Goal: Task Accomplishment & Management: Manage account settings

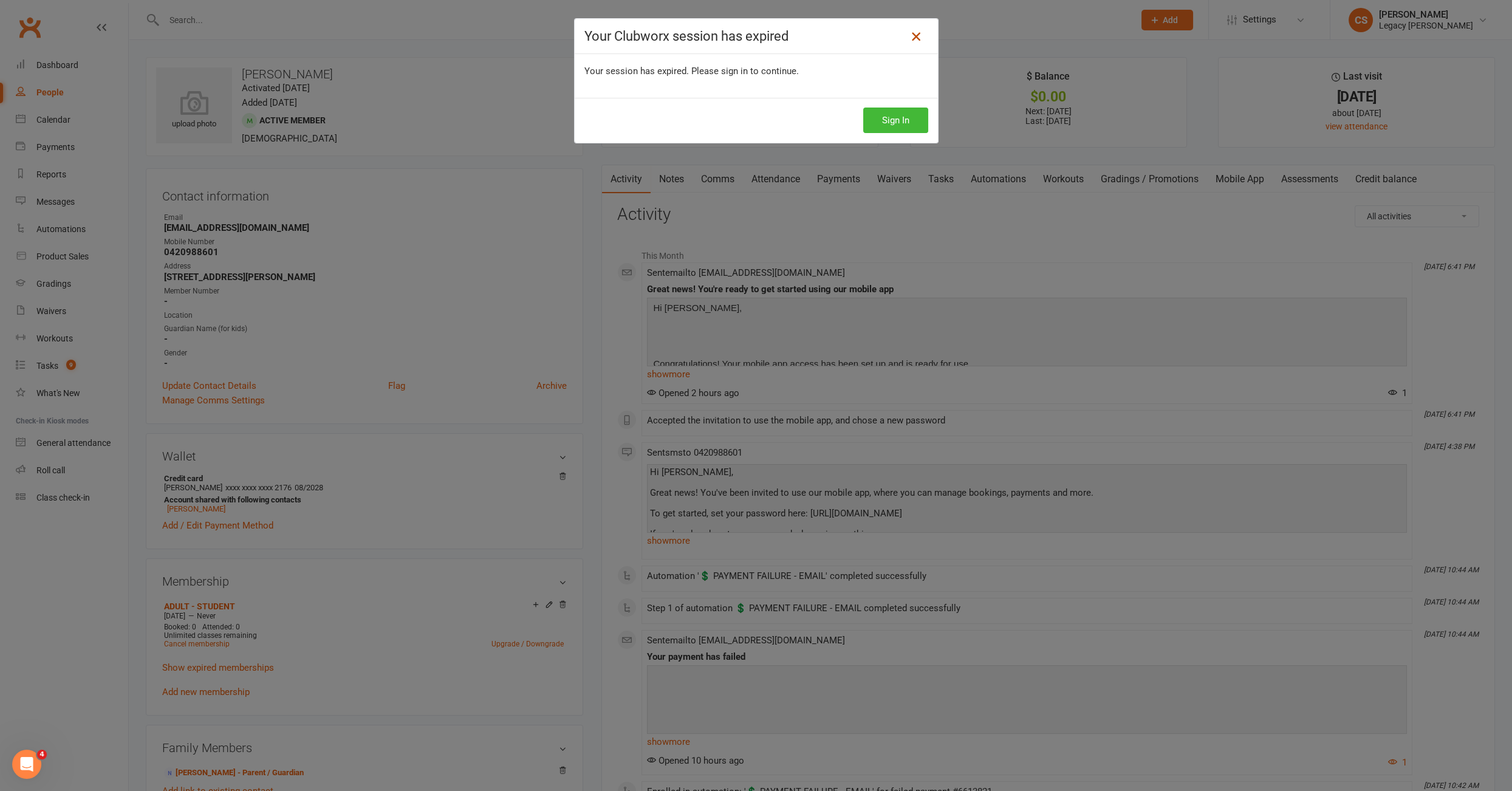
click at [909, 37] on icon at bounding box center [915, 36] width 14 height 14
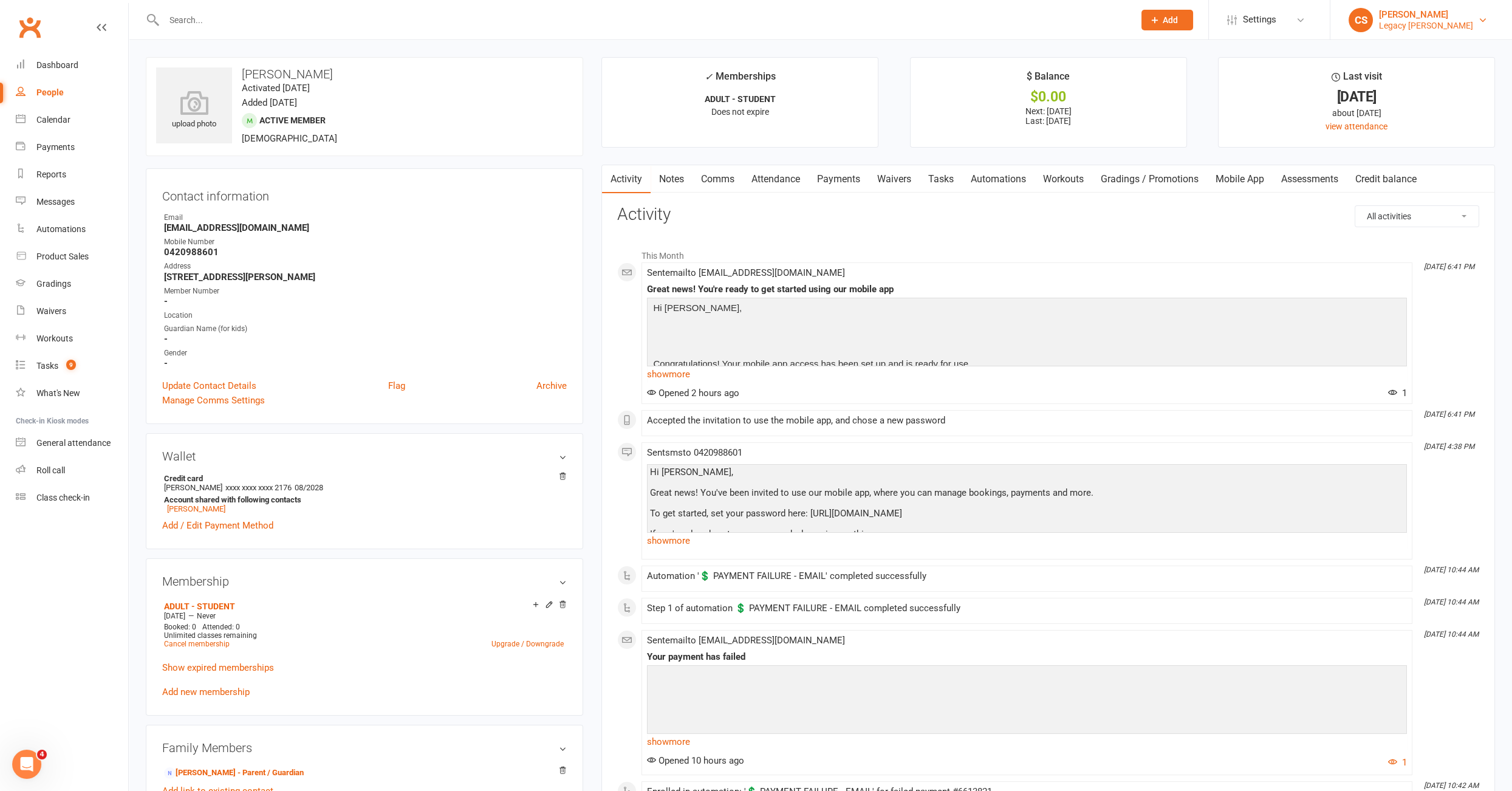
drag, startPoint x: 1417, startPoint y: 22, endPoint x: 1414, endPoint y: 30, distance: 8.5
click at [1418, 22] on div "Legacy [PERSON_NAME]" at bounding box center [1426, 25] width 94 height 11
click at [1405, 164] on link "Sign out" at bounding box center [1421, 168] width 182 height 28
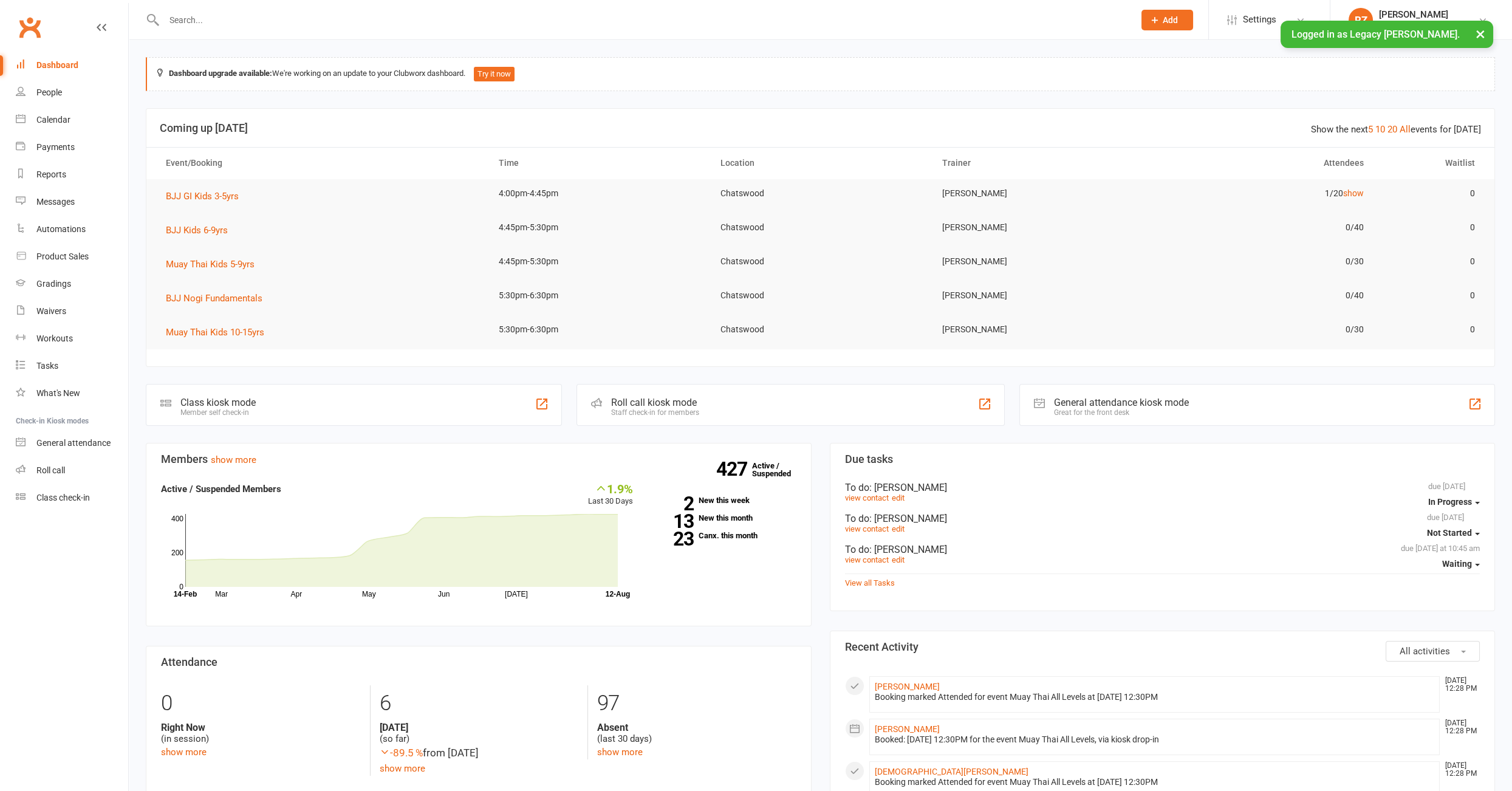
click at [207, 16] on input "text" at bounding box center [643, 20] width 965 height 17
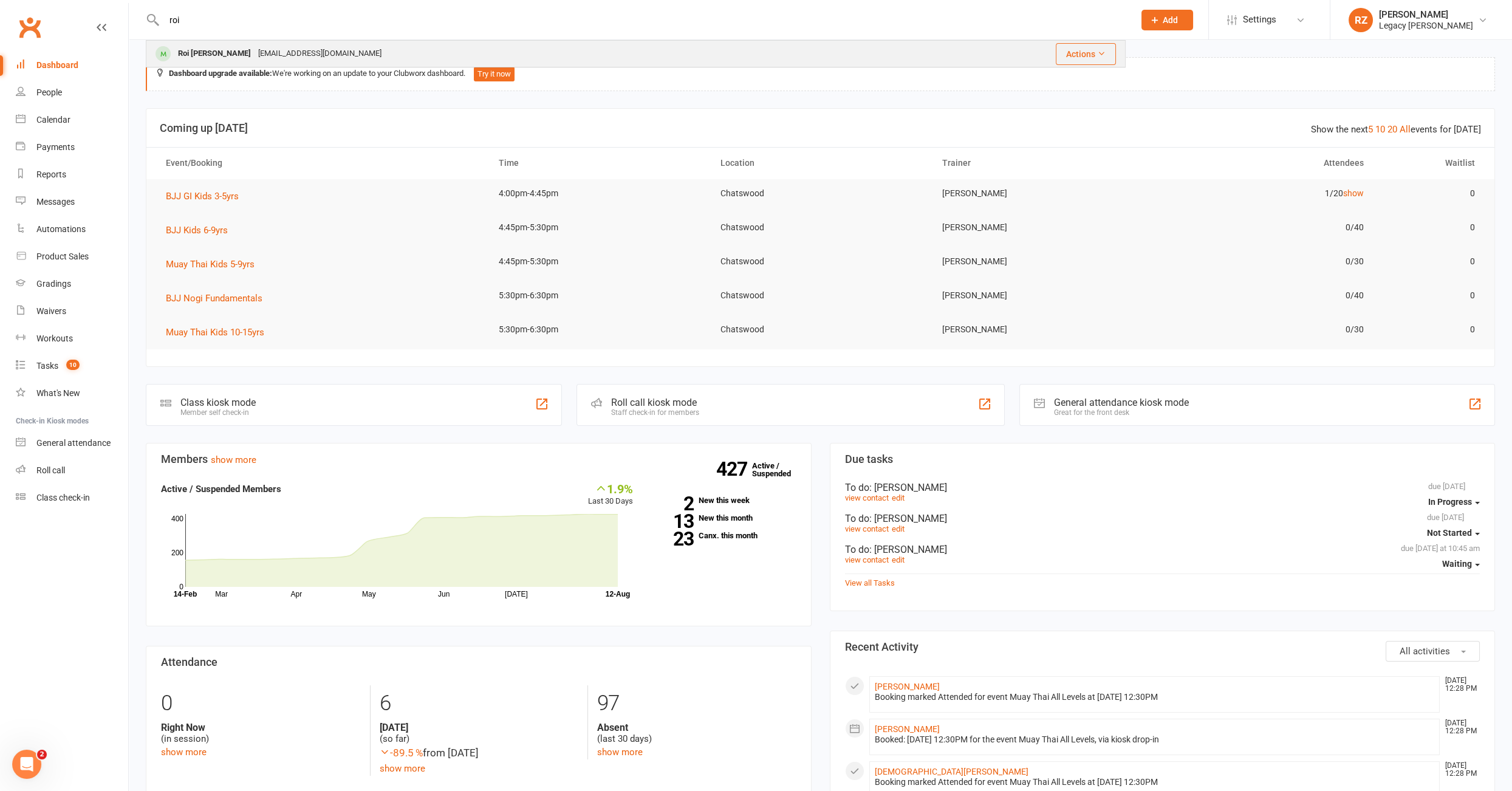
type input "roi"
click at [255, 56] on div "roi.teichtahl@gmail.com" at bounding box center [320, 53] width 131 height 17
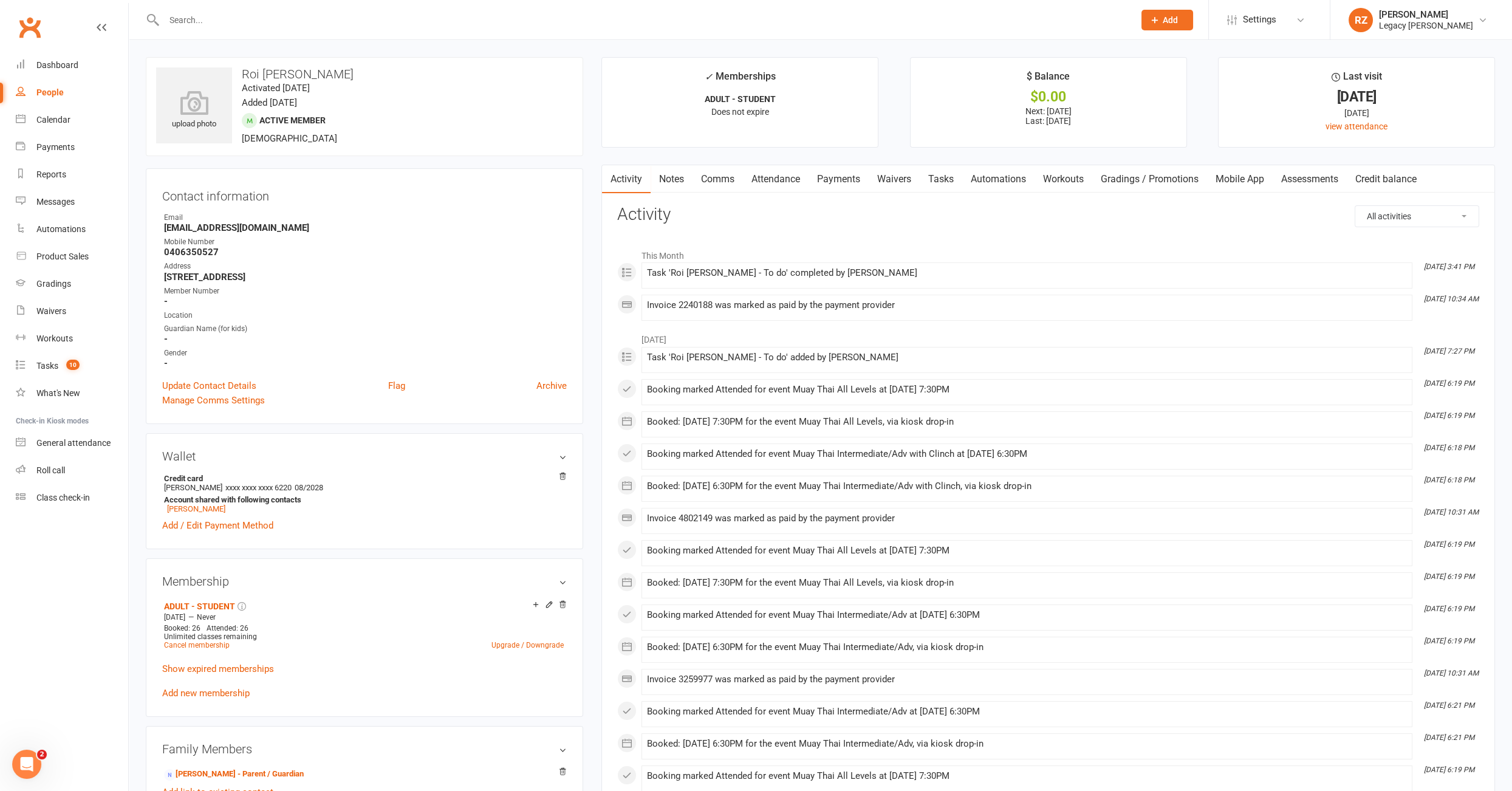
click at [843, 183] on link "Payments" at bounding box center [838, 179] width 60 height 28
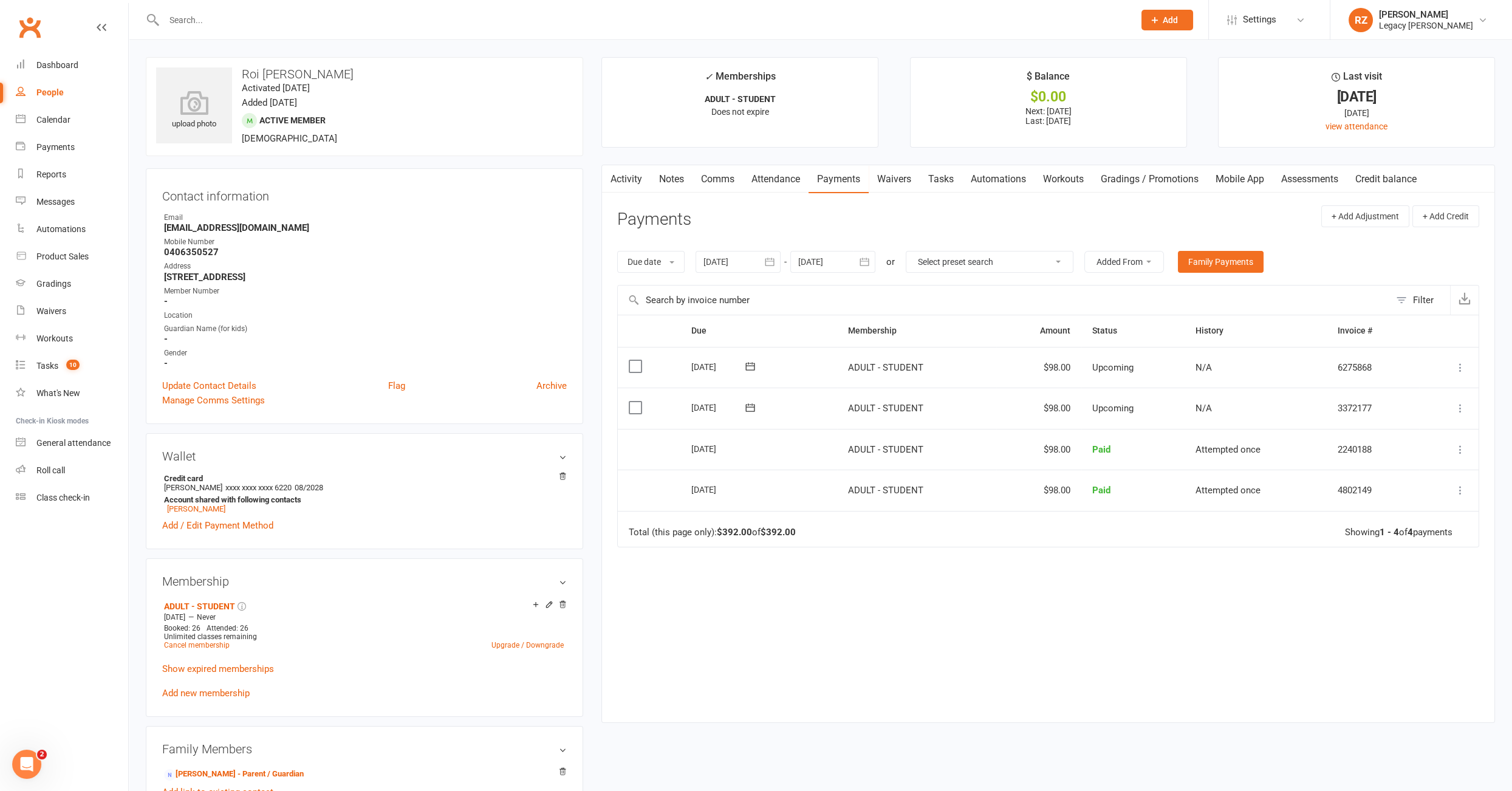
click at [899, 174] on link "Waivers" at bounding box center [893, 179] width 51 height 28
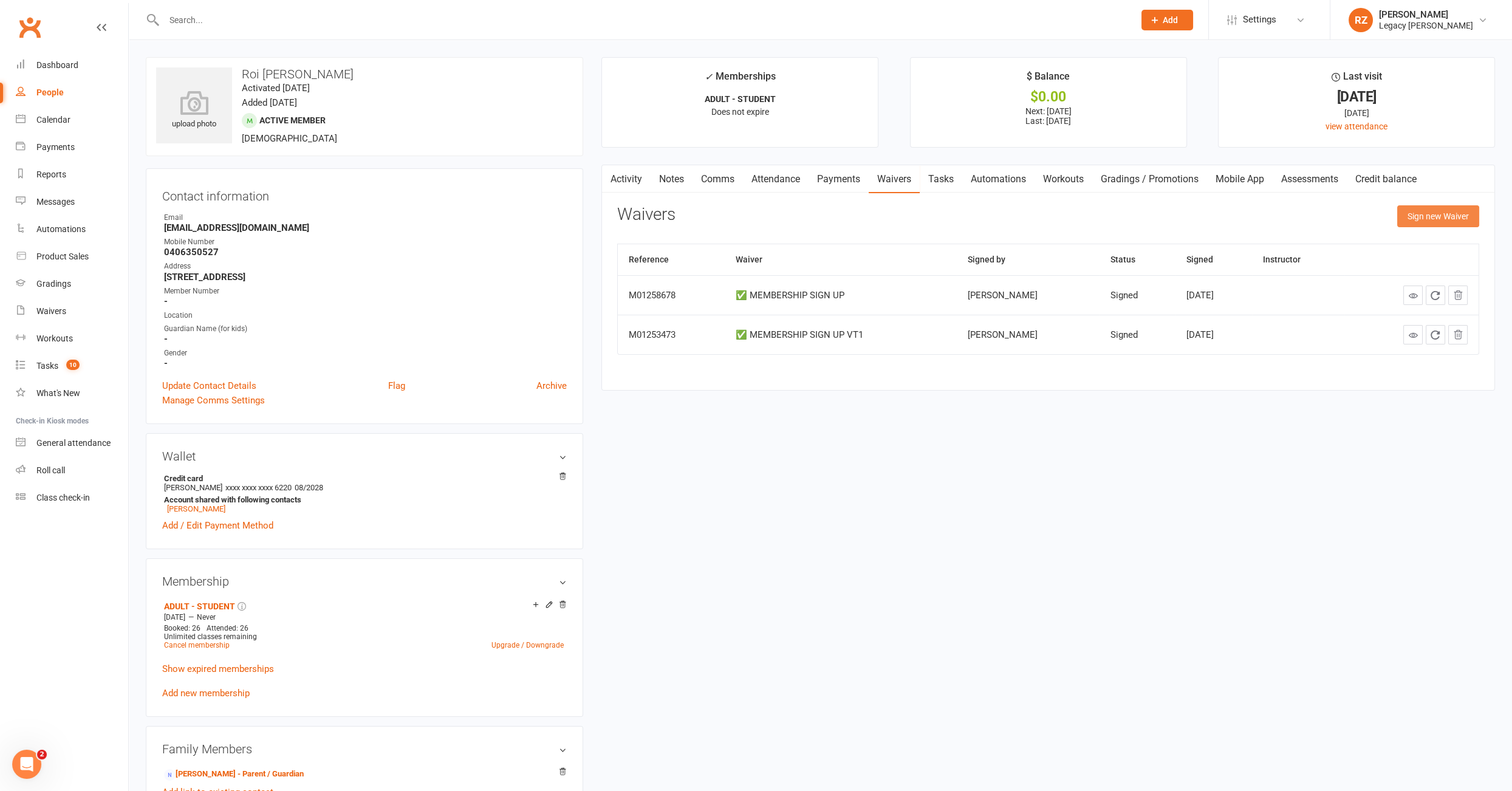
click at [1441, 219] on button "Sign new Waiver" at bounding box center [1438, 216] width 82 height 22
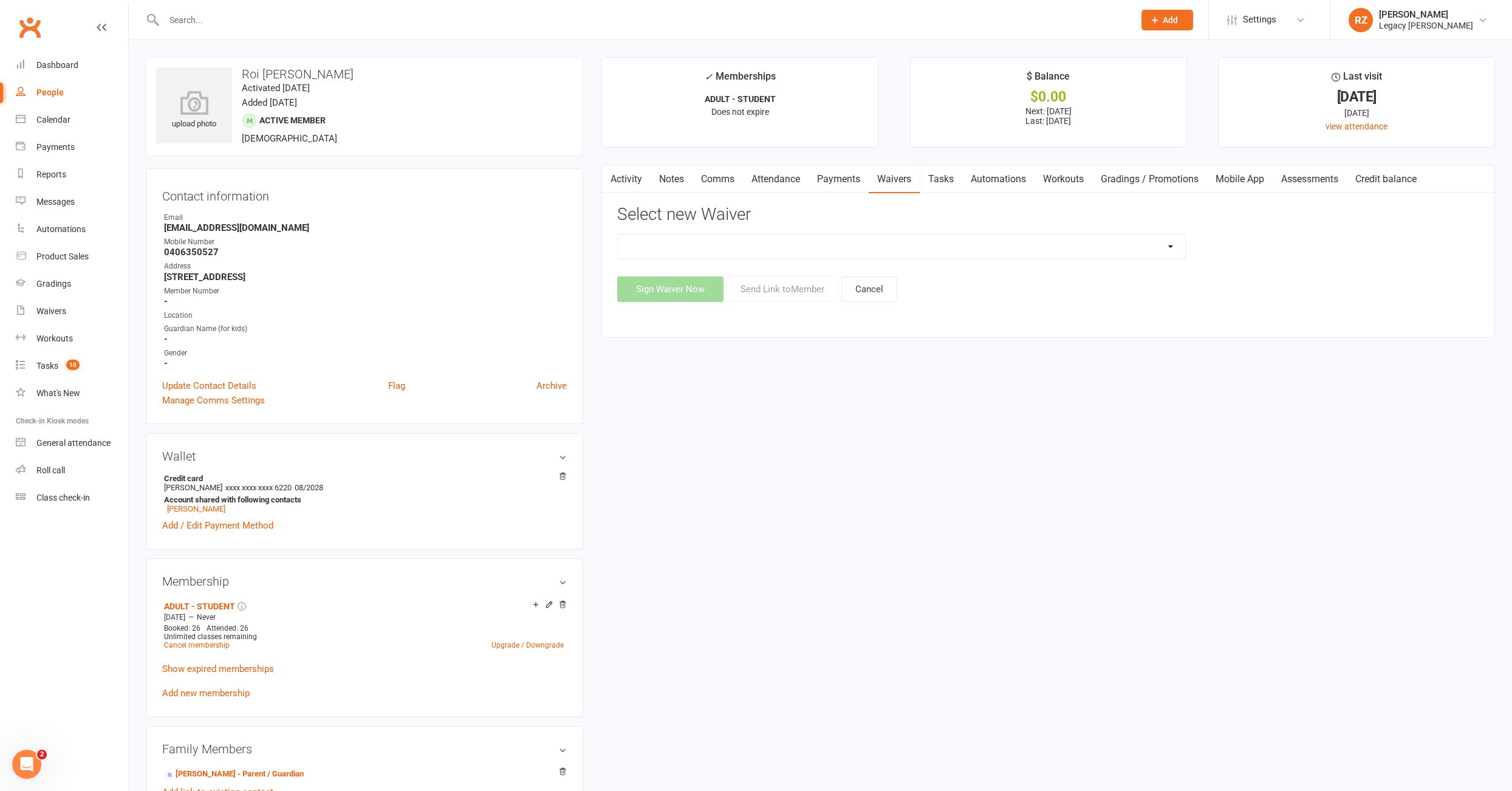
click at [818, 241] on select "❌ CANCELLATION FORM ☑️ CASUAL CLASS / PRIVATE ➖ EXISTING MEMBER WAIVER 🆓 FREE T…" at bounding box center [902, 246] width 567 height 24
select select "10407"
click at [793, 291] on button "Send Link to Member" at bounding box center [782, 290] width 112 height 26
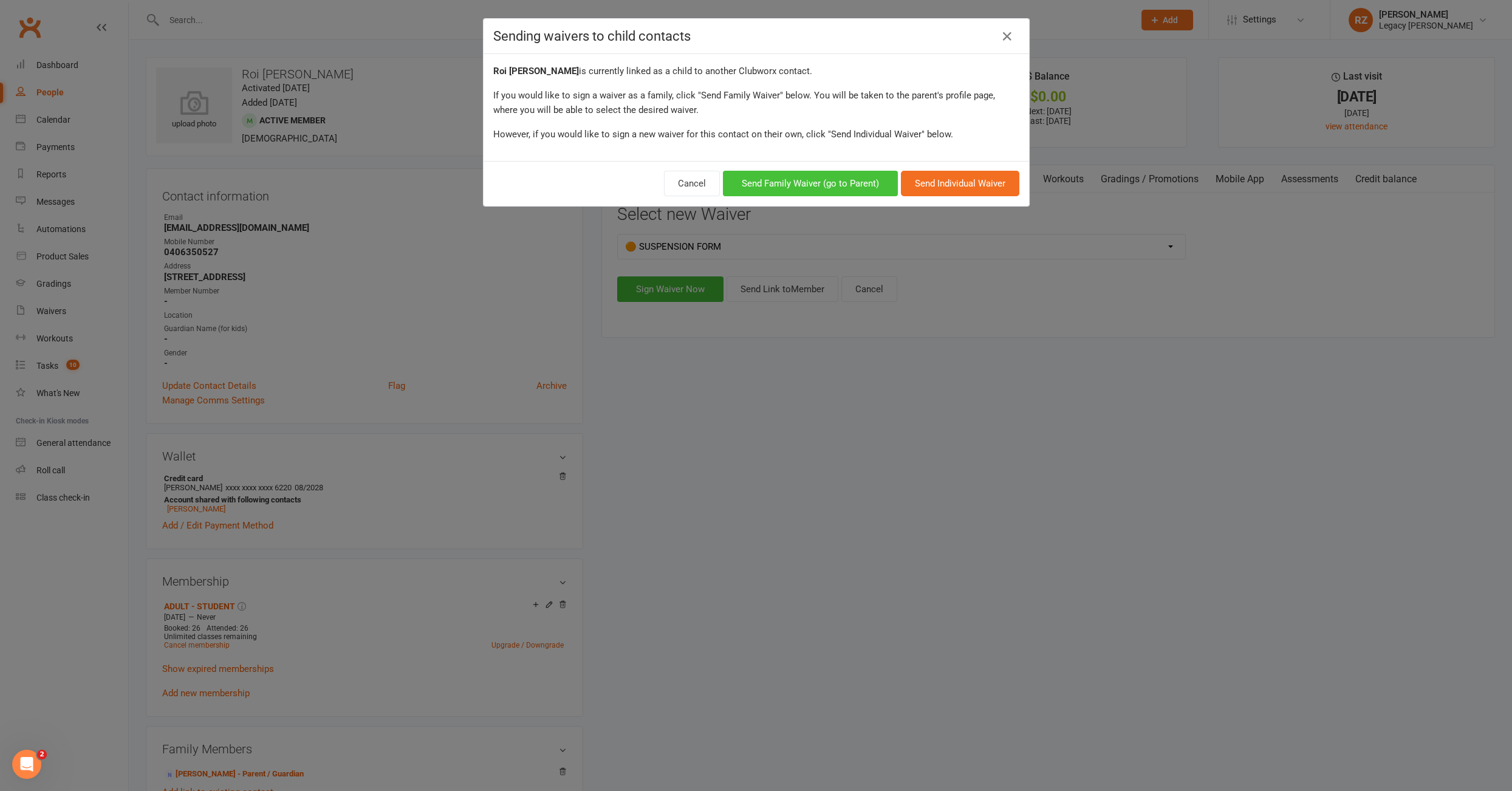
click at [770, 182] on button "Send Family Waiver (go to Parent)" at bounding box center [810, 184] width 175 height 26
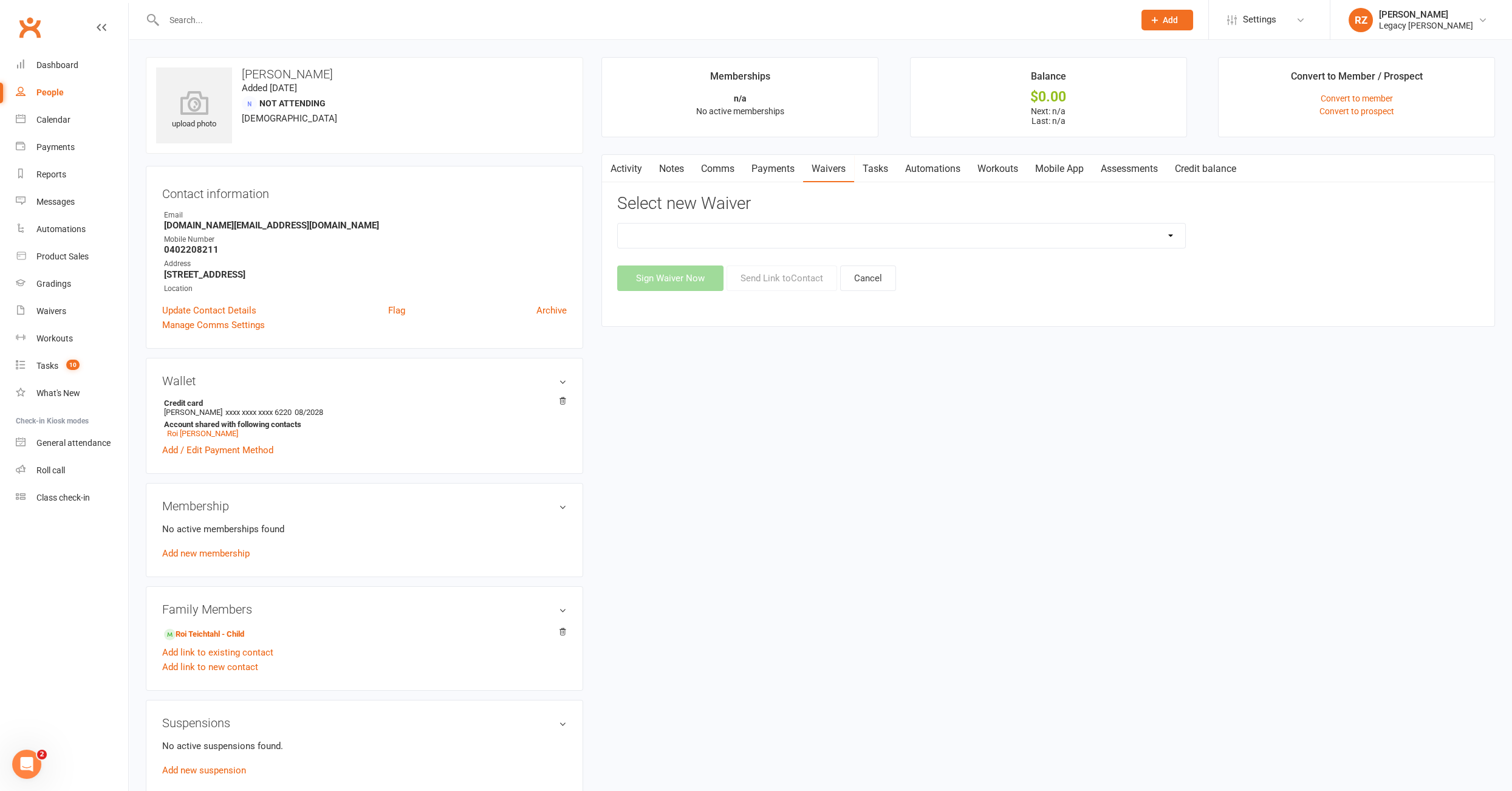
click at [733, 237] on select "❌ CANCELLATION FORM ☑️ CASUAL CLASS / PRIVATE ➖ EXISTING MEMBER WAIVER 🆓 FREE T…" at bounding box center [902, 236] width 567 height 24
select select "10407"
click at [771, 278] on button "Send Link to Contact" at bounding box center [781, 278] width 110 height 26
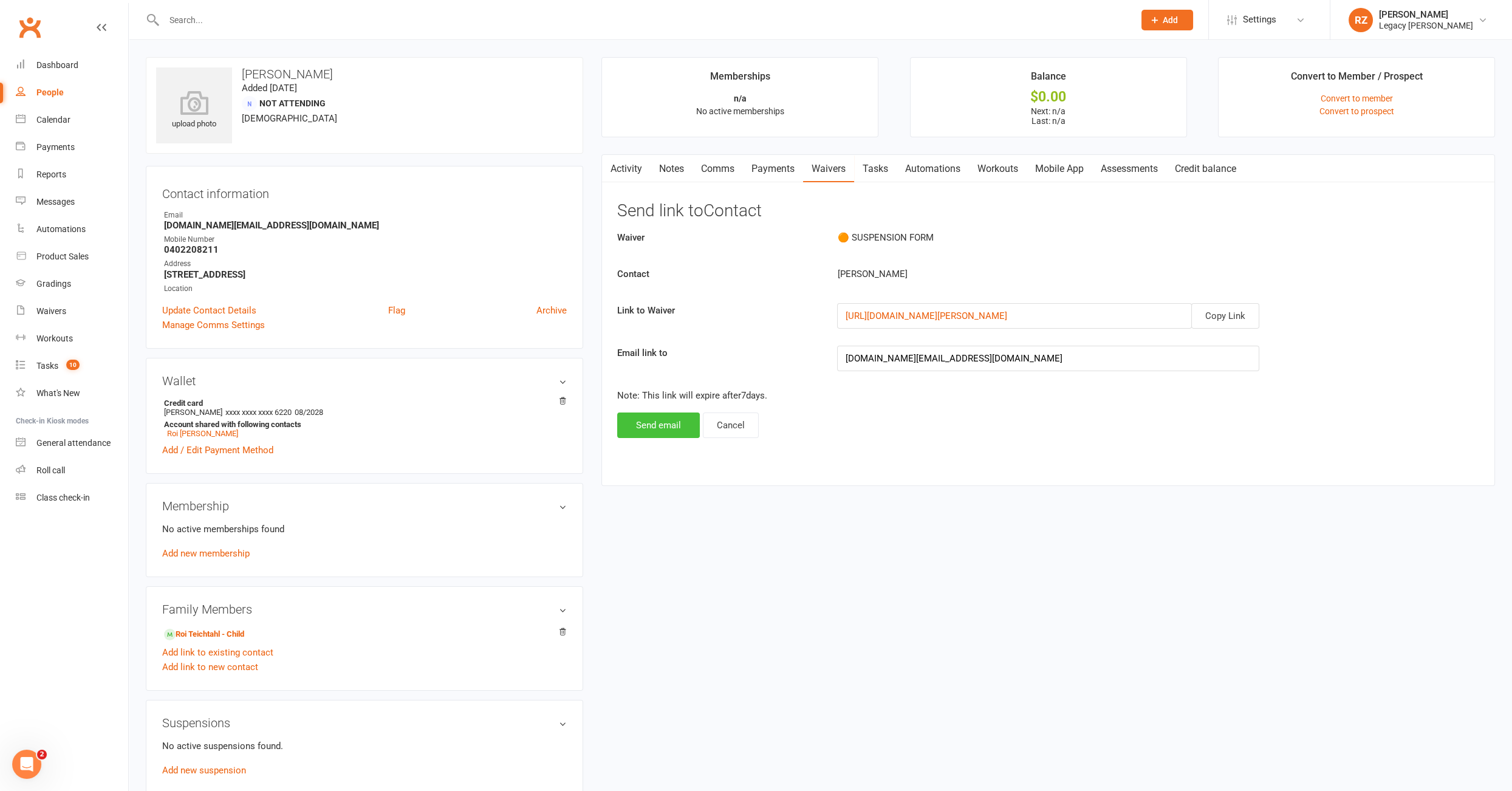
click at [661, 419] on button "Send email" at bounding box center [658, 425] width 83 height 26
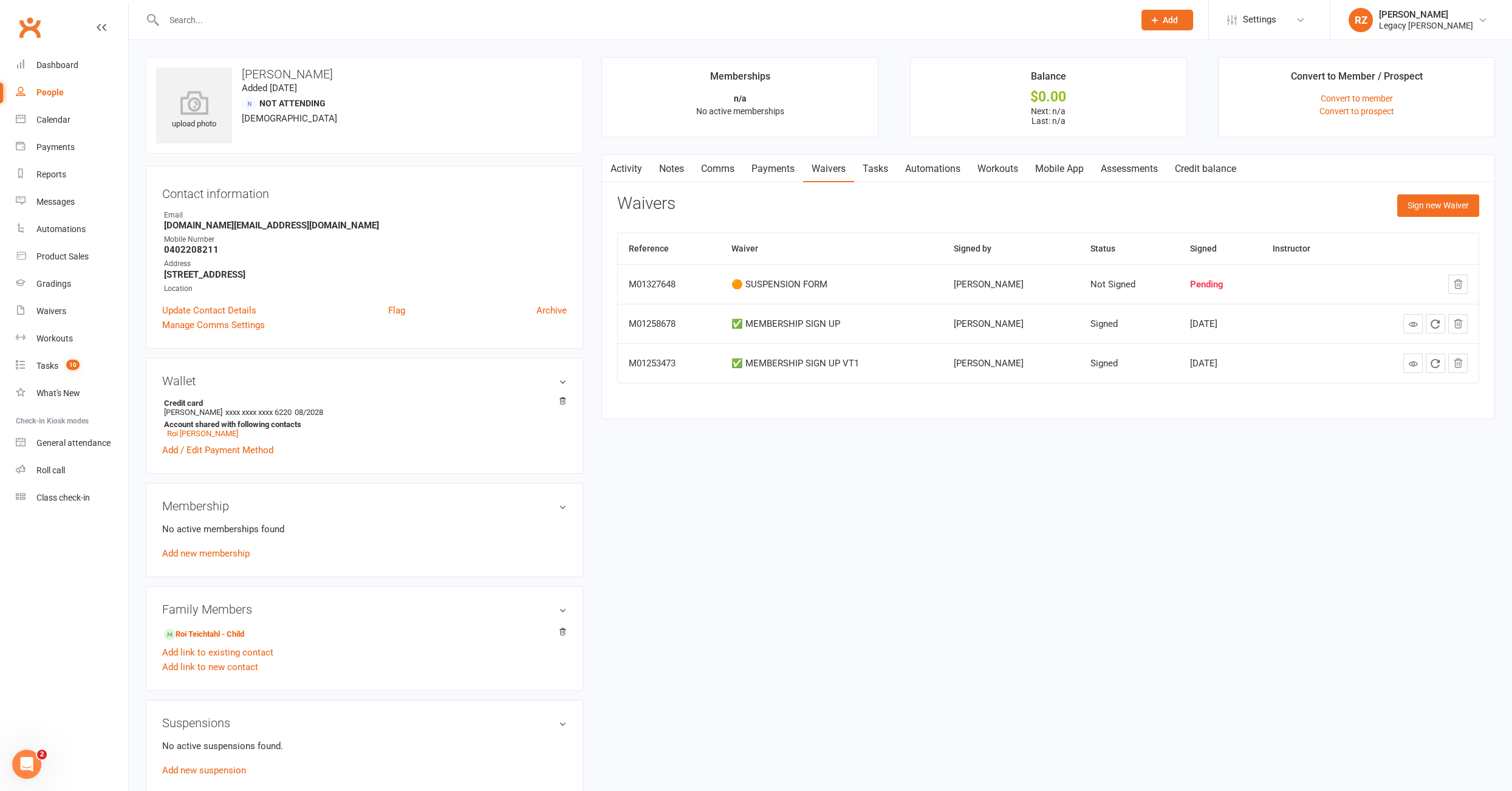
click at [370, 22] on input "text" at bounding box center [643, 20] width 965 height 17
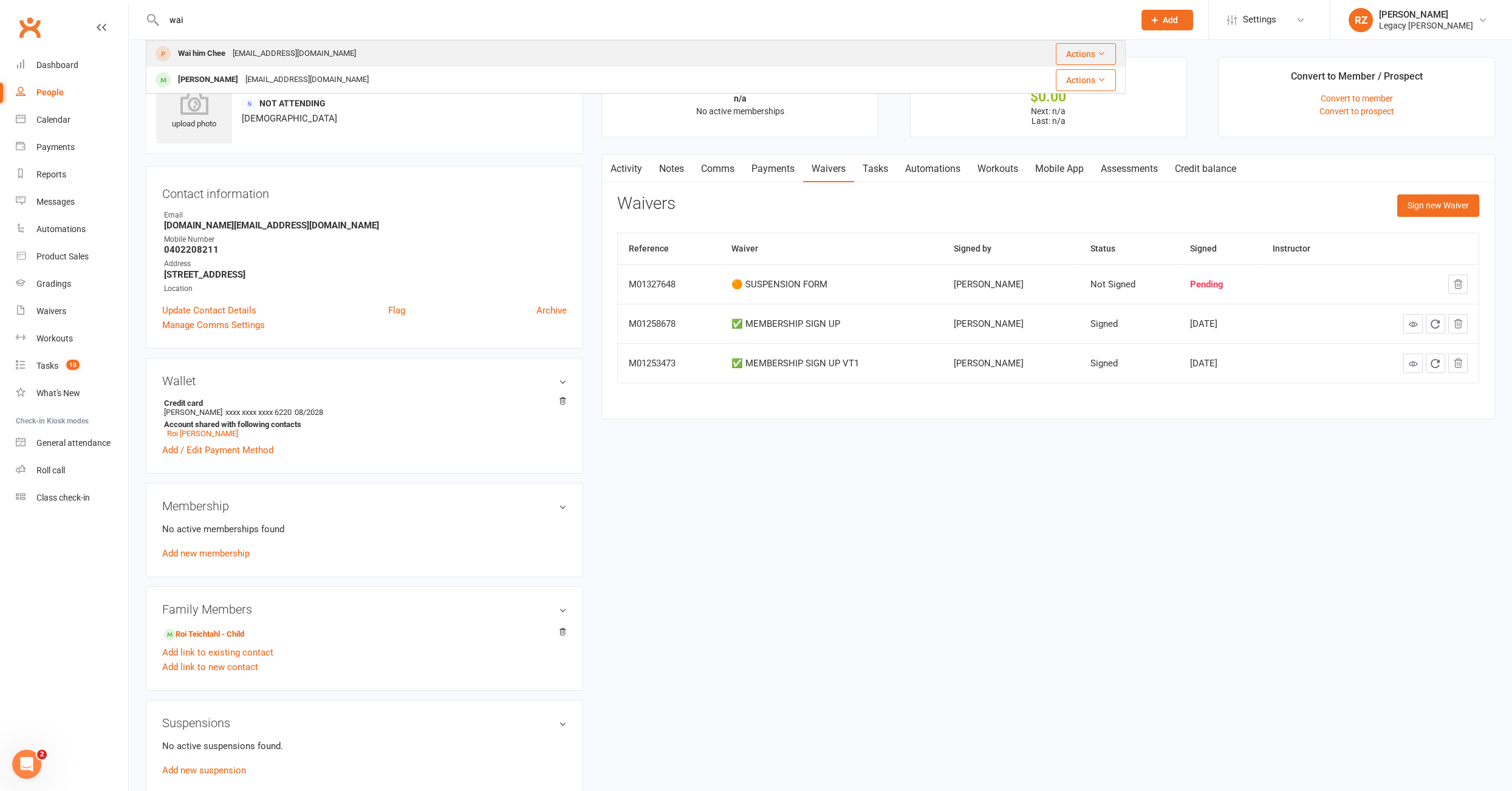
type input "wai"
click at [325, 56] on div "Wai him Chee Edgechee@gmail.com" at bounding box center [521, 53] width 750 height 25
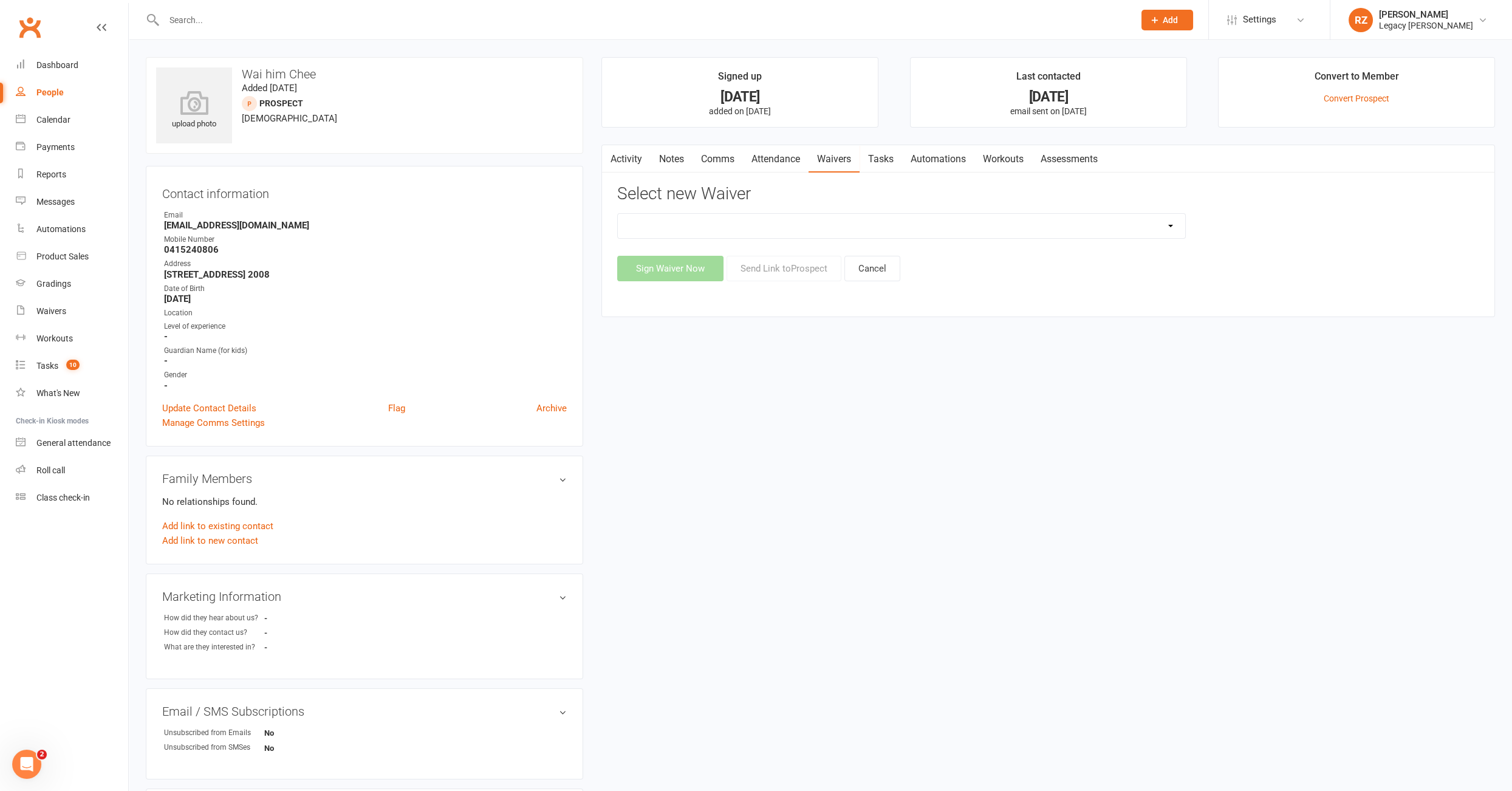
click at [780, 162] on link "Attendance" at bounding box center [775, 159] width 65 height 28
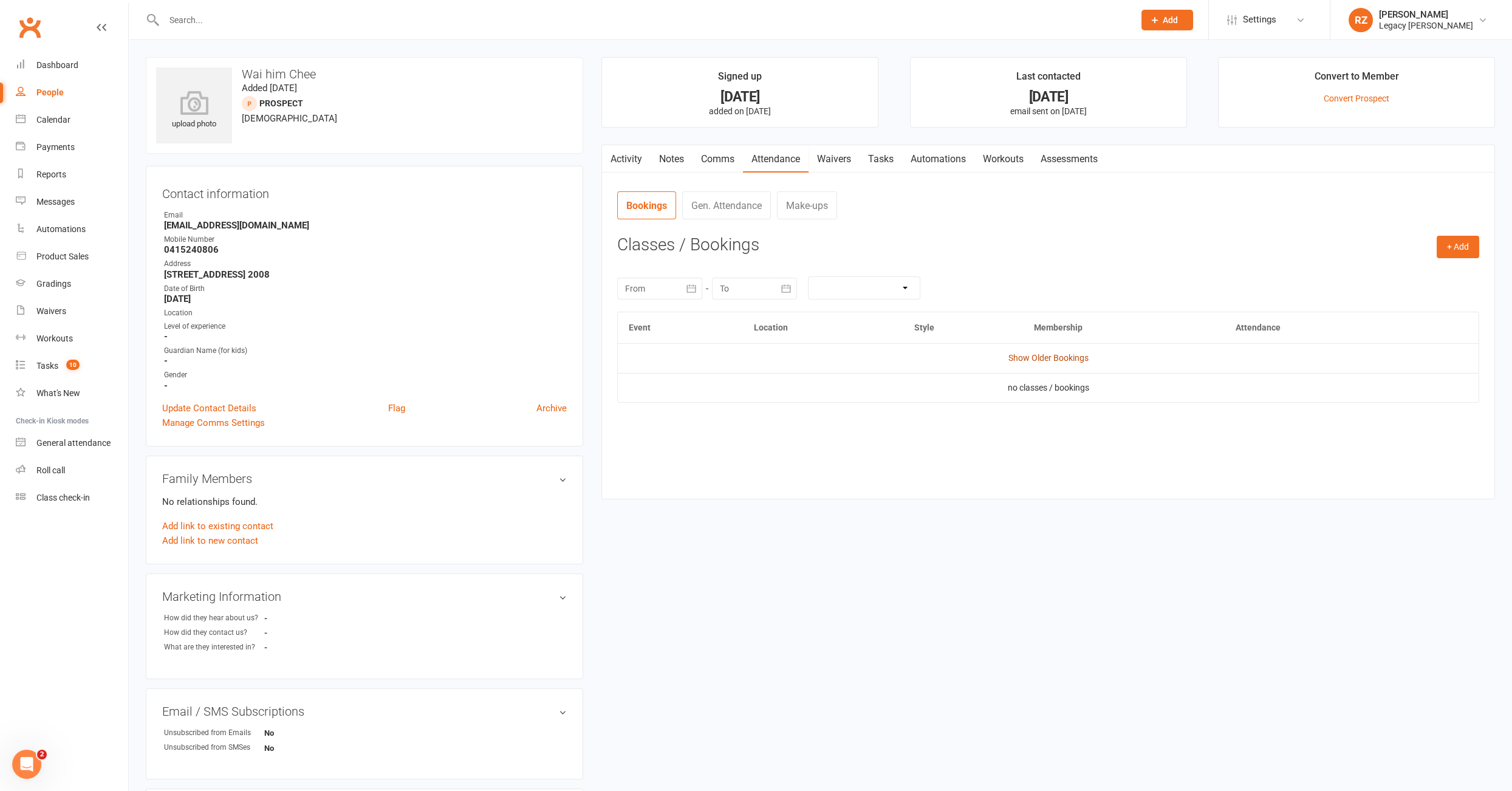
click at [1029, 358] on link "Show Older Bookings" at bounding box center [1048, 357] width 80 height 10
click at [633, 159] on link "Activity" at bounding box center [626, 159] width 49 height 28
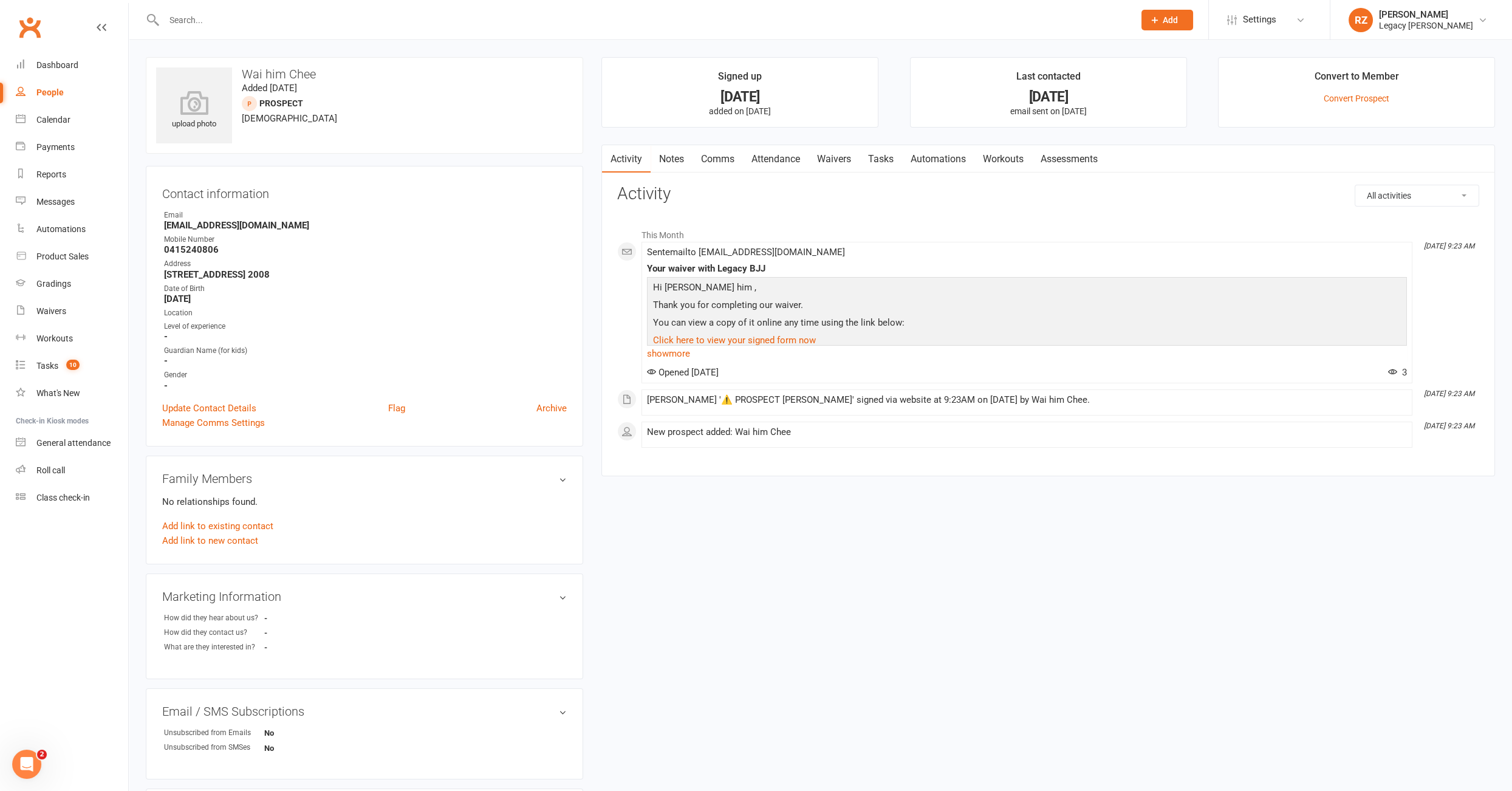
click at [268, 28] on div at bounding box center [636, 20] width 980 height 40
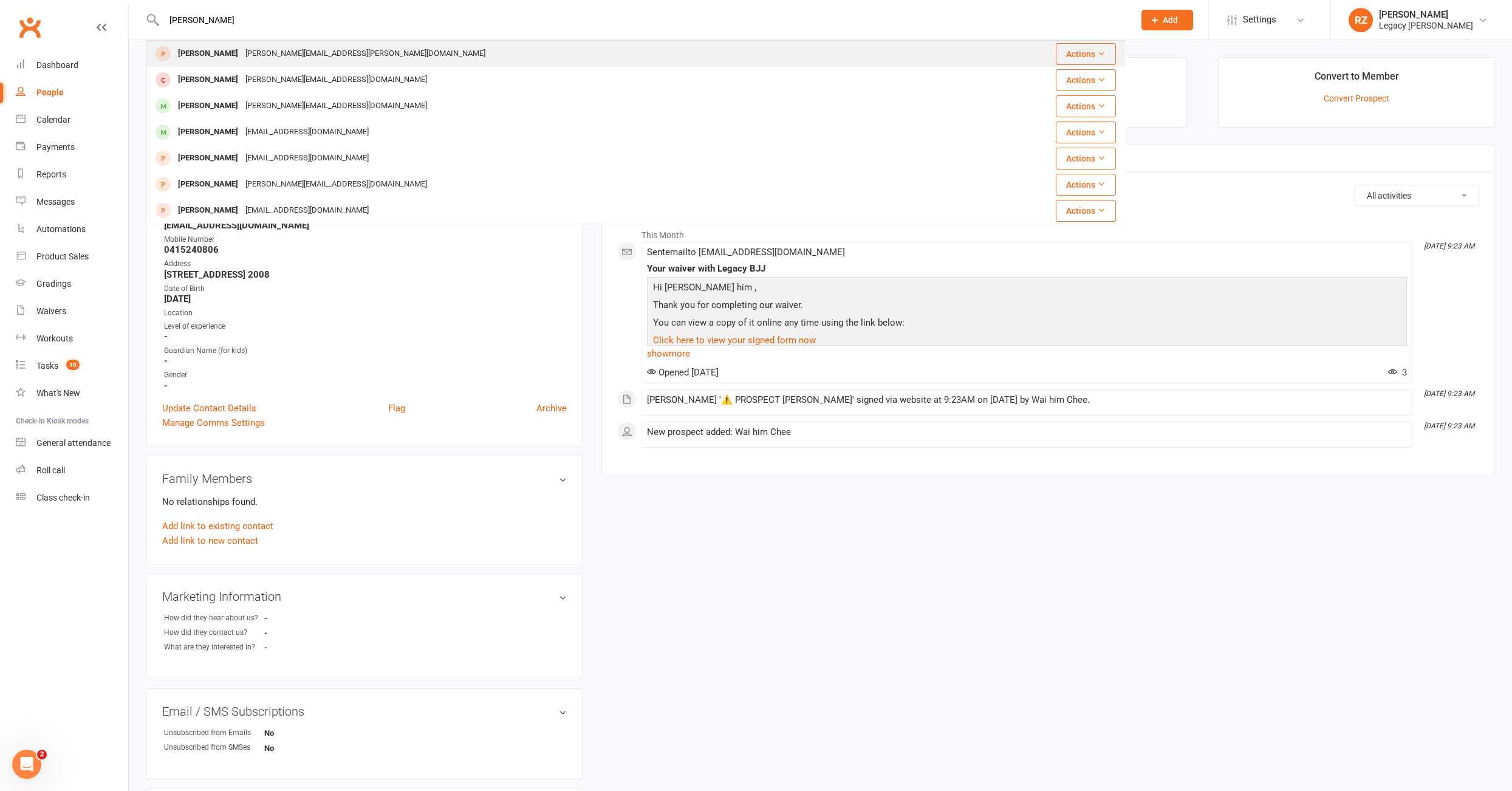
type input "ricky"
click at [251, 54] on div "[PERSON_NAME][EMAIL_ADDRESS][PERSON_NAME][DOMAIN_NAME]" at bounding box center [365, 53] width 247 height 17
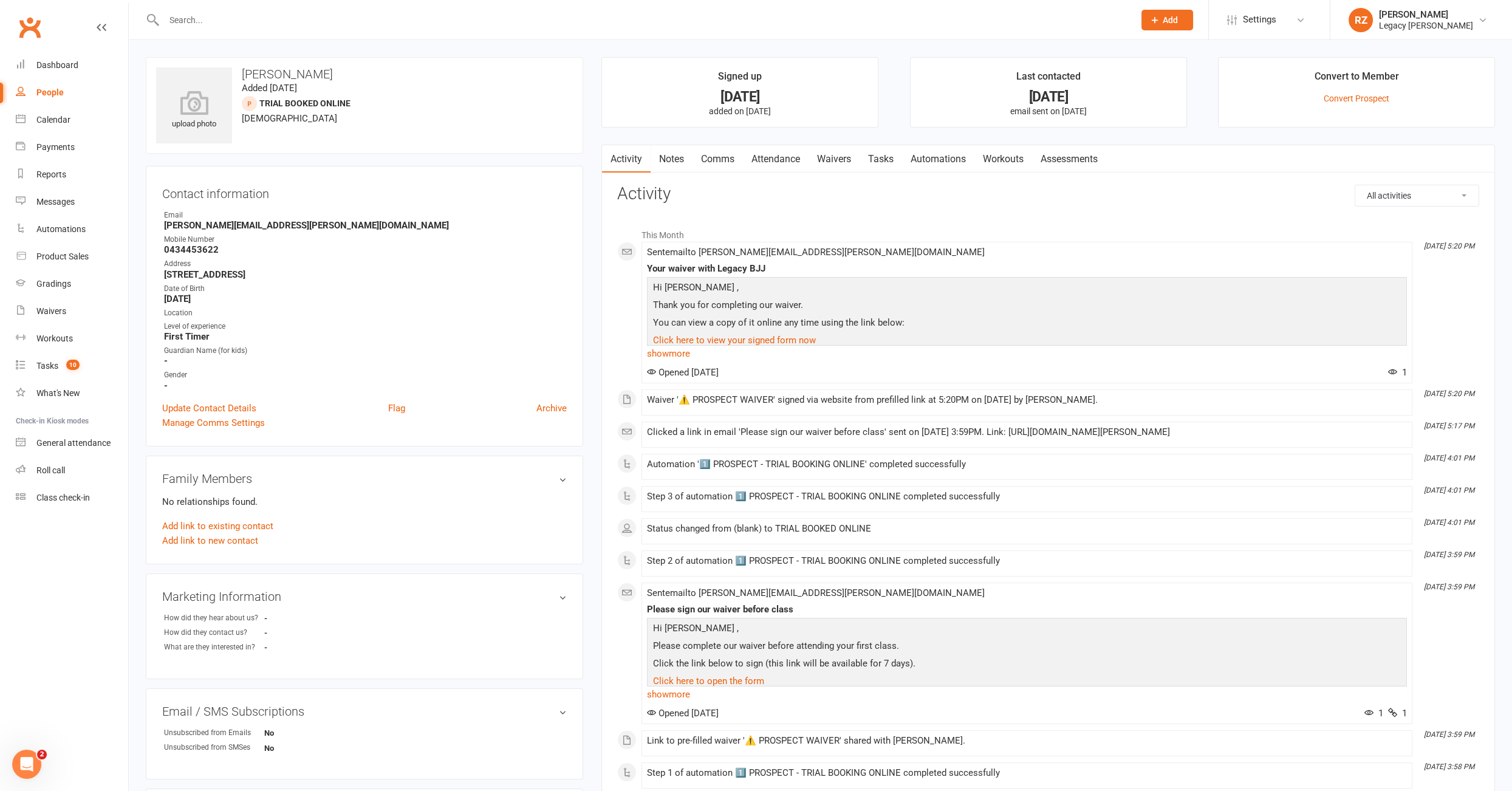
click at [804, 163] on link "Attendance" at bounding box center [775, 159] width 65 height 28
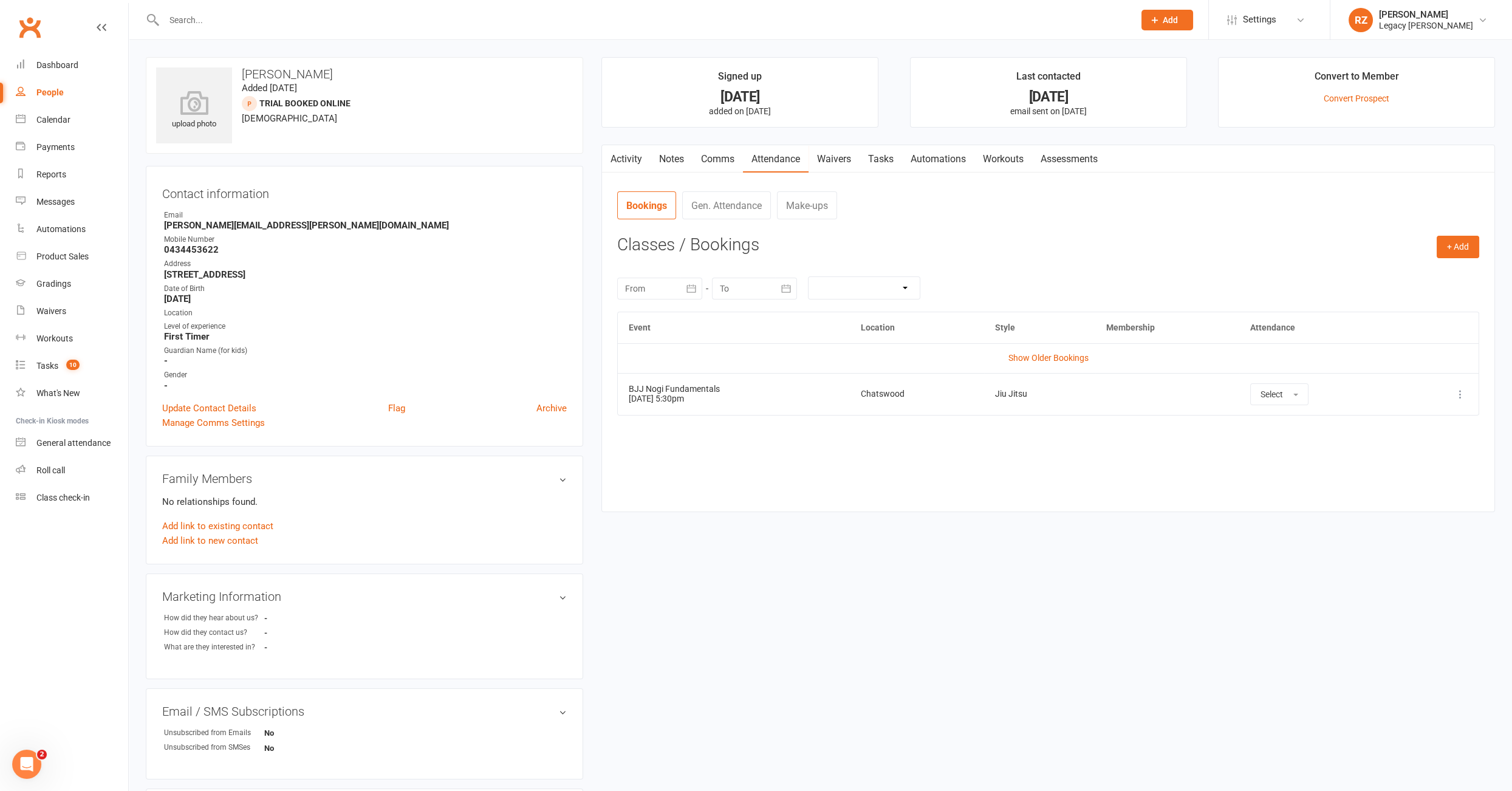
click at [252, 15] on input "text" at bounding box center [643, 20] width 965 height 17
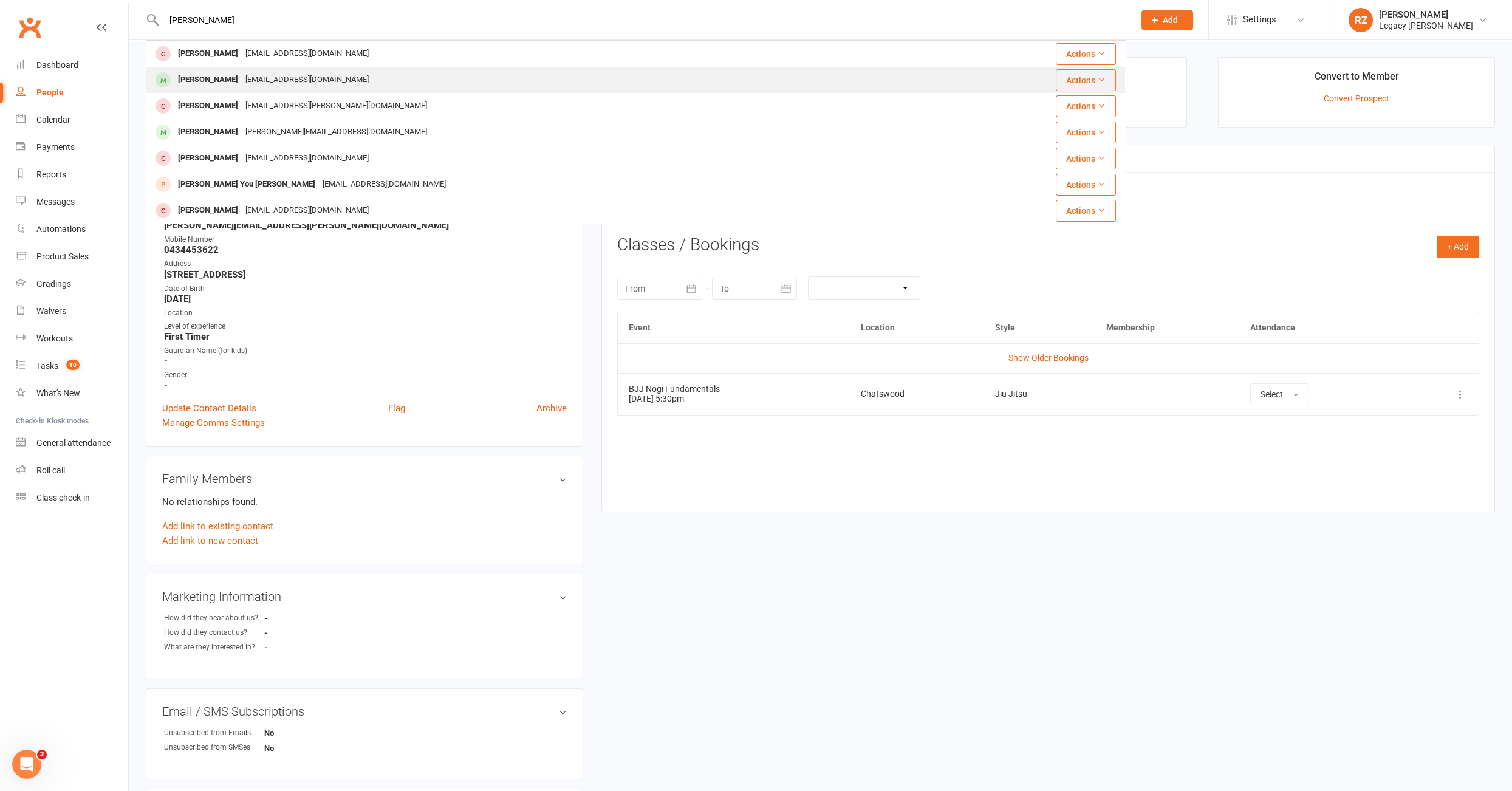
type input "nicolas"
click at [204, 78] on div "Nicolas Almeida" at bounding box center [208, 79] width 68 height 17
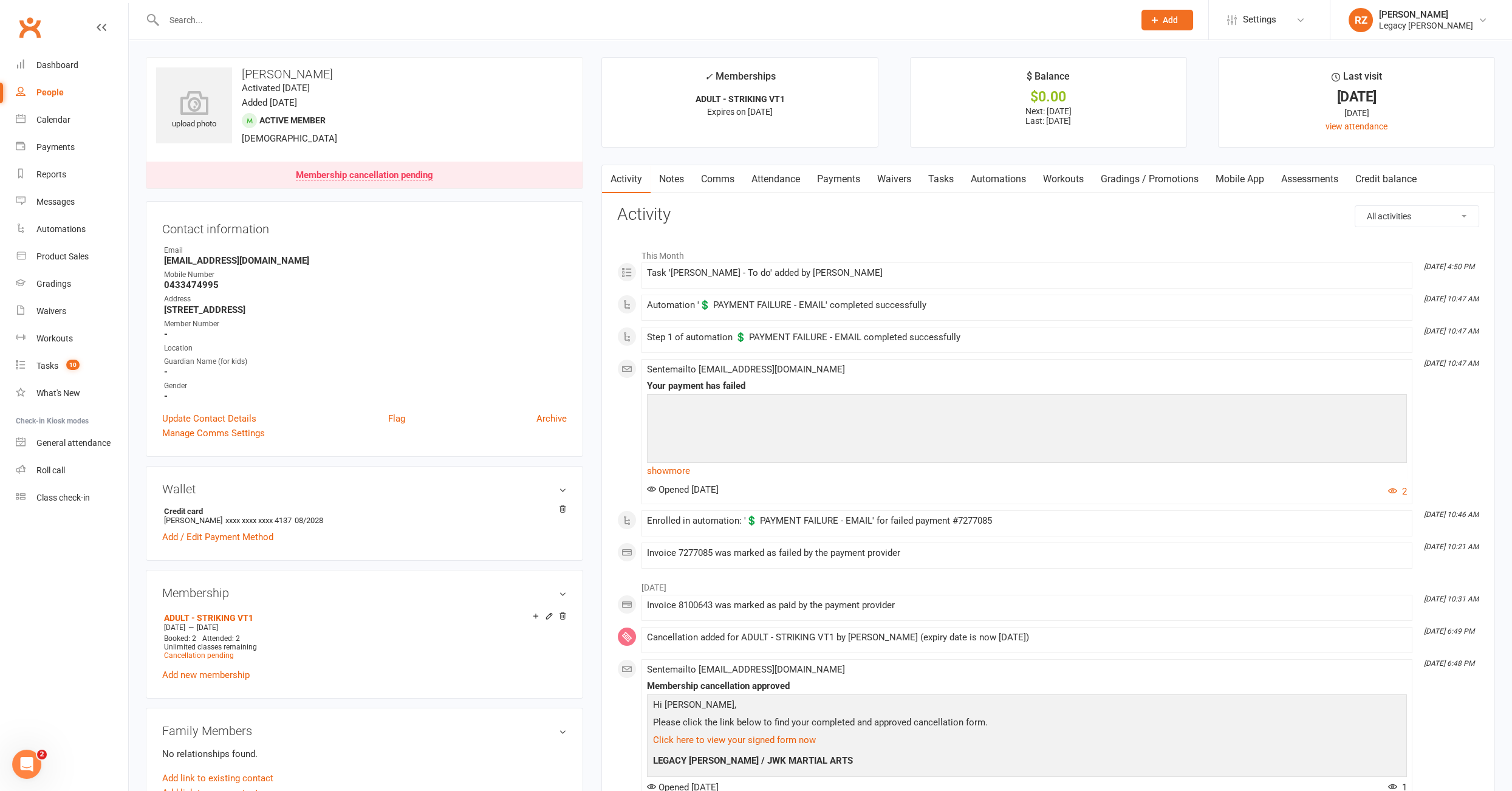
click at [840, 189] on link "Payments" at bounding box center [838, 179] width 60 height 28
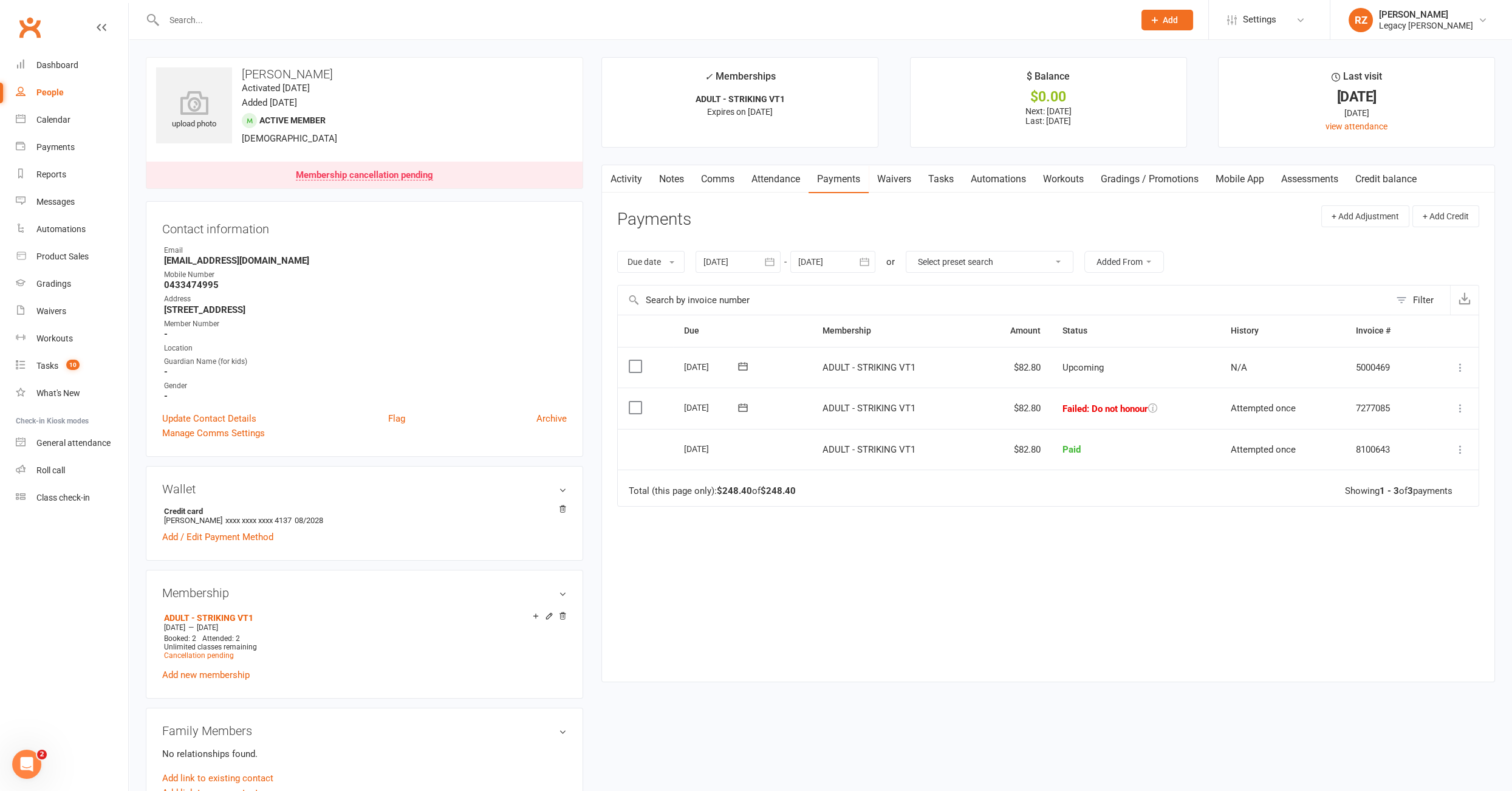
click at [877, 173] on link "Waivers" at bounding box center [893, 179] width 51 height 28
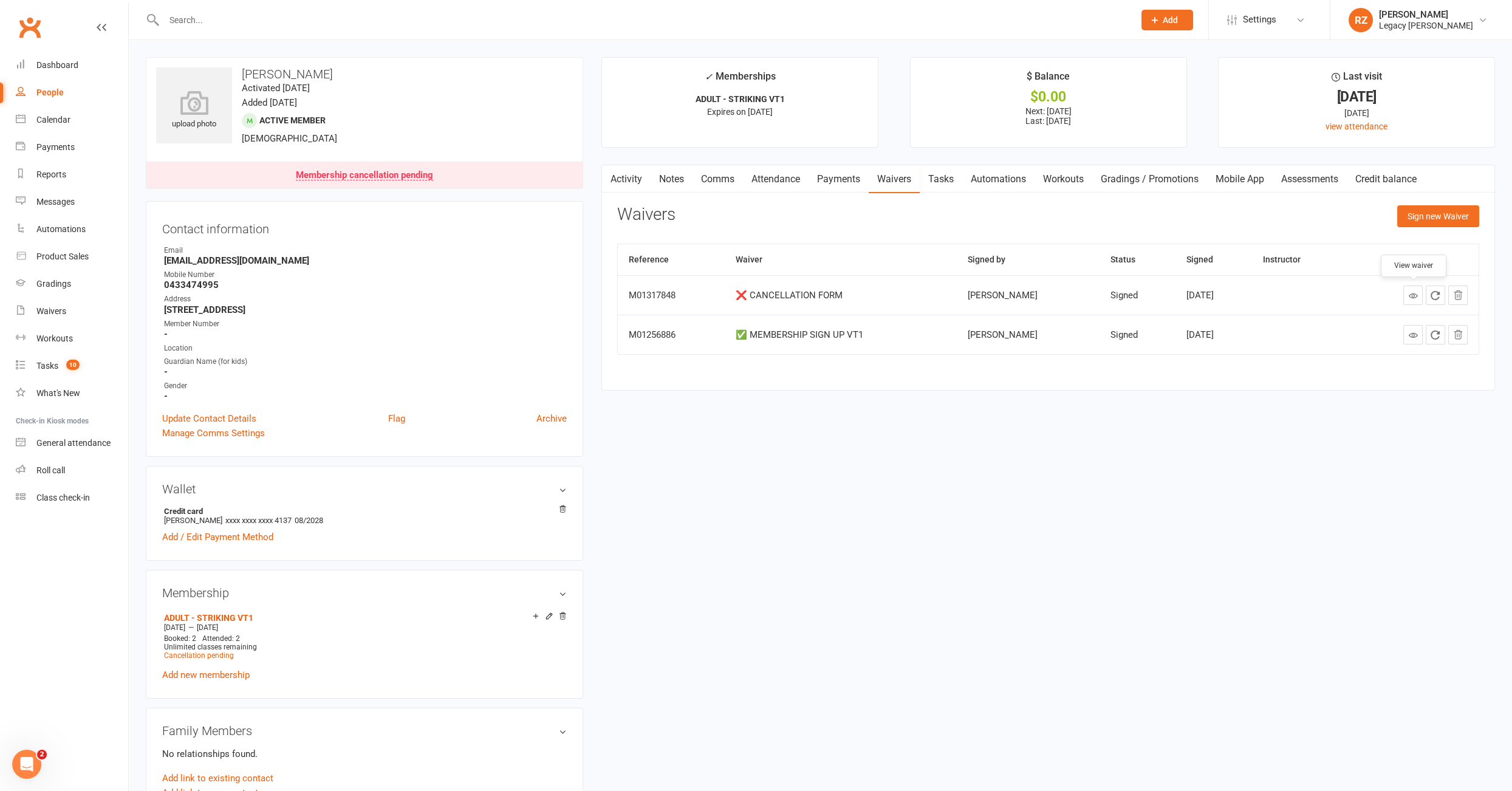
click at [1415, 292] on icon at bounding box center [1412, 296] width 9 height 9
click at [844, 182] on link "Payments" at bounding box center [838, 179] width 60 height 28
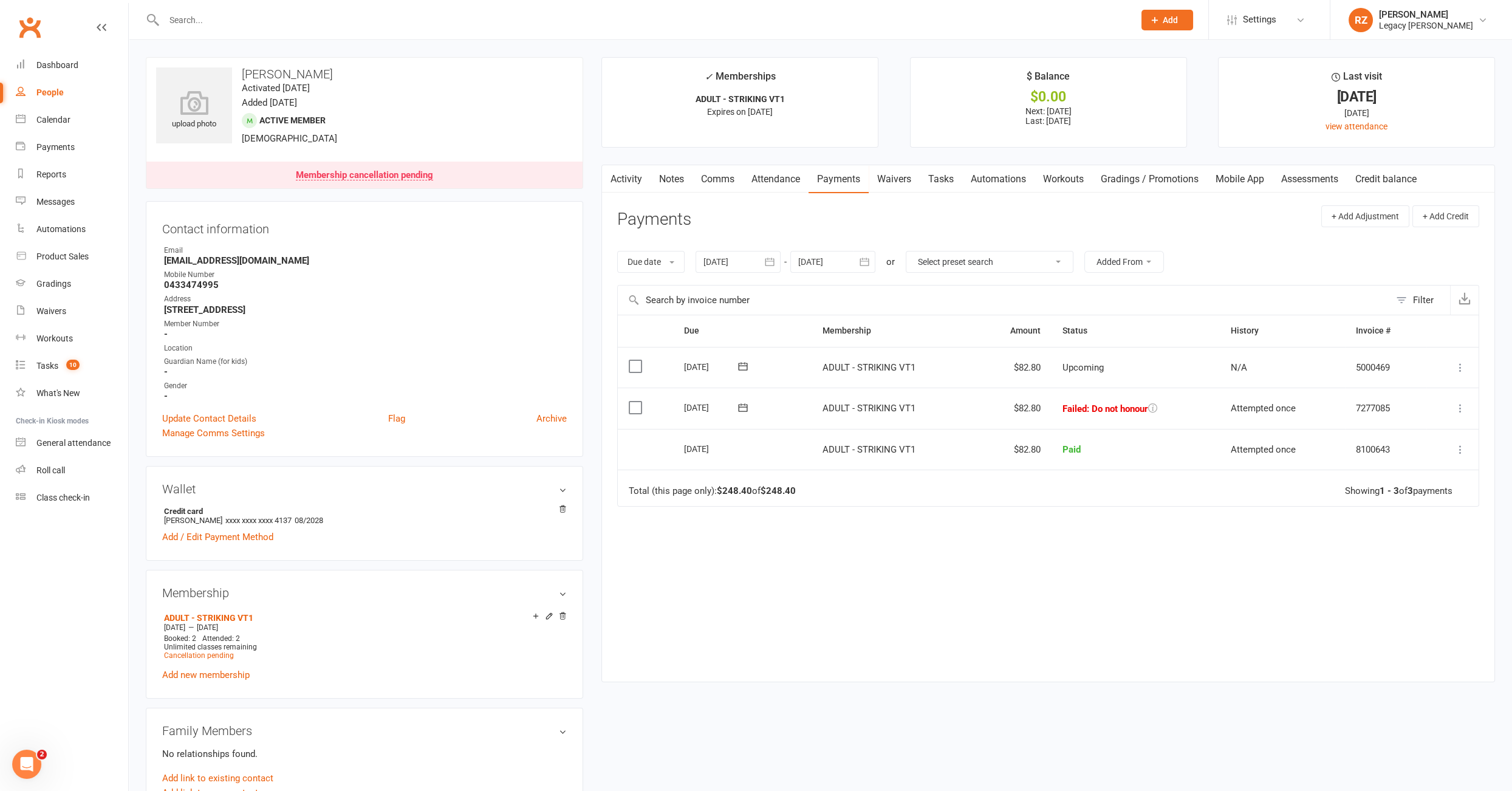
click at [357, 171] on div "Membership cancellation pending" at bounding box center [364, 176] width 138 height 10
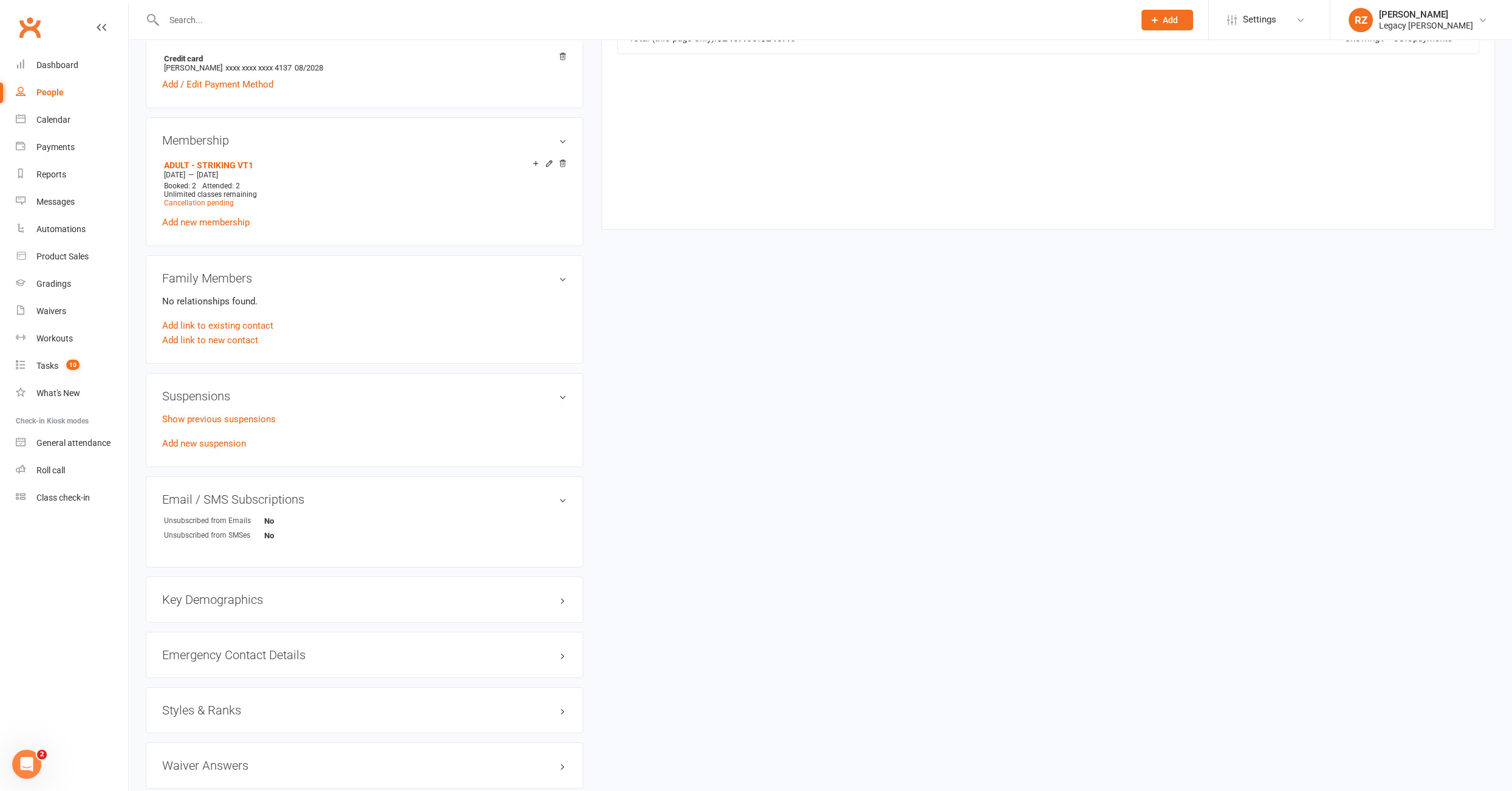
scroll to position [454, 0]
click at [207, 200] on span "Cancellation pending" at bounding box center [199, 202] width 70 height 8
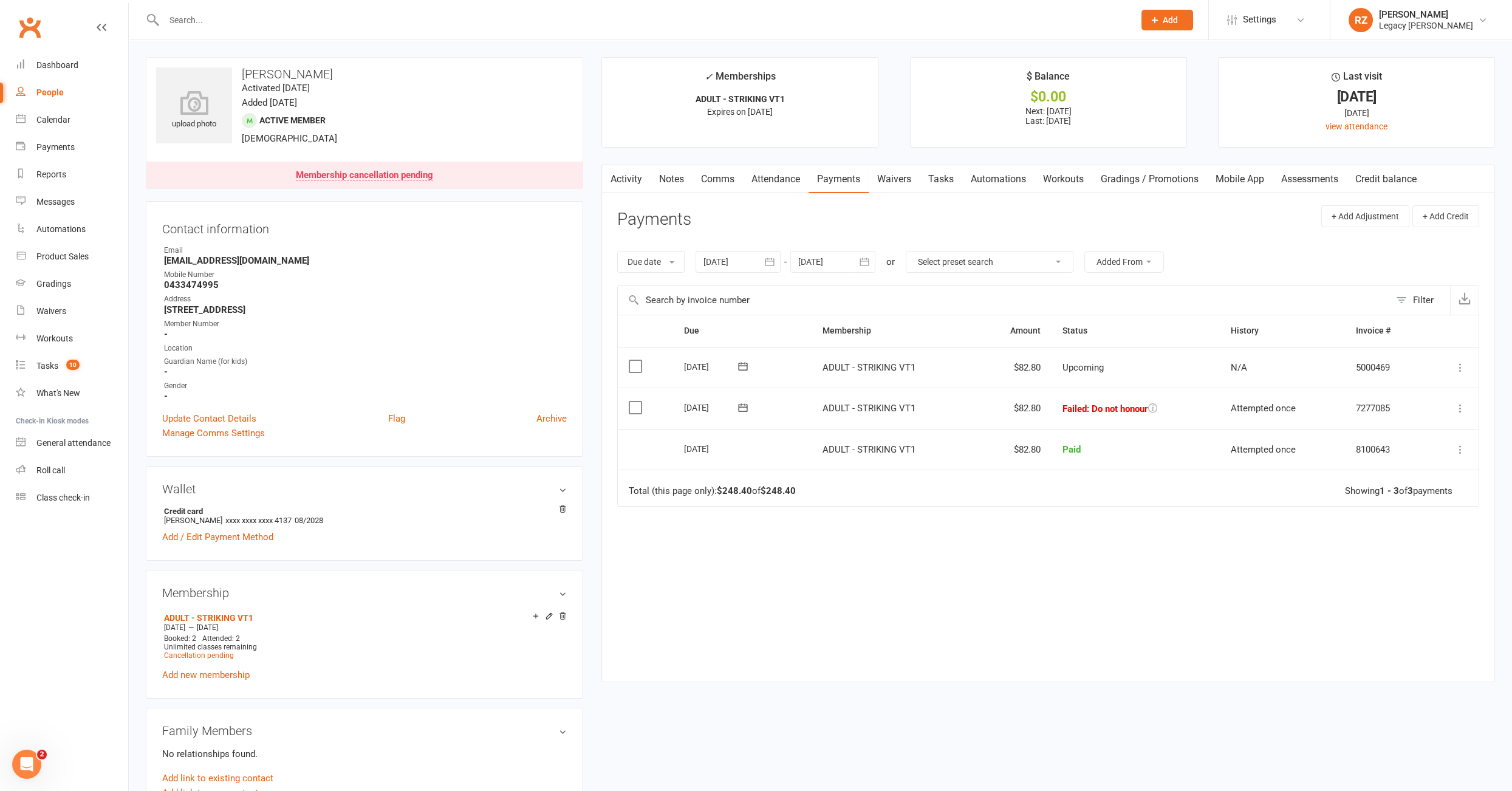
click at [1461, 406] on icon at bounding box center [1460, 408] width 12 height 12
click at [1425, 457] on link "Mark as Paid (POS)" at bounding box center [1406, 456] width 120 height 24
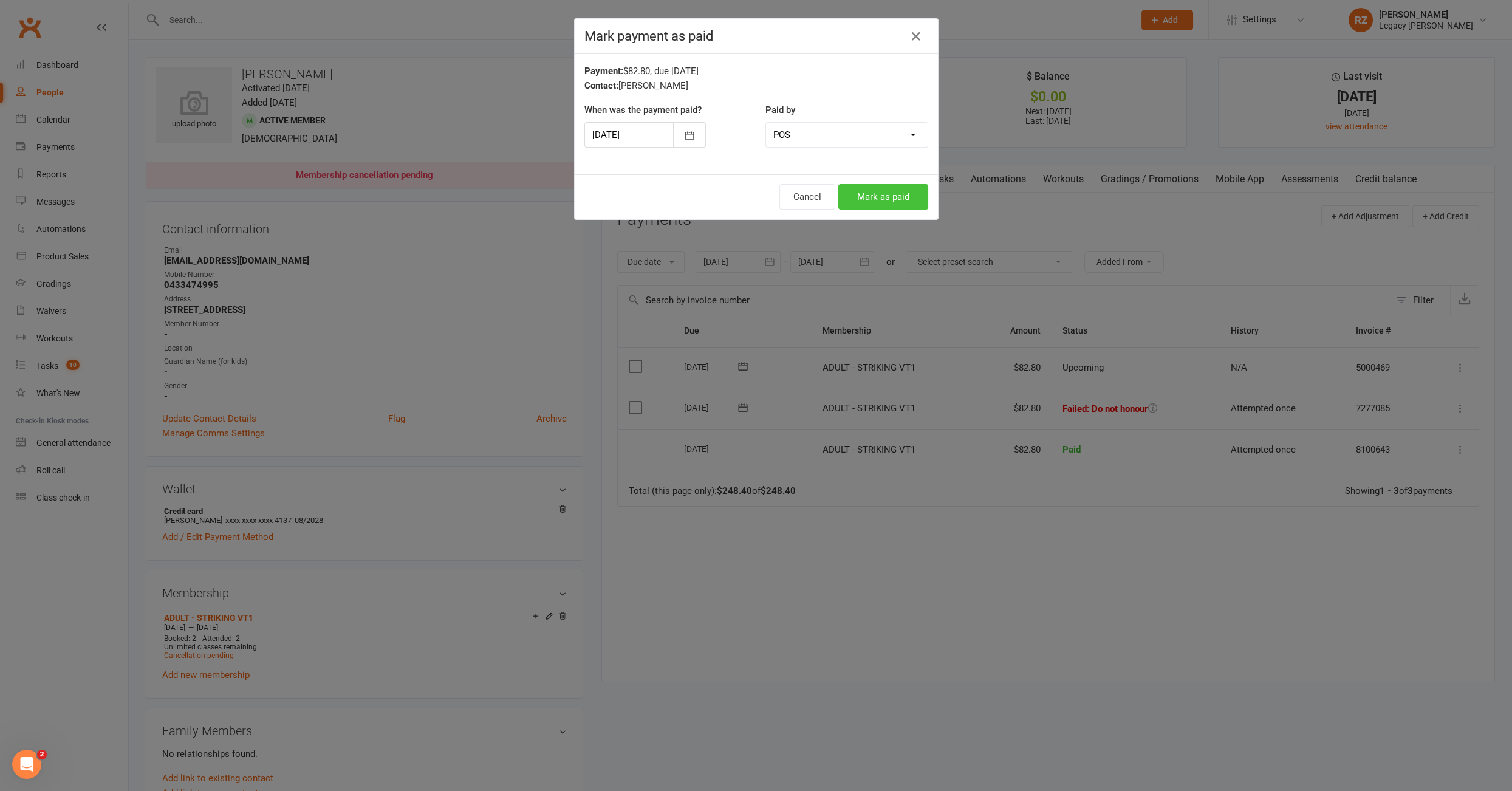
click at [899, 201] on button "Mark as paid" at bounding box center [883, 197] width 90 height 26
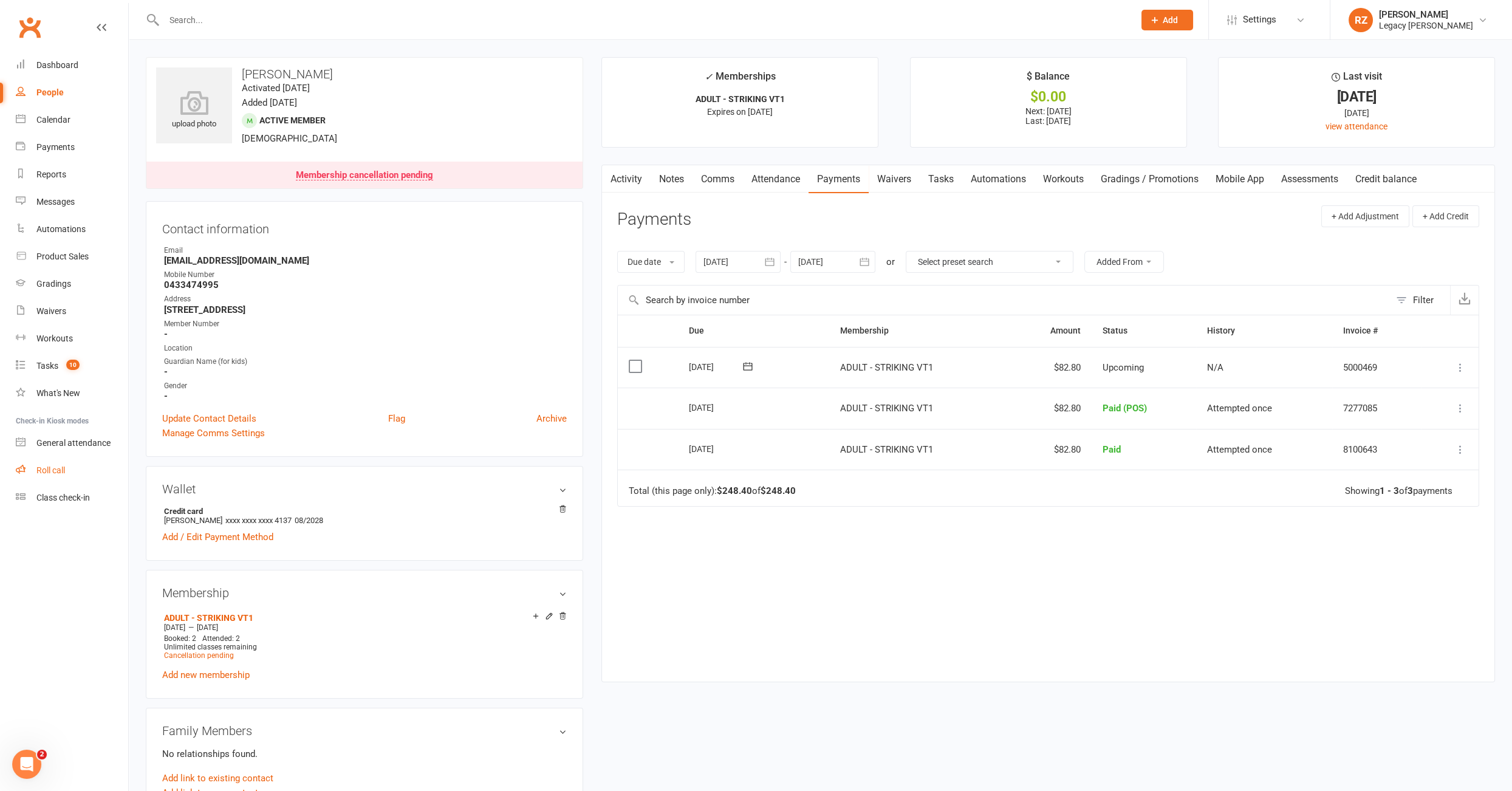
click at [42, 469] on div "Roll call" at bounding box center [51, 470] width 29 height 10
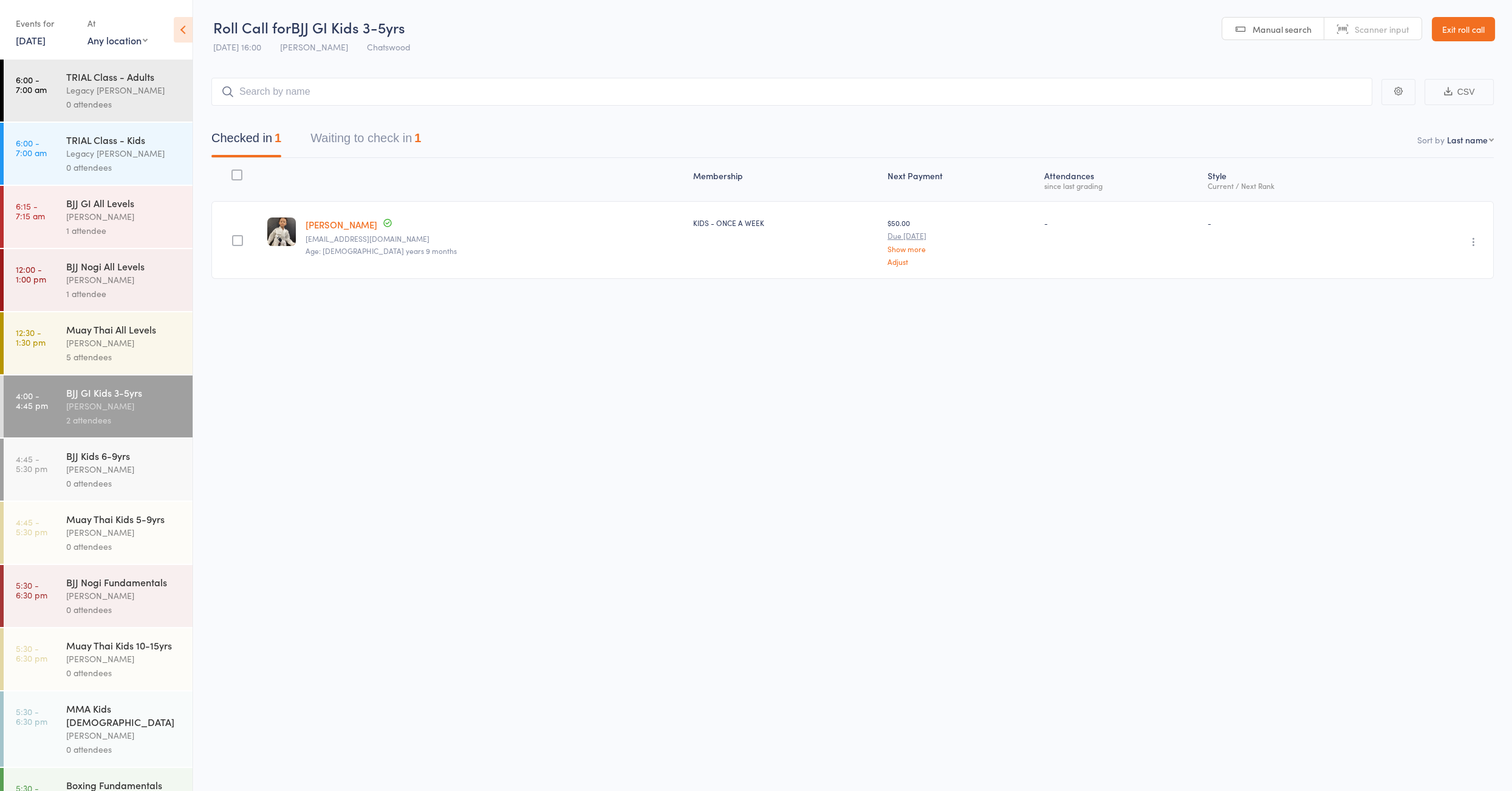
click at [398, 141] on button "Waiting to check in 1" at bounding box center [365, 141] width 110 height 32
click at [1471, 35] on link "Exit roll call" at bounding box center [1463, 29] width 63 height 24
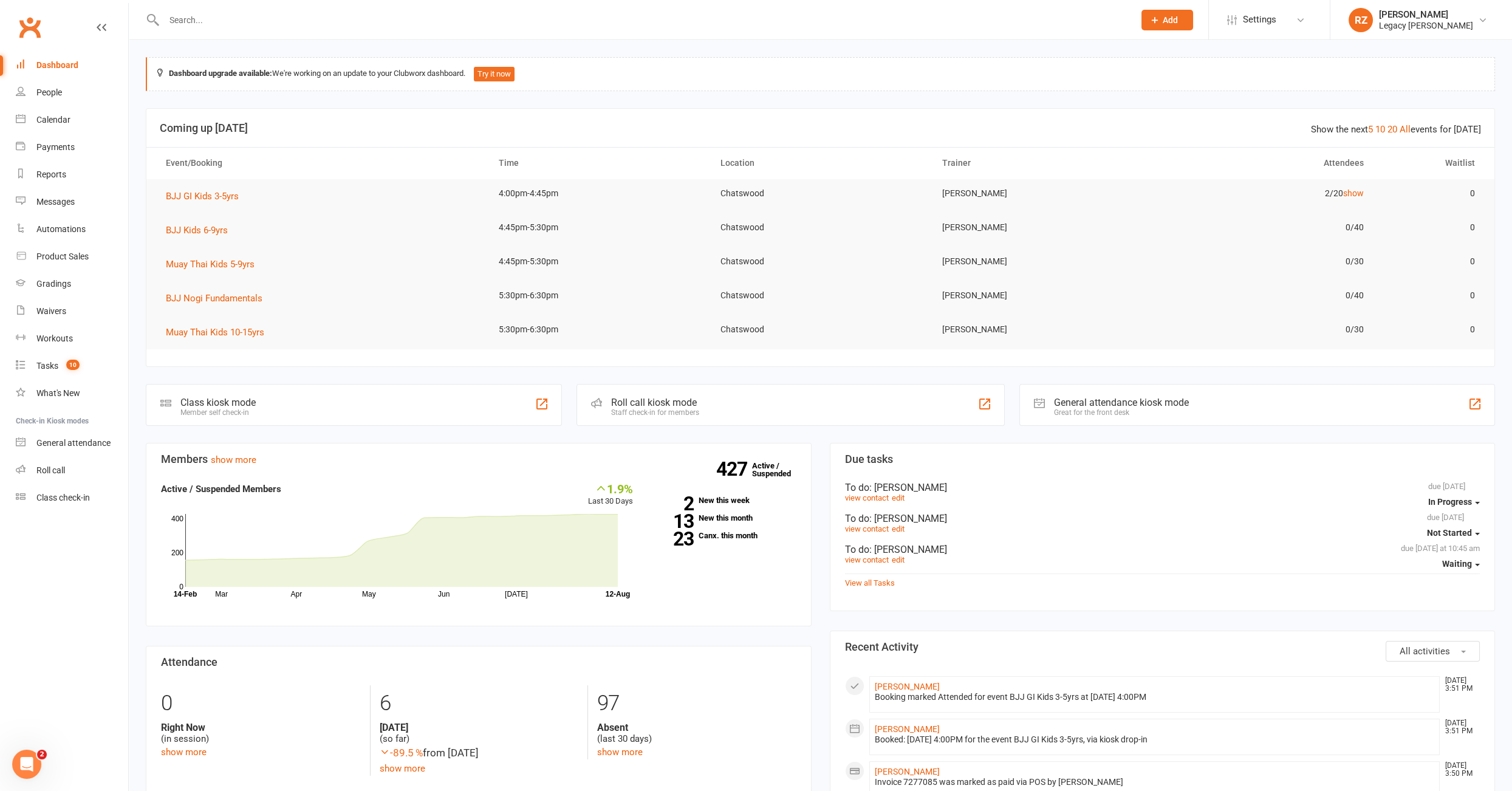
click at [504, 28] on input "text" at bounding box center [643, 20] width 965 height 17
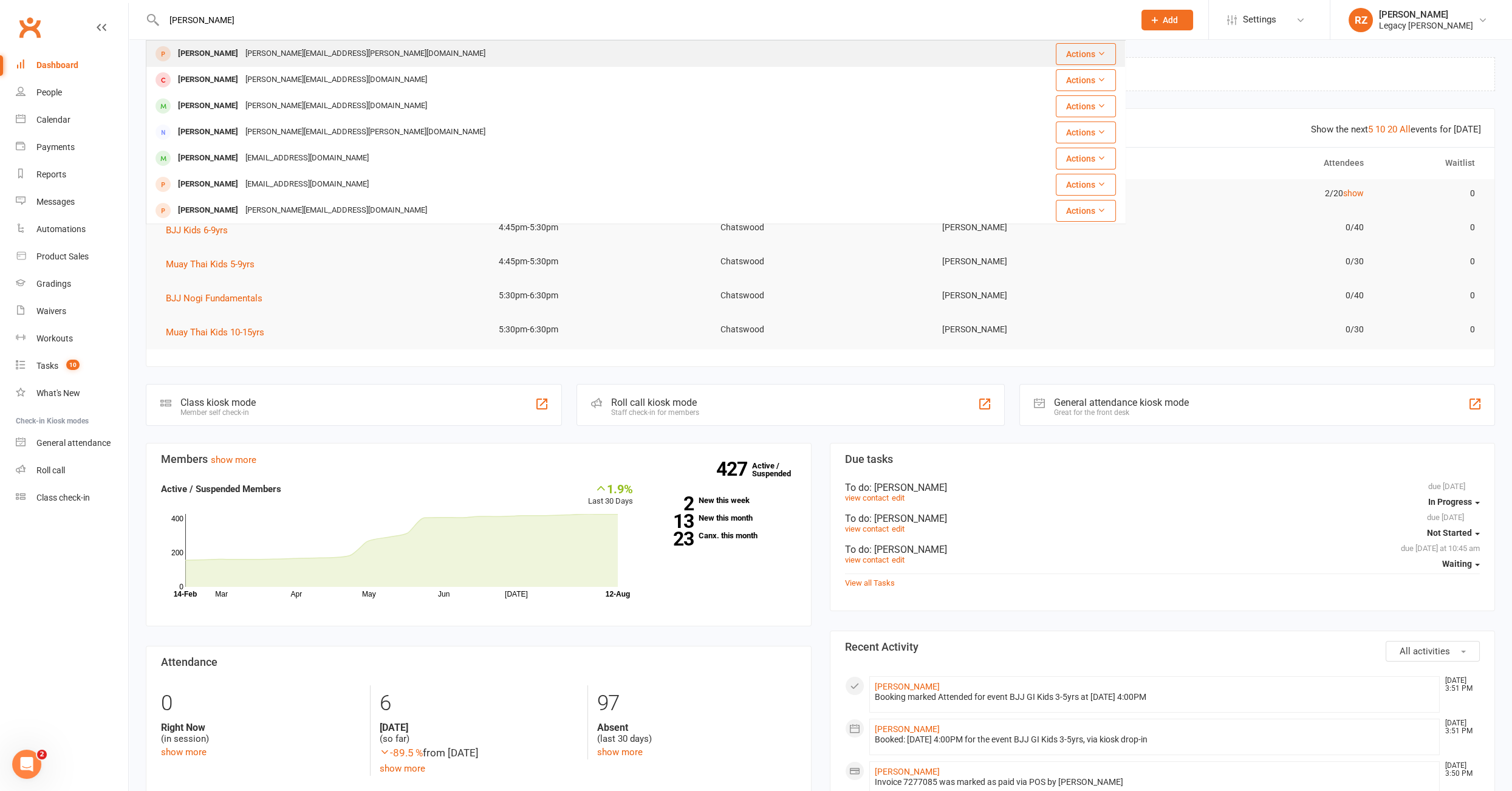
type input "[PERSON_NAME]"
click at [392, 49] on div "Ricky Luu ricks.luu@hotmail.com" at bounding box center [553, 53] width 814 height 25
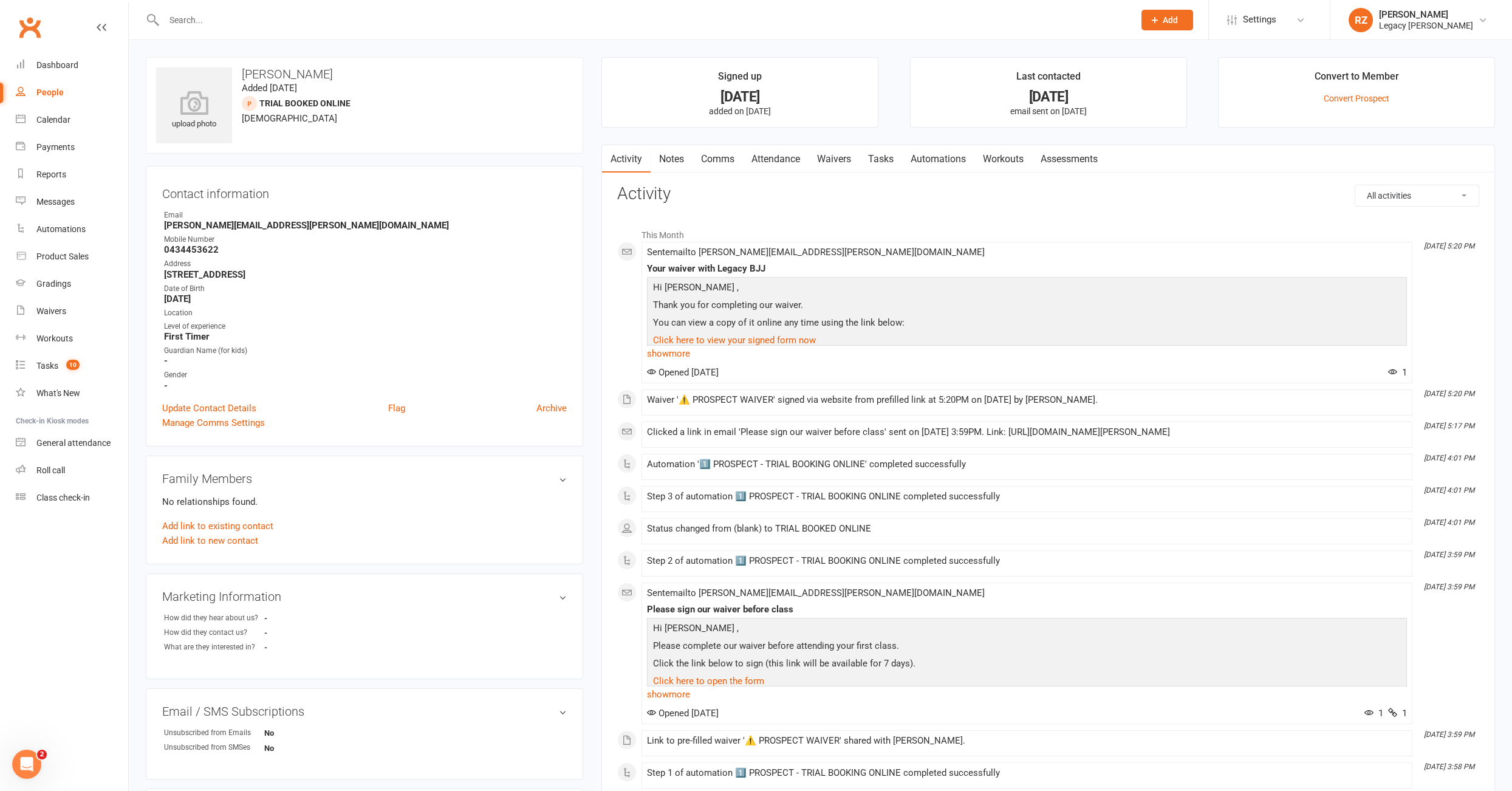
click at [772, 157] on link "Attendance" at bounding box center [775, 159] width 65 height 28
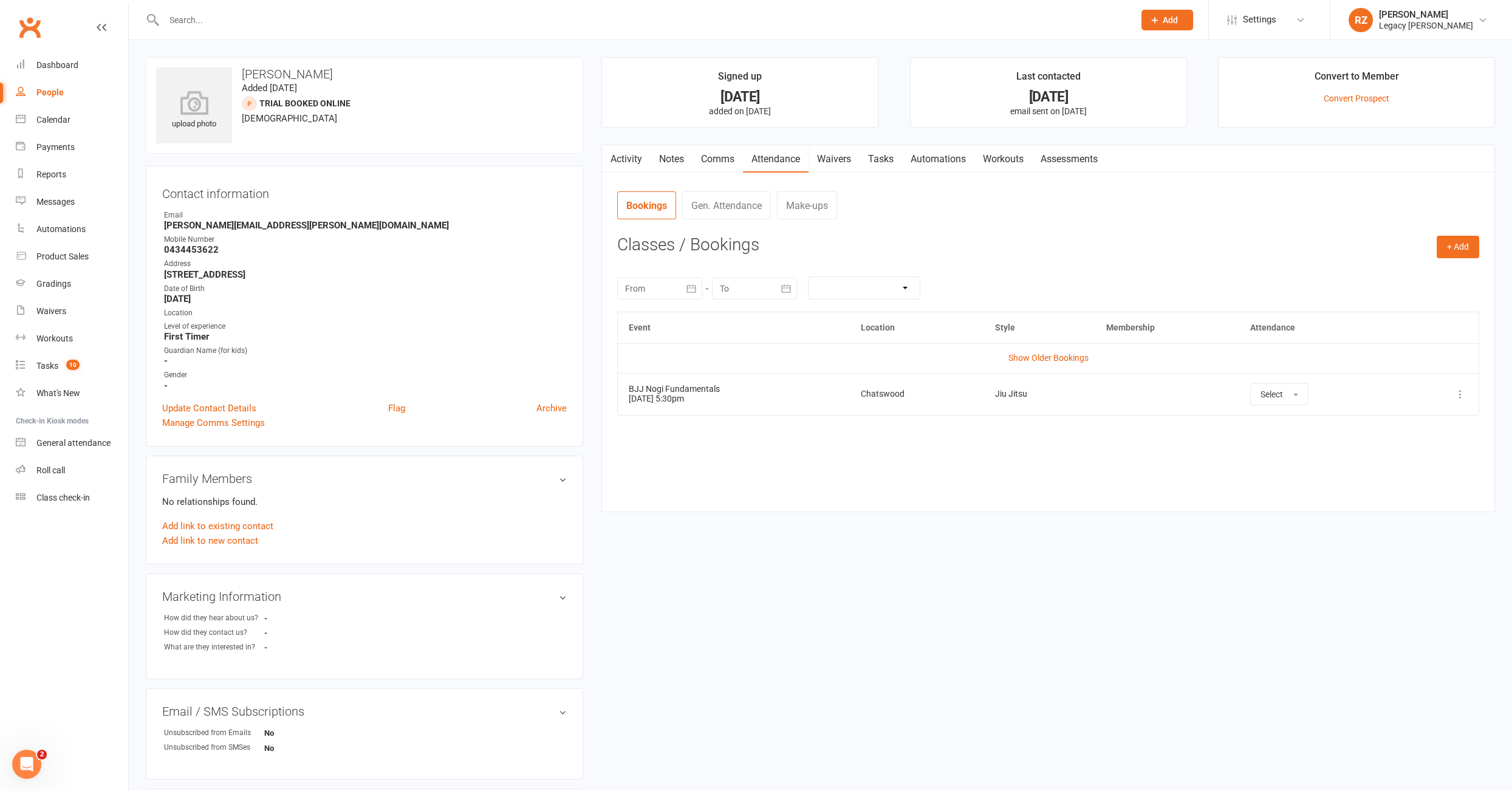
click at [284, 14] on input "text" at bounding box center [643, 20] width 965 height 17
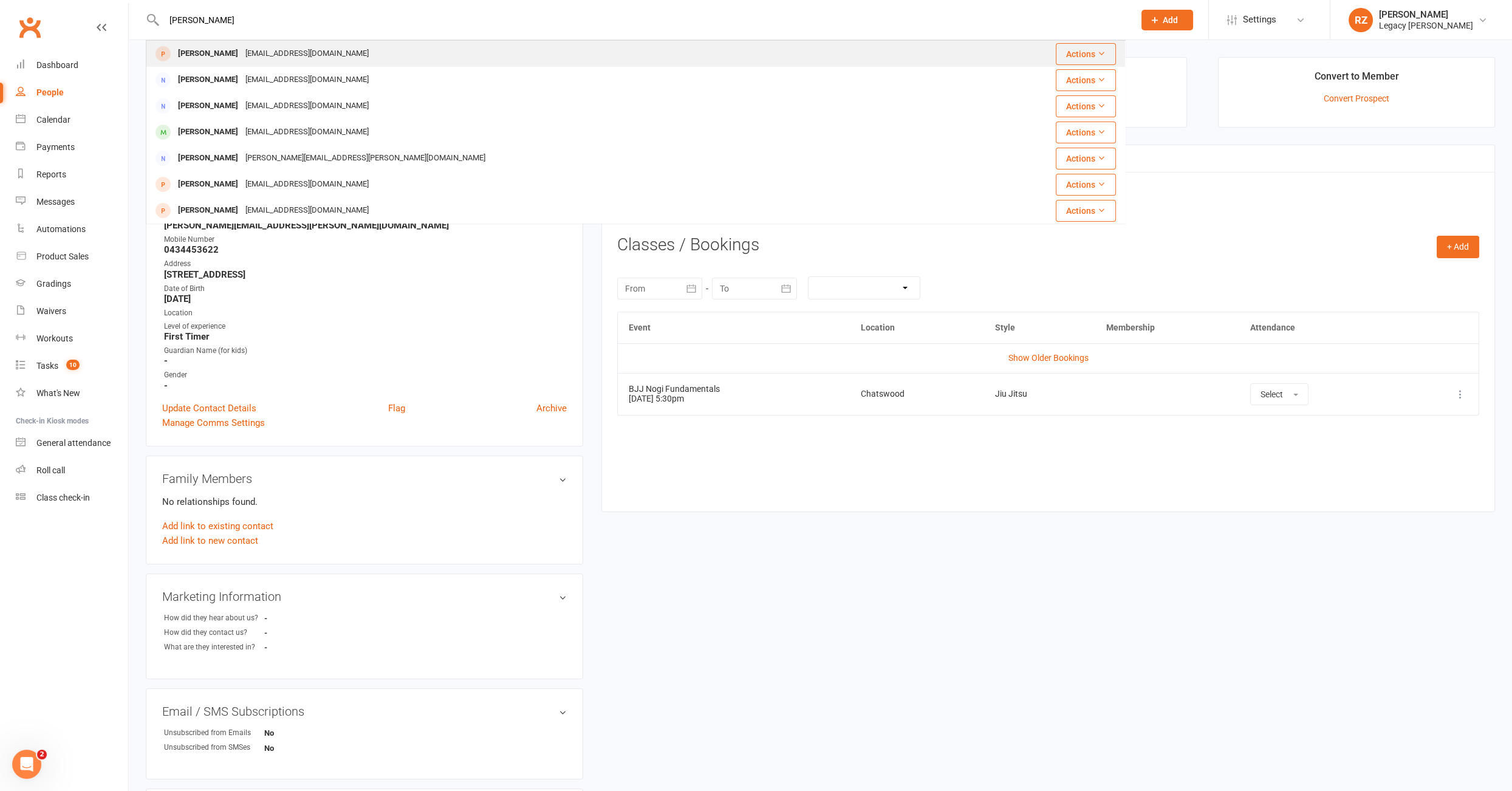
type input "annie"
click at [222, 60] on div "Annie Rifkin" at bounding box center [208, 53] width 68 height 17
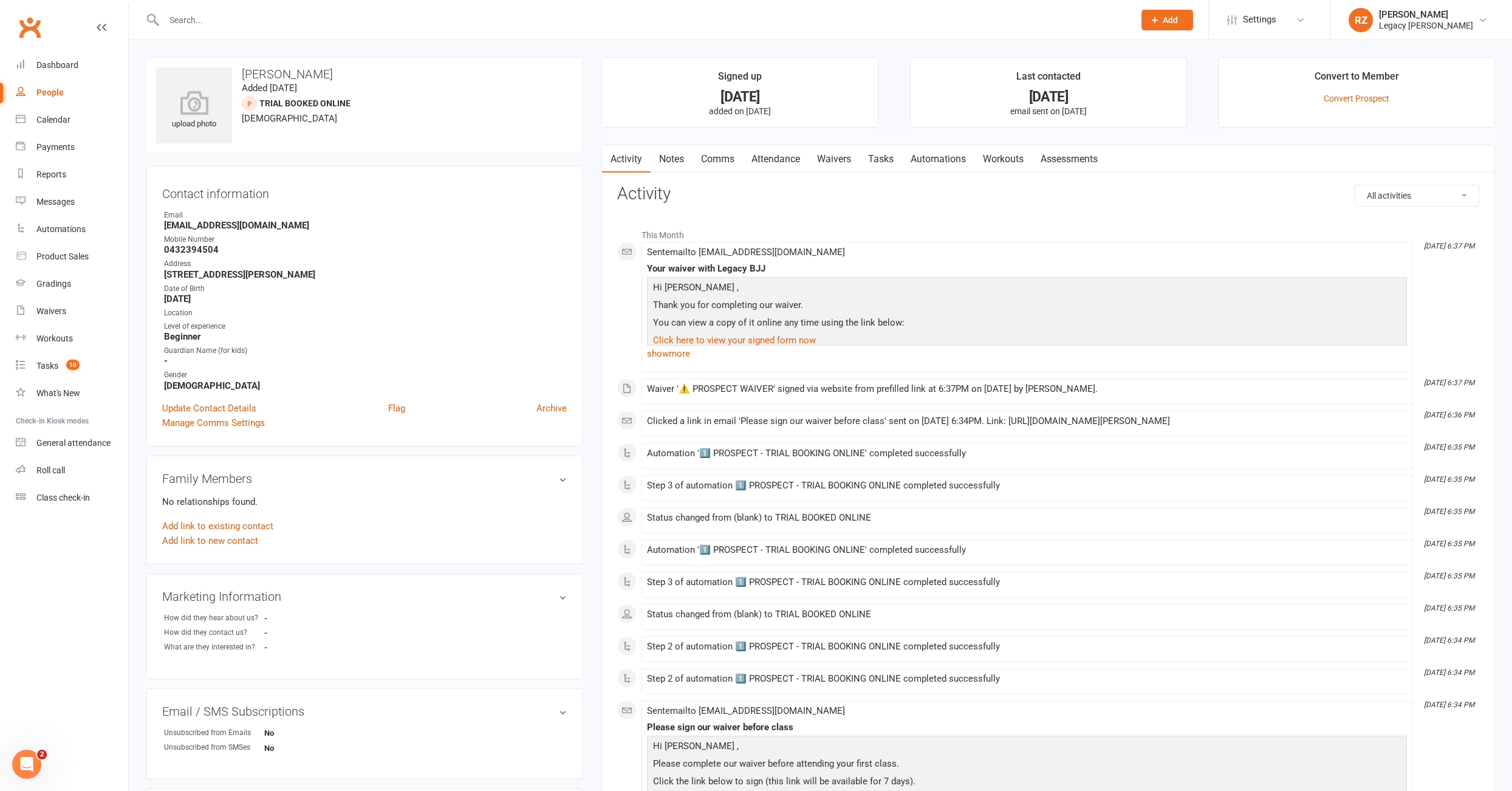
click at [769, 156] on link "Attendance" at bounding box center [775, 159] width 65 height 28
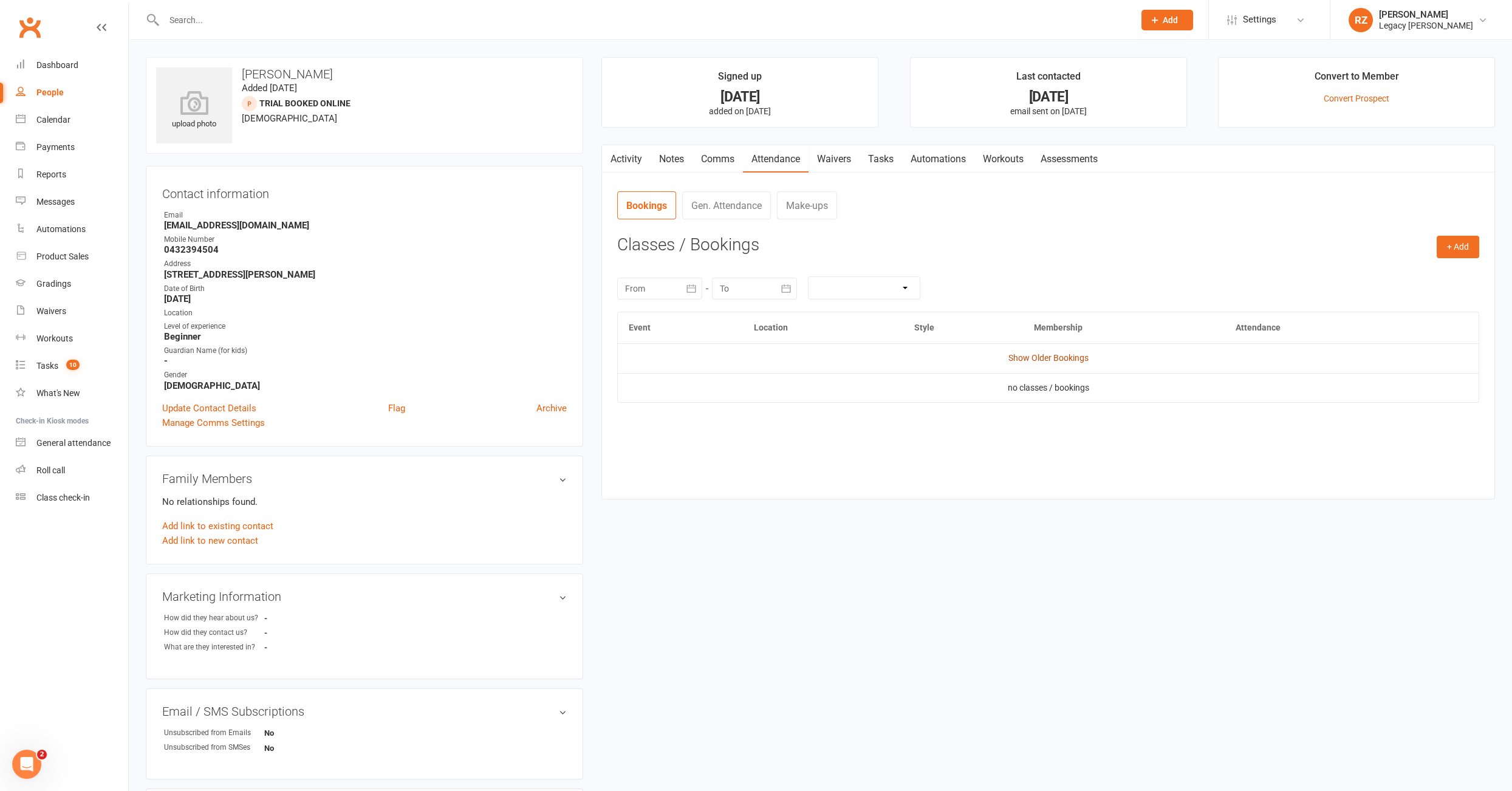
click at [1047, 357] on link "Show Older Bookings" at bounding box center [1048, 357] width 80 height 10
click at [258, 11] on div at bounding box center [636, 20] width 980 height 40
click at [249, 21] on input "text" at bounding box center [643, 20] width 965 height 17
click at [257, 24] on input "text" at bounding box center [643, 20] width 965 height 17
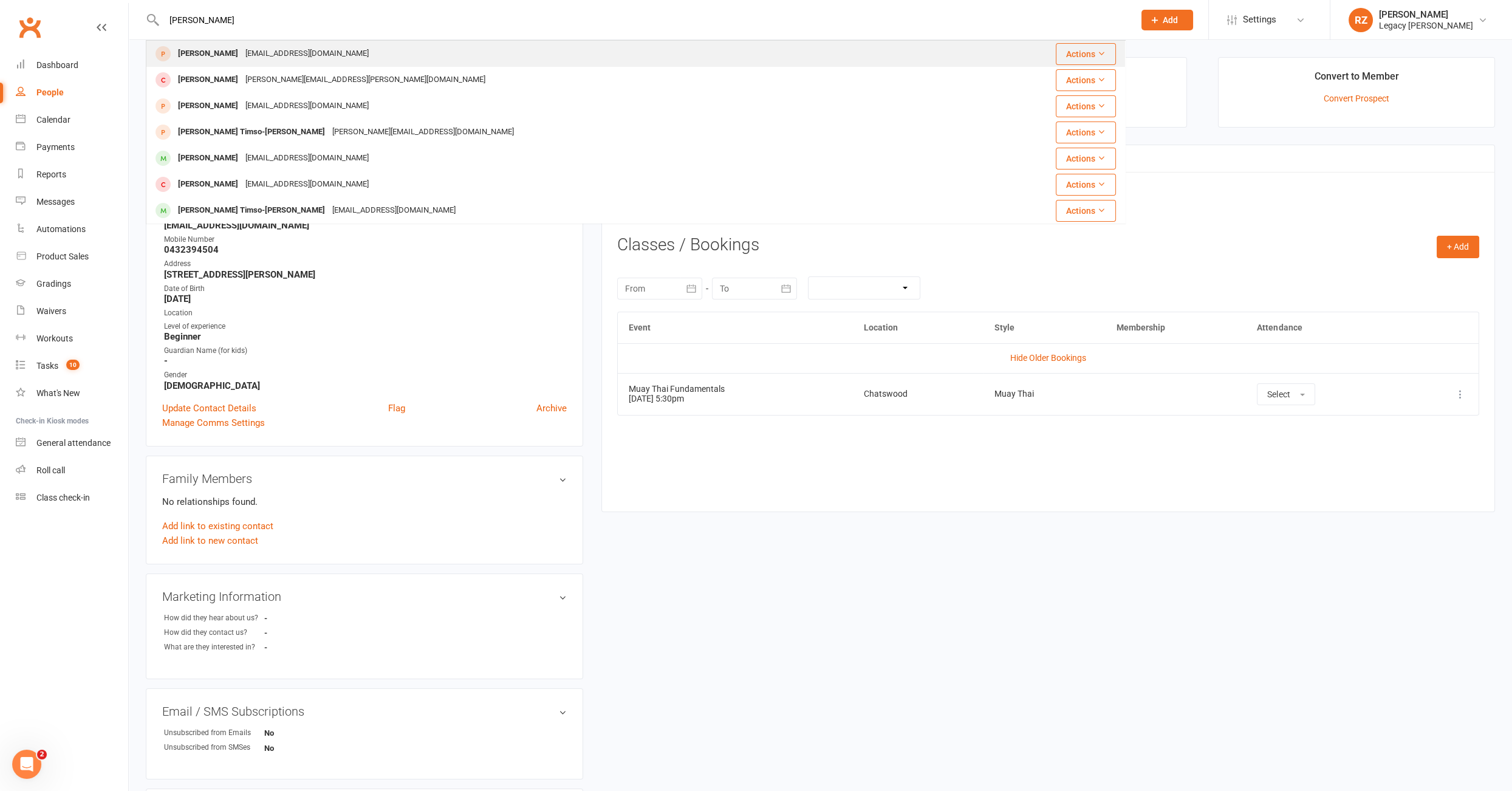
type input "tim l"
click at [221, 46] on div "Tim Lhuede" at bounding box center [208, 53] width 68 height 17
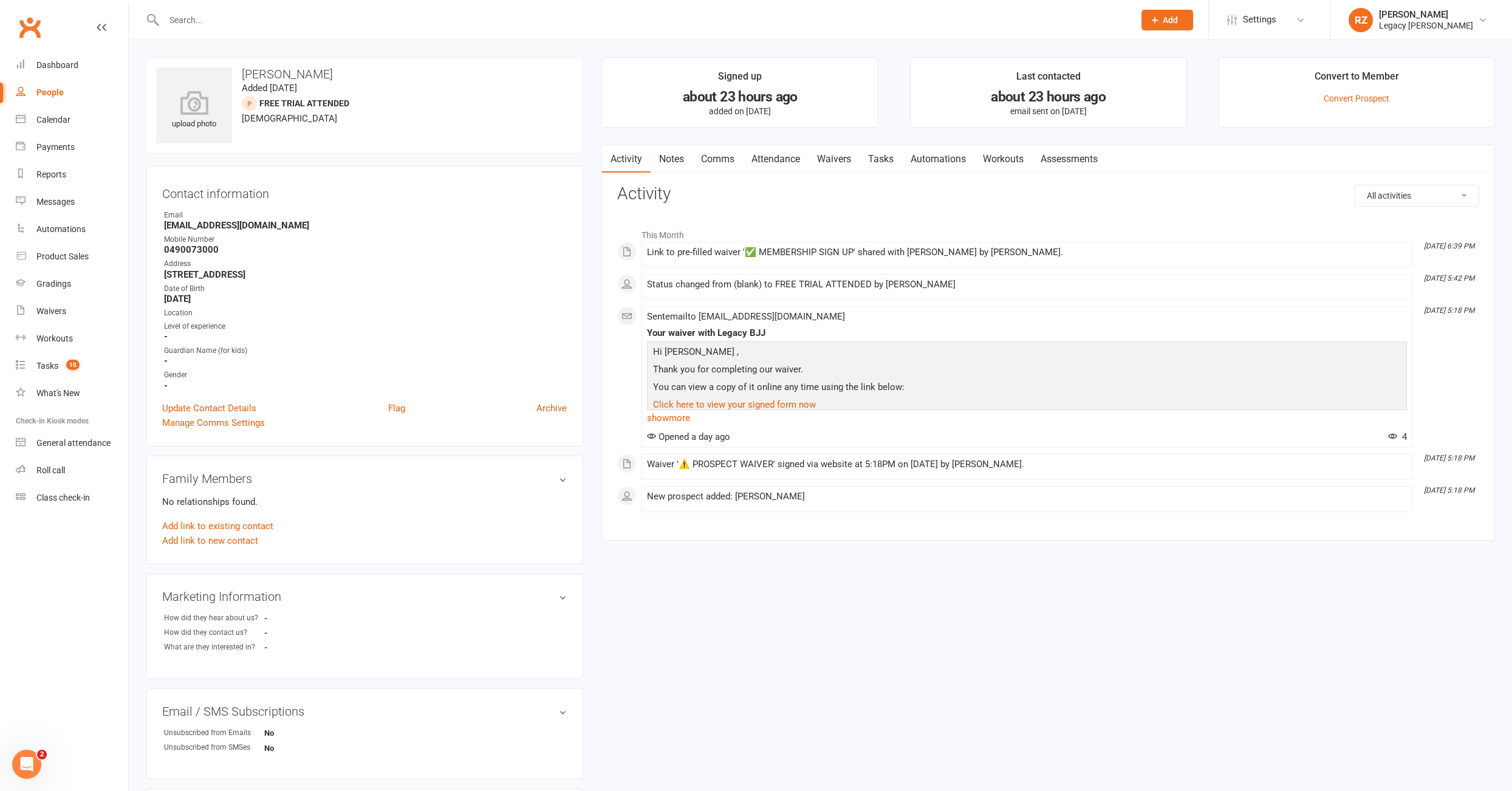
click at [833, 160] on link "Waivers" at bounding box center [833, 159] width 51 height 28
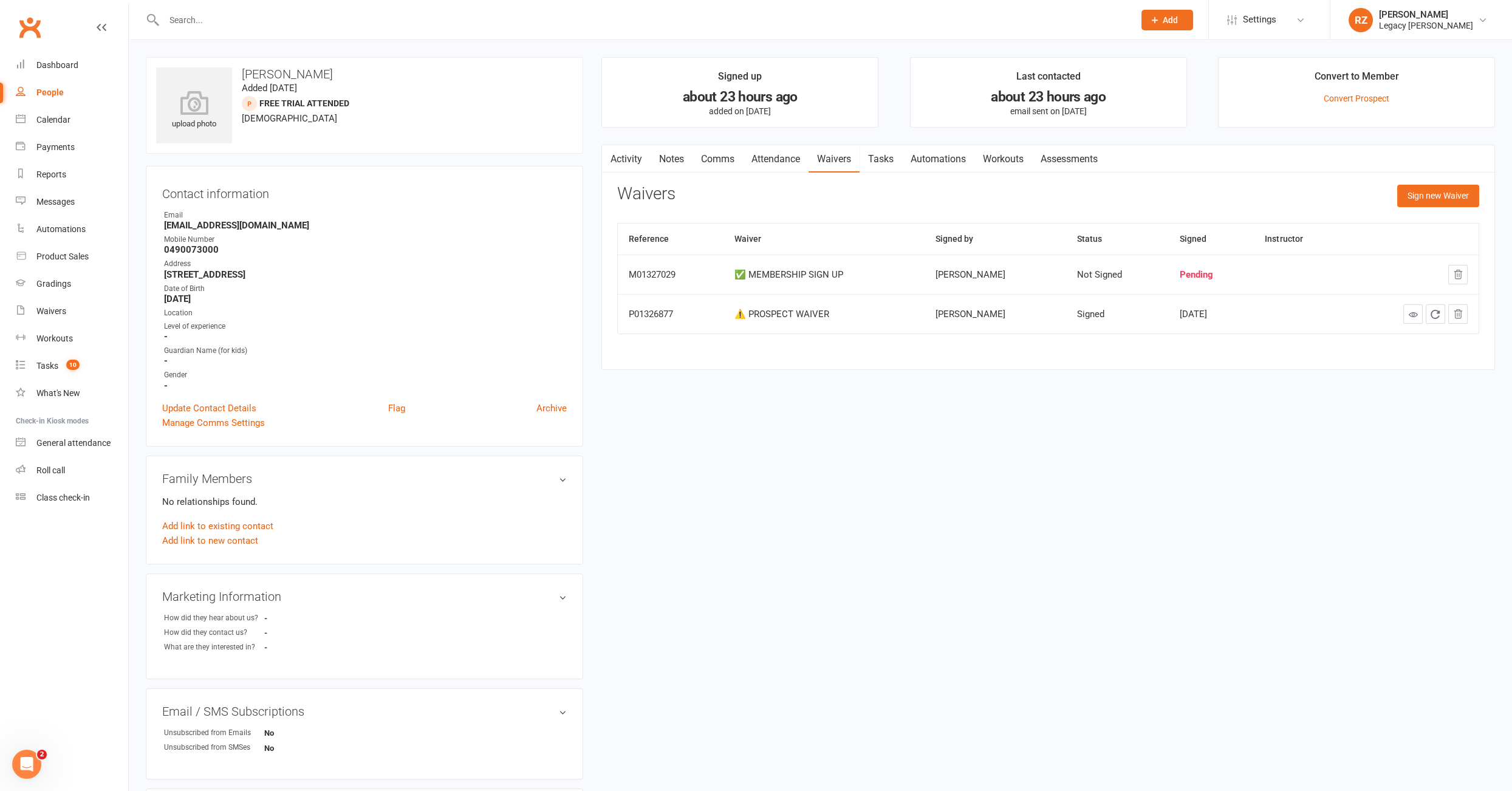
click at [289, 16] on input "text" at bounding box center [643, 20] width 965 height 17
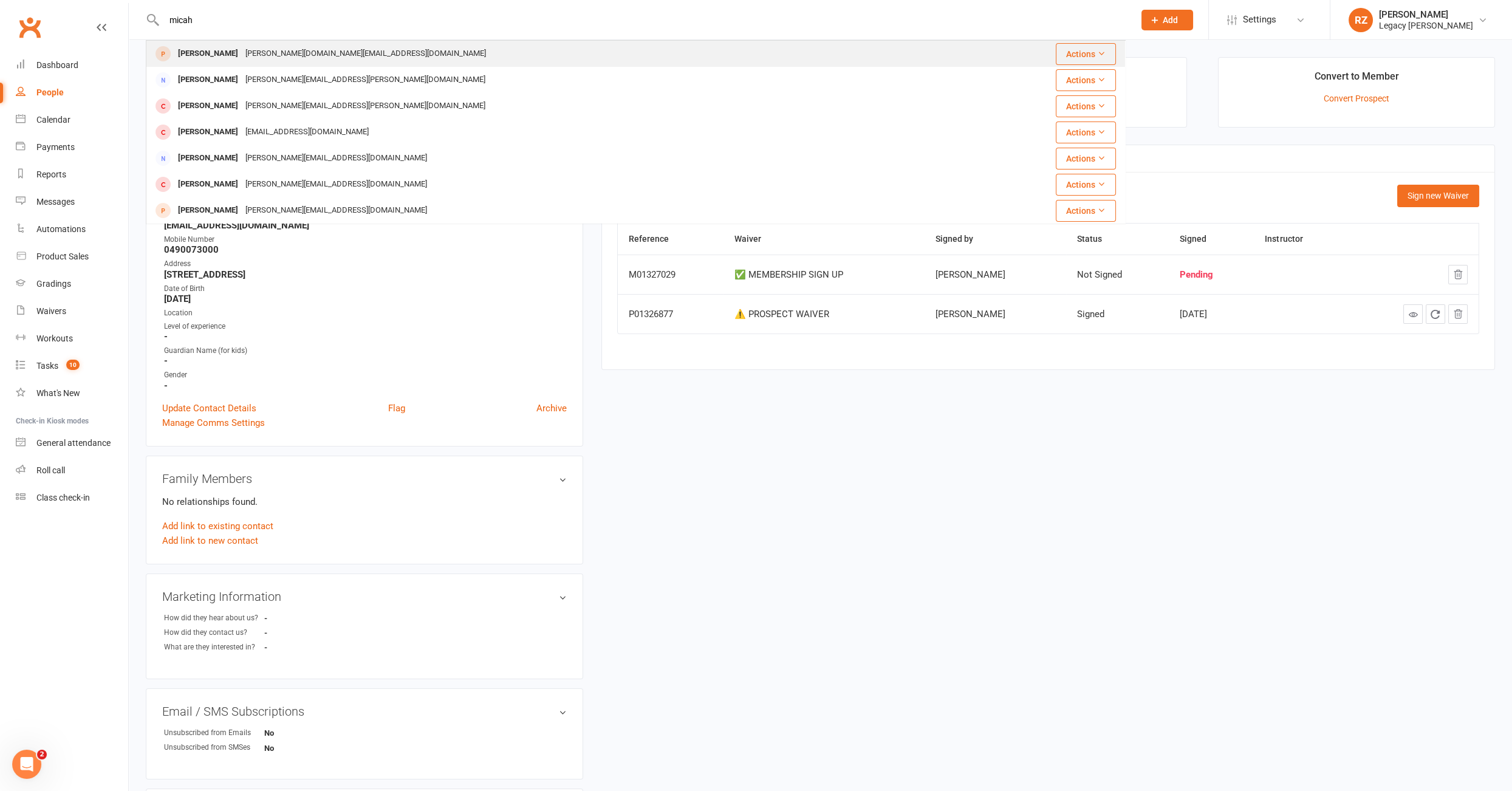
type input "micah"
click at [240, 44] on div "Micah Soo Chelsey.ng@gmail.com" at bounding box center [563, 53] width 834 height 25
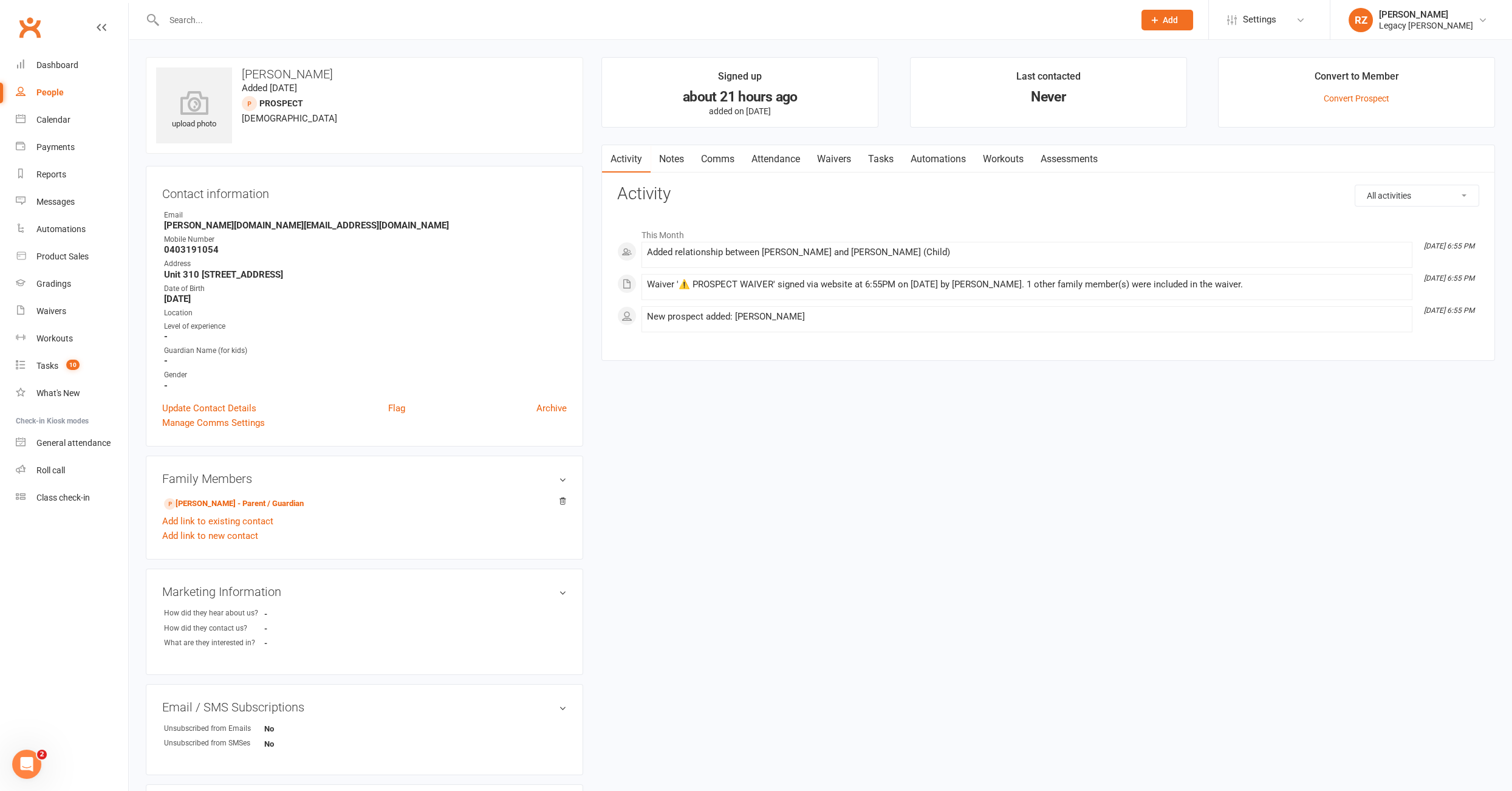
click at [756, 162] on link "Attendance" at bounding box center [775, 159] width 65 height 28
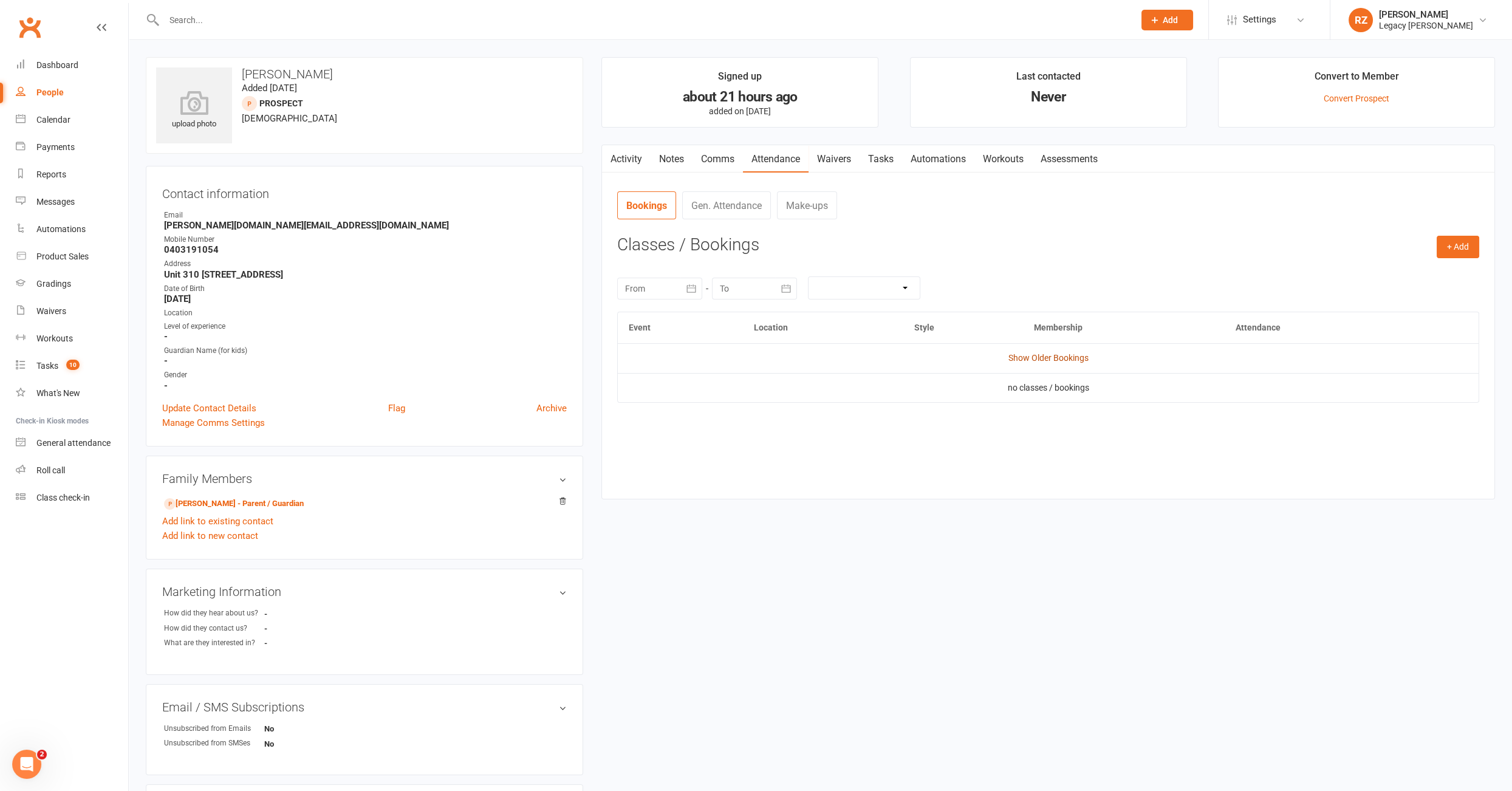
click at [1056, 360] on link "Show Older Bookings" at bounding box center [1048, 357] width 80 height 10
click at [607, 157] on icon "button" at bounding box center [609, 156] width 7 height 11
click at [633, 154] on link "Activity" at bounding box center [626, 159] width 49 height 28
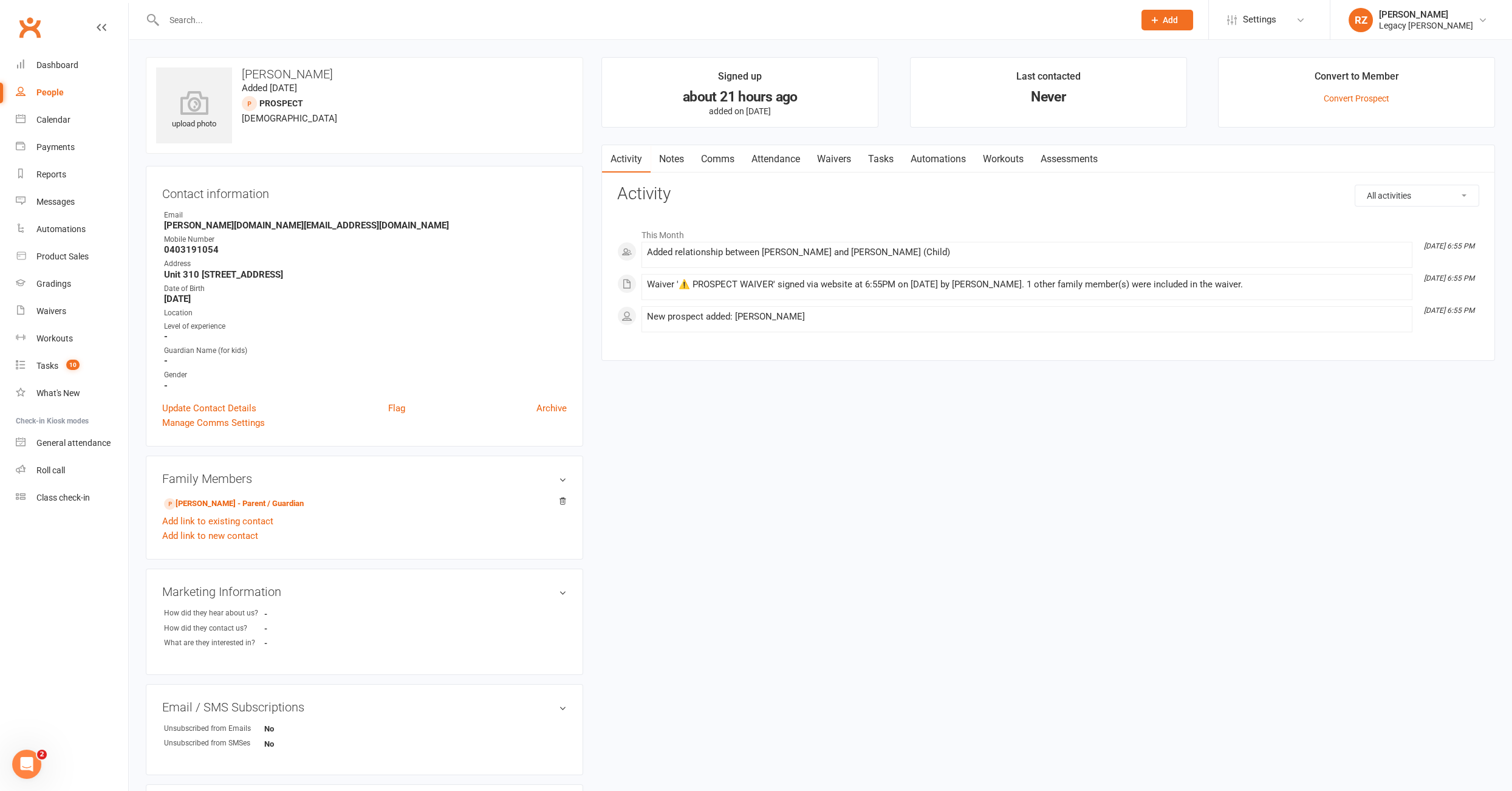
click at [300, 20] on input "text" at bounding box center [643, 20] width 965 height 17
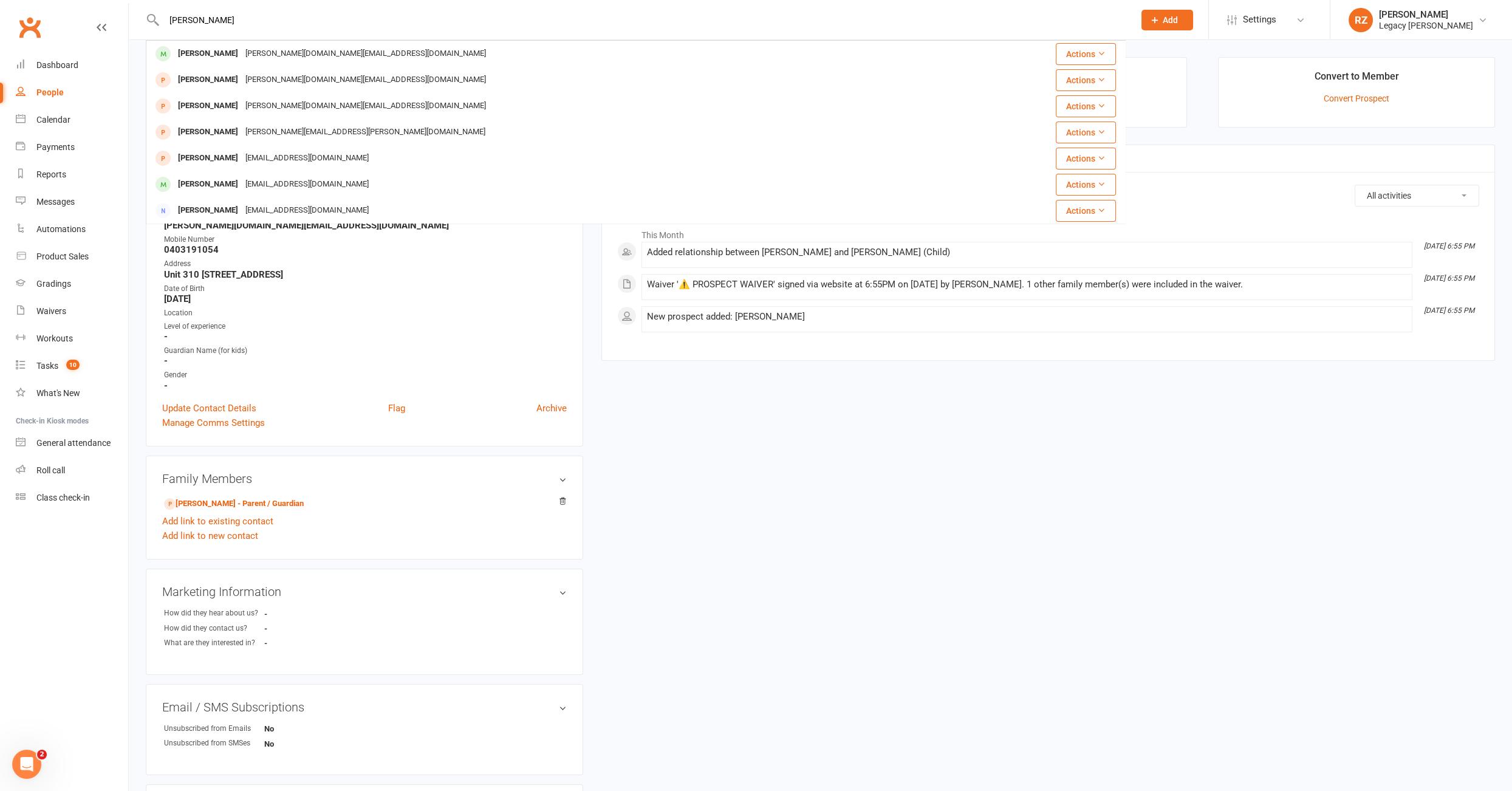
type input "chelsey"
click at [216, 56] on div "Chelsey Ng" at bounding box center [208, 53] width 68 height 17
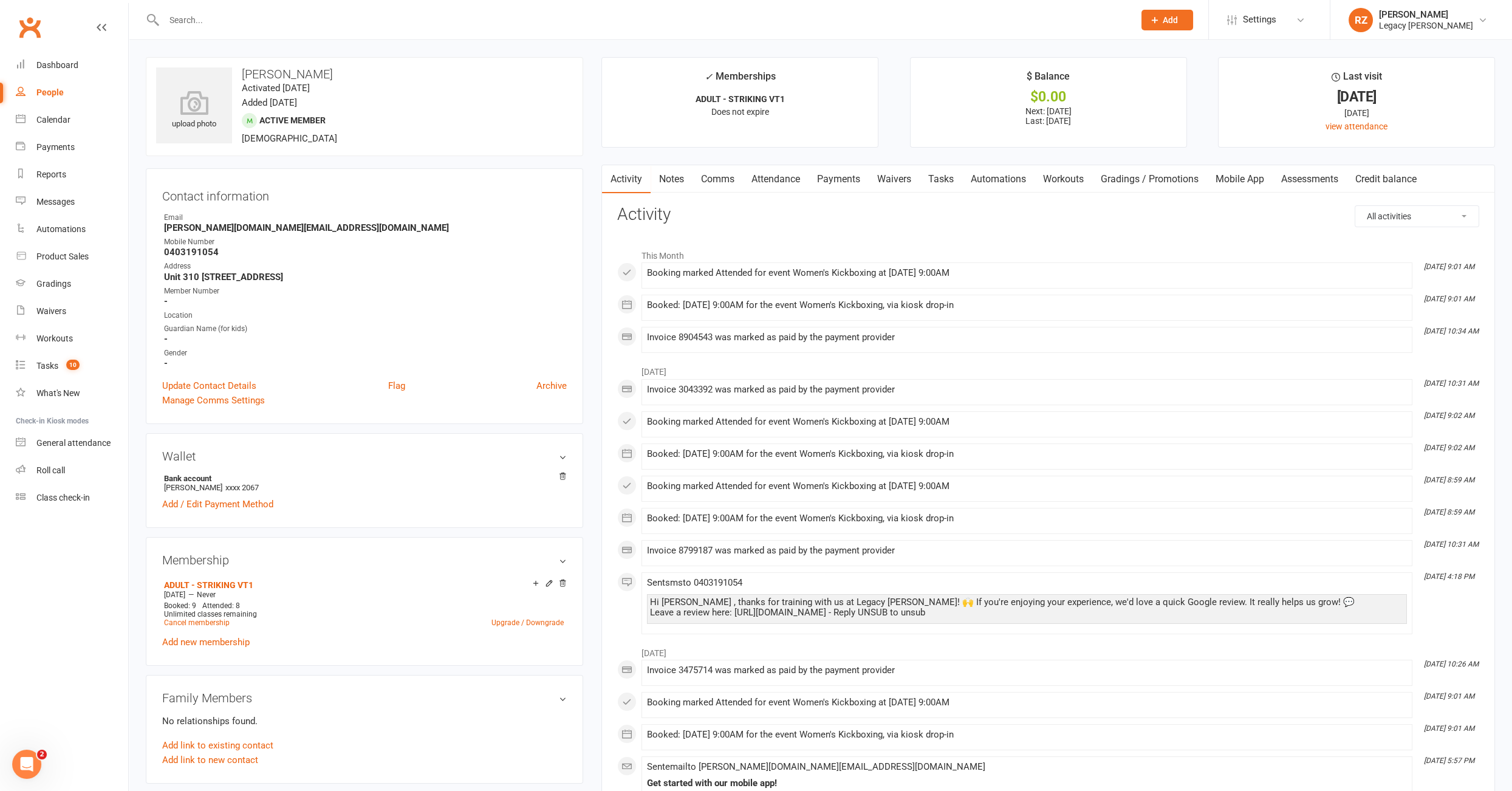
click at [838, 179] on link "Payments" at bounding box center [838, 179] width 60 height 28
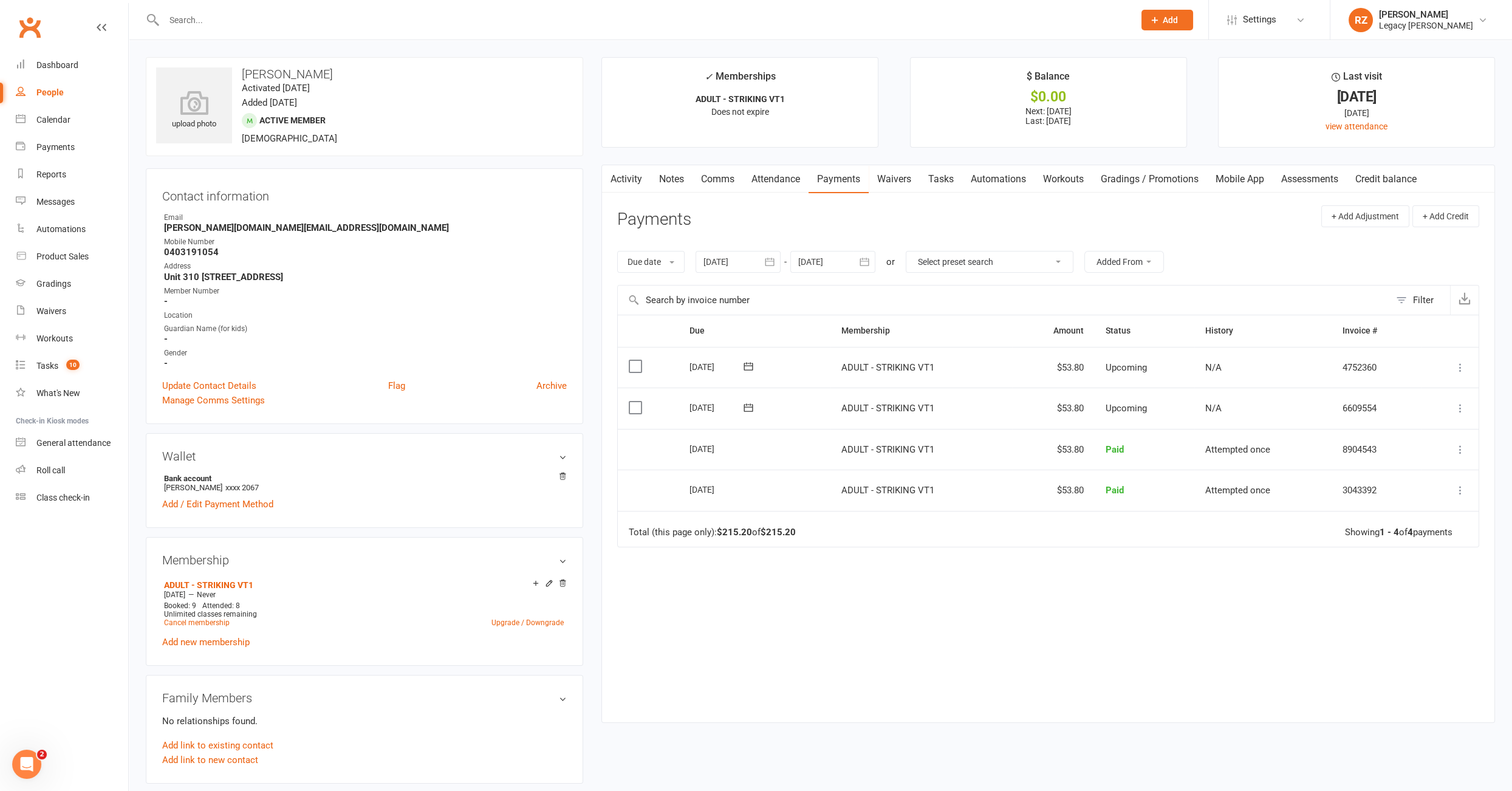
click at [300, 26] on input "text" at bounding box center [643, 20] width 965 height 17
click at [356, 17] on input "text" at bounding box center [643, 20] width 965 height 17
click at [916, 180] on link "Waivers" at bounding box center [893, 179] width 51 height 28
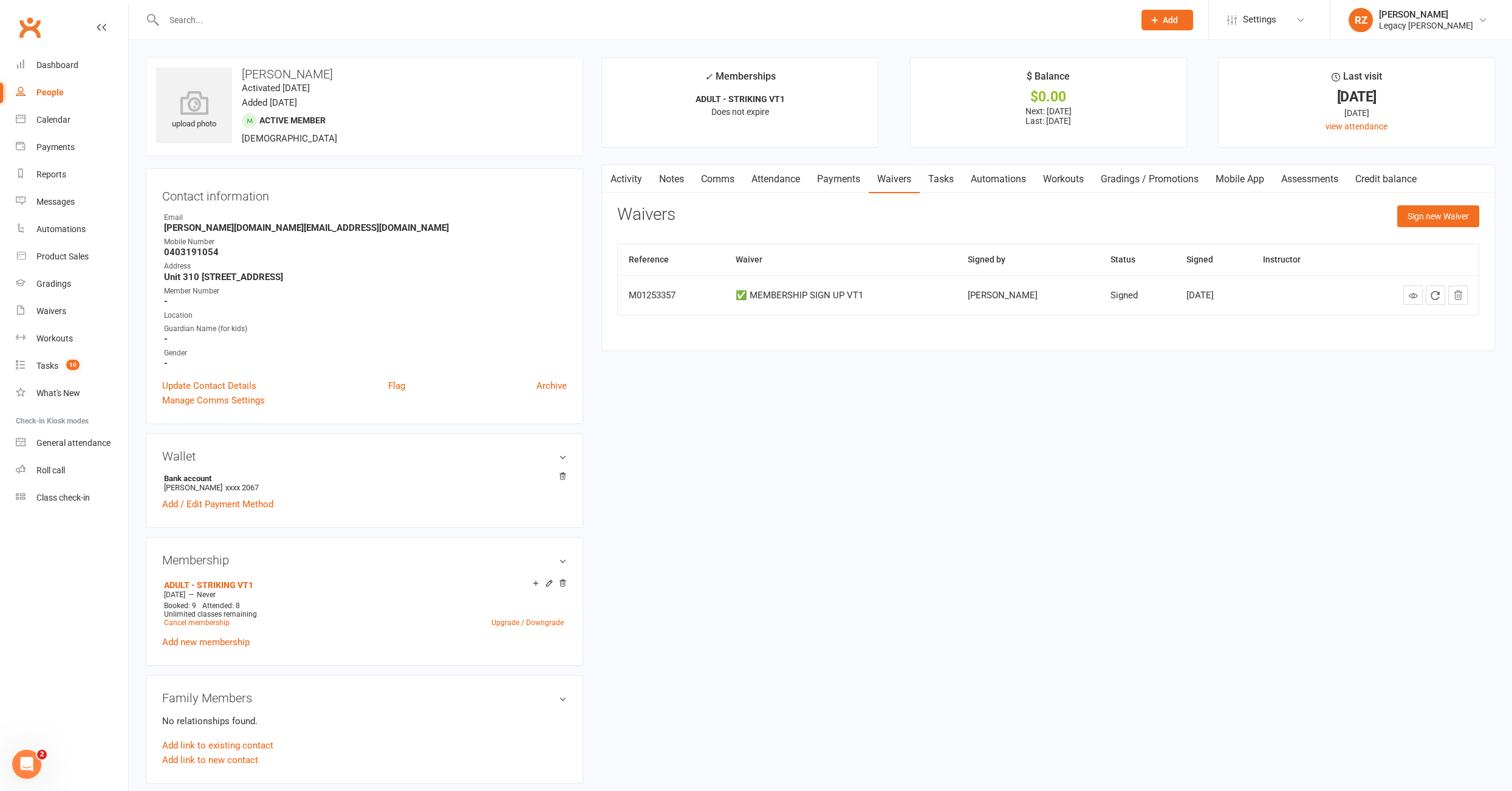
click at [220, 21] on input "text" at bounding box center [643, 20] width 965 height 17
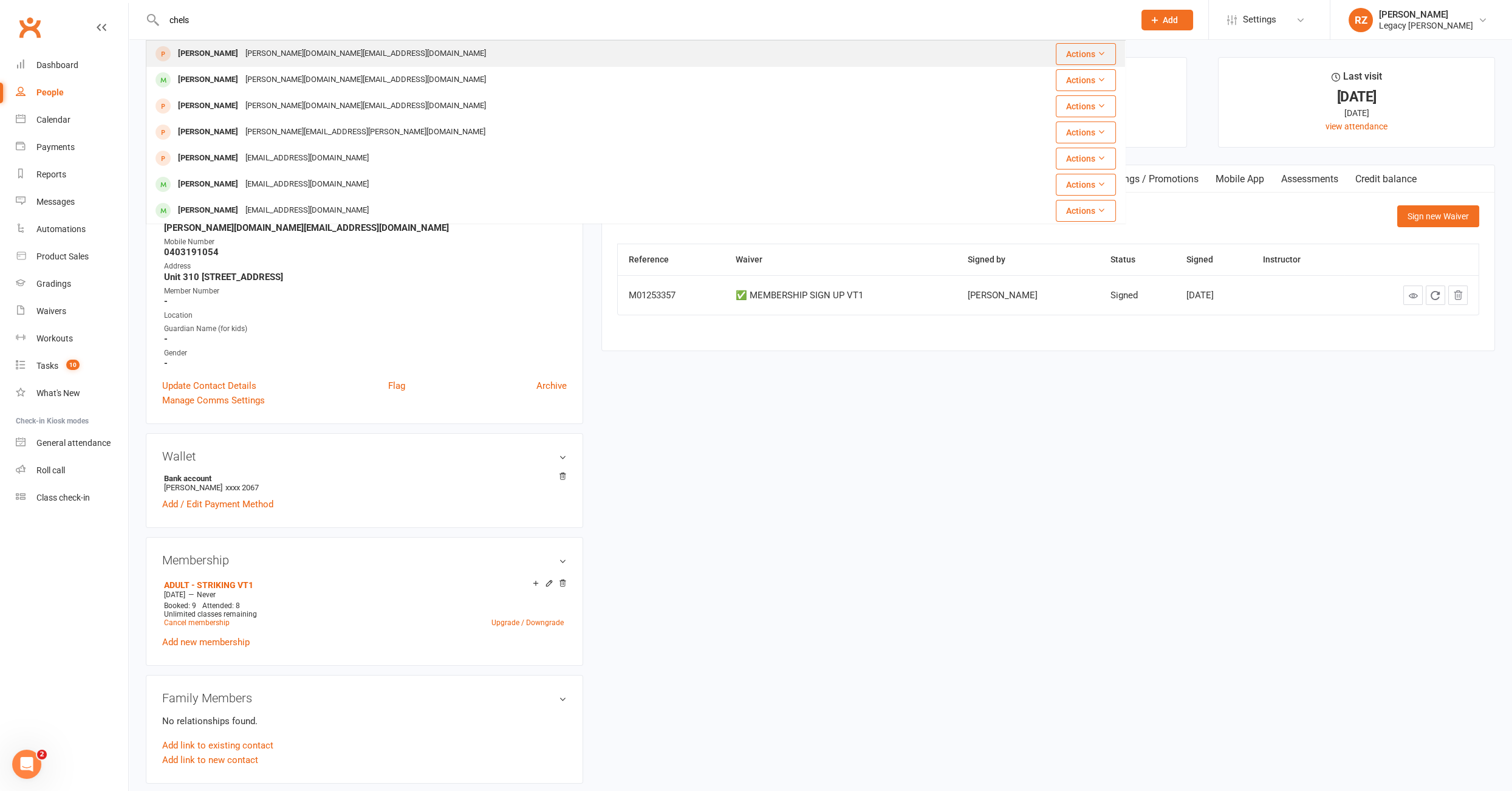
type input "chels"
click at [203, 53] on div "Chelsey Ng" at bounding box center [208, 53] width 68 height 17
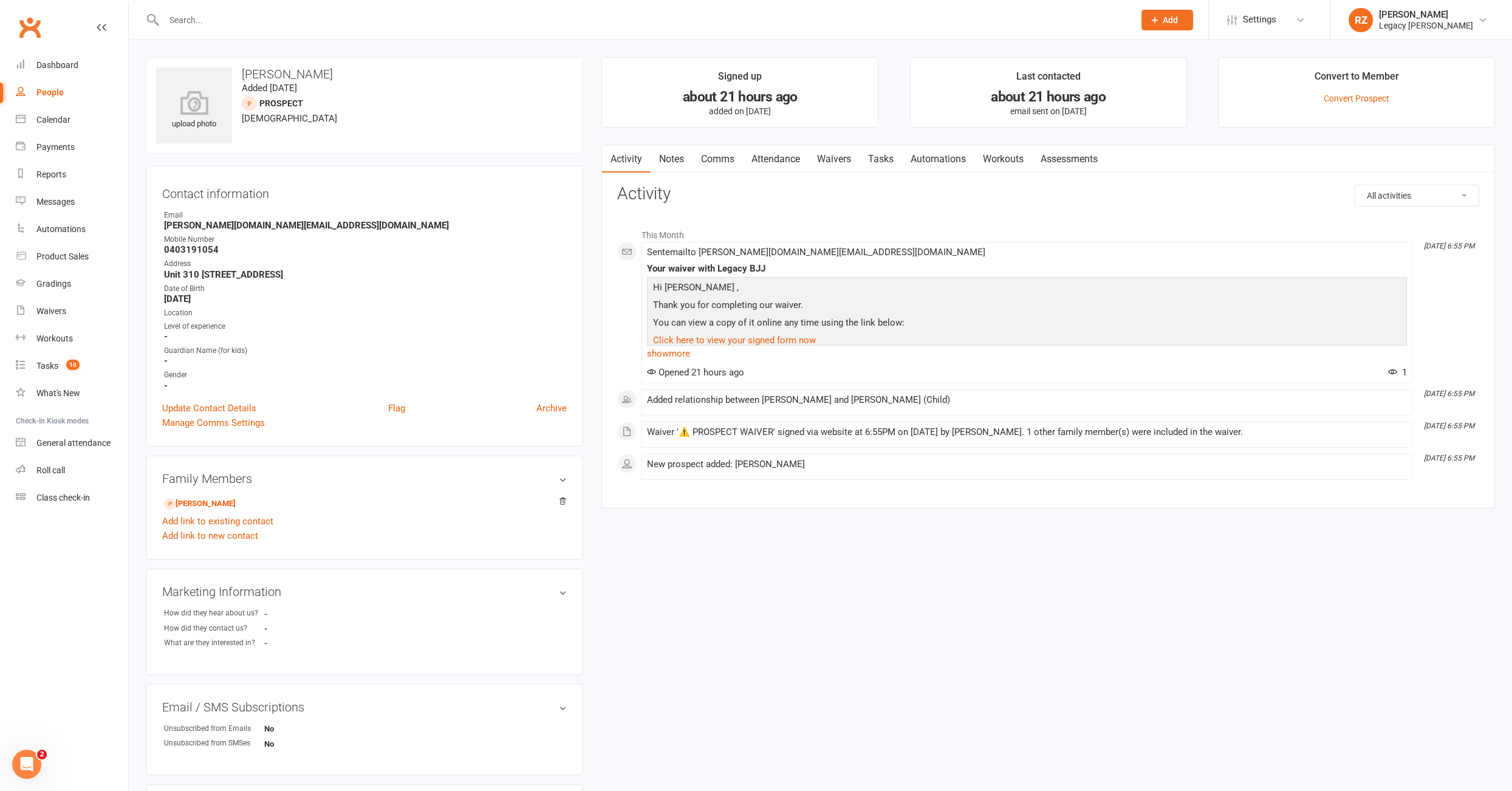
click at [242, 11] on div at bounding box center [636, 20] width 980 height 40
click at [237, 18] on input "text" at bounding box center [643, 20] width 965 height 17
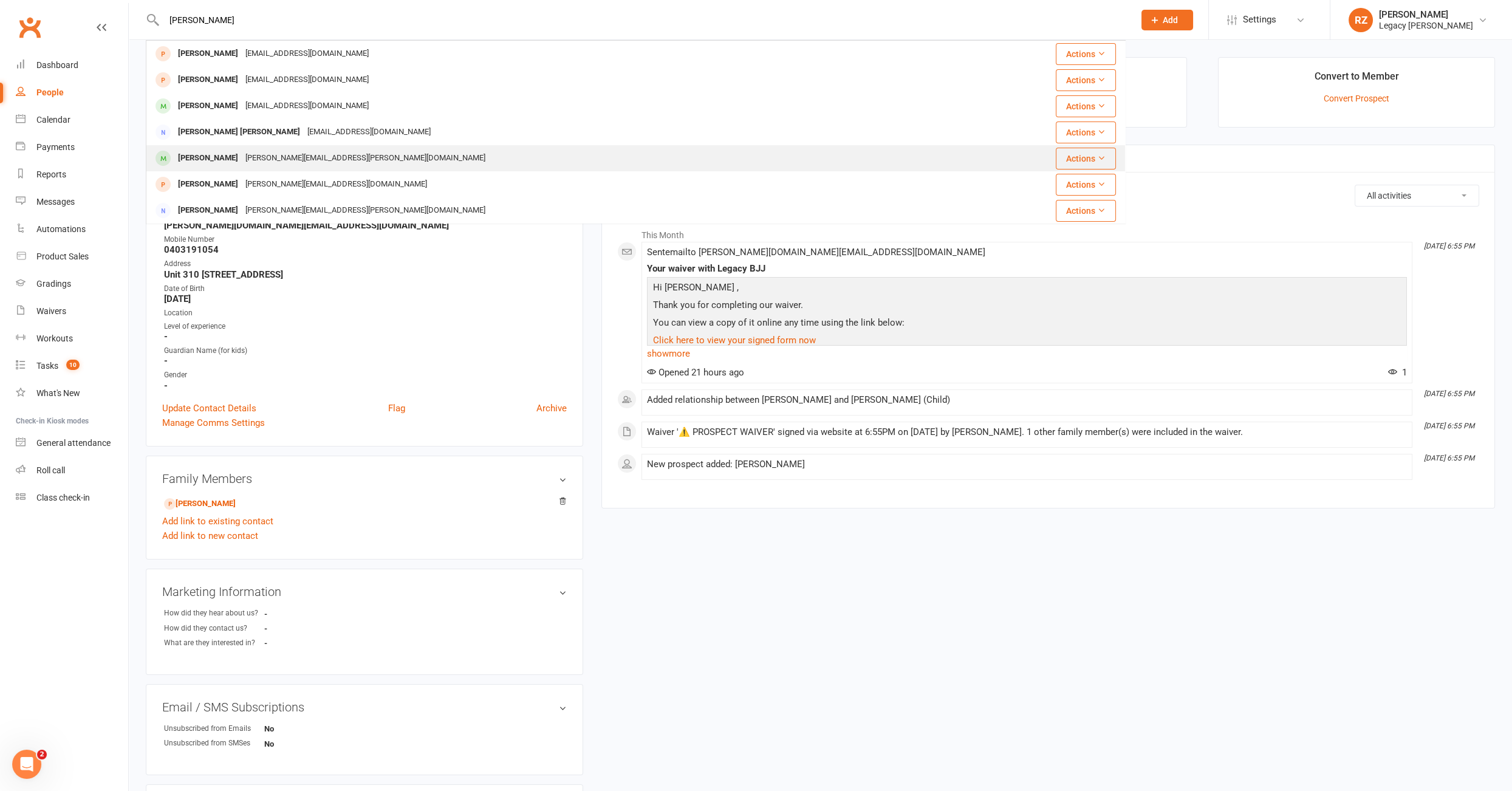
type input "anna"
click at [221, 154] on div "[PERSON_NAME]" at bounding box center [208, 158] width 68 height 17
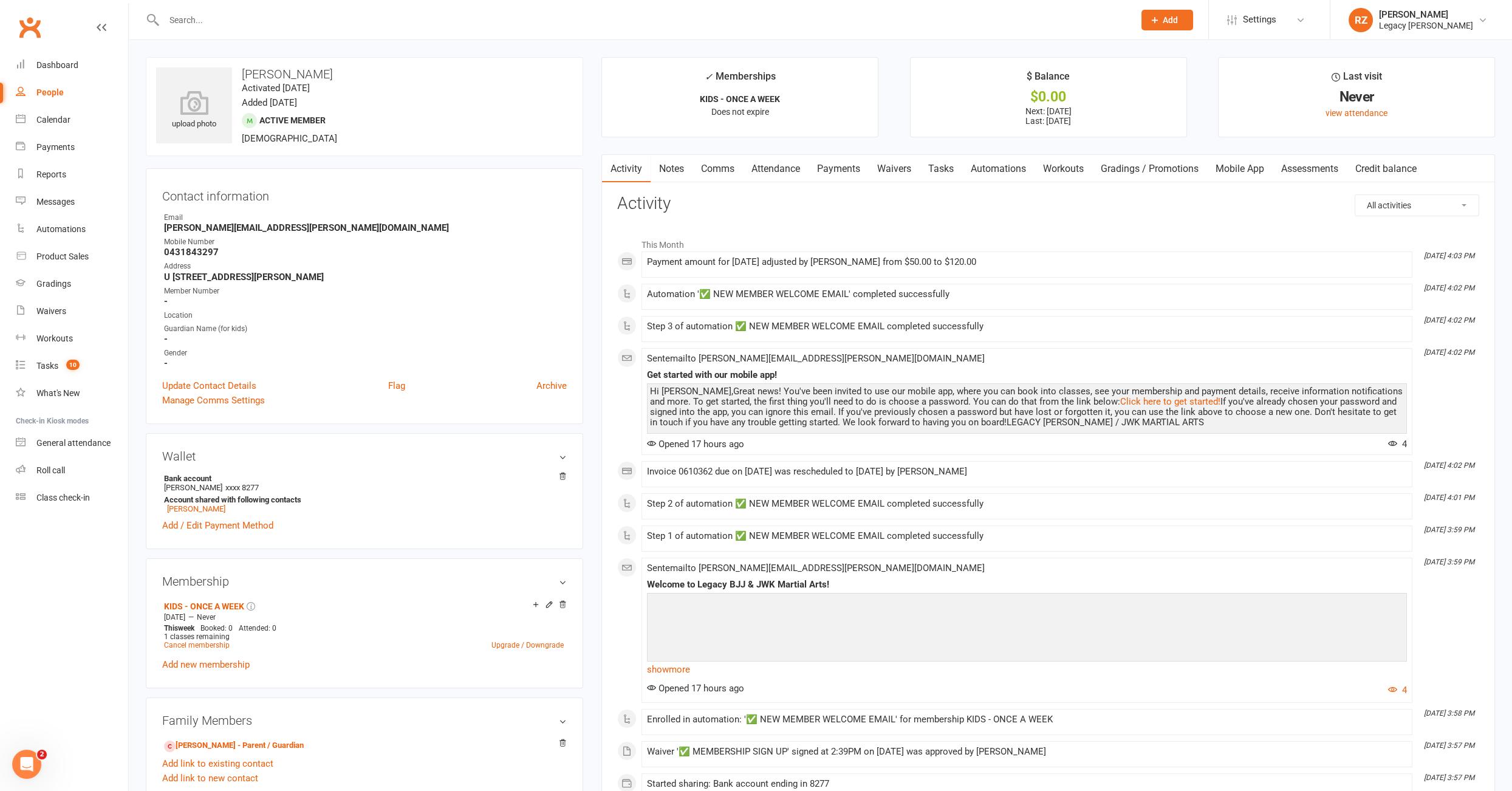
click at [844, 170] on link "Payments" at bounding box center [838, 169] width 60 height 28
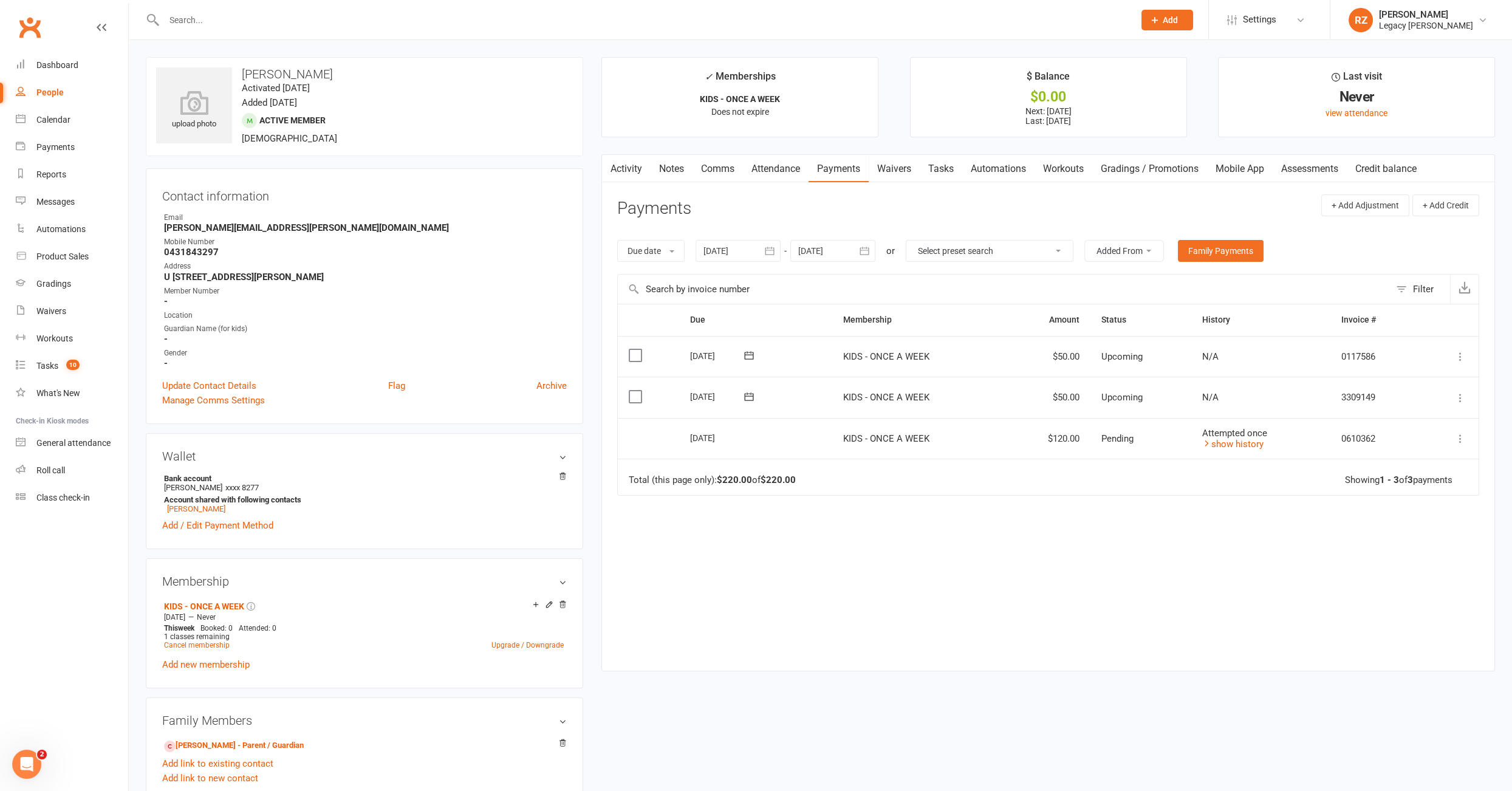
click at [730, 249] on div at bounding box center [738, 251] width 85 height 22
click at [715, 284] on button "button" at bounding box center [715, 280] width 26 height 22
drag, startPoint x: 715, startPoint y: 284, endPoint x: 723, endPoint y: 319, distance: 35.9
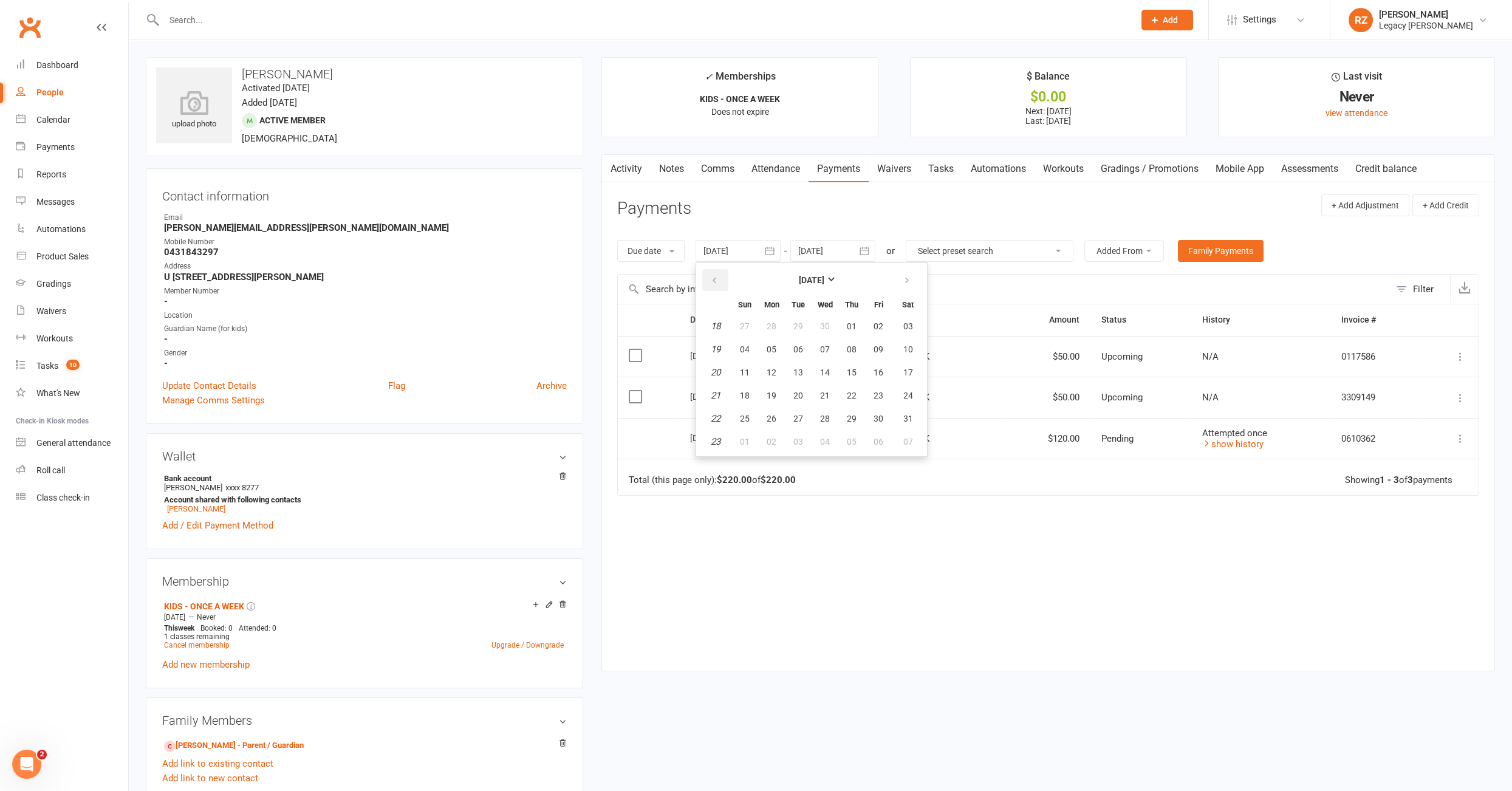
click at [716, 292] on table "May 2025 Sun Mon Tue Wed Thu Fri Sat 18 27 28 29 30 01 02 03 19 04 05 06 07 08 …" at bounding box center [811, 360] width 226 height 189
click at [740, 346] on span "06" at bounding box center [744, 349] width 10 height 10
click at [663, 170] on link "Notes" at bounding box center [671, 169] width 42 height 28
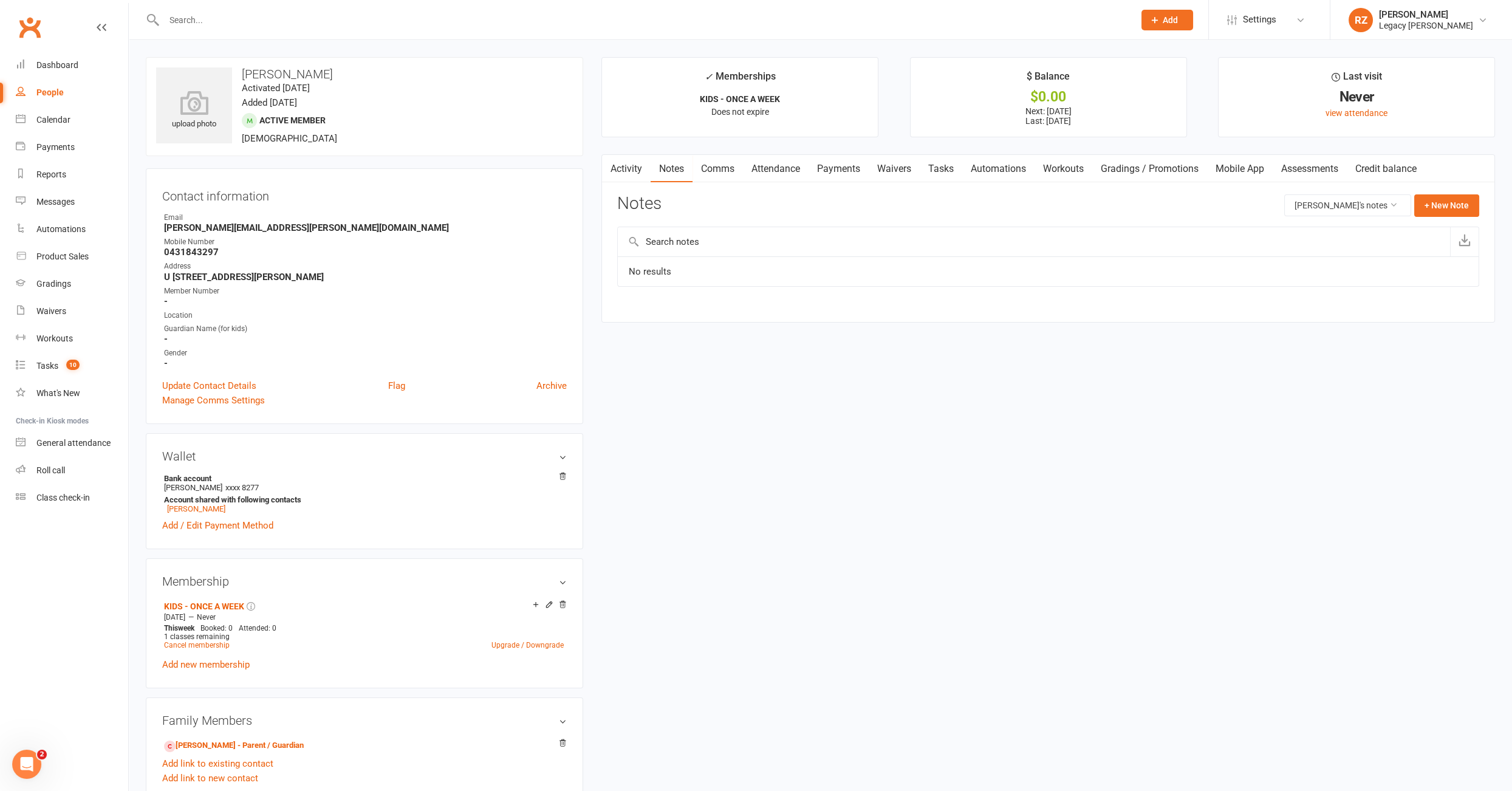
click at [830, 171] on link "Payments" at bounding box center [838, 169] width 60 height 28
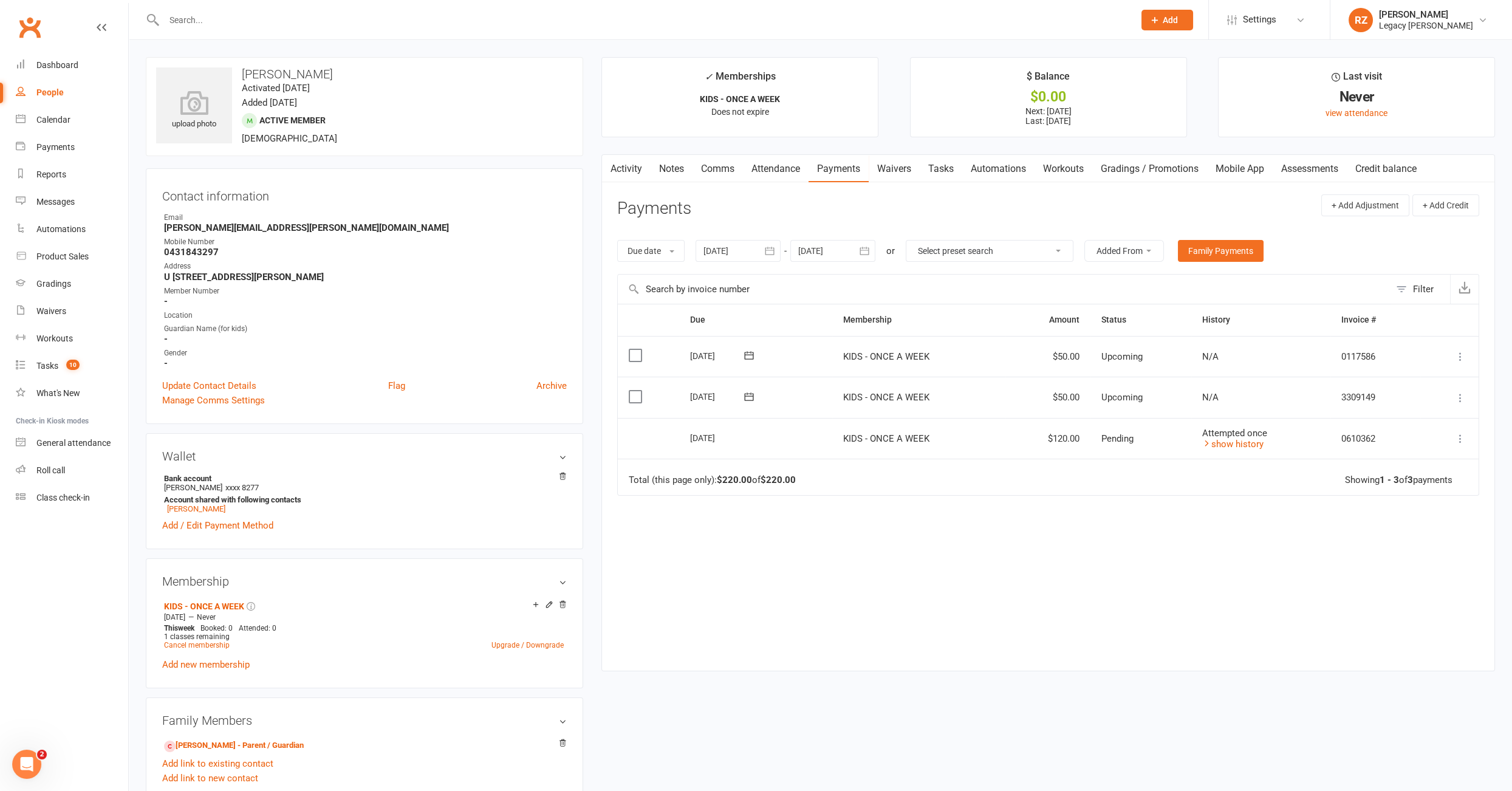
click at [760, 173] on link "Attendance" at bounding box center [775, 169] width 65 height 28
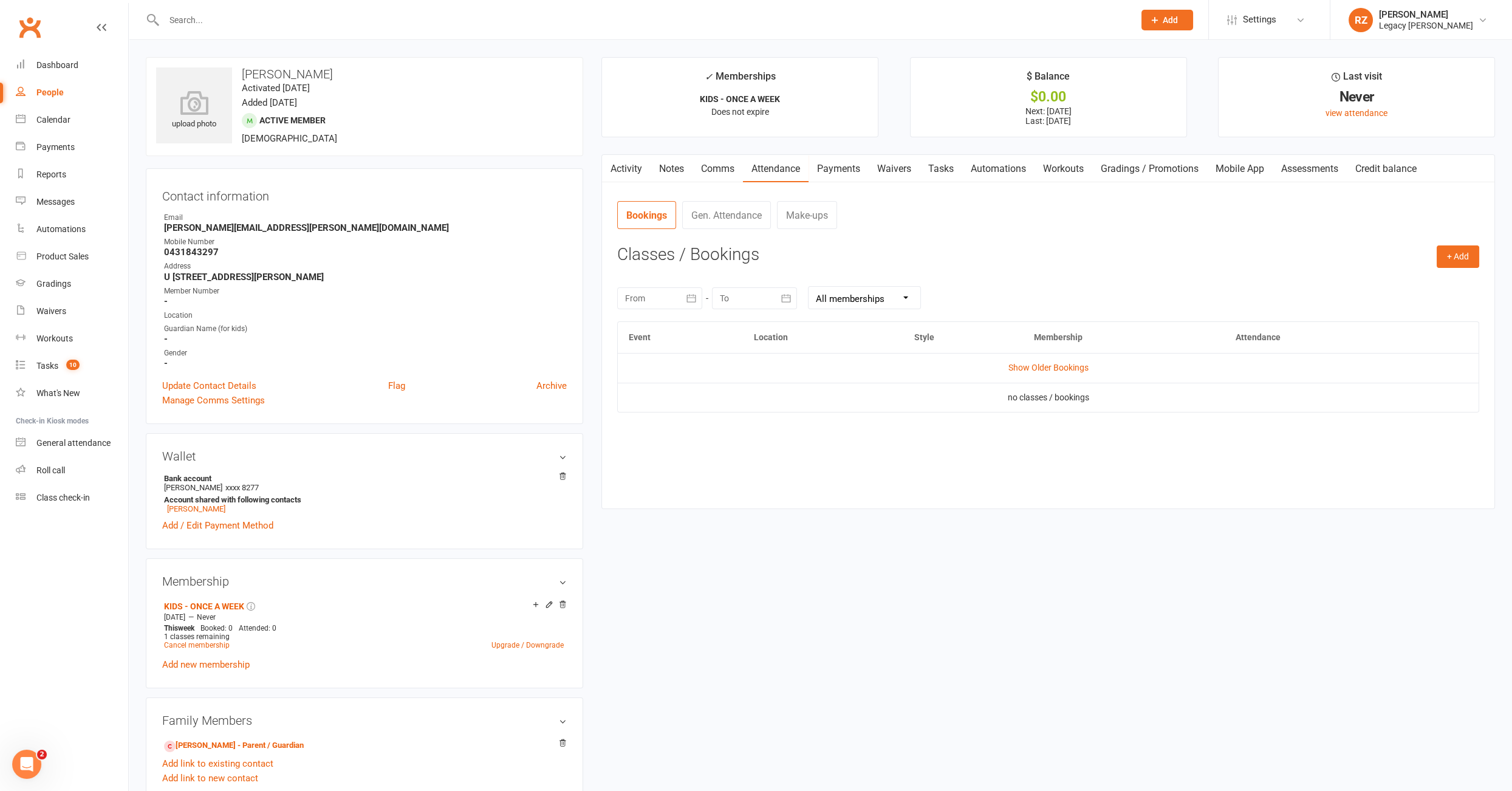
drag, startPoint x: 848, startPoint y: 171, endPoint x: 869, endPoint y: 193, distance: 30.4
click at [848, 171] on link "Payments" at bounding box center [838, 169] width 60 height 28
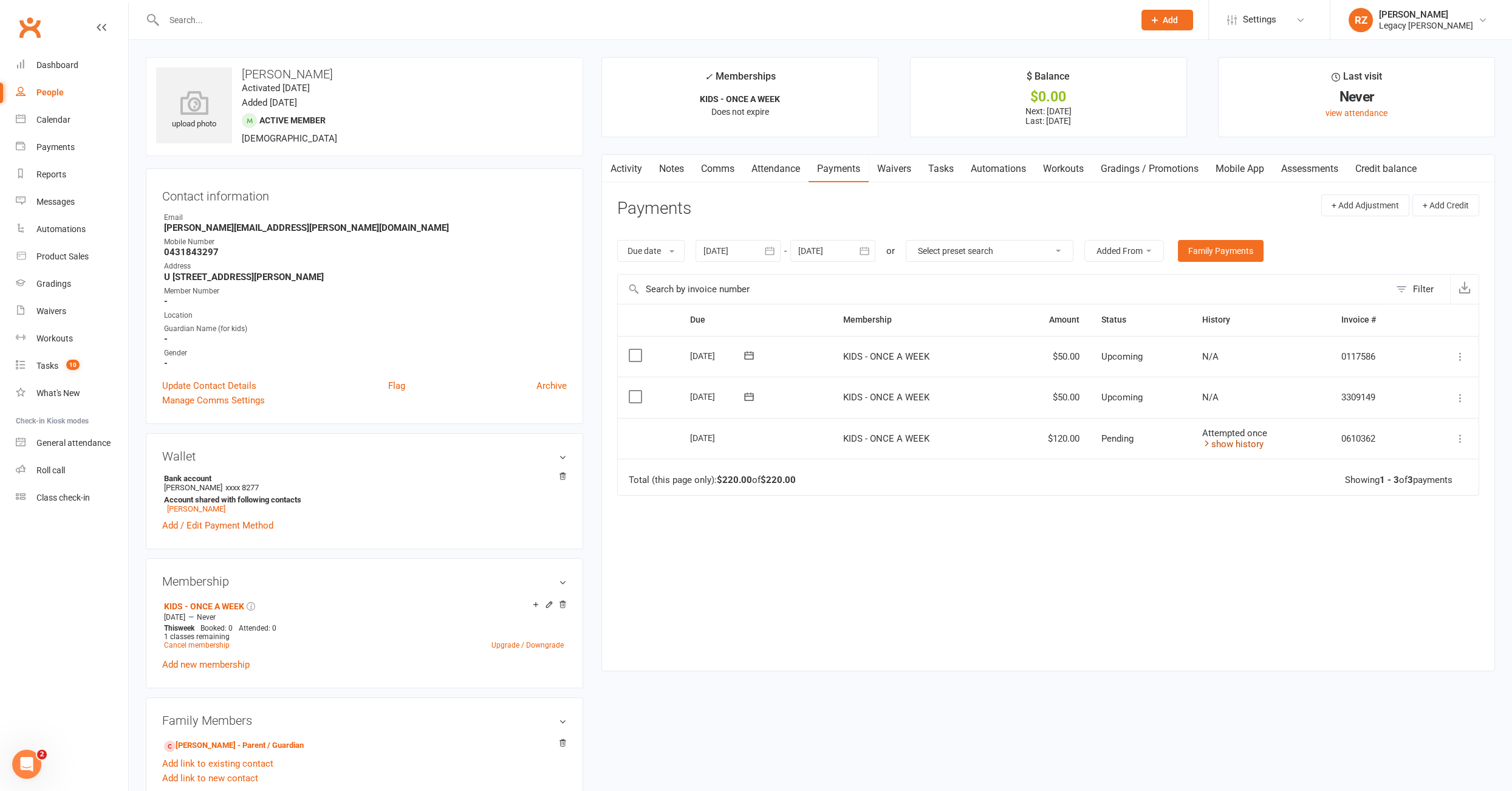
click at [1230, 439] on link "show history" at bounding box center [1232, 444] width 62 height 11
click at [730, 253] on div at bounding box center [738, 251] width 85 height 22
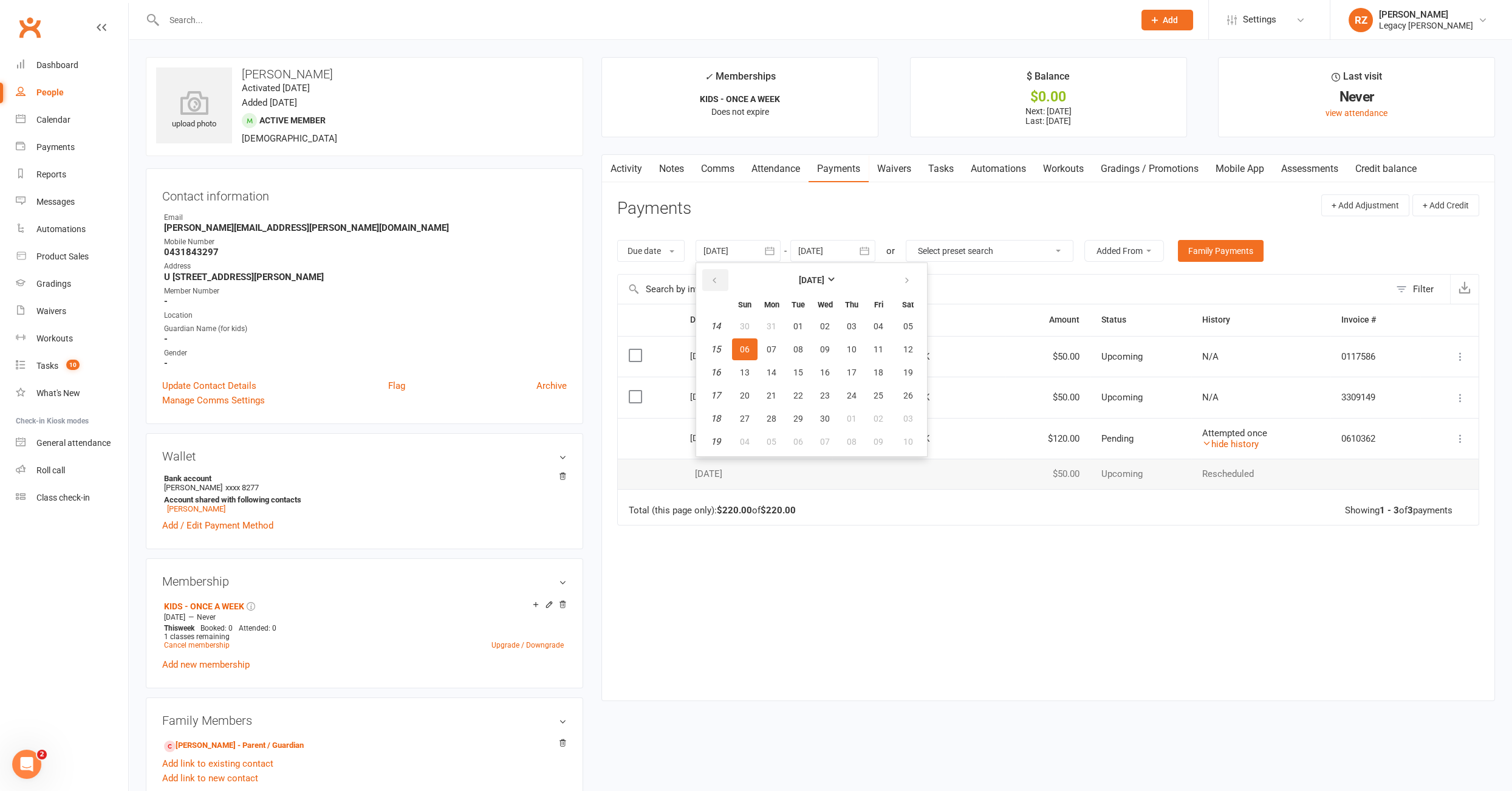
click at [709, 273] on button "button" at bounding box center [715, 280] width 26 height 22
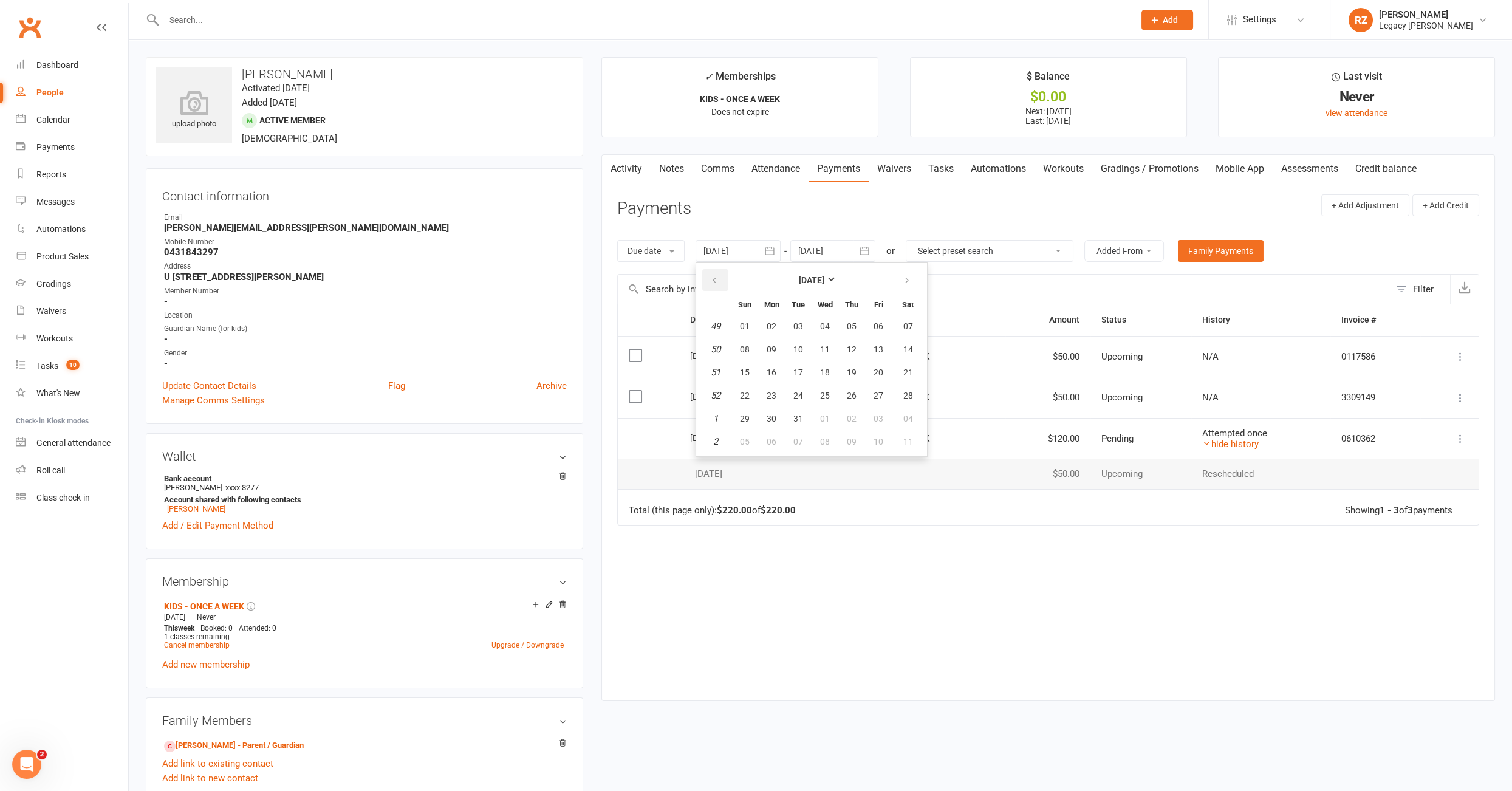
click at [709, 273] on button "button" at bounding box center [715, 280] width 26 height 22
drag, startPoint x: 709, startPoint y: 273, endPoint x: 731, endPoint y: 340, distance: 70.5
click at [712, 275] on button "button" at bounding box center [715, 280] width 26 height 22
click at [737, 346] on button "08" at bounding box center [745, 349] width 26 height 22
type input "08 Sep 2024"
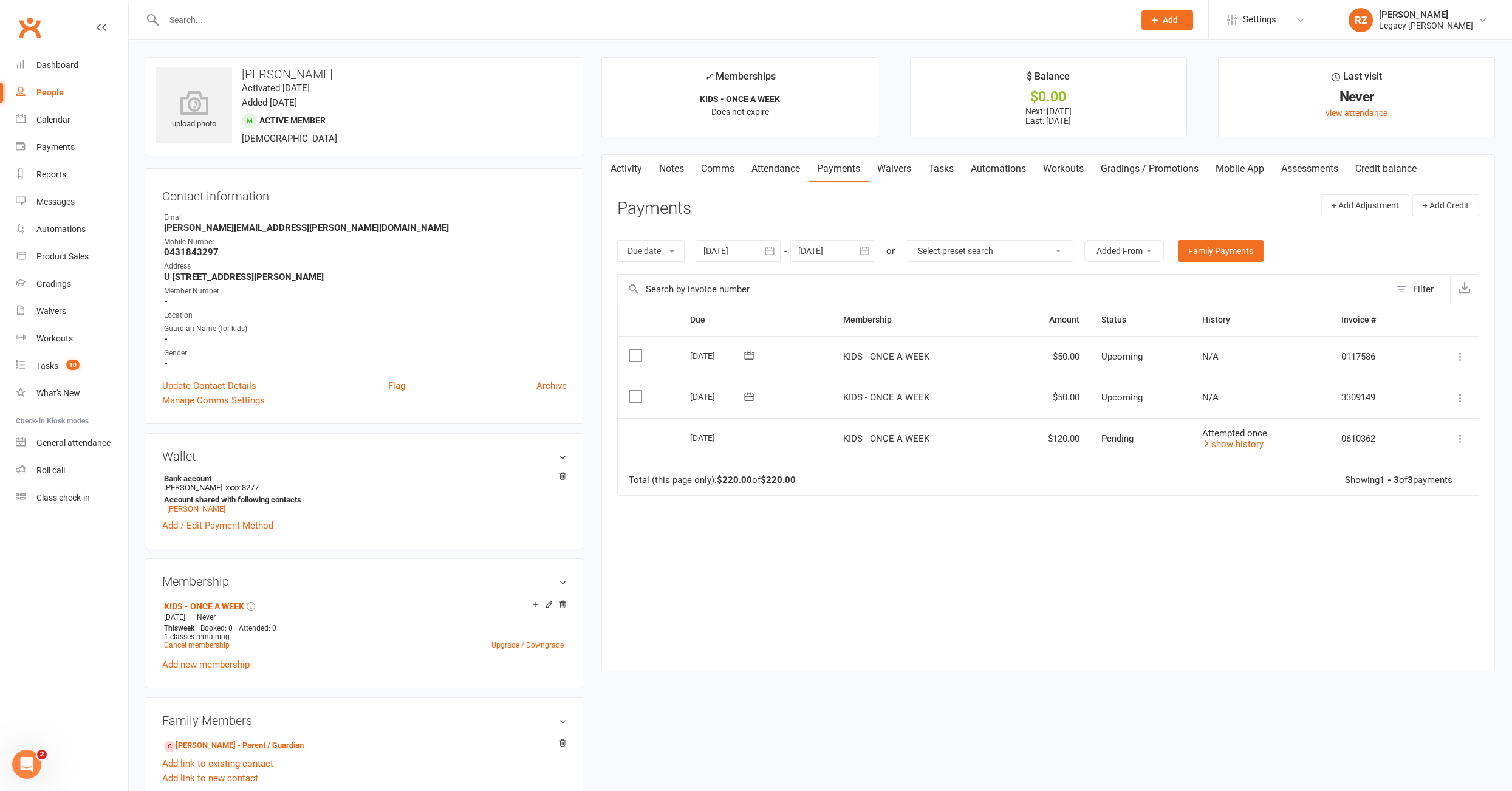
click at [721, 247] on div at bounding box center [738, 251] width 85 height 22
click at [746, 348] on span "08" at bounding box center [744, 349] width 10 height 10
click at [276, 16] on input "text" at bounding box center [643, 20] width 965 height 17
type input "c"
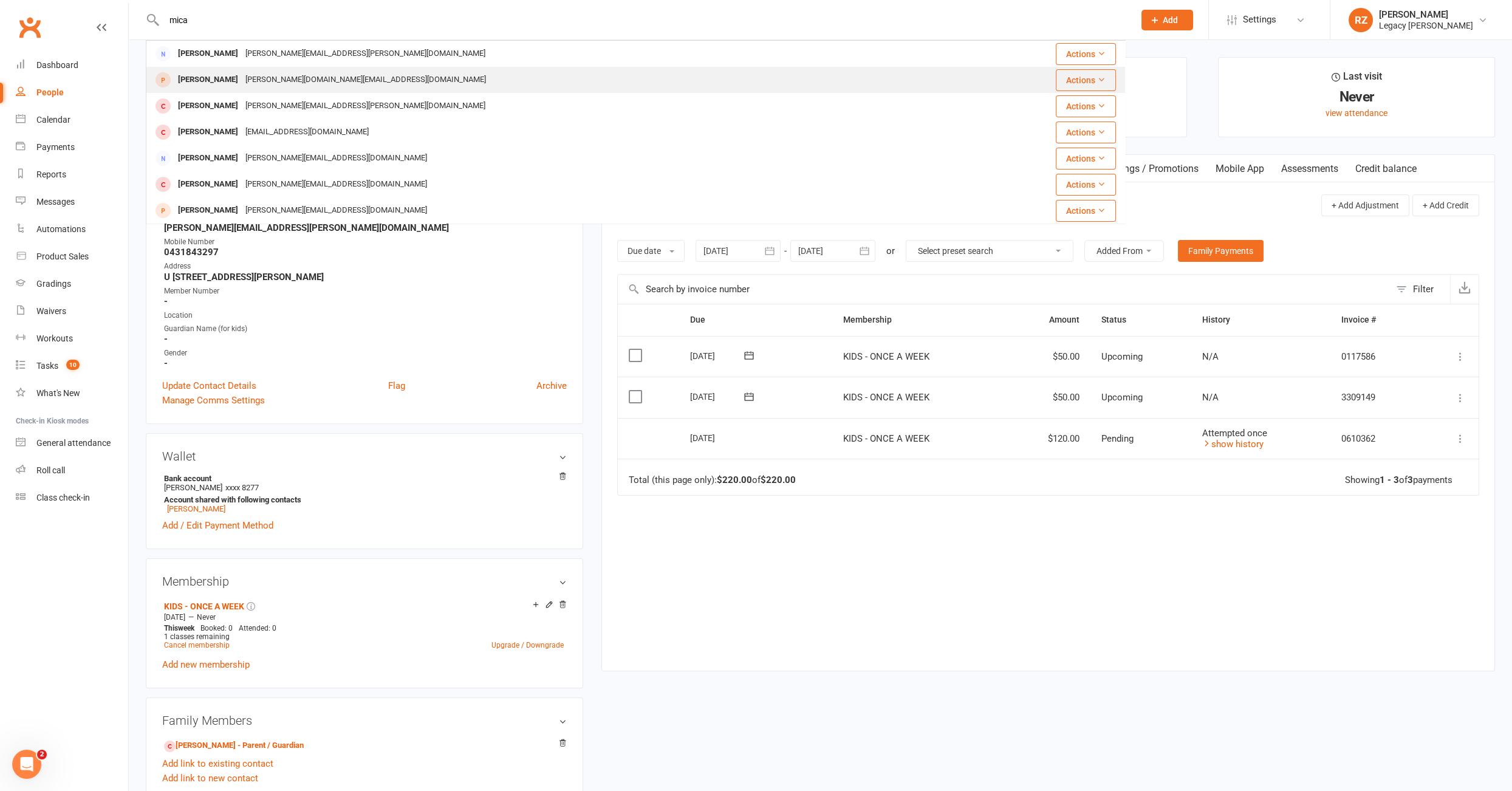
type input "mica"
click at [208, 83] on div "Micah Soo" at bounding box center [208, 79] width 68 height 17
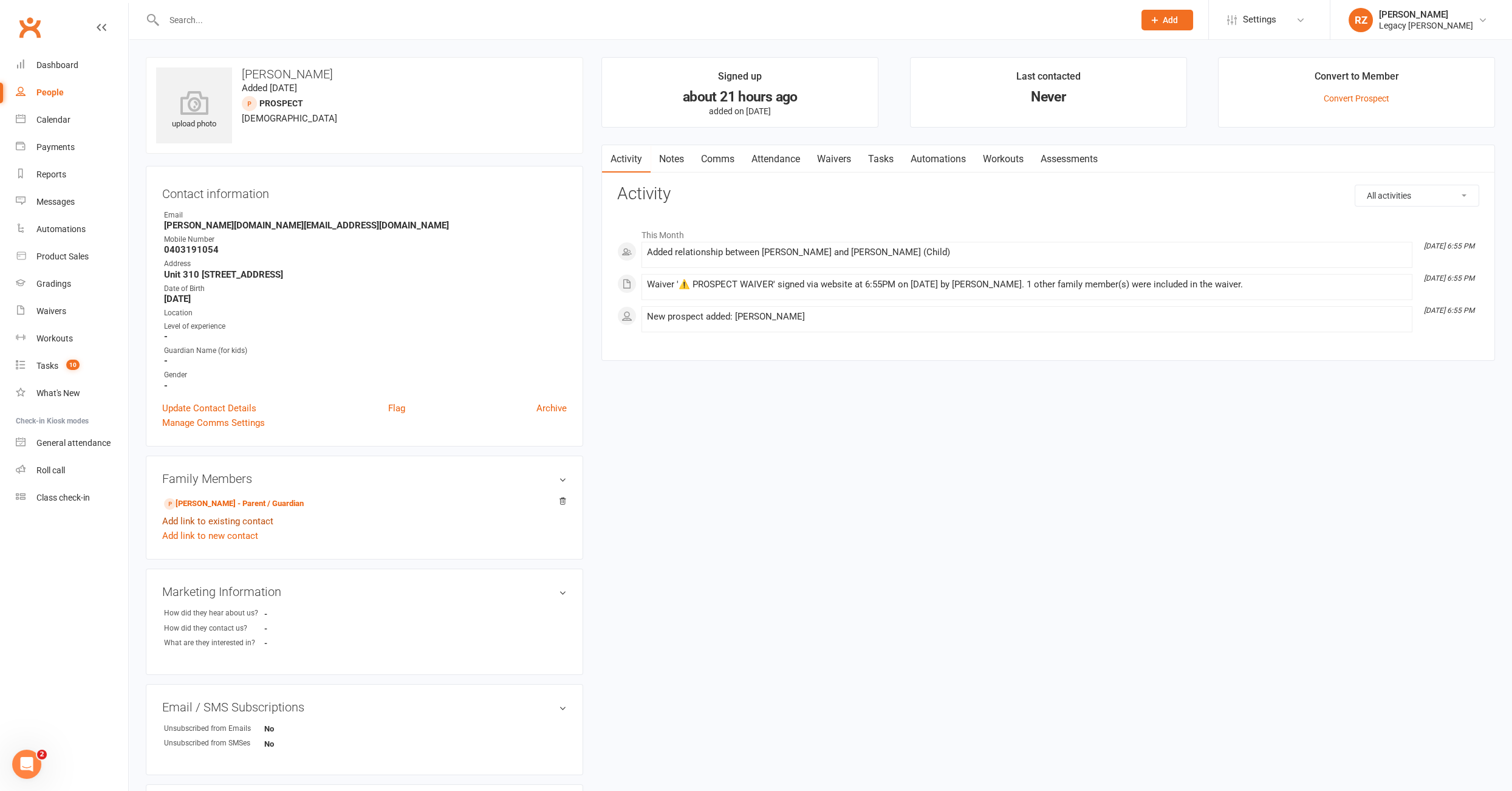
click at [231, 519] on link "Add link to existing contact" at bounding box center [217, 521] width 111 height 14
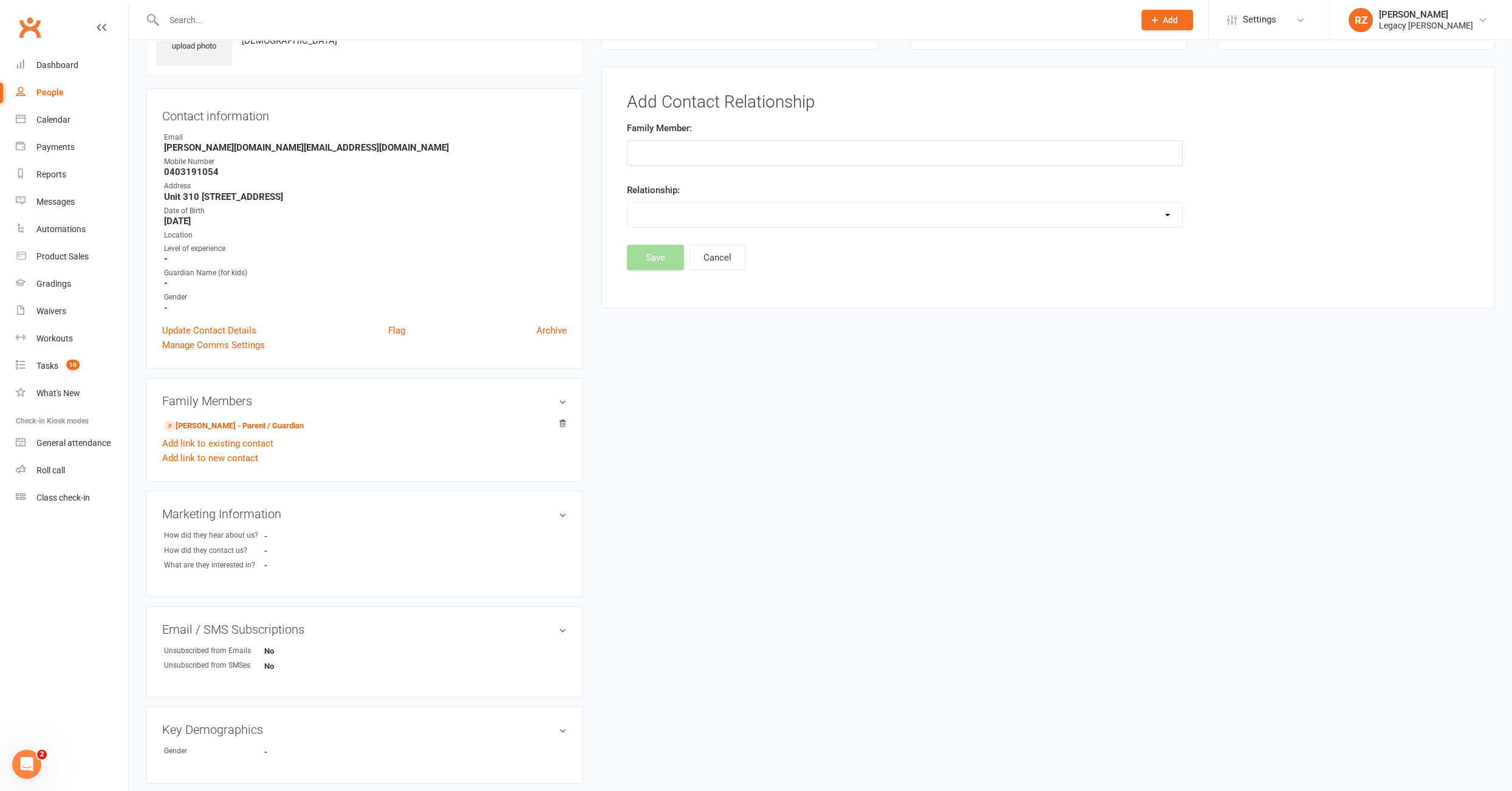
scroll to position [83, 0]
click at [675, 141] on input "text" at bounding box center [905, 148] width 555 height 26
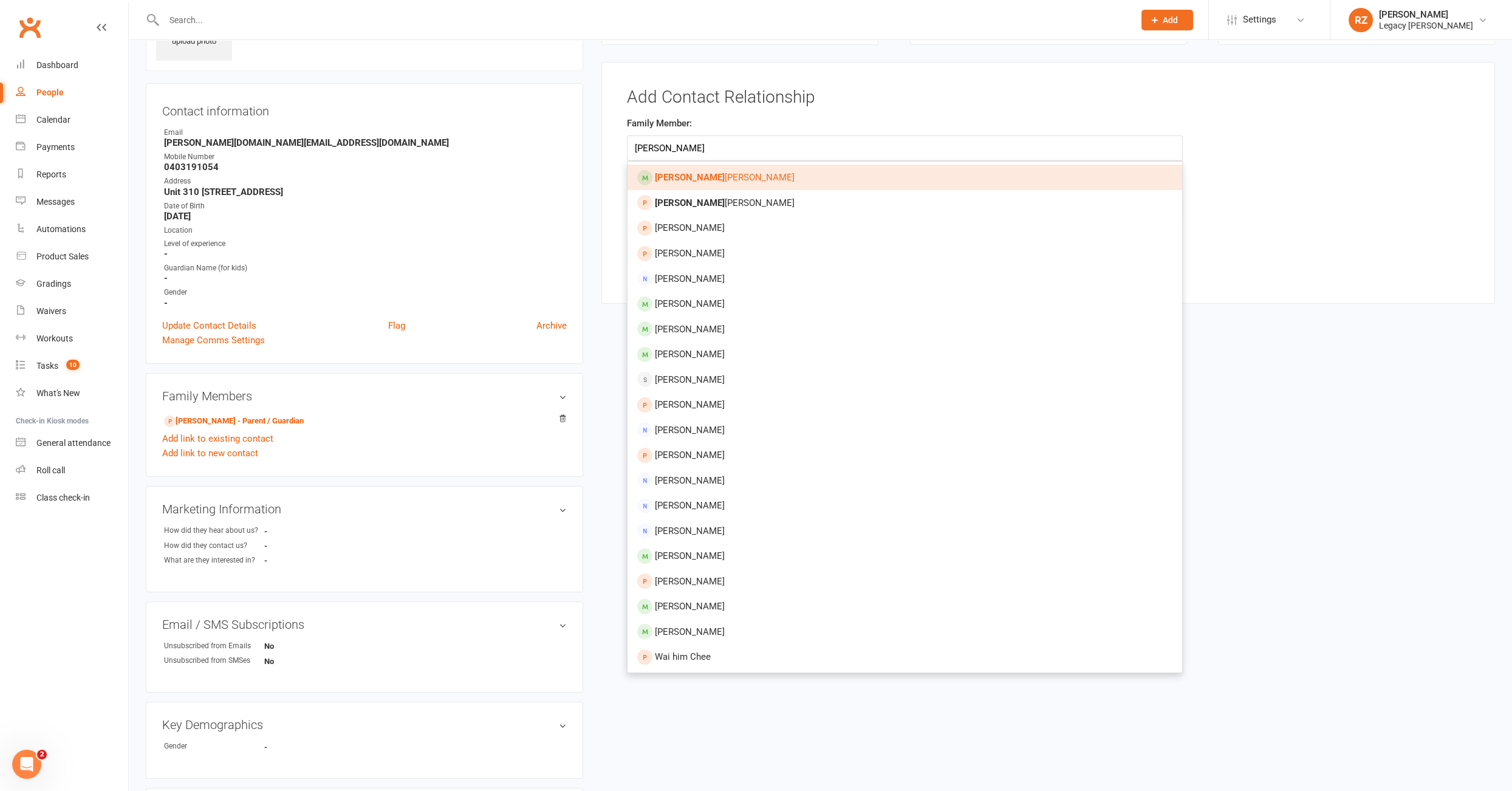
type input "chelsey"
click at [672, 176] on strong "Chelsey" at bounding box center [689, 177] width 70 height 11
type input "Chelsey Ng"
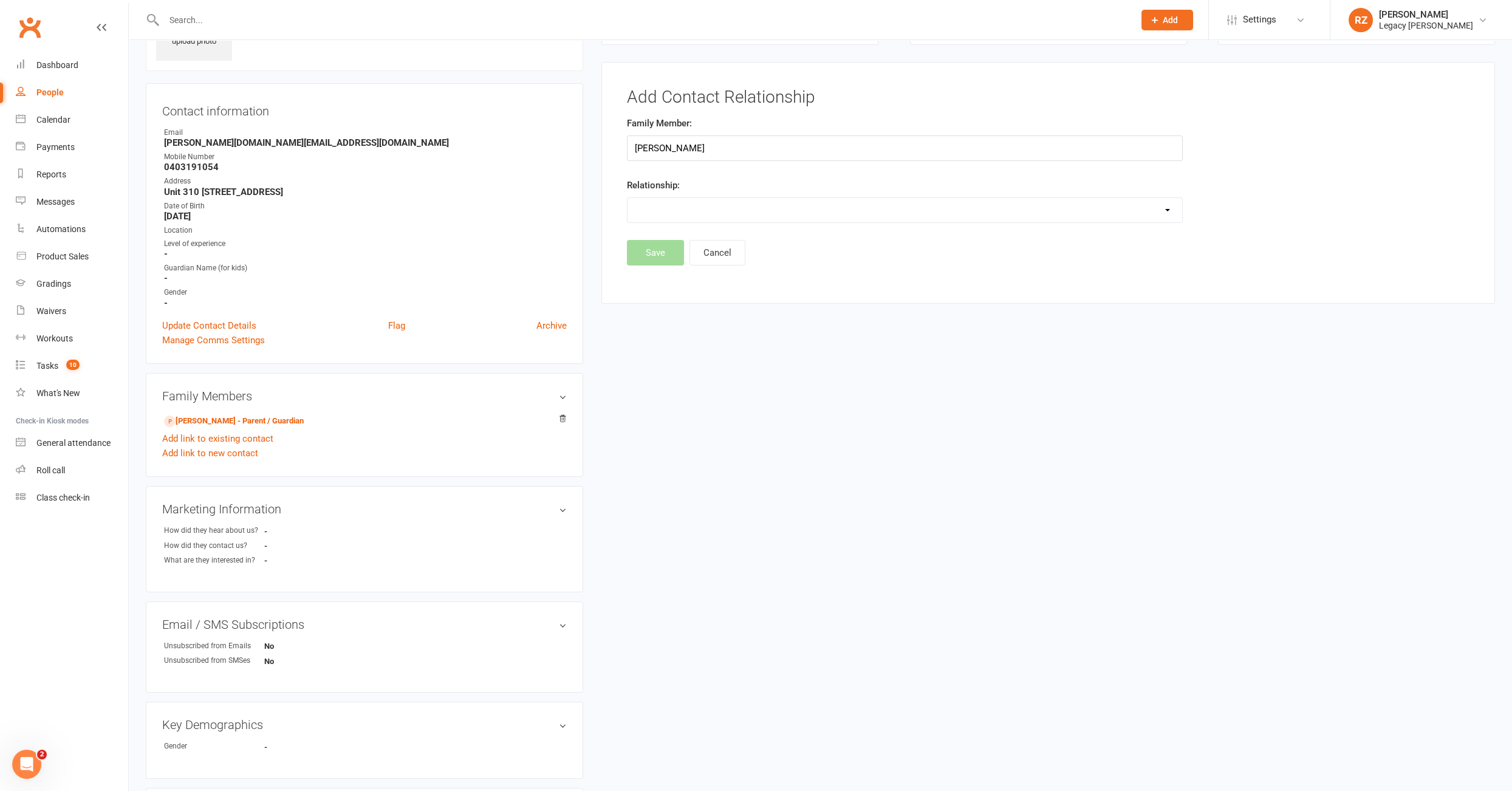
click at [665, 200] on select "Parent / Guardian Child Sibling (parent not in system) Spouse / Partner Cousin …" at bounding box center [904, 210] width 554 height 24
select select "0"
click at [656, 283] on button "Save" at bounding box center [655, 284] width 57 height 26
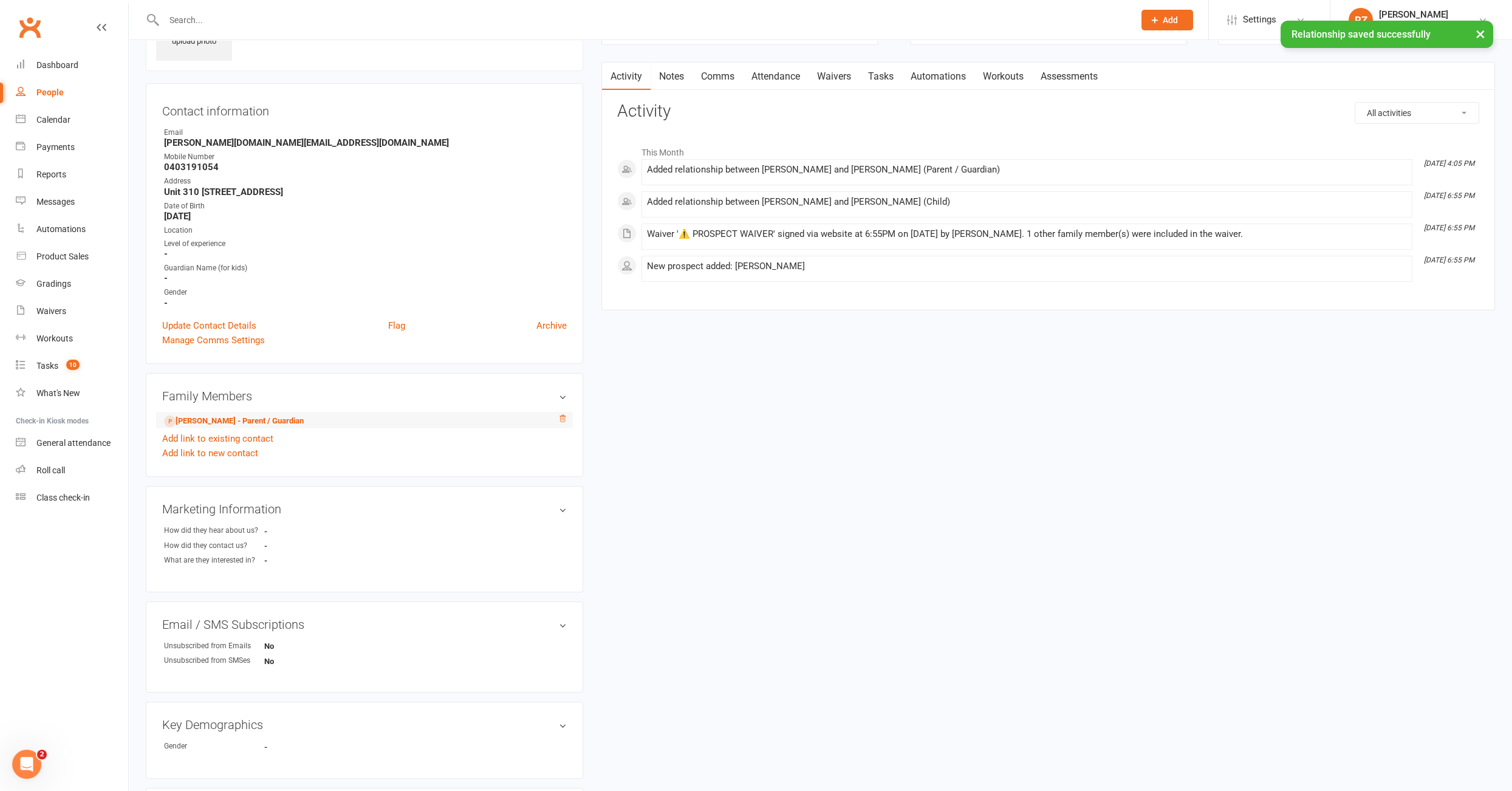
click at [559, 415] on icon at bounding box center [562, 418] width 8 height 8
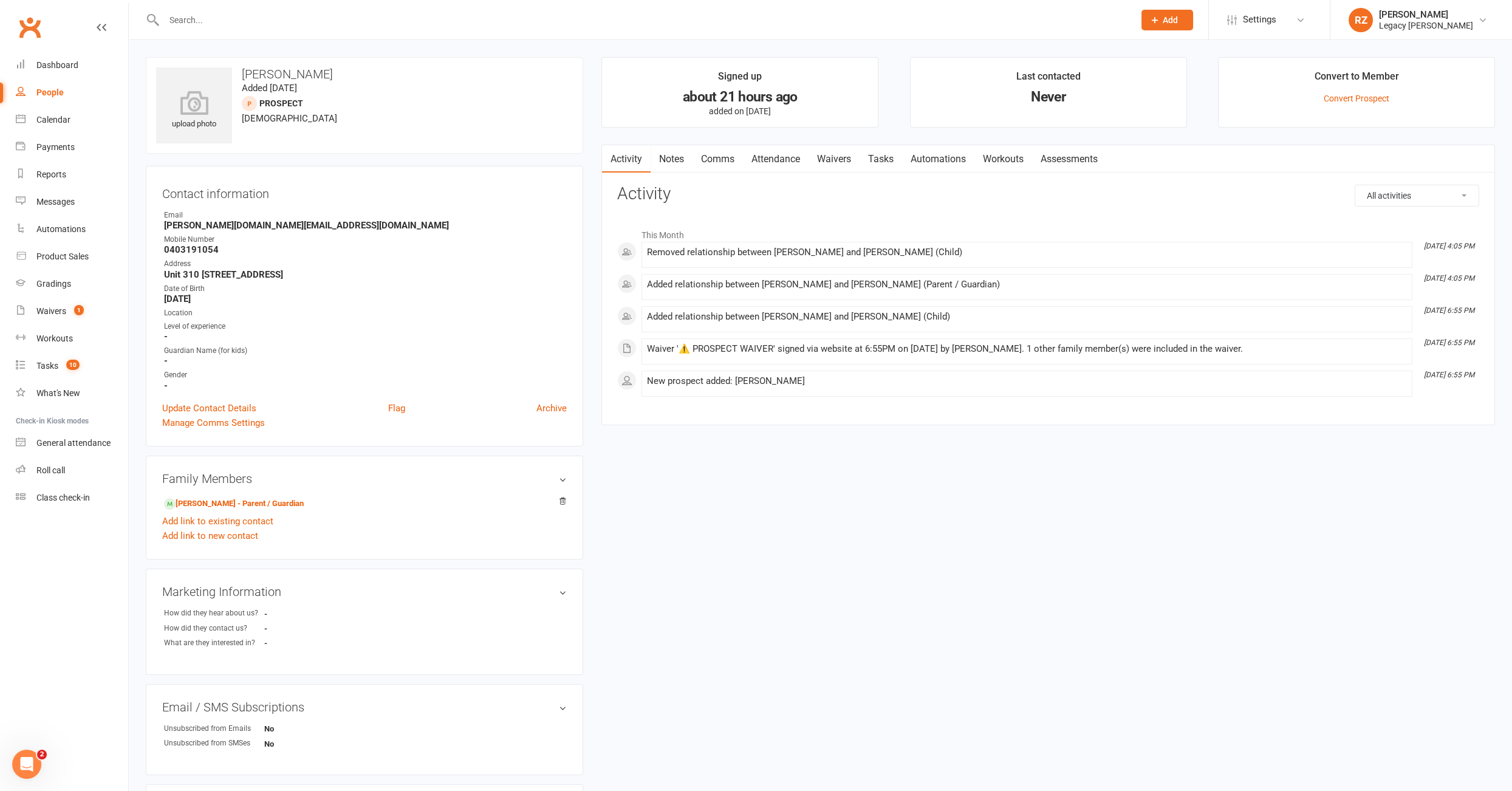
click at [287, 20] on input "text" at bounding box center [643, 20] width 965 height 17
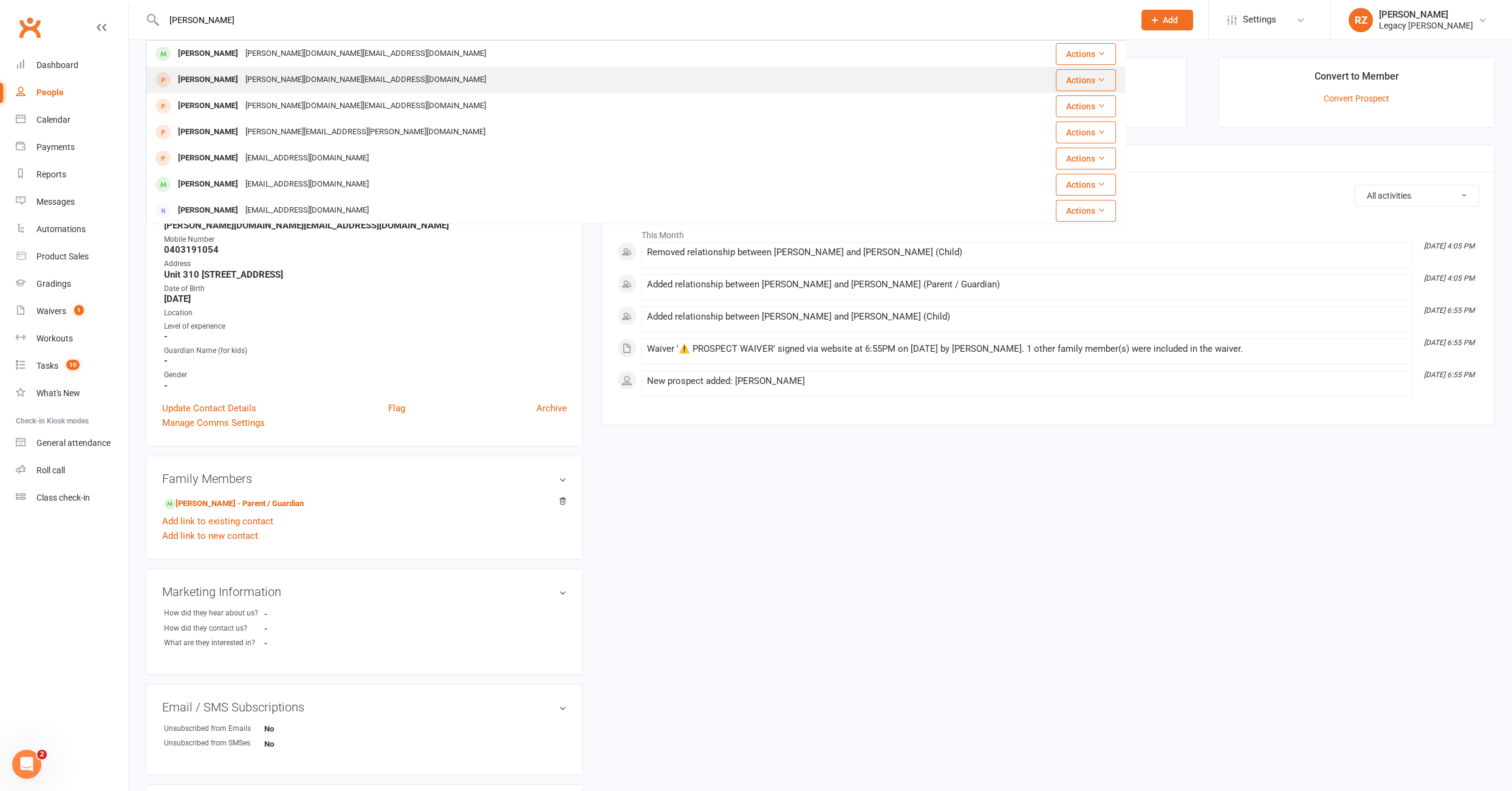
type input "chelsey"
click at [220, 81] on div "Chelsey Ng" at bounding box center [208, 79] width 68 height 17
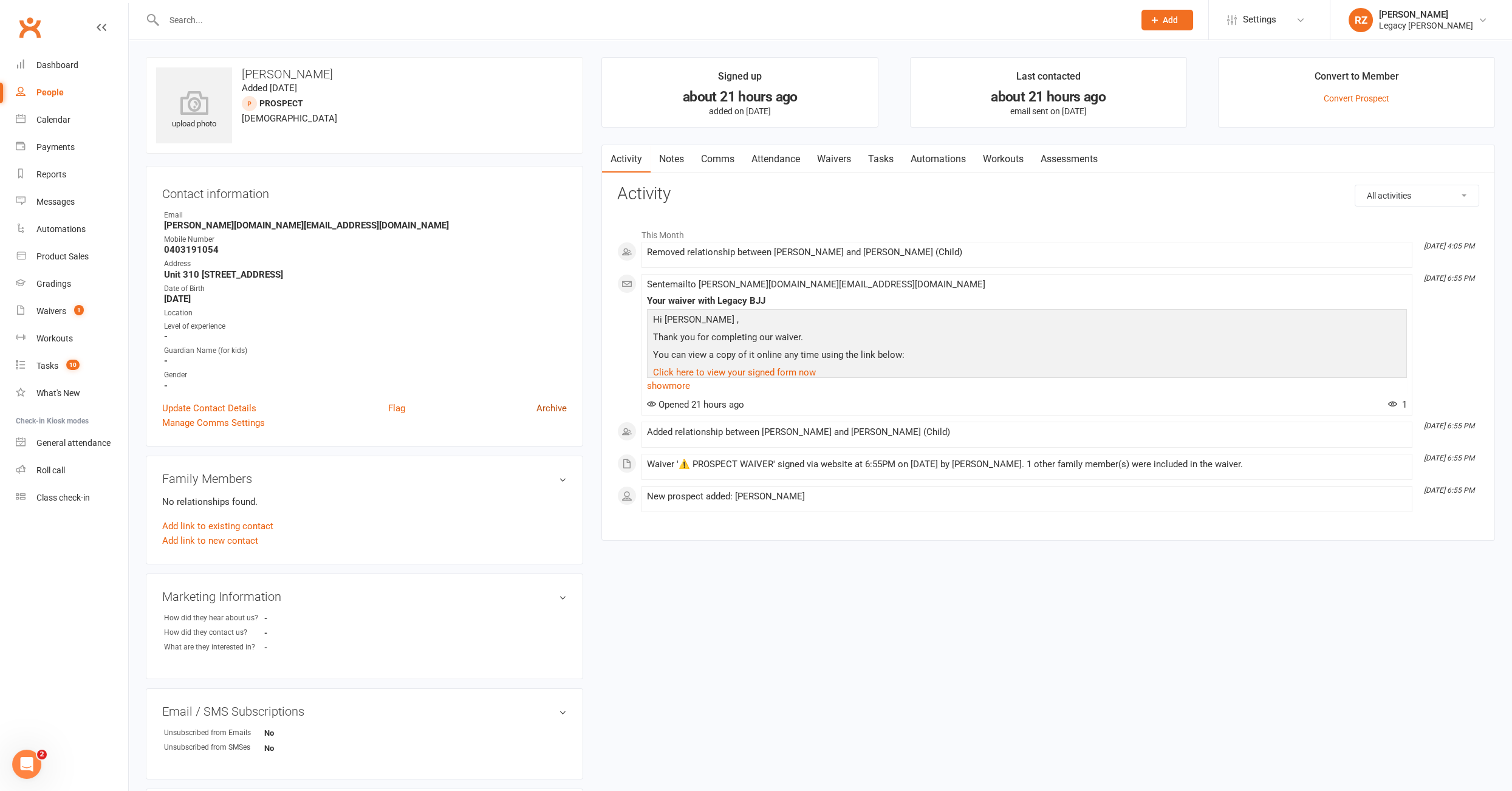
click at [556, 411] on link "Archive" at bounding box center [551, 408] width 30 height 14
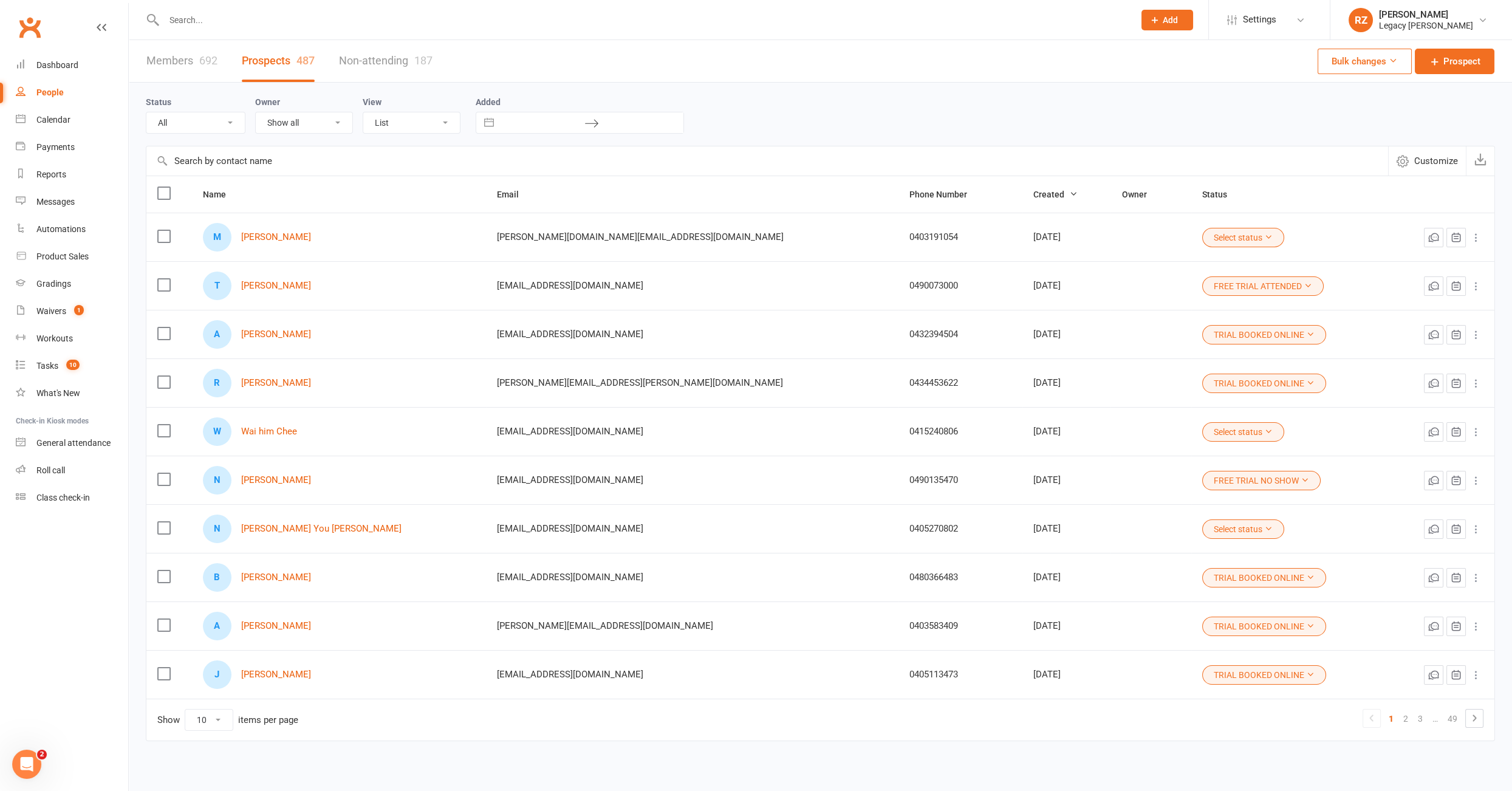
click at [312, 30] on div at bounding box center [636, 20] width 980 height 40
click at [224, 20] on input "text" at bounding box center [643, 20] width 965 height 17
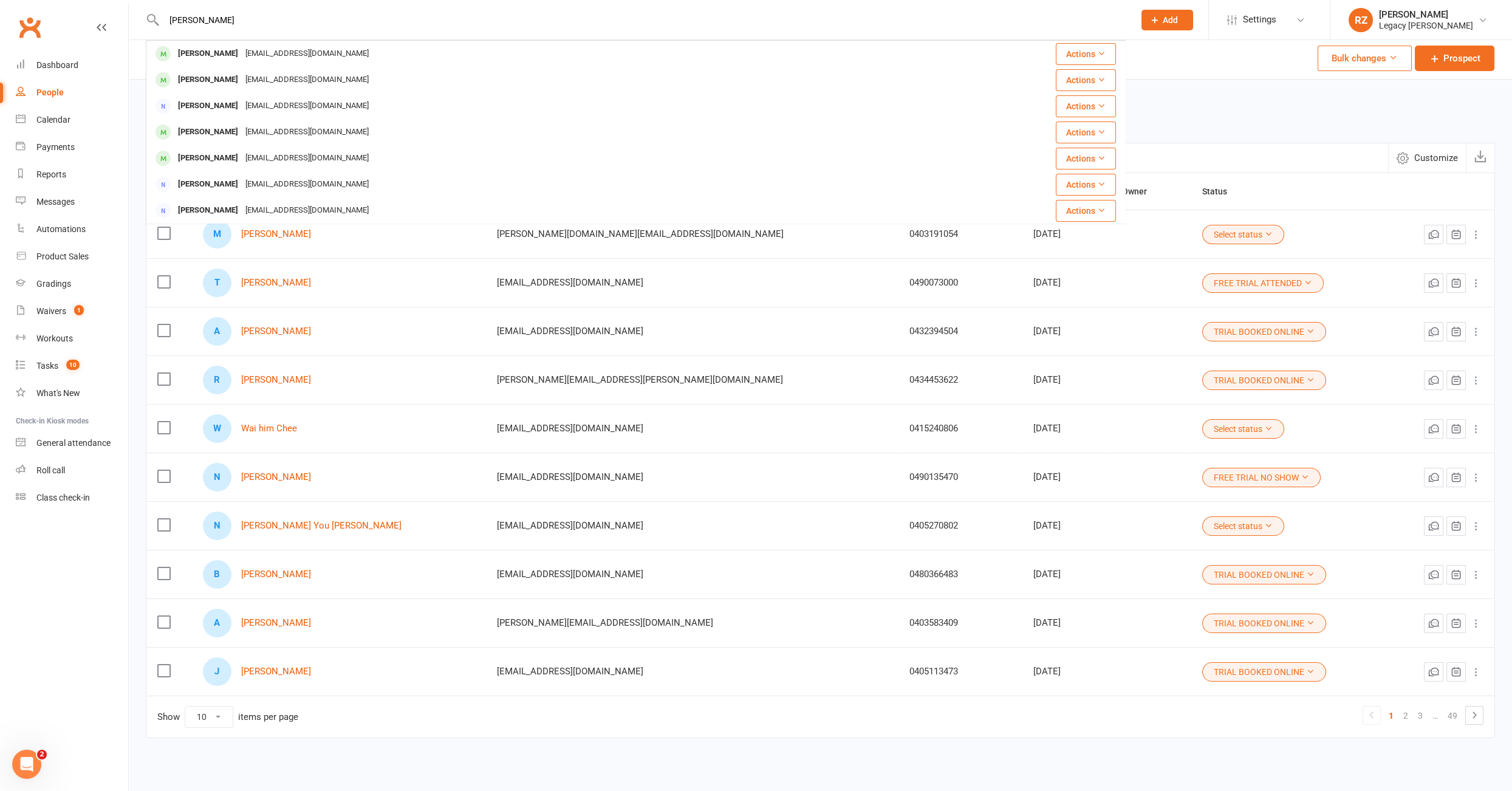
type input "willi"
click at [90, 642] on nav "Clubworx Dashboard People Calendar Payments Reports Messages Automations Produc…" at bounding box center [64, 399] width 128 height 791
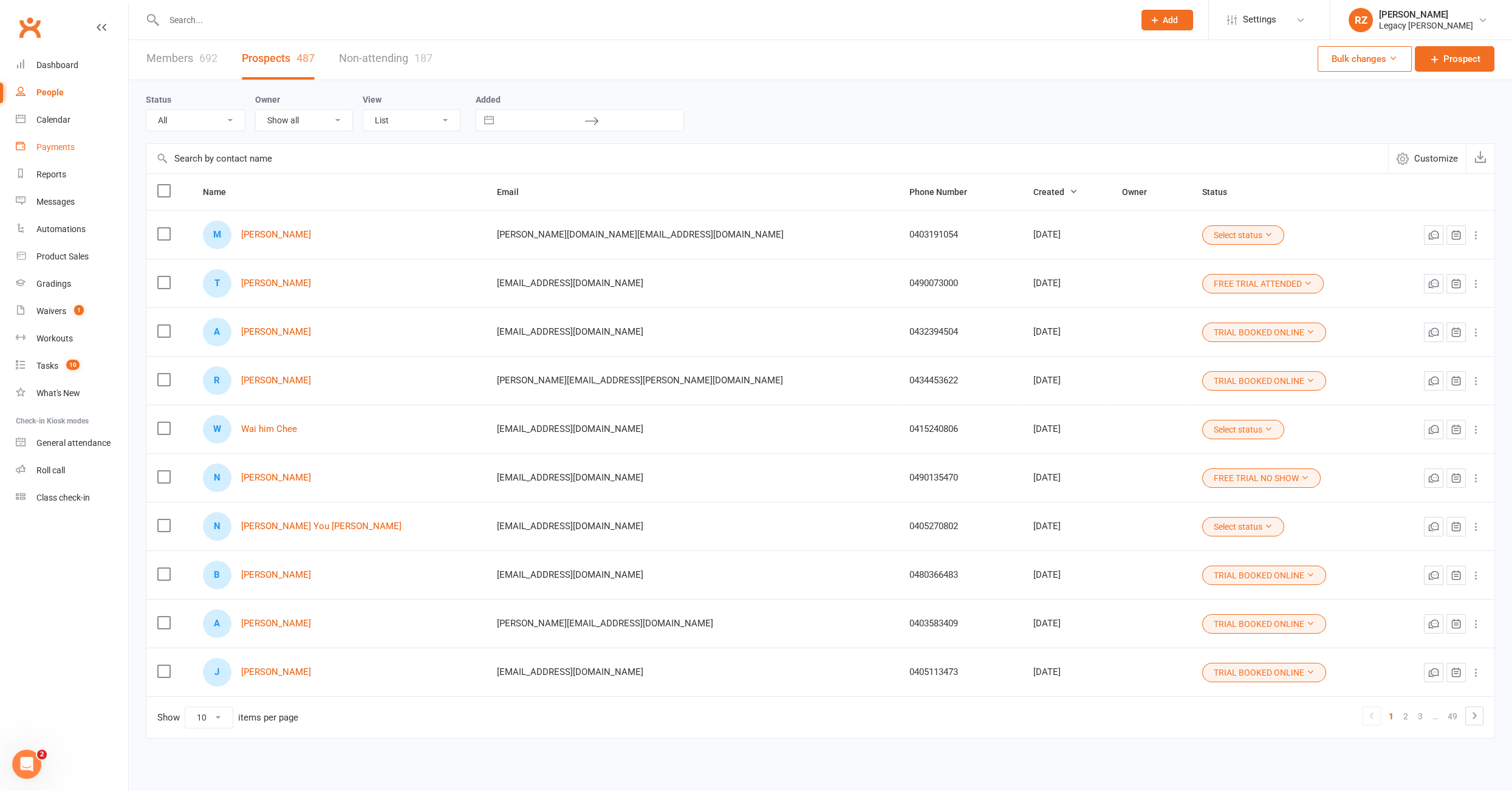
click at [60, 147] on div "Payments" at bounding box center [55, 147] width 38 height 10
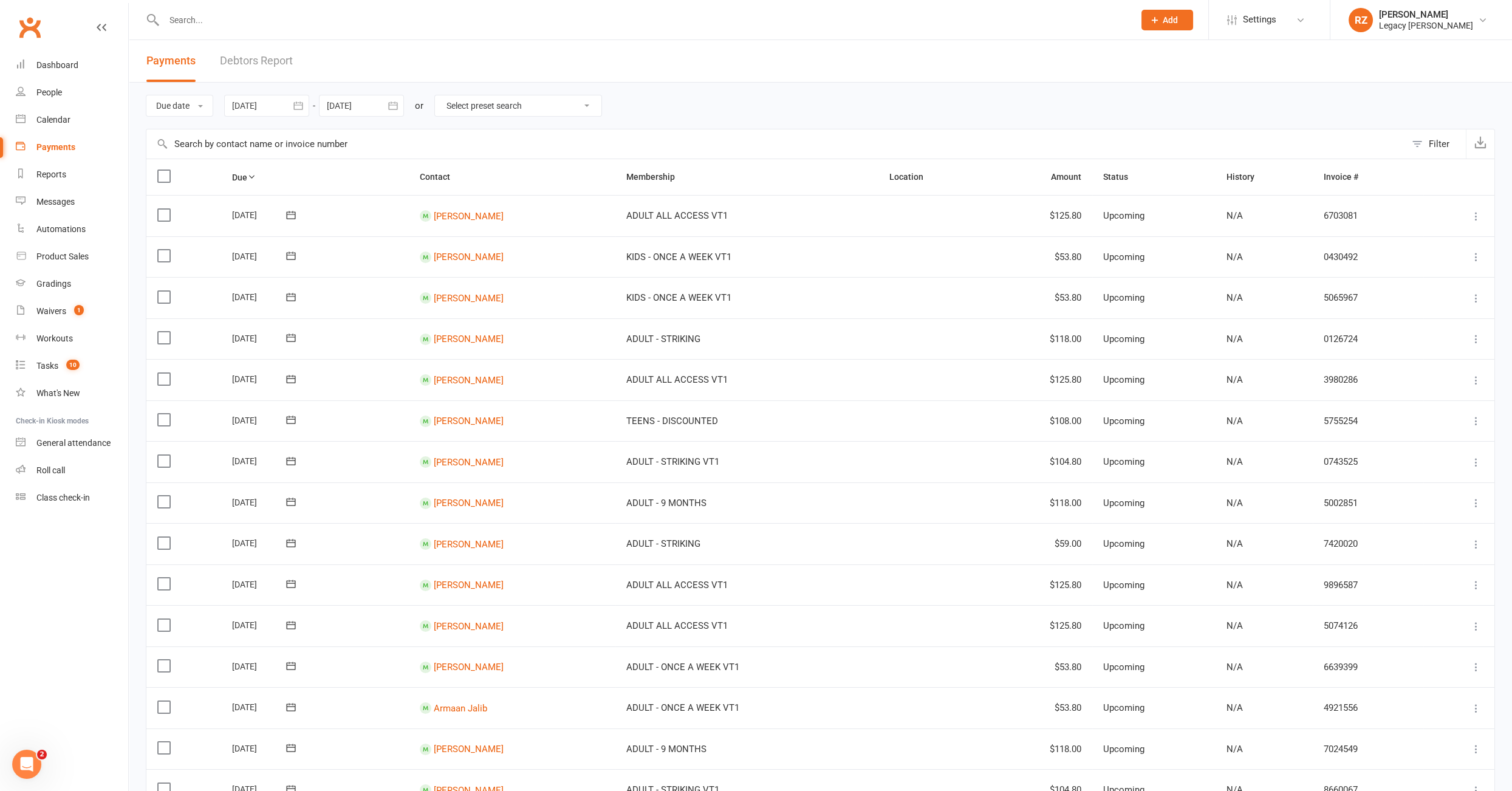
click at [283, 65] on link "Debtors Report" at bounding box center [256, 61] width 73 height 42
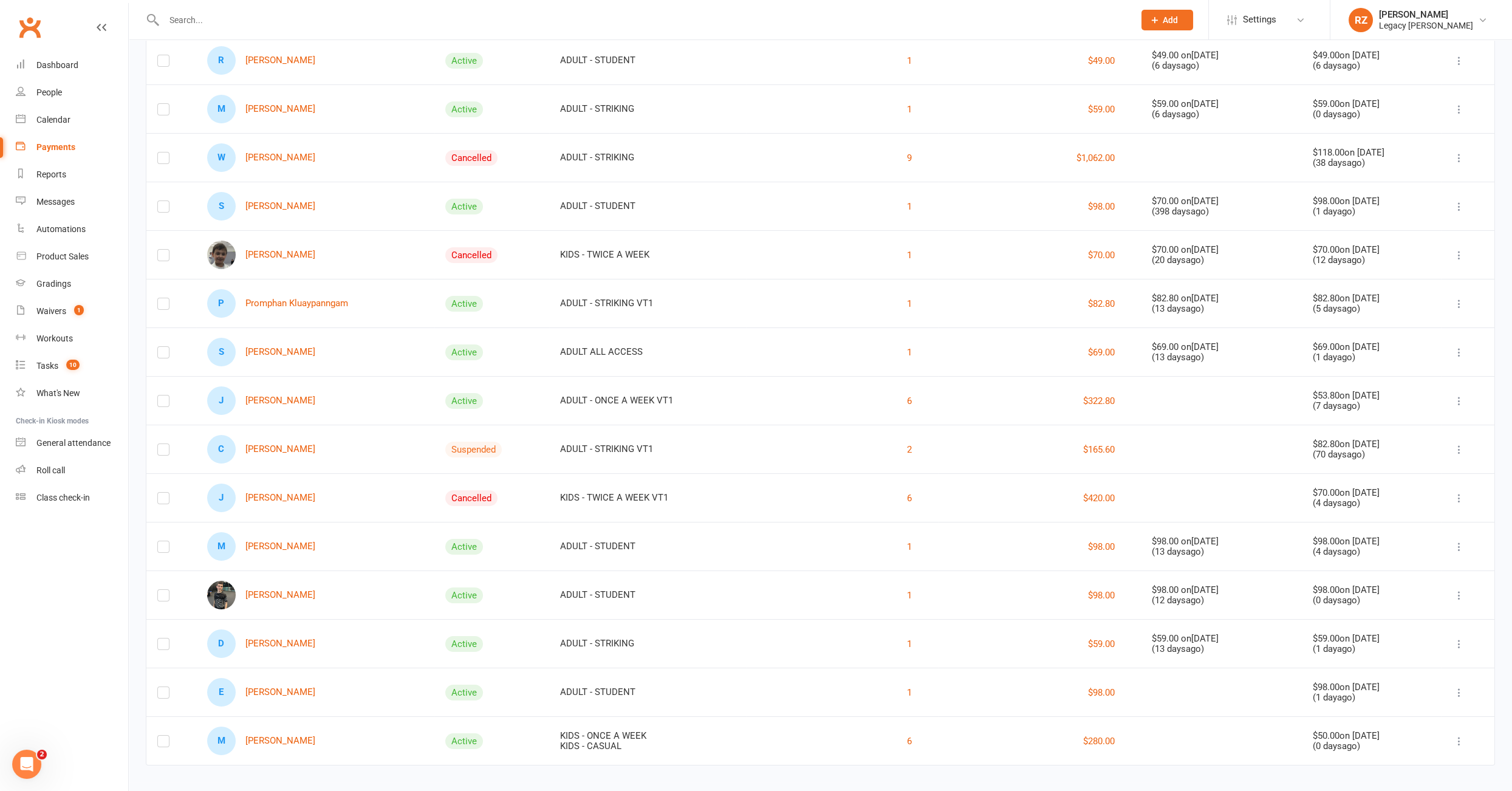
scroll to position [259, 0]
click at [286, 732] on link "M [PERSON_NAME]" at bounding box center [261, 739] width 108 height 29
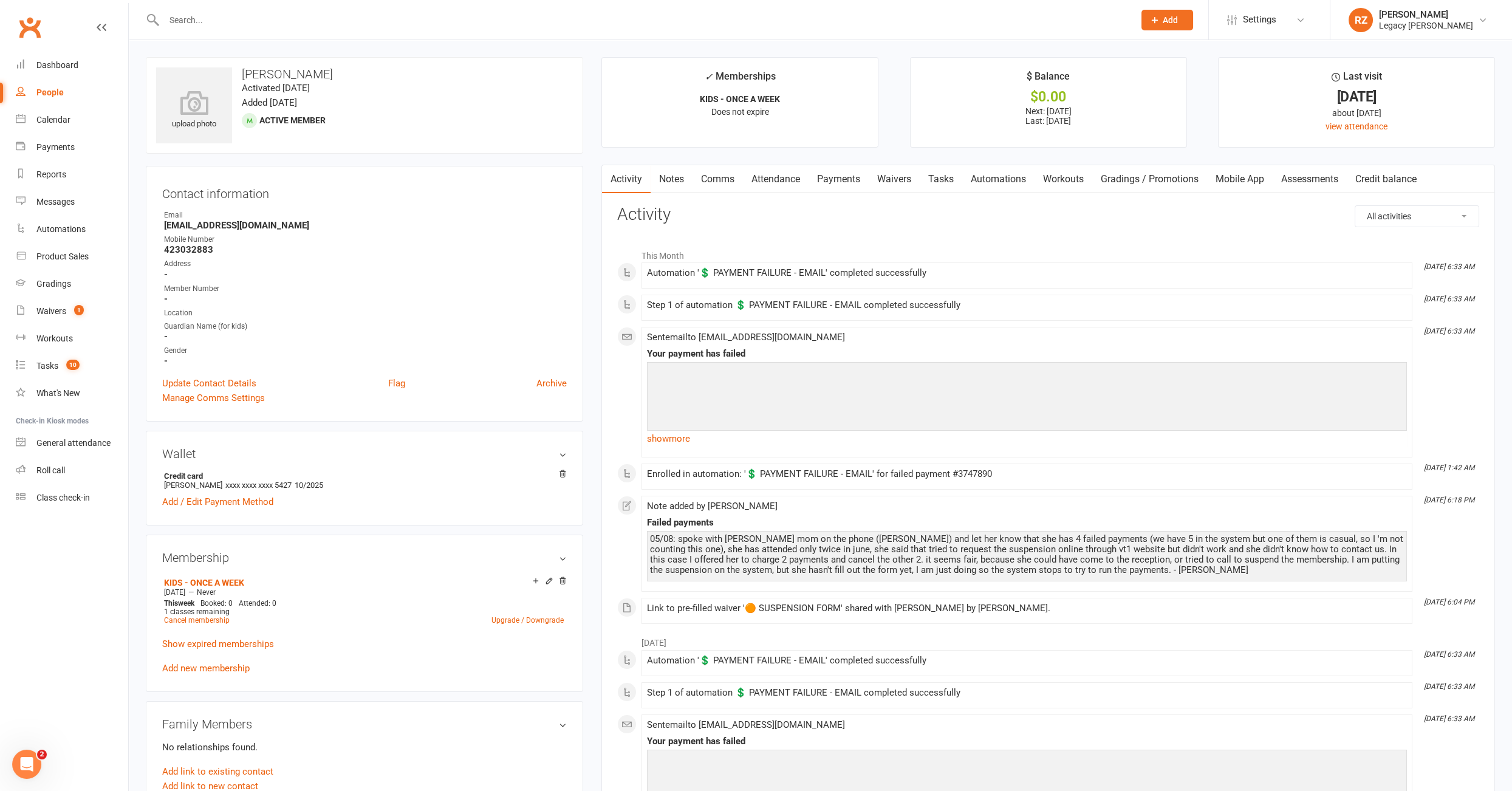
click at [943, 170] on link "Tasks" at bounding box center [941, 179] width 43 height 28
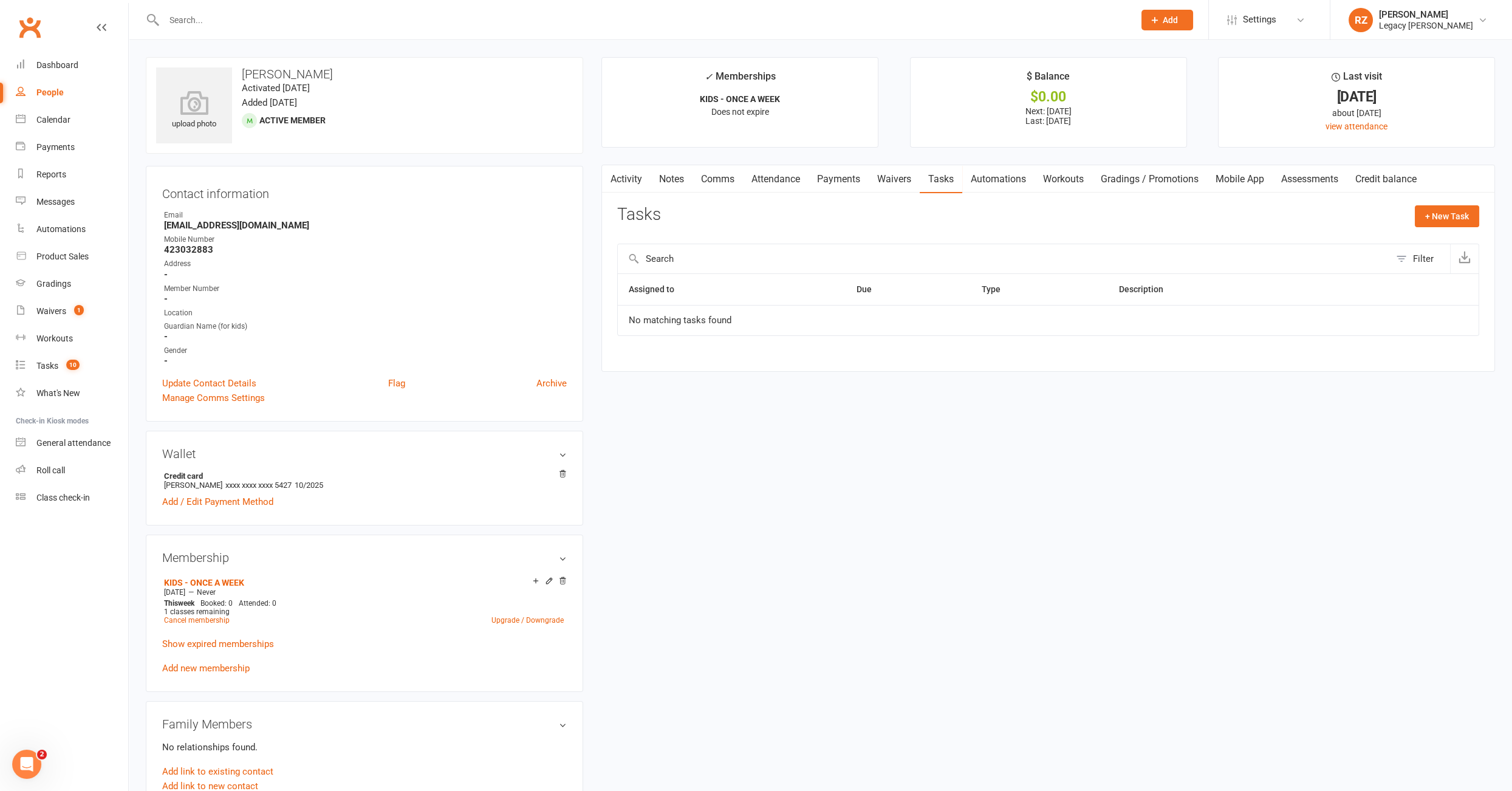
click at [690, 179] on link "Notes" at bounding box center [671, 179] width 42 height 28
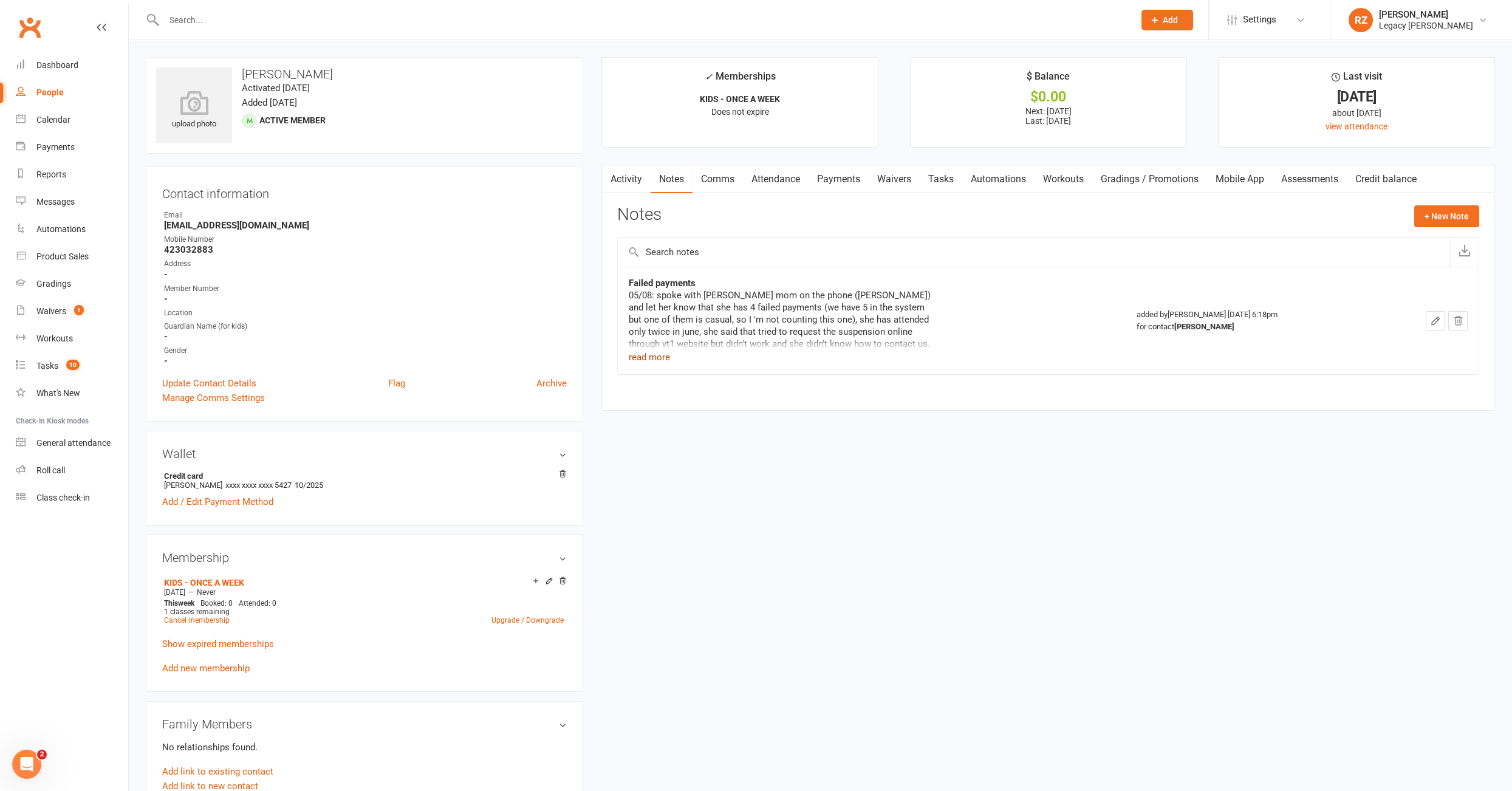
drag, startPoint x: 659, startPoint y: 354, endPoint x: 716, endPoint y: 353, distance: 57.0
click at [659, 354] on button "read more" at bounding box center [649, 357] width 41 height 14
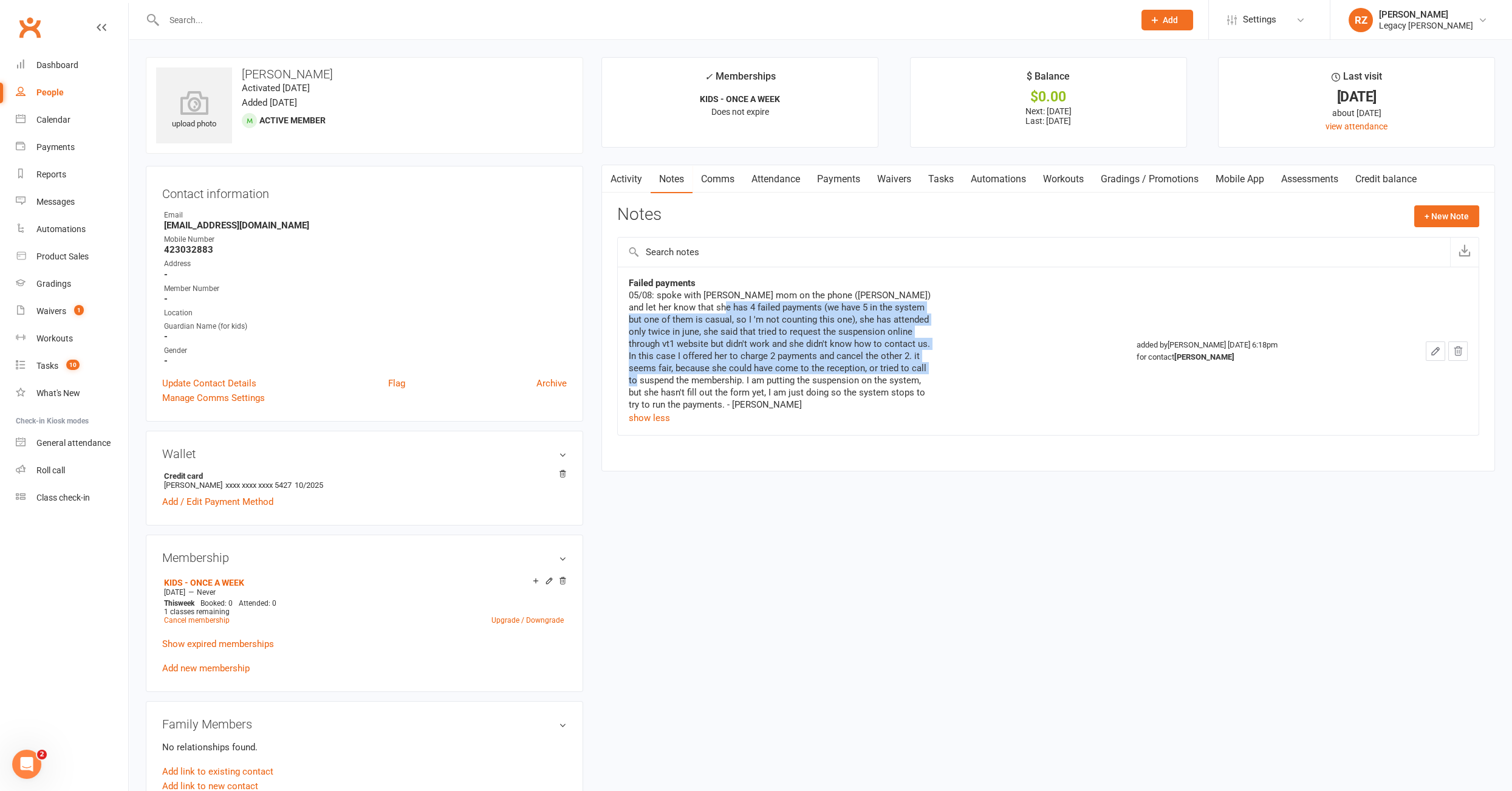
drag, startPoint x: 715, startPoint y: 309, endPoint x: 934, endPoint y: 370, distance: 227.3
click at [934, 370] on div "Failed payments 05/08: spoke with Miranda's mom on the phone (Sandy) and let he…" at bounding box center [871, 351] width 485 height 148
click at [857, 176] on link "Payments" at bounding box center [838, 179] width 60 height 28
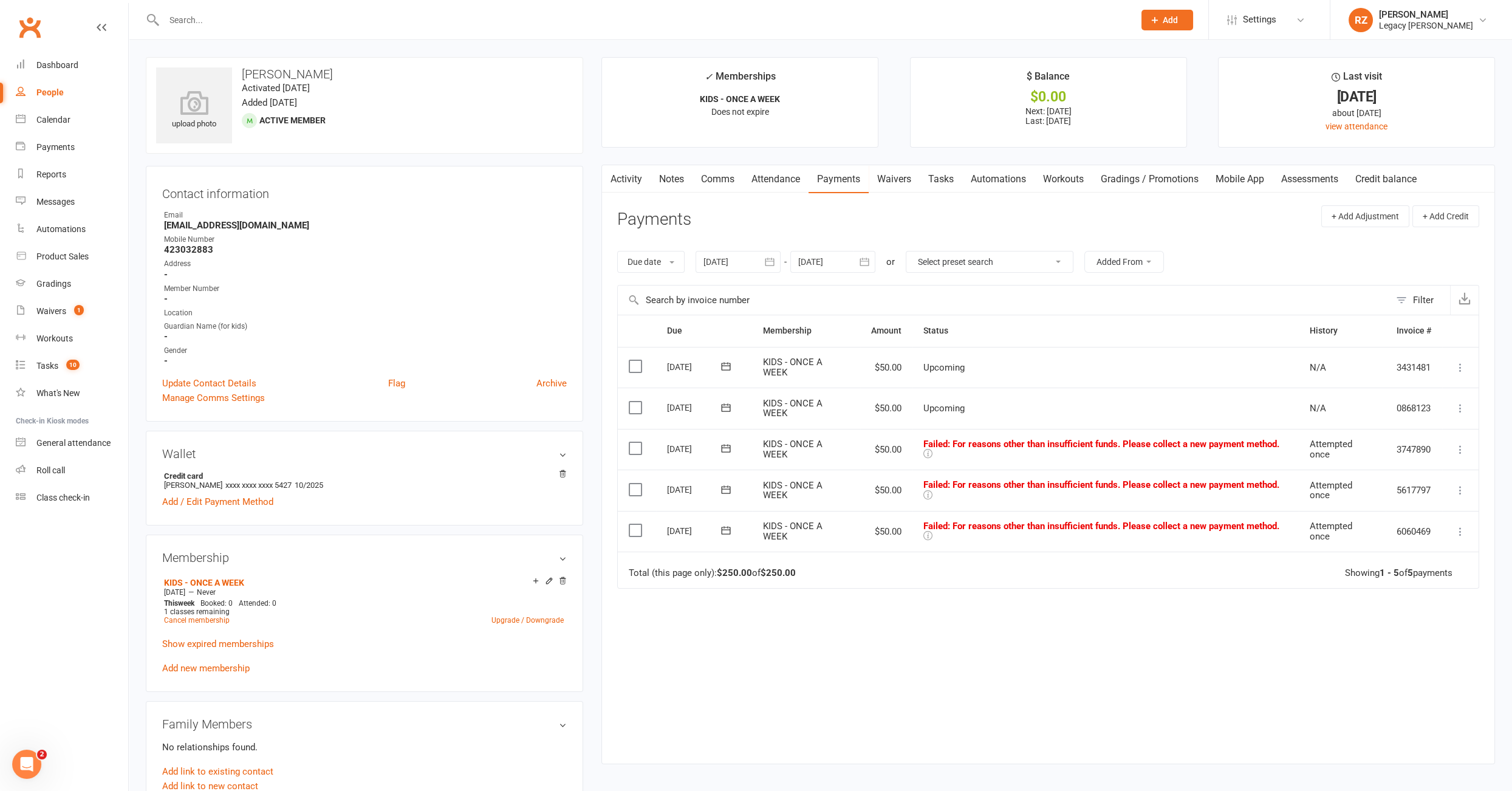
click at [764, 181] on link "Attendance" at bounding box center [775, 179] width 65 height 28
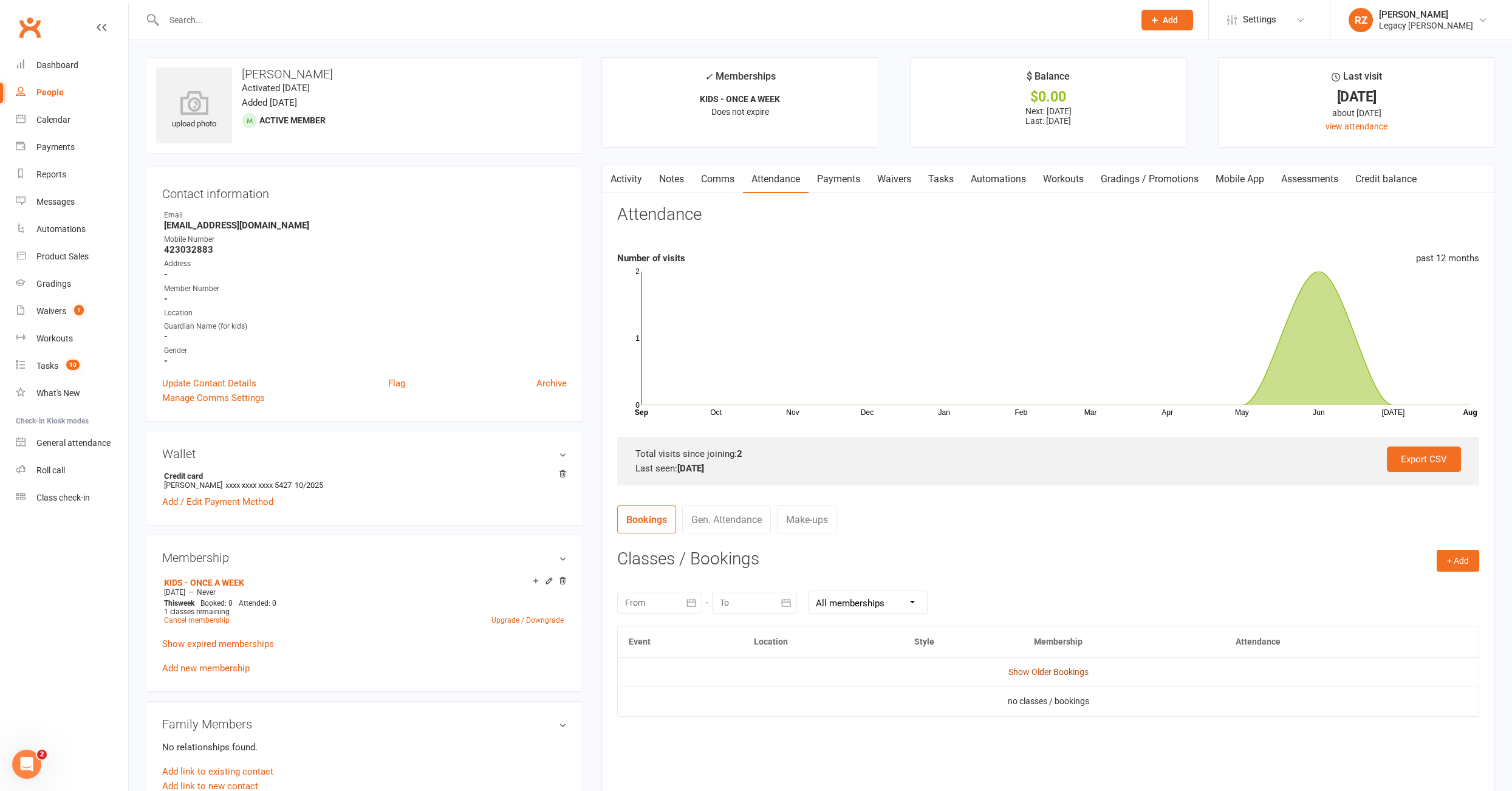
click at [1060, 671] on link "Show Older Bookings" at bounding box center [1048, 672] width 80 height 10
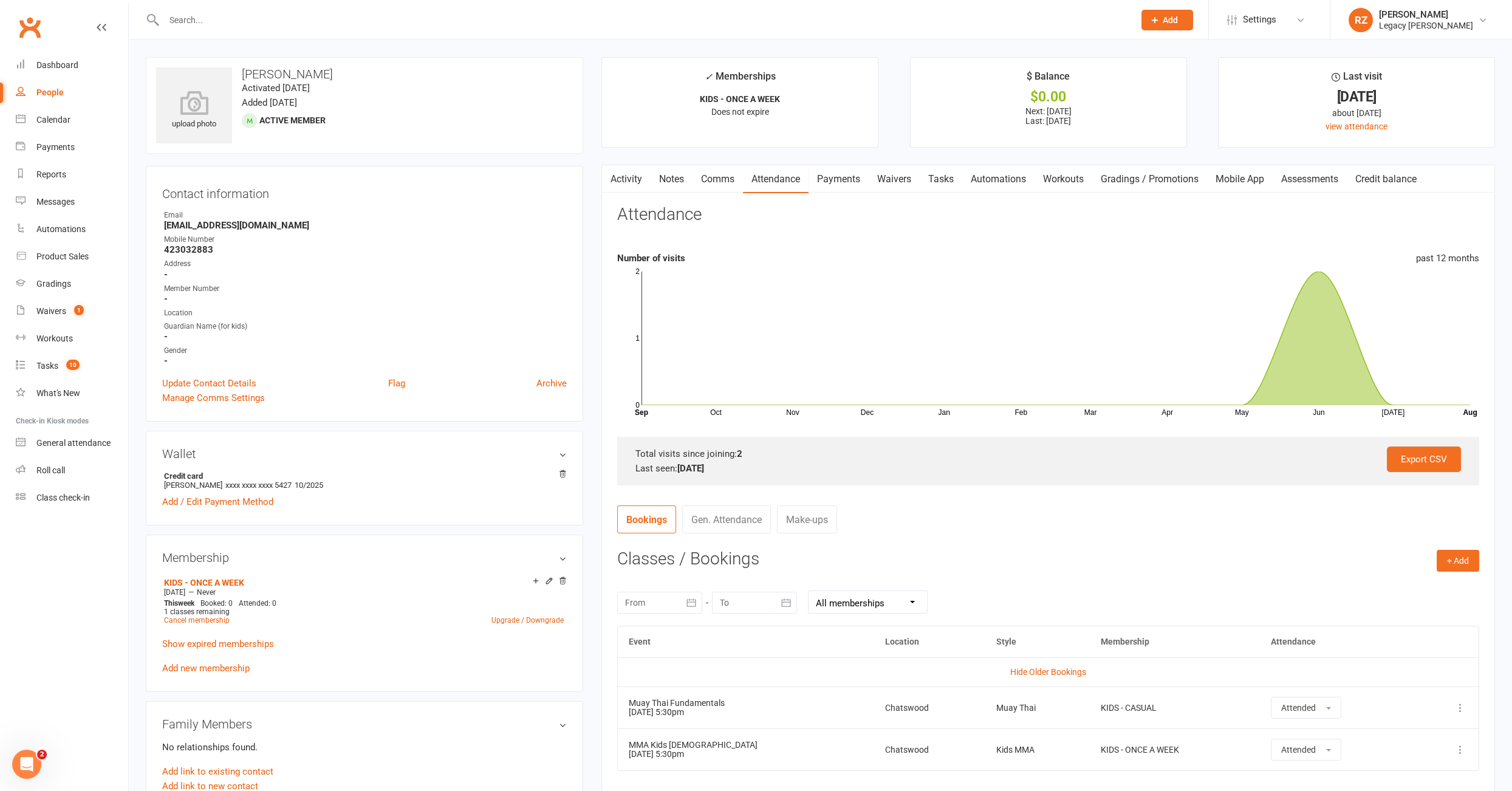
click at [826, 173] on link "Payments" at bounding box center [838, 179] width 60 height 28
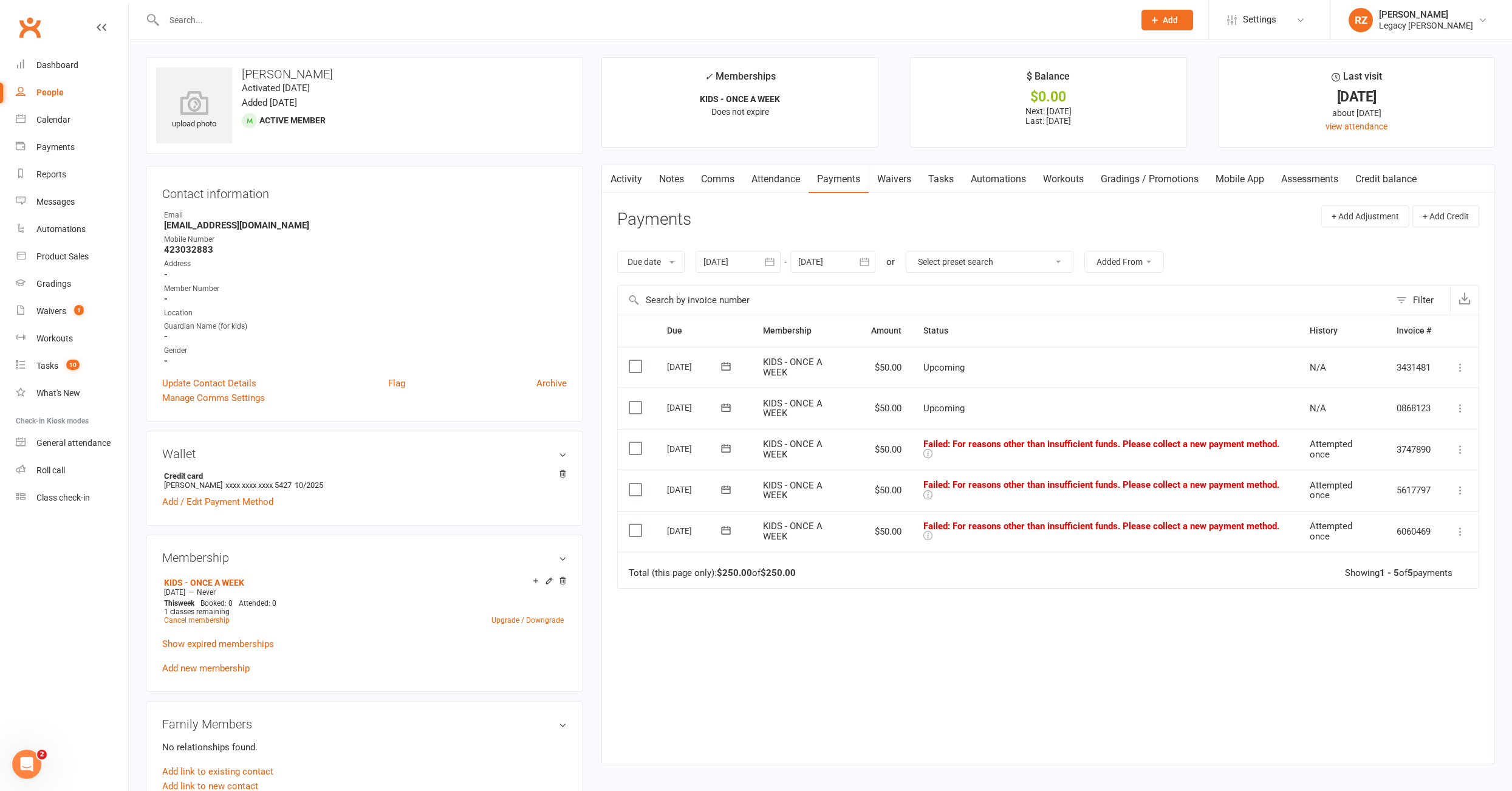
click at [753, 264] on div at bounding box center [738, 262] width 85 height 22
click at [699, 287] on table "[DATE] Sun Mon Tue Wed Thu Fri Sat 27 29 30 01 02 03 04 05 28 06 07 08 09 10 11…" at bounding box center [811, 371] width 226 height 189
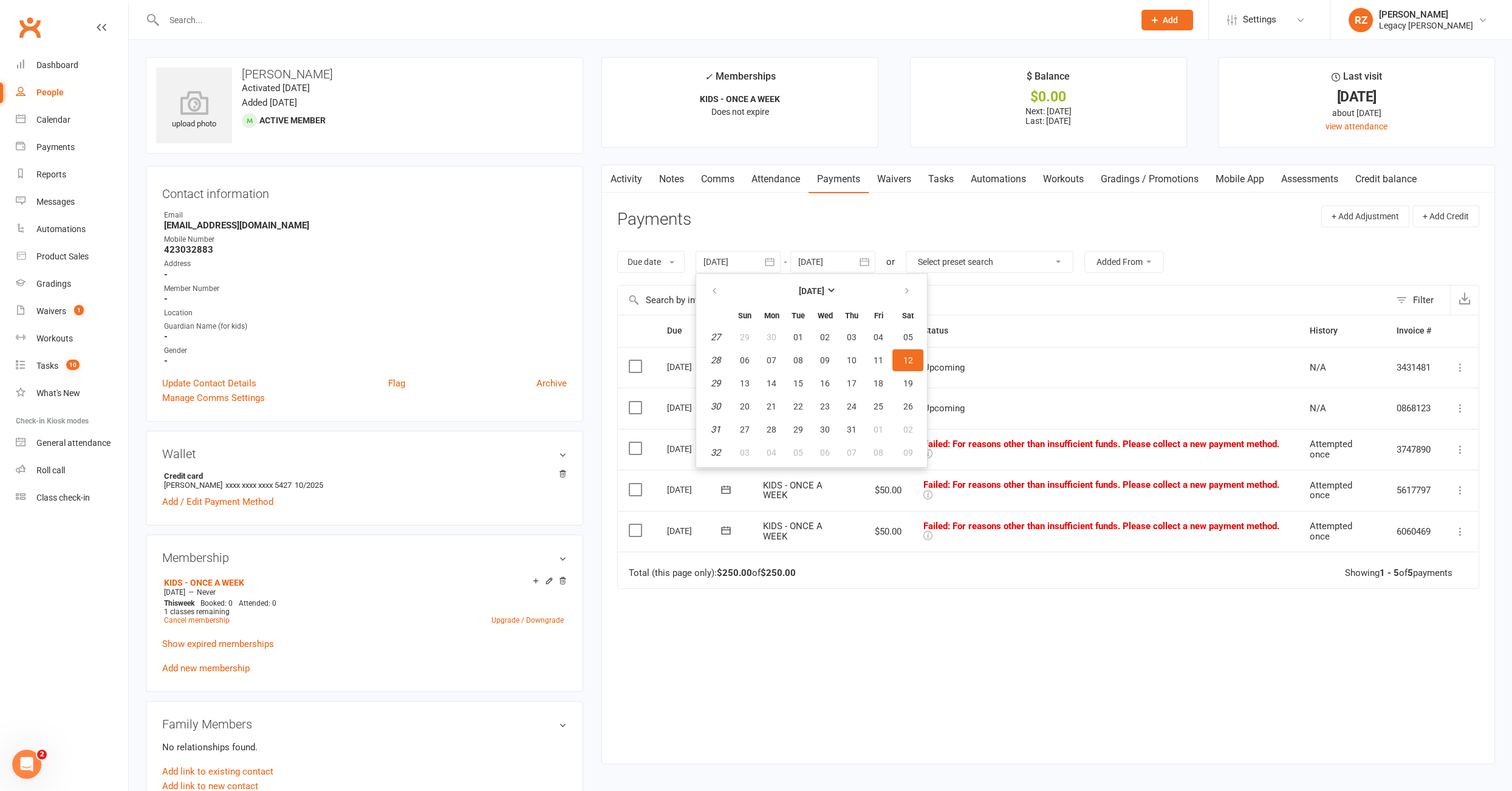
click at [699, 287] on table "[DATE] Sun Mon Tue Wed Thu Fri Sat 27 29 30 01 02 03 04 05 28 06 07 08 09 10 11…" at bounding box center [811, 371] width 226 height 189
click at [709, 287] on button "button" at bounding box center [715, 291] width 26 height 22
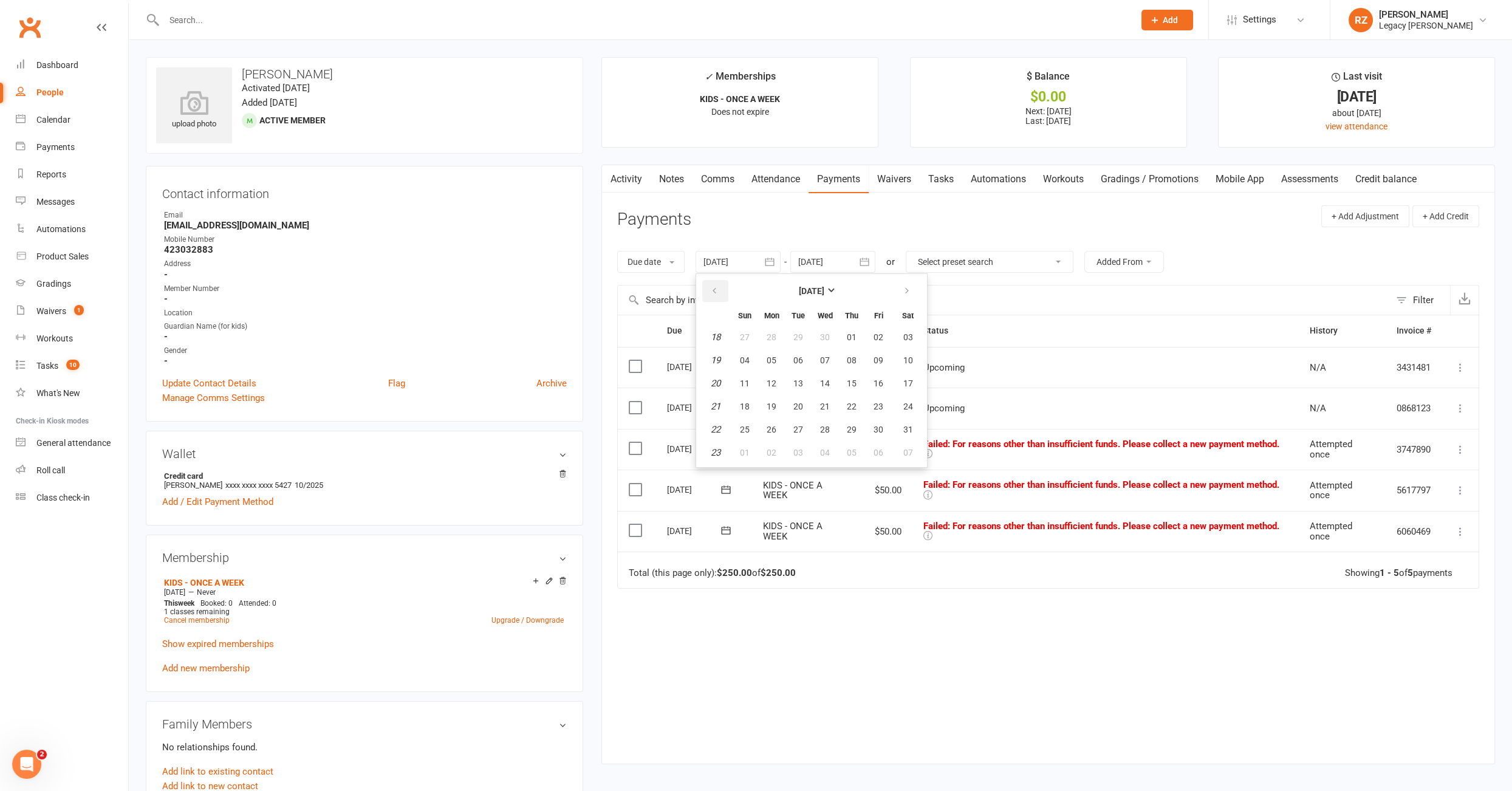
click at [709, 287] on button "button" at bounding box center [715, 291] width 26 height 22
click at [737, 355] on button "02" at bounding box center [745, 360] width 26 height 22
type input "02 Feb 2025"
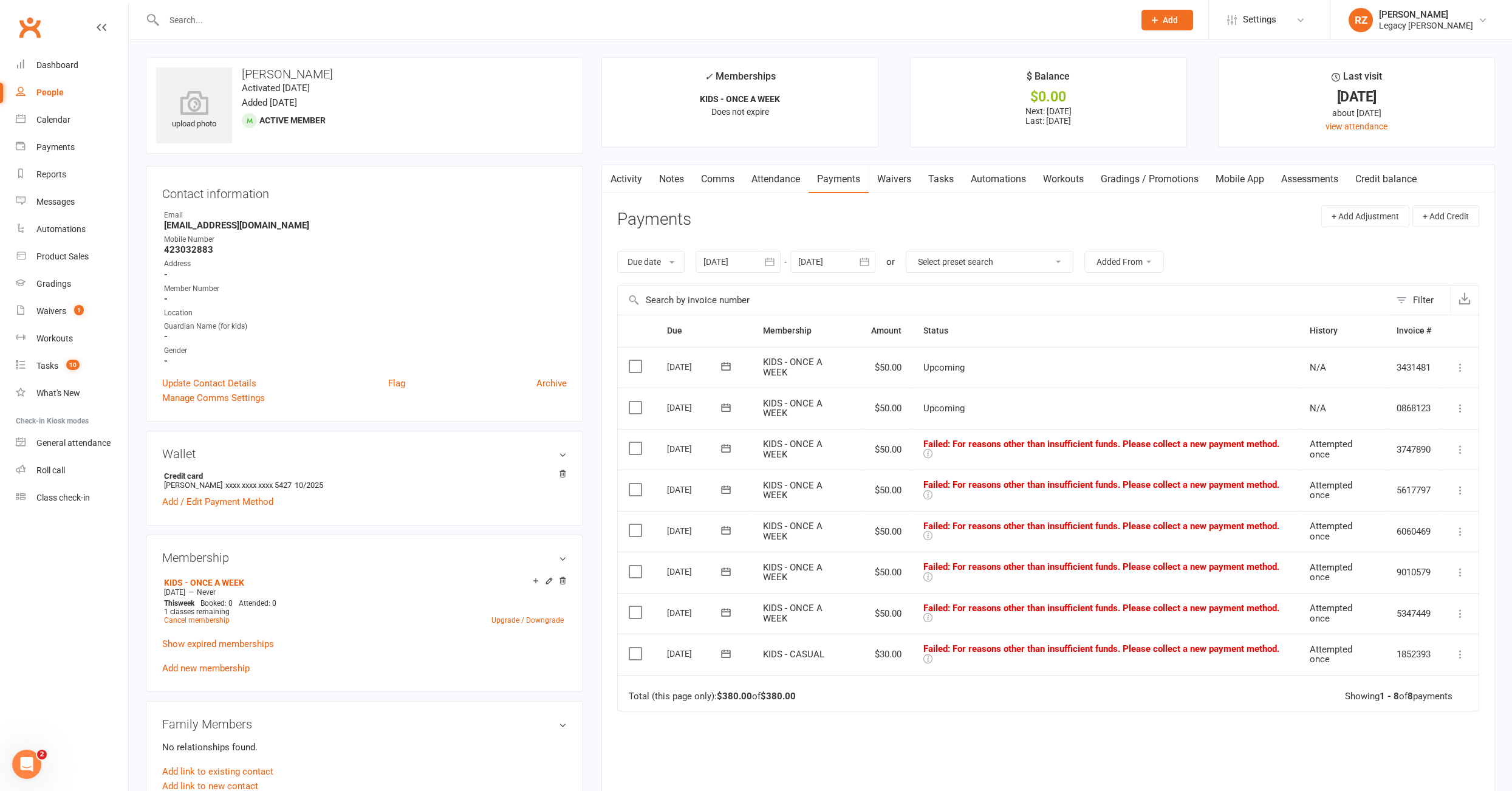
click at [674, 182] on link "Notes" at bounding box center [671, 179] width 42 height 28
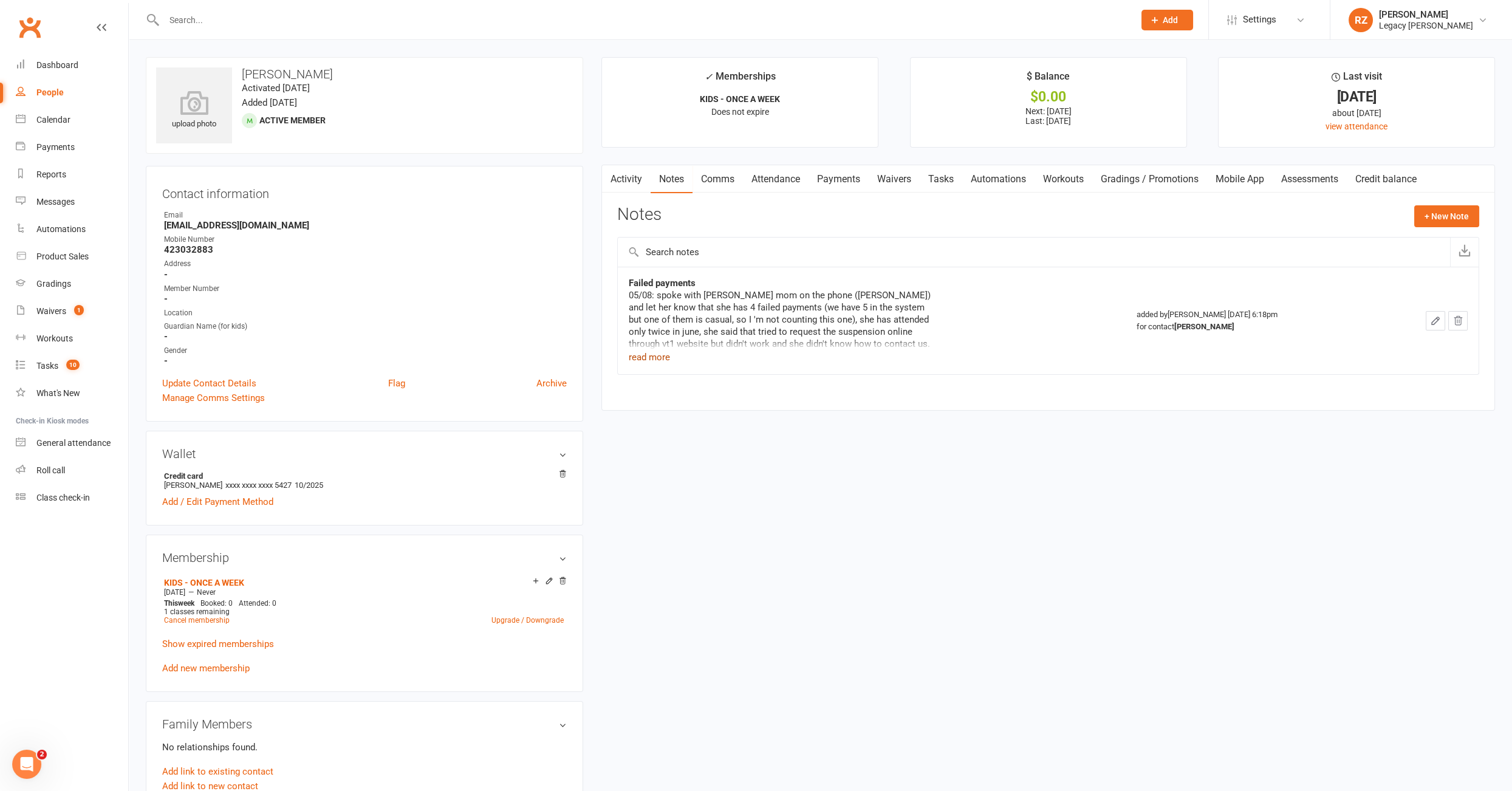
click at [667, 355] on button "read more" at bounding box center [649, 357] width 41 height 14
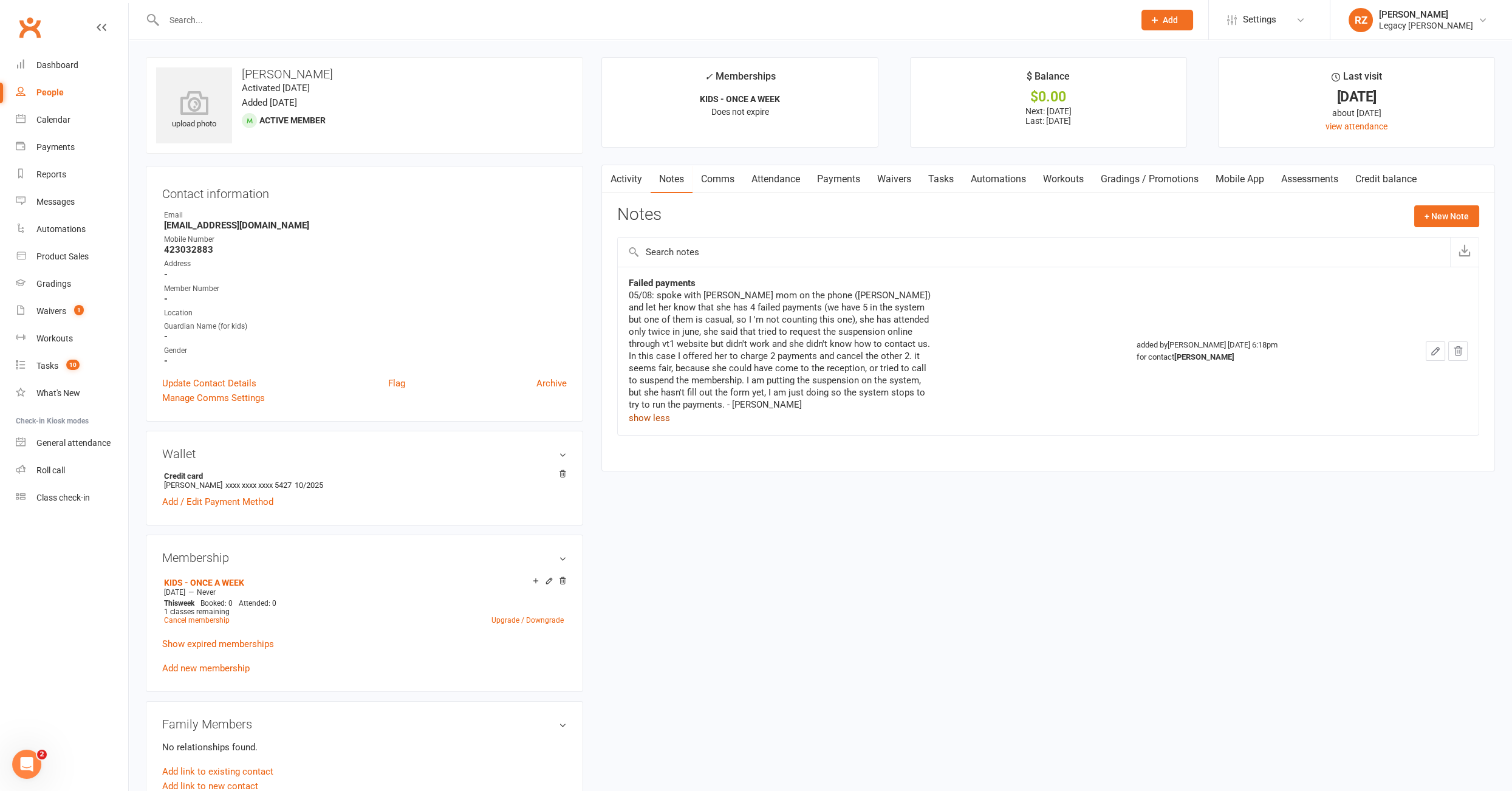
click at [634, 181] on link "Activity" at bounding box center [626, 179] width 49 height 28
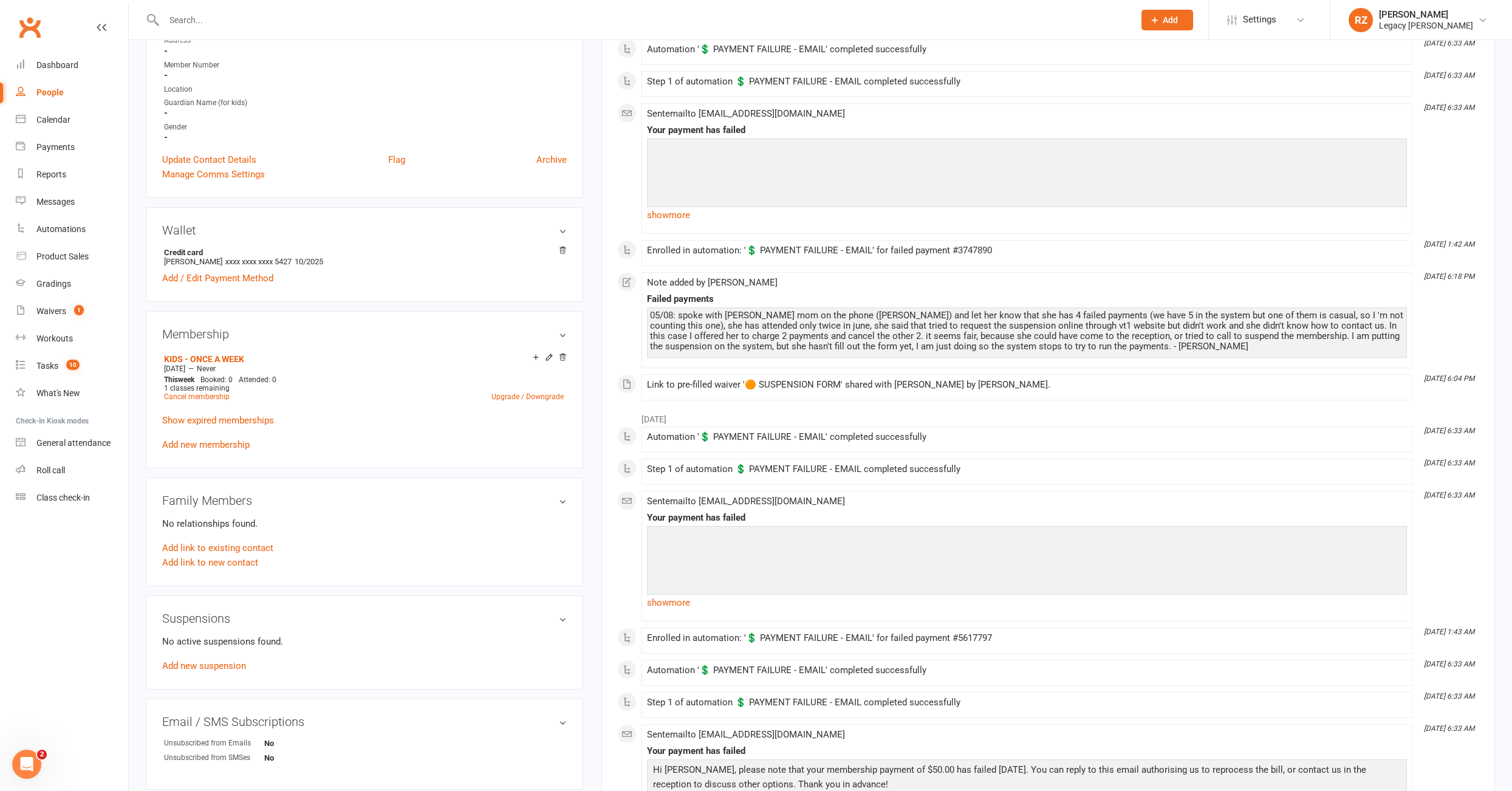
scroll to position [225, 0]
click at [201, 663] on link "Add new suspension" at bounding box center [204, 664] width 84 height 11
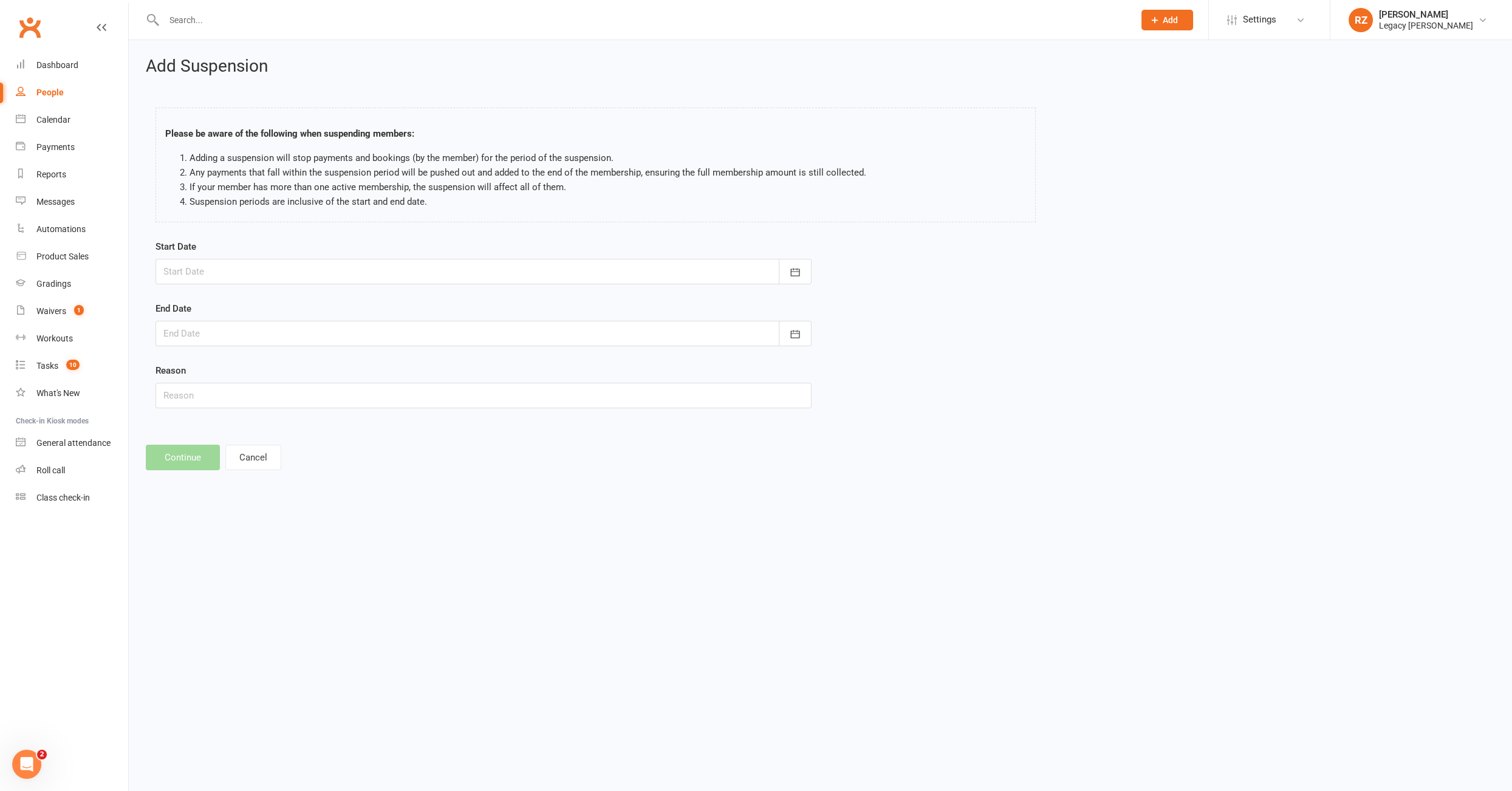
click at [206, 268] on div at bounding box center [483, 272] width 656 height 26
click at [253, 390] on span "12" at bounding box center [258, 394] width 10 height 10
type input "[DATE]"
click at [258, 335] on div at bounding box center [483, 334] width 656 height 26
click at [284, 361] on strong "[DATE]" at bounding box center [271, 364] width 26 height 10
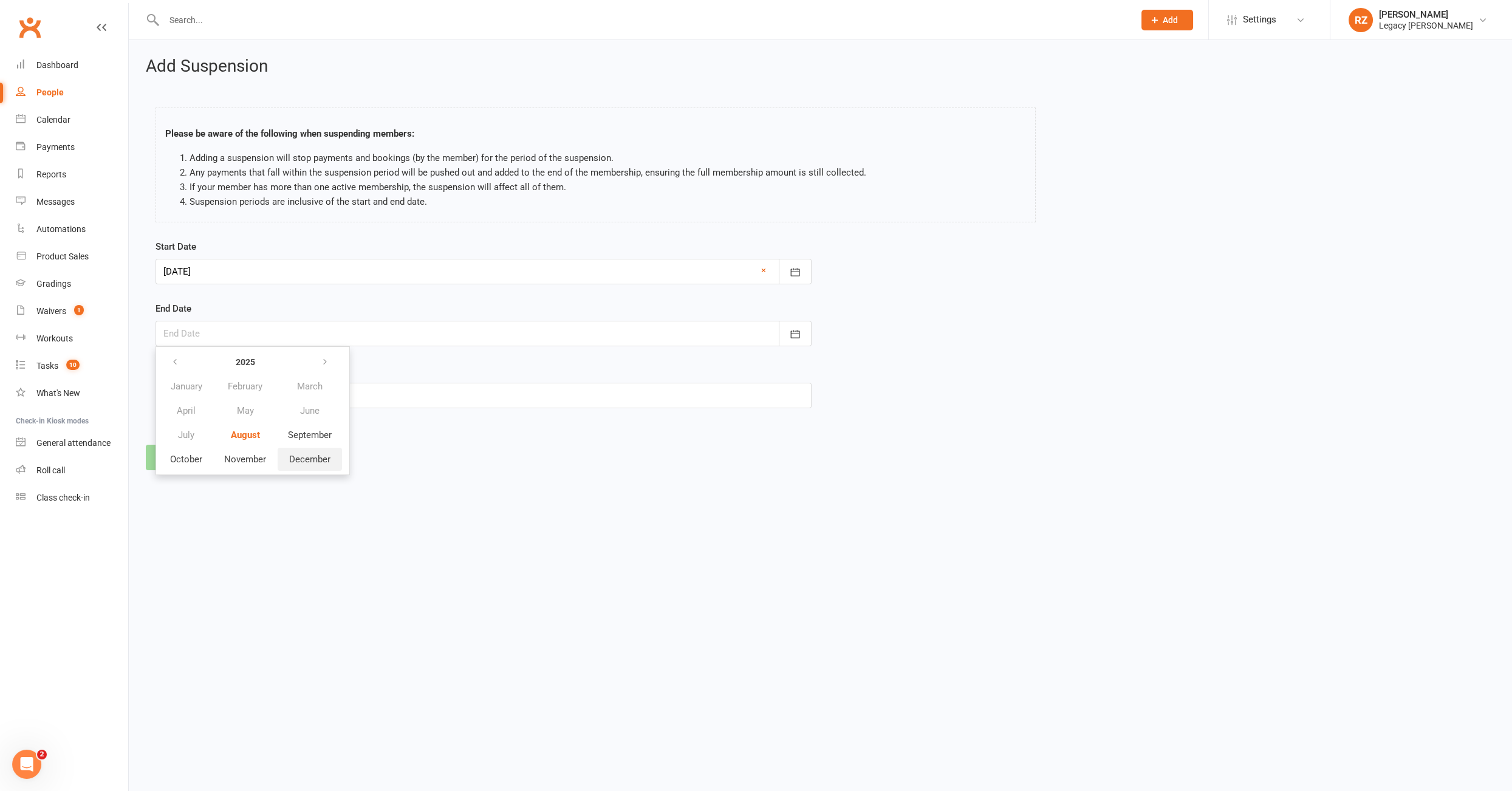
click at [309, 456] on span "December" at bounding box center [309, 459] width 41 height 11
drag, startPoint x: 281, startPoint y: 499, endPoint x: 290, endPoint y: 464, distance: 36.1
click at [281, 498] on span "31" at bounding box center [284, 502] width 10 height 10
type input "31 Dec 2025"
click at [233, 391] on input "text" at bounding box center [483, 396] width 656 height 26
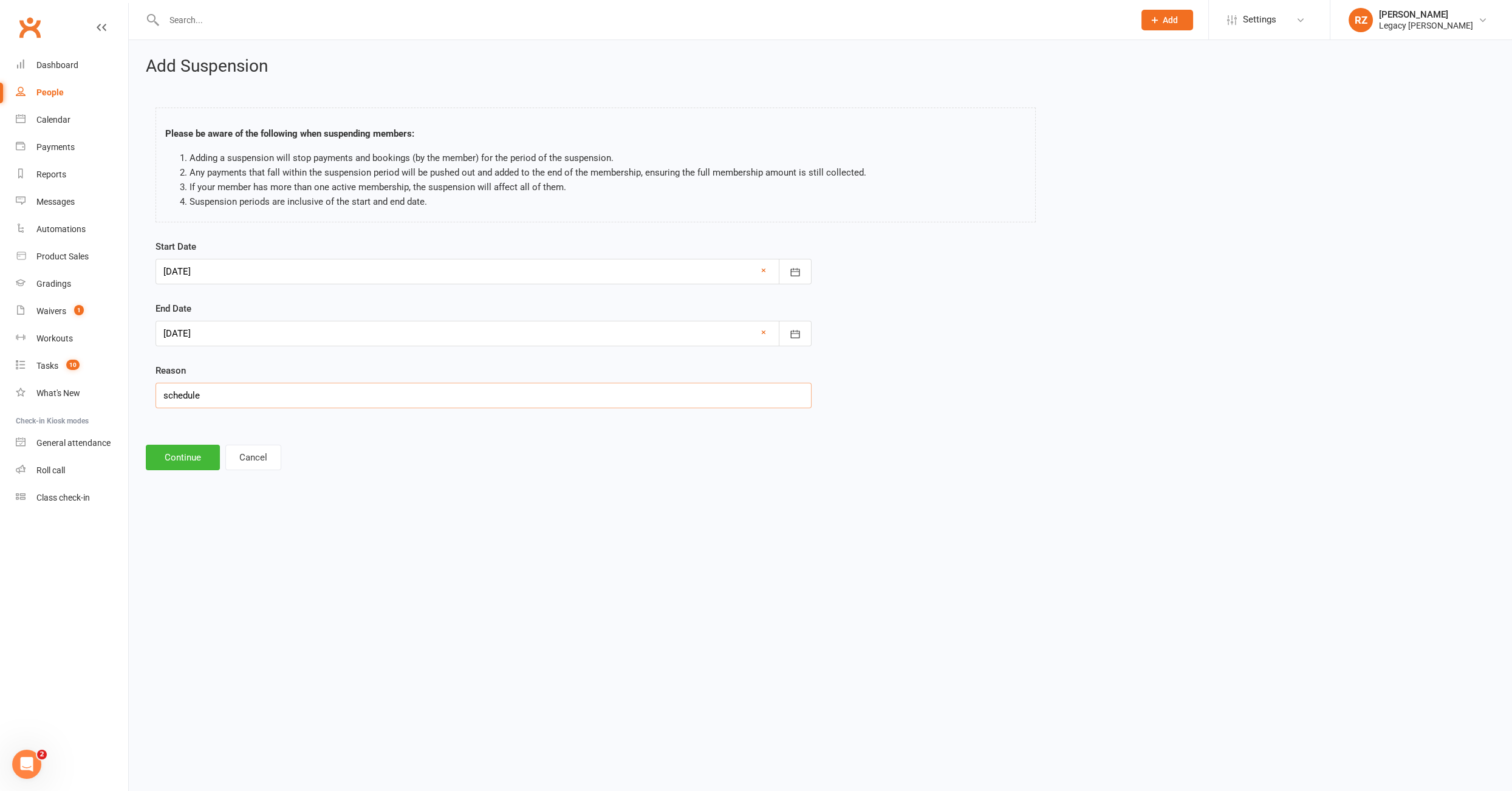
type input "schedule"
click at [189, 451] on button "Continue" at bounding box center [182, 458] width 74 height 26
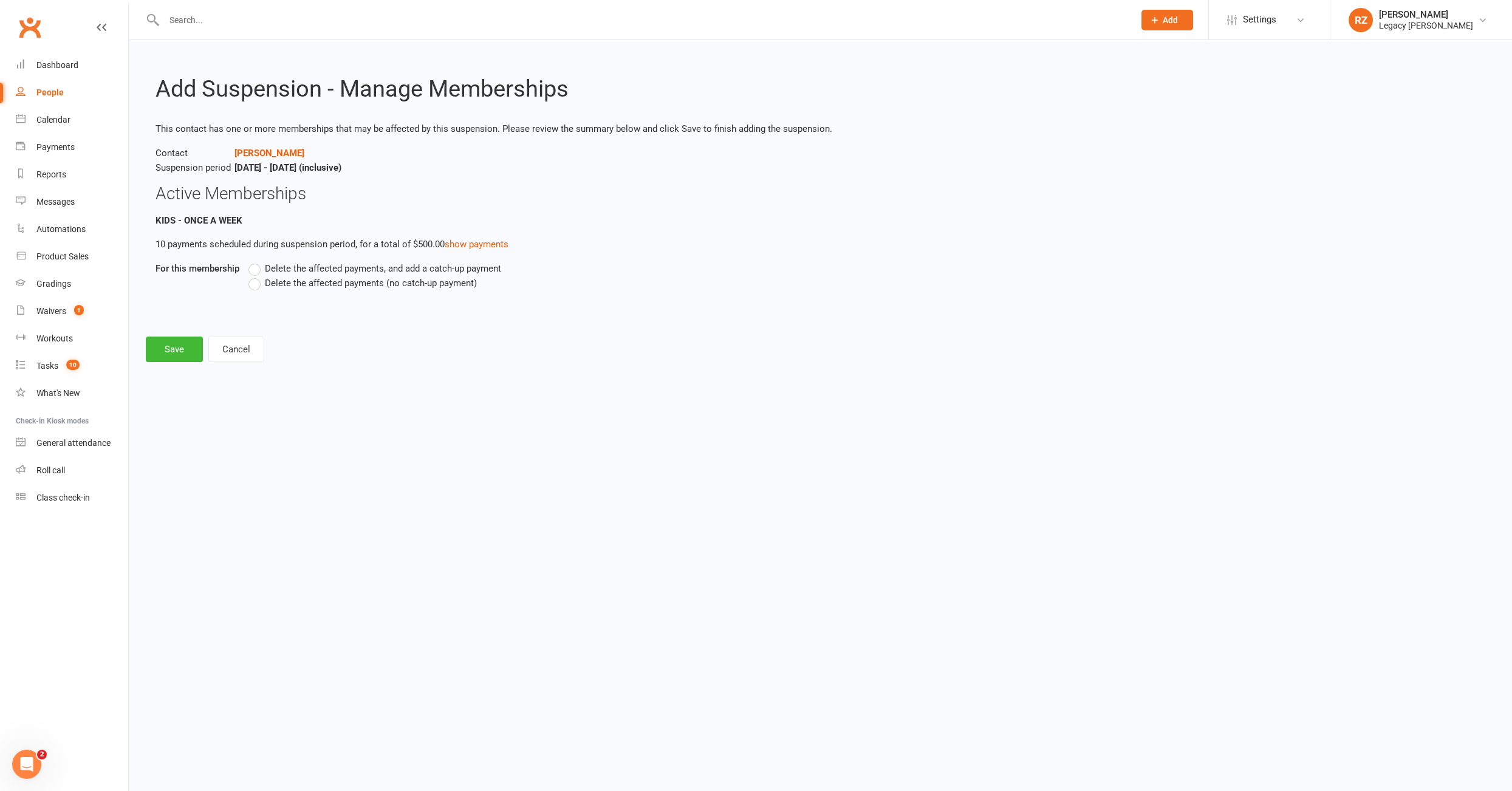
click at [253, 288] on label "Delete the affected payments (no catch-up payment)" at bounding box center [363, 283] width 228 height 14
click at [253, 276] on input "Delete the affected payments (no catch-up payment)" at bounding box center [252, 276] width 8 height 0
click at [147, 341] on button "Save" at bounding box center [174, 350] width 57 height 26
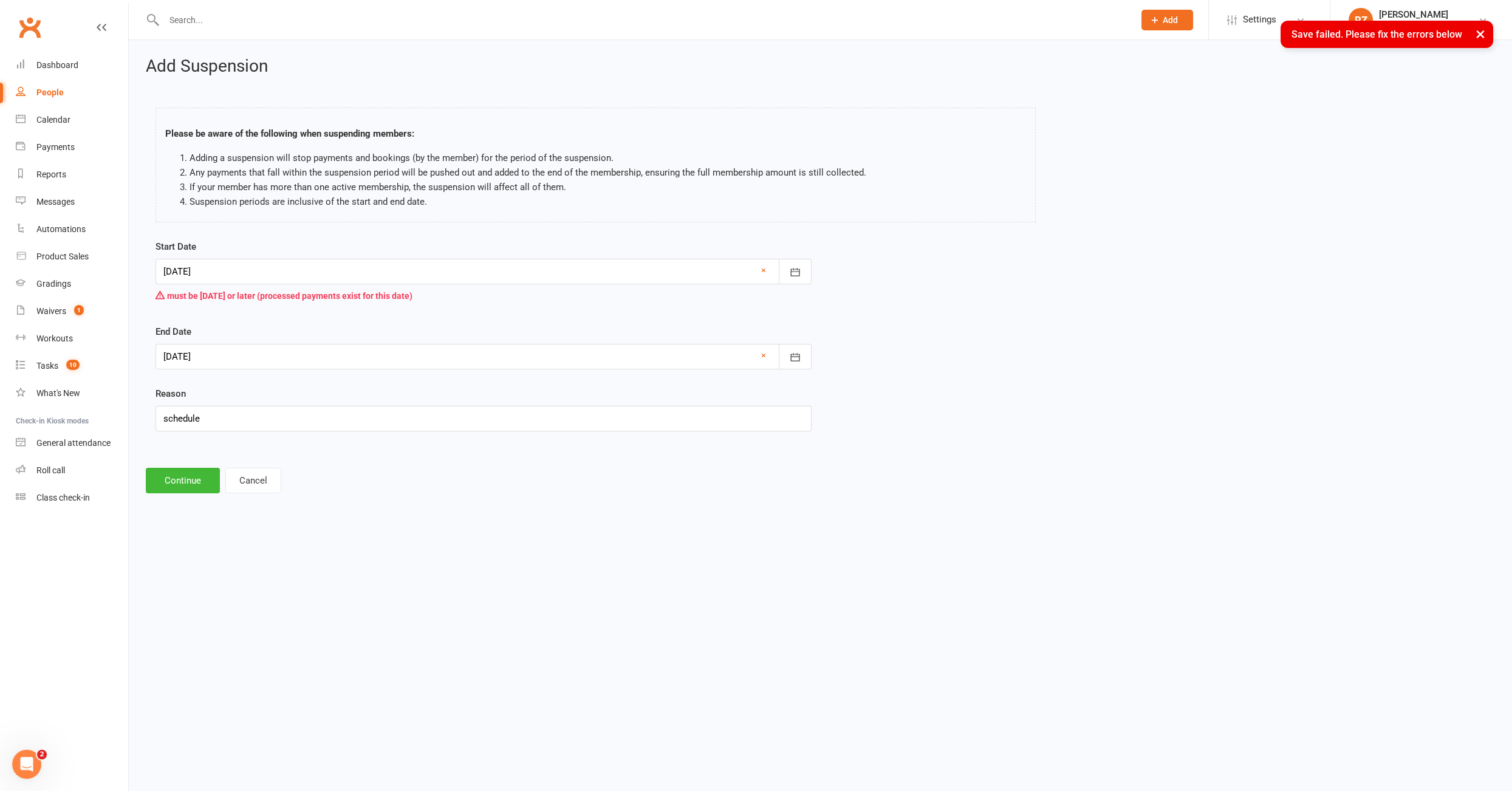
click at [219, 274] on div at bounding box center [483, 272] width 656 height 26
click at [280, 392] on span "13" at bounding box center [284, 394] width 10 height 10
type input "13 Aug 2025"
click at [197, 473] on button "Continue" at bounding box center [182, 481] width 74 height 26
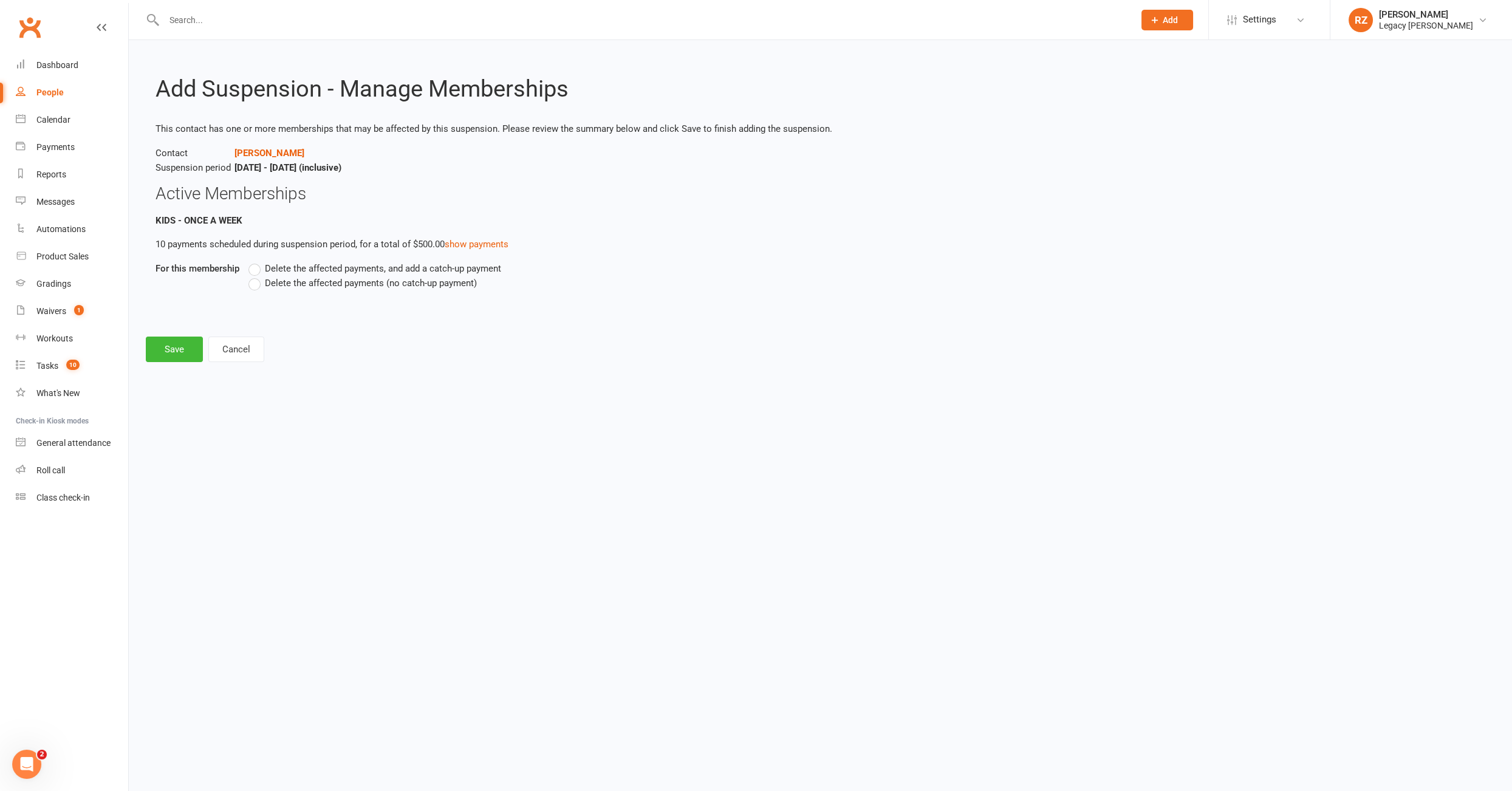
click at [255, 288] on label "Delete the affected payments (no catch-up payment)" at bounding box center [363, 283] width 228 height 14
click at [255, 276] on input "Delete the affected payments (no catch-up payment)" at bounding box center [252, 276] width 8 height 0
click at [180, 344] on button "Save" at bounding box center [174, 350] width 57 height 26
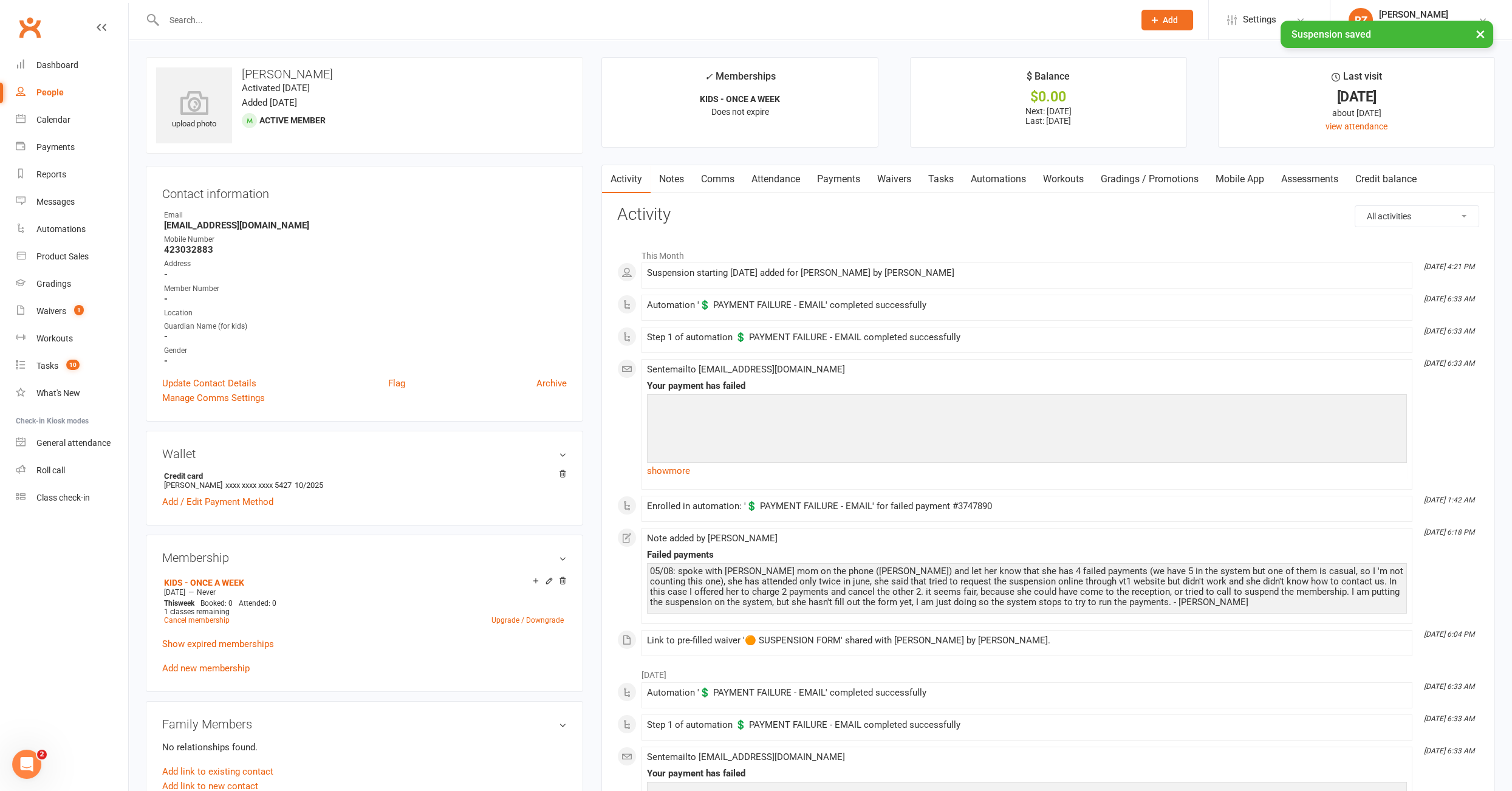
click at [835, 180] on link "Payments" at bounding box center [838, 179] width 60 height 28
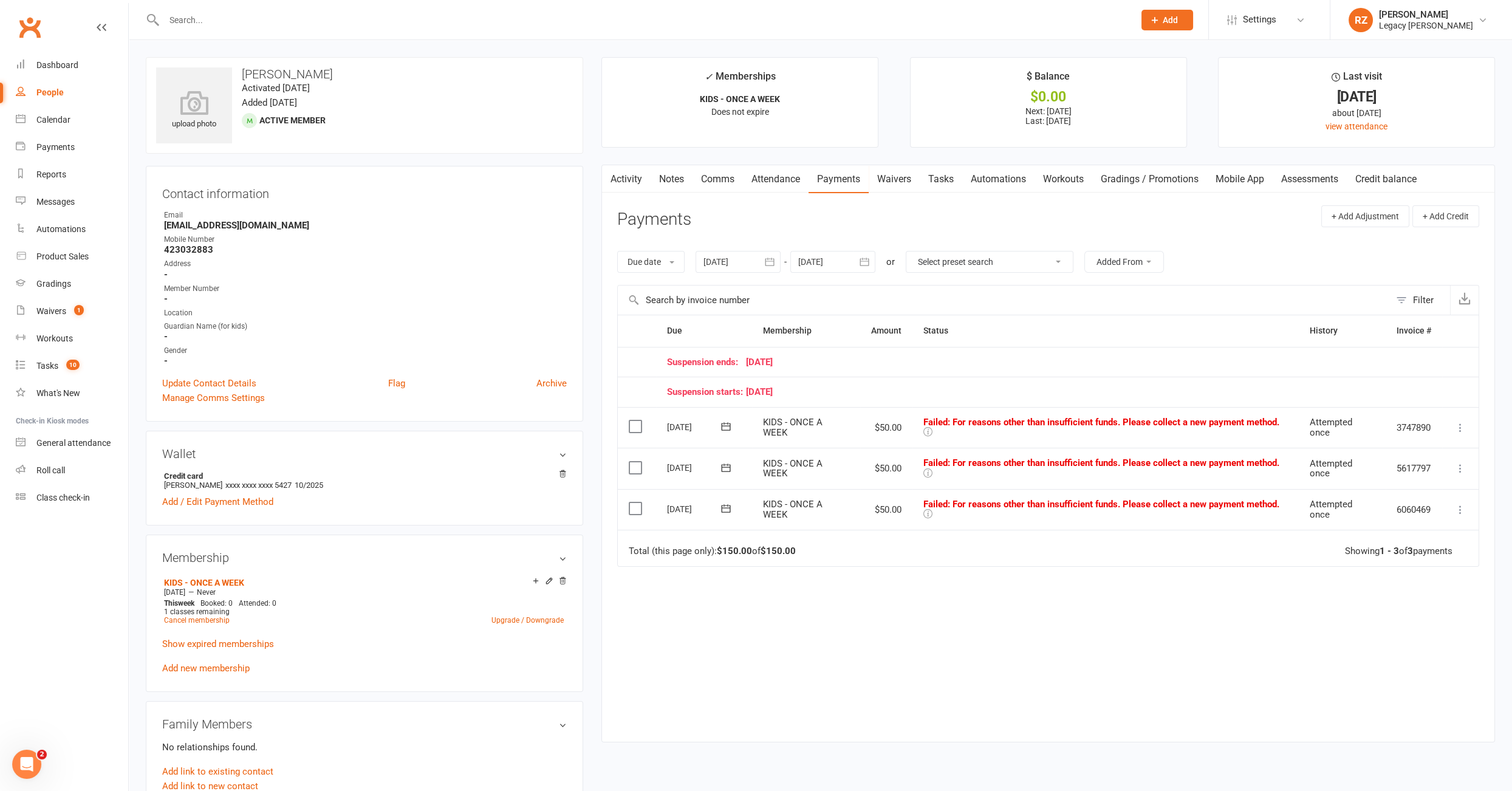
click at [1463, 428] on icon at bounding box center [1460, 427] width 12 height 12
click at [1398, 521] on link "Skip" at bounding box center [1406, 525] width 120 height 24
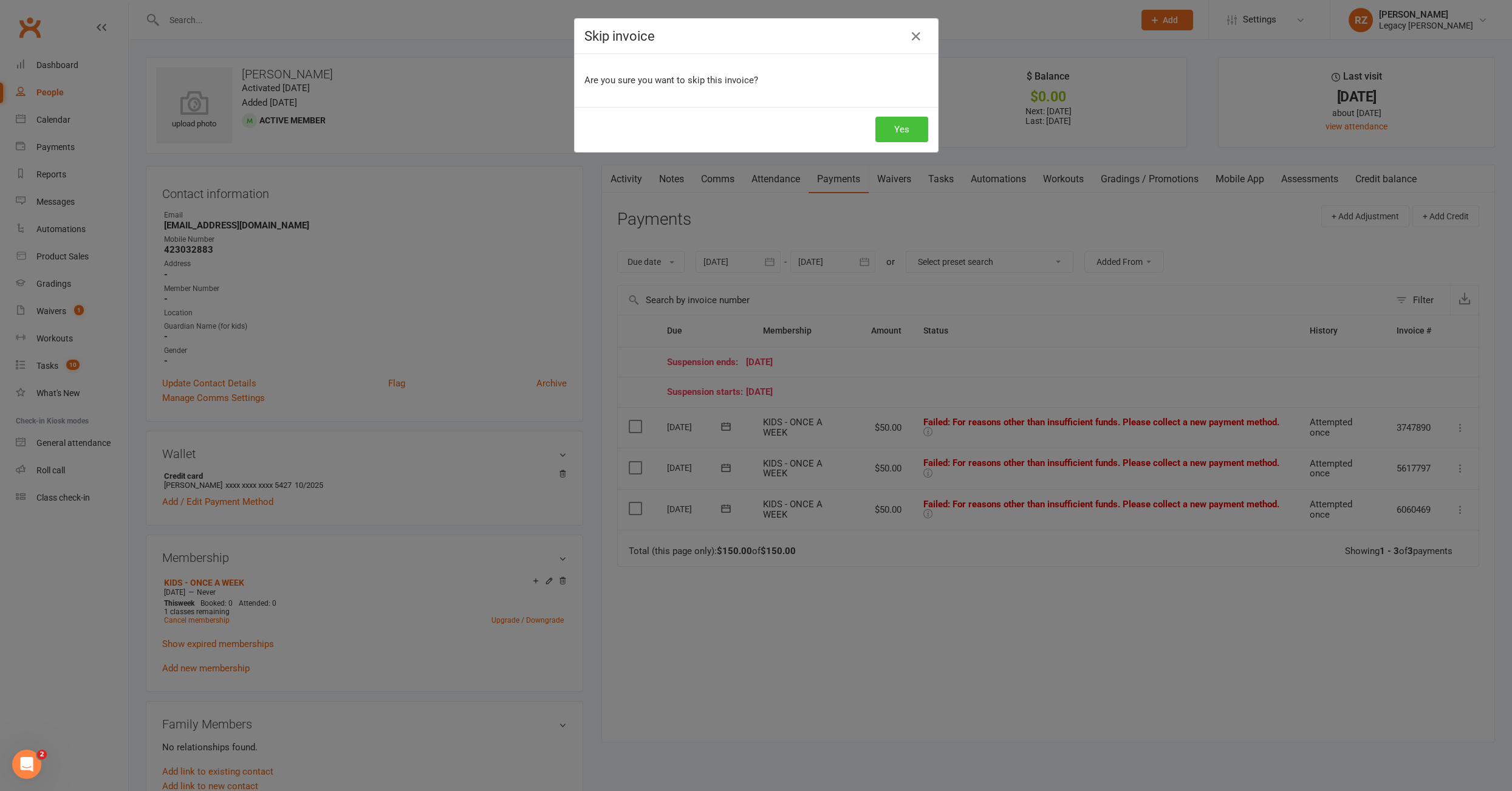
click at [890, 138] on button "Yes" at bounding box center [902, 129] width 53 height 26
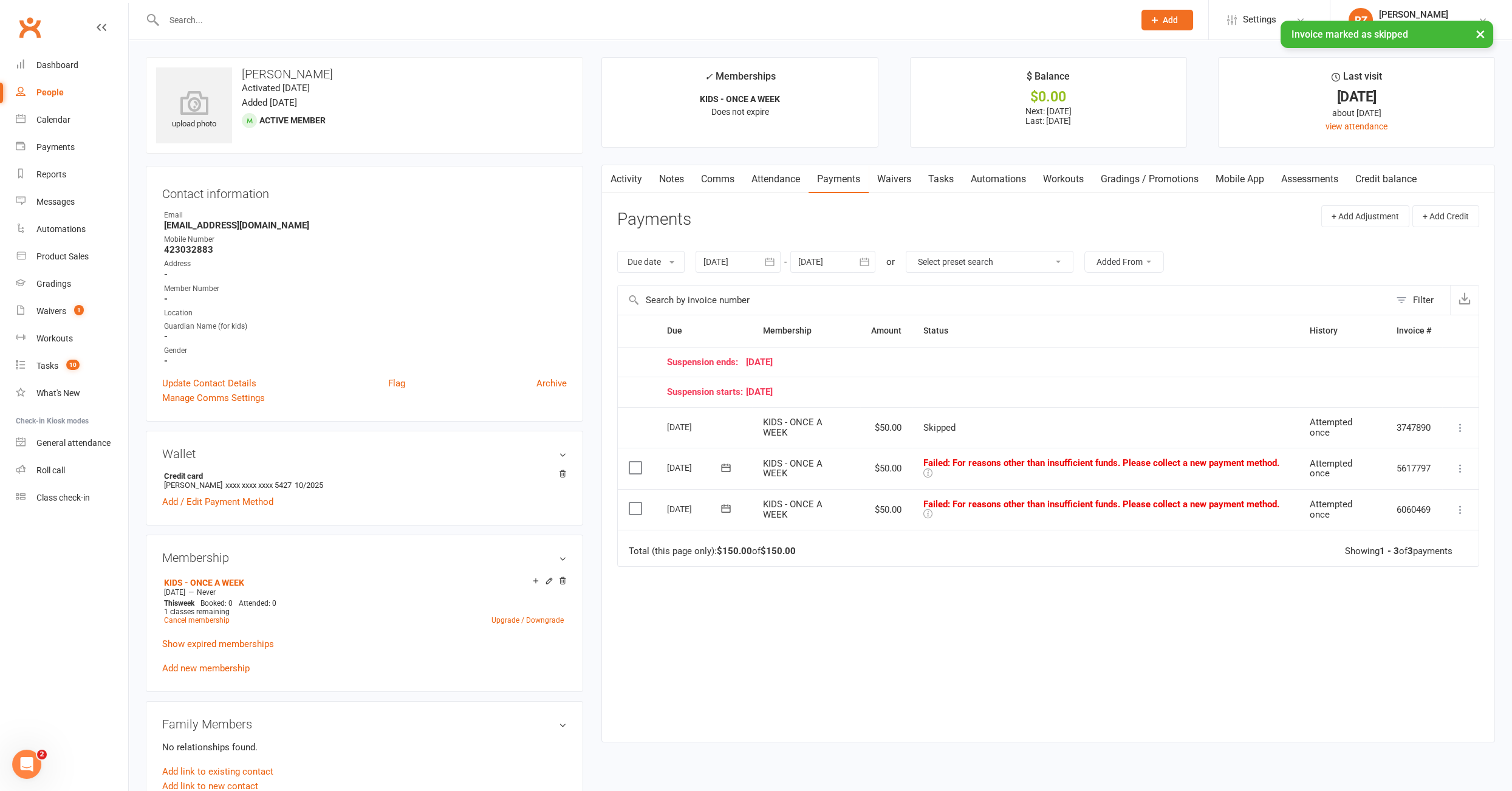
click at [881, 179] on link "Waivers" at bounding box center [893, 179] width 51 height 28
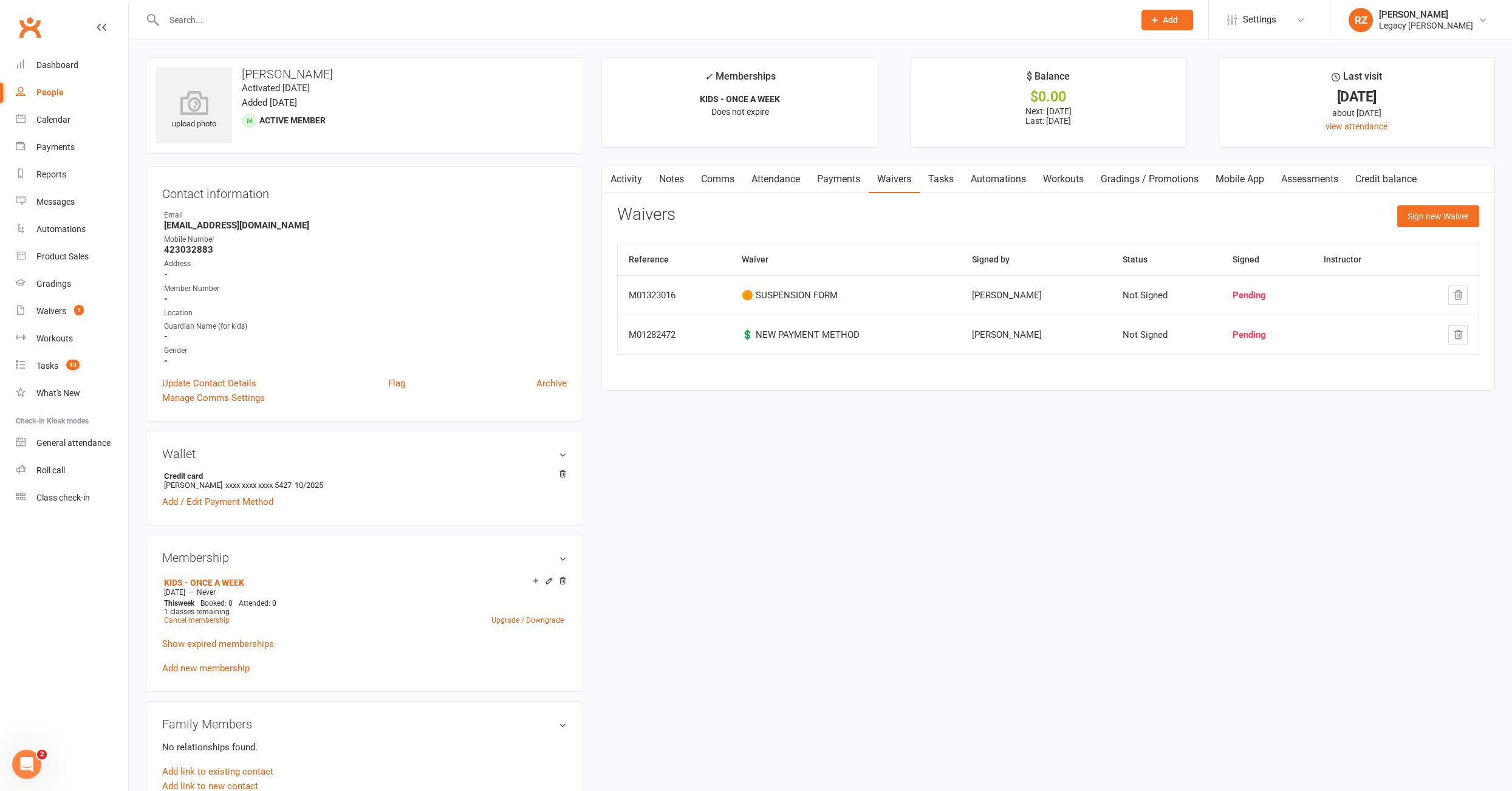
click at [641, 178] on link "Activity" at bounding box center [626, 179] width 49 height 28
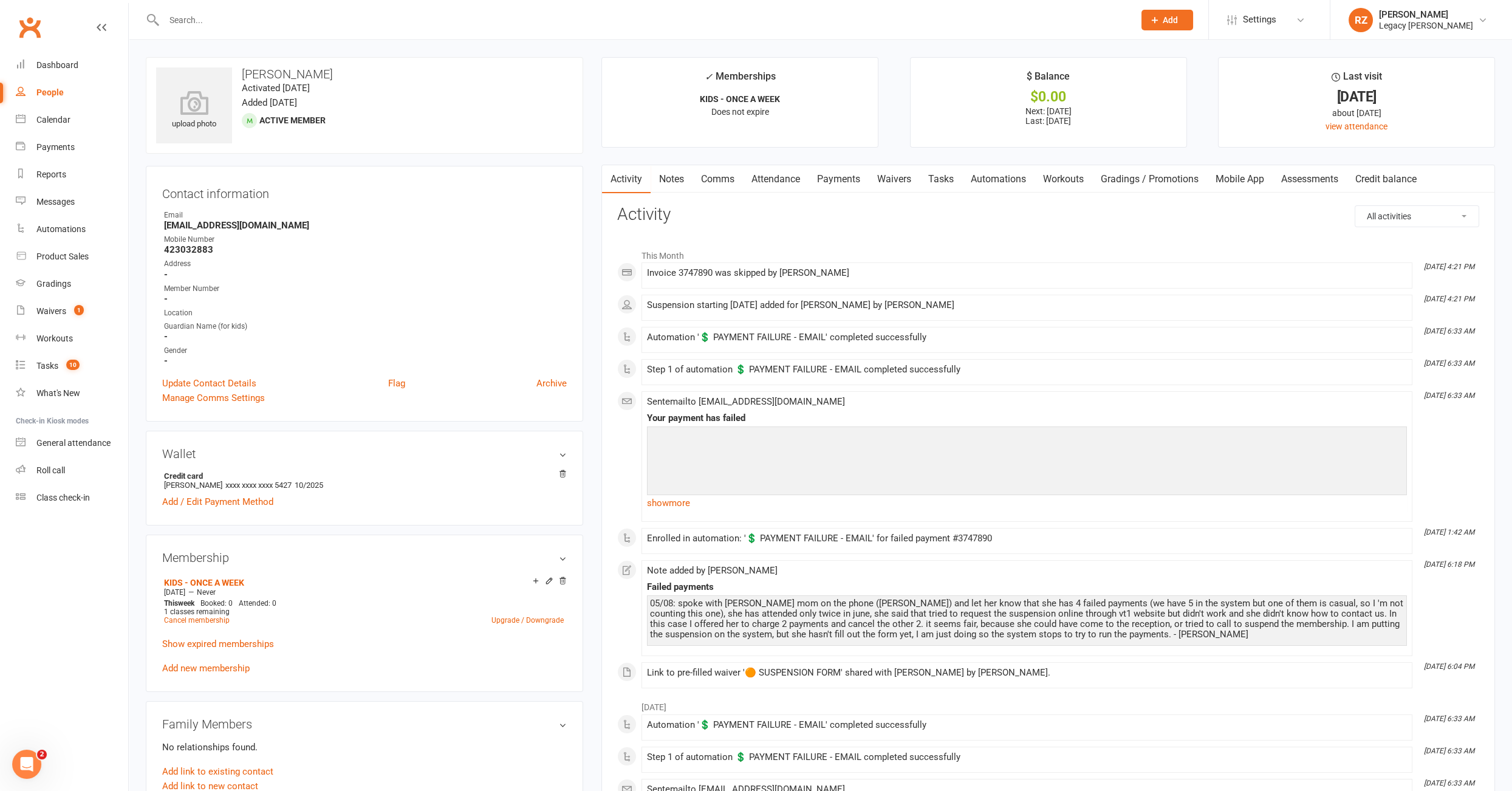
click at [824, 179] on link "Payments" at bounding box center [838, 179] width 60 height 28
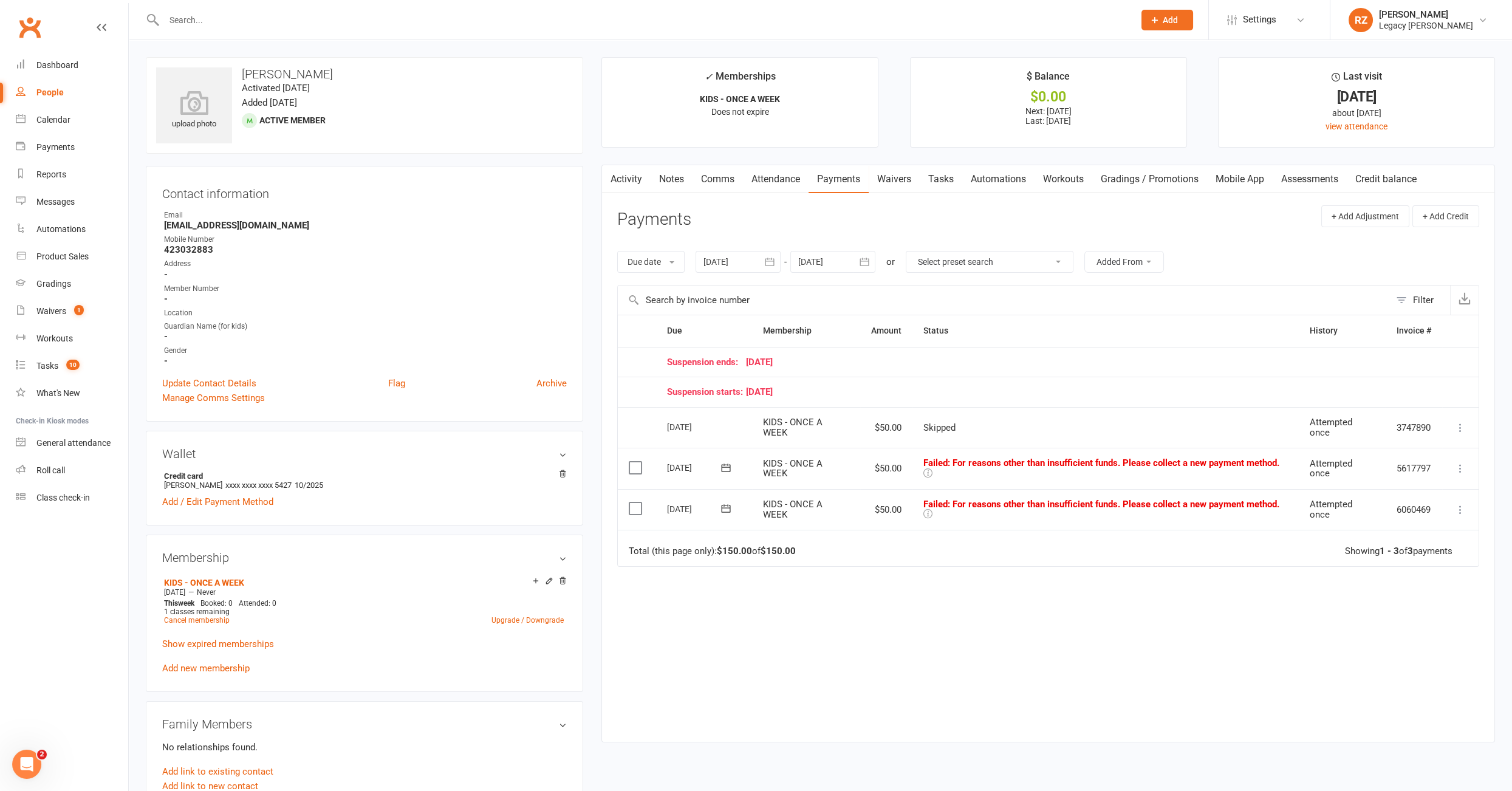
click at [709, 257] on div at bounding box center [738, 262] width 85 height 22
click at [711, 294] on button "button" at bounding box center [715, 291] width 26 height 22
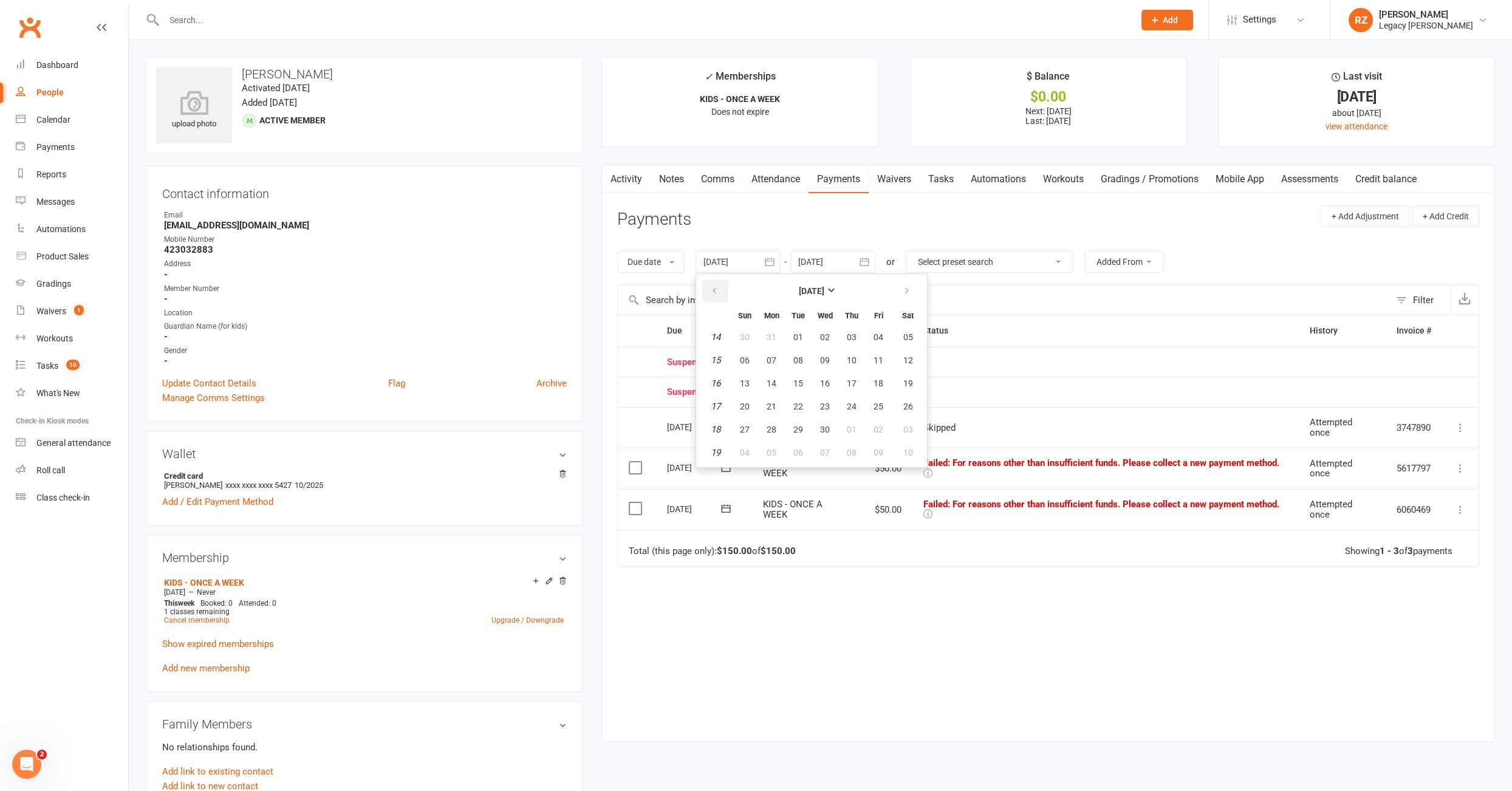
click at [711, 294] on button "button" at bounding box center [715, 291] width 26 height 22
click at [746, 361] on span "02" at bounding box center [744, 360] width 10 height 10
type input "02 Feb 2025"
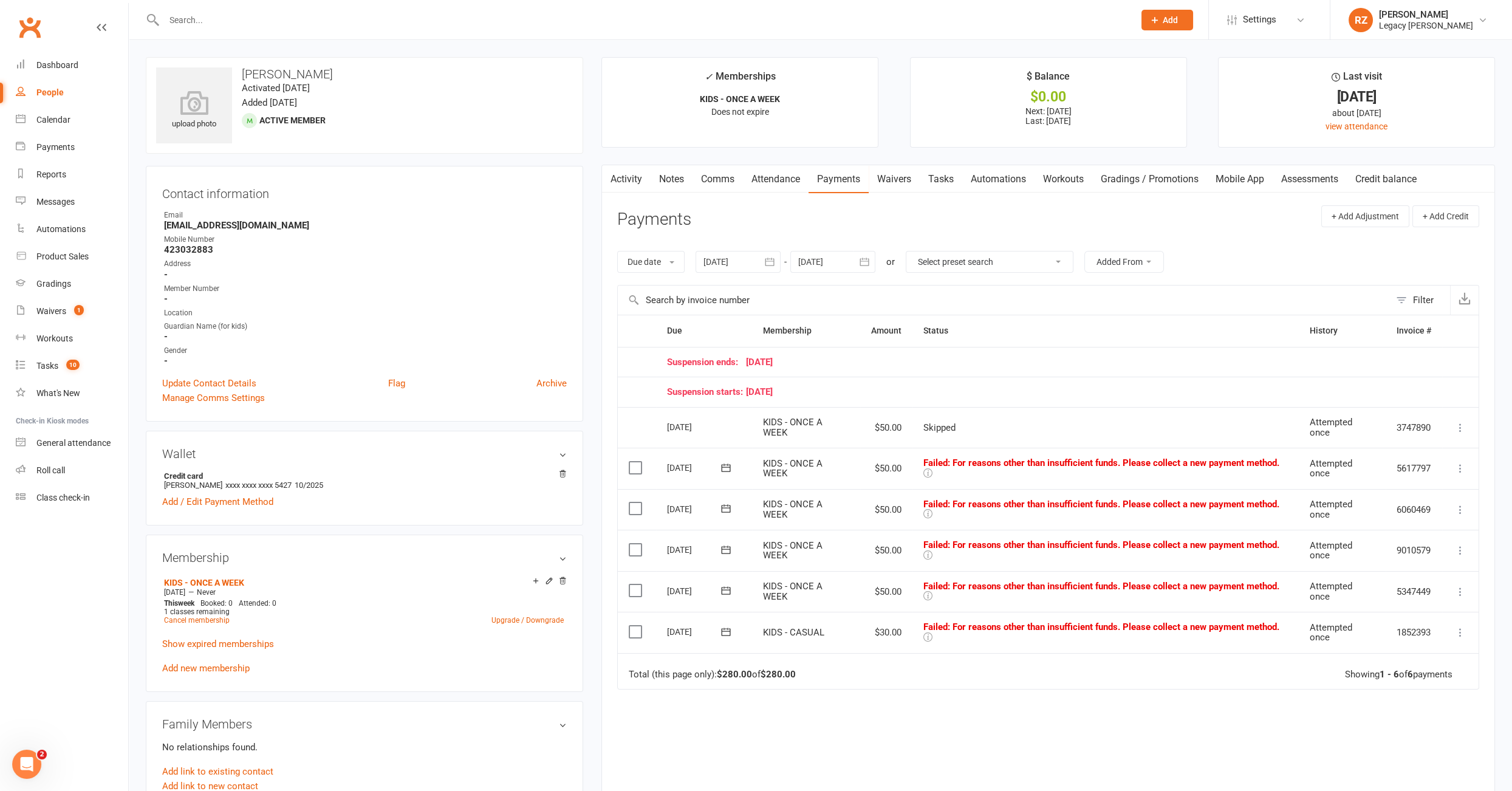
click at [1456, 629] on icon at bounding box center [1460, 633] width 12 height 12
click at [1388, 724] on link "Skip" at bounding box center [1406, 729] width 120 height 24
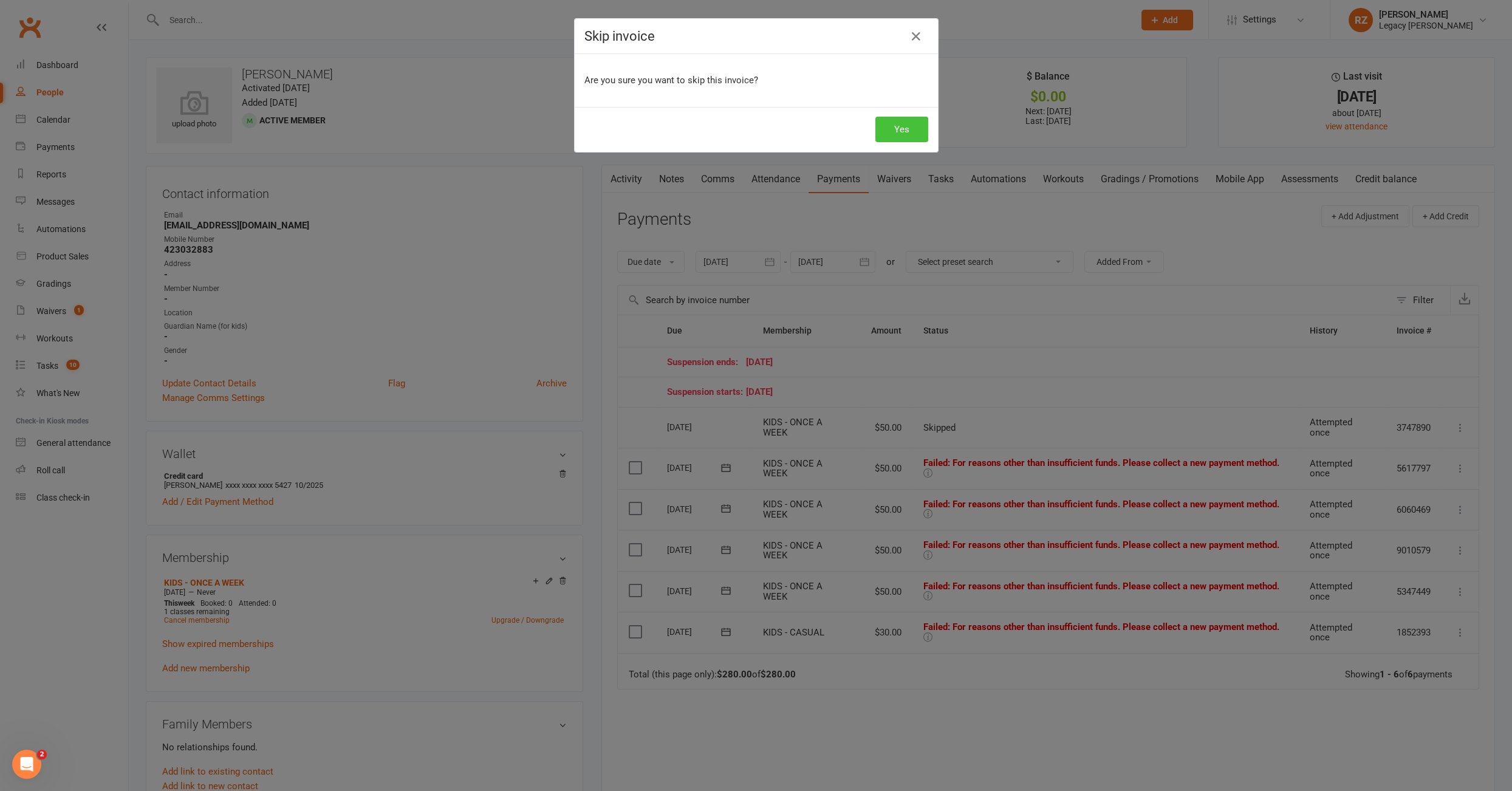
click at [909, 131] on button "Yes" at bounding box center [902, 129] width 53 height 26
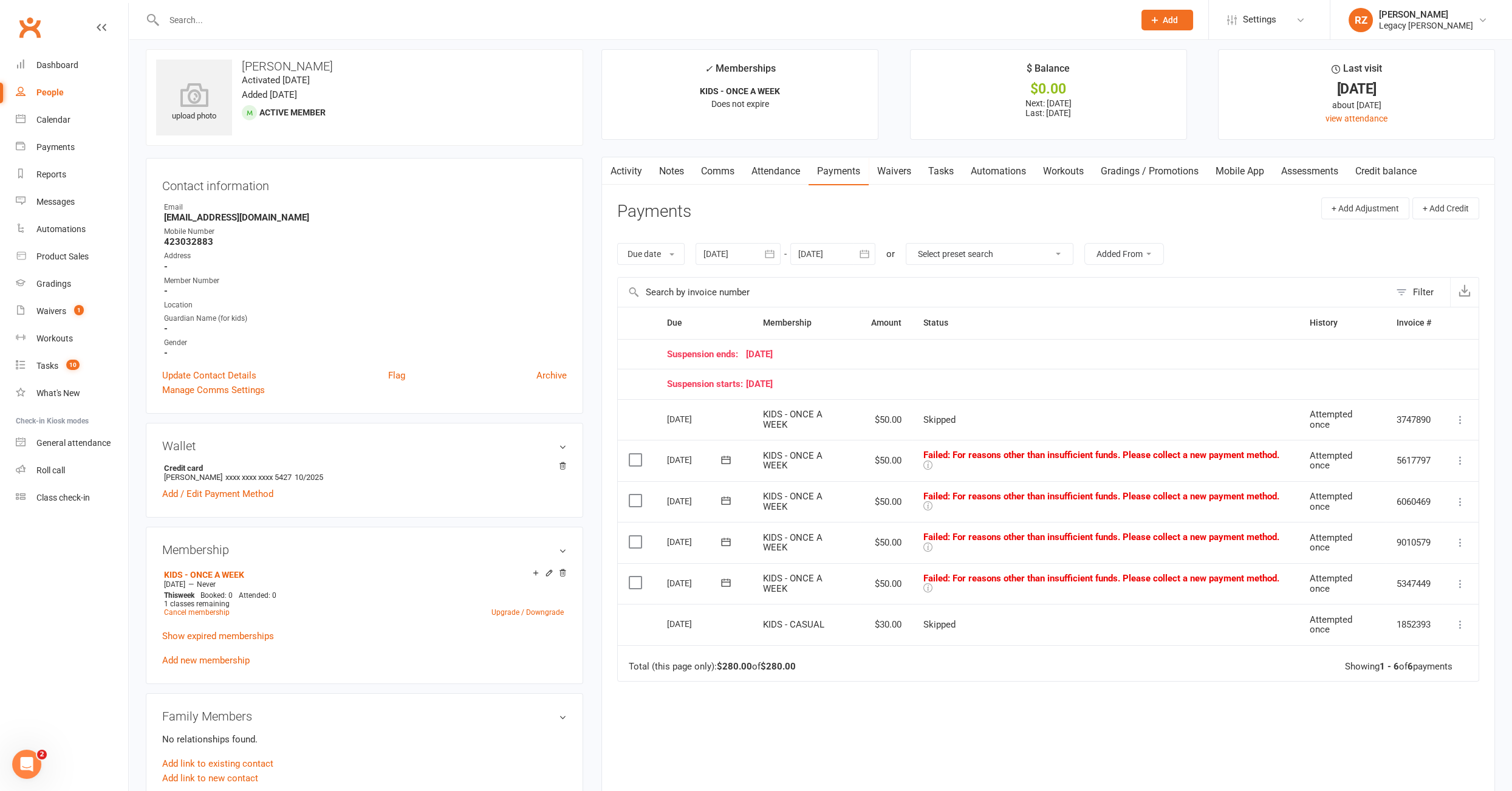
scroll to position [8, 0]
drag, startPoint x: 274, startPoint y: 216, endPoint x: 154, endPoint y: 212, distance: 120.1
click at [154, 212] on div "Contact information Owner Email bobo166188@hotmail.com Mobile Number 423032883 …" at bounding box center [364, 285] width 437 height 256
copy strong "[EMAIL_ADDRESS][DOMAIN_NAME]"
click at [68, 148] on div "Payments" at bounding box center [55, 147] width 38 height 10
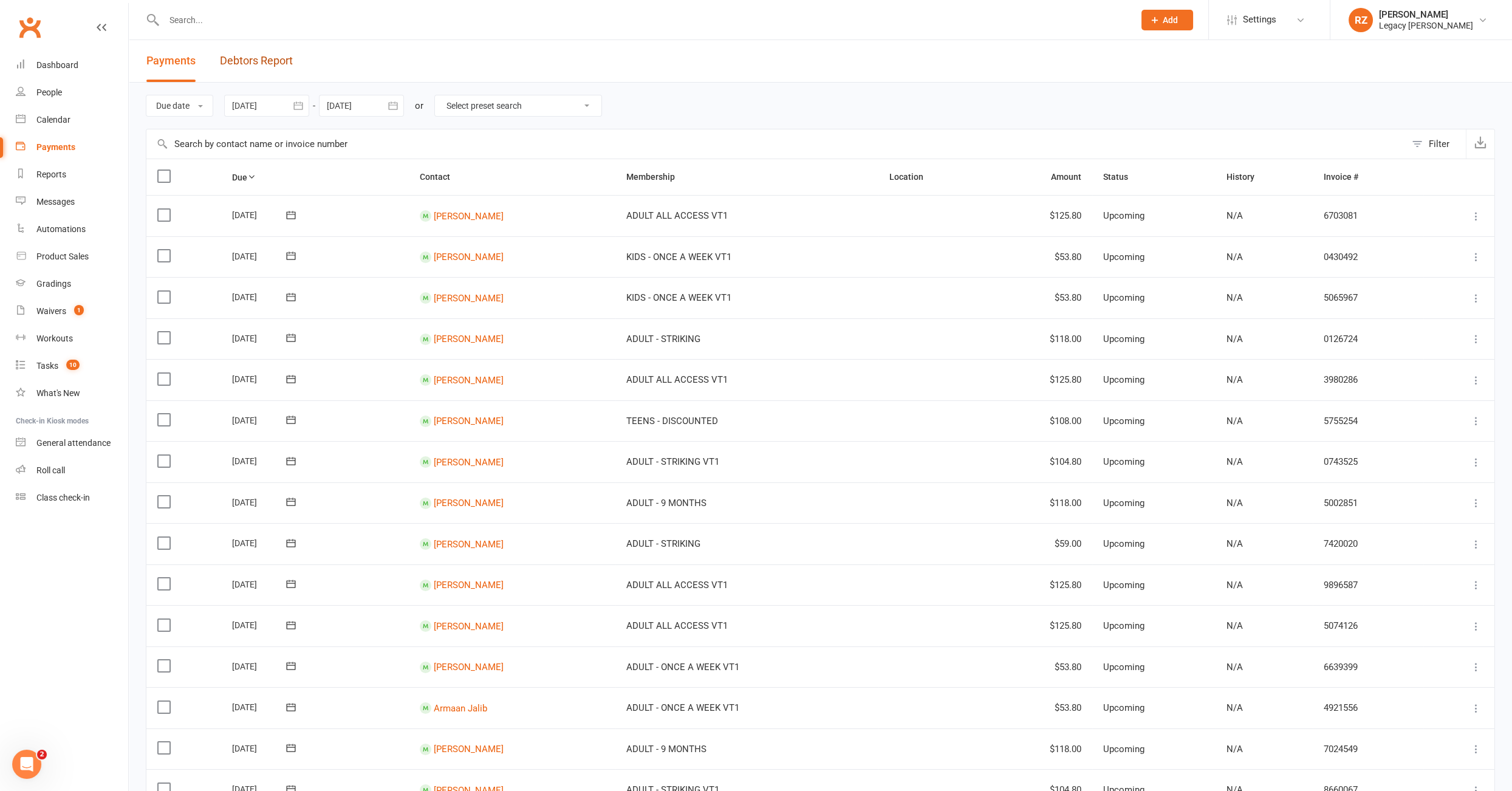
click at [230, 59] on link "Debtors Report" at bounding box center [256, 61] width 73 height 42
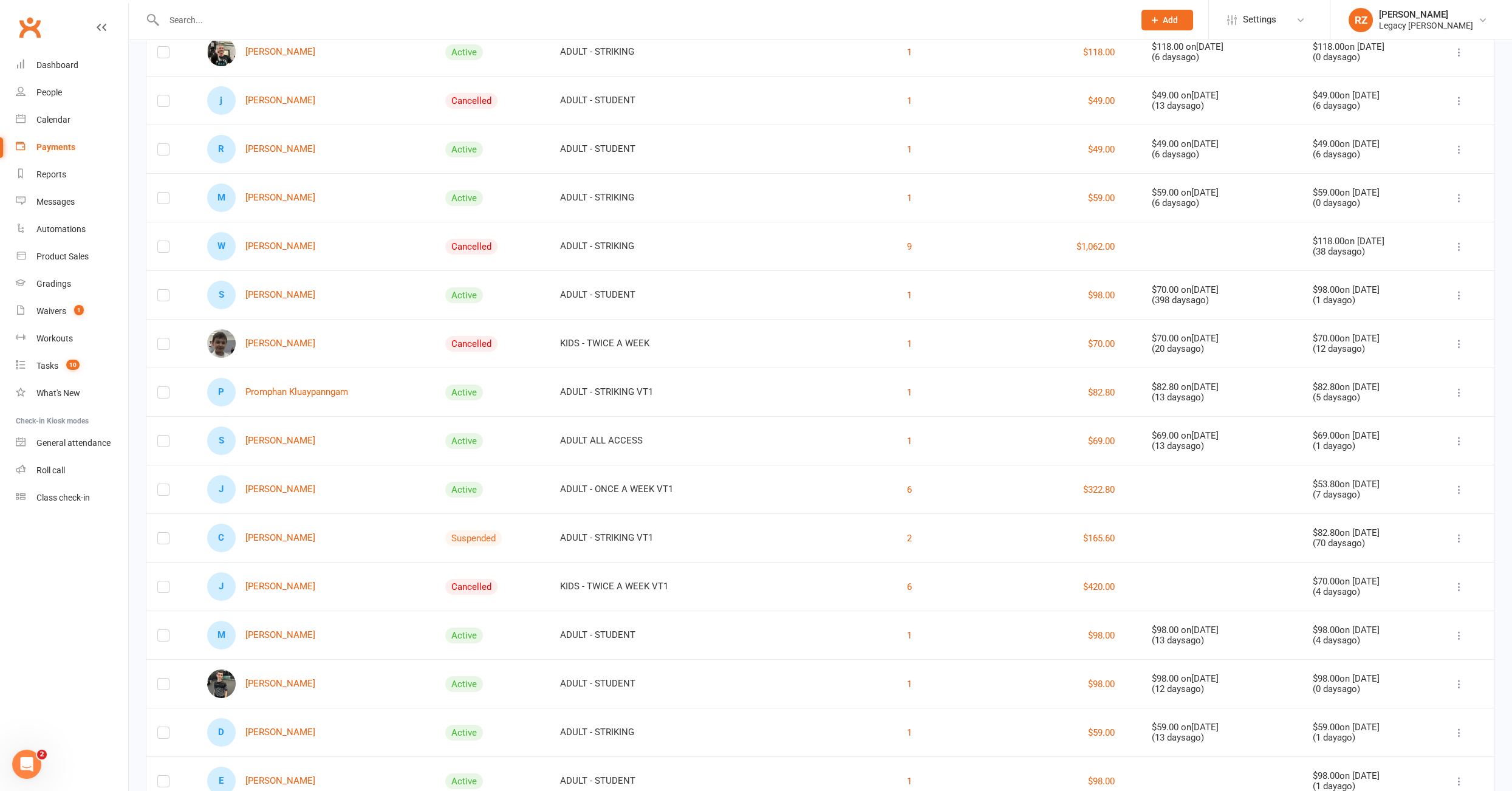
scroll to position [259, 0]
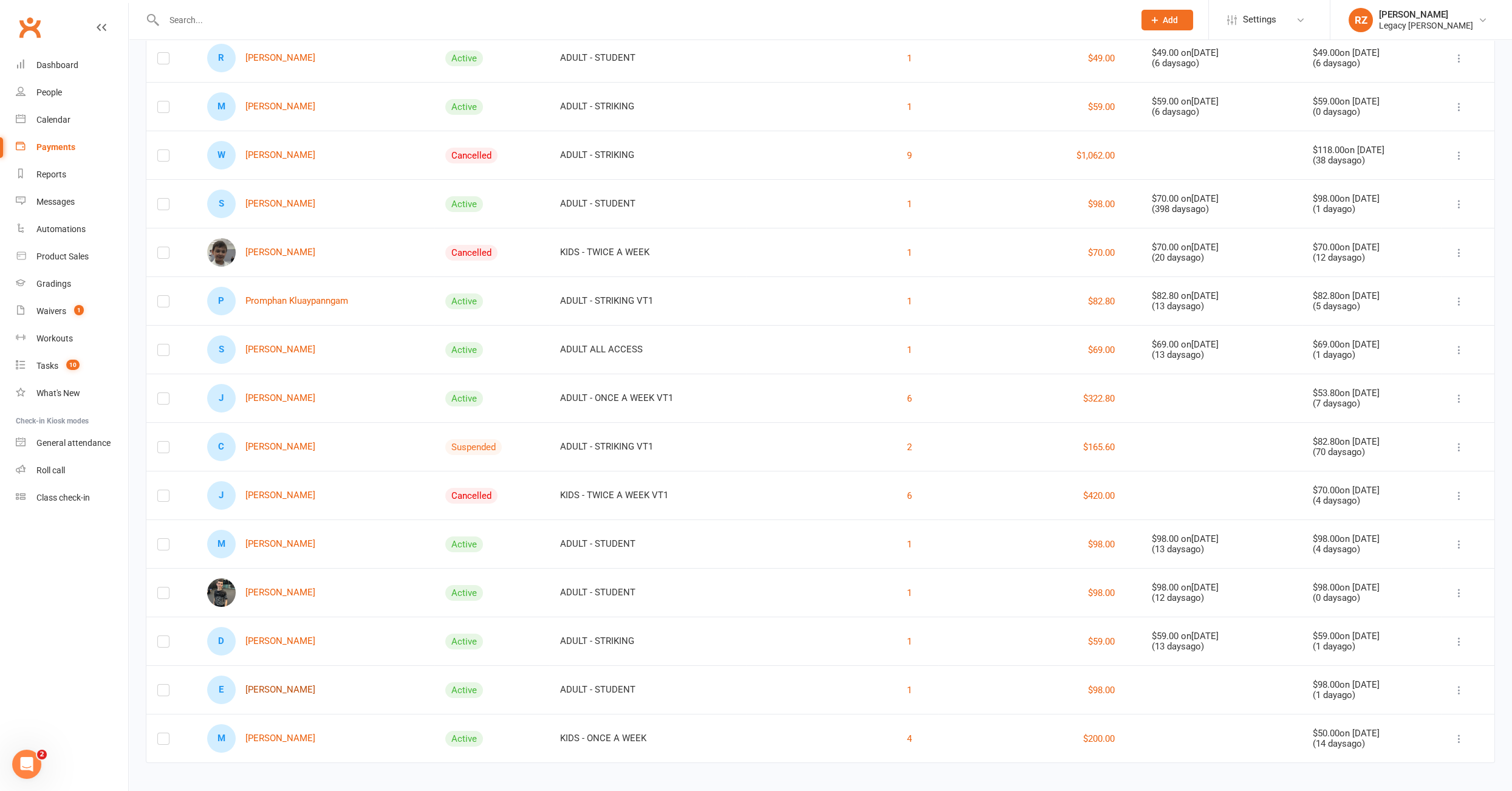
click at [273, 685] on link "E Evan Yueh" at bounding box center [261, 690] width 108 height 29
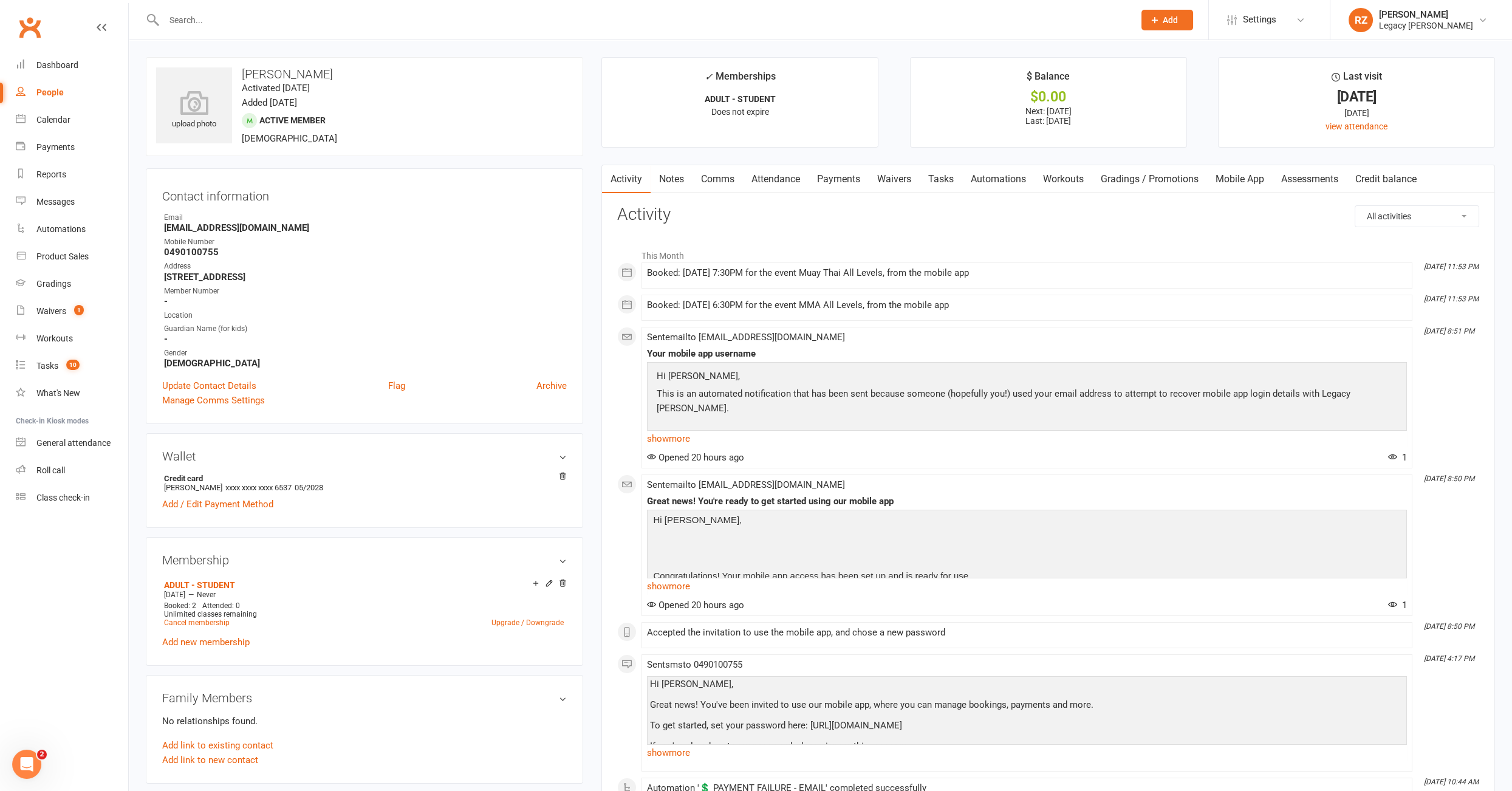
click at [841, 188] on link "Payments" at bounding box center [838, 179] width 60 height 28
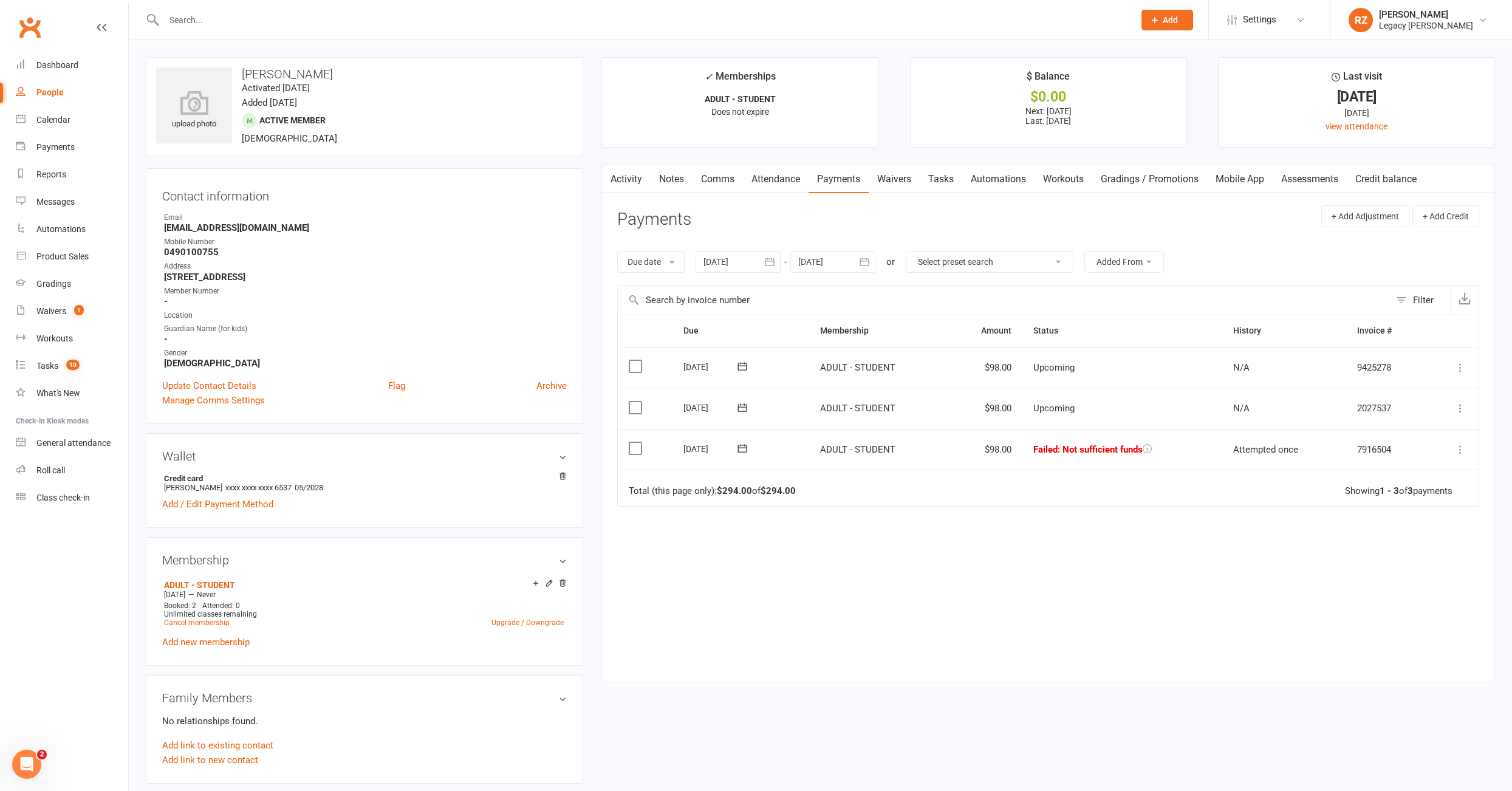
click at [743, 265] on div at bounding box center [738, 262] width 85 height 22
click at [725, 294] on button "button" at bounding box center [715, 291] width 26 height 22
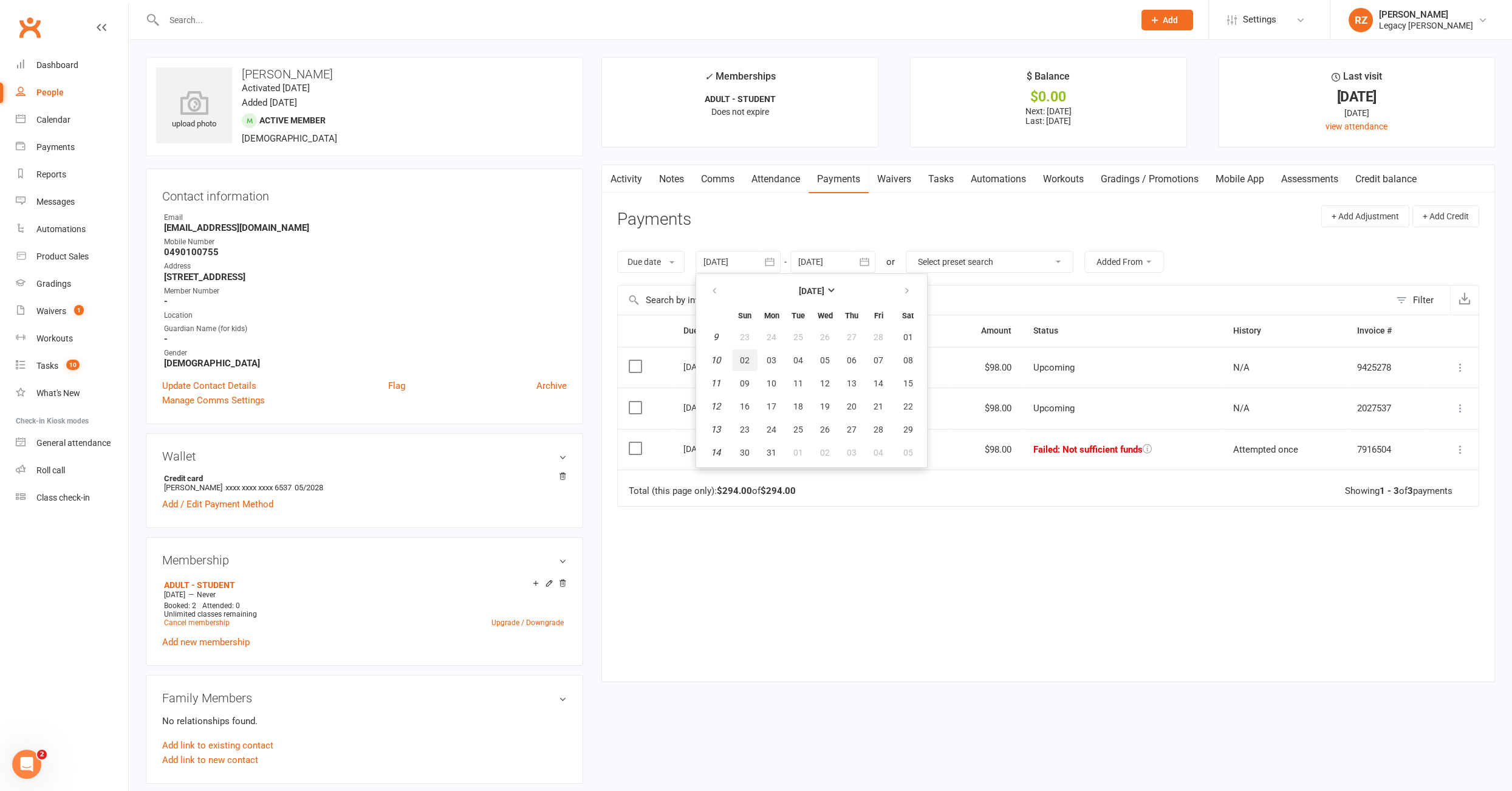
click at [737, 359] on button "02" at bounding box center [745, 360] width 26 height 22
click at [949, 179] on link "Tasks" at bounding box center [941, 179] width 43 height 28
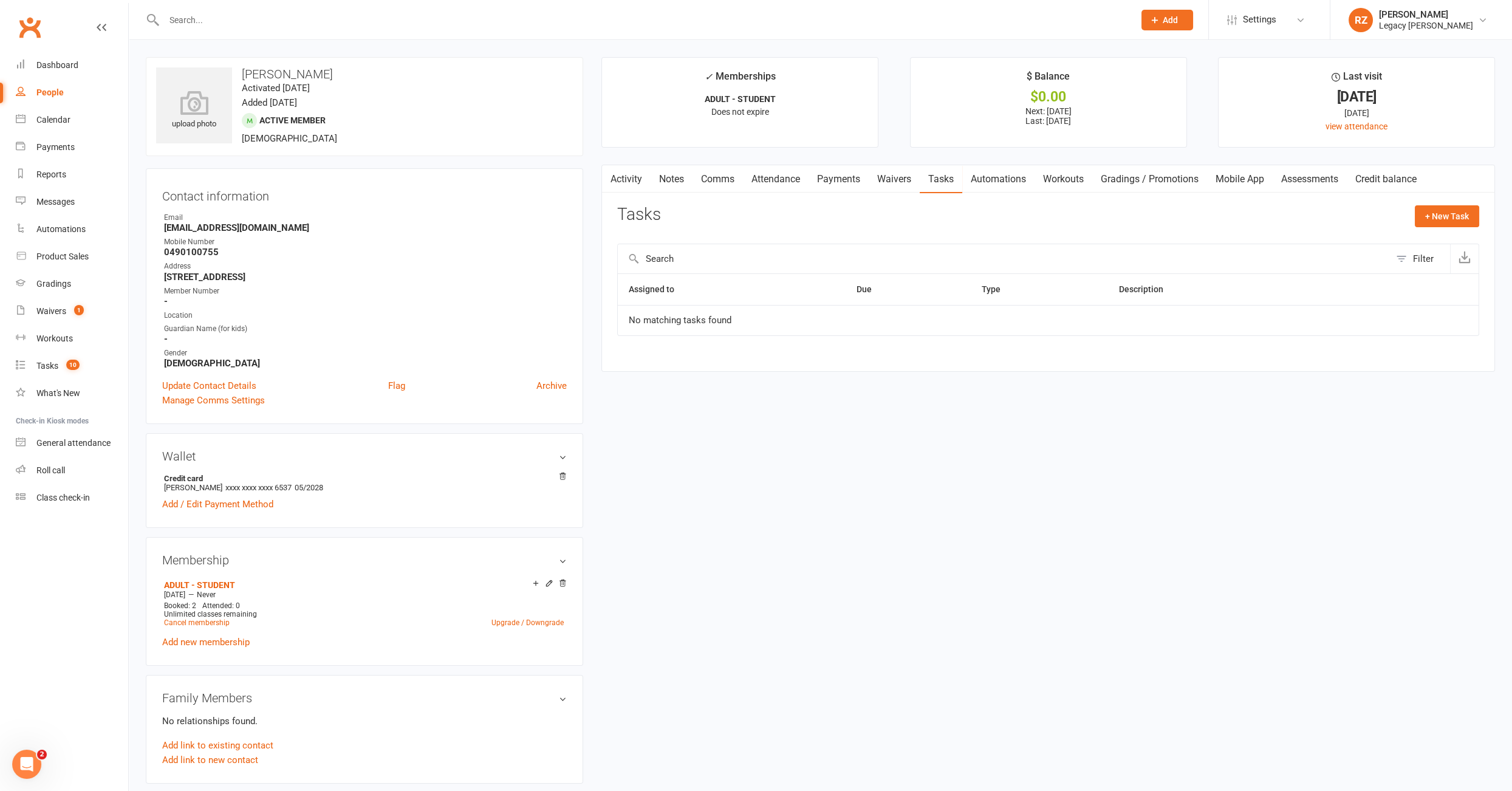
click at [838, 182] on link "Payments" at bounding box center [838, 179] width 60 height 28
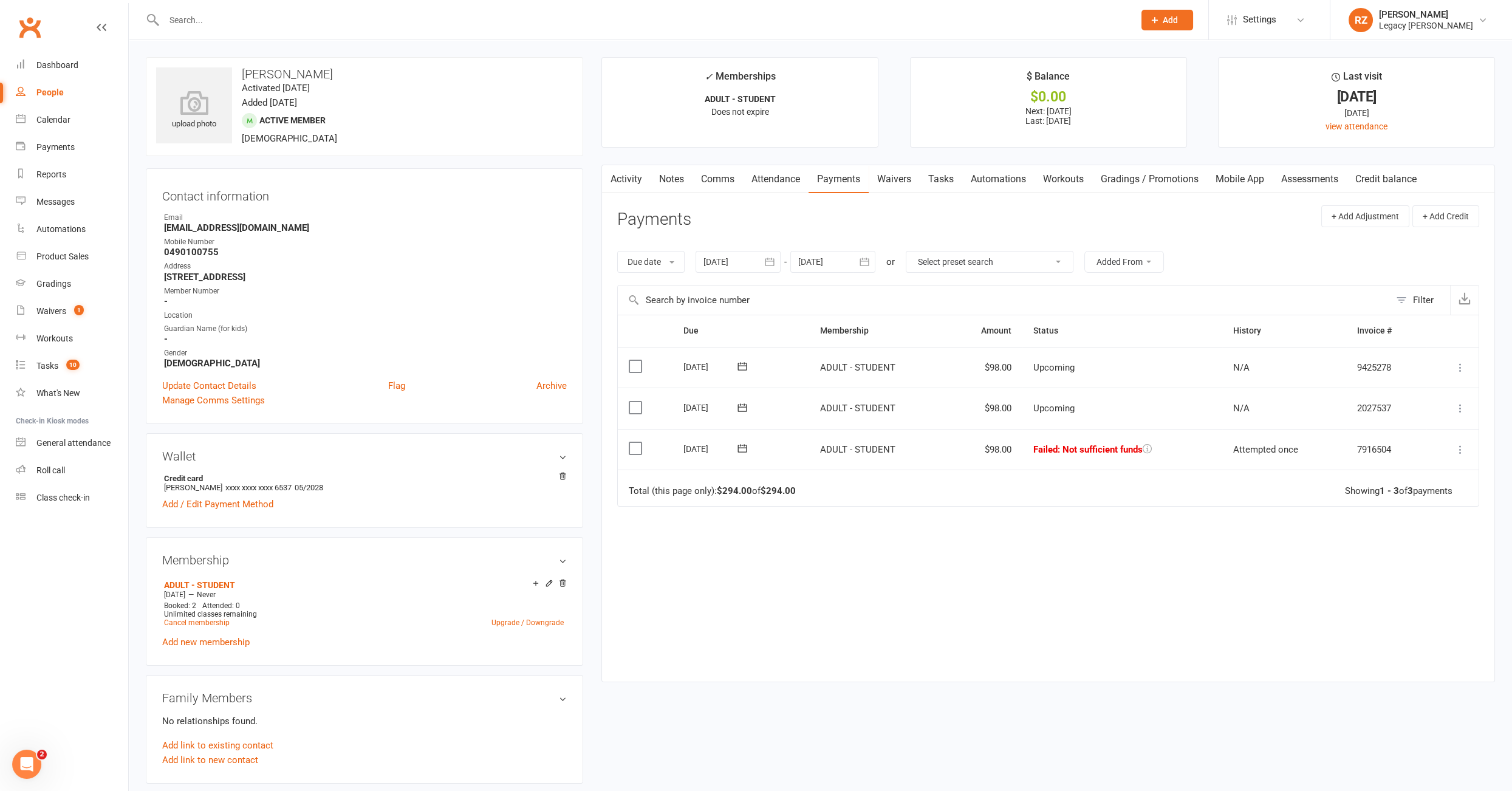
click at [729, 266] on div at bounding box center [738, 262] width 85 height 22
click at [718, 282] on button "button" at bounding box center [715, 291] width 26 height 22
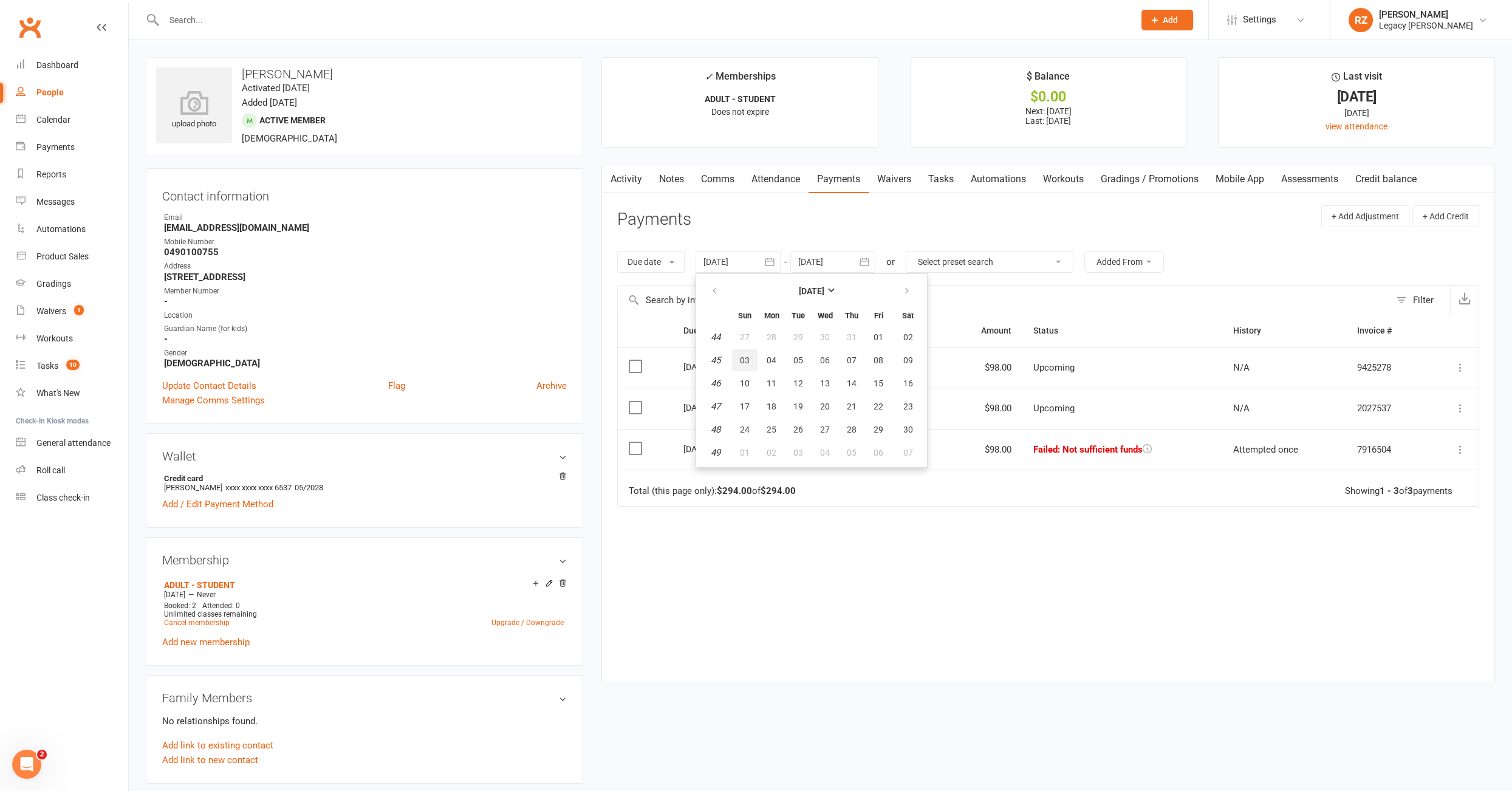
click at [753, 357] on button "03" at bounding box center [745, 360] width 26 height 22
click at [778, 174] on link "Attendance" at bounding box center [775, 179] width 65 height 28
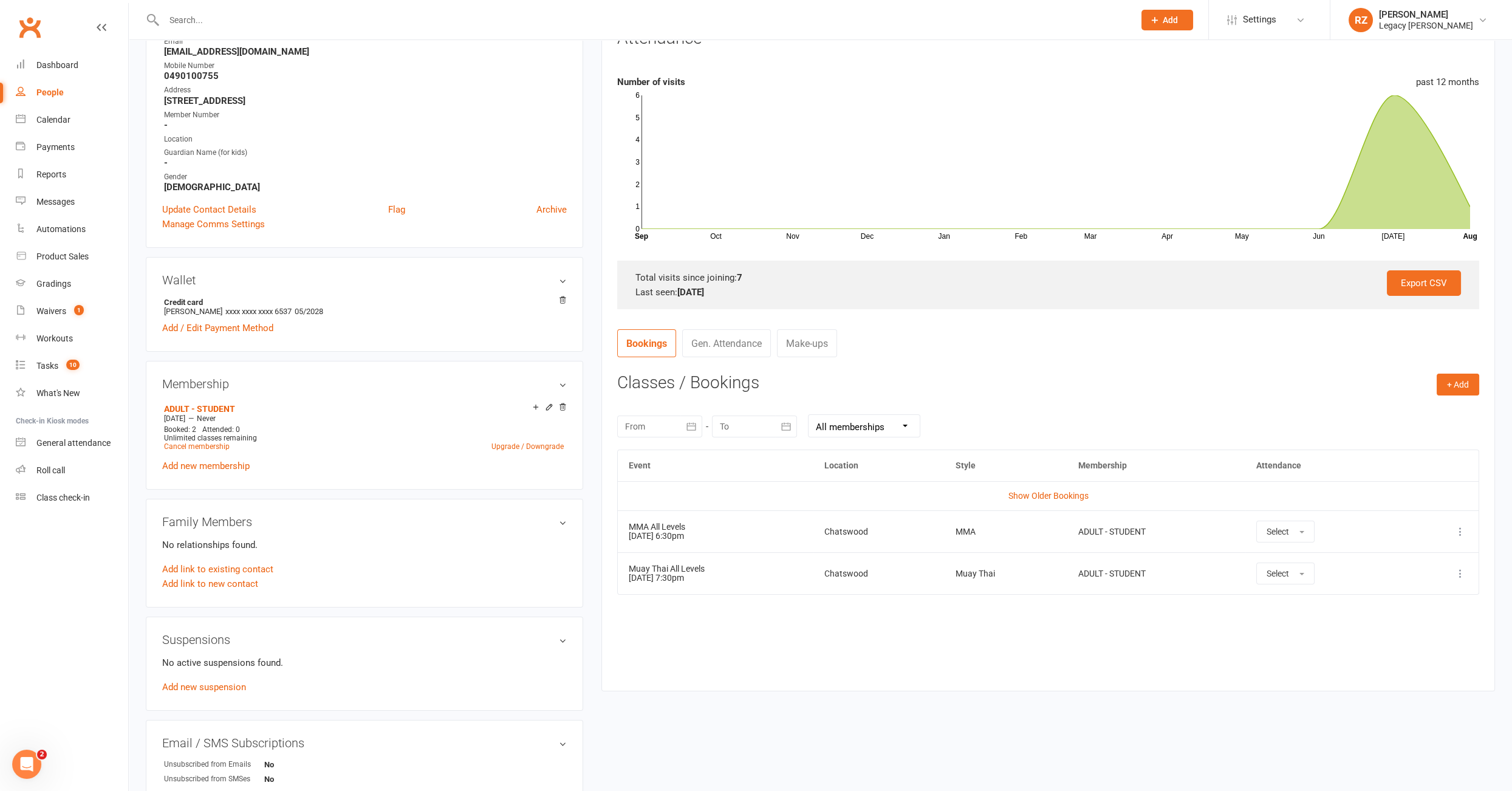
scroll to position [177, 0]
click at [1032, 504] on td "Show Older Bookings" at bounding box center [1048, 494] width 861 height 29
click at [1038, 492] on link "Show Older Bookings" at bounding box center [1048, 494] width 80 height 10
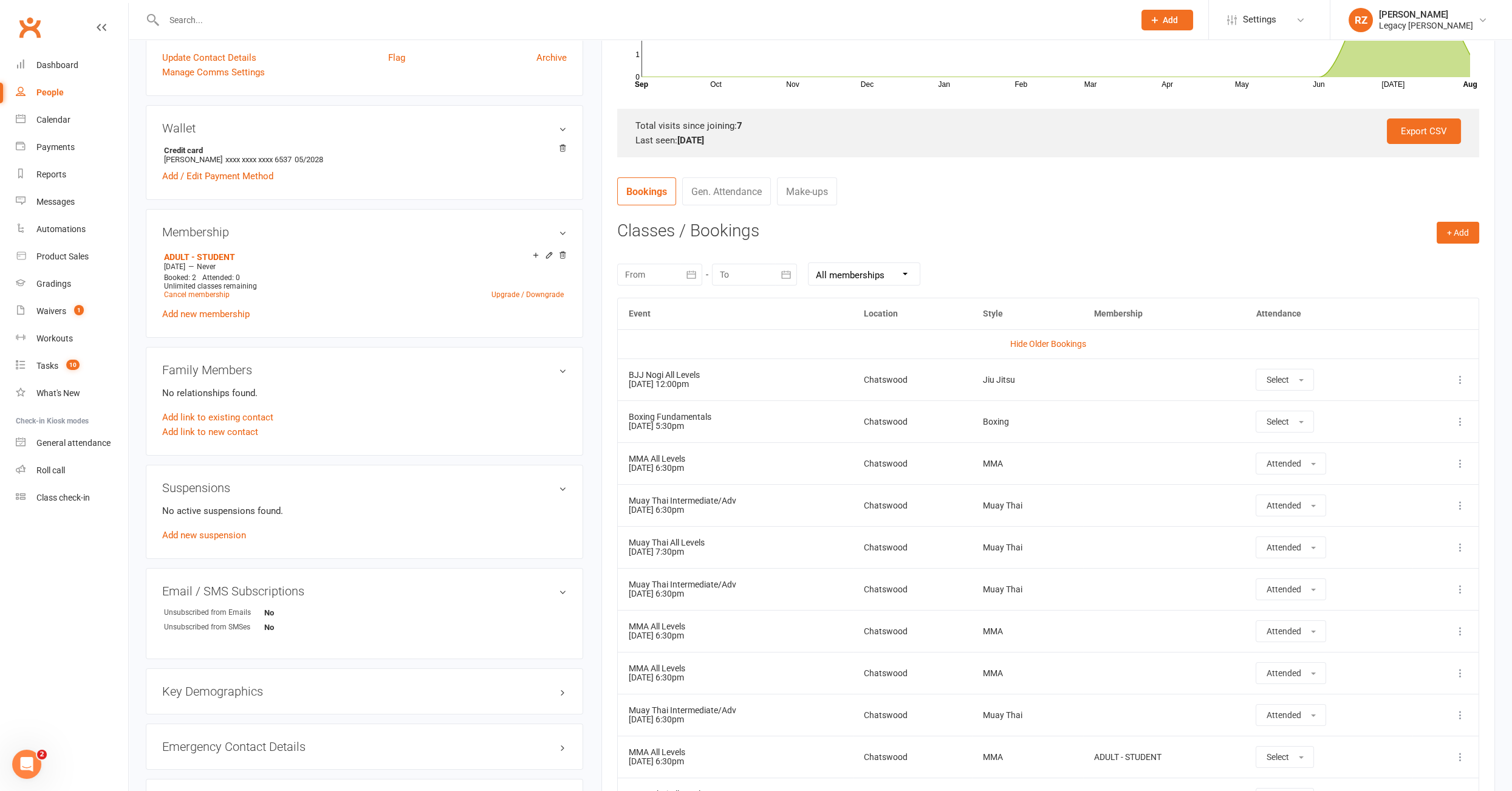
scroll to position [0, 0]
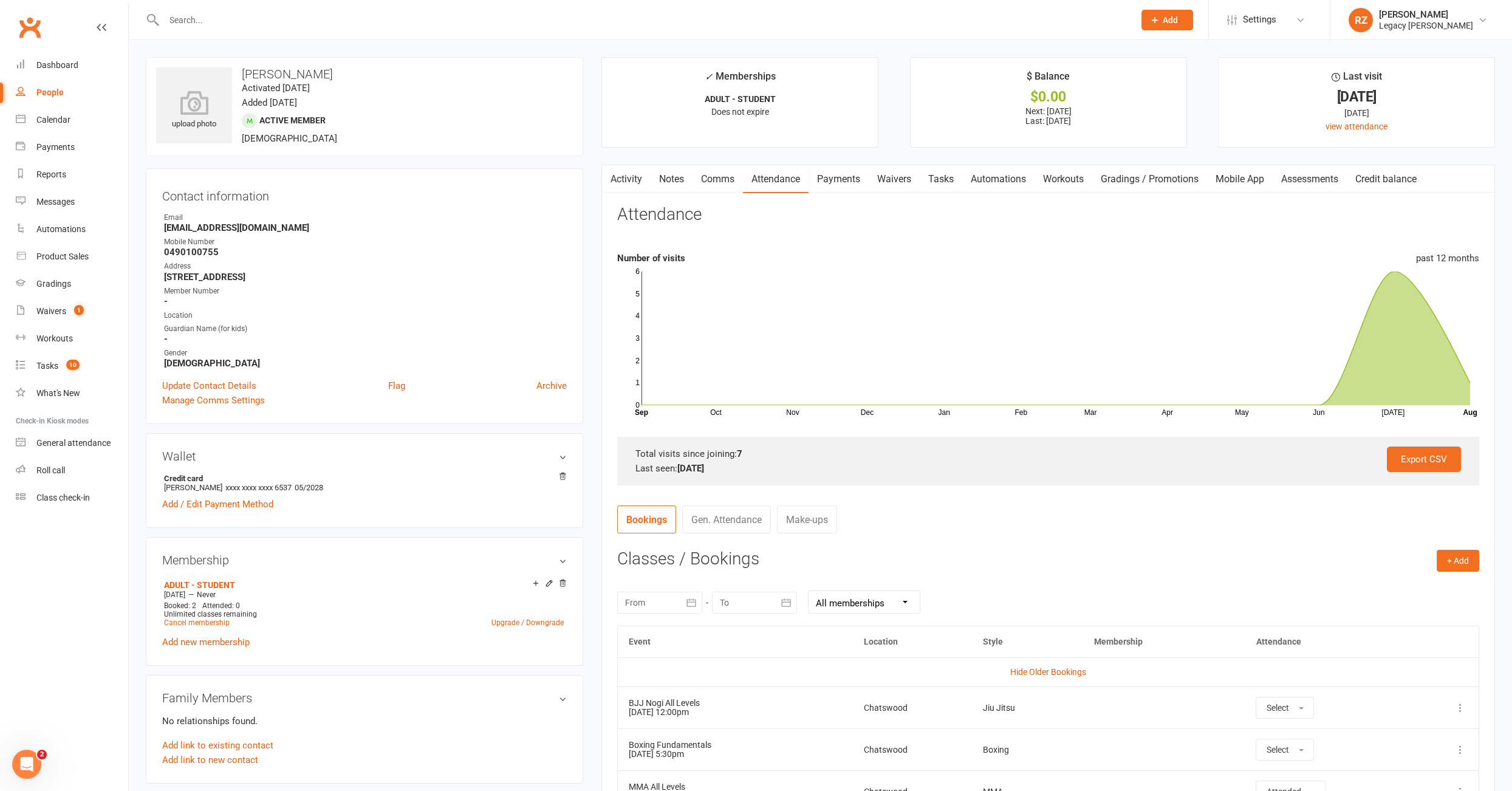
click at [829, 176] on link "Payments" at bounding box center [838, 179] width 60 height 28
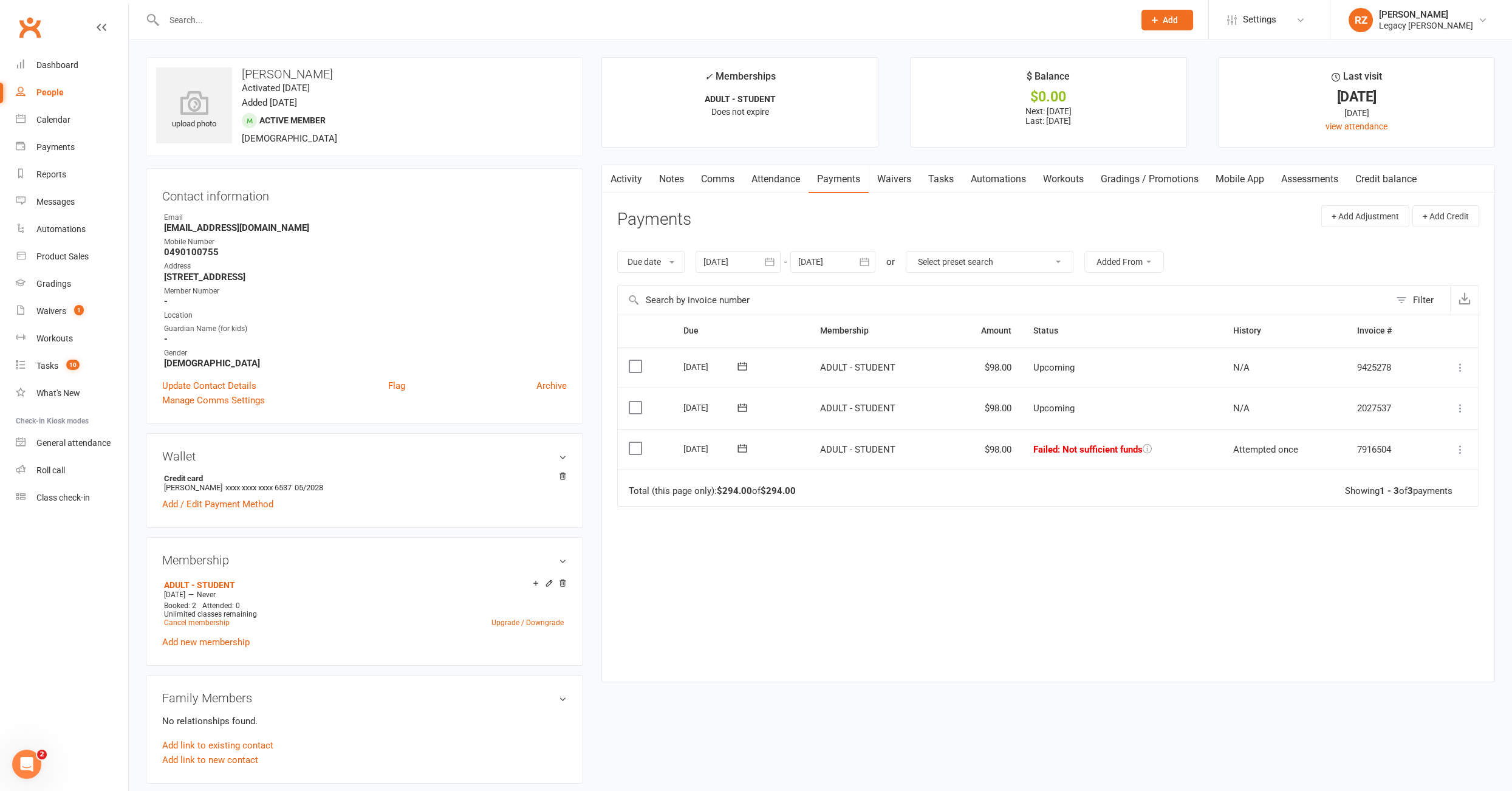
click at [710, 262] on div at bounding box center [738, 262] width 85 height 22
click at [715, 280] on button "button" at bounding box center [715, 291] width 26 height 22
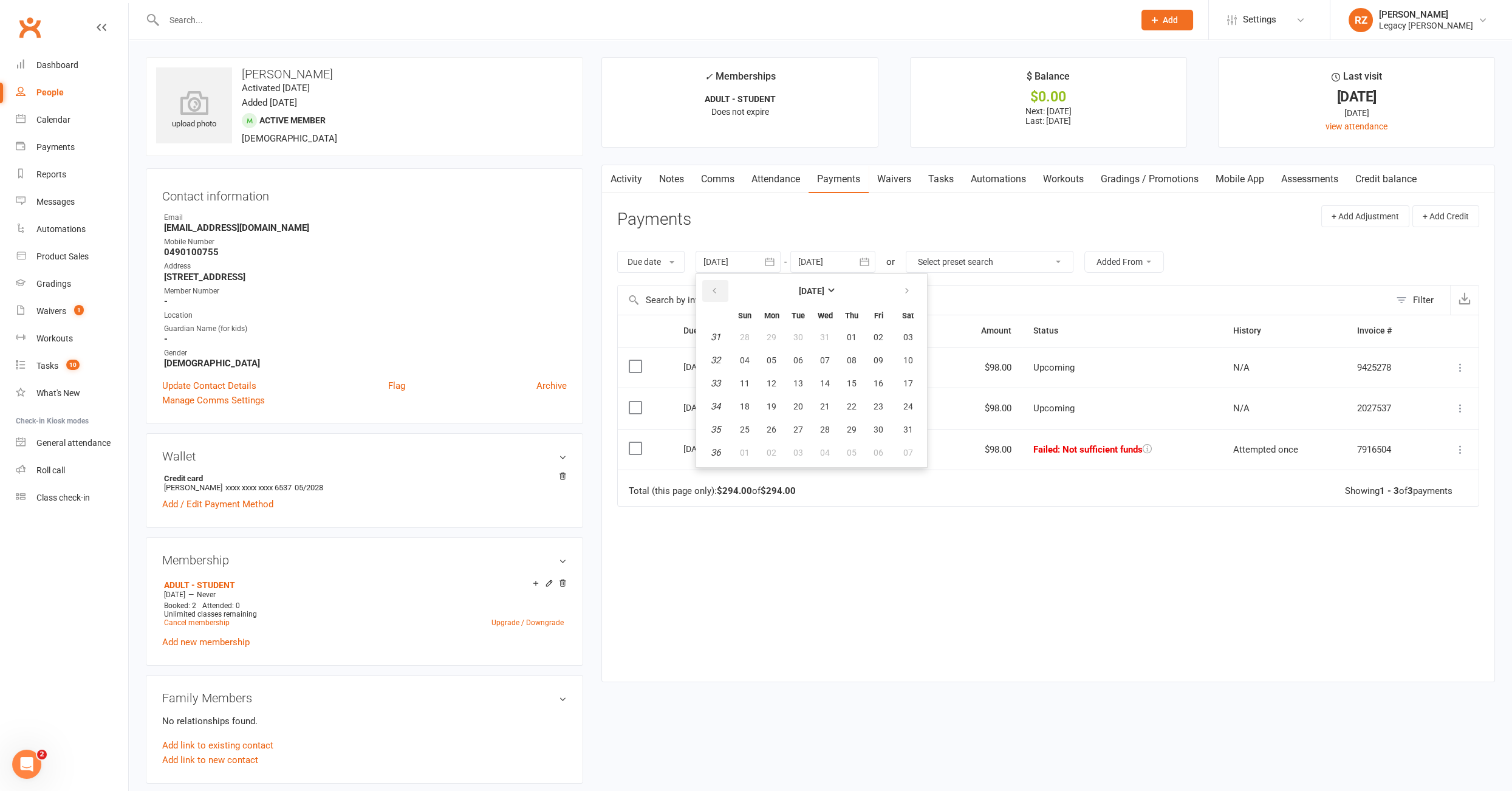
click at [715, 280] on button "button" at bounding box center [715, 291] width 26 height 22
click at [737, 354] on button "02" at bounding box center [745, 360] width 26 height 22
type input "02 Jun 2024"
drag, startPoint x: 273, startPoint y: 228, endPoint x: 148, endPoint y: 228, distance: 125.0
click at [148, 228] on div "Contact information Owner Email Evanyueh24@gmail.com Mobile Number 0490100755 A…" at bounding box center [364, 296] width 437 height 256
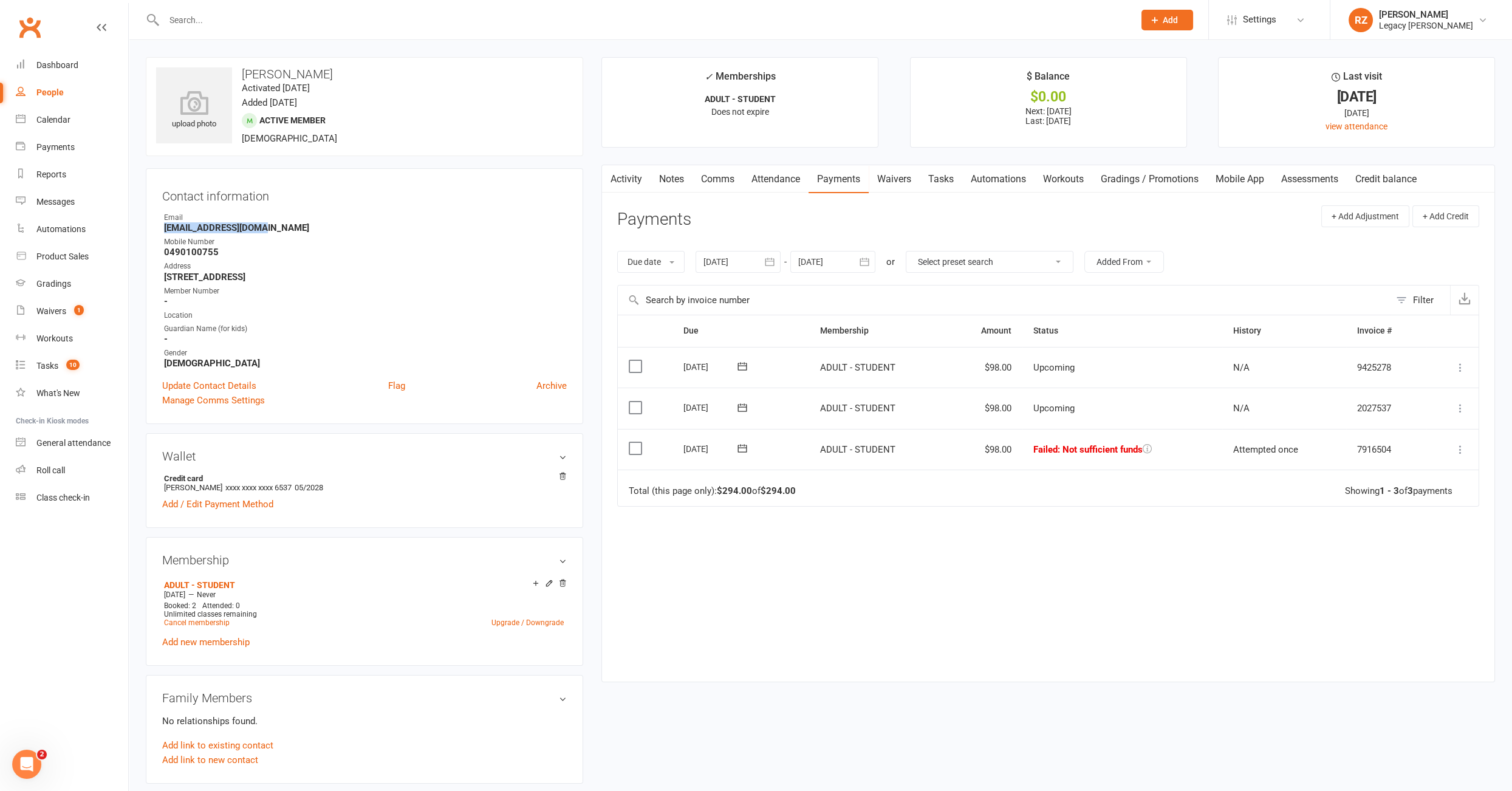
copy strong "[EMAIL_ADDRESS][DOMAIN_NAME]"
click at [946, 176] on link "Tasks" at bounding box center [941, 179] width 43 height 28
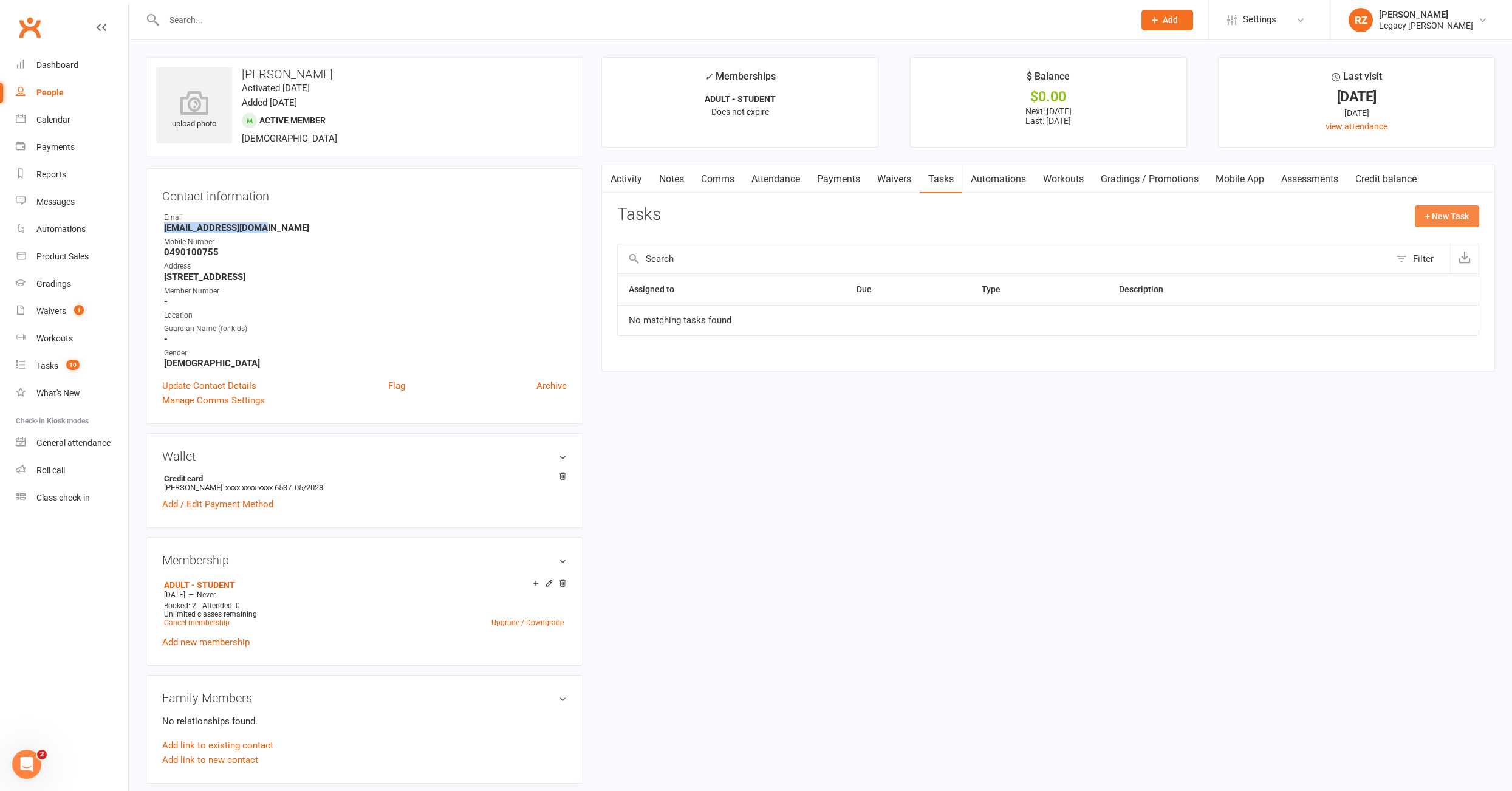
click at [1465, 221] on button "+ New Task" at bounding box center [1447, 216] width 65 height 22
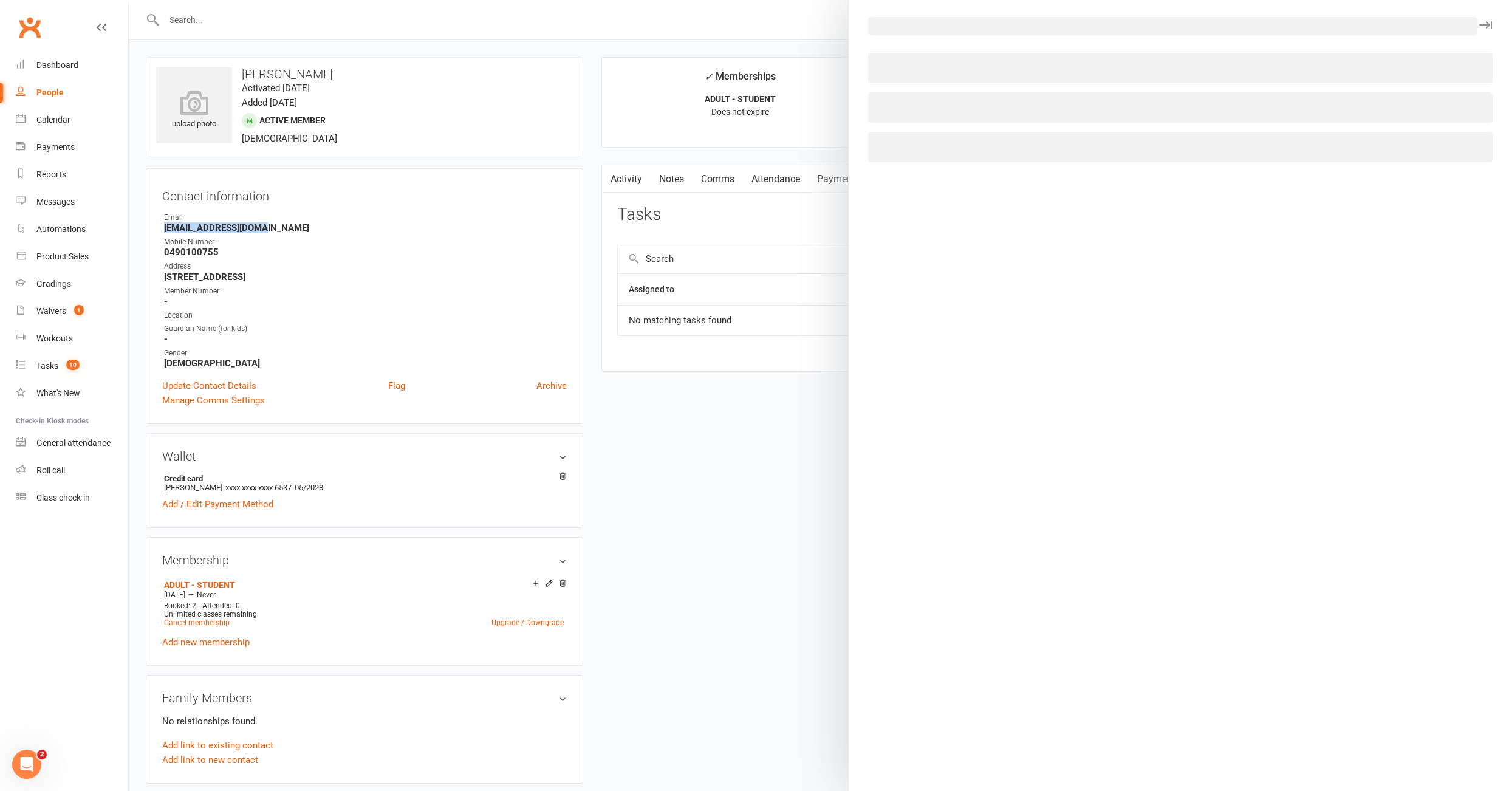
select select "51023"
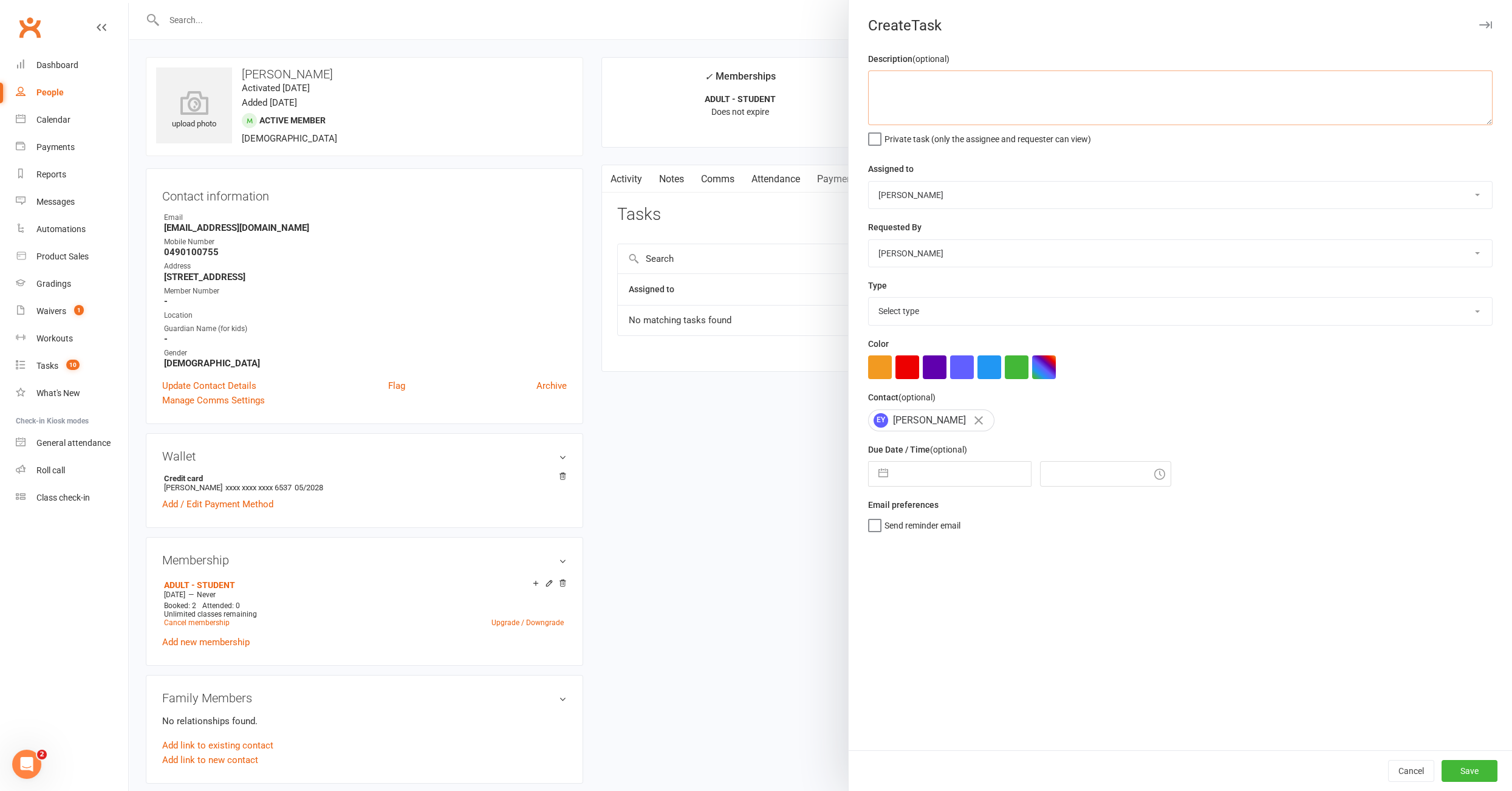
click at [916, 100] on textarea at bounding box center [1180, 98] width 624 height 55
type textarea "12/08: failed payment, didn't pick up, emailed him. please check."
click at [939, 186] on select "Nico Gonzales Legacy BJJ Willoughby Edimar Teixeira Casey O'Donnell Thiago Brag…" at bounding box center [1180, 195] width 623 height 27
select select "52430"
click at [908, 310] on select "Select type E-mail Meeting Phone call To do Add new task type" at bounding box center [1180, 310] width 623 height 27
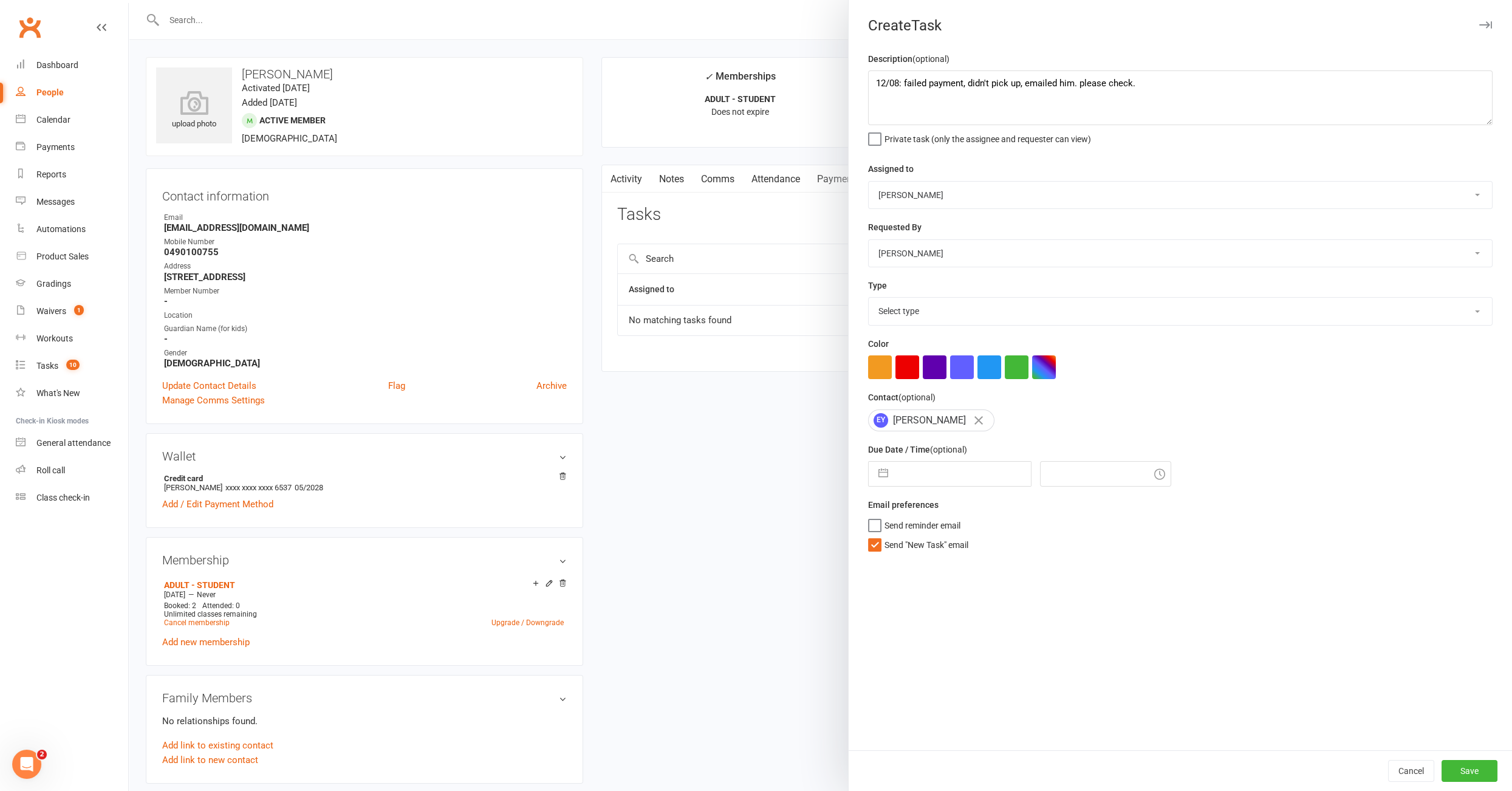
select select "34447"
select select "6"
select select "2025"
select select "7"
select select "2025"
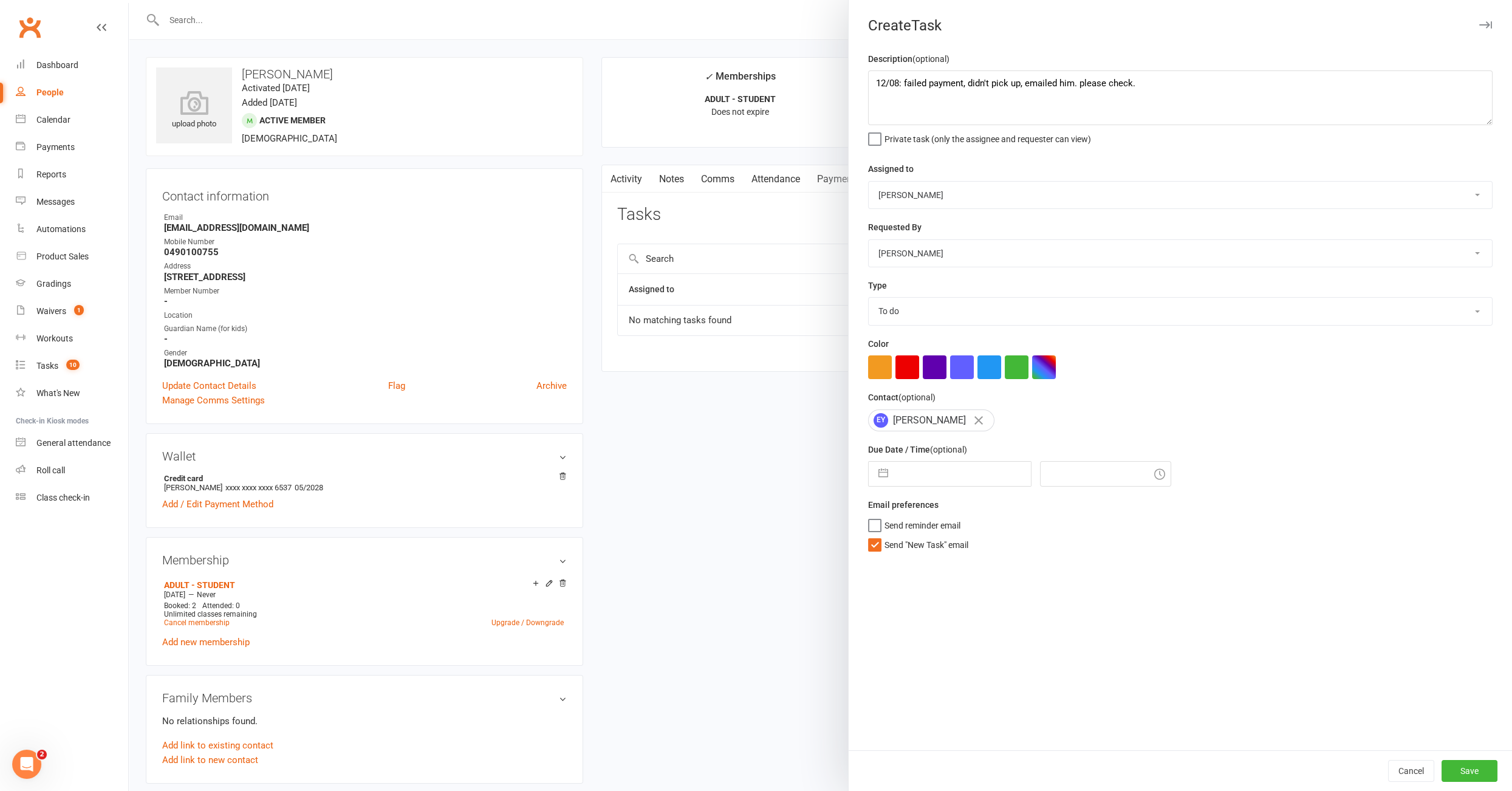
select select "8"
select select "2025"
click at [948, 472] on input "text" at bounding box center [962, 474] width 137 height 24
click at [965, 612] on td "13" at bounding box center [965, 612] width 24 height 23
type input "13 Aug 2025"
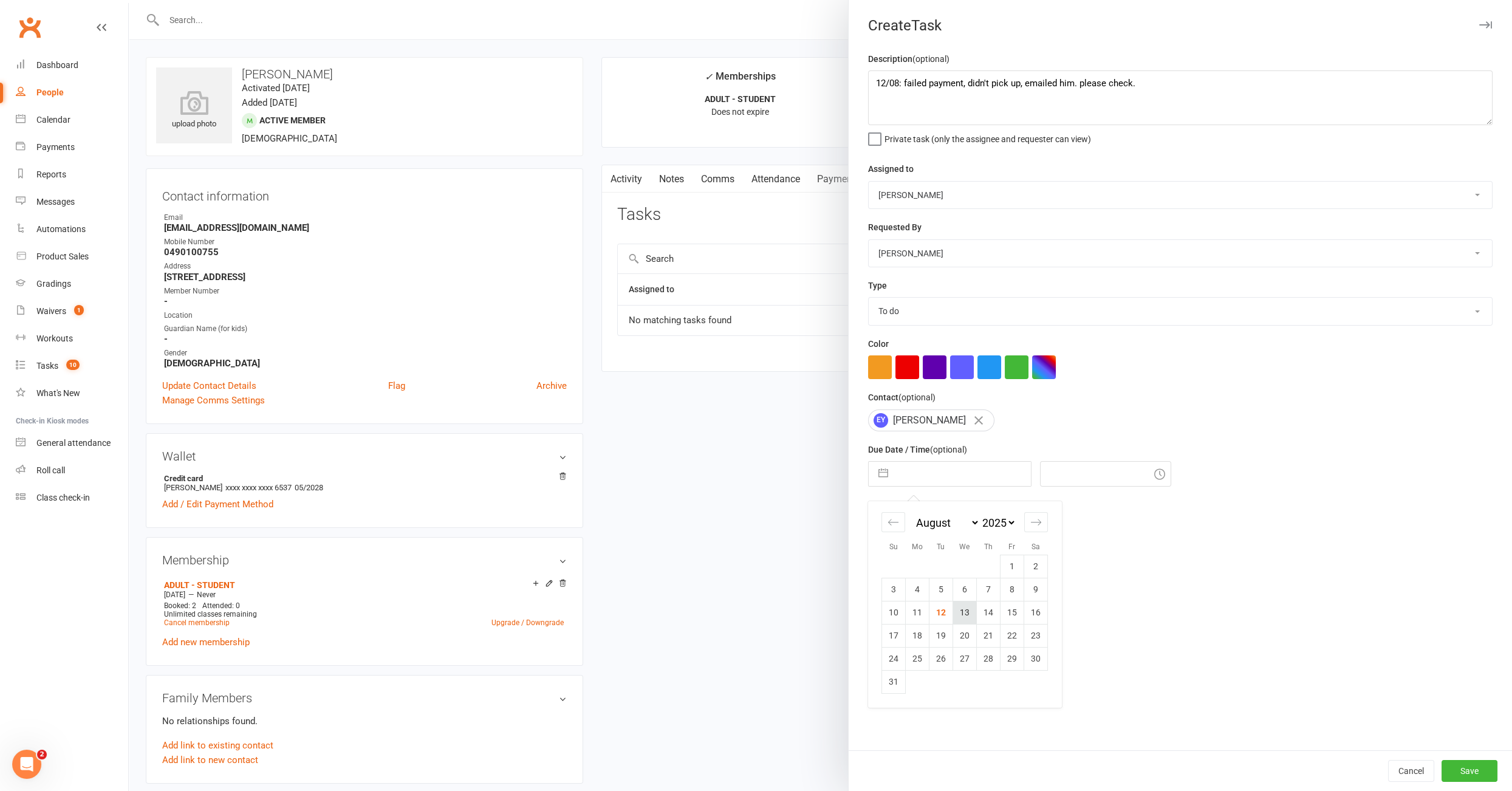
type input "4:45pm"
click at [1468, 773] on button "Save" at bounding box center [1469, 770] width 56 height 22
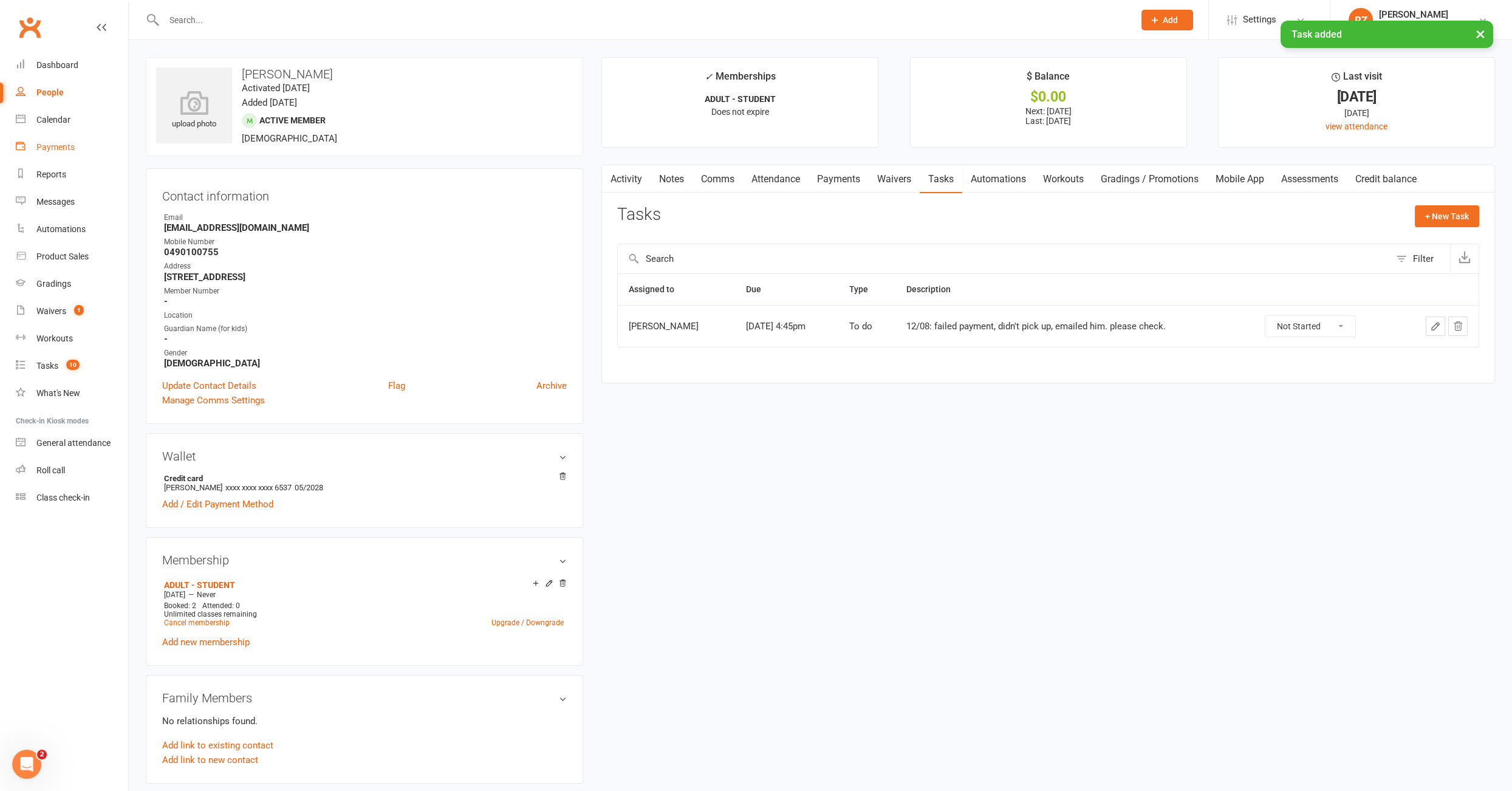
drag, startPoint x: 68, startPoint y: 146, endPoint x: 74, endPoint y: 142, distance: 7.2
click at [68, 146] on div "Payments" at bounding box center [55, 147] width 38 height 10
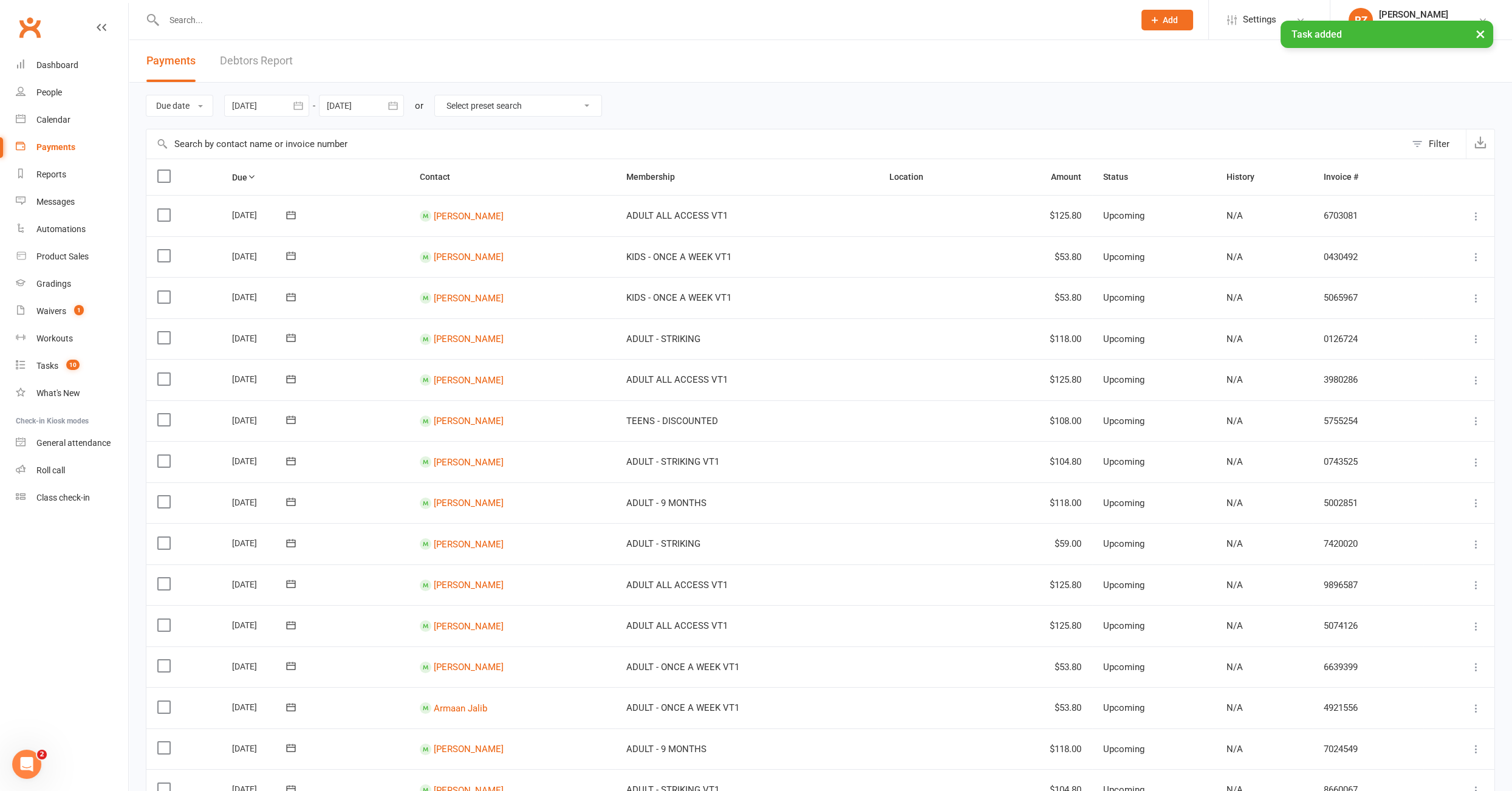
click at [265, 62] on link "Debtors Report" at bounding box center [256, 61] width 73 height 42
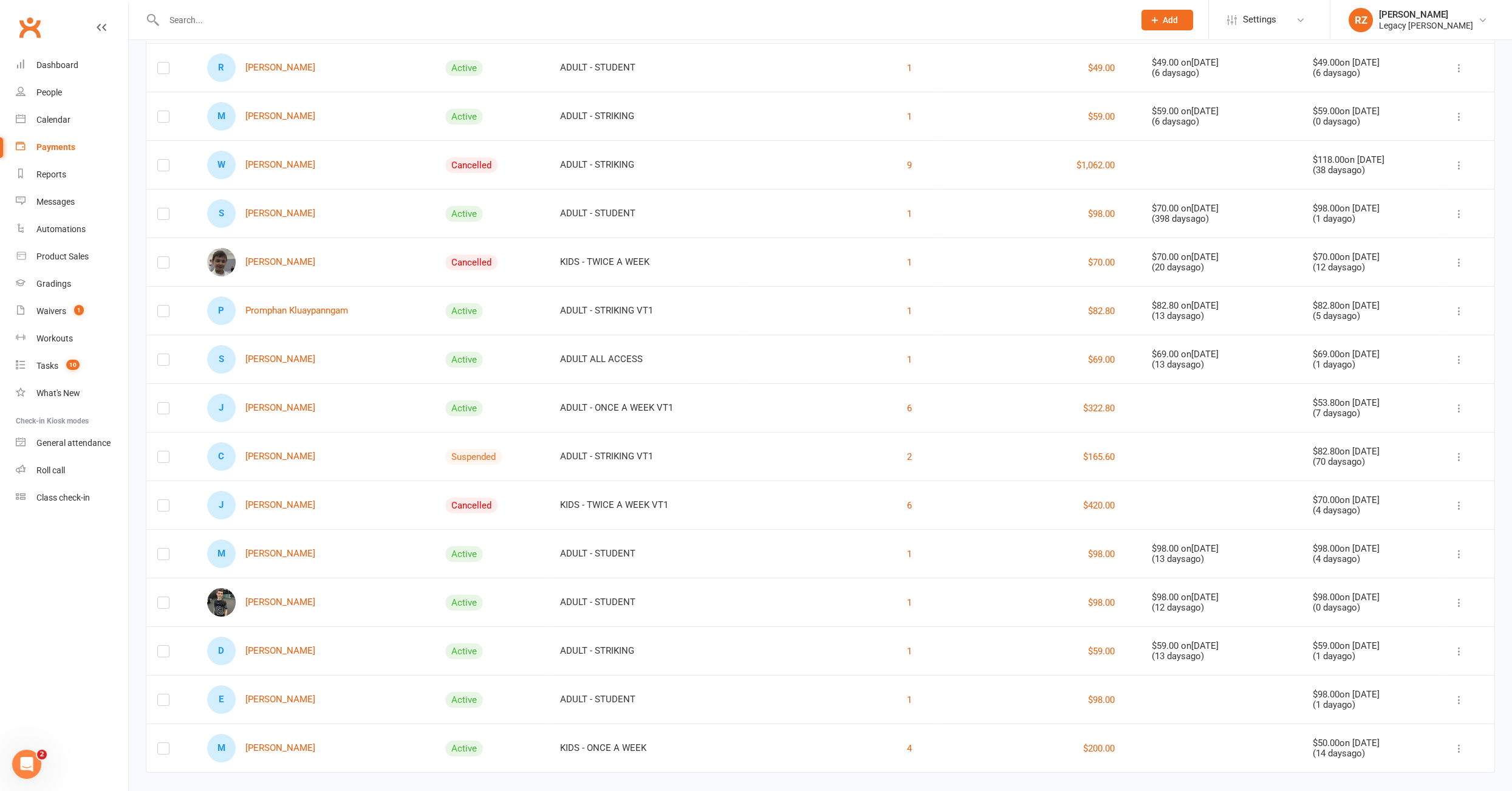
scroll to position [250, 0]
click at [271, 647] on link "D DYLAN THOMAS" at bounding box center [261, 650] width 108 height 29
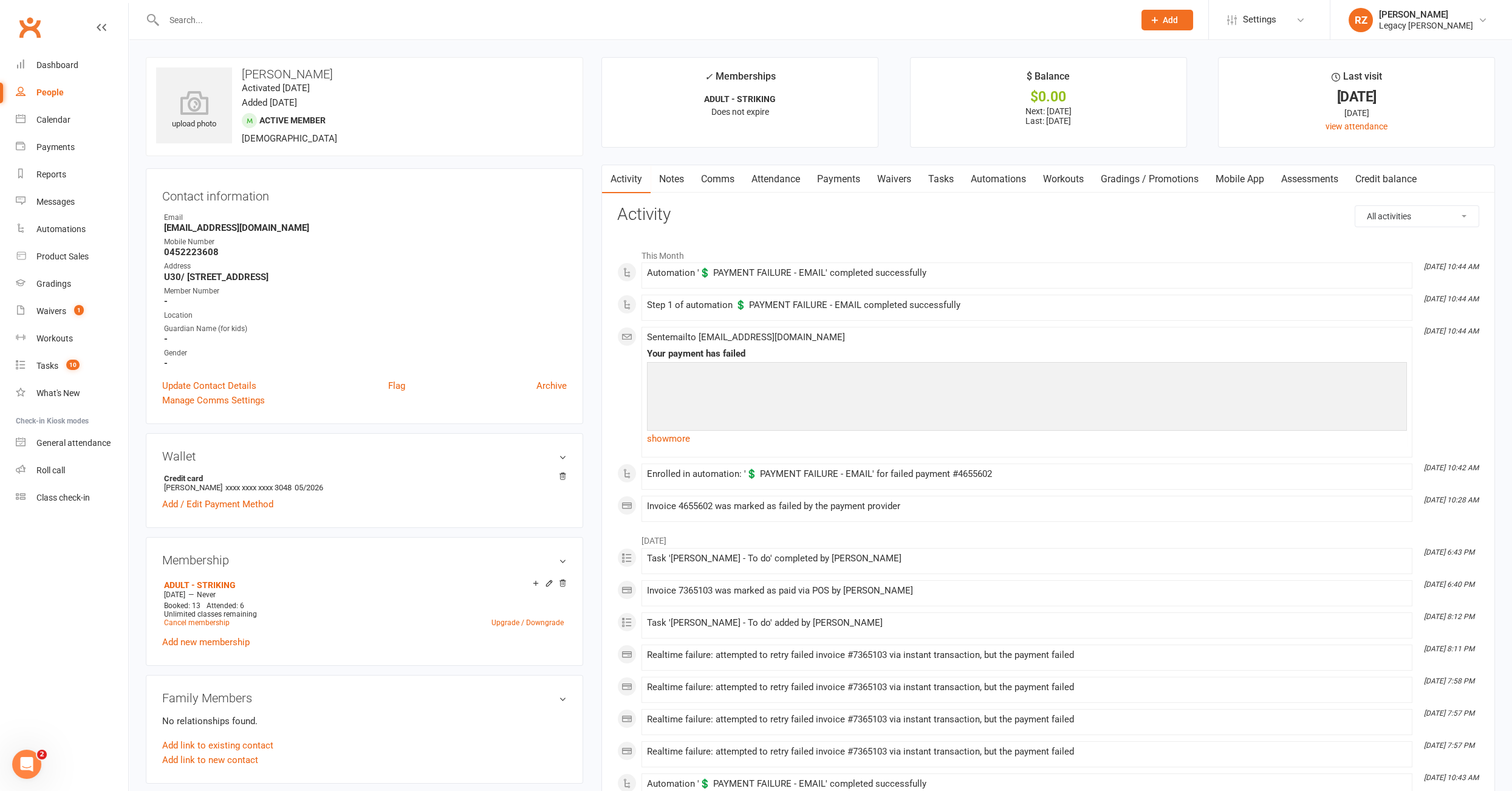
click at [826, 170] on link "Payments" at bounding box center [838, 179] width 60 height 28
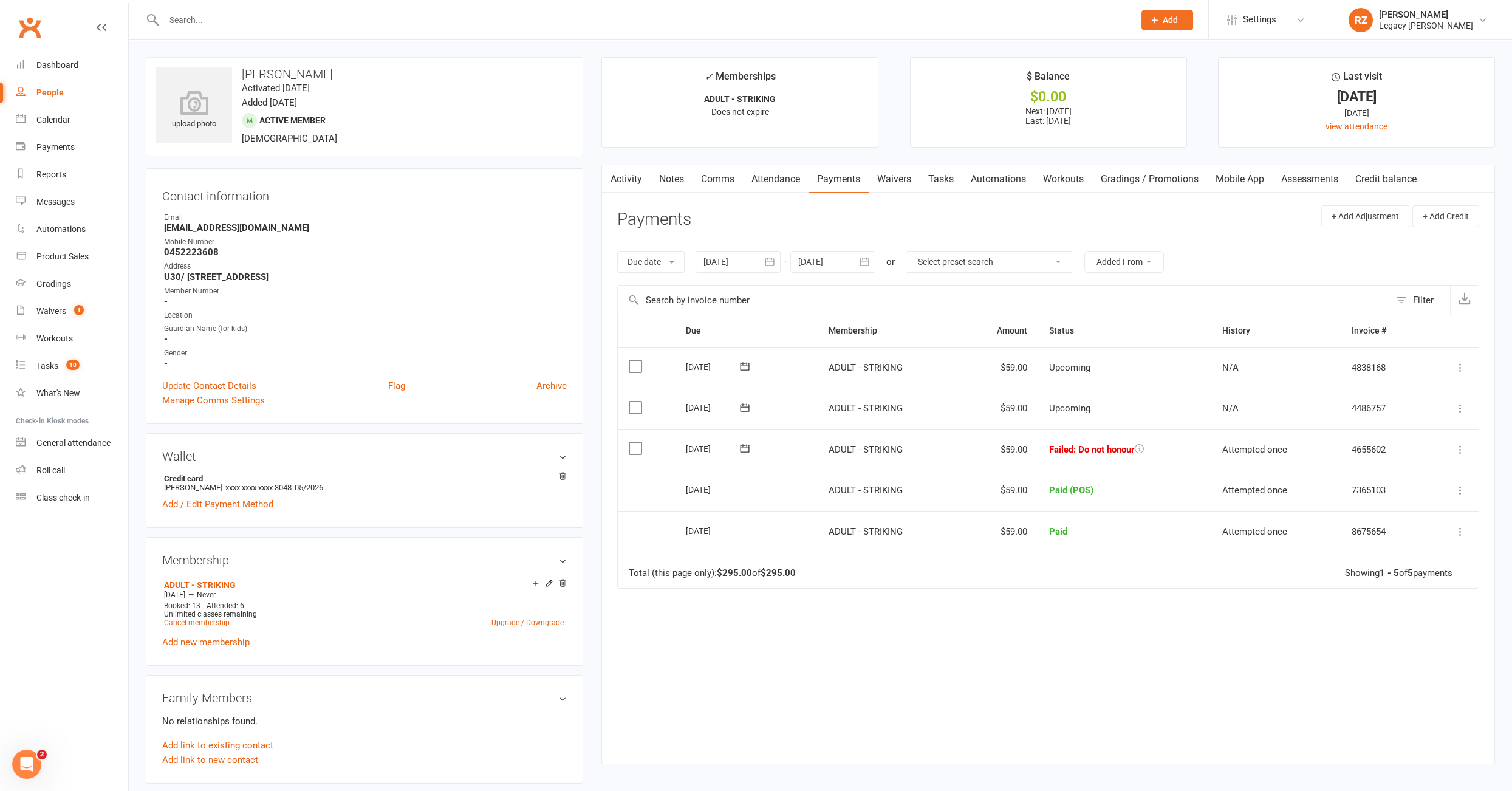
click at [949, 183] on link "Tasks" at bounding box center [941, 179] width 43 height 28
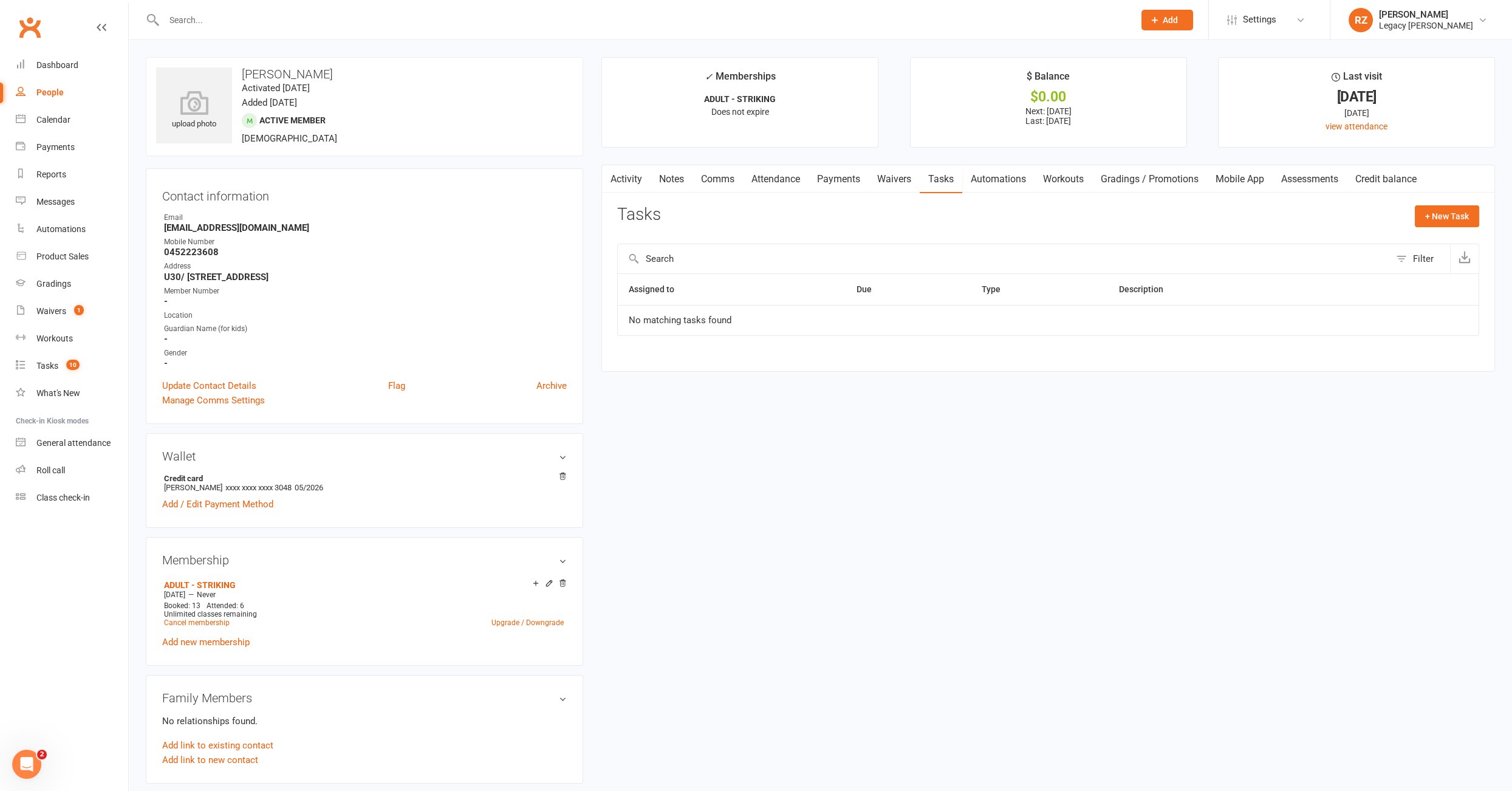
click at [851, 179] on link "Payments" at bounding box center [838, 179] width 60 height 28
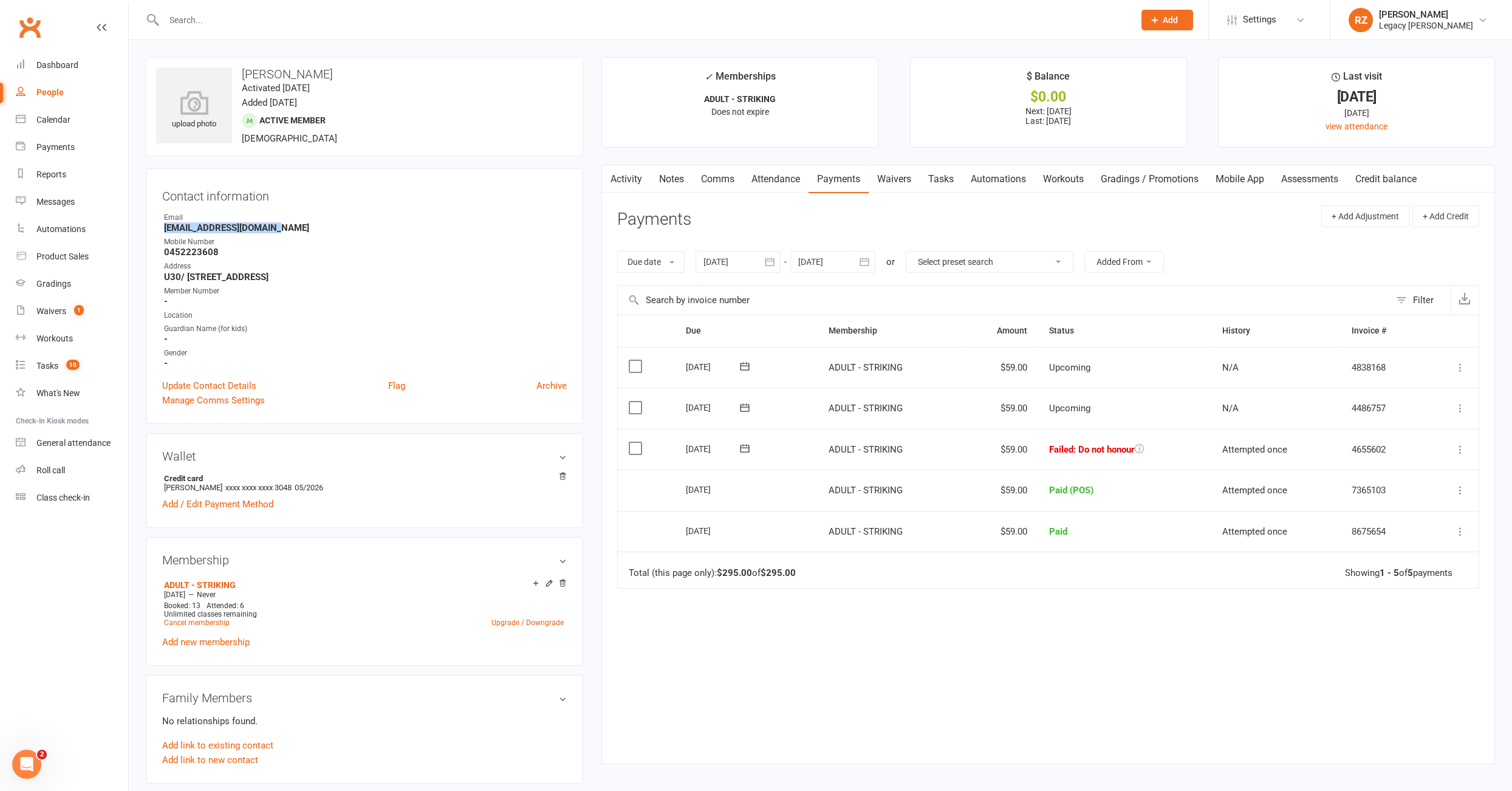
drag, startPoint x: 265, startPoint y: 224, endPoint x: 141, endPoint y: 223, distance: 124.0
click at [141, 223] on div "upload photo DYLAN THOMAS Activated 28 June, 2025 Added 27 June, 2025 Active me…" at bounding box center [364, 679] width 455 height 1245
copy strong "dylan.work190@gmail.com"
click at [962, 179] on link "Tasks" at bounding box center [941, 179] width 43 height 28
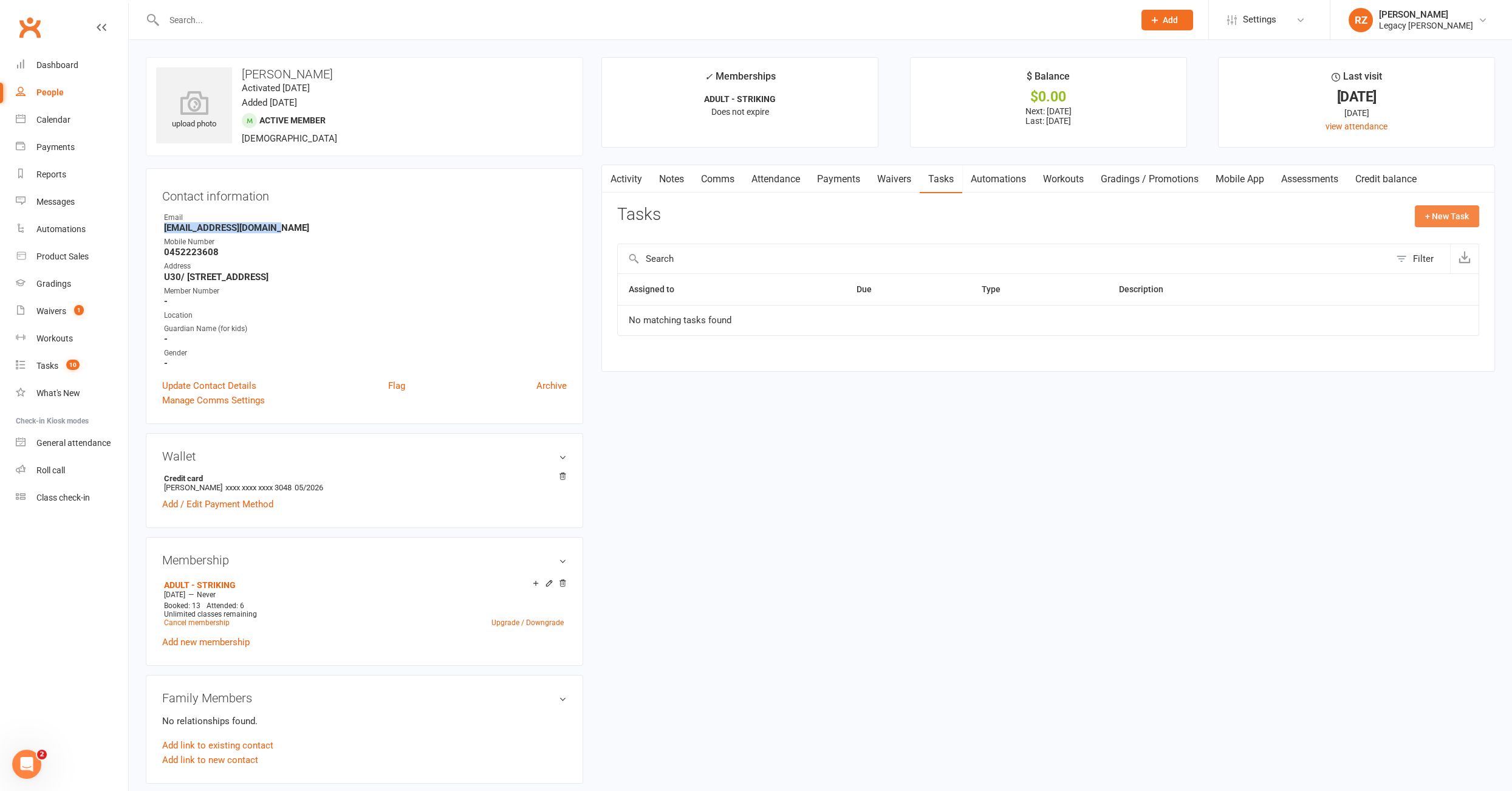
click at [1444, 222] on button "+ New Task" at bounding box center [1447, 216] width 65 height 22
select select "51023"
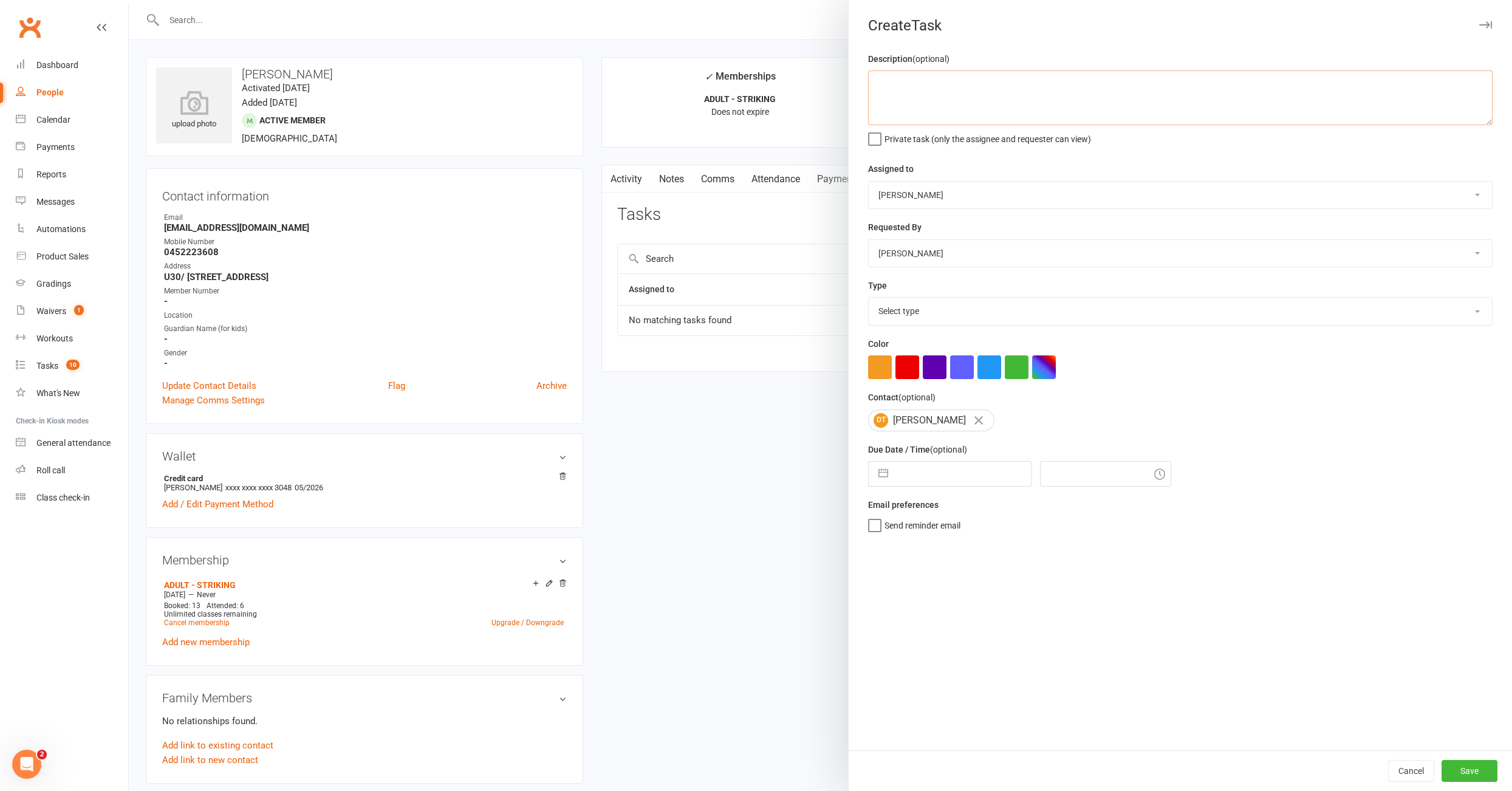
click at [1032, 89] on textarea at bounding box center [1180, 98] width 624 height 55
type textarea "12/08: failed payment, emailed sent. please check"
click at [953, 202] on select "Nico Gonzales Legacy BJJ Willoughby Edimar Teixeira Casey O'Donnell Thiago Brag…" at bounding box center [1180, 195] width 623 height 27
select select "52430"
click at [911, 315] on select "Select type E-mail Meeting Phone call To do Add new task type" at bounding box center [1180, 310] width 623 height 27
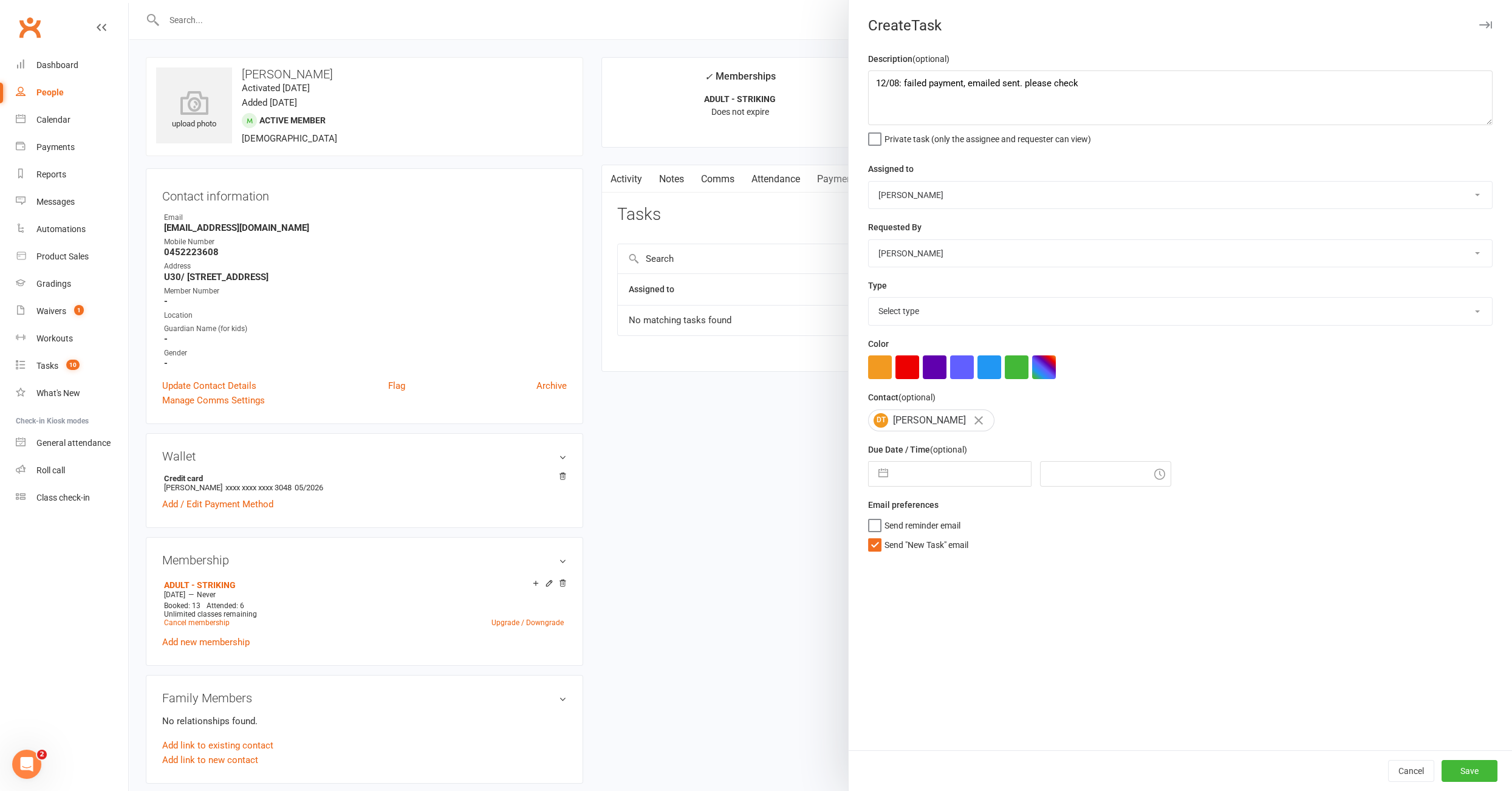
select select "34447"
click at [921, 456] on div "Due Date / Time (optional) Navigate forward to interact with the calendar and s…" at bounding box center [1180, 465] width 624 height 44
select select "6"
select select "2025"
select select "7"
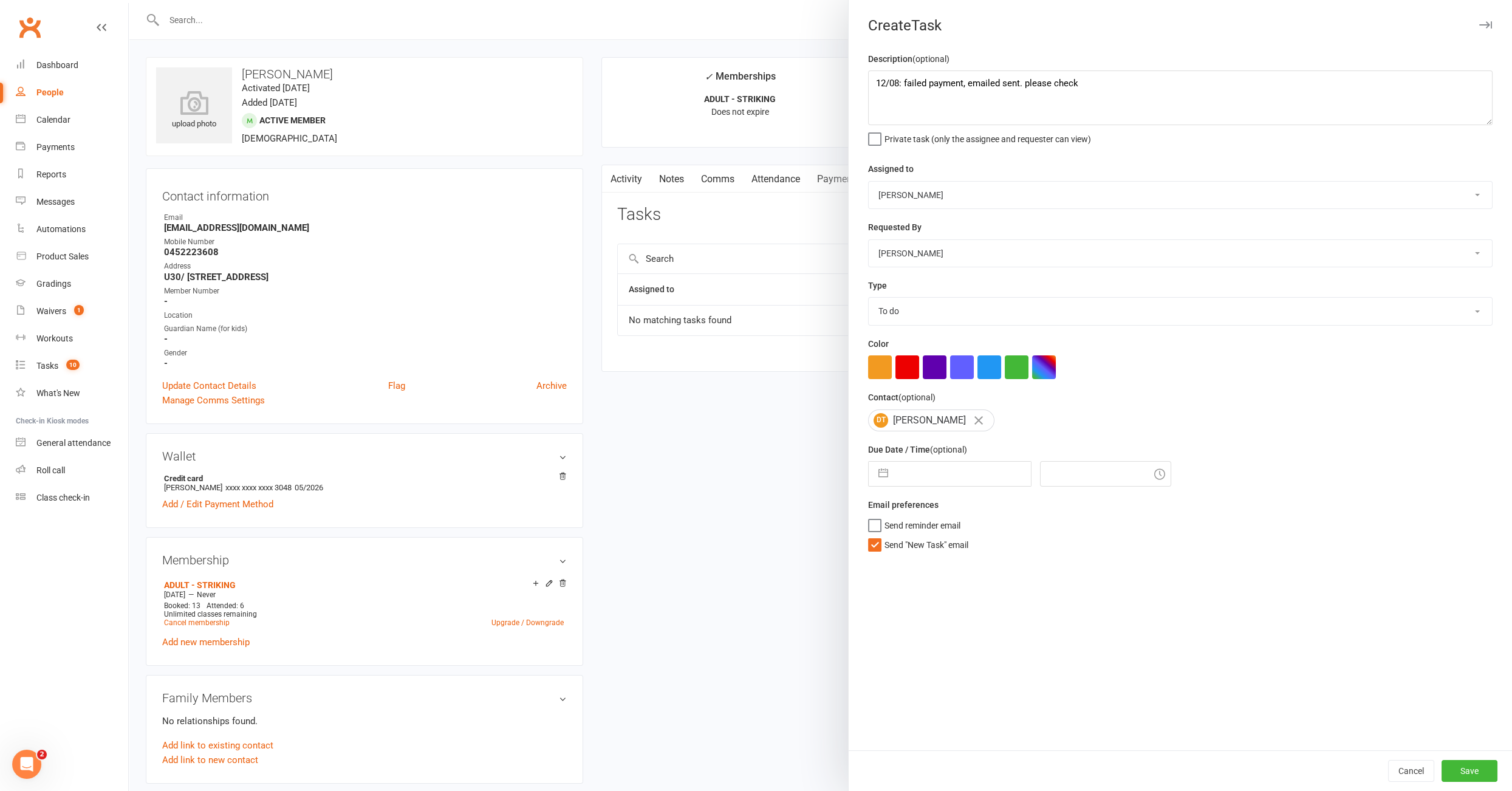
select select "2025"
select select "8"
select select "2025"
click at [925, 465] on input "text" at bounding box center [962, 474] width 137 height 24
click at [972, 615] on td "13" at bounding box center [965, 612] width 24 height 23
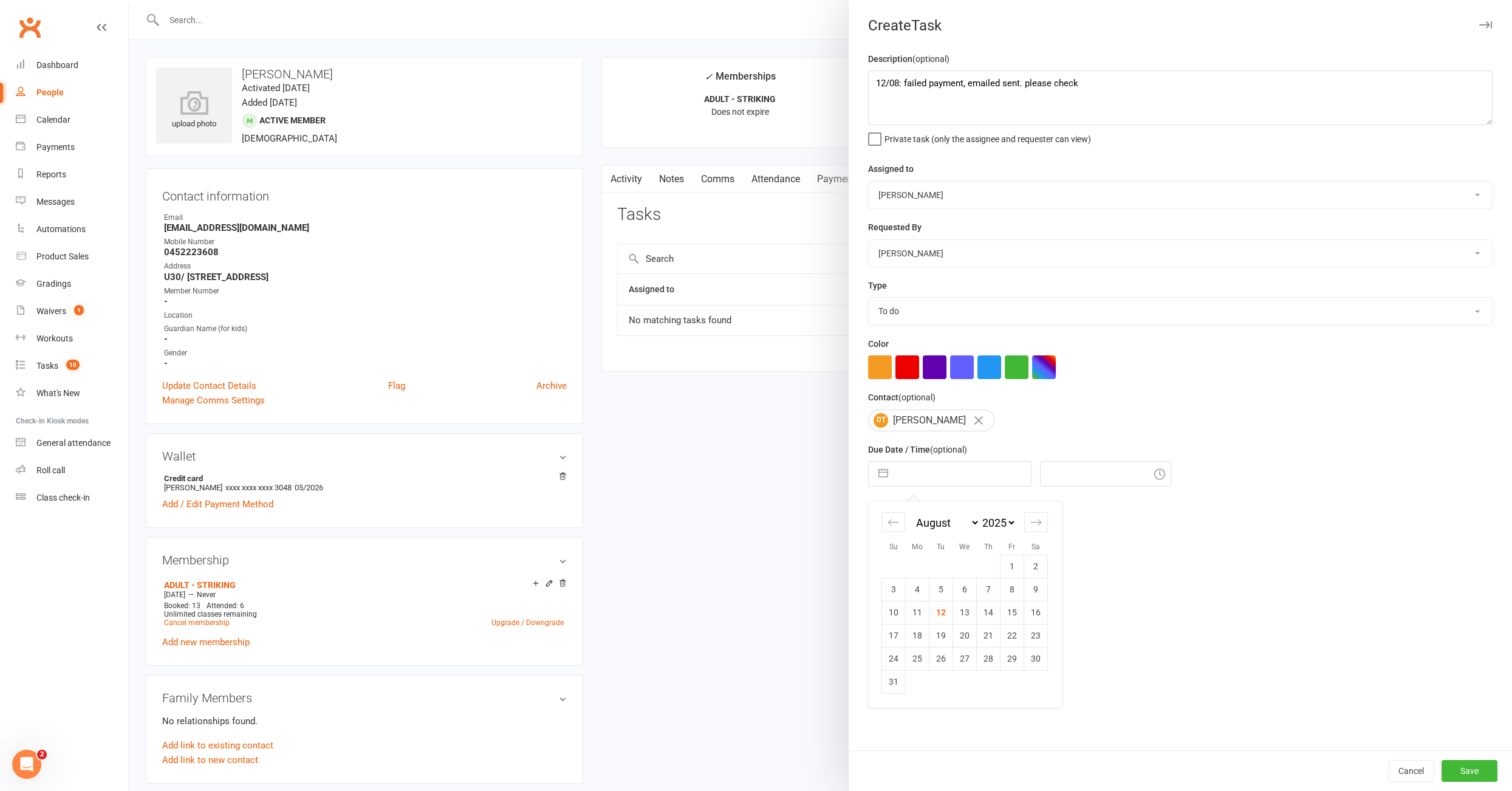
type input "13 Aug 2025"
type input "4:45pm"
click at [1451, 766] on button "Save" at bounding box center [1469, 770] width 56 height 22
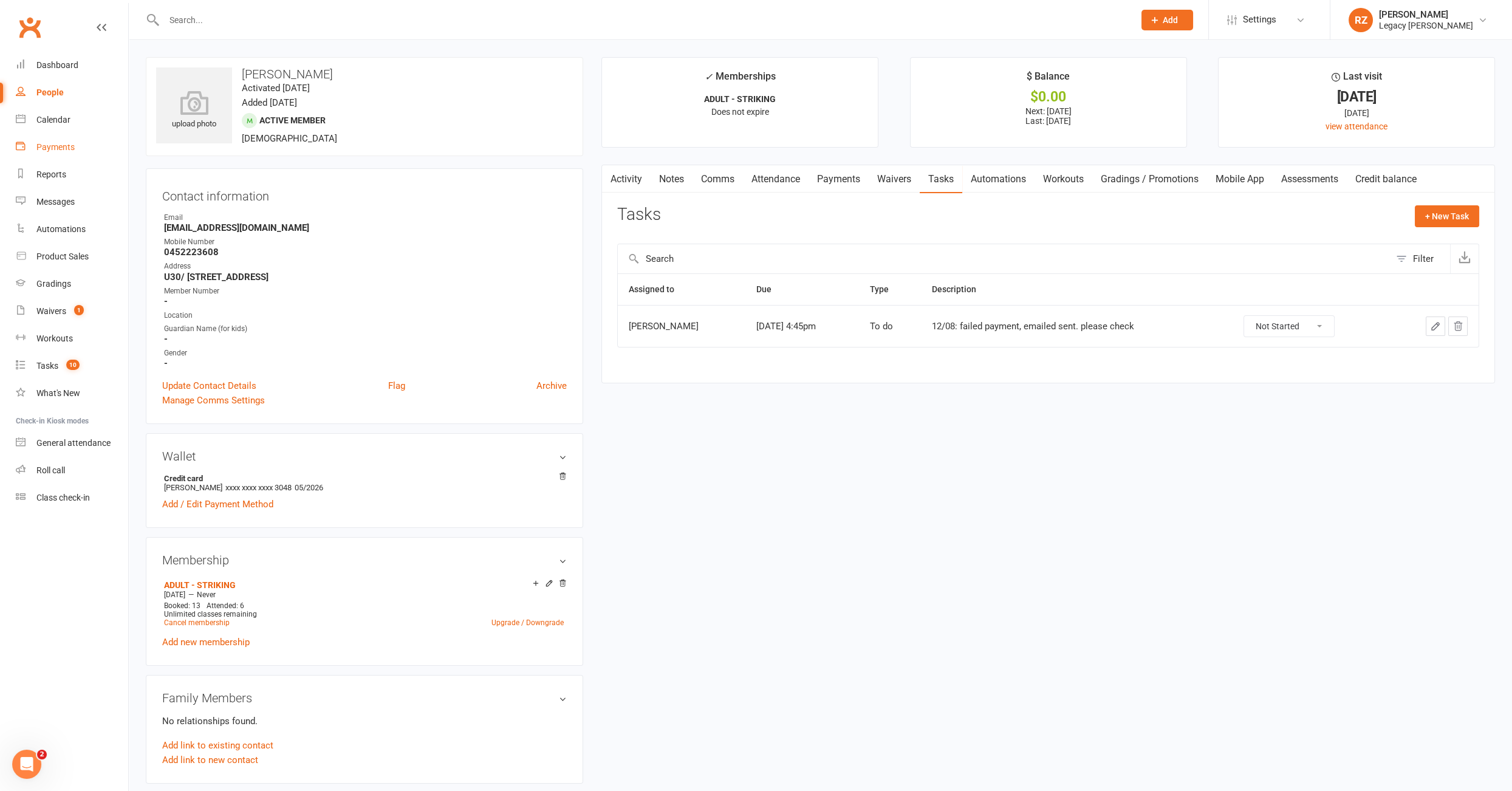
click at [53, 147] on div "Payments" at bounding box center [55, 147] width 38 height 10
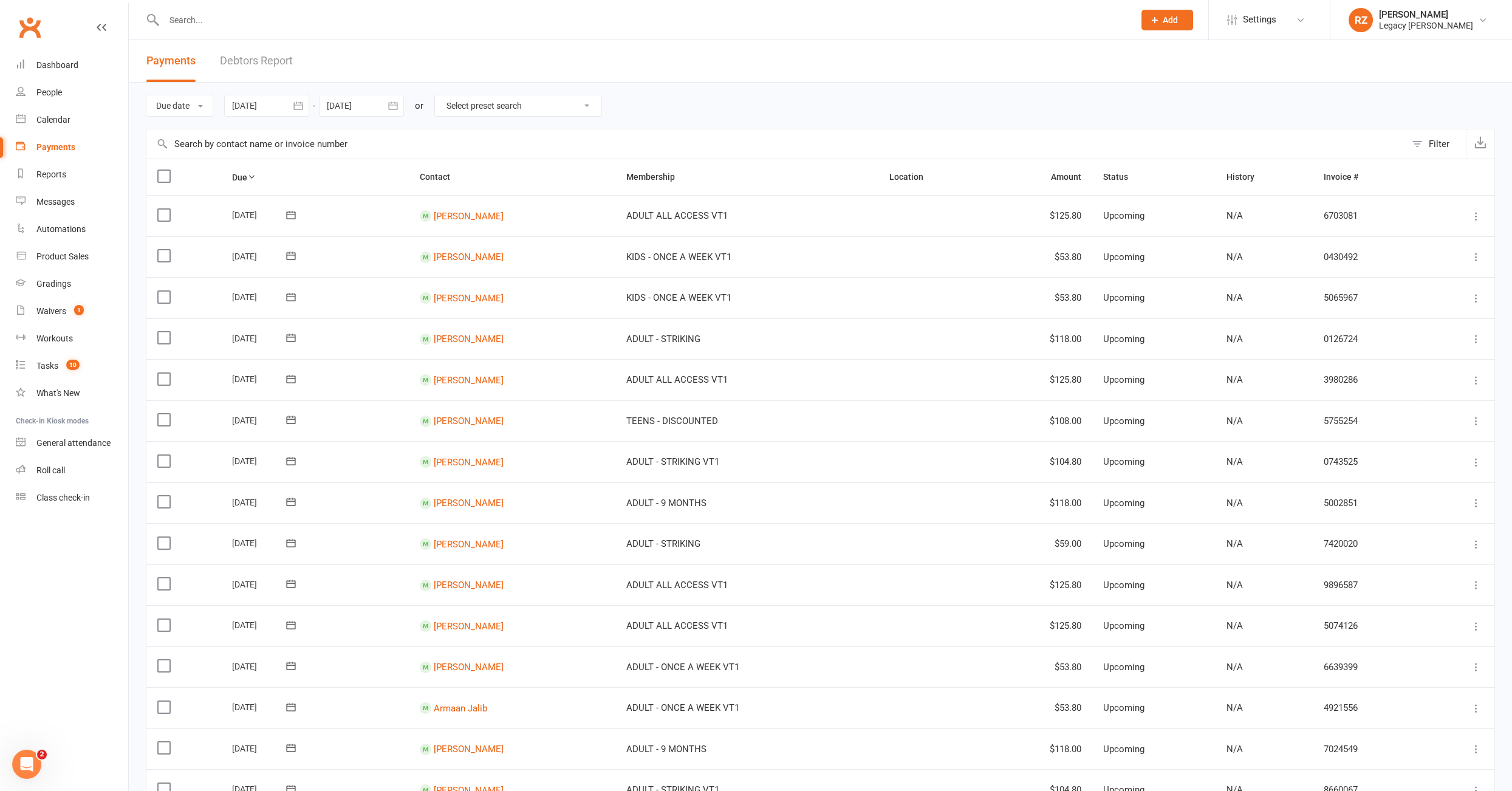
click at [233, 62] on link "Debtors Report" at bounding box center [256, 61] width 73 height 42
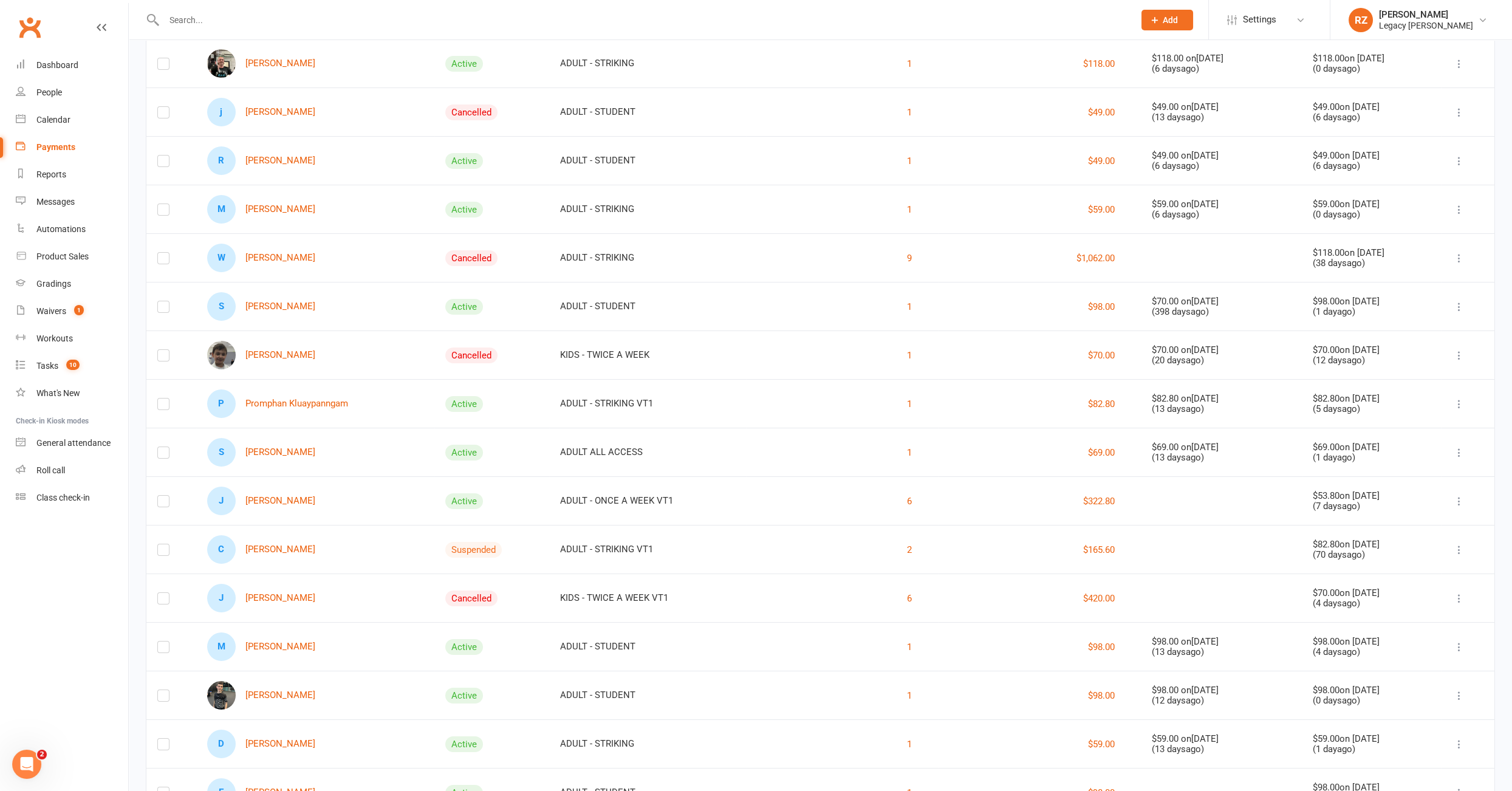
scroll to position [259, 0]
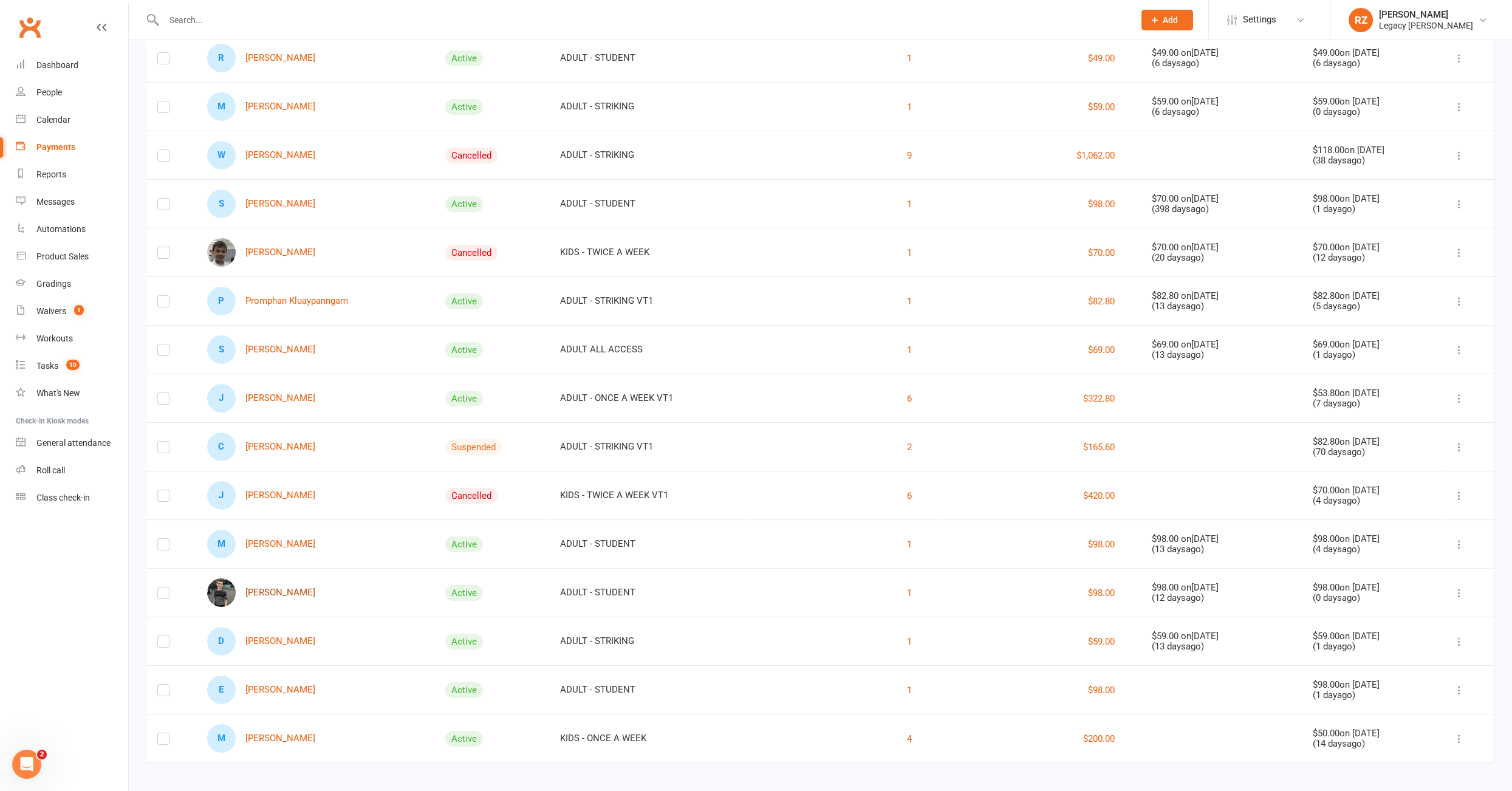
click at [268, 588] on link "Cian Sheeran" at bounding box center [261, 593] width 108 height 29
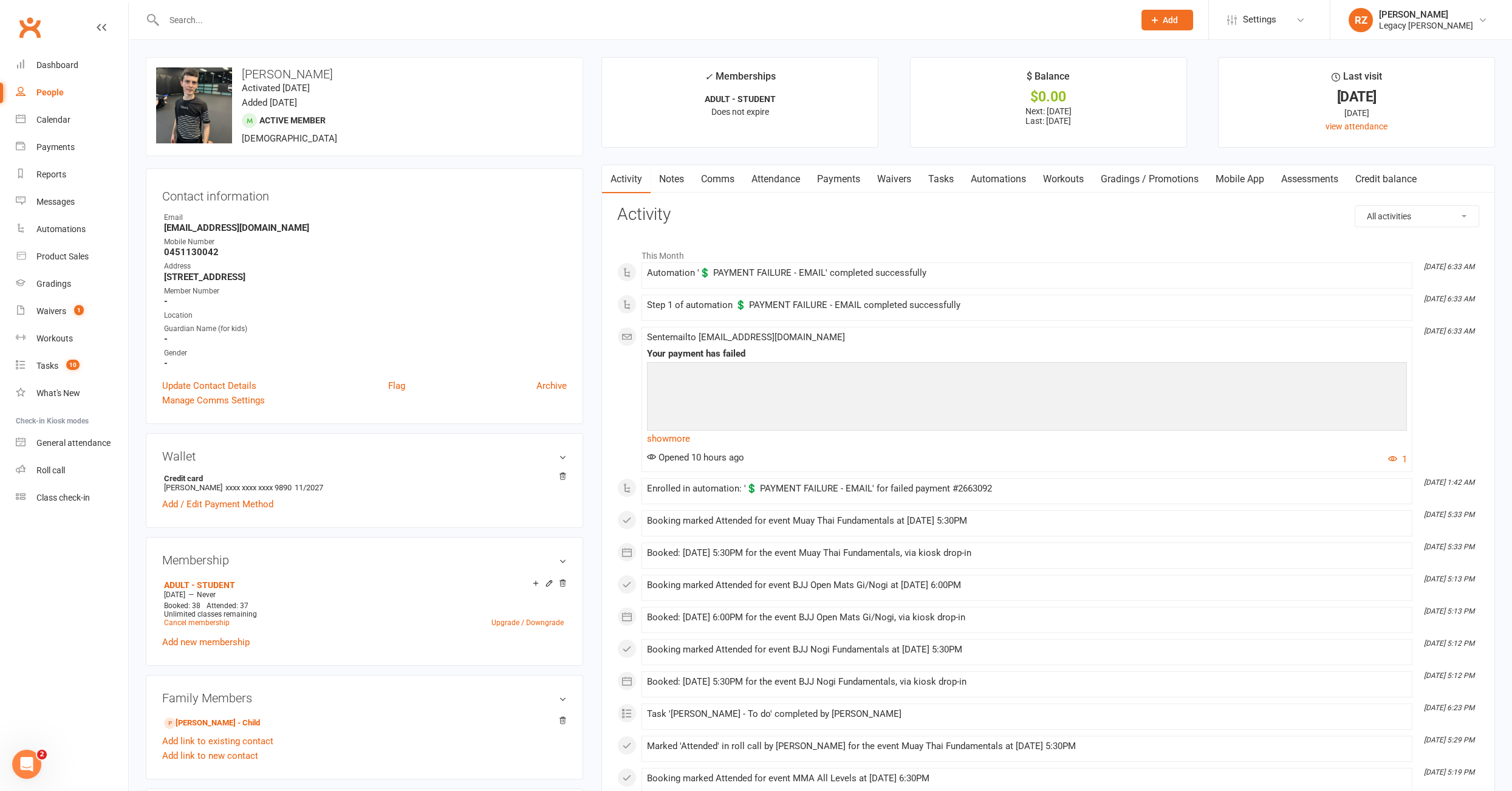
click at [820, 179] on link "Payments" at bounding box center [838, 179] width 60 height 28
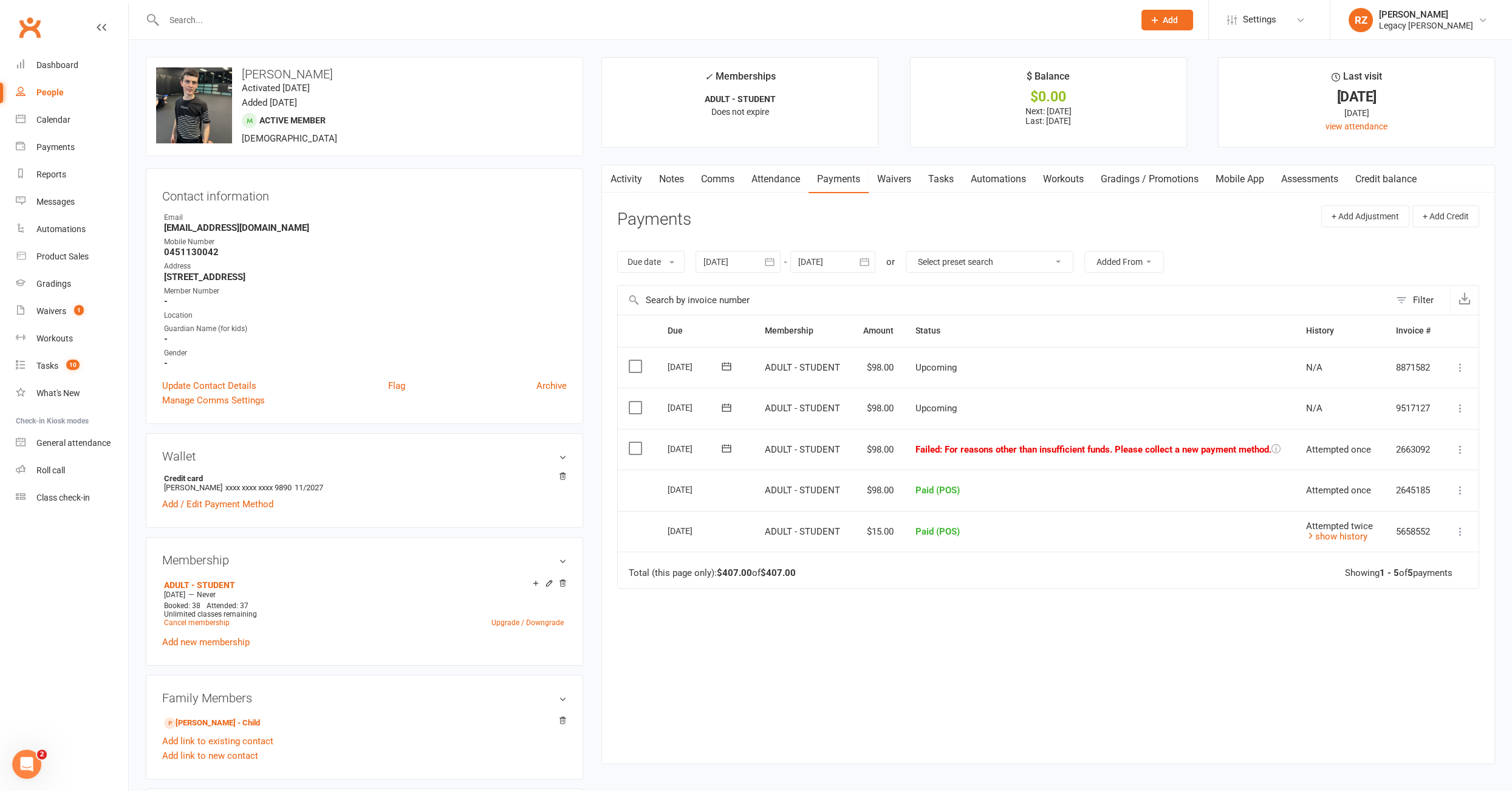
click at [212, 12] on input "text" at bounding box center [643, 20] width 965 height 17
click at [65, 154] on link "Payments" at bounding box center [72, 148] width 113 height 27
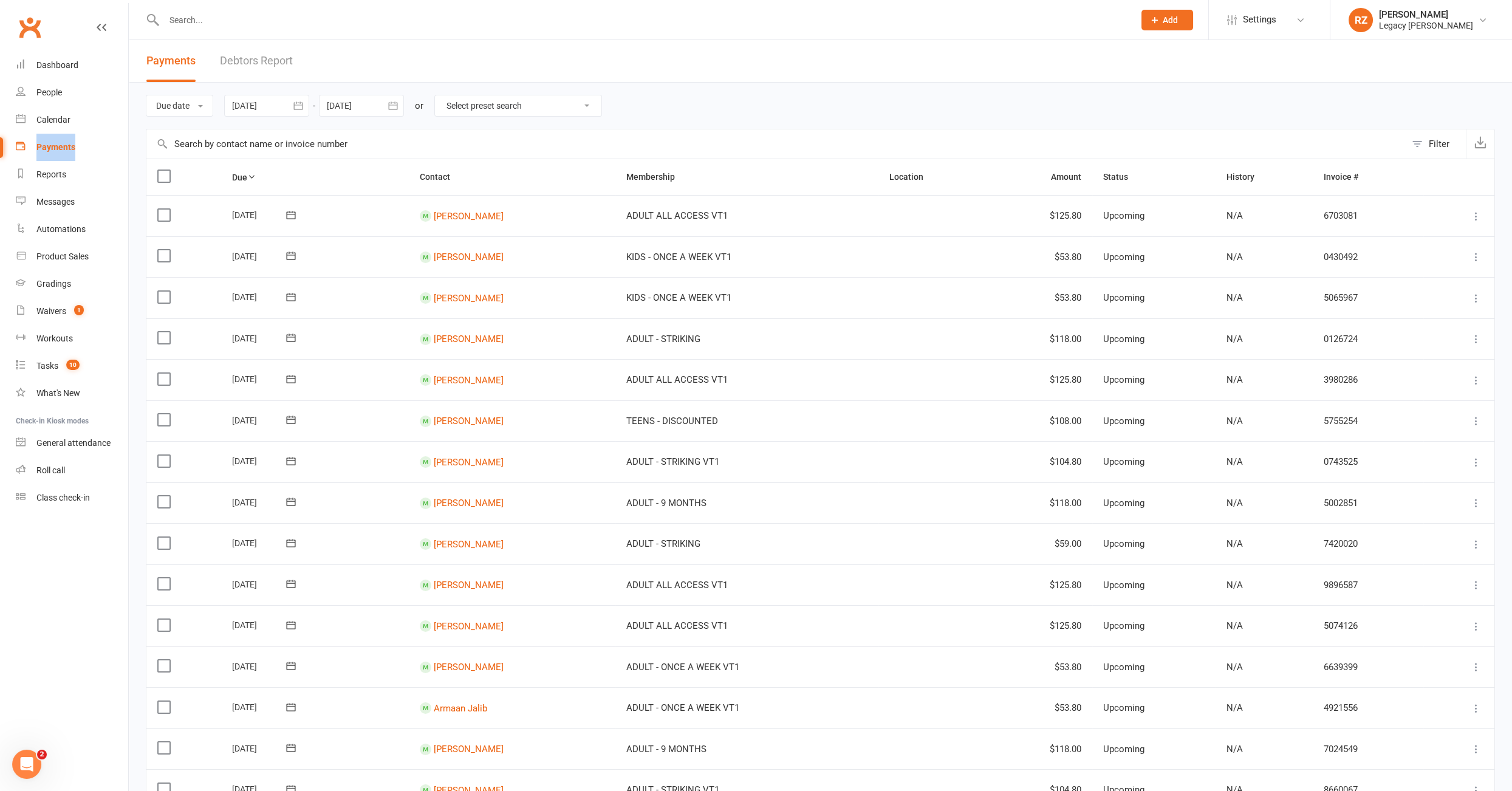
click at [263, 65] on link "Debtors Report" at bounding box center [256, 61] width 73 height 42
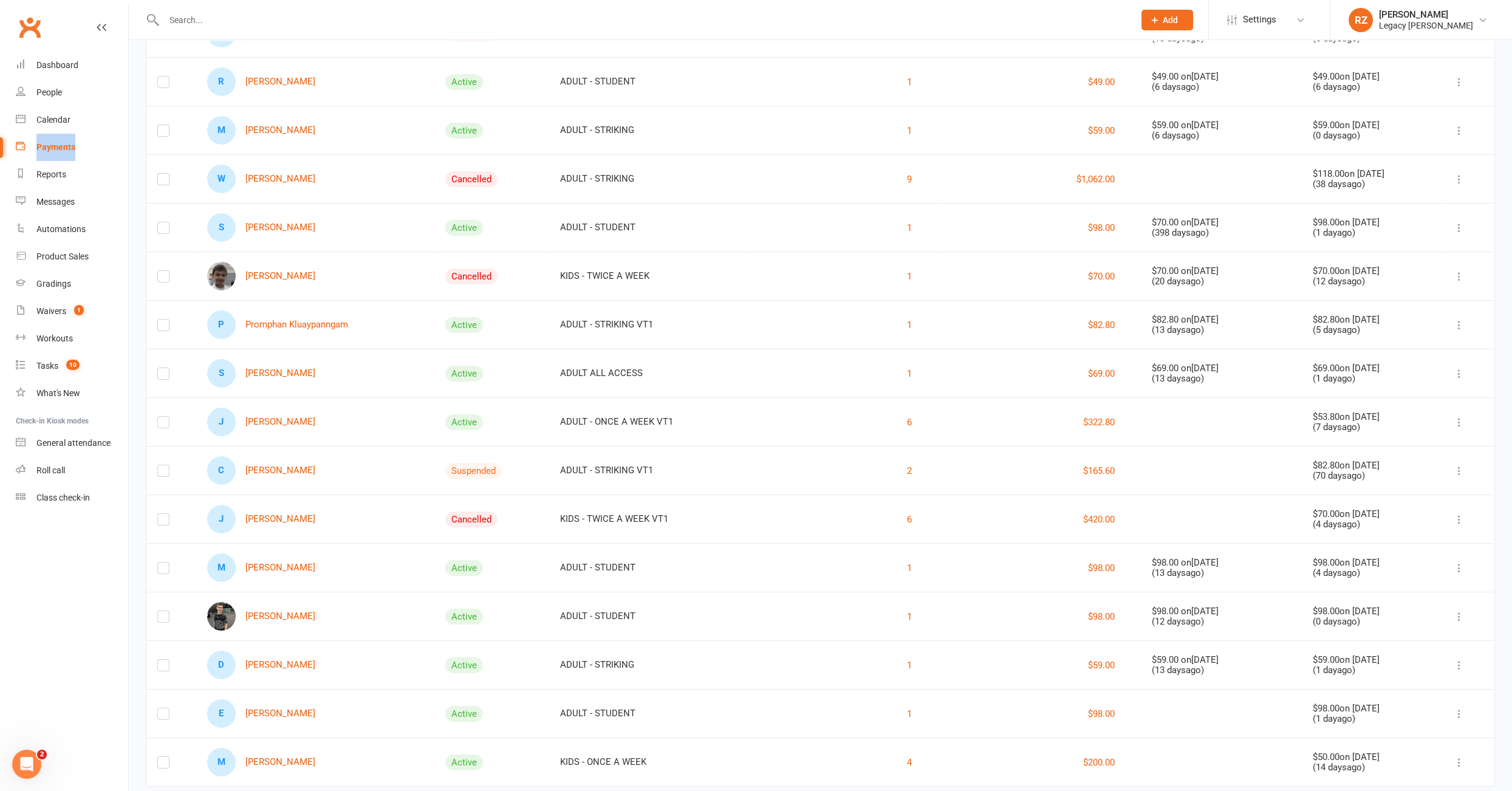
scroll to position [259, 0]
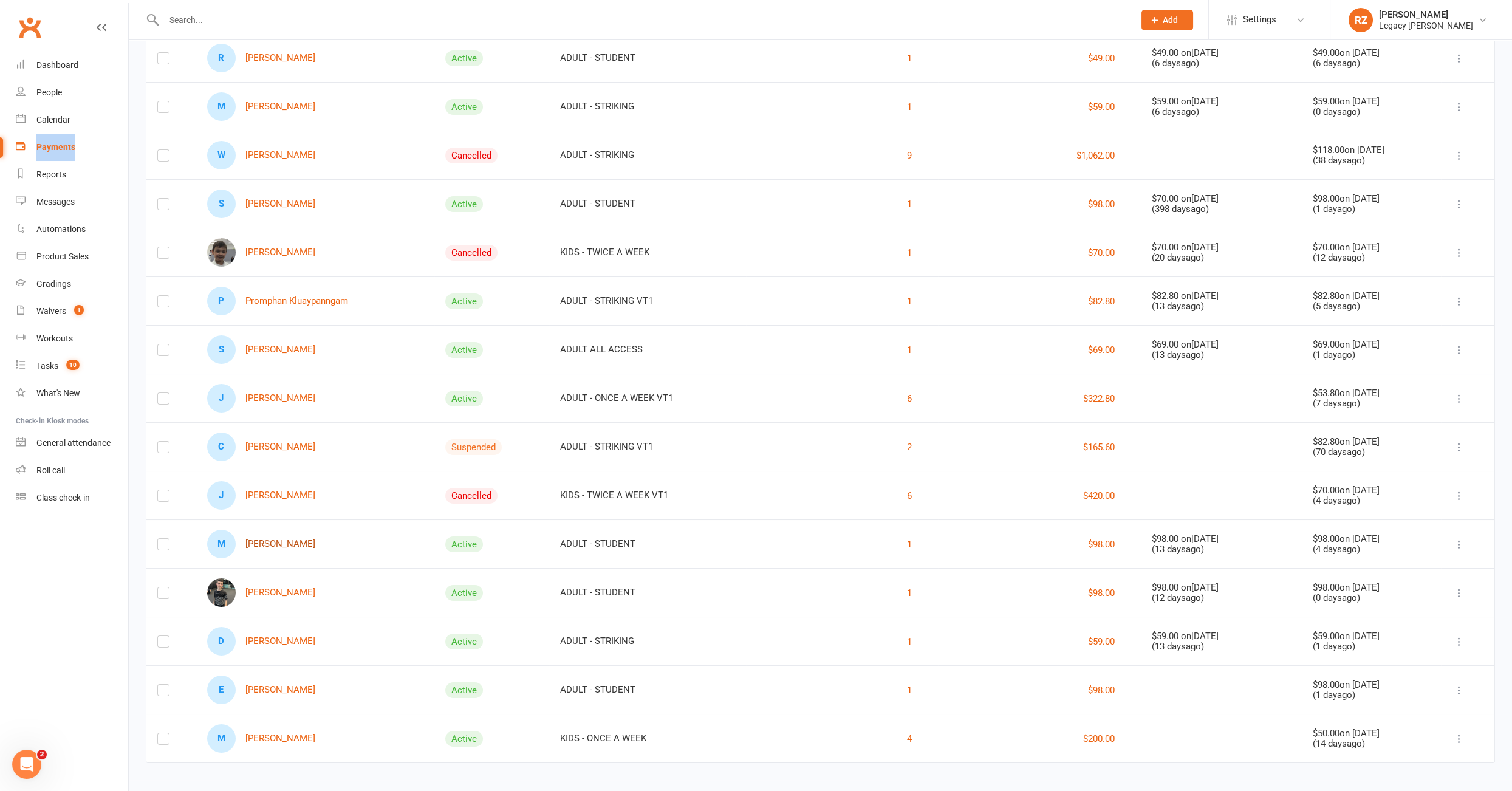
click at [271, 541] on link "M Marcus Renshaw" at bounding box center [261, 545] width 108 height 29
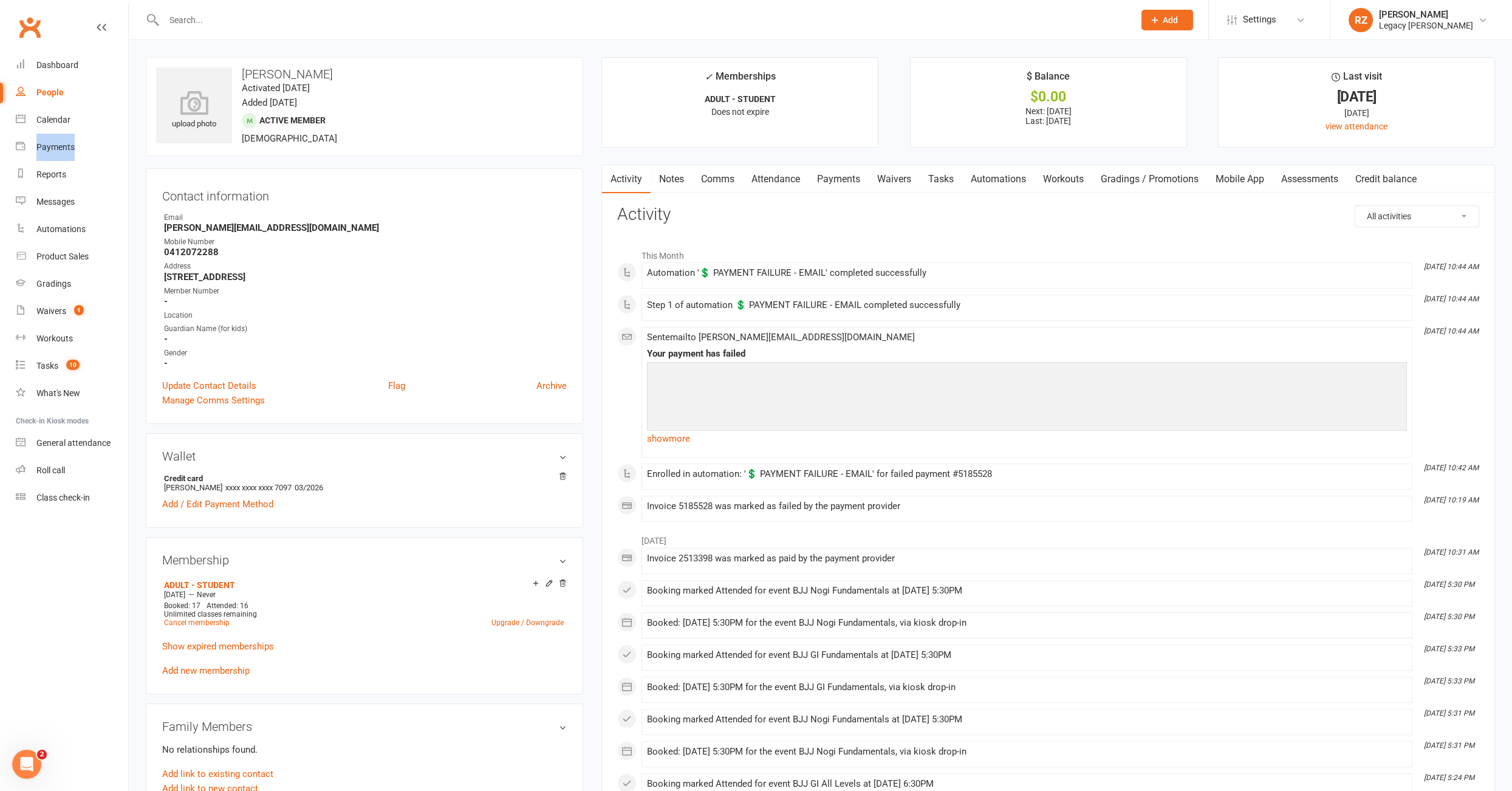
click at [938, 179] on link "Tasks" at bounding box center [941, 179] width 43 height 28
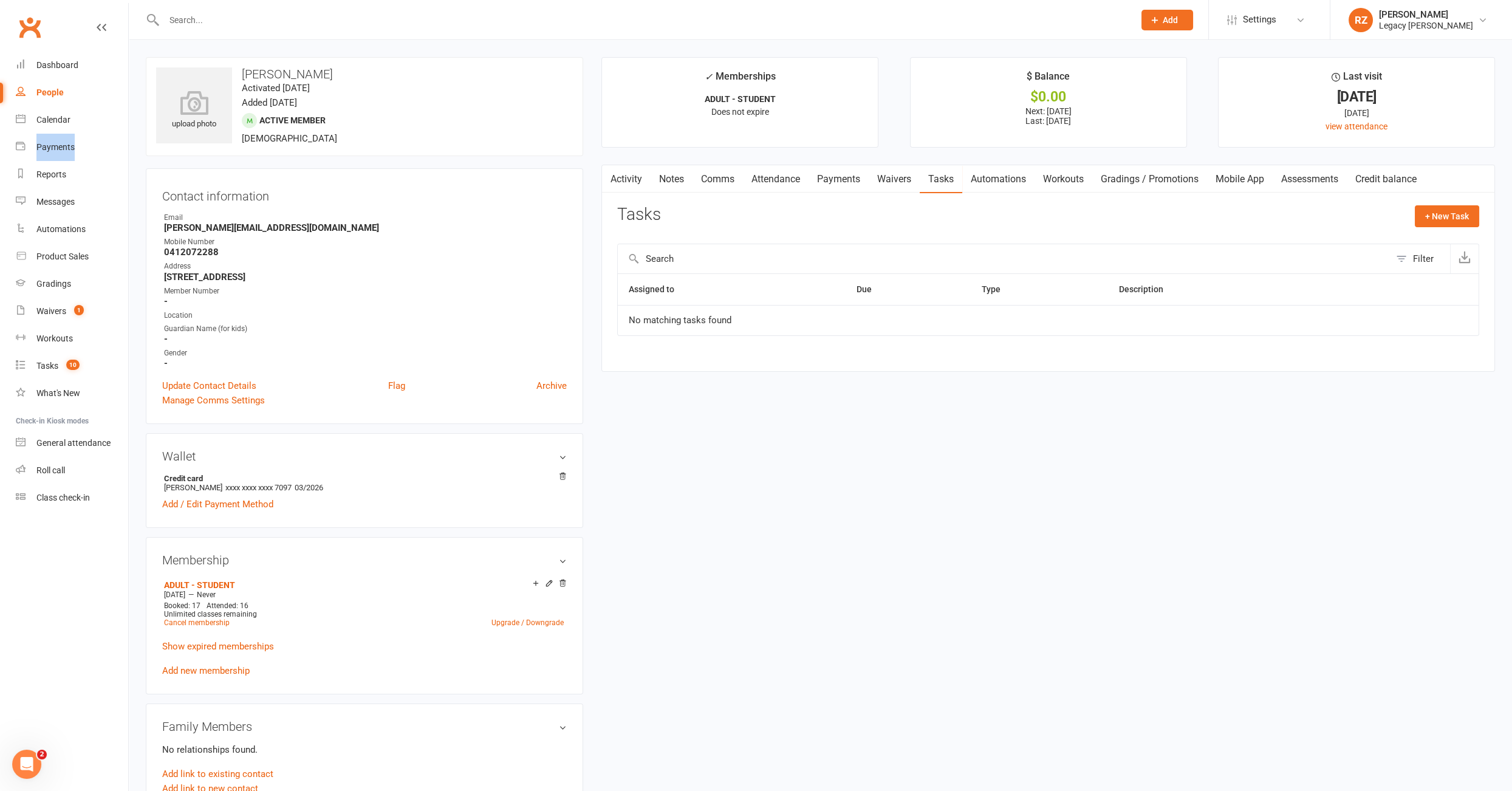
click at [838, 178] on link "Payments" at bounding box center [838, 179] width 60 height 28
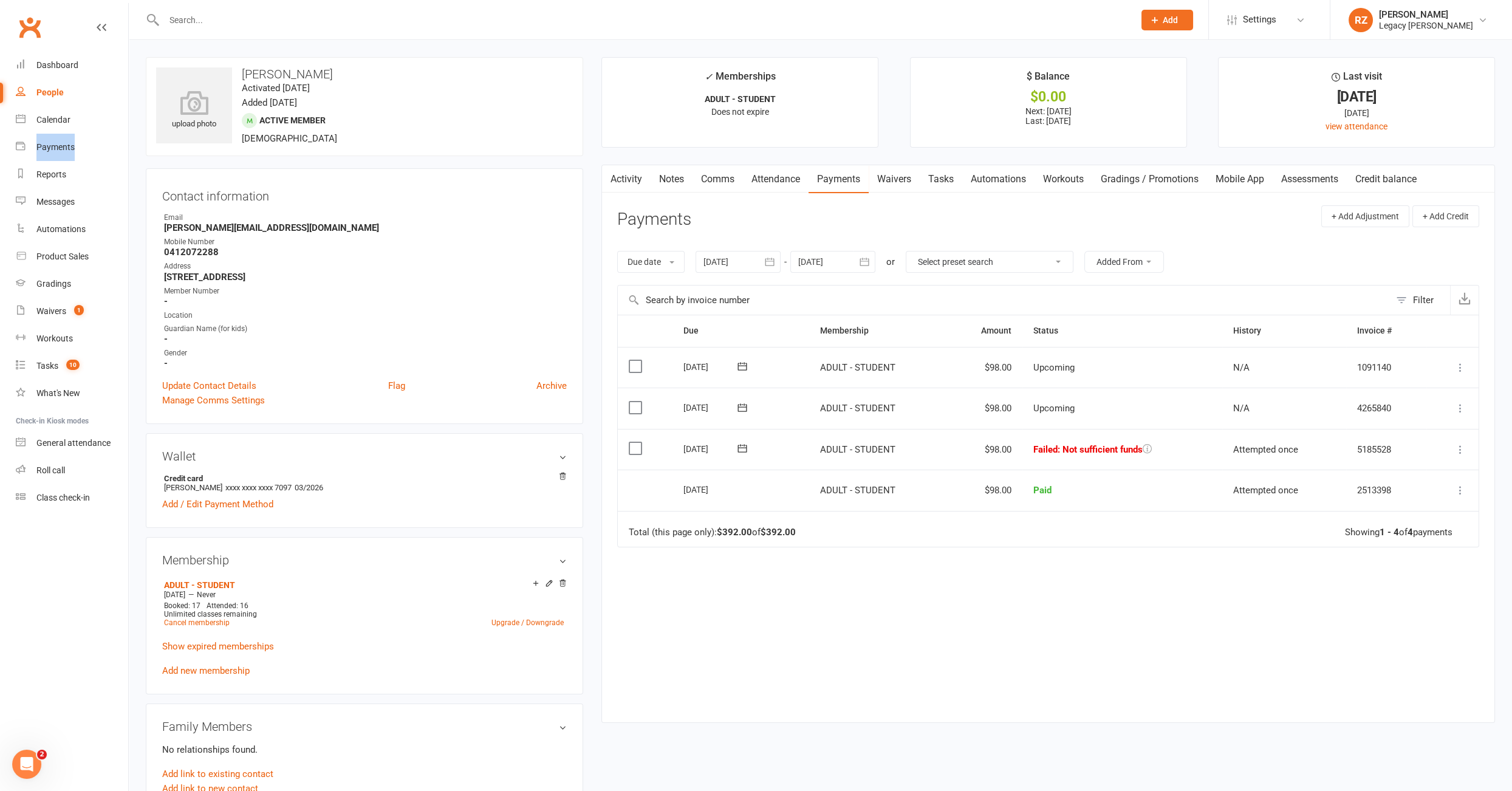
click at [736, 446] on icon at bounding box center [742, 449] width 12 height 12
click at [1206, 634] on div "Due Contact Membership Amount Status History Invoice # Select this 05 Sep 2025 …" at bounding box center [1048, 510] width 862 height 389
click at [743, 446] on icon at bounding box center [742, 449] width 12 height 12
click at [1226, 620] on div "Due Contact Membership Amount Status History Invoice # Select this 05 Sep 2025 …" at bounding box center [1048, 510] width 862 height 389
click at [905, 180] on link "Waivers" at bounding box center [893, 179] width 51 height 28
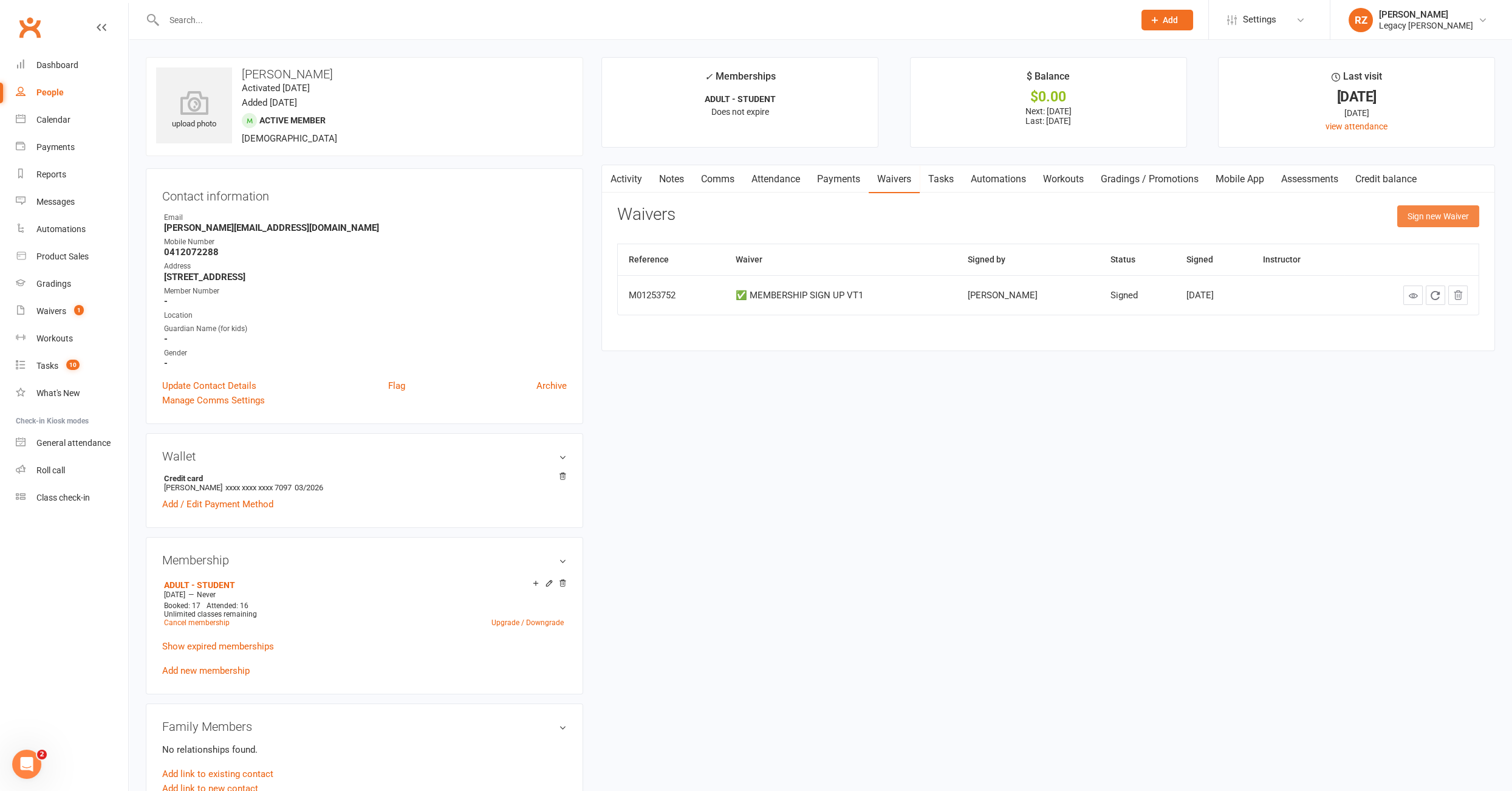
click at [1418, 221] on button "Sign new Waiver" at bounding box center [1438, 216] width 82 height 22
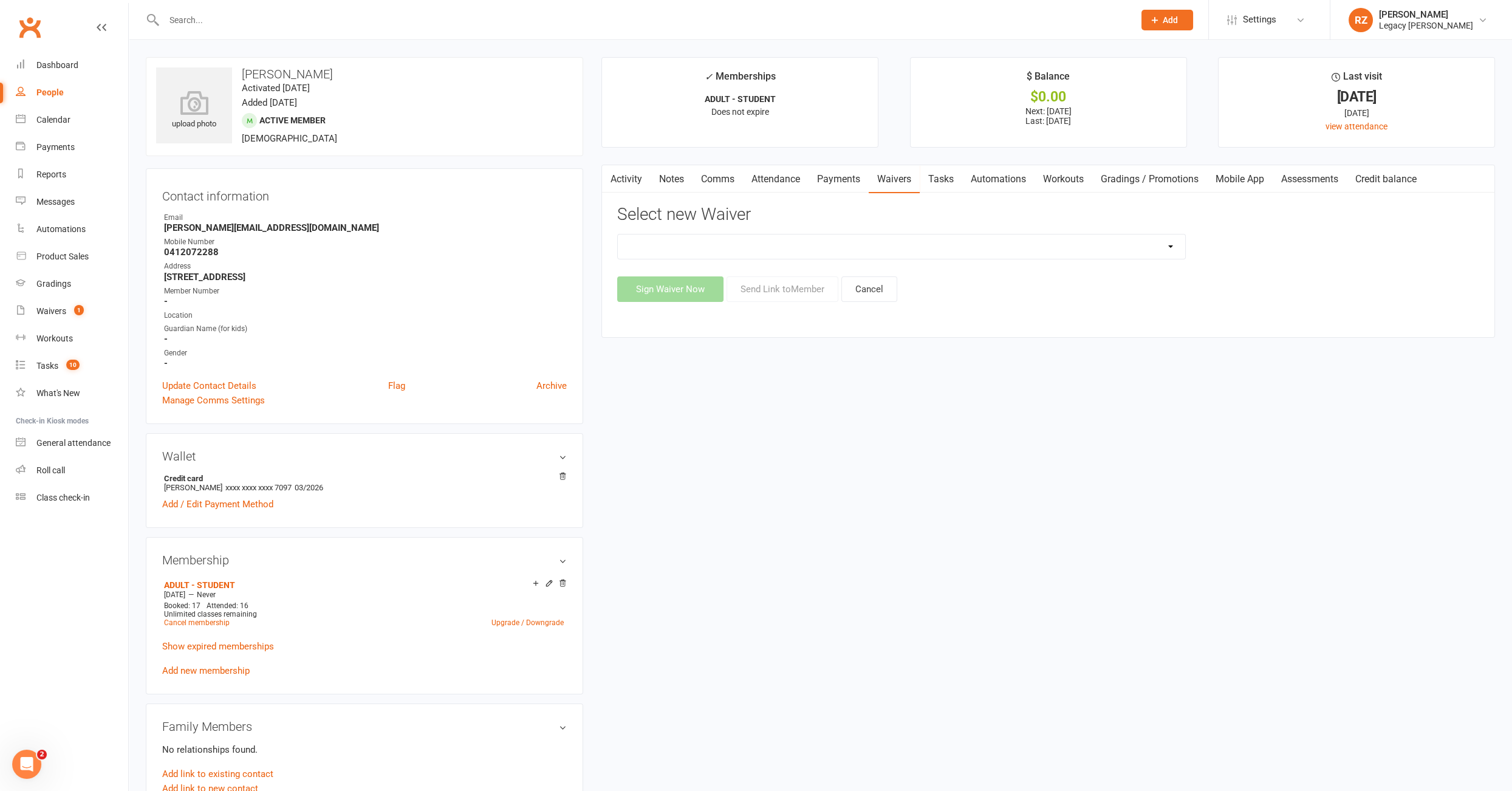
click at [990, 240] on select "❌ CANCELLATION FORM ☑️ CASUAL CLASS / PRIVATE ➖ EXISTING MEMBER WAIVER 🆓 FREE T…" at bounding box center [902, 246] width 567 height 24
click at [911, 253] on select "❌ CANCELLATION FORM ☑️ CASUAL CLASS / PRIVATE ➖ EXISTING MEMBER WAIVER 🆓 FREE T…" at bounding box center [902, 246] width 567 height 24
select select "10458"
click at [780, 273] on div "❌ CANCELLATION FORM ☑️ CASUAL CLASS / PRIVATE ➖ EXISTING MEMBER WAIVER 🆓 FREE T…" at bounding box center [1048, 268] width 862 height 68
click at [775, 297] on button "Send Link to Member" at bounding box center [782, 290] width 112 height 26
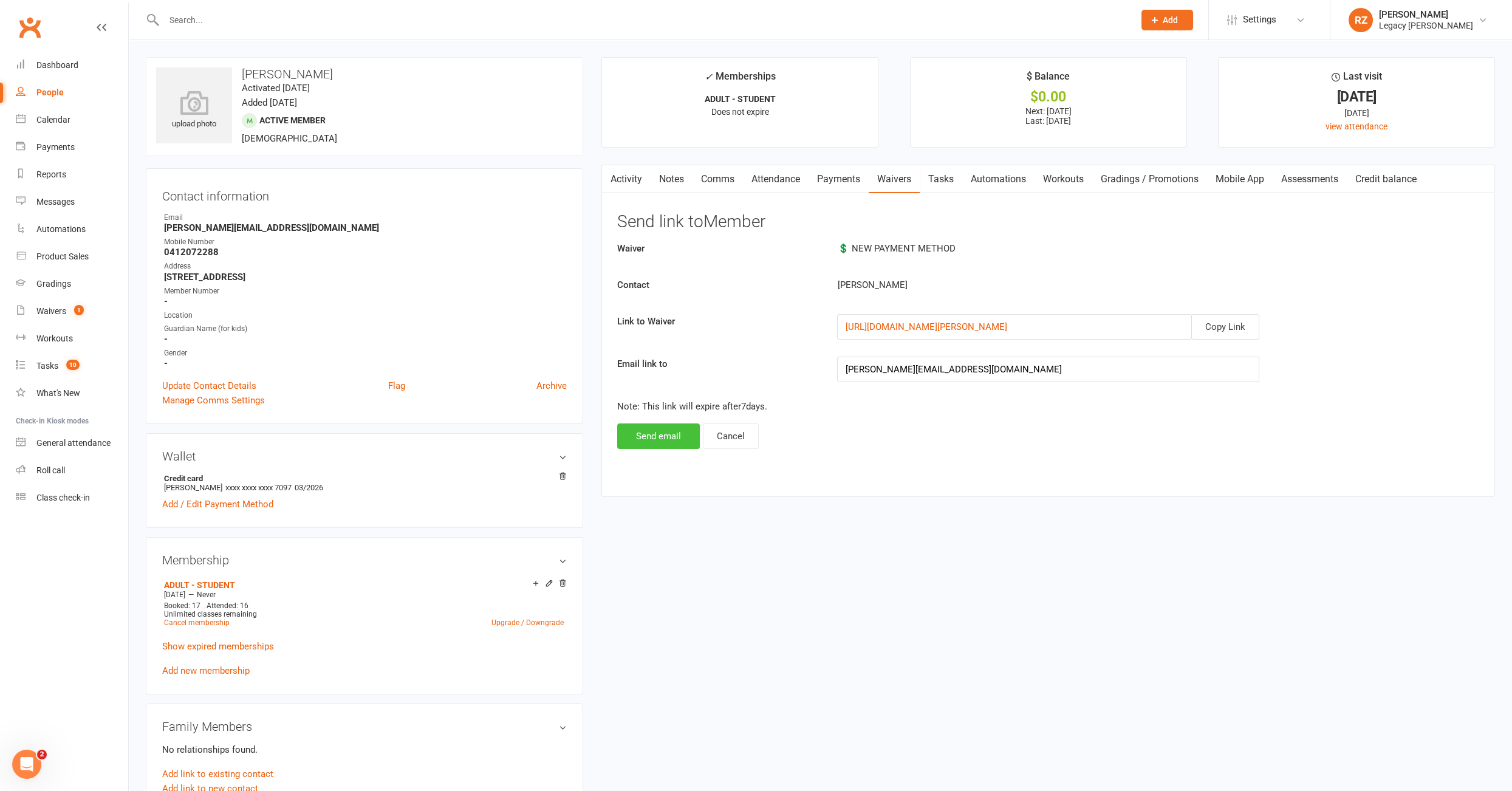
click at [658, 439] on button "Send email" at bounding box center [658, 437] width 83 height 26
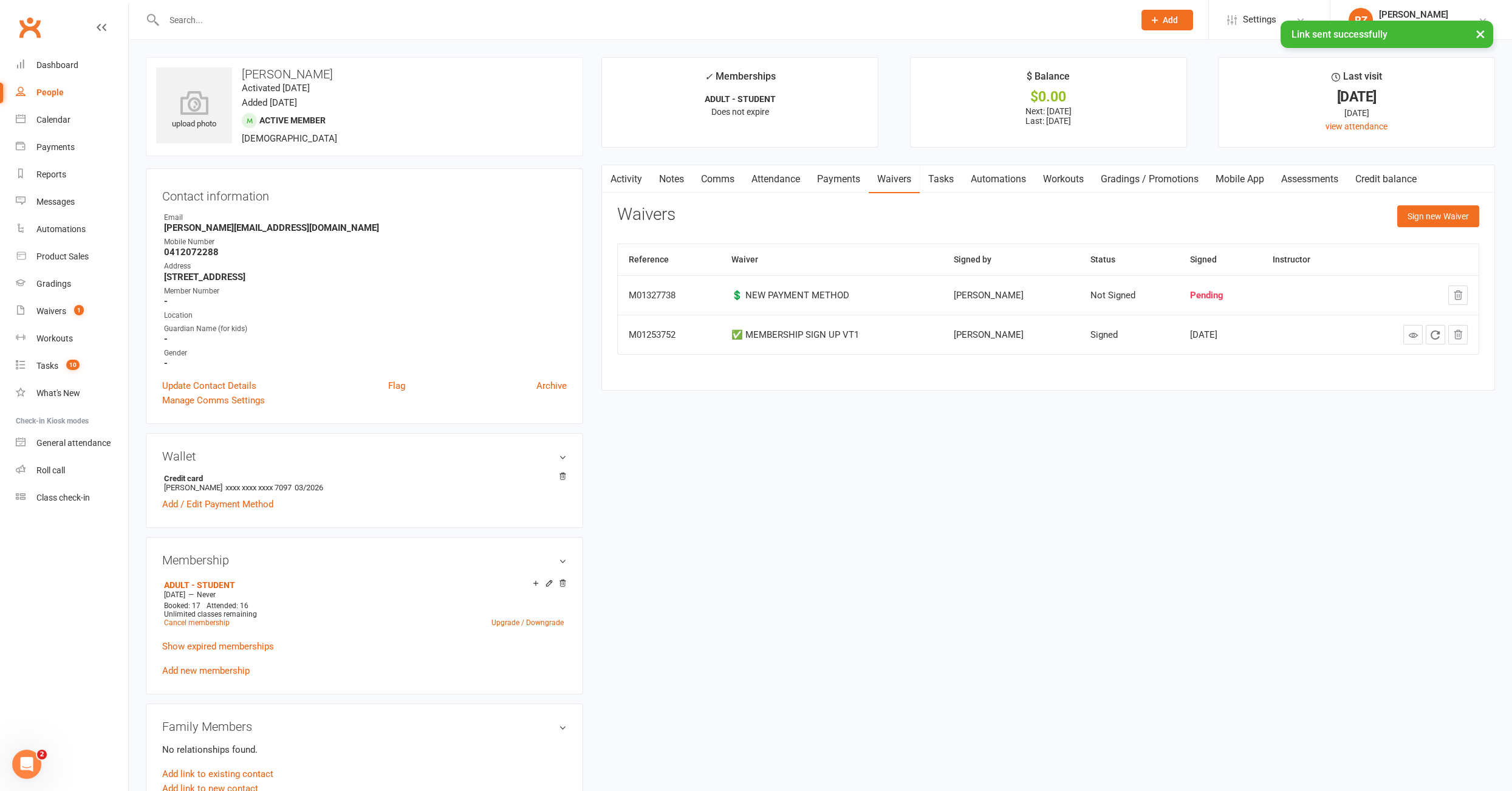
click at [956, 177] on link "Tasks" at bounding box center [941, 179] width 43 height 28
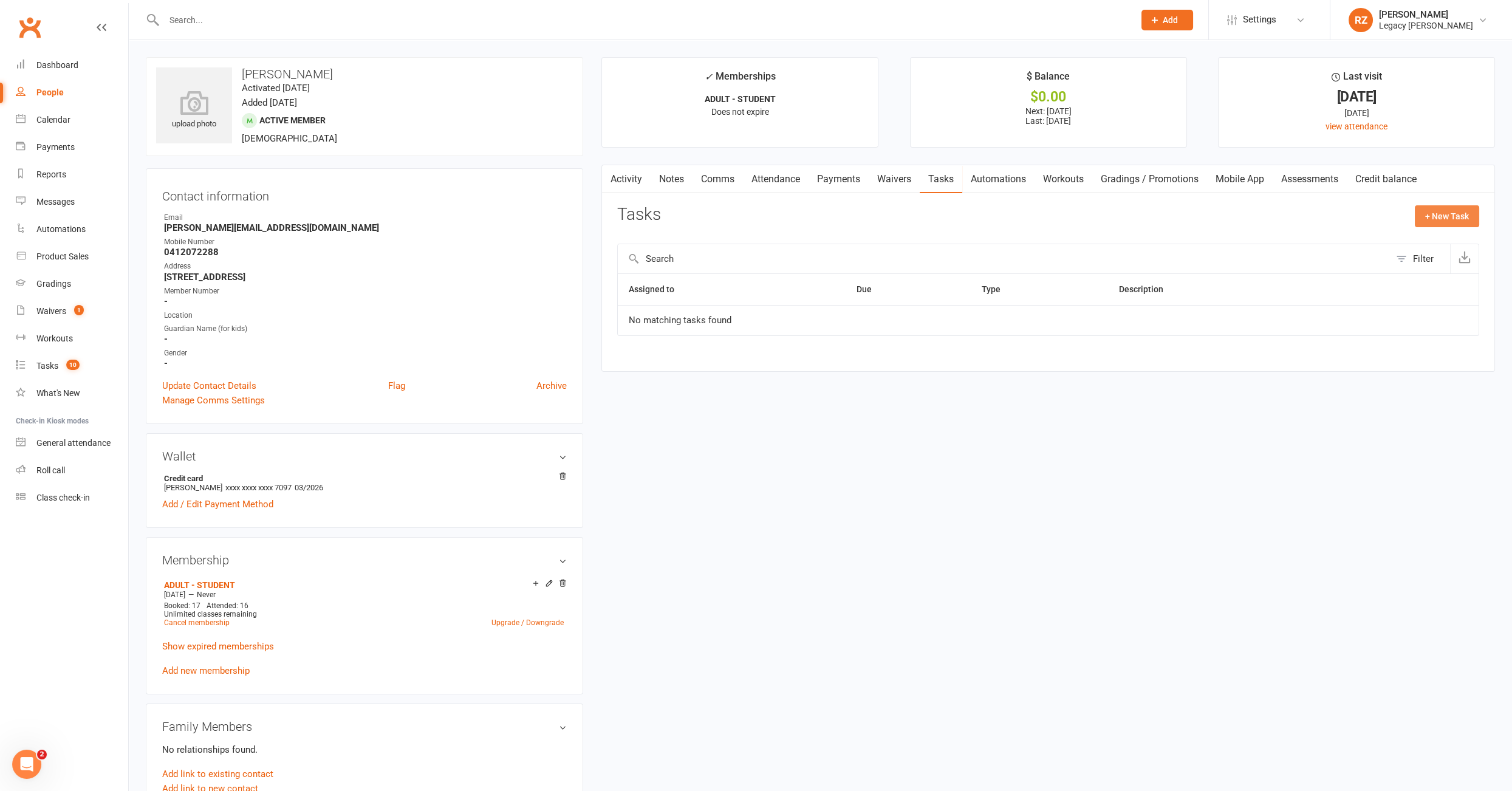
click at [1445, 217] on button "+ New Task" at bounding box center [1447, 216] width 65 height 22
select select "51023"
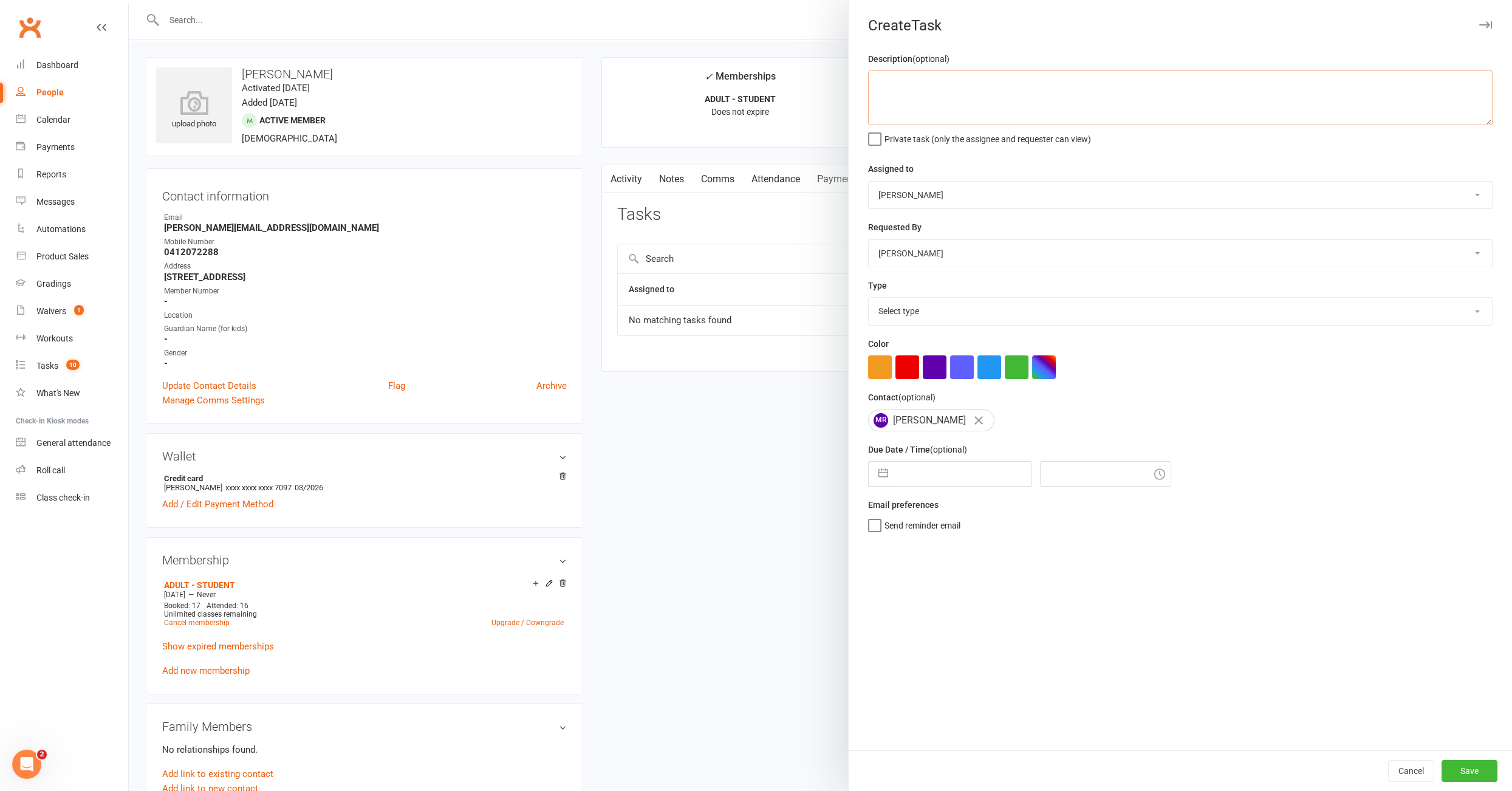
click at [899, 98] on textarea at bounding box center [1180, 98] width 624 height 55
type textarea "12/08: lost his card, new payment method form sent, please check and run the pa…"
click at [911, 190] on select "Nico Gonzales Legacy BJJ Willoughby Edimar Teixeira Casey O'Donnell Thiago Brag…" at bounding box center [1180, 195] width 623 height 27
select select "52430"
click at [896, 304] on select "Select type E-mail Meeting Phone call To do Add new task type" at bounding box center [1180, 310] width 623 height 27
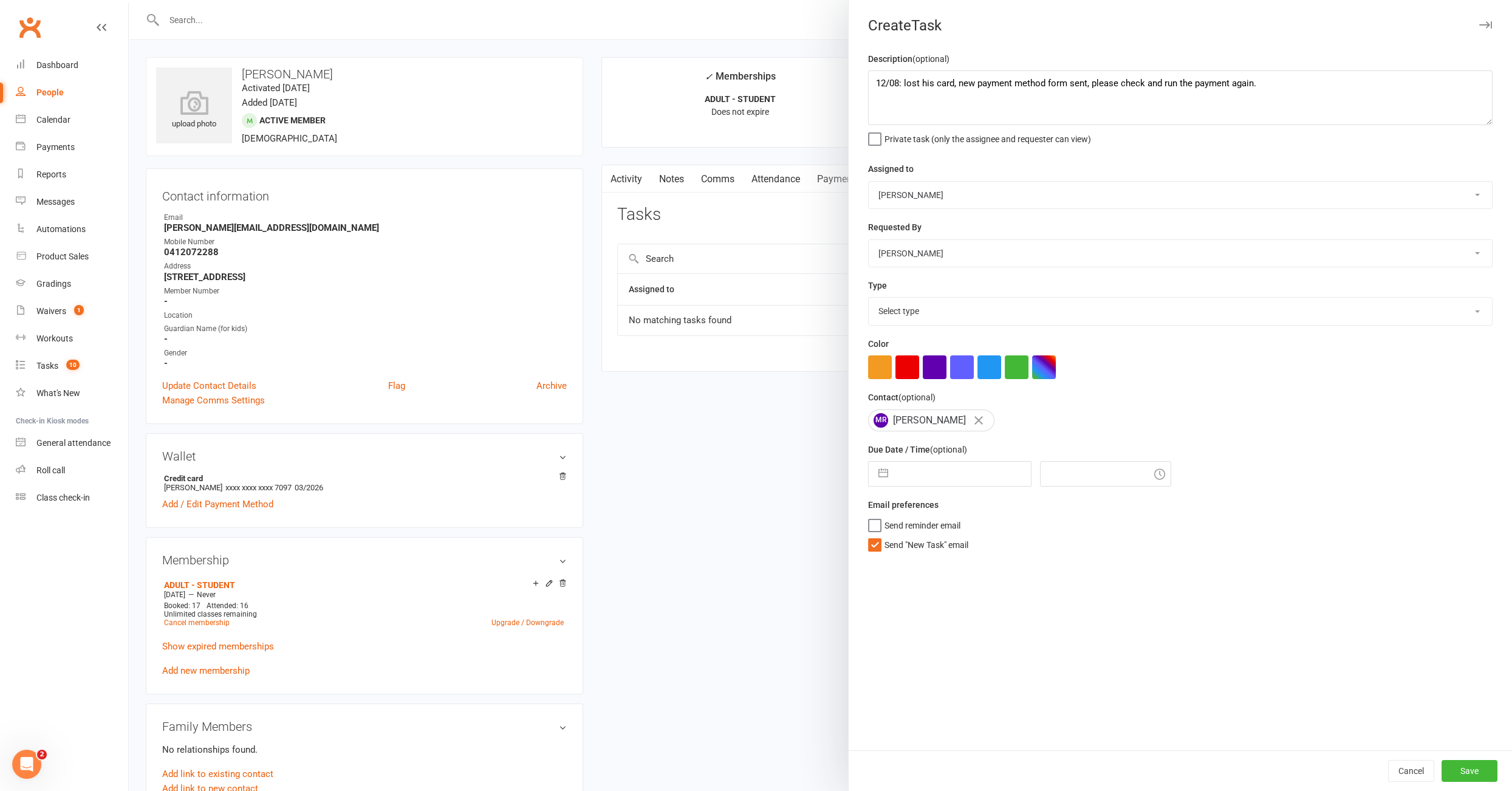
select select "34447"
select select "6"
select select "2025"
select select "7"
select select "2025"
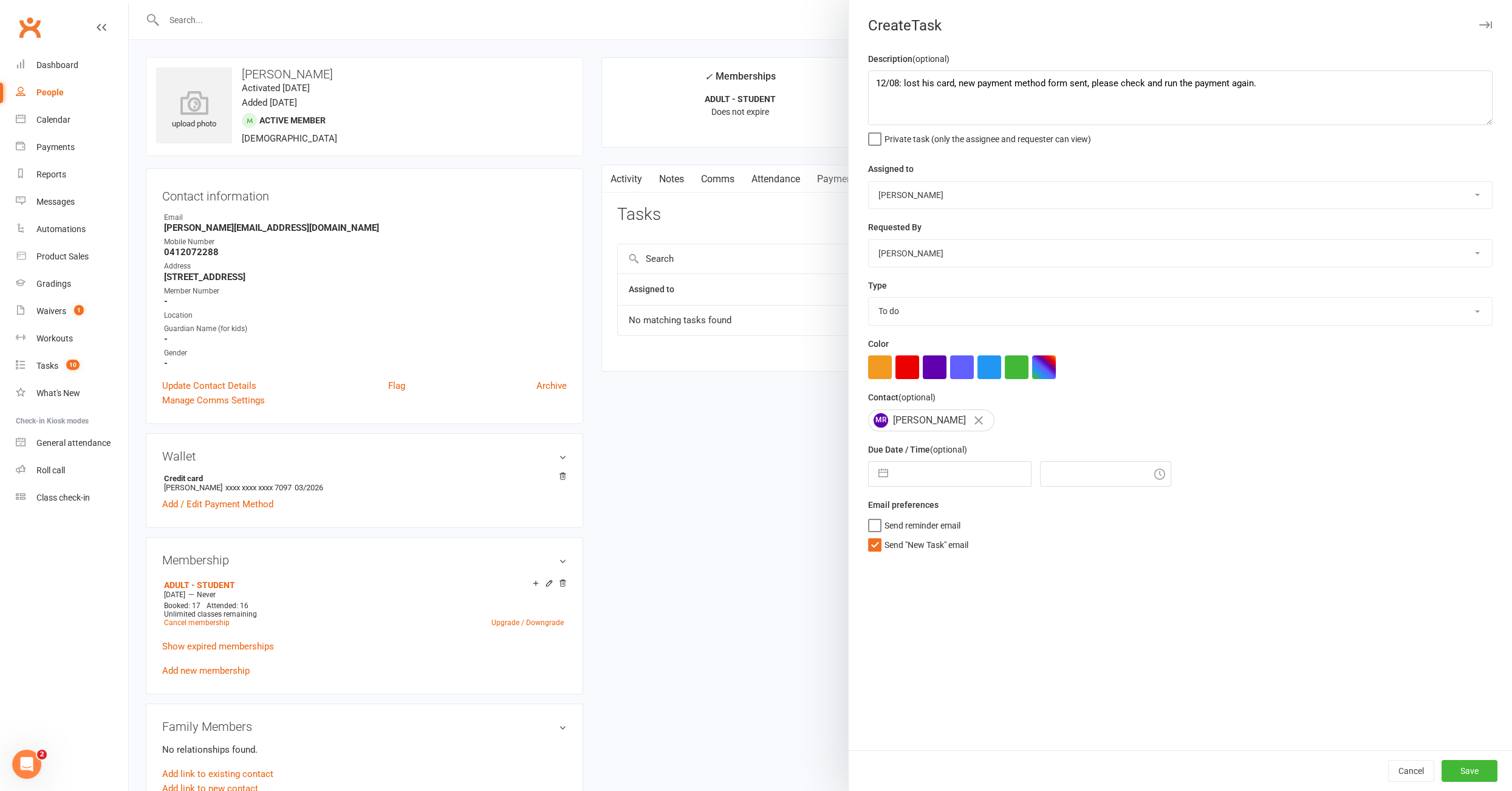
select select "8"
select select "2025"
drag, startPoint x: 908, startPoint y: 482, endPoint x: 914, endPoint y: 497, distance: 16.2
click at [908, 483] on input "text" at bounding box center [962, 474] width 137 height 24
click at [965, 603] on td "13" at bounding box center [965, 612] width 24 height 23
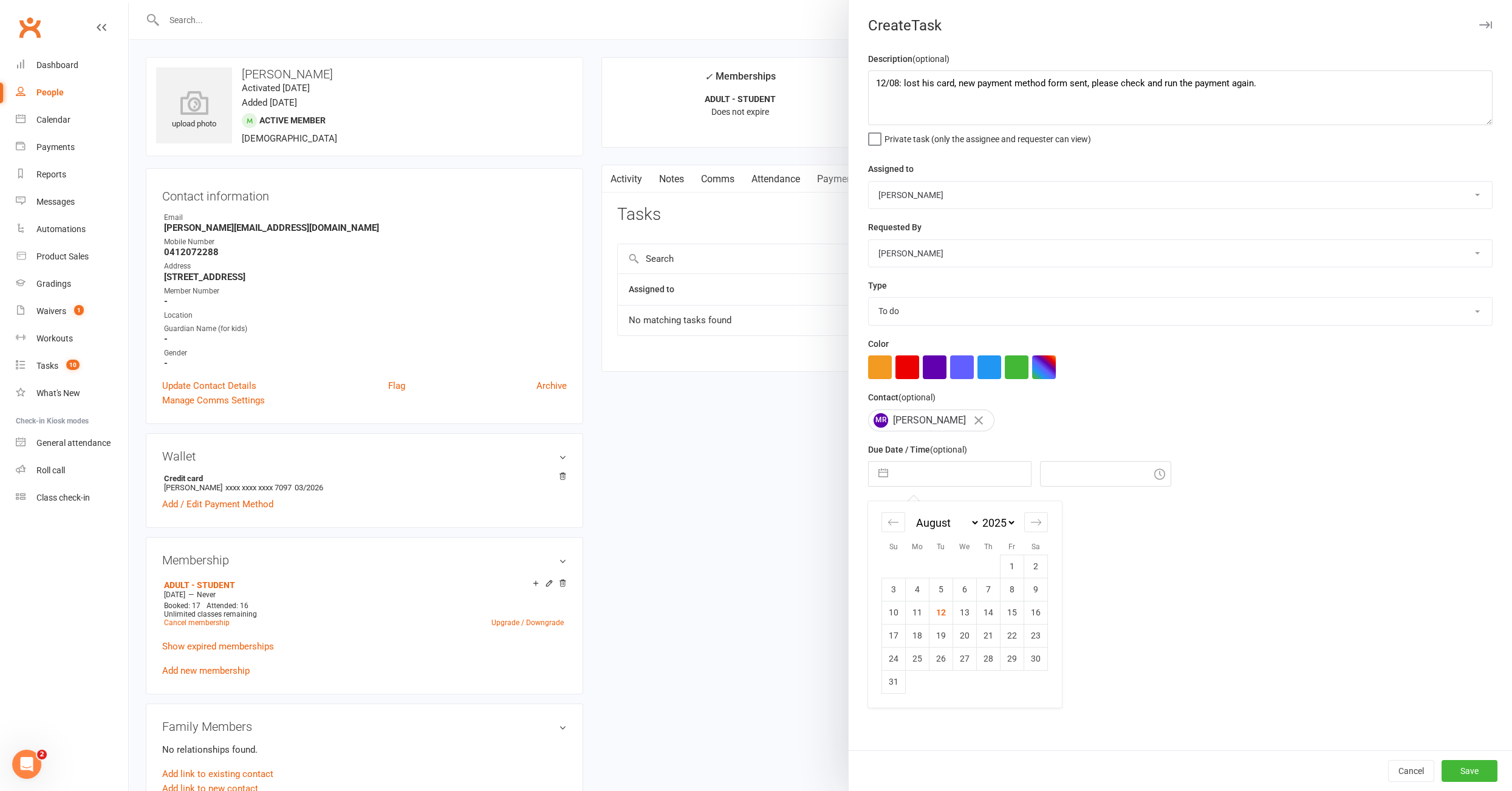
type input "13 Aug 2025"
type input "5:00pm"
click at [1476, 774] on button "Save" at bounding box center [1469, 770] width 56 height 22
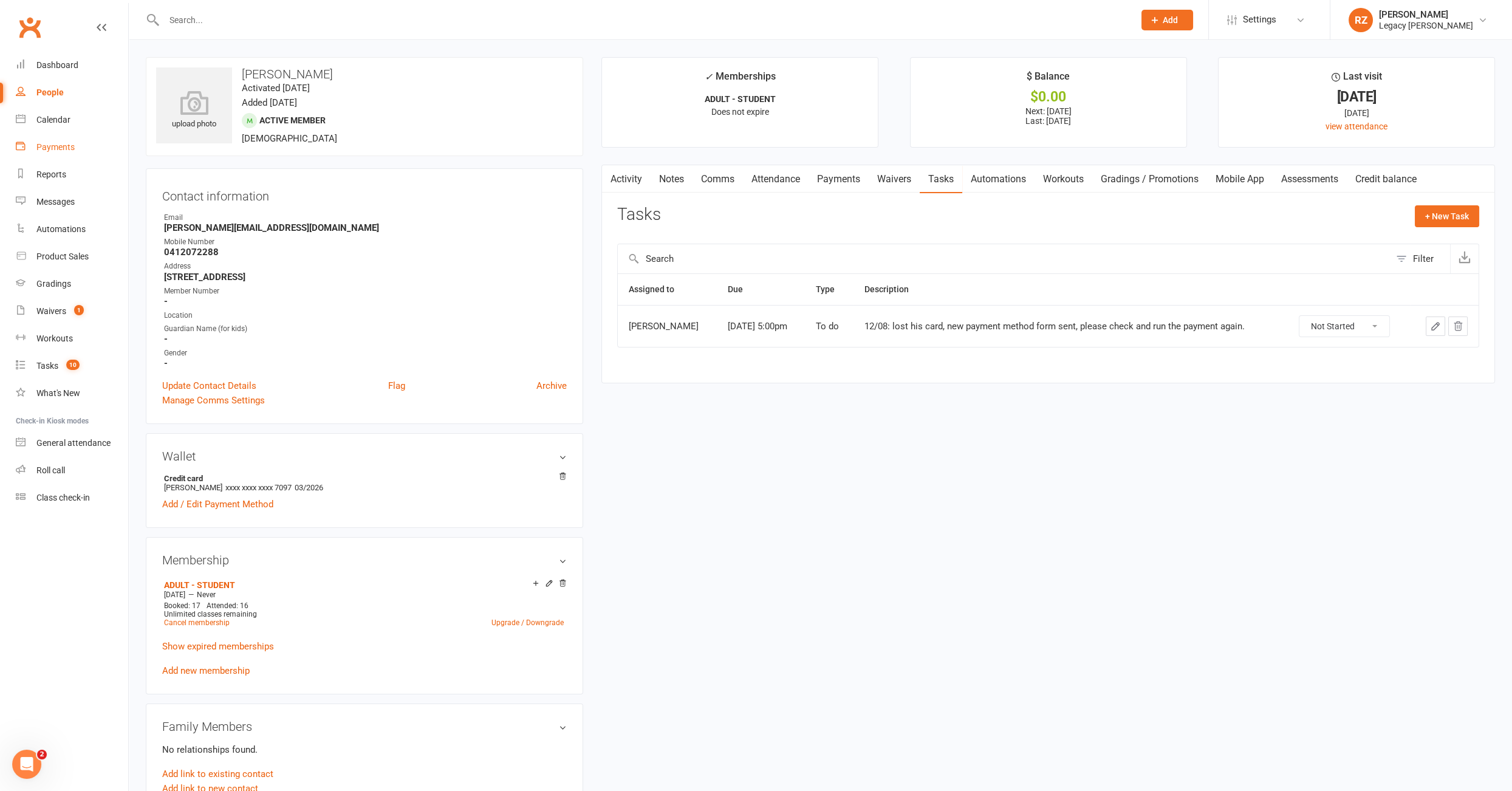
click at [59, 148] on div "Payments" at bounding box center [55, 147] width 38 height 10
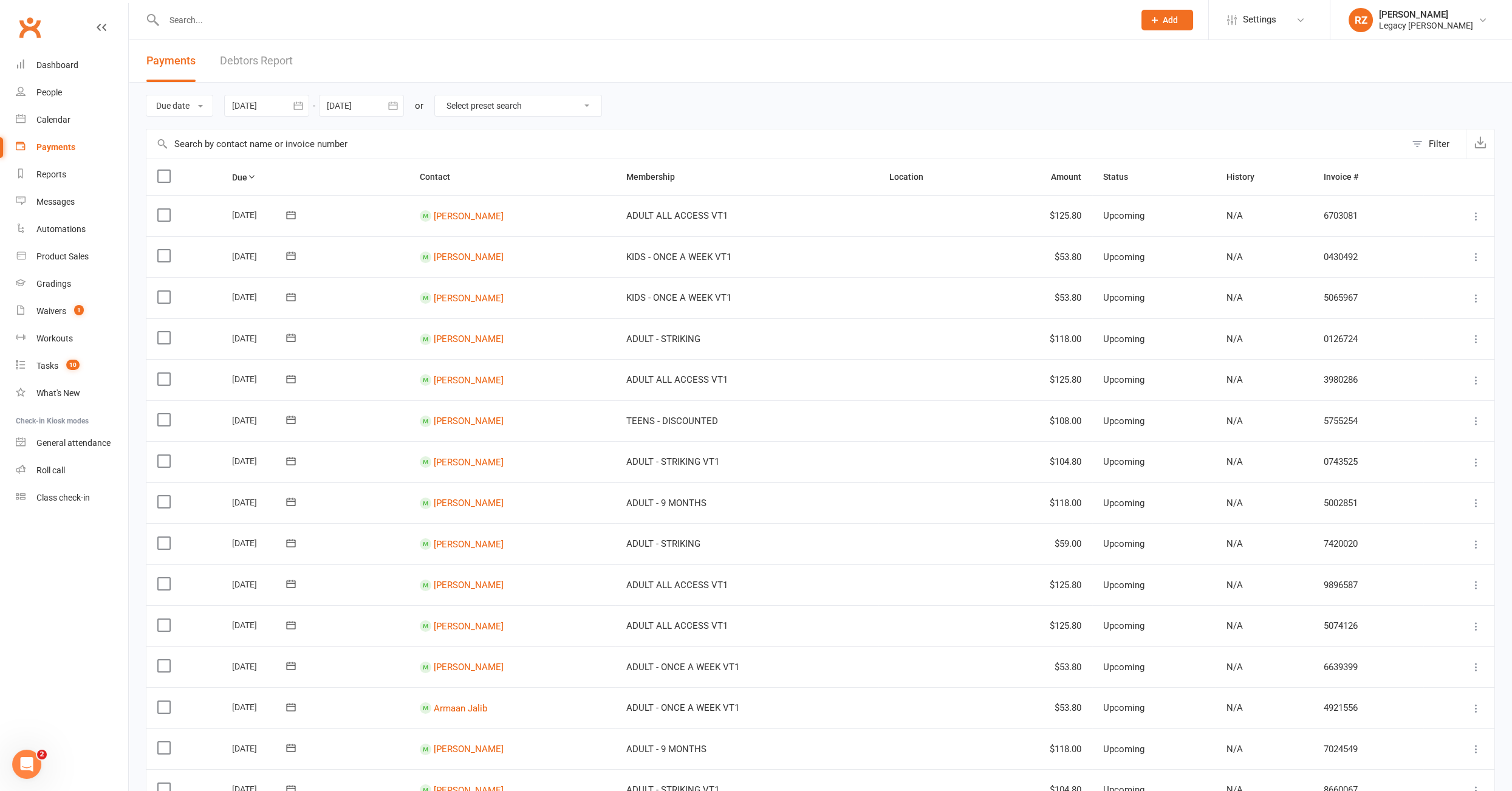
click at [251, 62] on link "Debtors Report" at bounding box center [256, 61] width 73 height 42
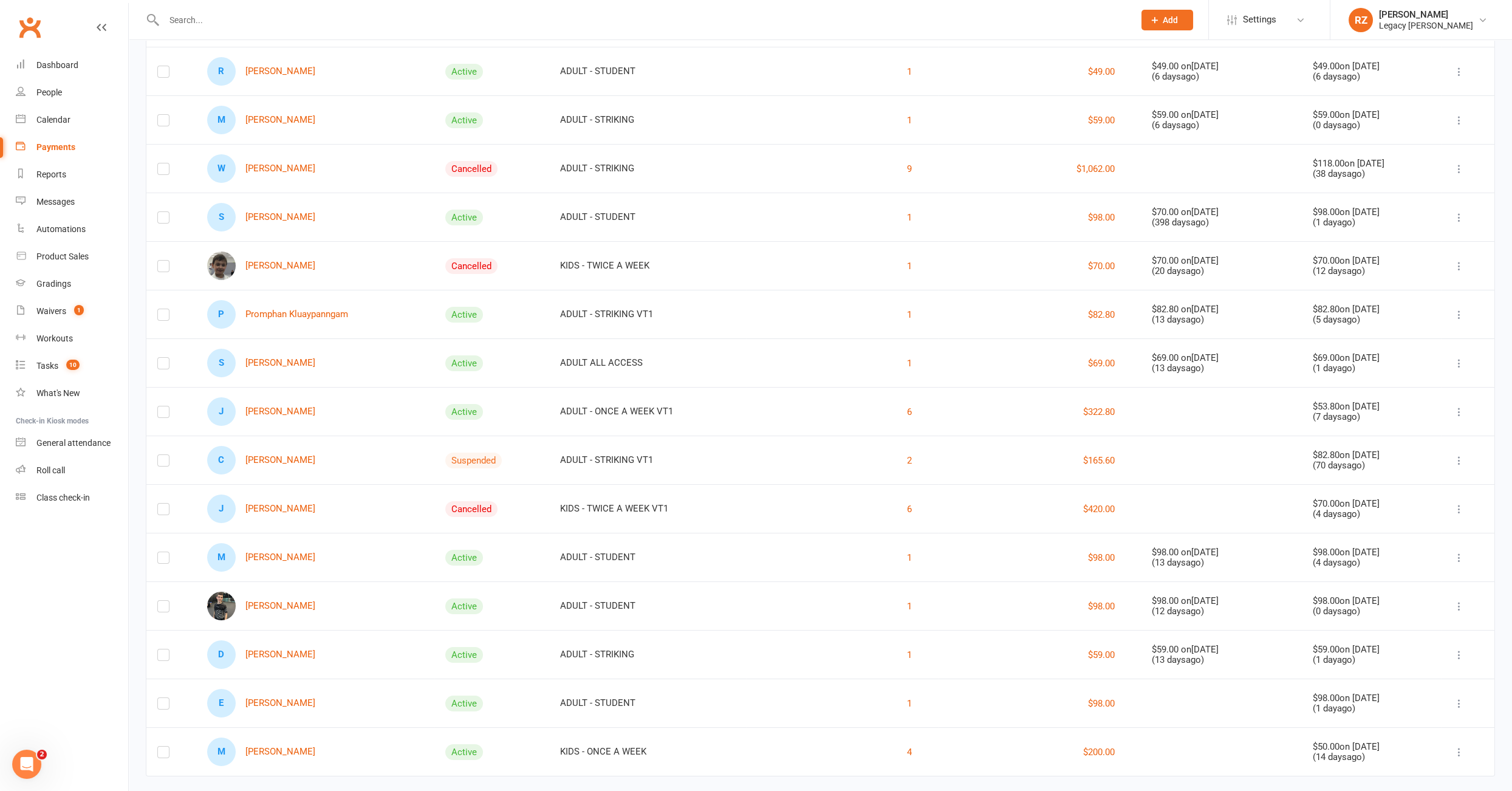
scroll to position [259, 0]
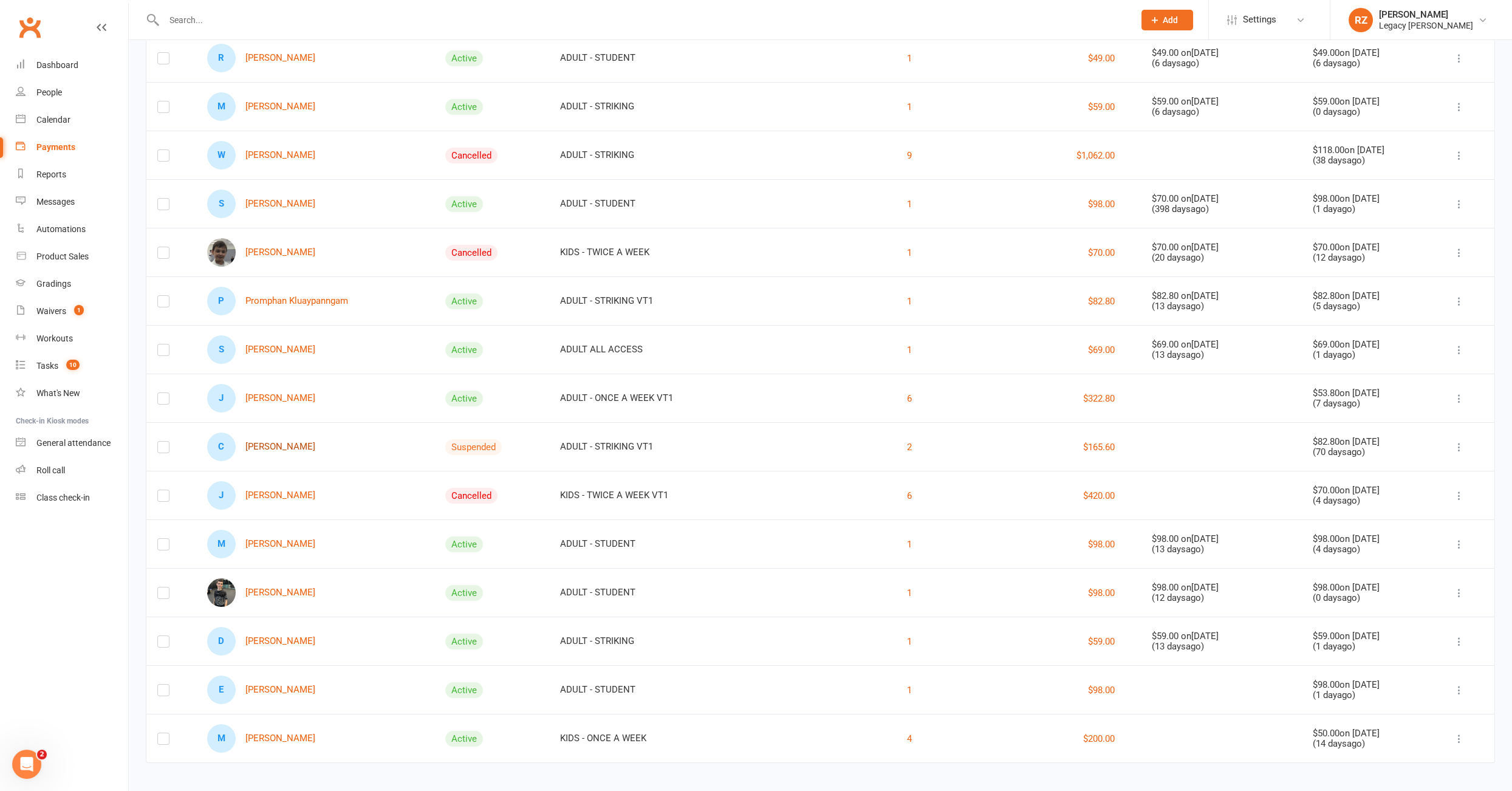
click at [271, 442] on link "C Cameron Lobb" at bounding box center [261, 447] width 108 height 29
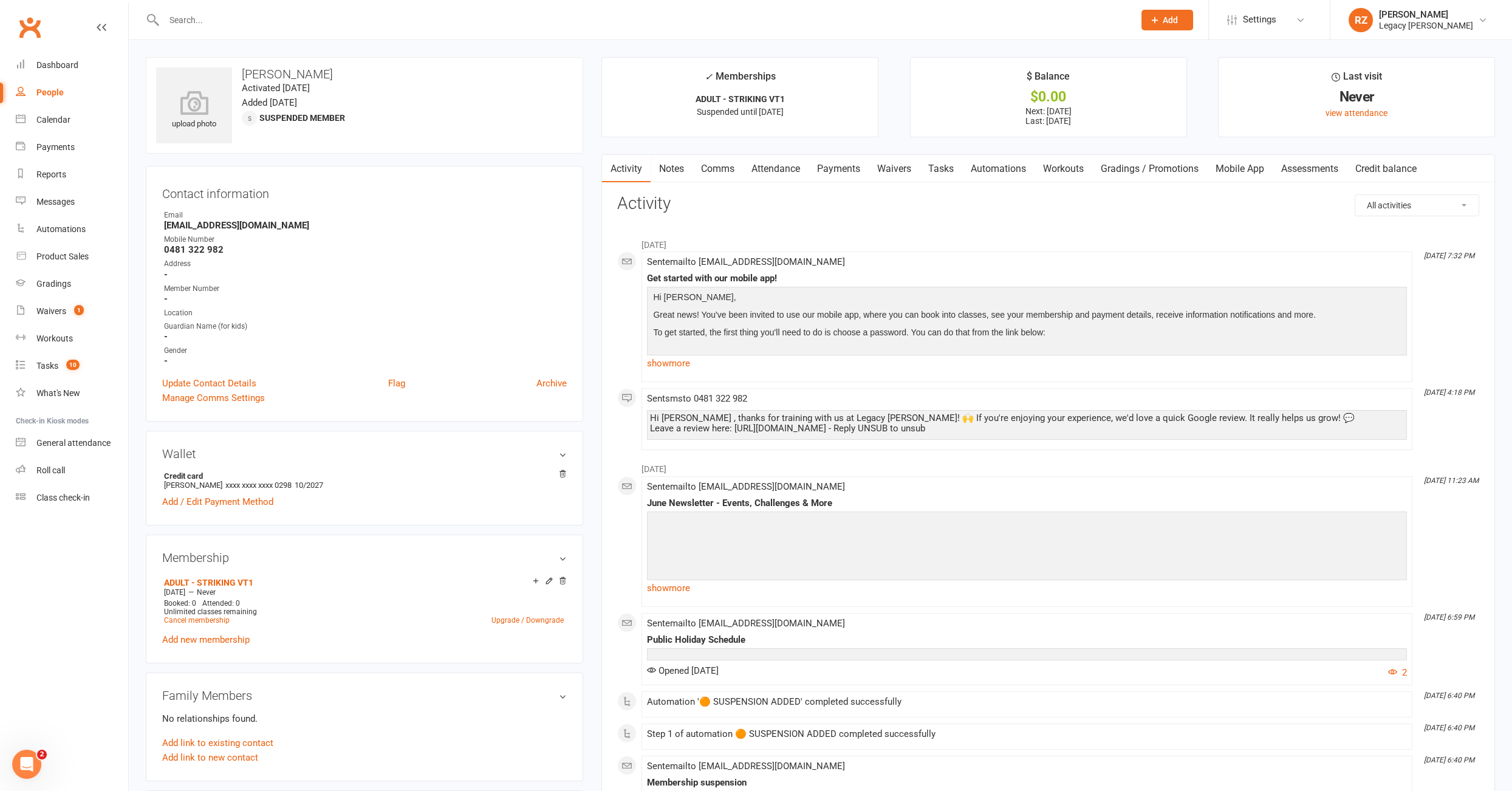
click at [829, 176] on link "Payments" at bounding box center [838, 169] width 60 height 28
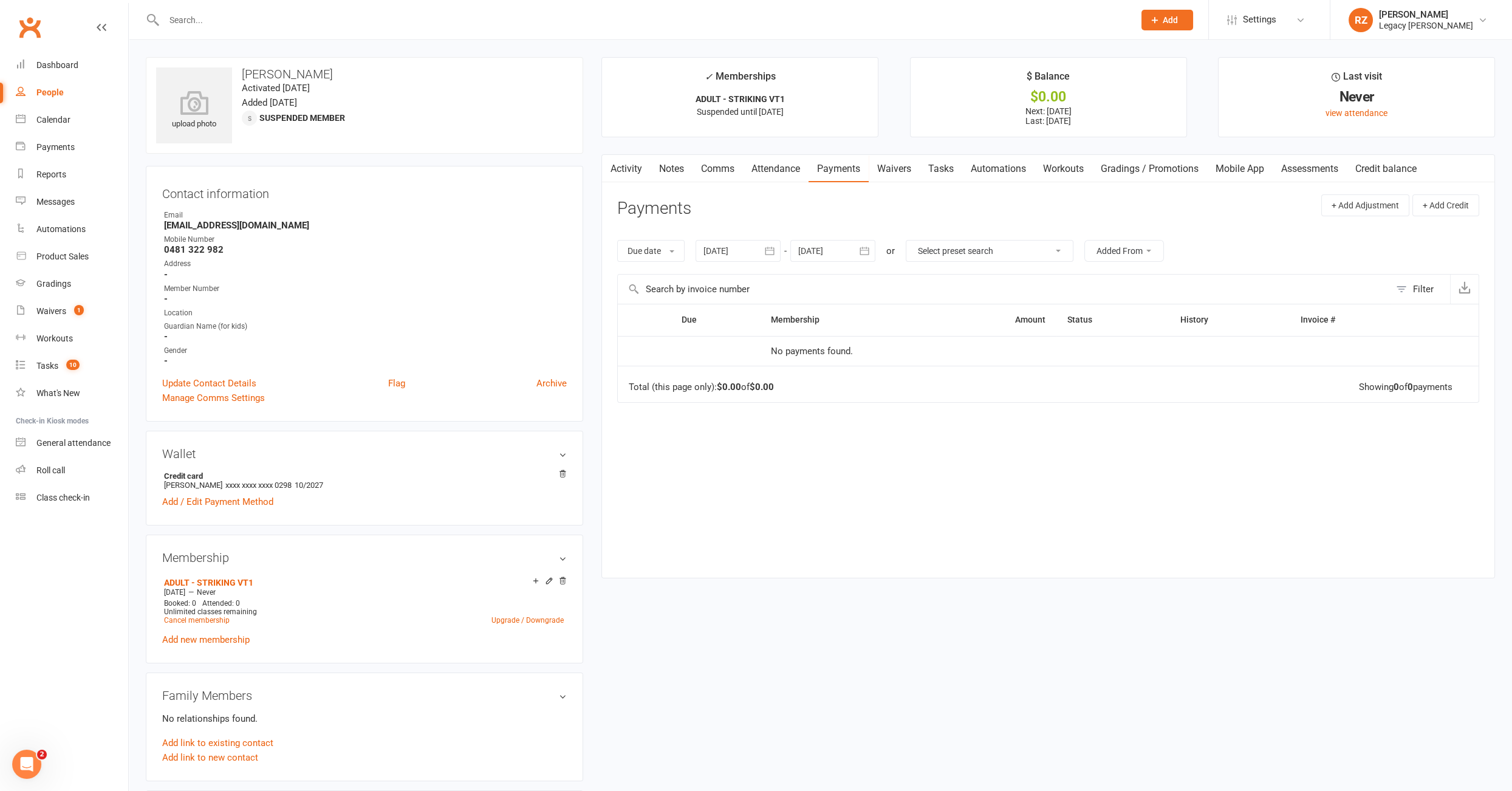
drag, startPoint x: 702, startPoint y: 265, endPoint x: 725, endPoint y: 251, distance: 26.9
click at [706, 262] on div "Due date Due date Date paid Date failed Date settled 12 Jul 2025 July 2025 Sun …" at bounding box center [1048, 251] width 862 height 46
click at [725, 251] on div at bounding box center [738, 251] width 85 height 22
click at [708, 277] on button "button" at bounding box center [715, 280] width 26 height 22
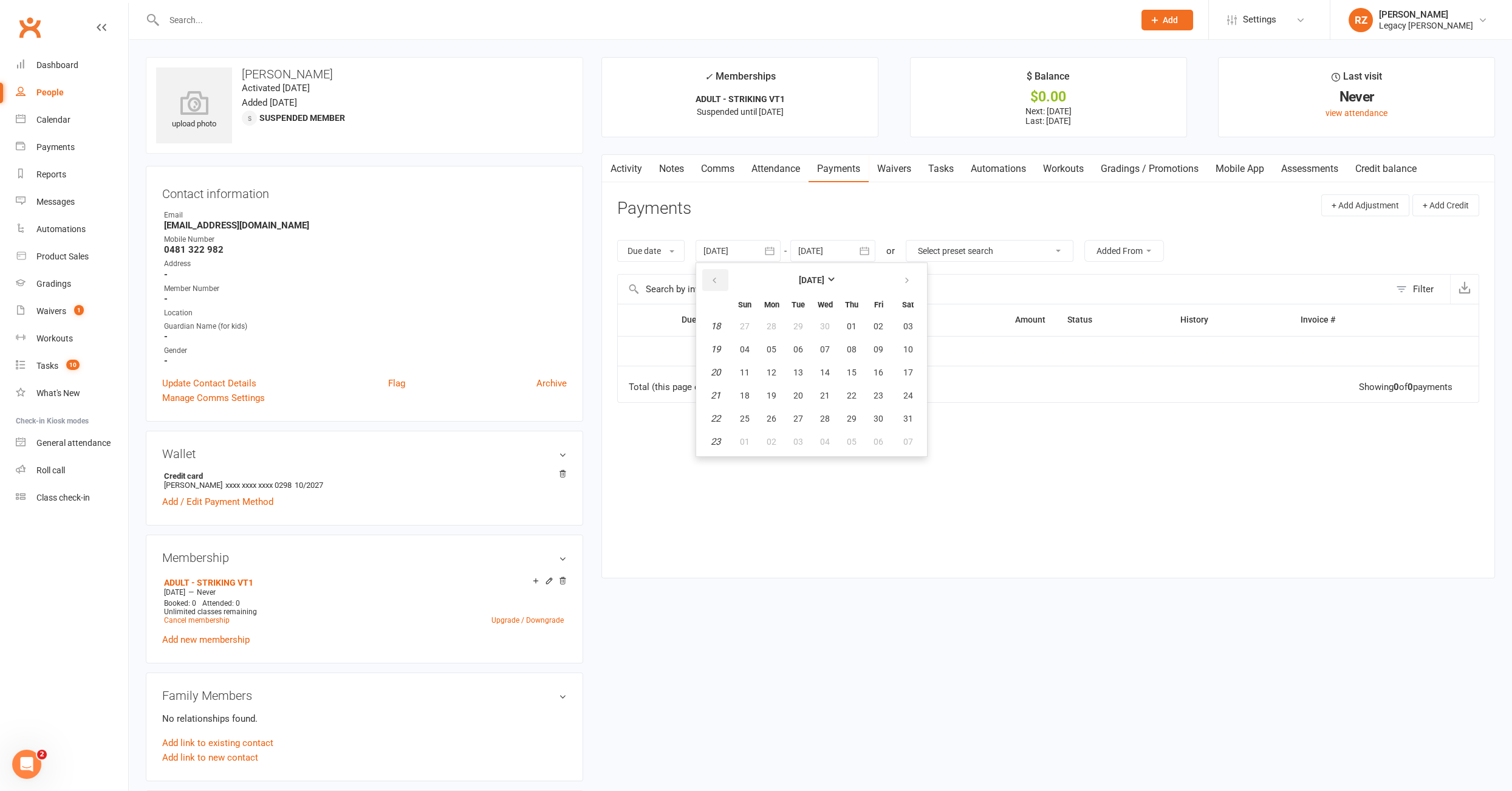
click at [708, 277] on button "button" at bounding box center [715, 280] width 26 height 22
click at [744, 345] on span "05" at bounding box center [744, 349] width 10 height 10
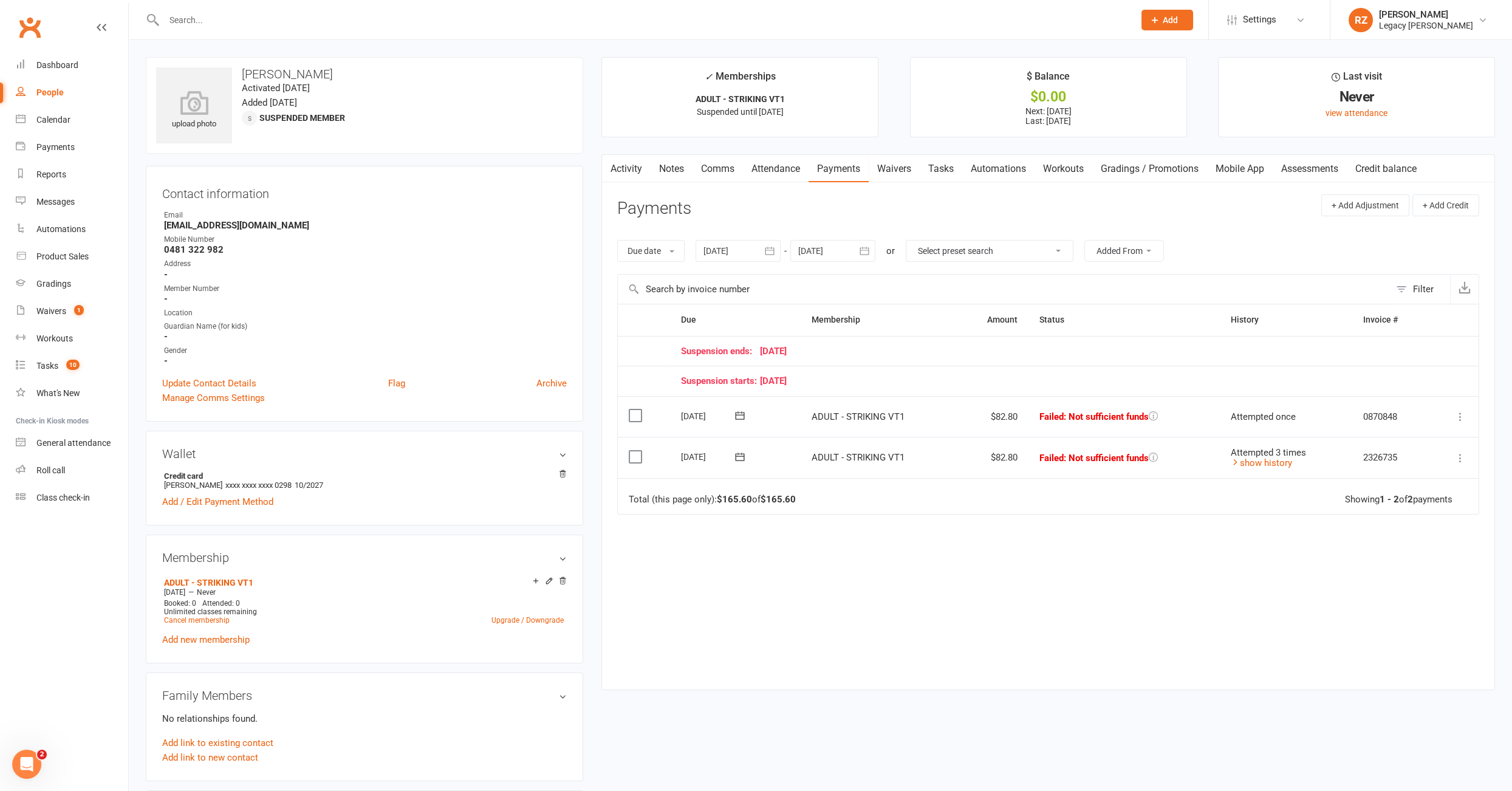
click at [713, 243] on div at bounding box center [738, 251] width 85 height 22
click at [718, 283] on icon "button" at bounding box center [714, 281] width 8 height 10
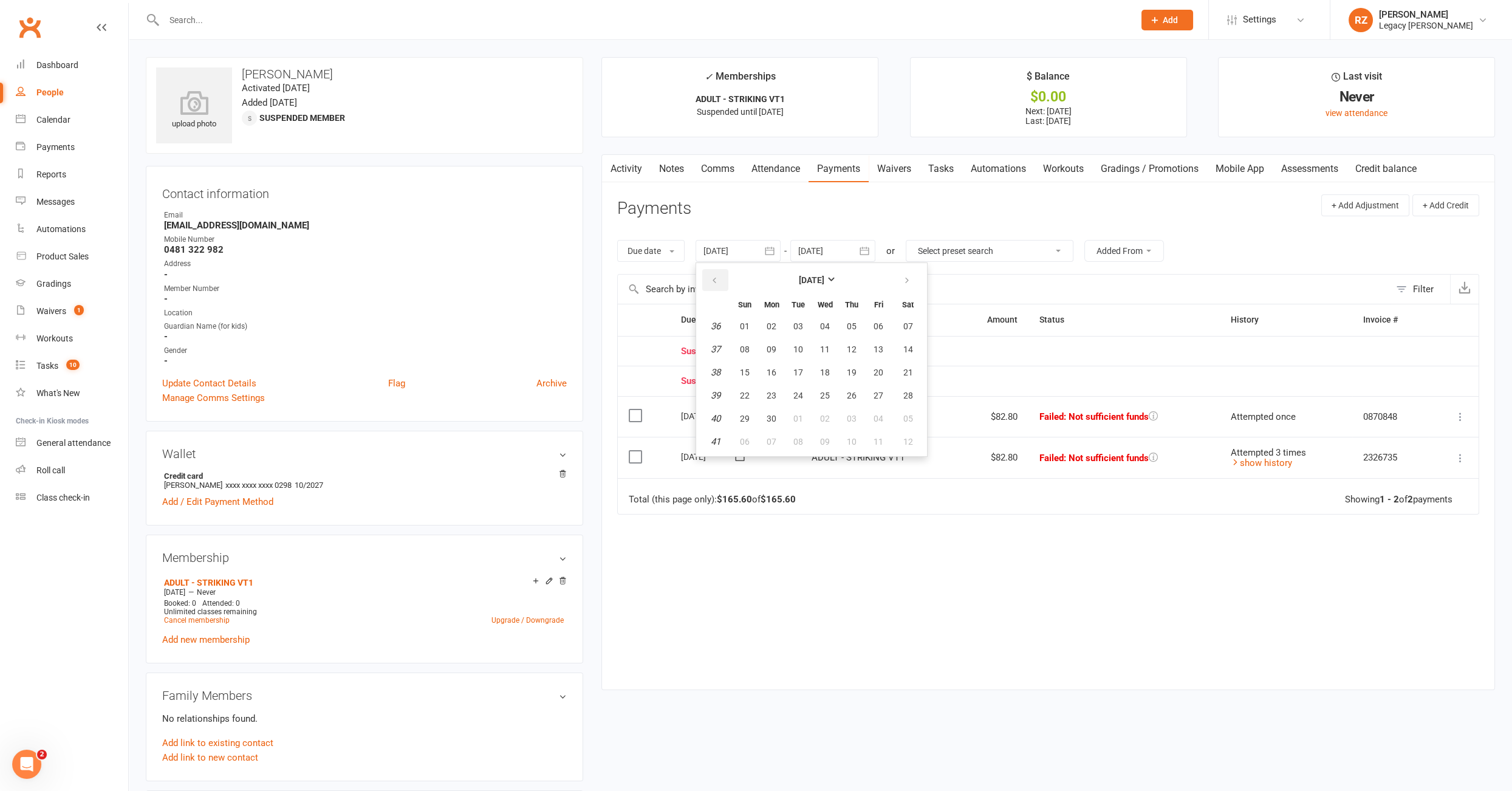
click at [718, 283] on icon "button" at bounding box center [714, 281] width 8 height 10
click at [743, 347] on span "04" at bounding box center [744, 349] width 10 height 10
type input "04 Aug 2024"
click at [675, 171] on link "Notes" at bounding box center [671, 169] width 42 height 28
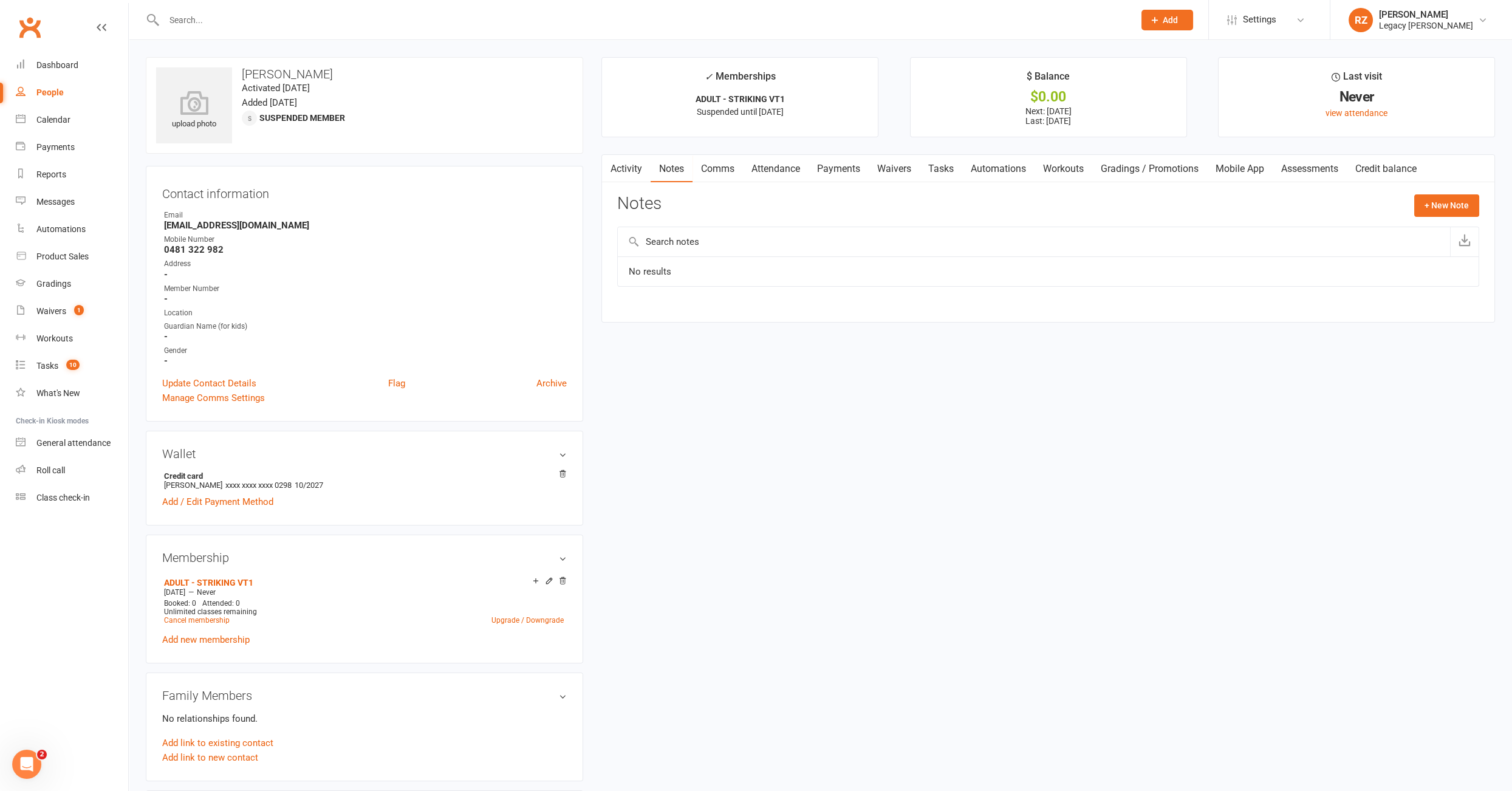
click at [956, 171] on link "Tasks" at bounding box center [941, 169] width 43 height 28
click at [813, 165] on link "Payments" at bounding box center [838, 169] width 60 height 28
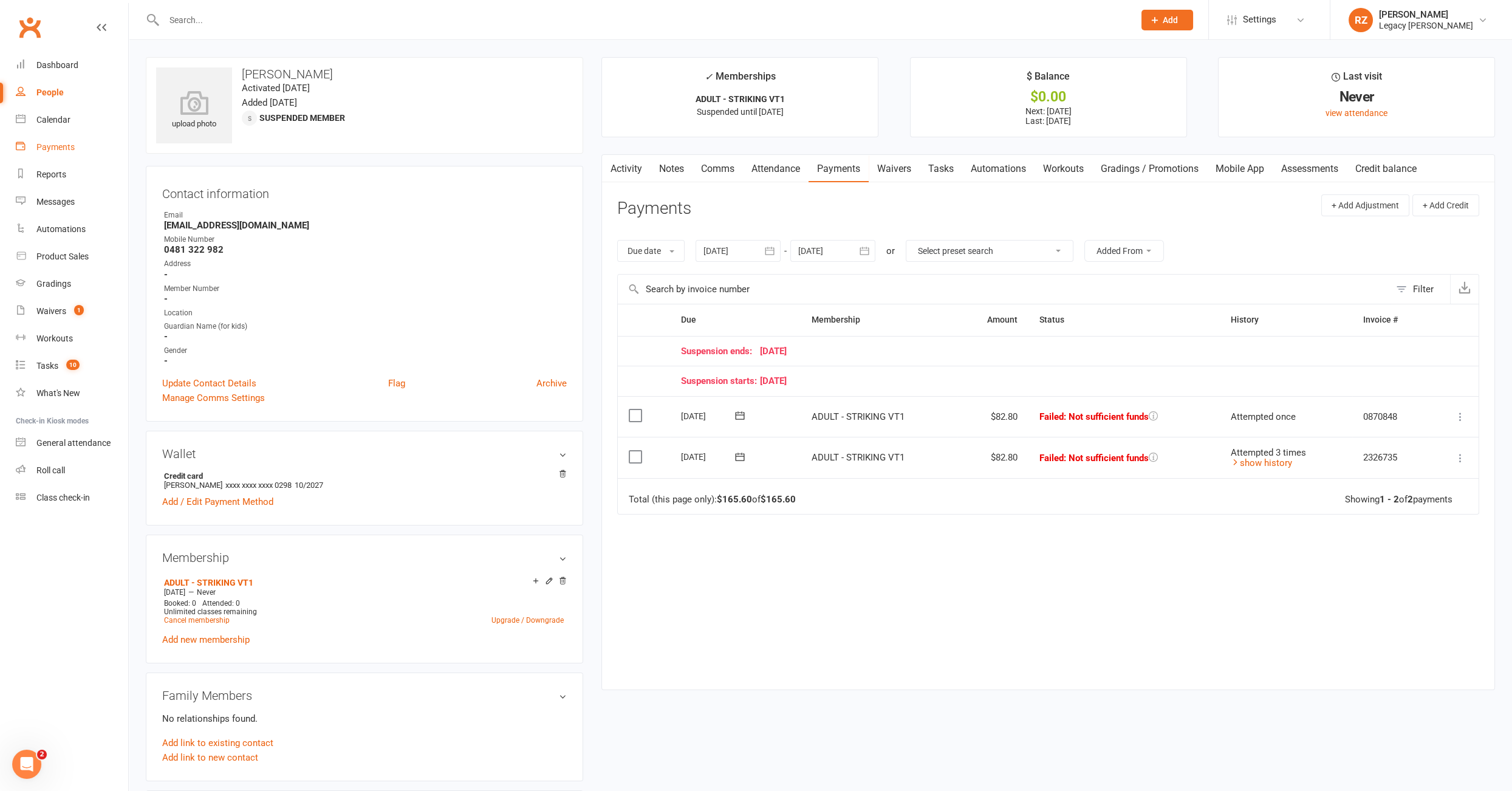
click at [59, 149] on div "Payments" at bounding box center [55, 147] width 38 height 10
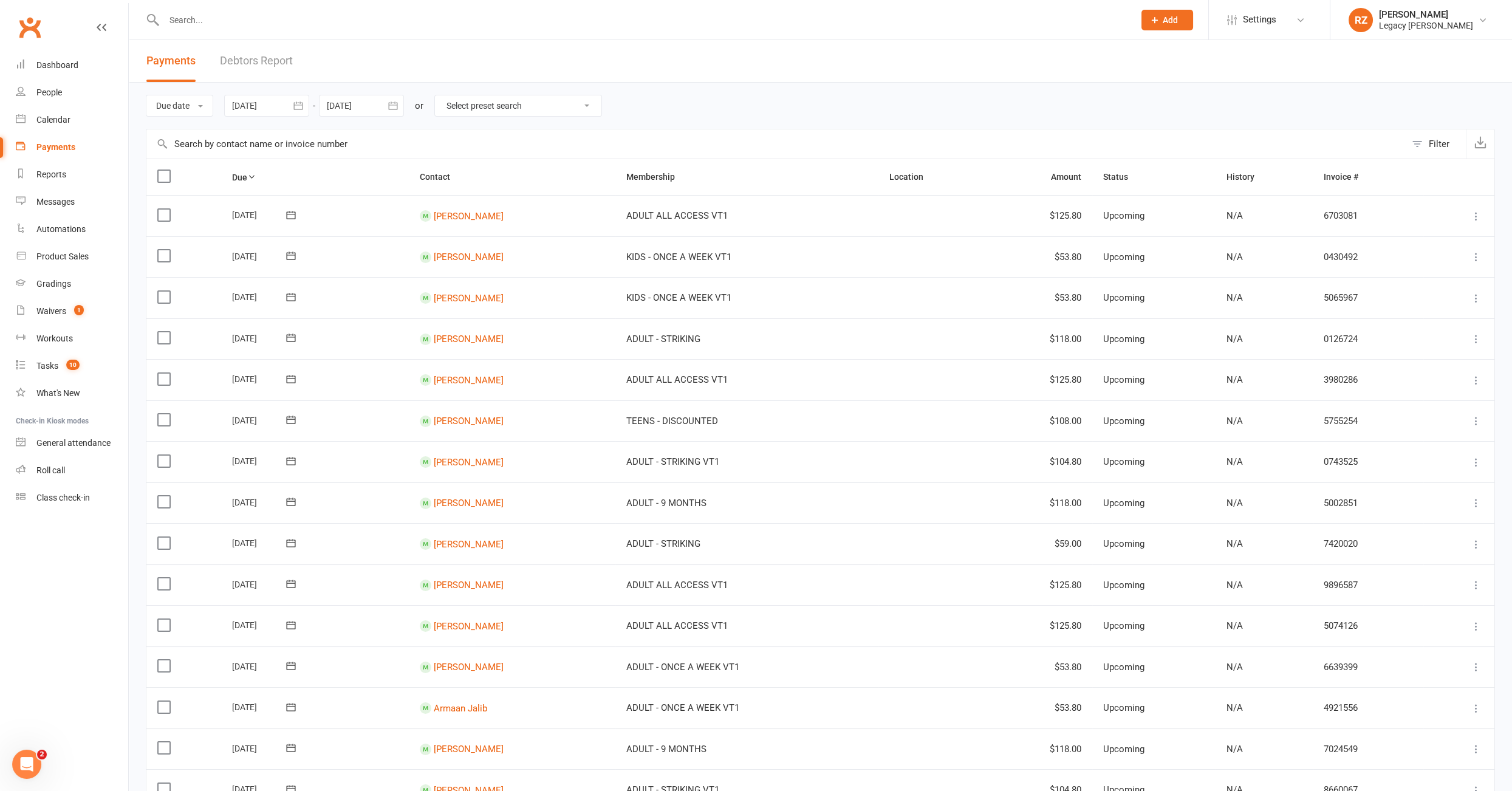
click at [252, 62] on link "Debtors Report" at bounding box center [256, 61] width 73 height 42
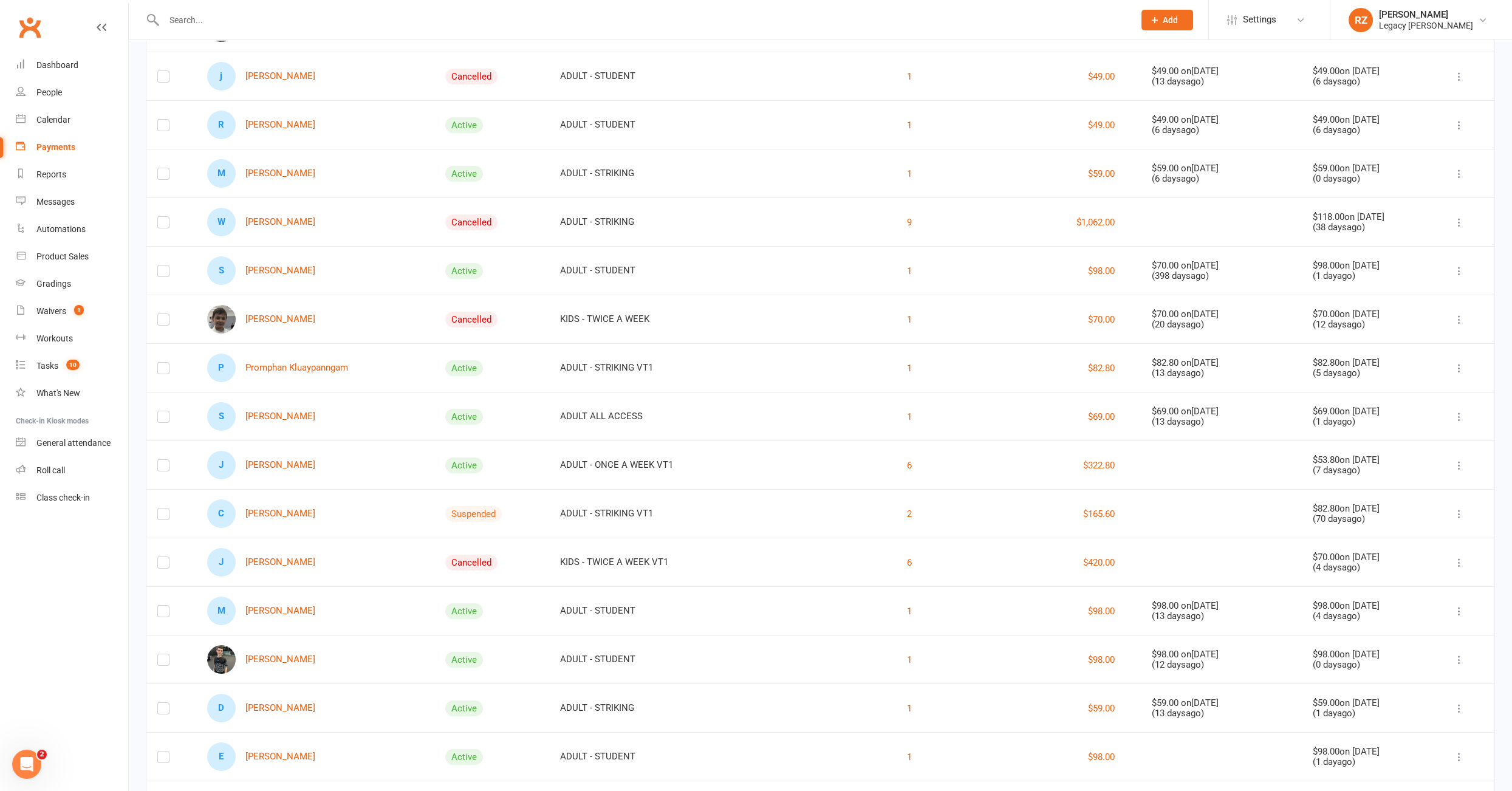
scroll to position [197, 0]
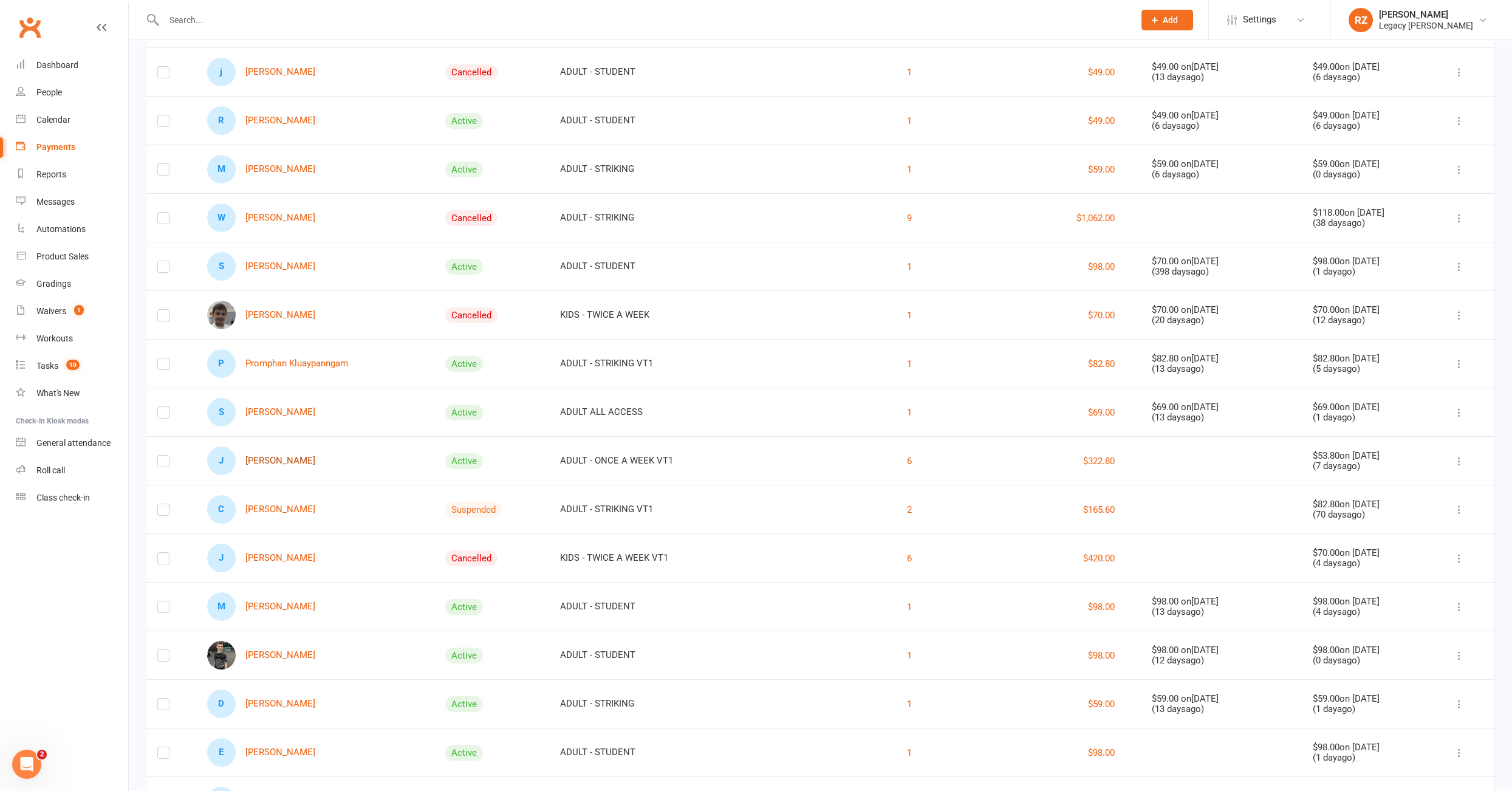
click at [252, 454] on link "J Jesse Levy" at bounding box center [261, 461] width 108 height 29
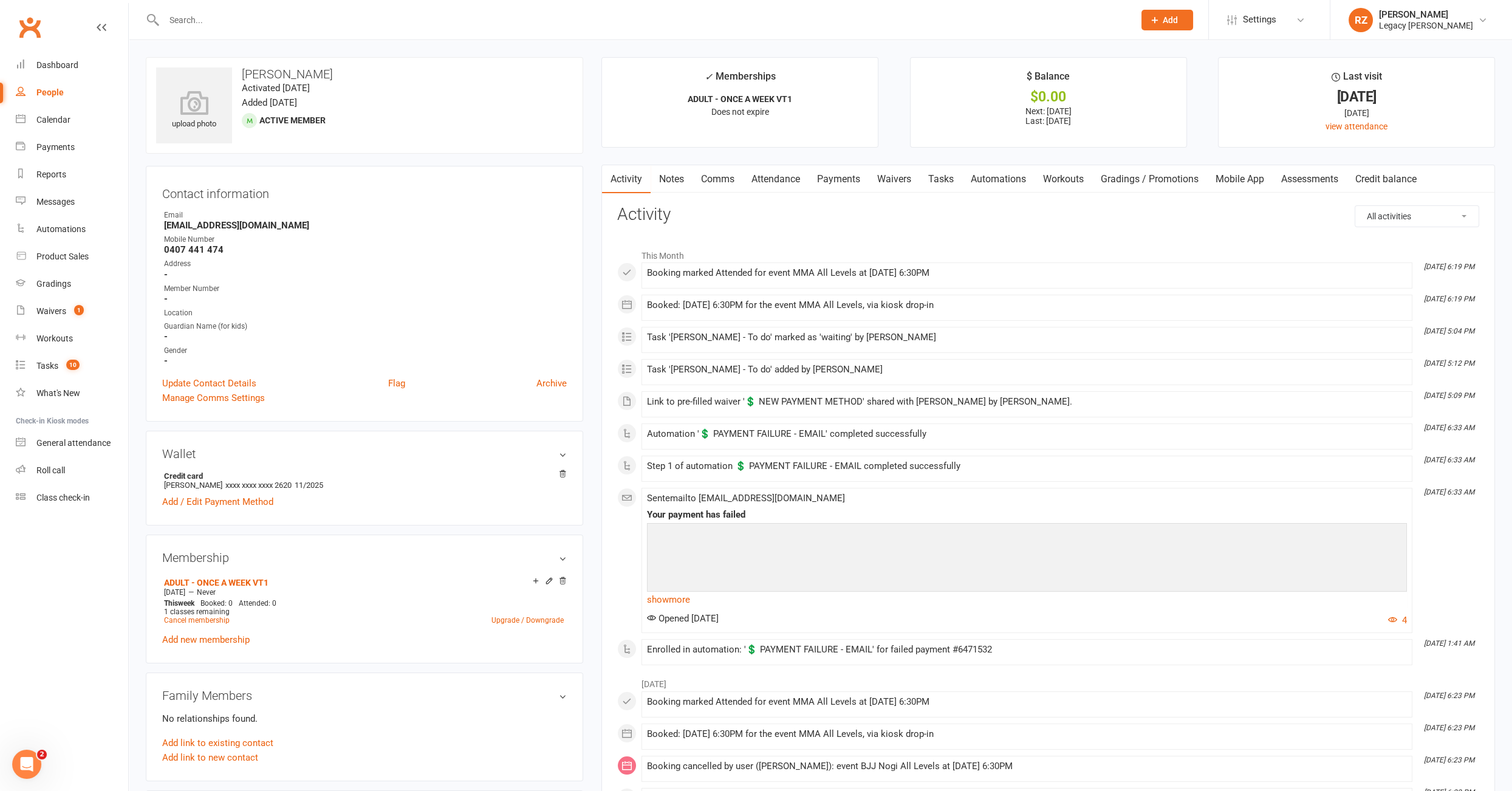
click at [938, 177] on link "Tasks" at bounding box center [941, 179] width 43 height 28
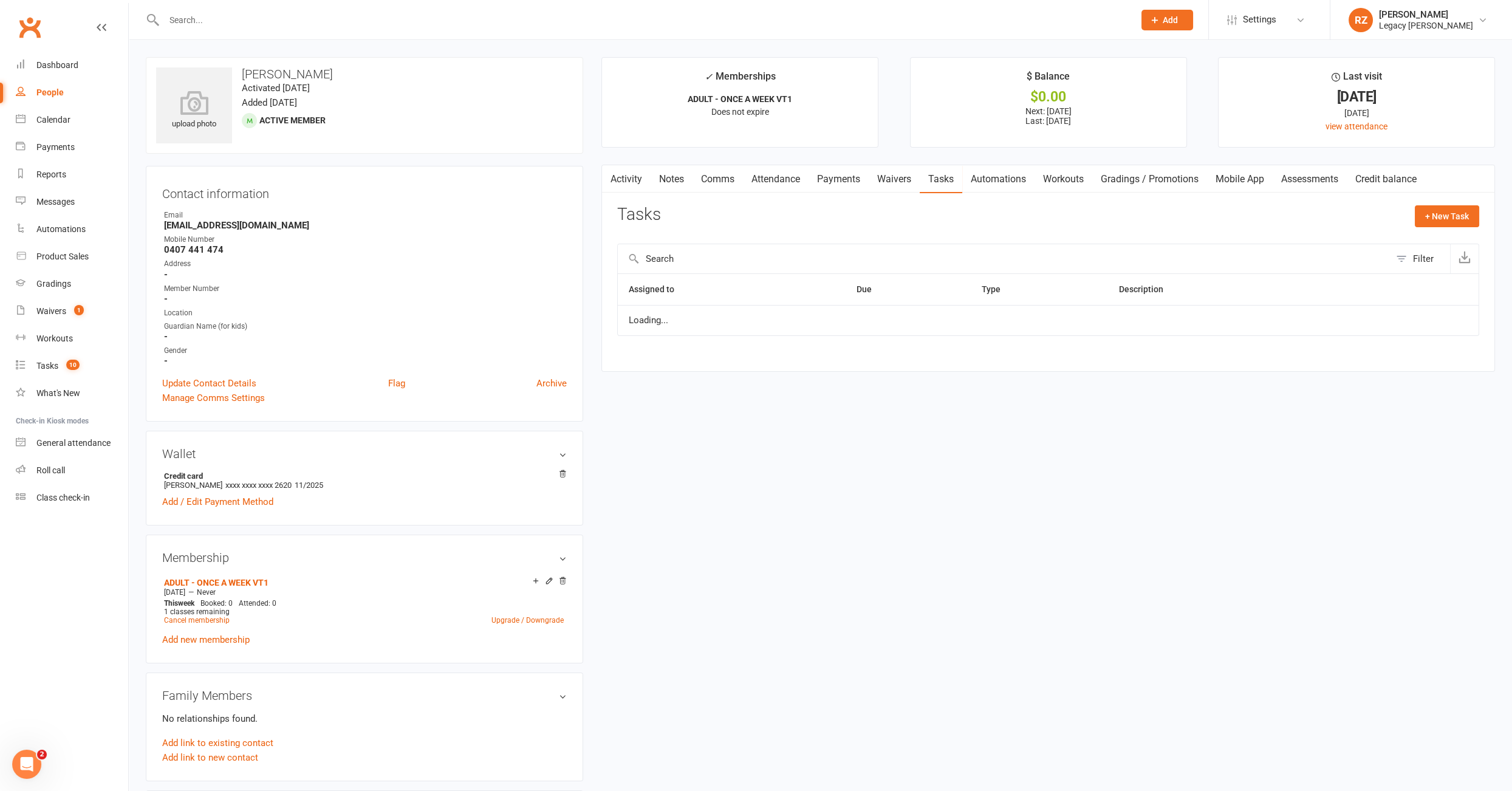
select select "waiting"
click at [876, 176] on link "Waivers" at bounding box center [893, 179] width 51 height 28
click at [825, 179] on link "Payments" at bounding box center [838, 179] width 60 height 28
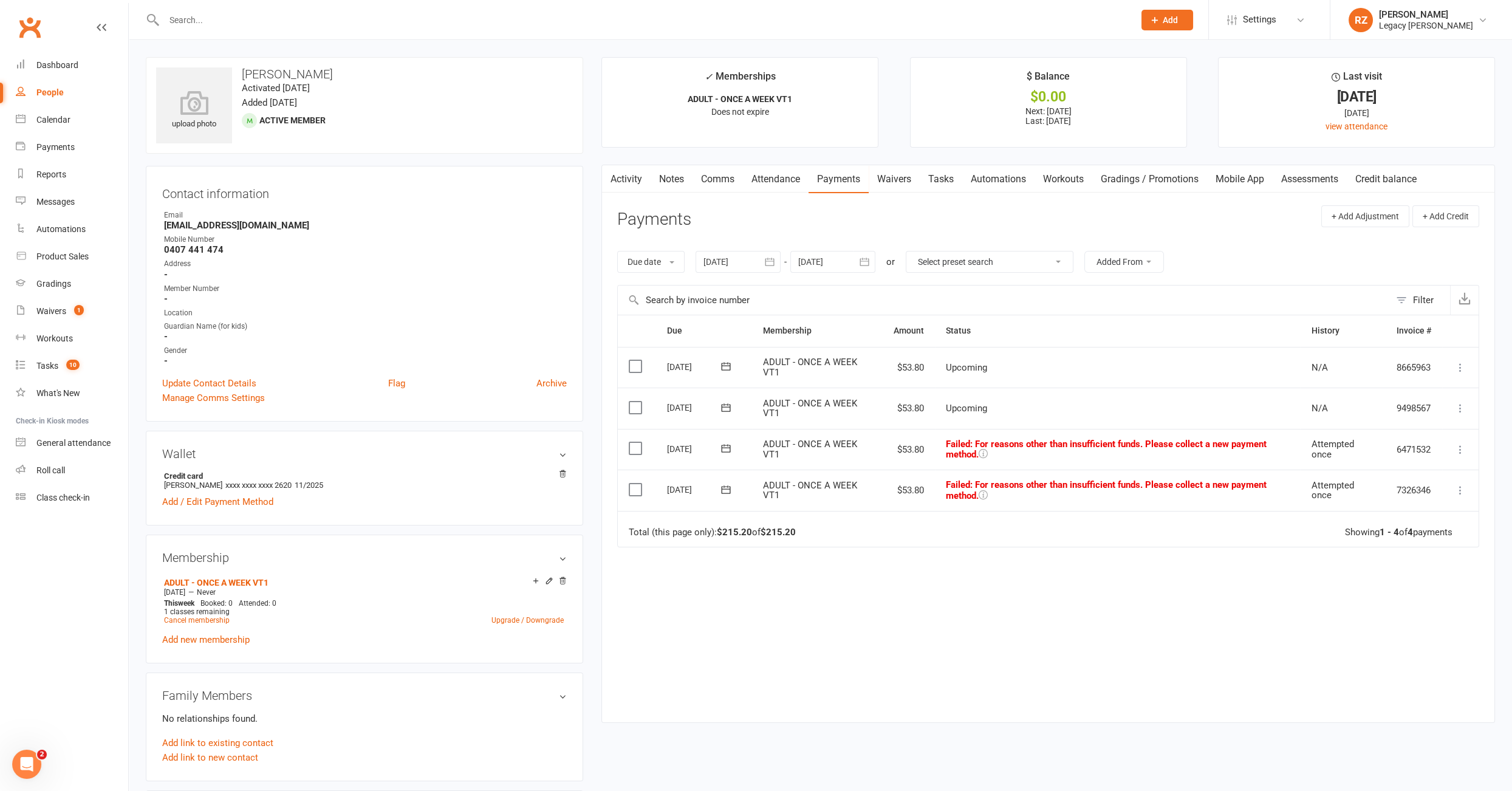
click at [735, 265] on div at bounding box center [738, 262] width 85 height 22
click at [712, 293] on icon "button" at bounding box center [714, 291] width 8 height 10
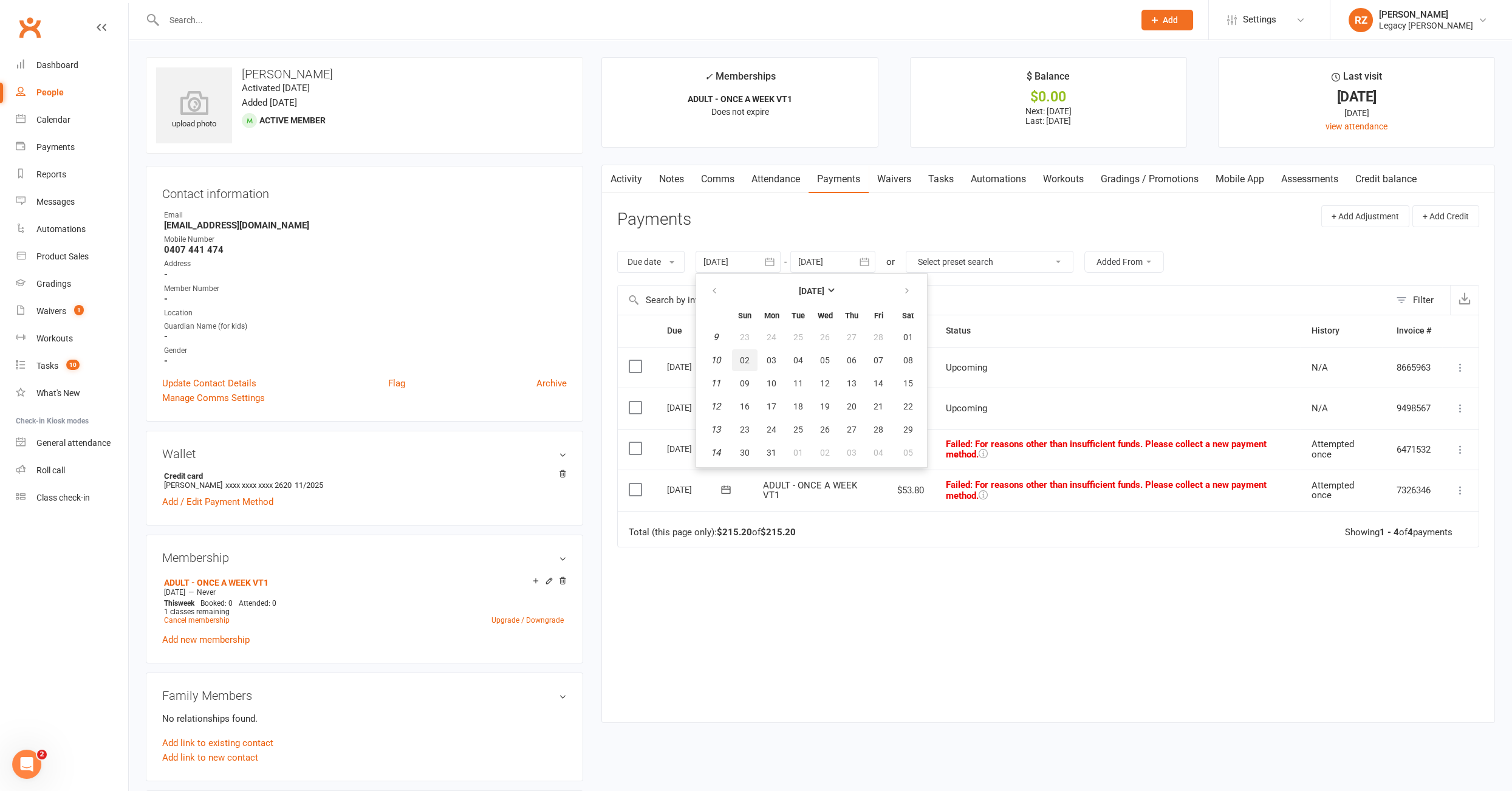
click at [739, 358] on button "02" at bounding box center [745, 360] width 26 height 22
type input "02 Mar 2025"
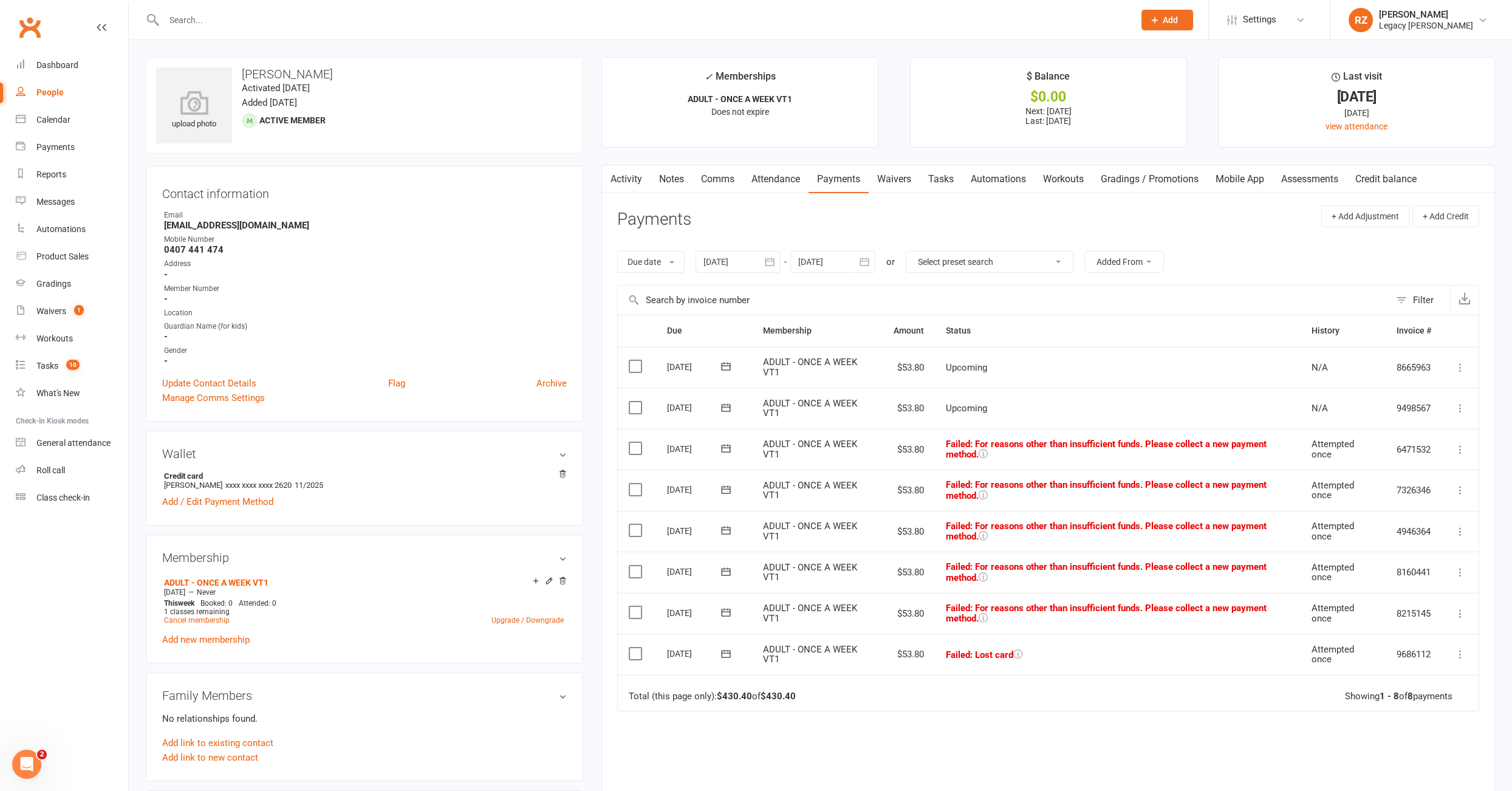
click at [895, 181] on link "Waivers" at bounding box center [893, 179] width 51 height 28
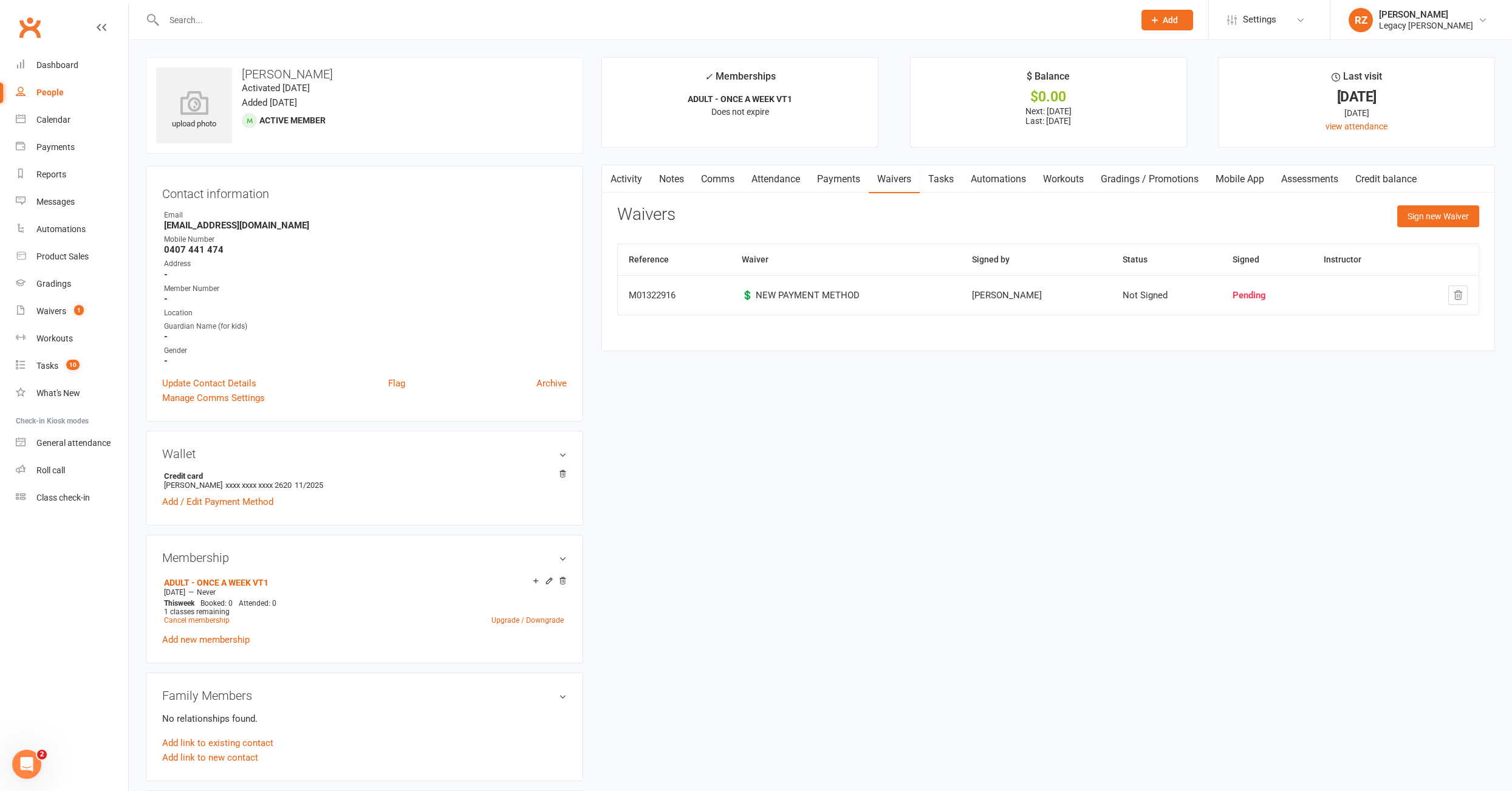
click at [842, 181] on link "Payments" at bounding box center [838, 179] width 60 height 28
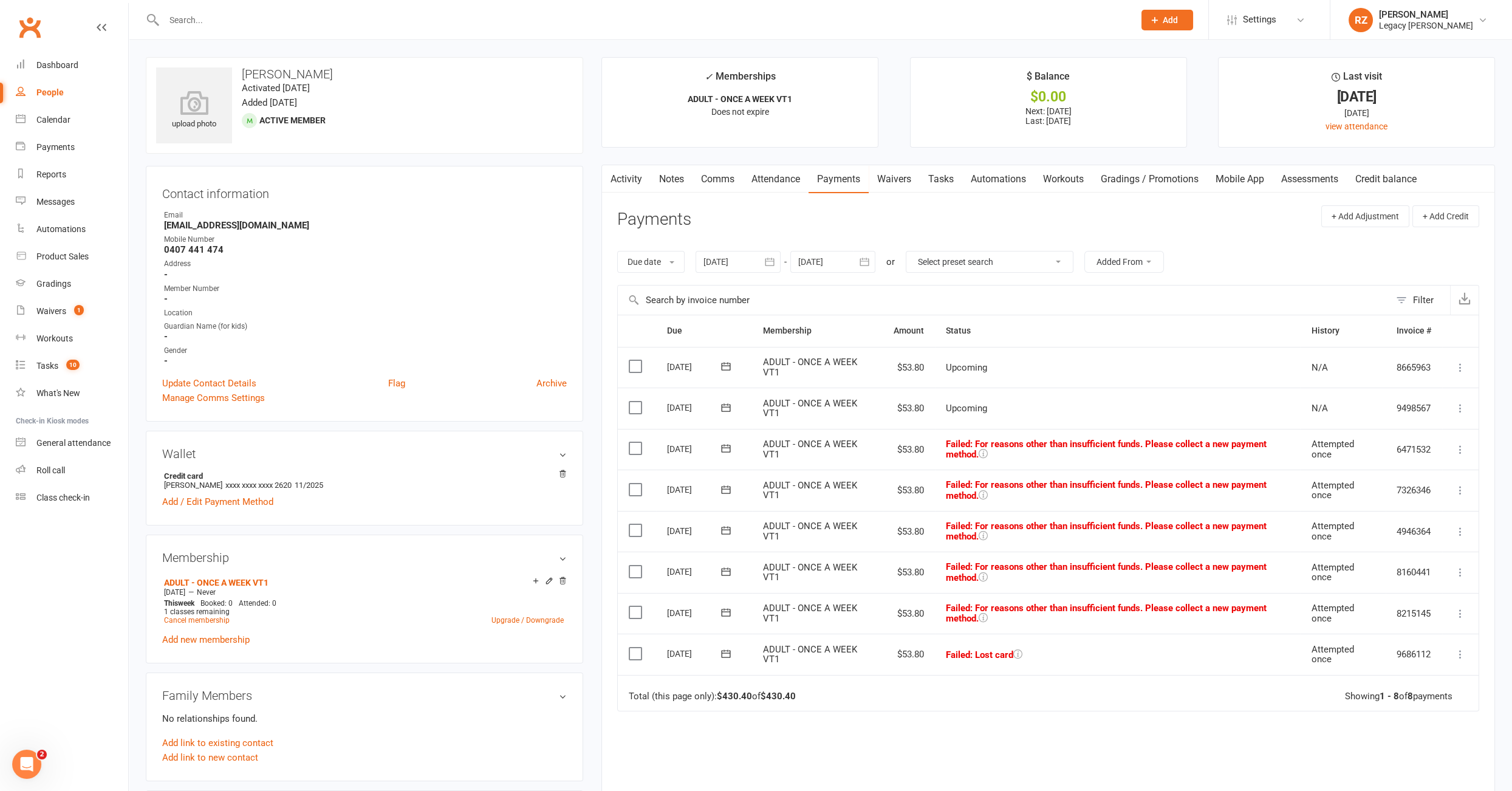
click at [904, 173] on link "Waivers" at bounding box center [893, 179] width 51 height 28
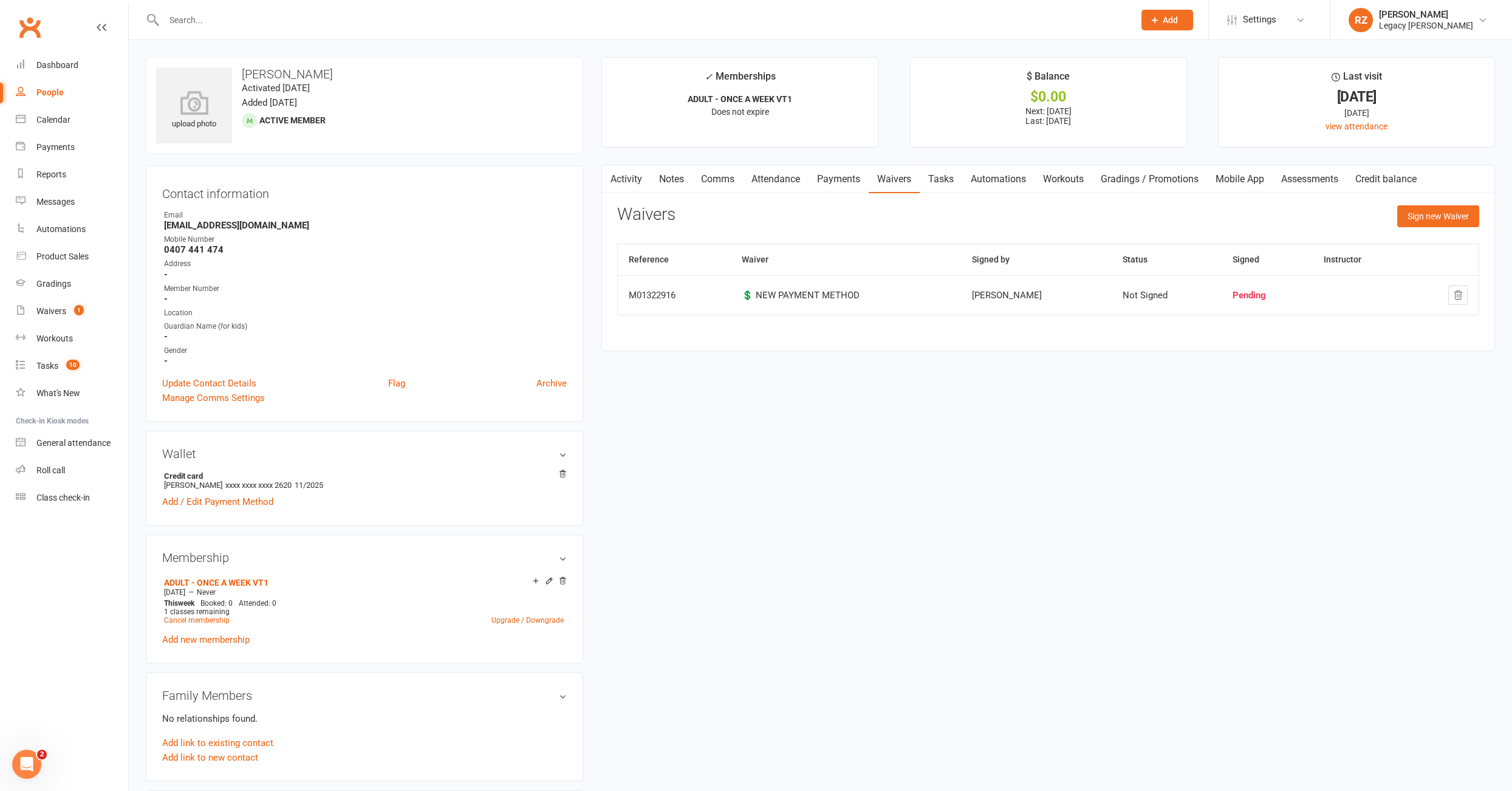
click at [943, 179] on link "Tasks" at bounding box center [941, 179] width 43 height 28
select select "waiting"
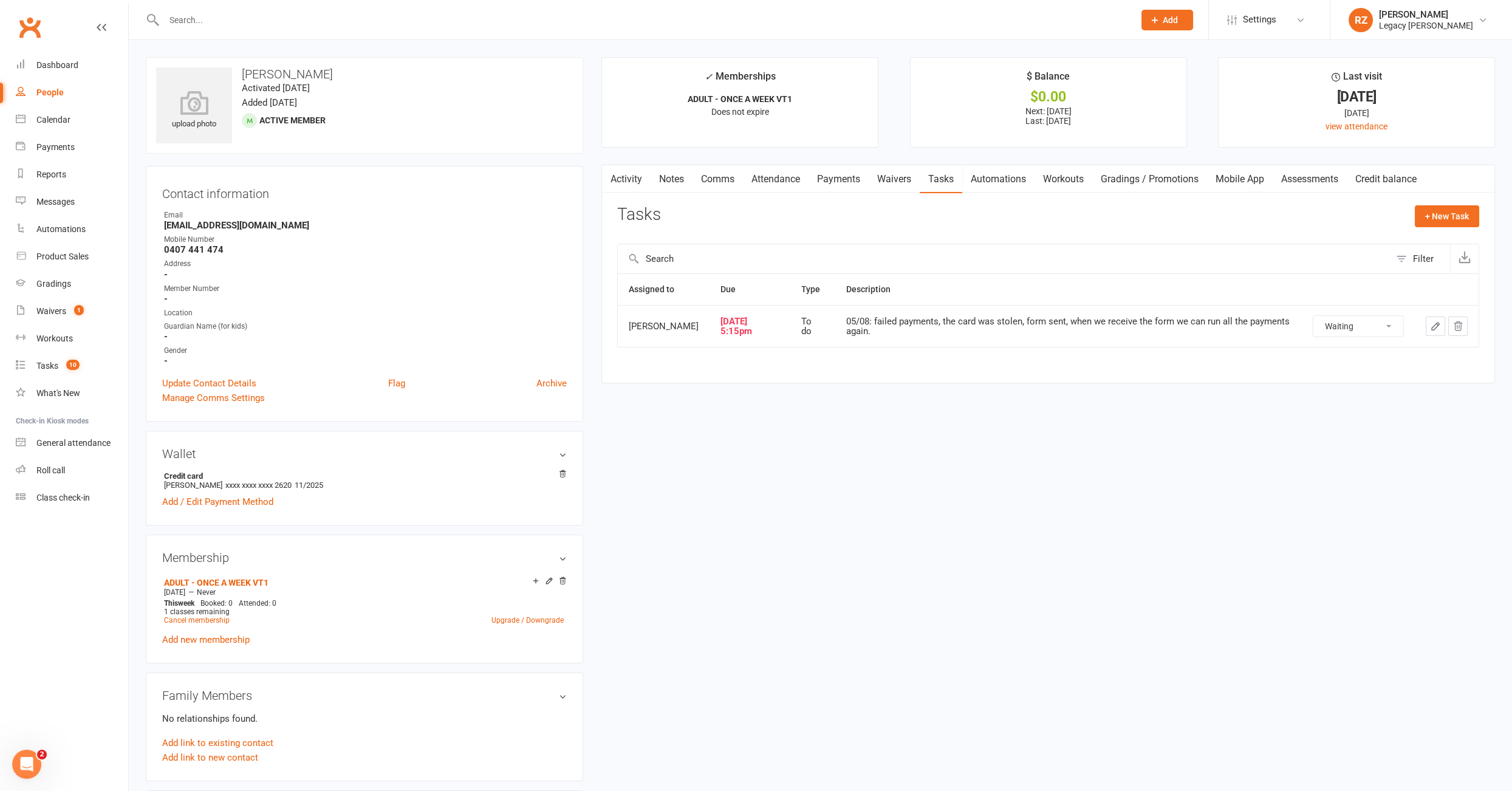
click at [1430, 325] on icon "button" at bounding box center [1435, 326] width 11 height 11
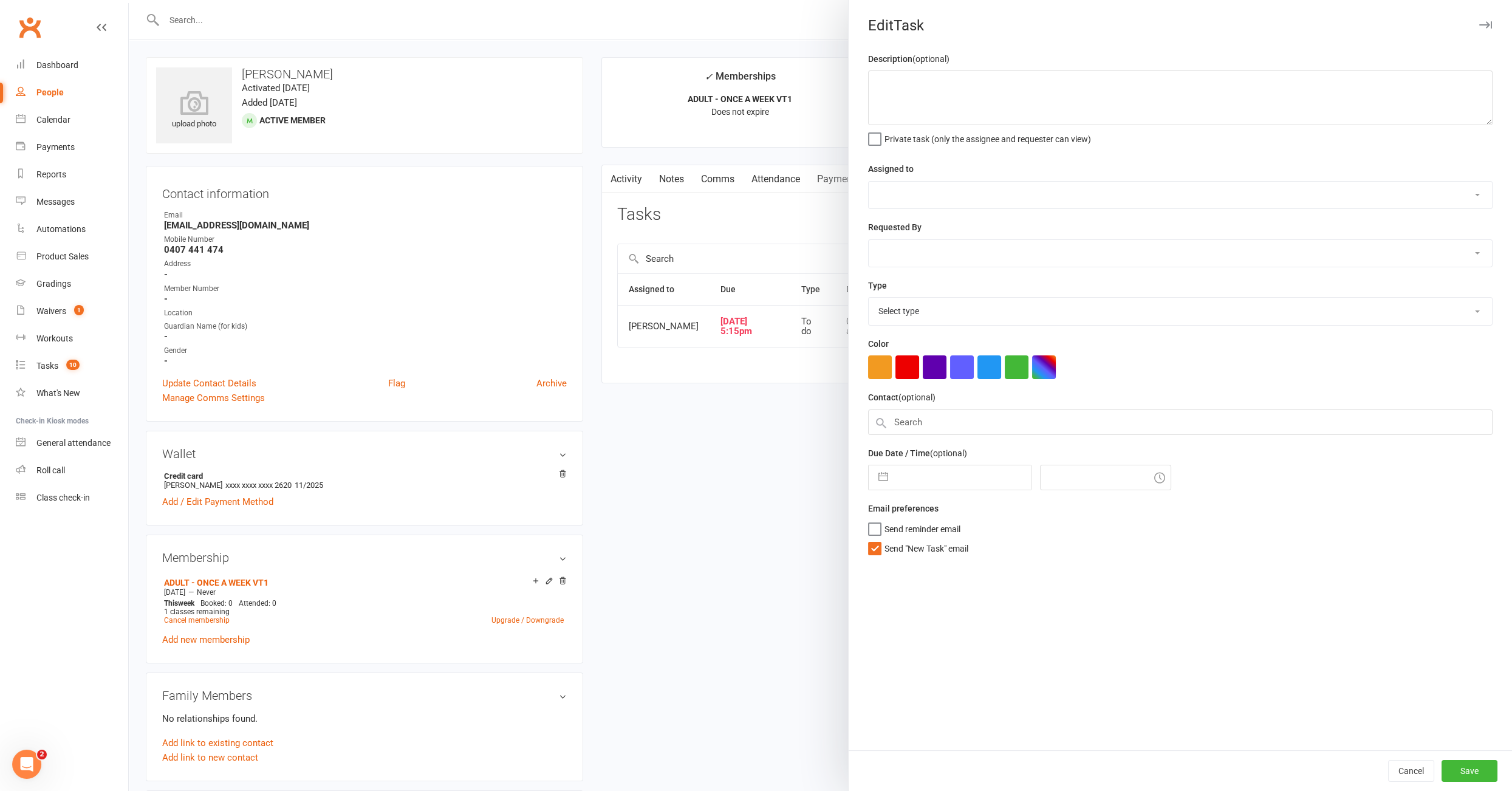
type textarea "05/08: failed payments, the card was stolen, form sent, when we receive the for…"
select select "52430"
select select "51023"
type input "06 Aug 2025"
type input "5:15pm"
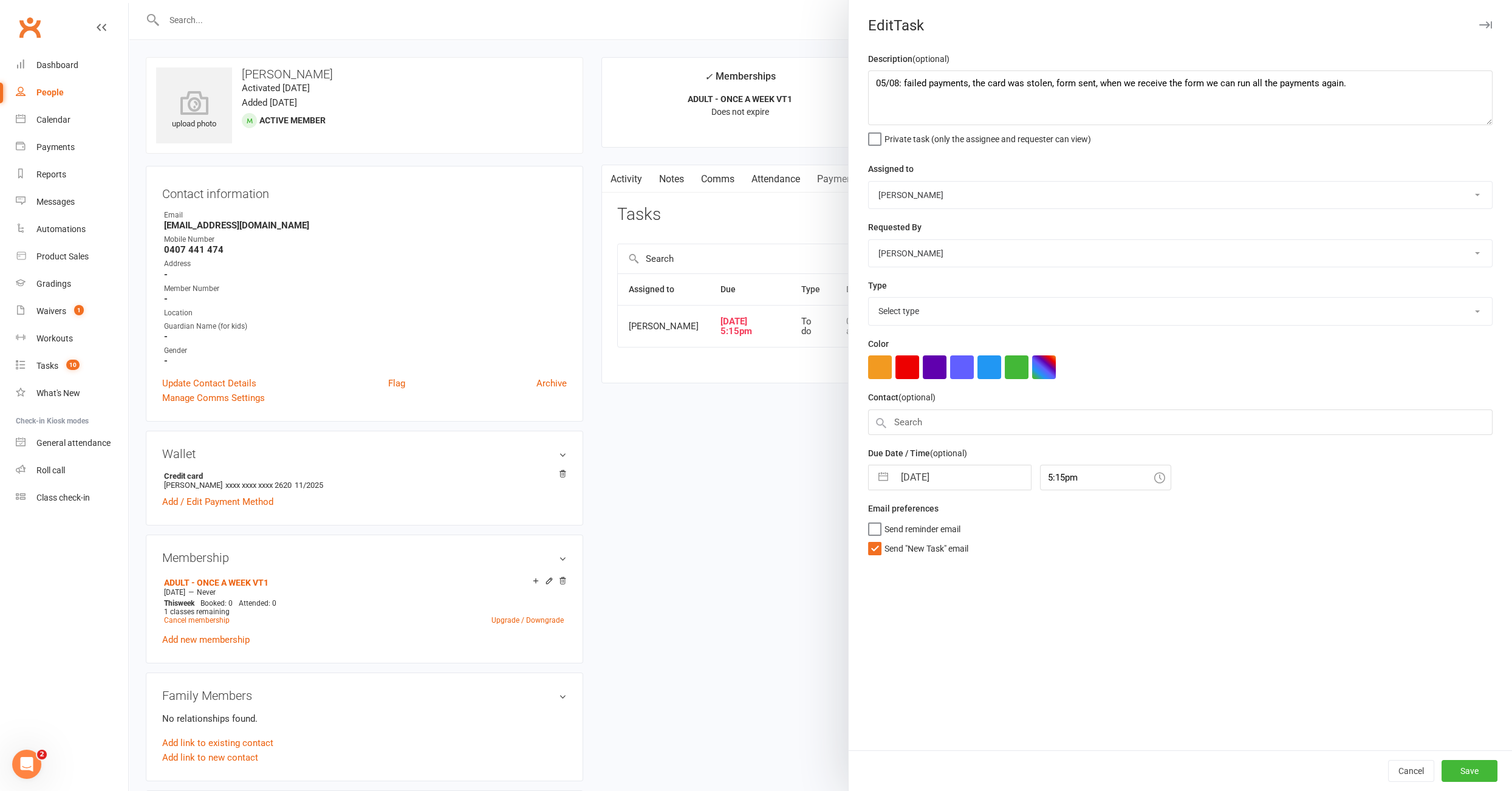
select select "34447"
click at [877, 86] on textarea "05/08: failed payments, the card was stolen, form sent, when we receive the for…" at bounding box center [1180, 98] width 624 height 55
type textarea "05/08: failed payments, the card was stolen, form sent, when we receive the for…"
click at [1405, 764] on button "Cancel" at bounding box center [1411, 770] width 46 height 22
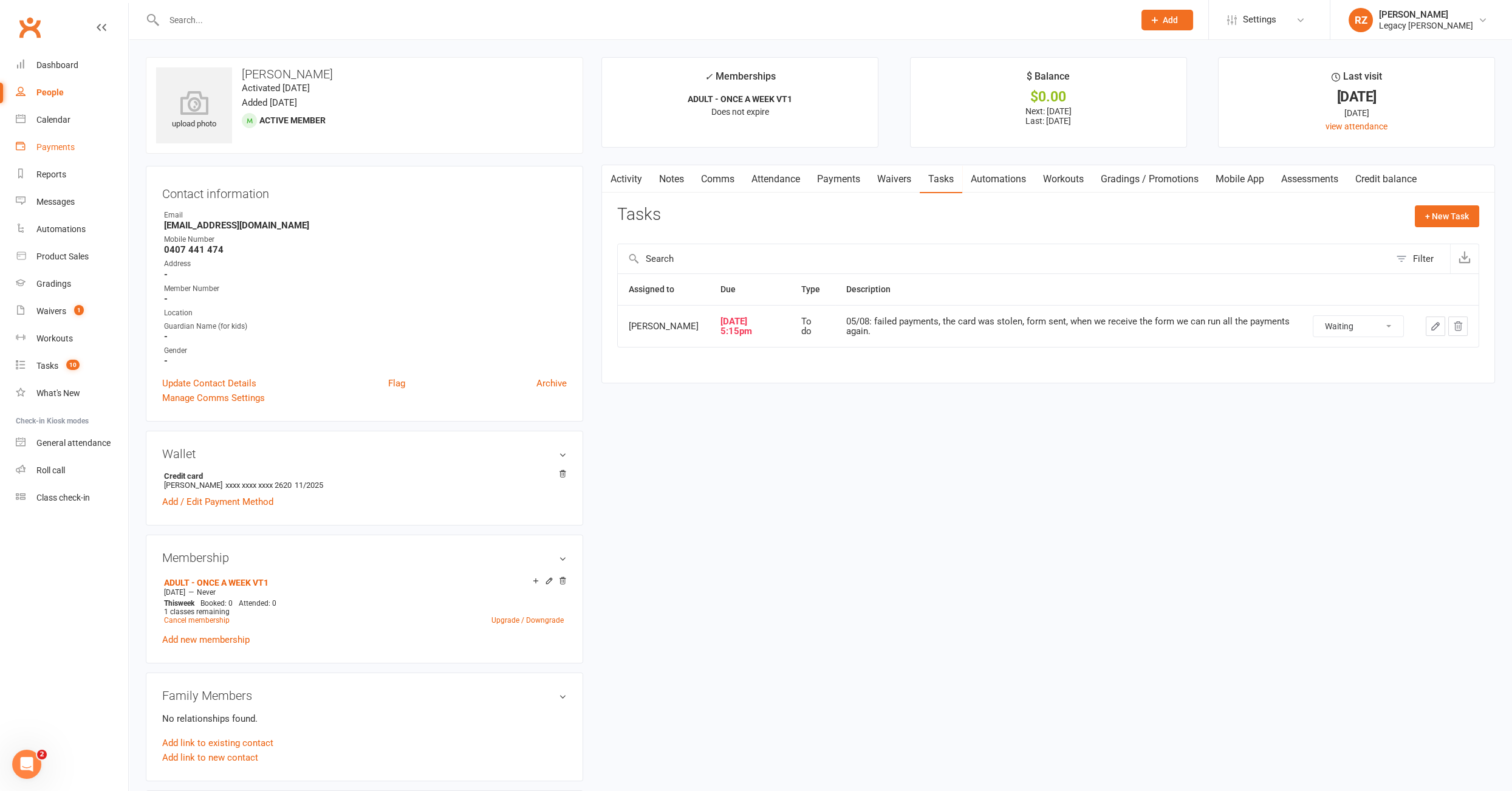
drag, startPoint x: 66, startPoint y: 146, endPoint x: 93, endPoint y: 124, distance: 34.8
click at [66, 145] on div "Payments" at bounding box center [55, 147] width 38 height 10
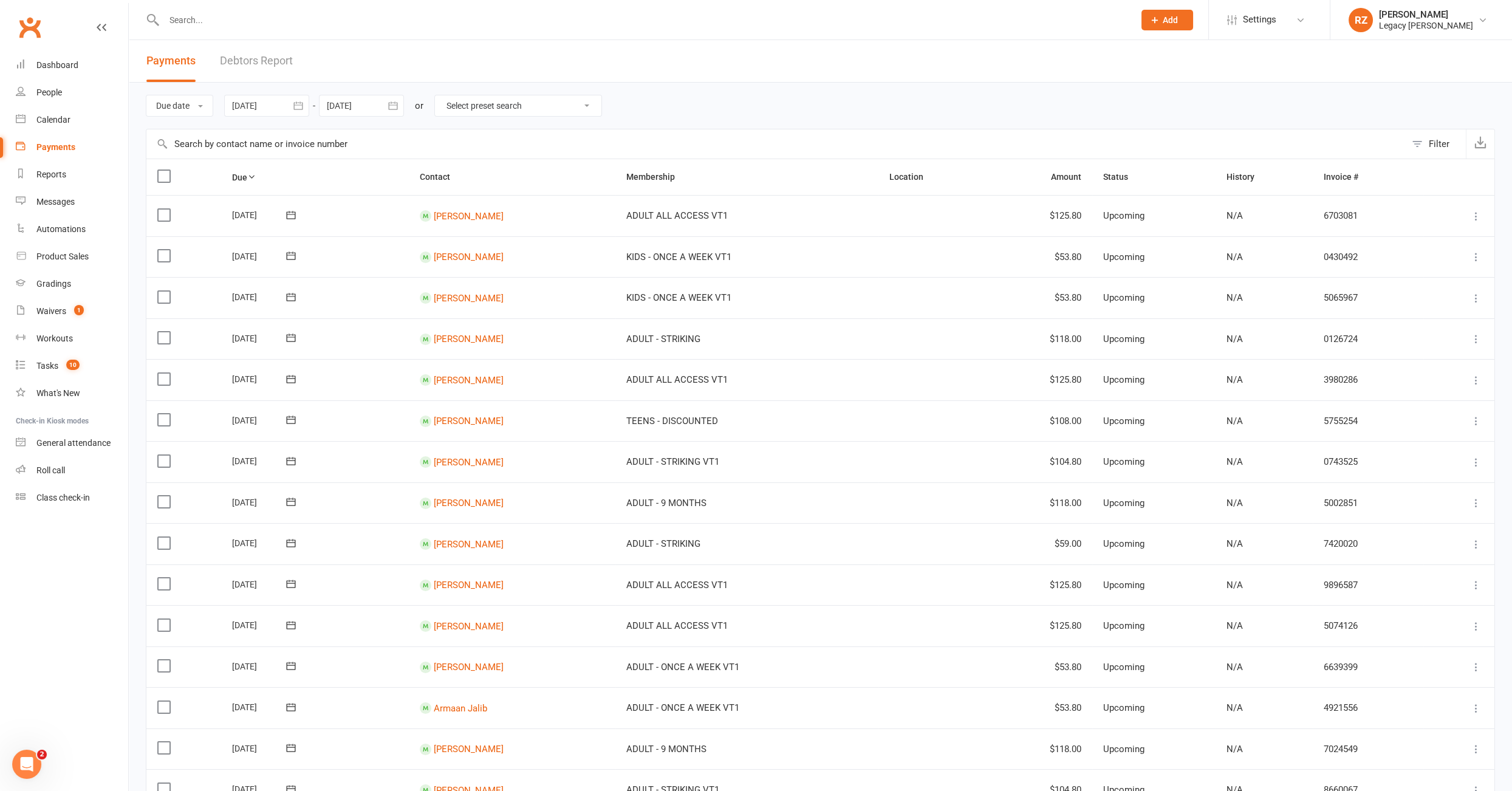
click at [256, 62] on link "Debtors Report" at bounding box center [256, 61] width 73 height 42
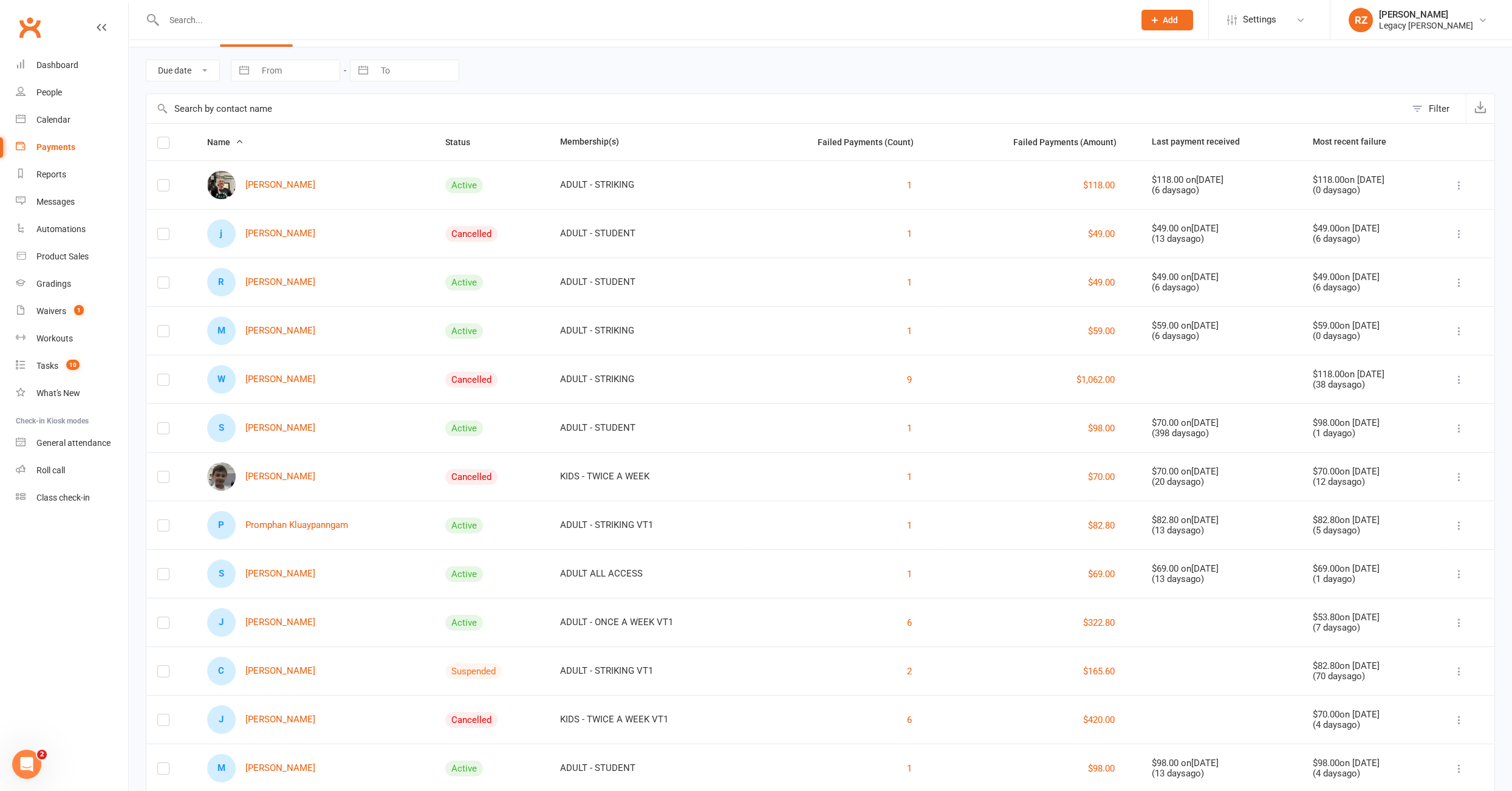
scroll to position [46, 0]
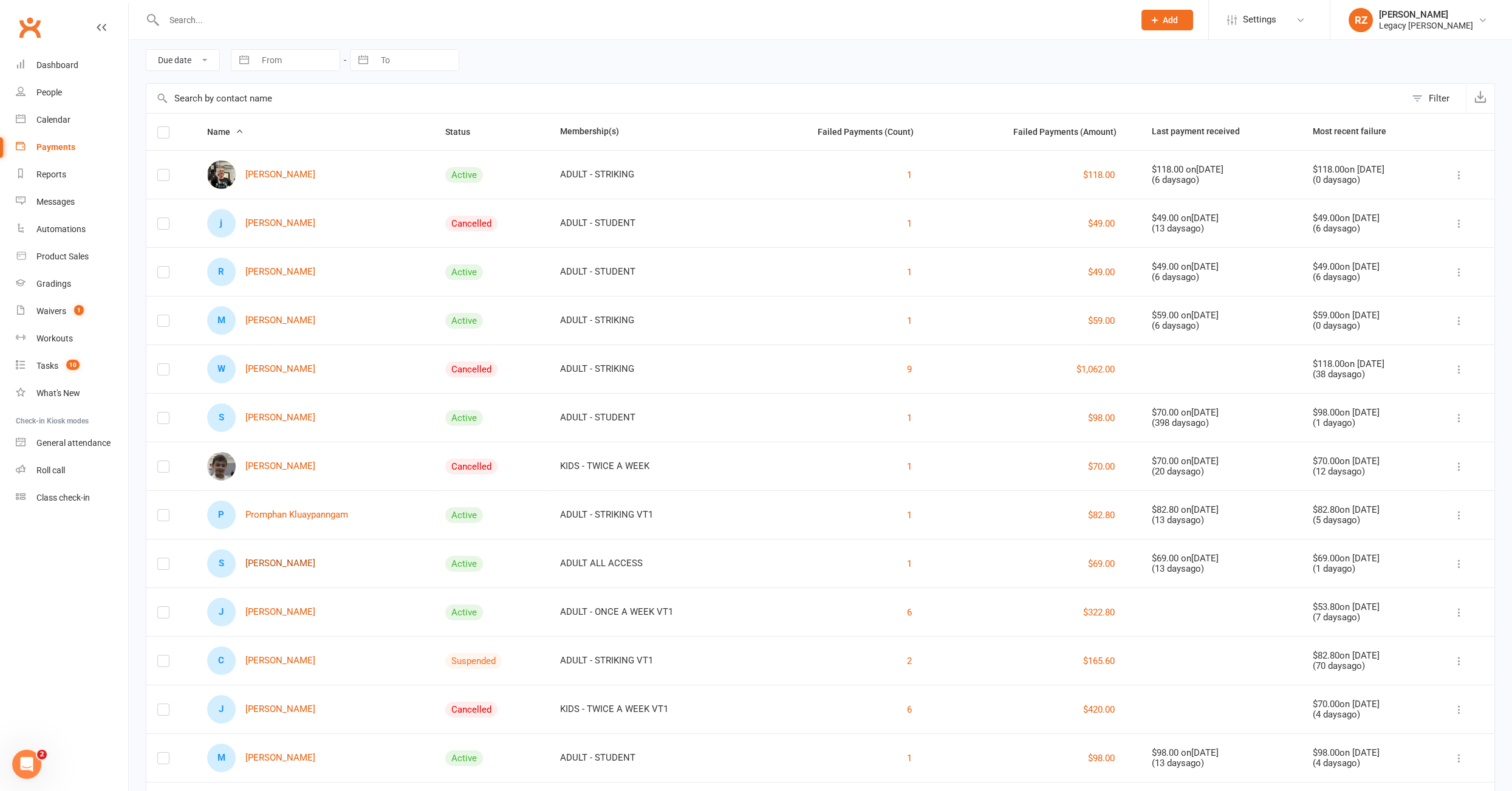
click at [268, 559] on link "S Sumit Lamba" at bounding box center [261, 564] width 108 height 29
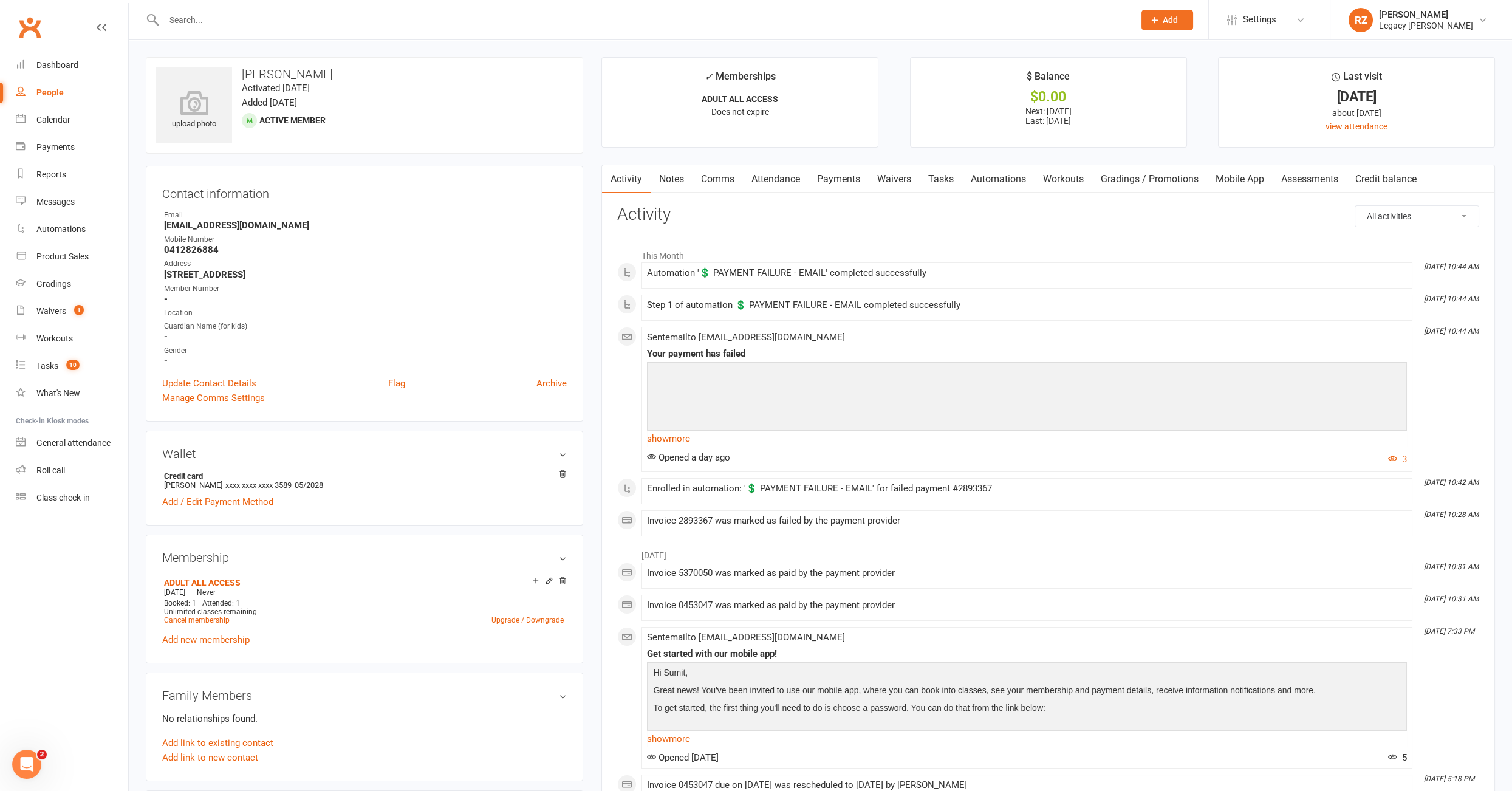
click at [853, 184] on link "Payments" at bounding box center [838, 179] width 60 height 28
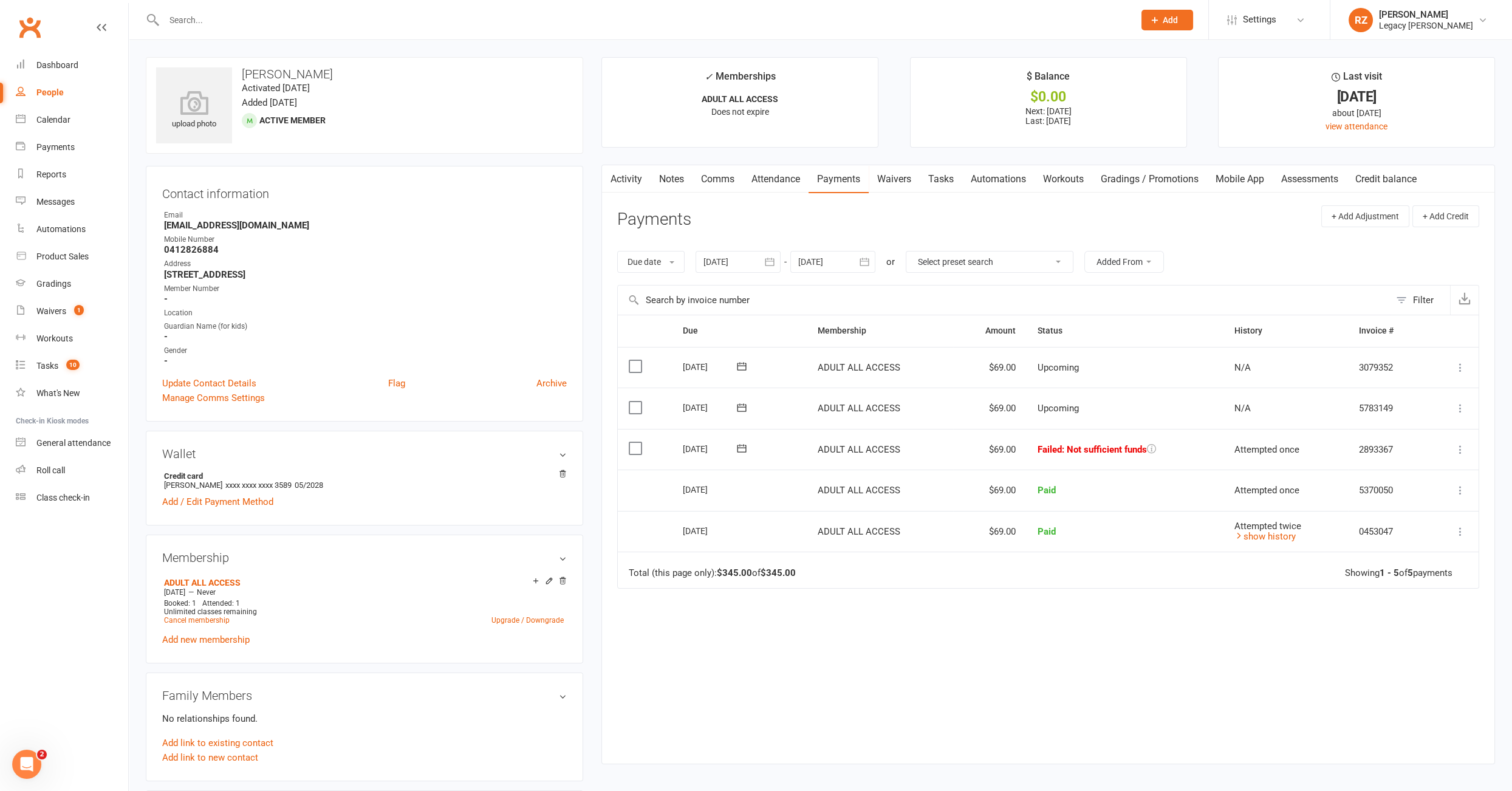
click at [944, 175] on link "Tasks" at bounding box center [941, 179] width 43 height 28
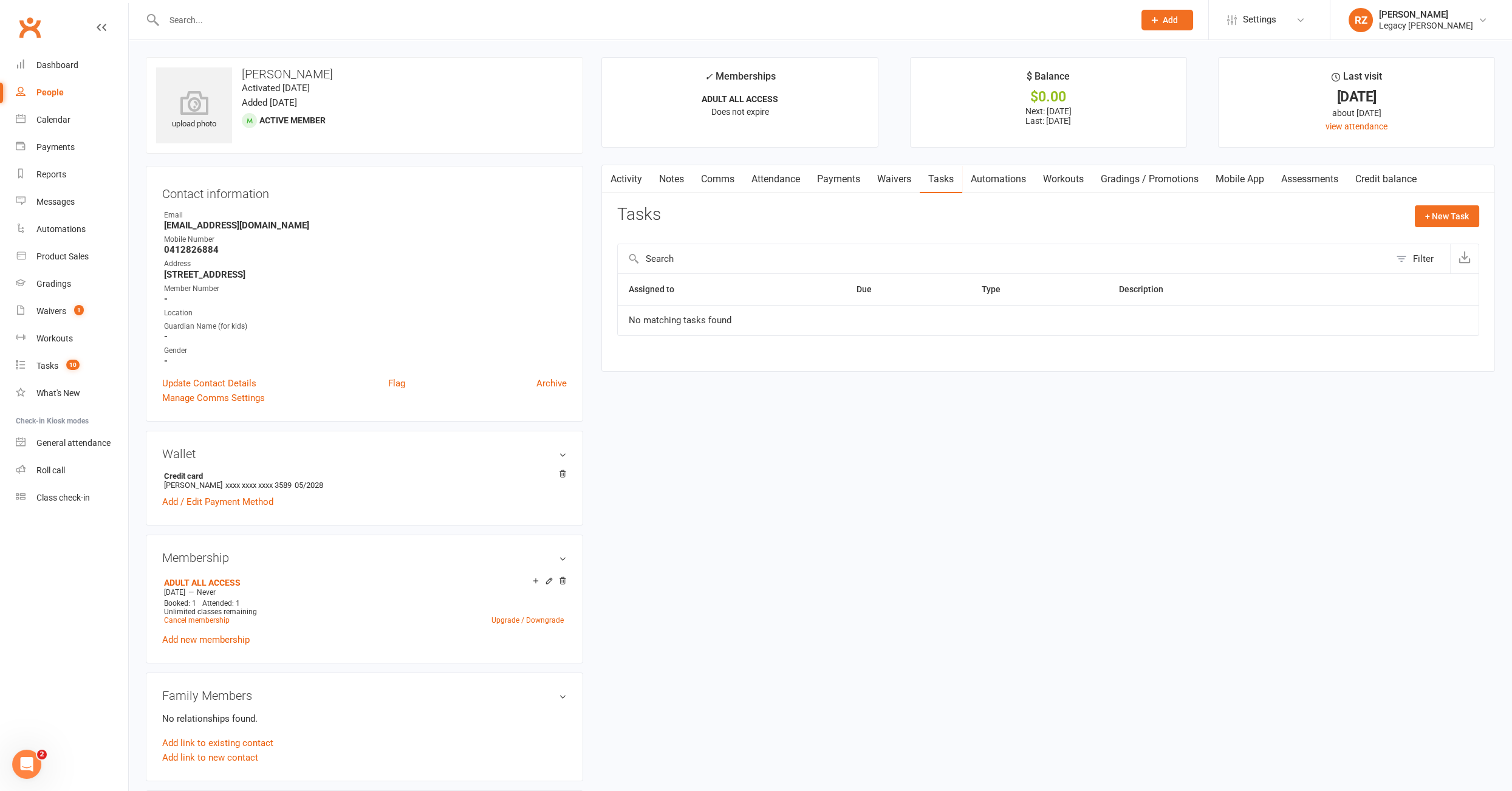
click at [848, 175] on link "Payments" at bounding box center [838, 179] width 60 height 28
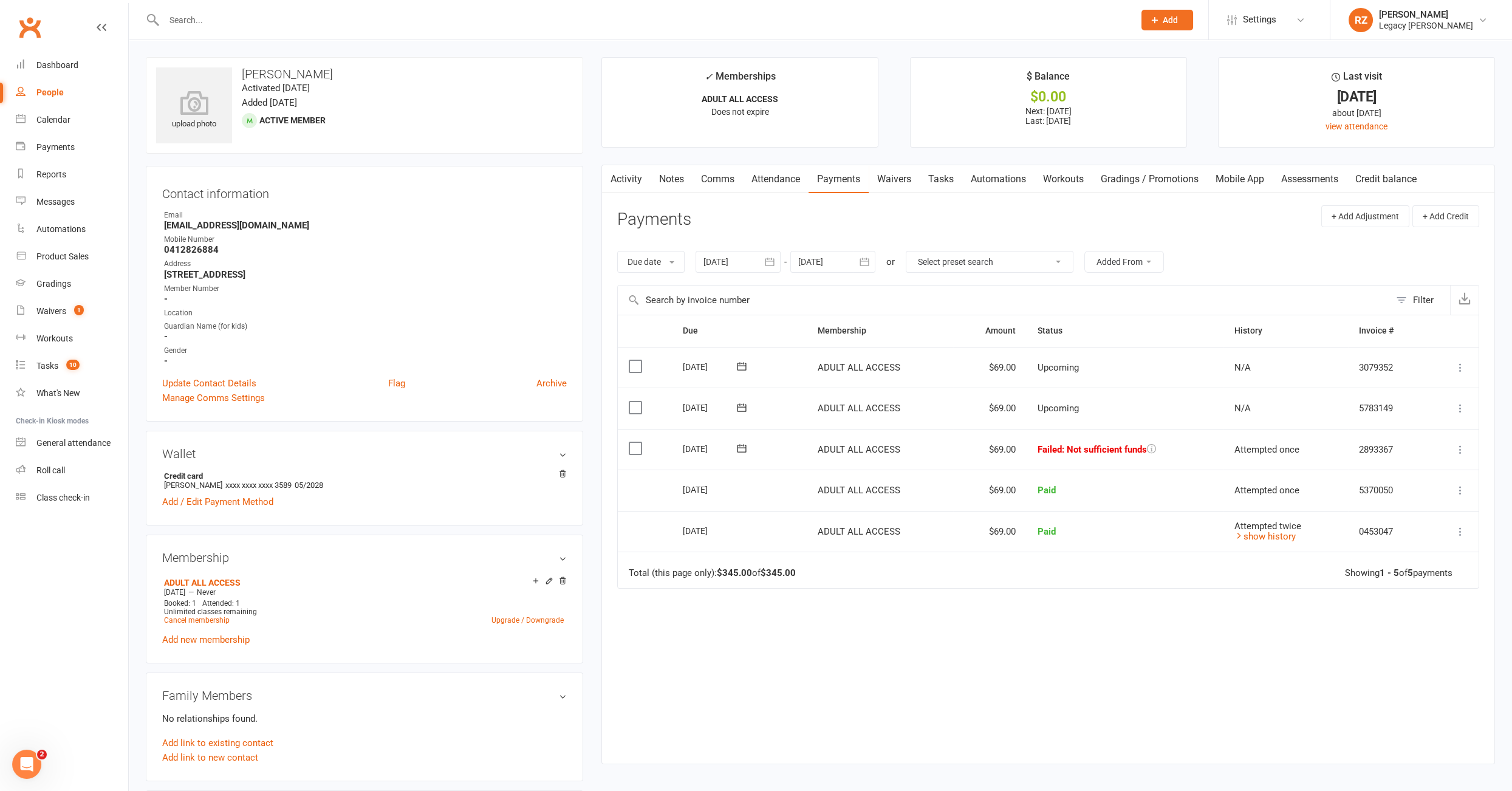
click at [740, 448] on icon at bounding box center [742, 449] width 12 height 12
click at [785, 567] on span "12" at bounding box center [785, 565] width 10 height 10
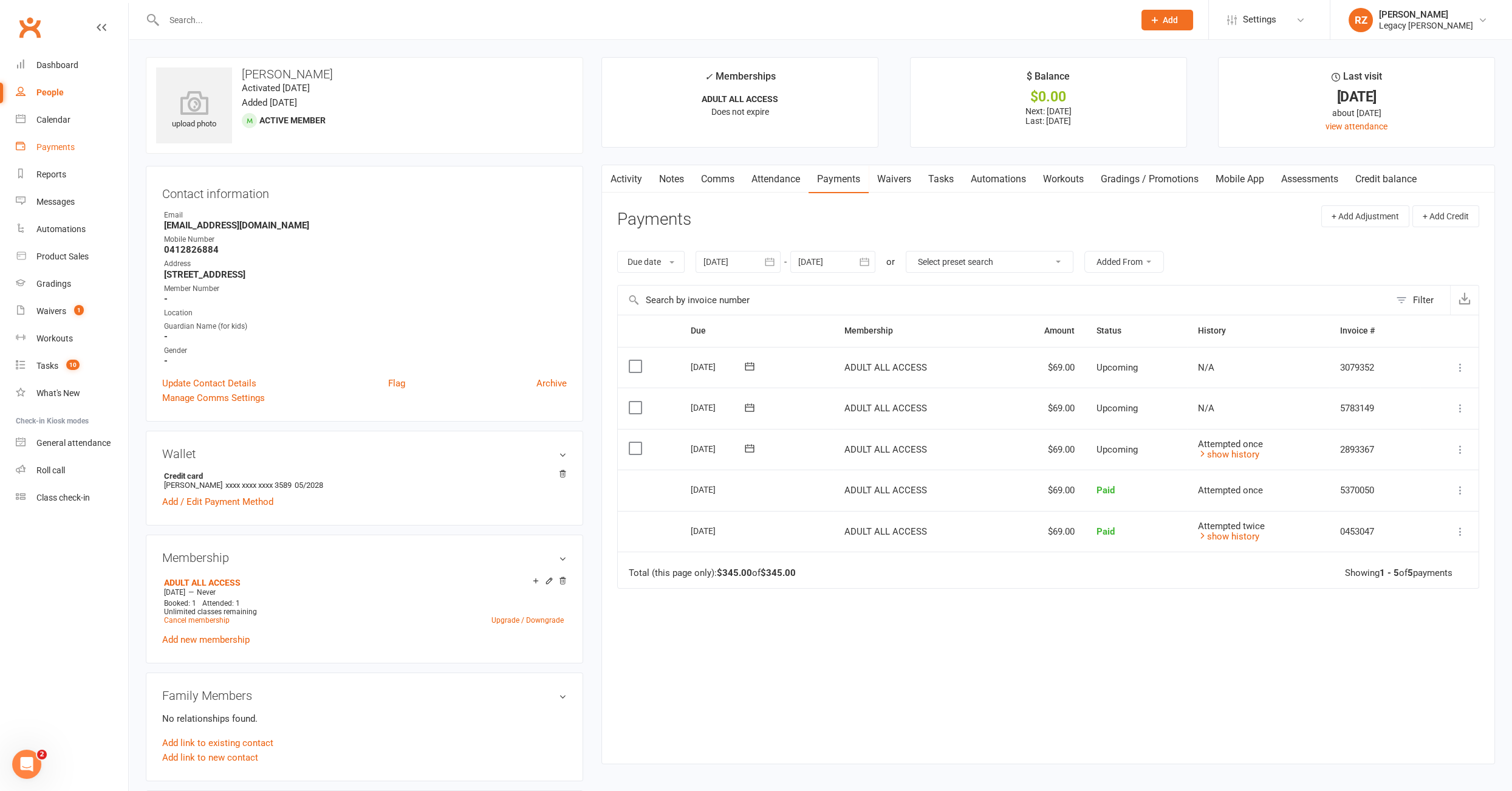
click at [49, 144] on div "Payments" at bounding box center [55, 147] width 38 height 10
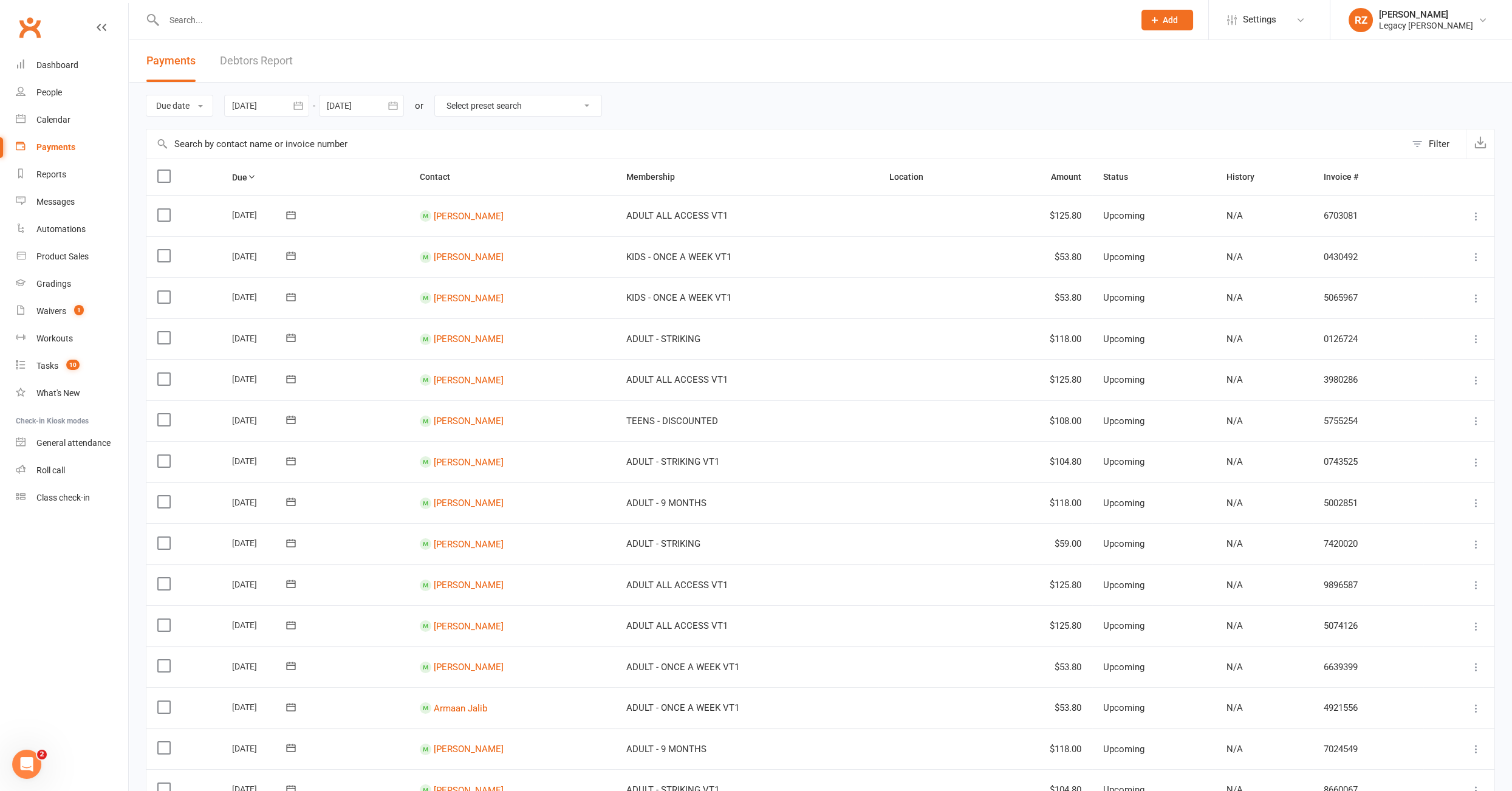
click at [255, 63] on link "Debtors Report" at bounding box center [256, 61] width 73 height 42
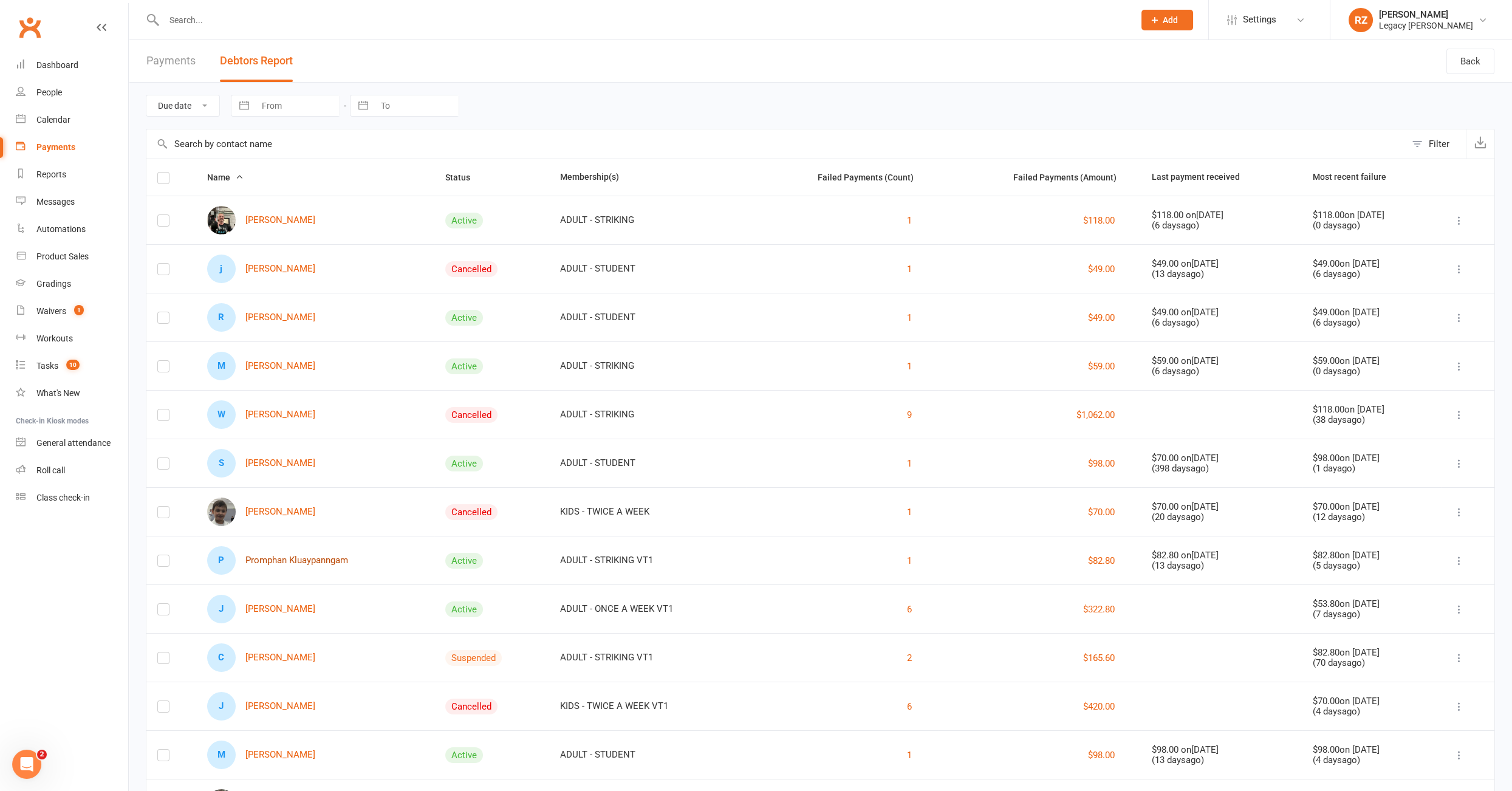
click at [297, 562] on link "P Promphan Kluaypanngam" at bounding box center [277, 561] width 141 height 29
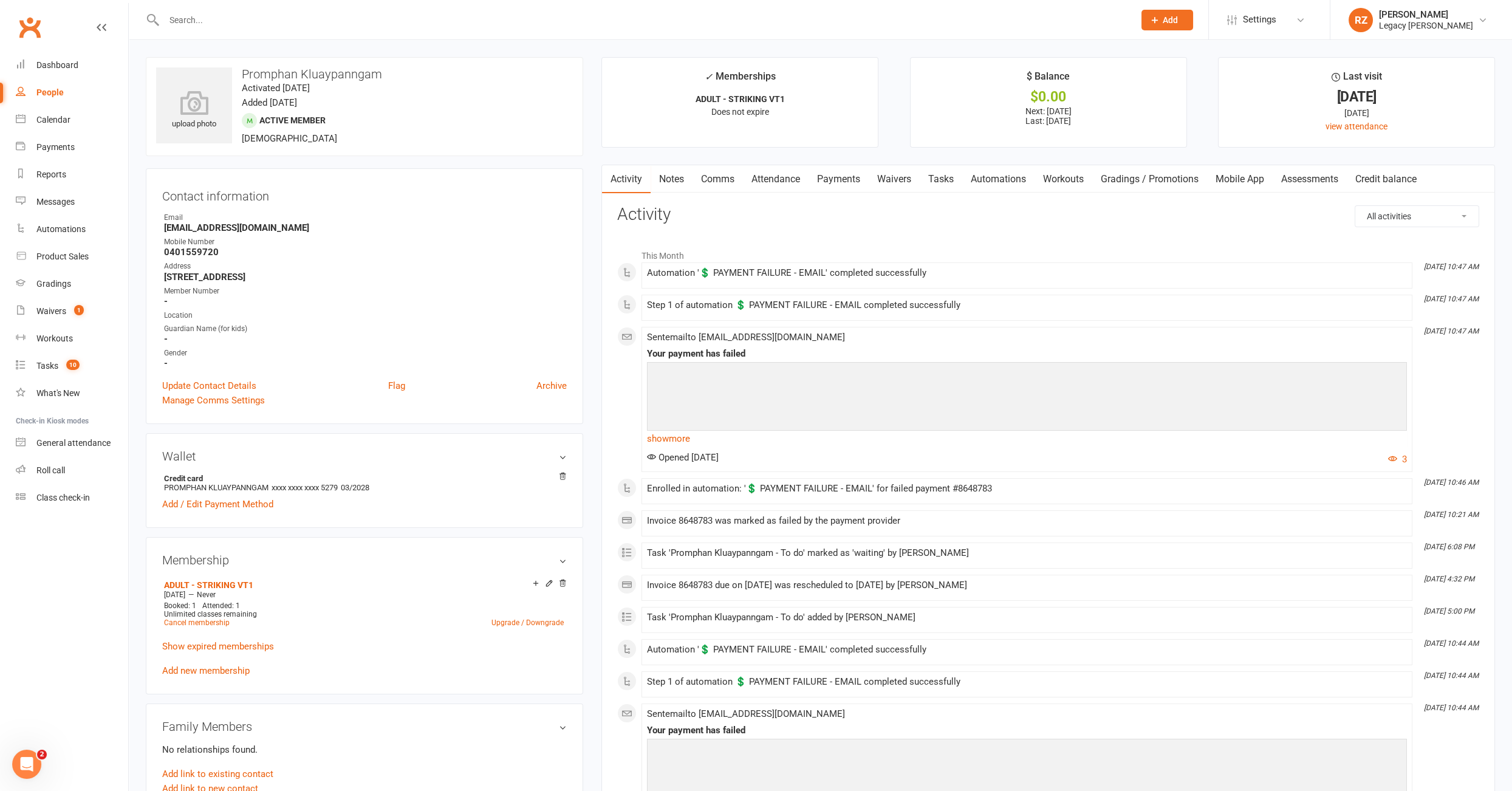
click at [950, 176] on link "Tasks" at bounding box center [941, 179] width 43 height 28
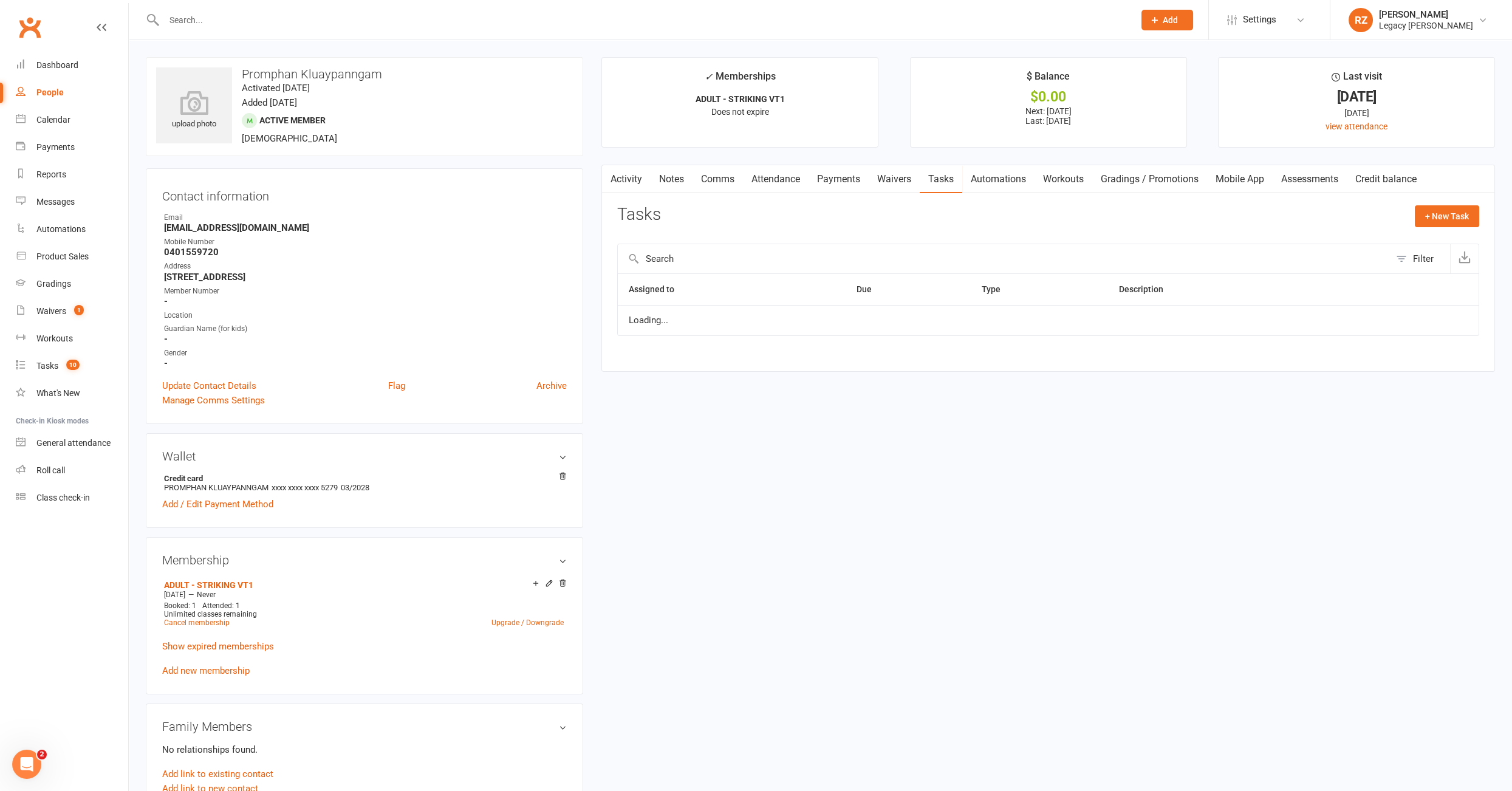
select select "waiting"
click at [845, 176] on link "Payments" at bounding box center [838, 179] width 60 height 28
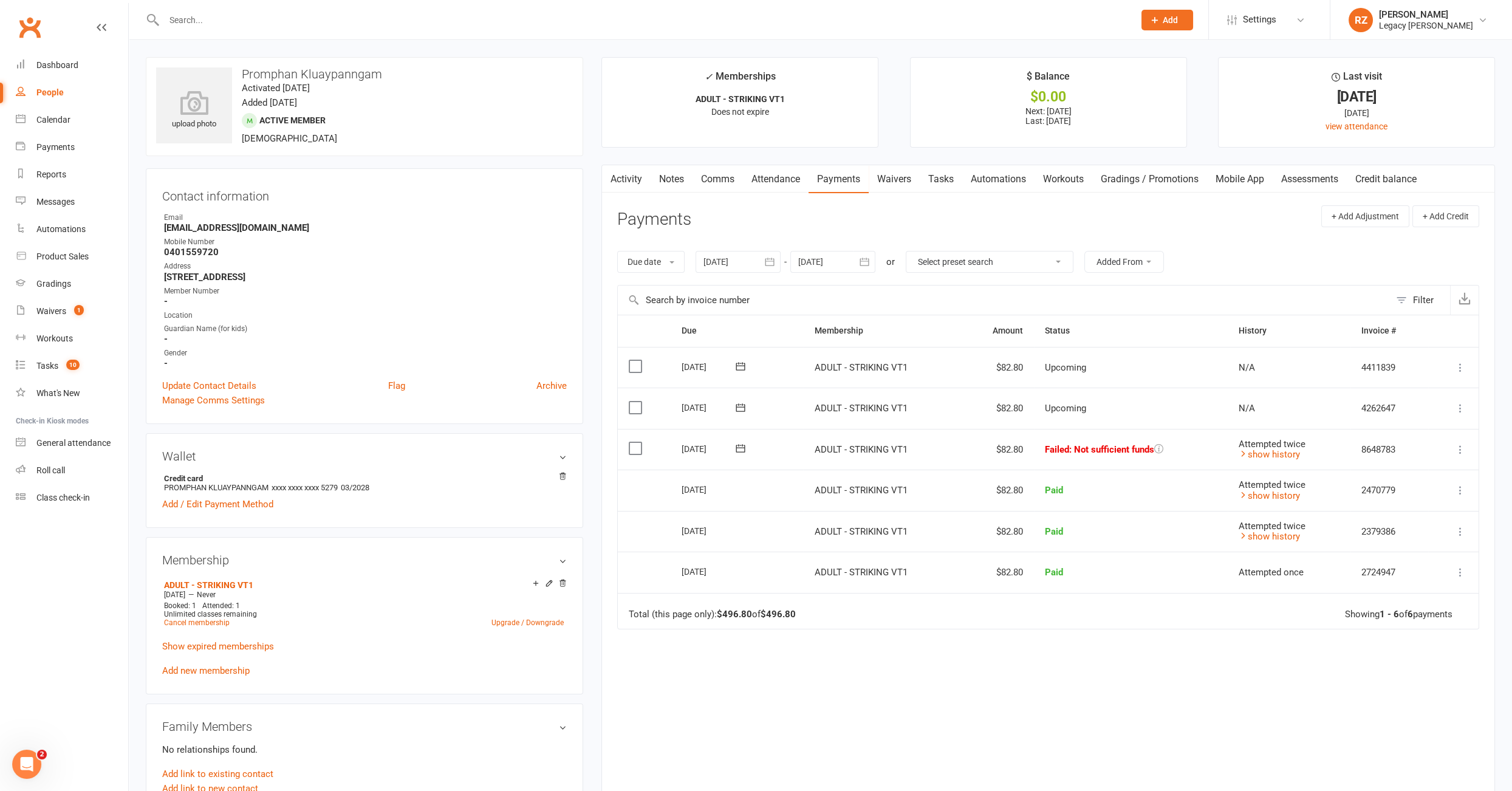
click at [877, 176] on link "Waivers" at bounding box center [893, 179] width 51 height 28
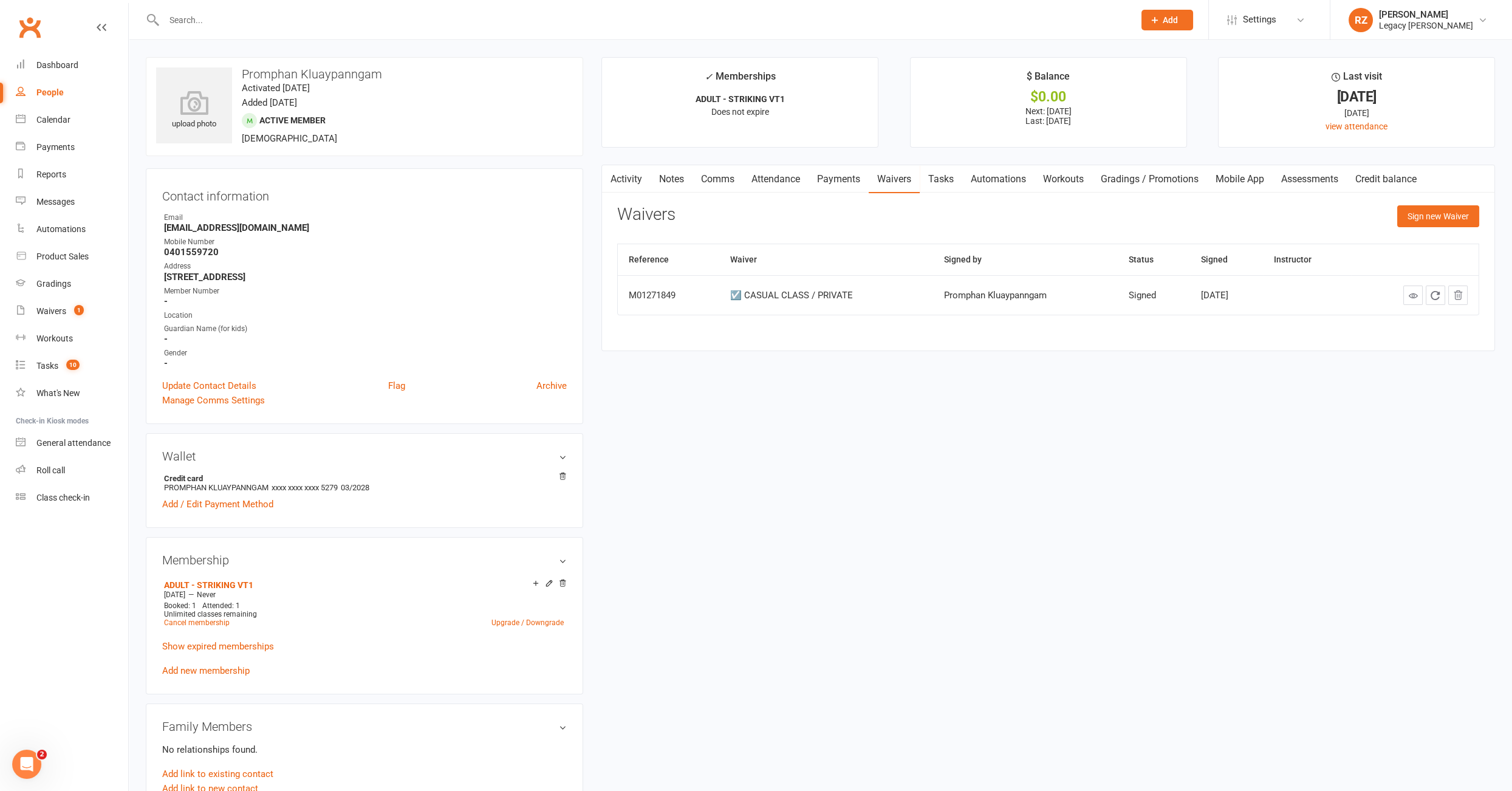
click at [854, 176] on link "Payments" at bounding box center [838, 179] width 60 height 28
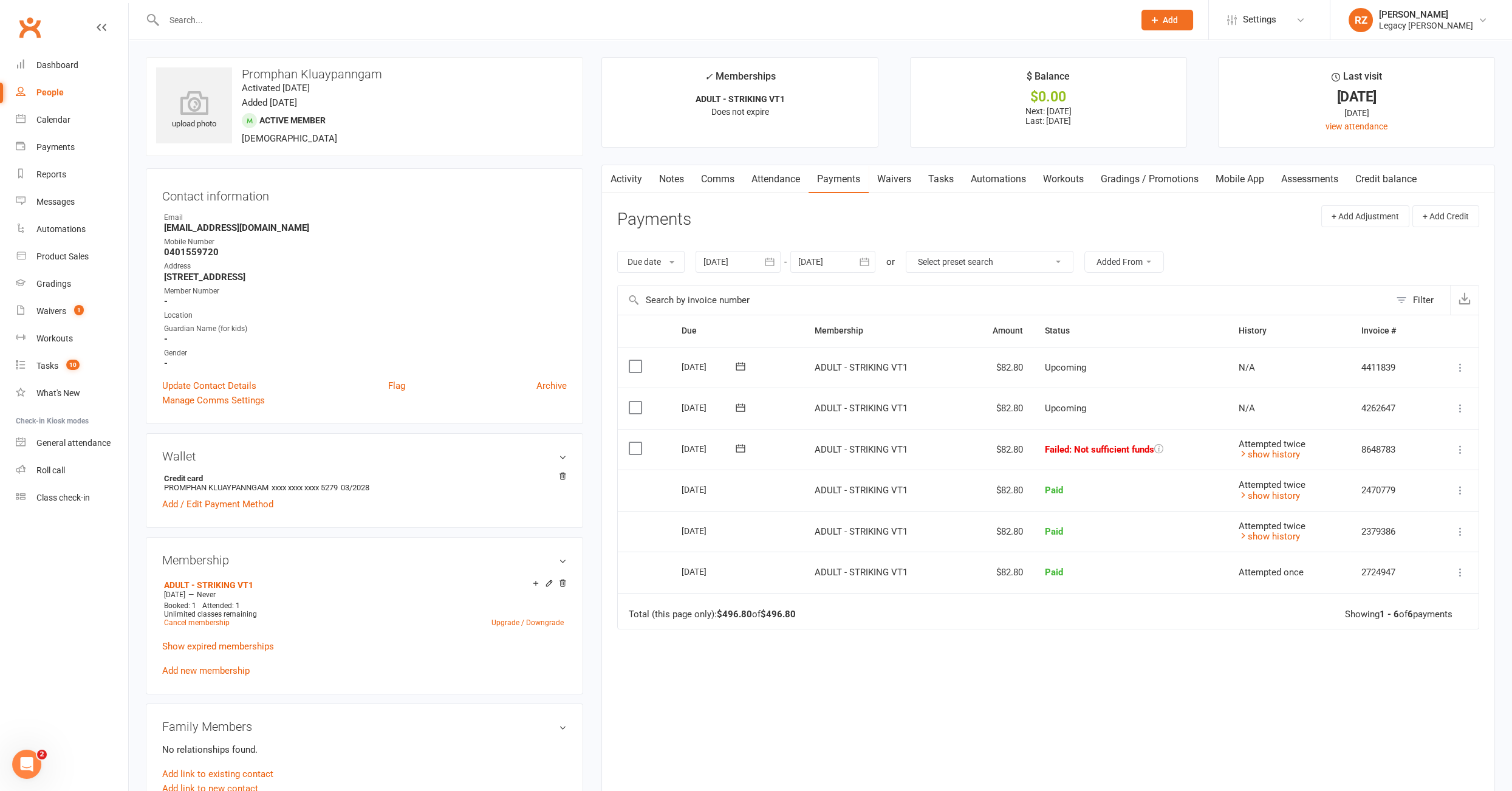
click at [938, 171] on link "Tasks" at bounding box center [941, 179] width 43 height 28
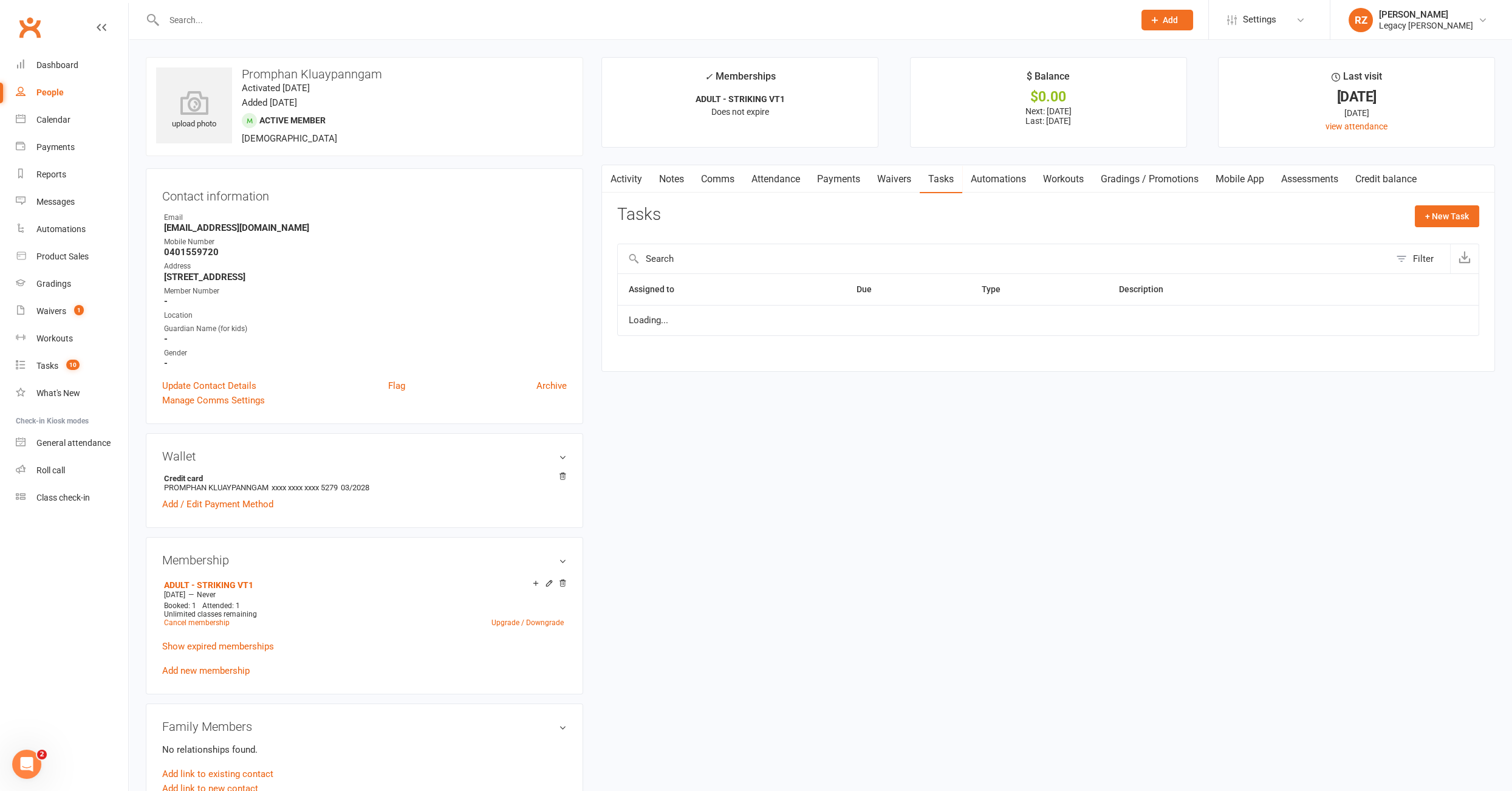
select select "waiting"
click at [1437, 322] on icon "button" at bounding box center [1435, 326] width 8 height 8
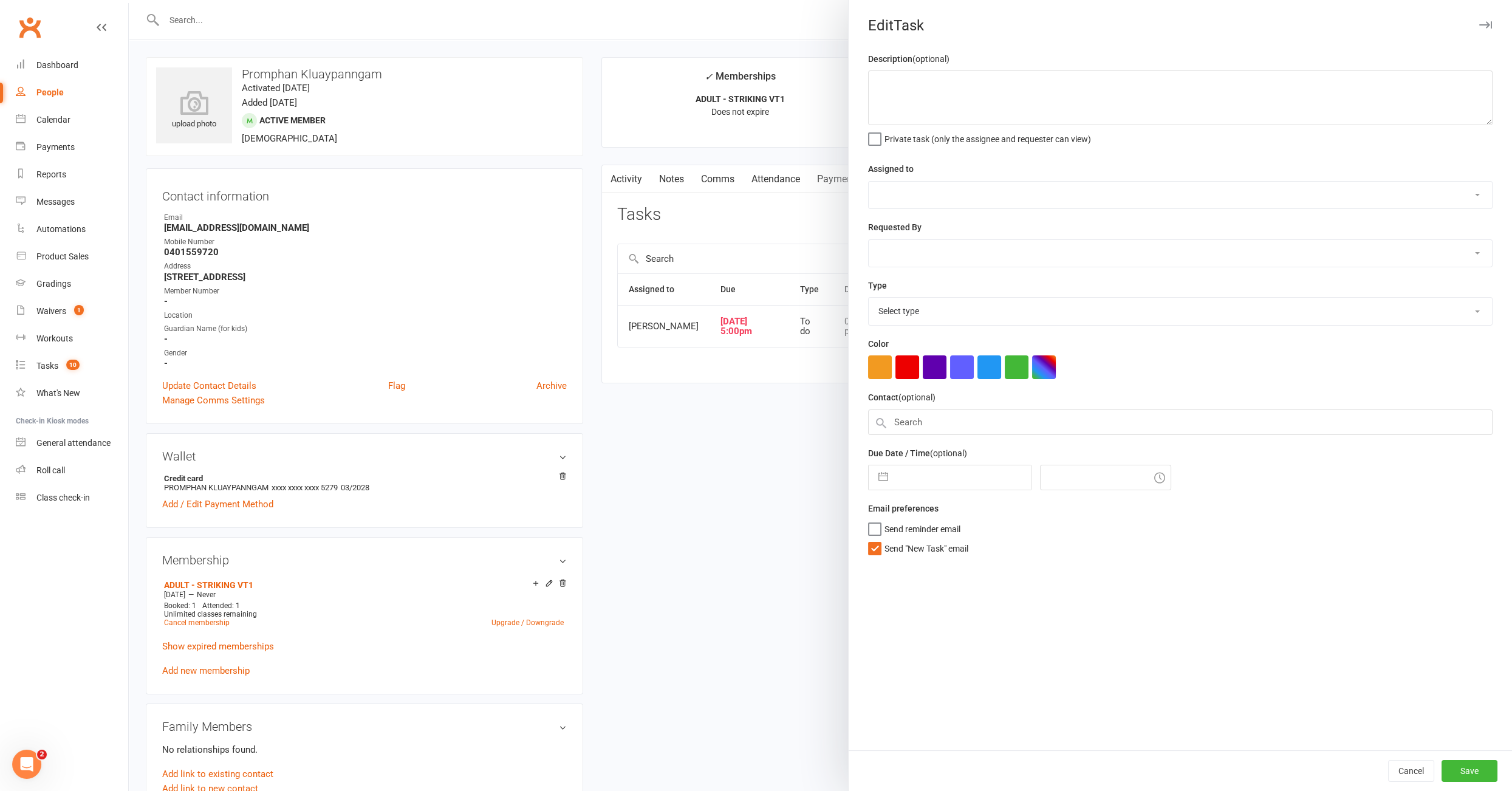
type textarea "09/08: emailed him about failed payment, please check 05/08: failed payment, tr…"
select select "52430"
select select "51023"
type input "11 Aug 2025"
type input "5:00pm"
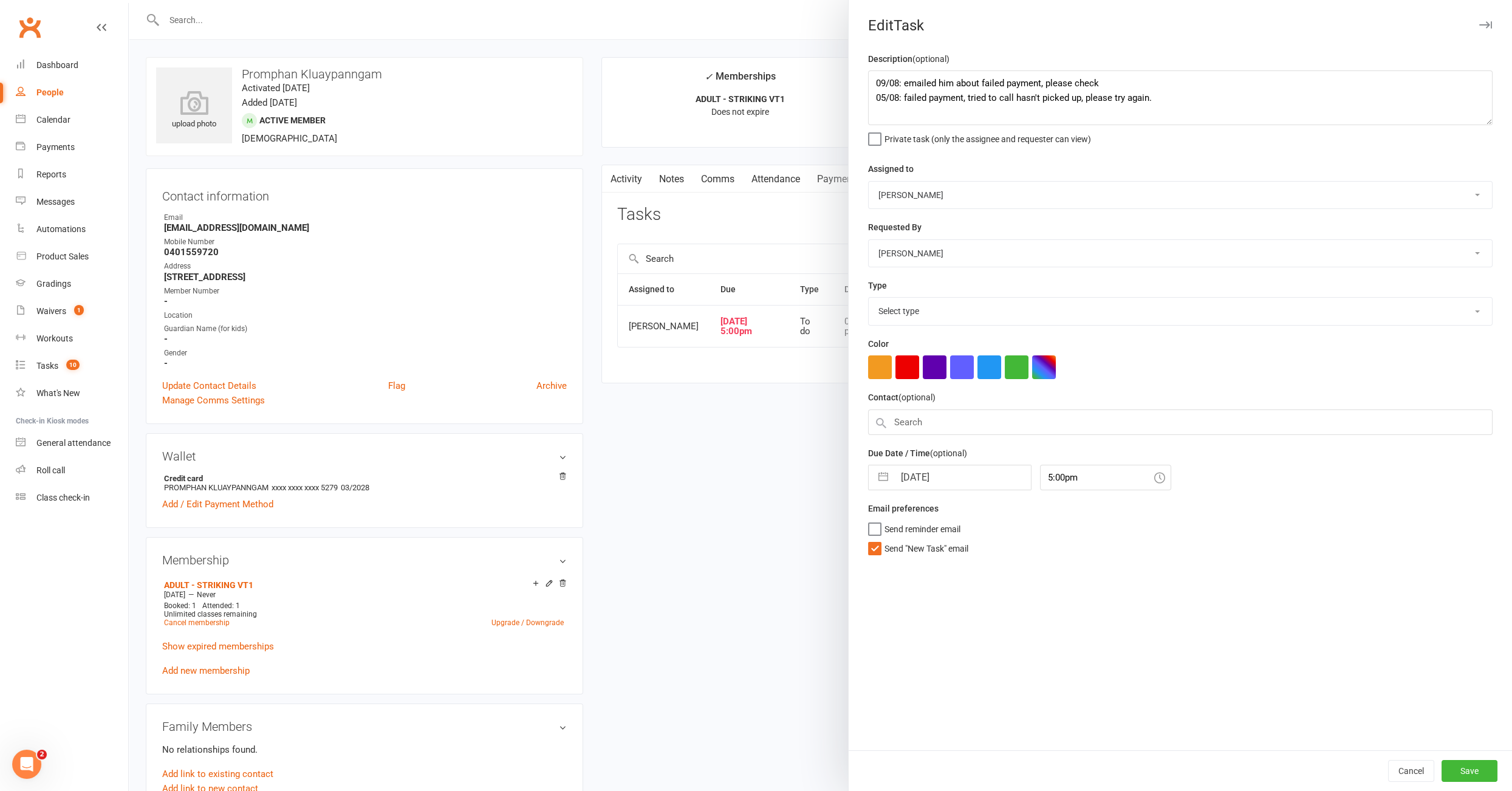
select select "34447"
click at [874, 82] on textarea "09/08: emailed him about failed payment, please check 05/08: failed payment, tr…" at bounding box center [1180, 98] width 624 height 55
type textarea "12/08: nothing yet, please try again 09/08: emailed him about failed payment, p…"
click at [937, 477] on input "11 Aug 2025" at bounding box center [962, 474] width 137 height 24
select select "6"
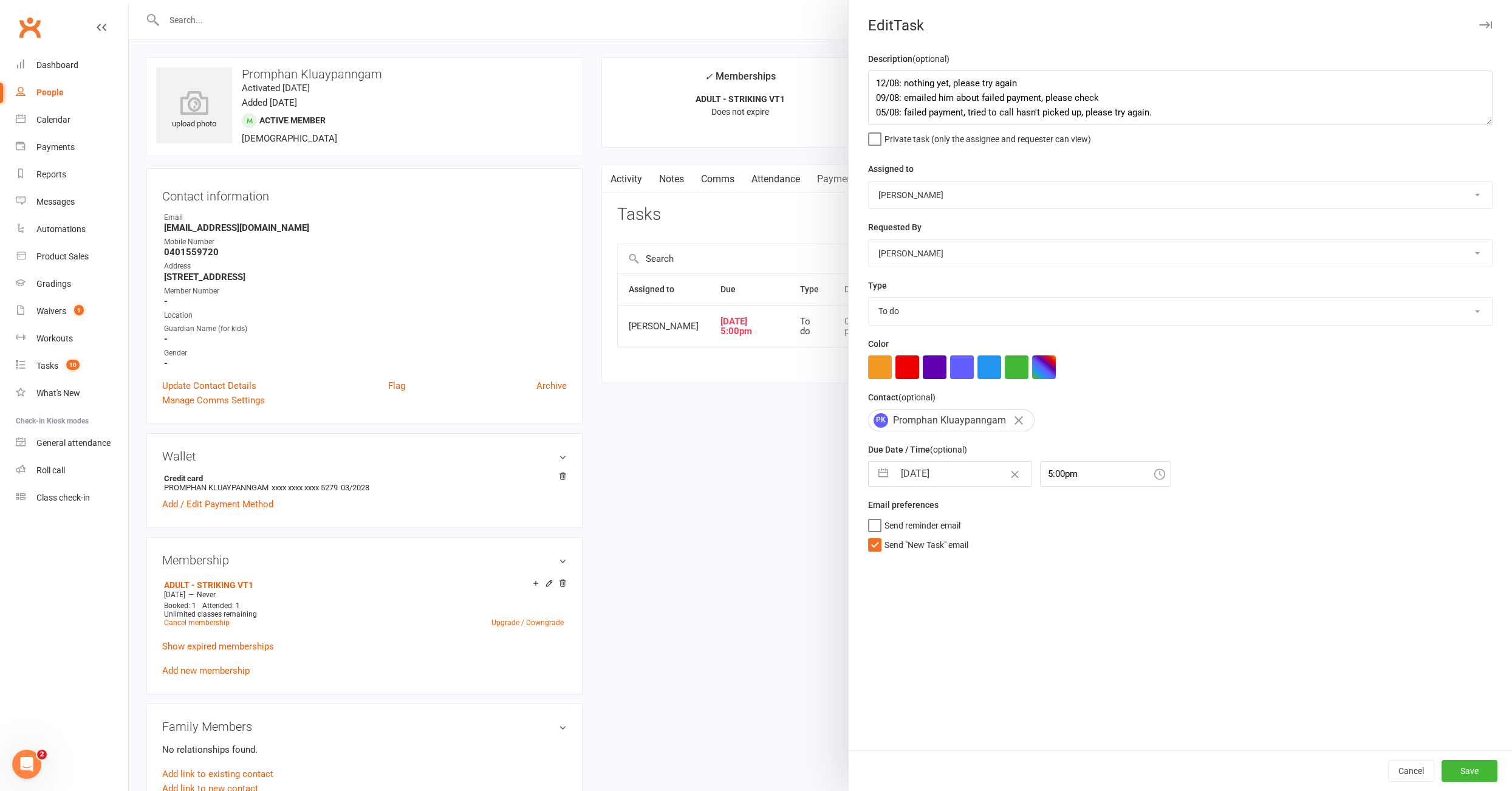
select select "2025"
select select "7"
select select "2025"
select select "8"
select select "2025"
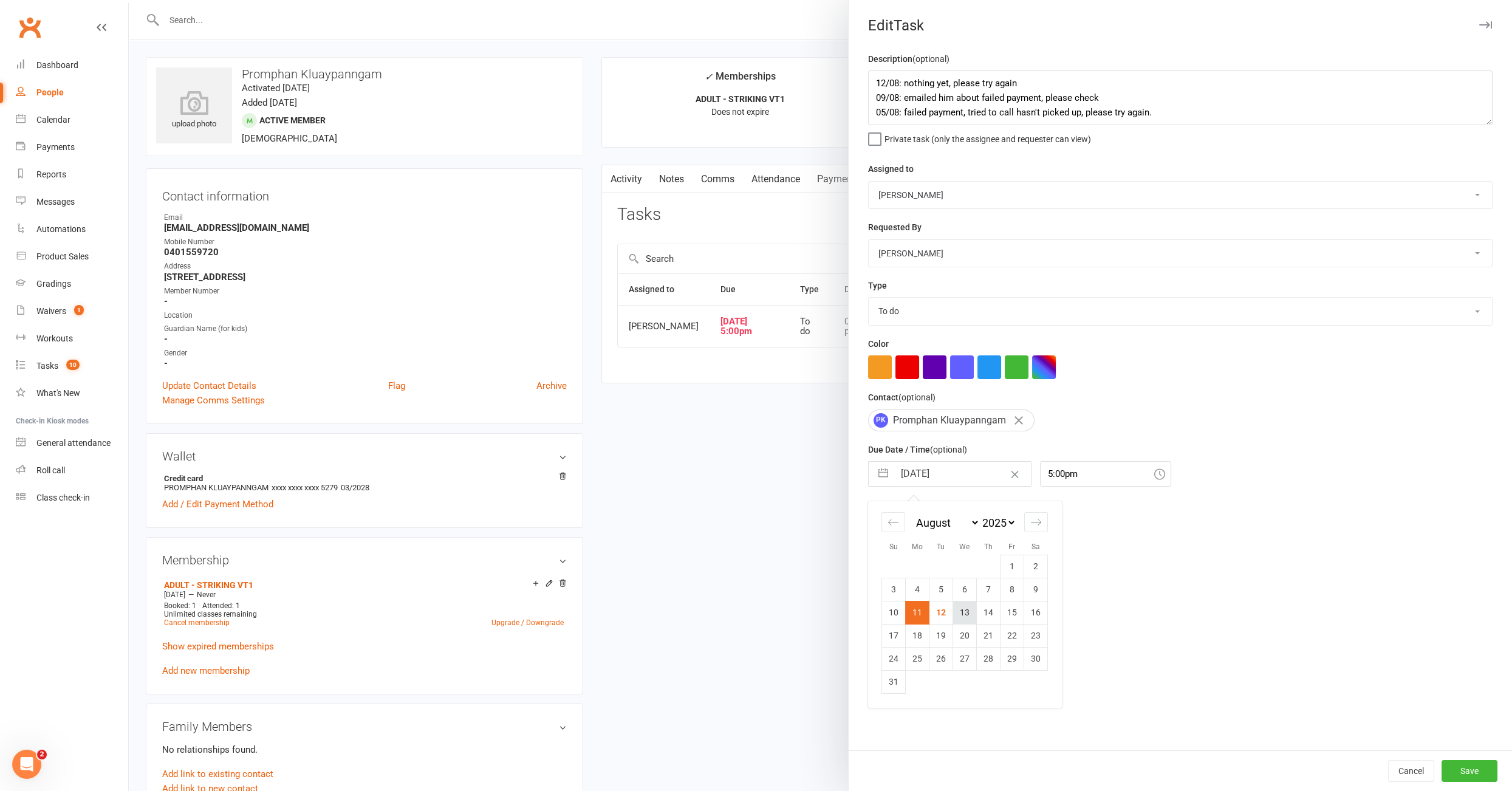
click at [959, 609] on td "13" at bounding box center [965, 612] width 24 height 23
type input "13 Aug 2025"
drag, startPoint x: 1476, startPoint y: 776, endPoint x: 1340, endPoint y: 742, distance: 140.2
click at [1474, 776] on button "Save" at bounding box center [1469, 770] width 56 height 22
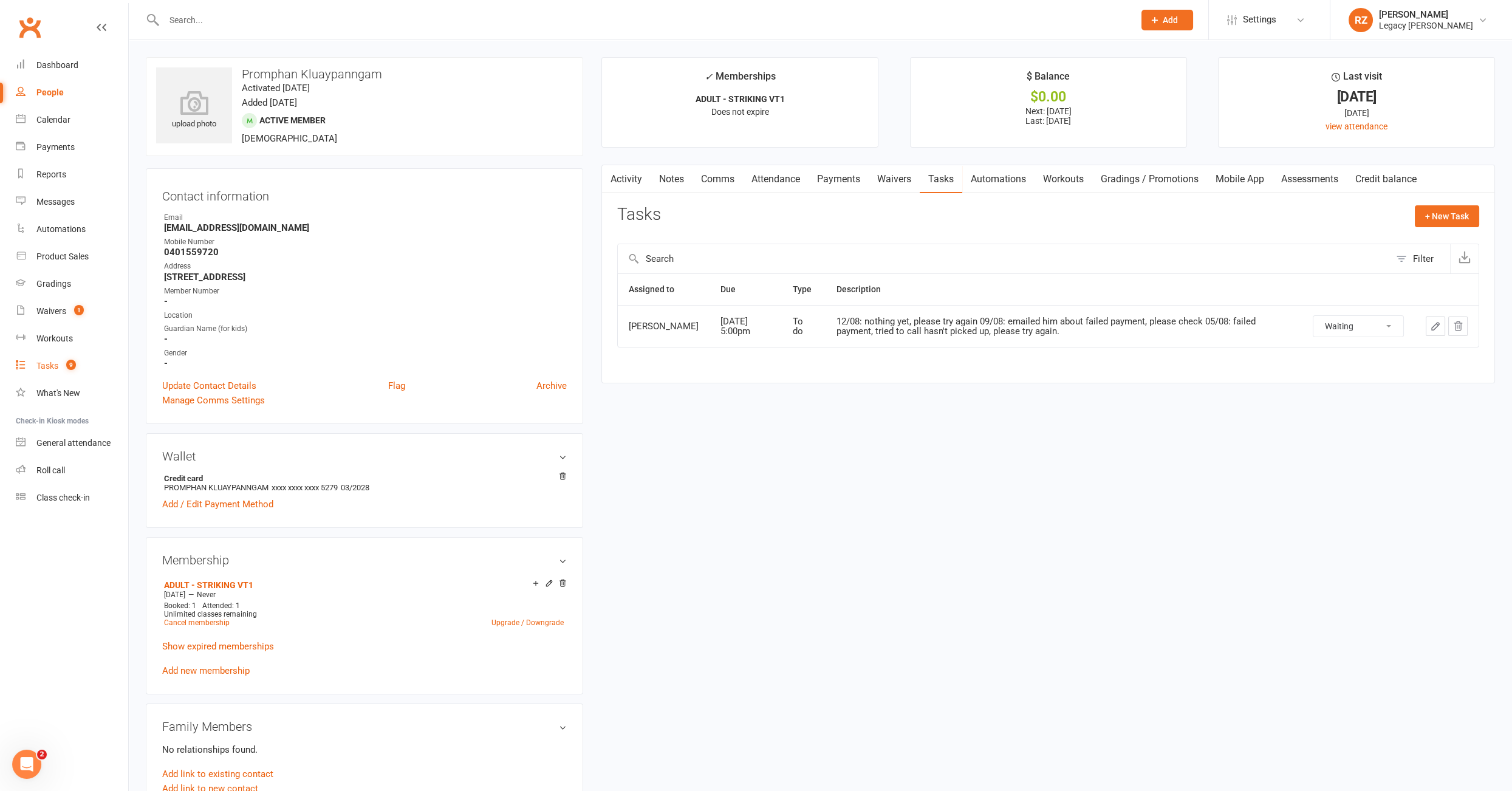
click at [56, 366] on div "Tasks" at bounding box center [47, 366] width 22 height 10
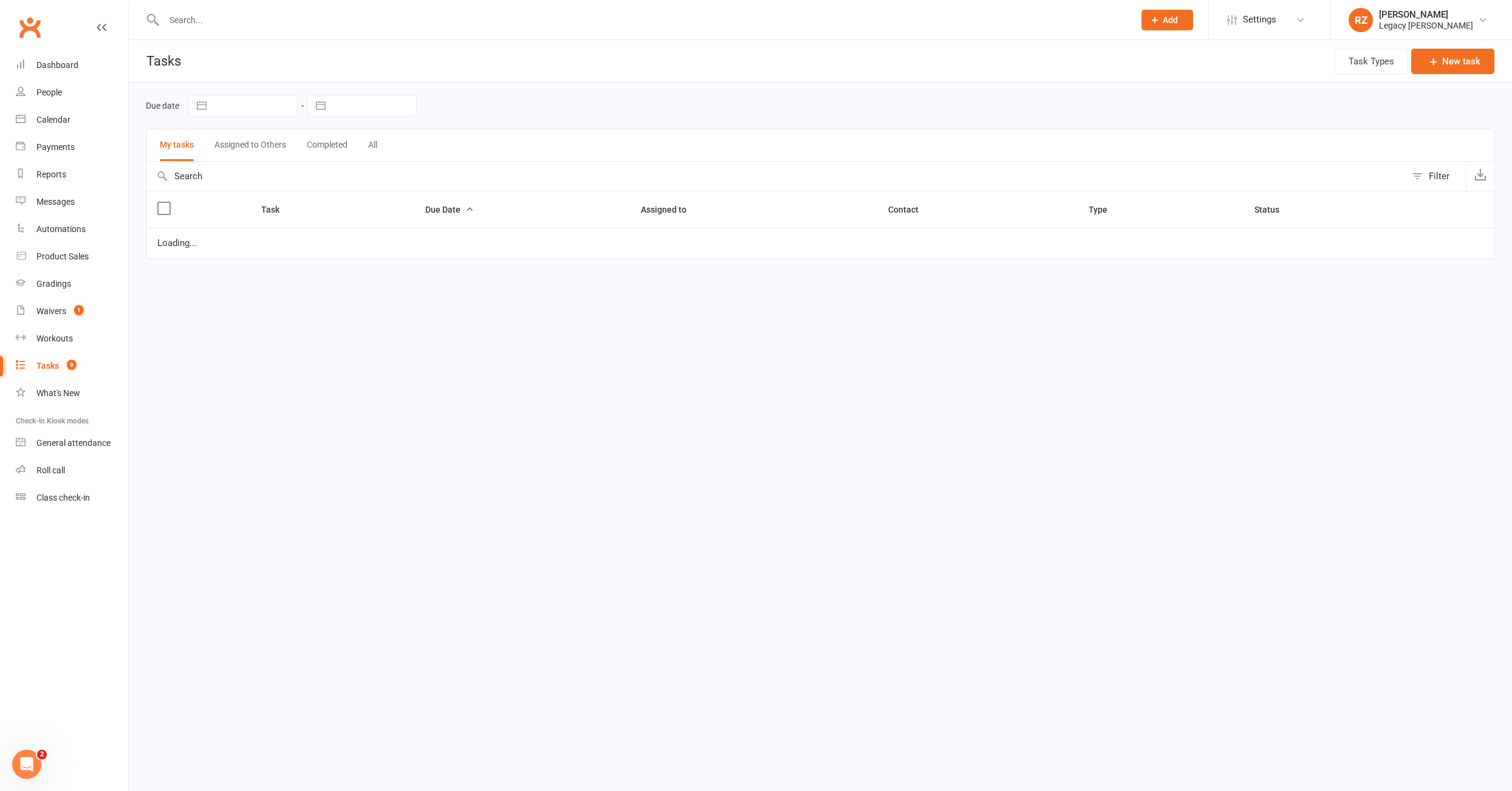
select select "started"
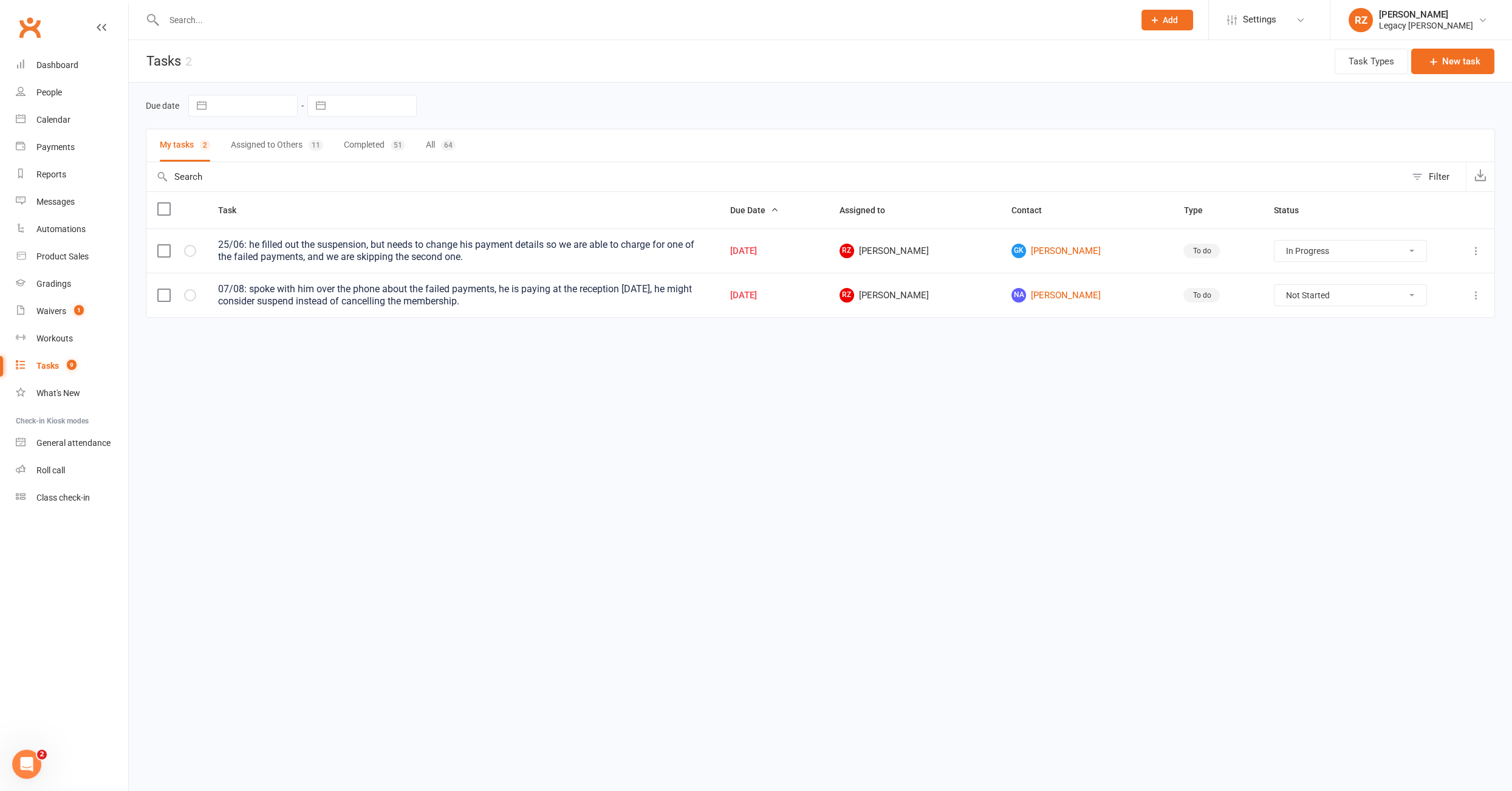
click at [262, 144] on button "Assigned to Others 11" at bounding box center [277, 145] width 92 height 32
select select "started"
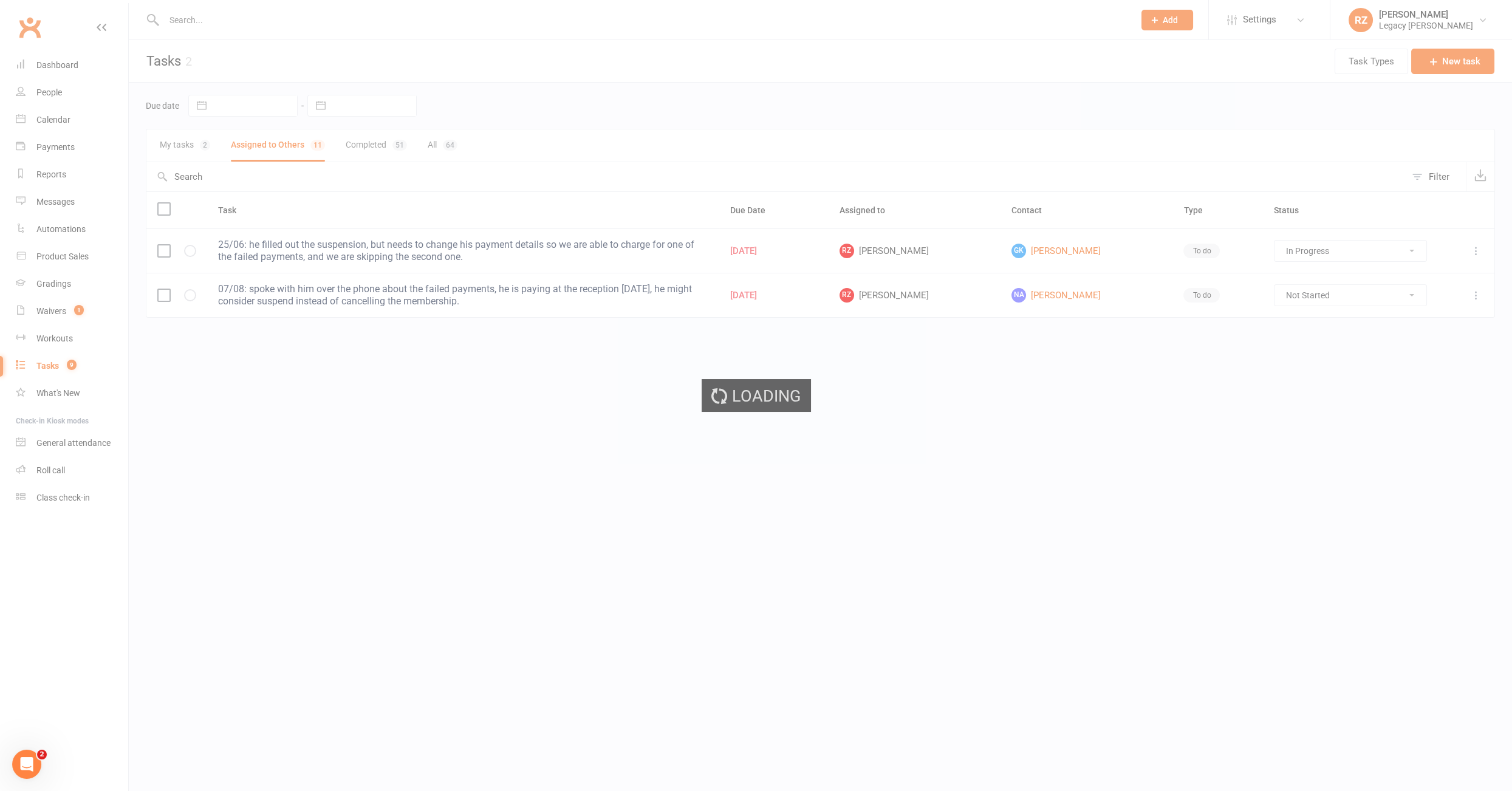
select select "started"
select select "waiting"
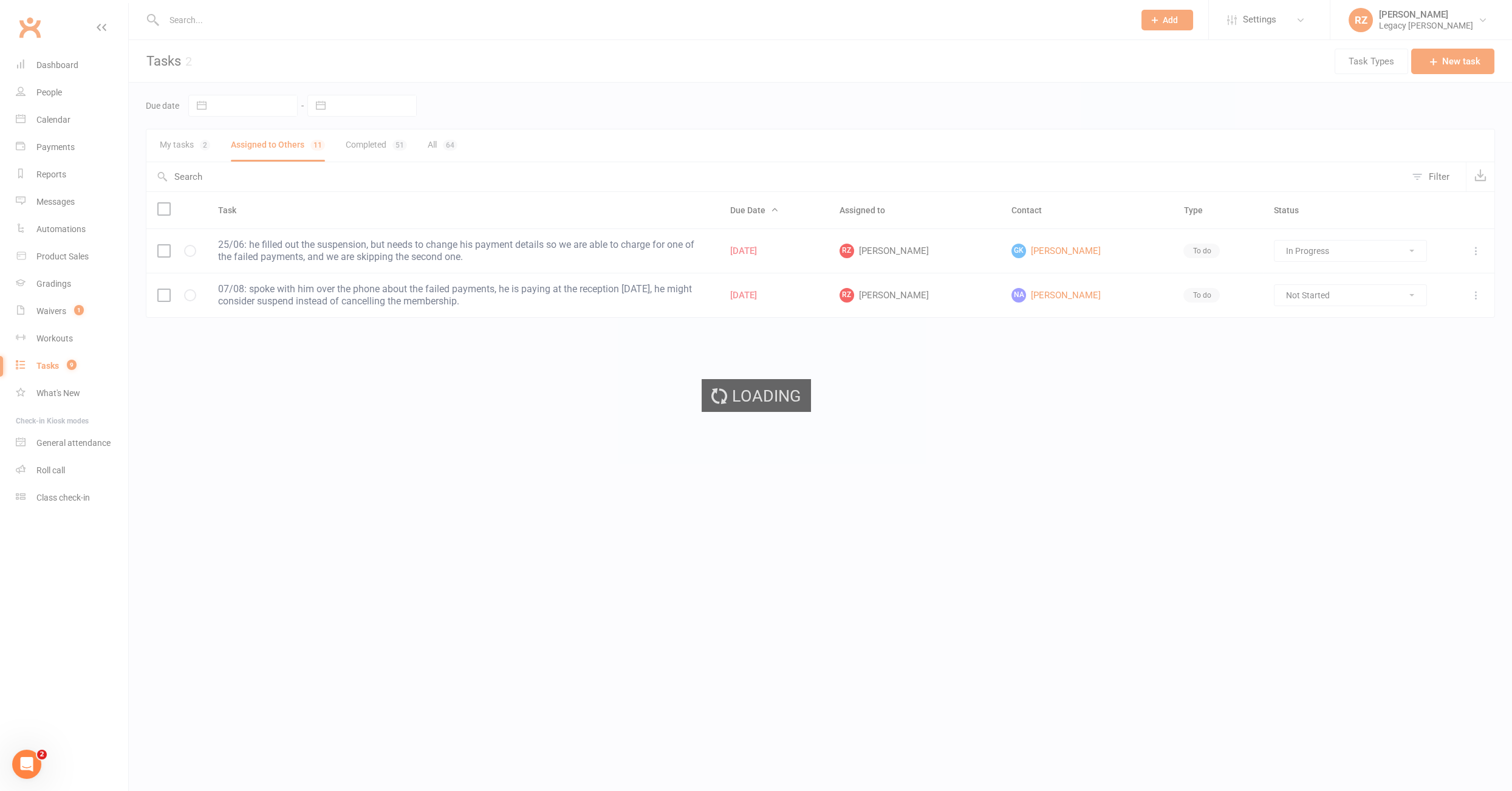
select select "waiting"
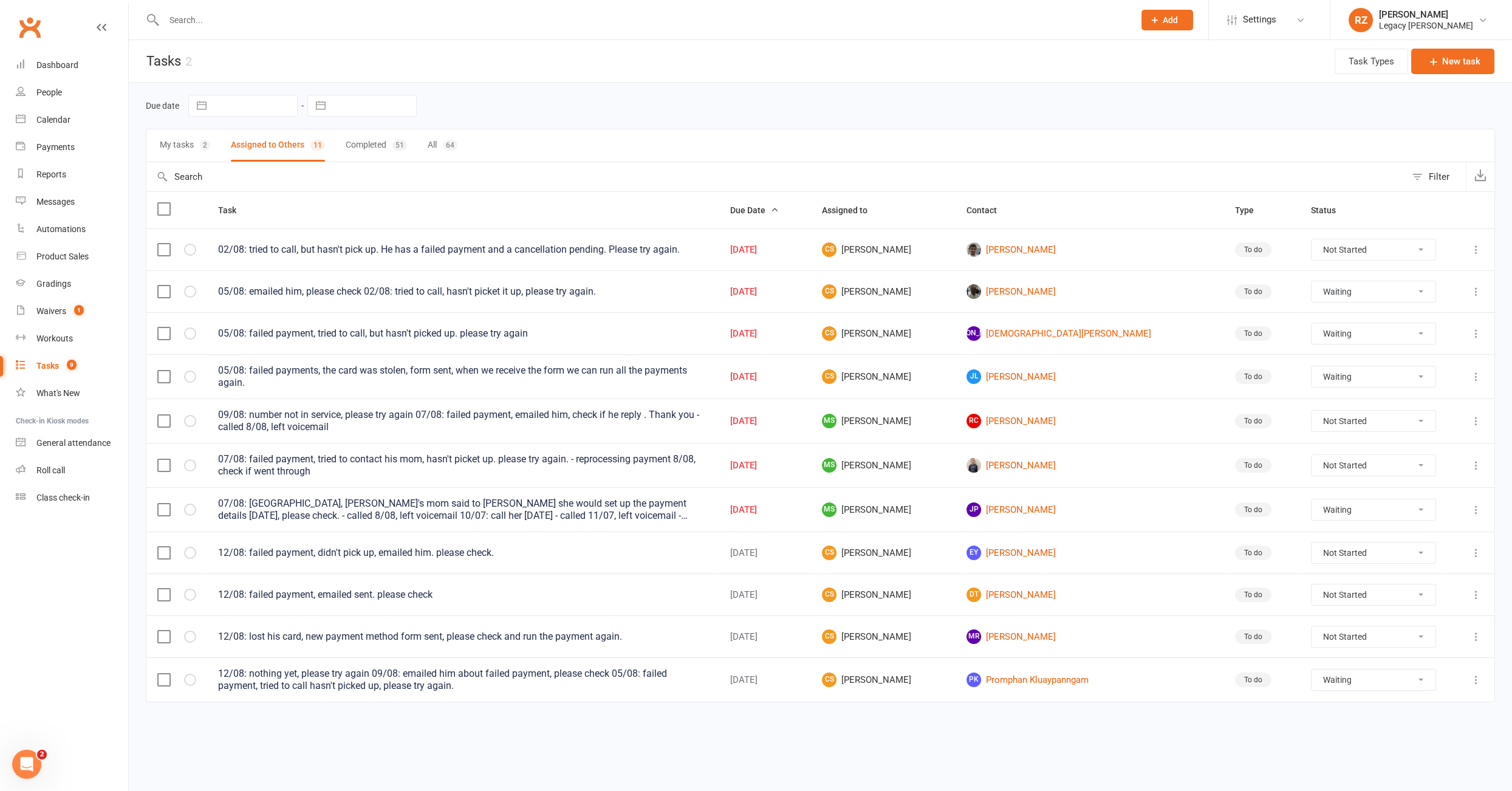
select select "waiting"
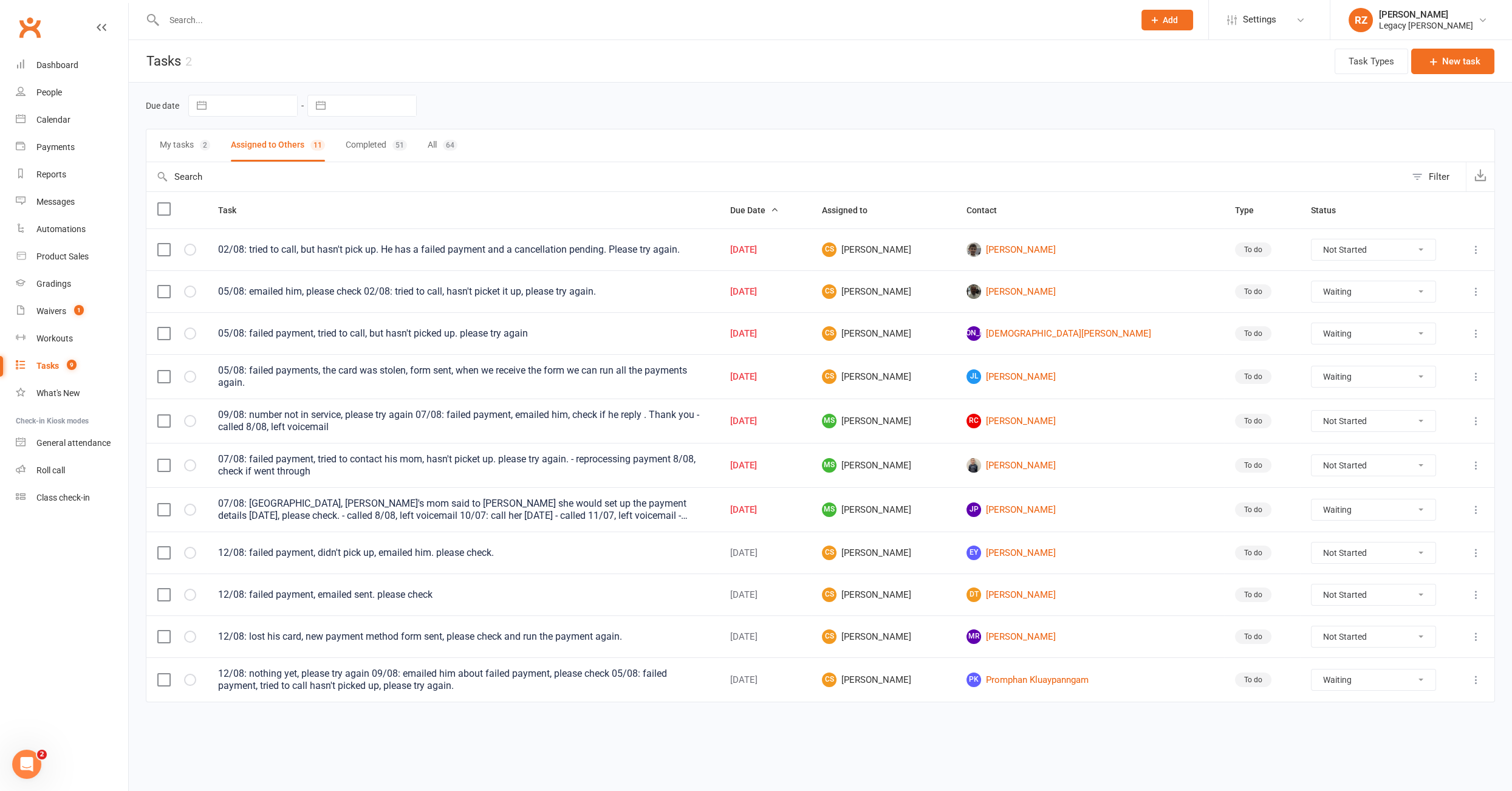
click at [184, 145] on button "My tasks 2" at bounding box center [185, 145] width 50 height 32
select select "waiting"
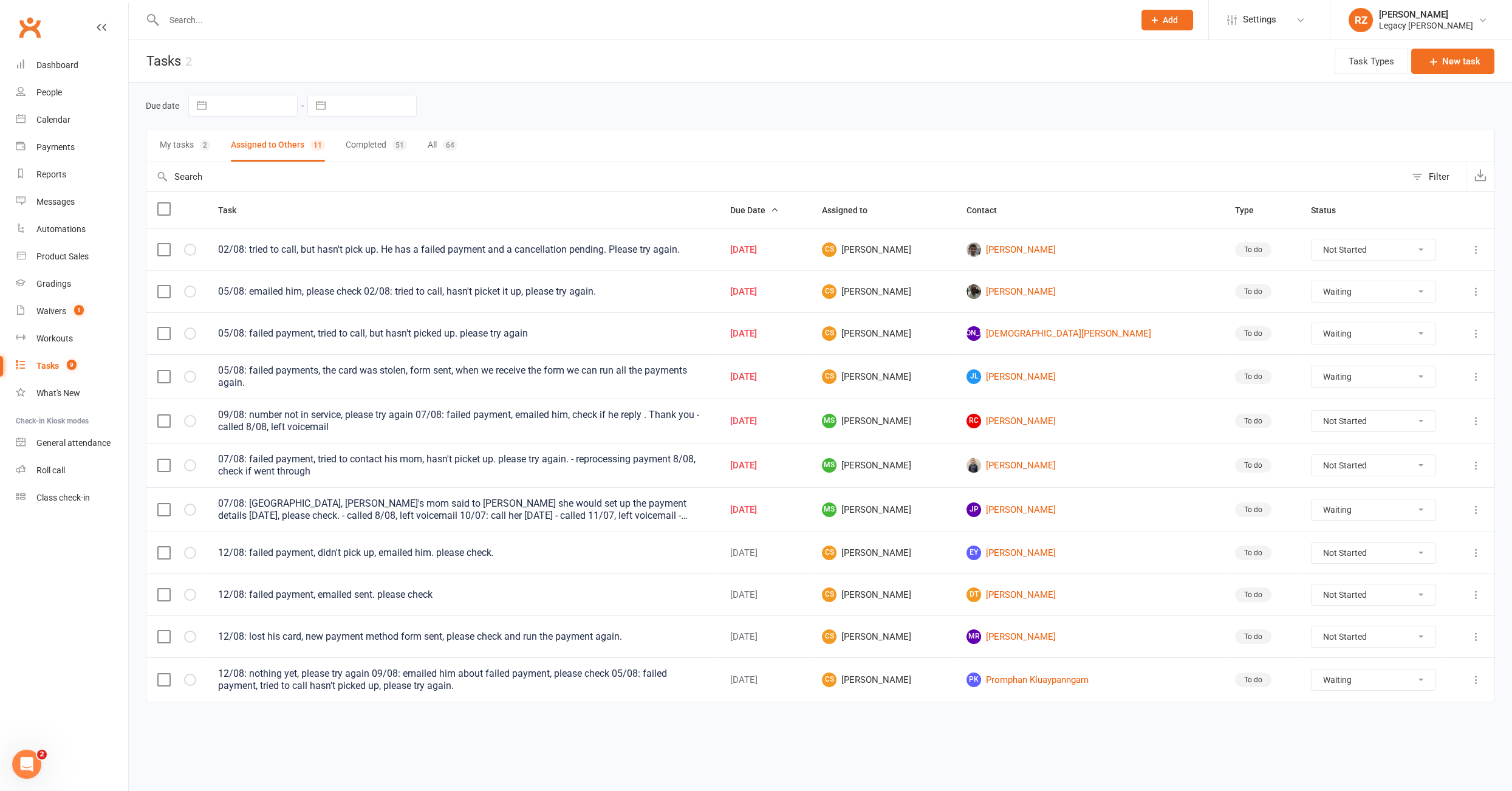
select select "waiting"
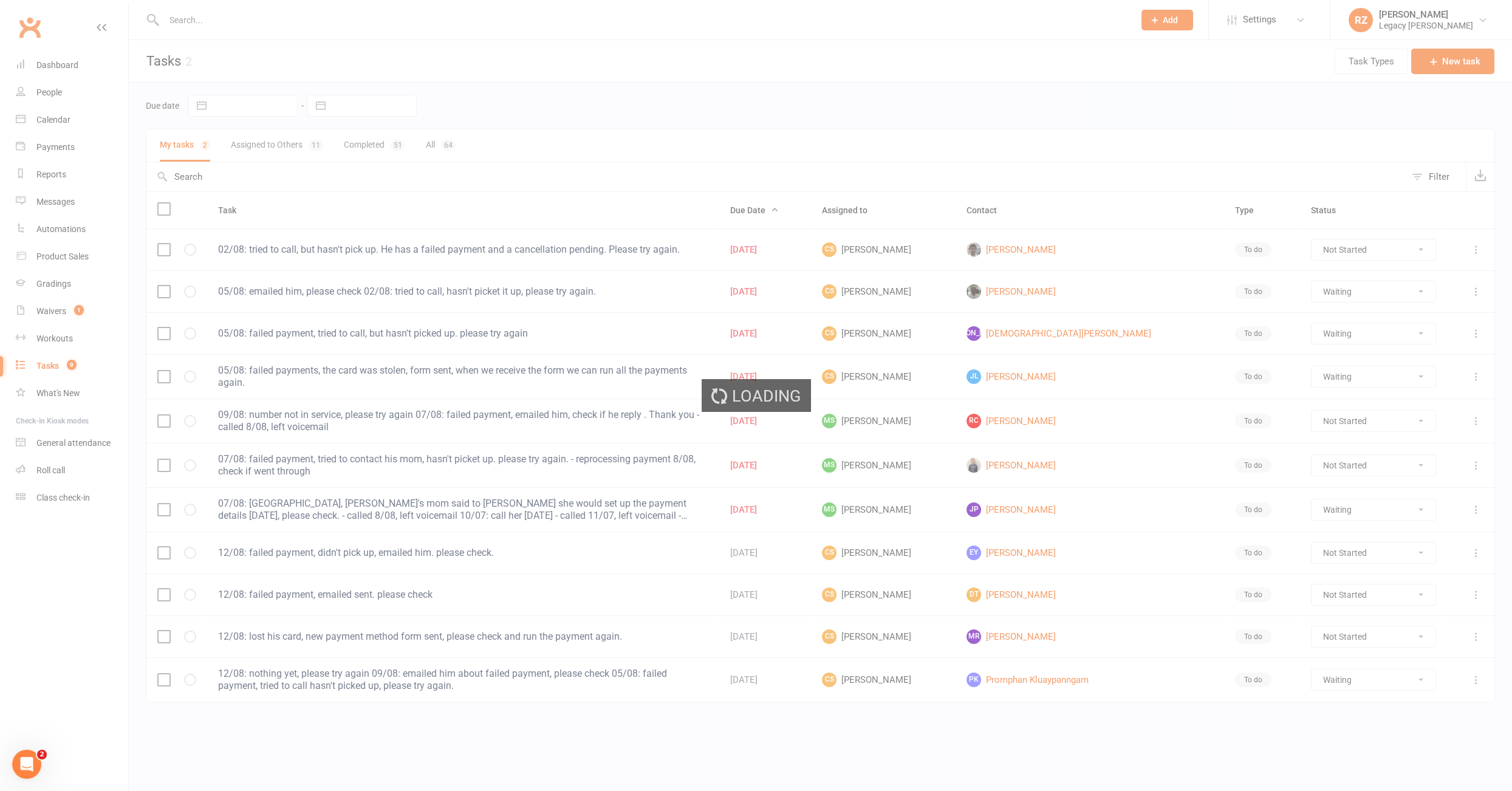
select select "waiting"
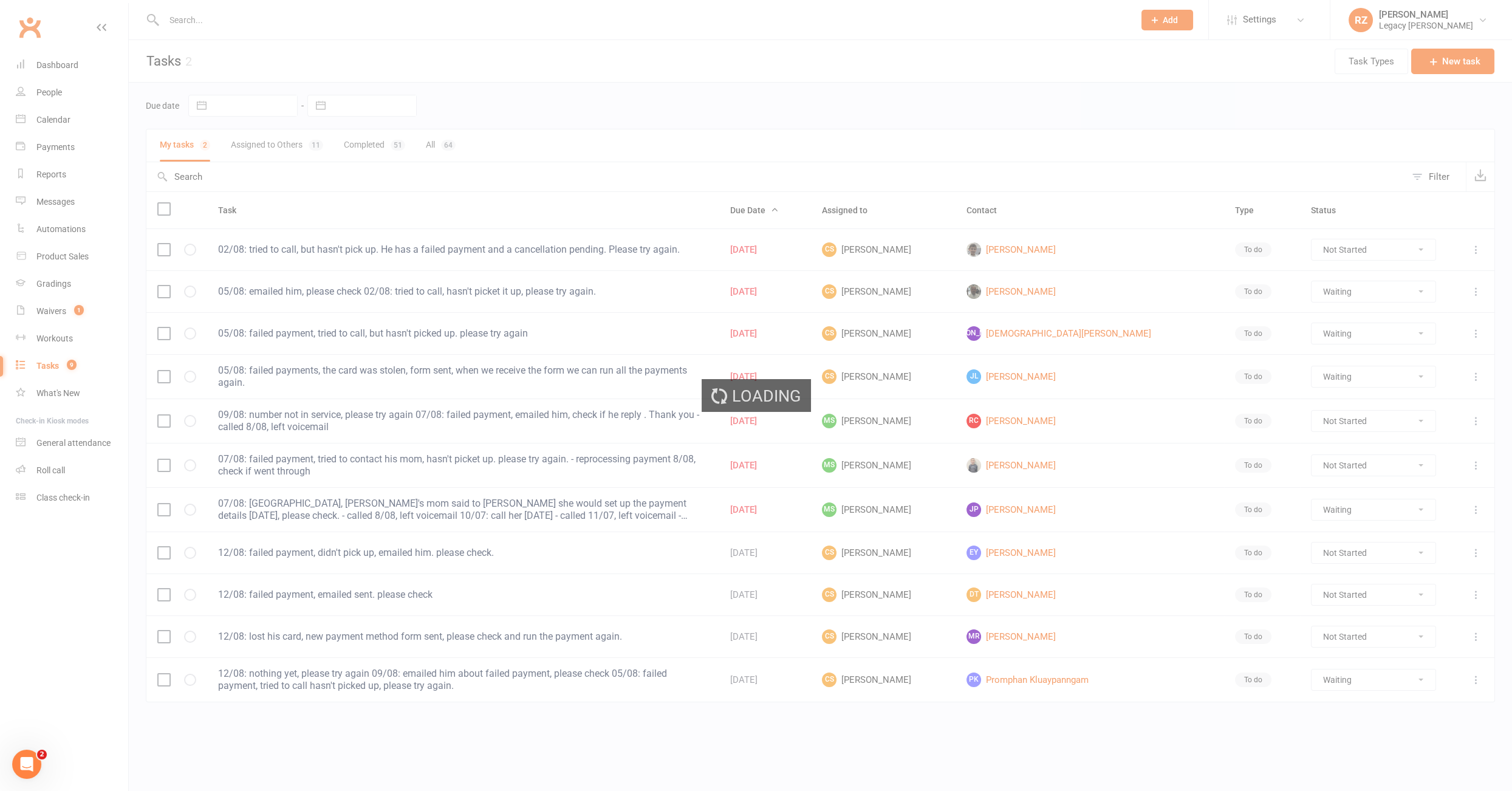
select select "started"
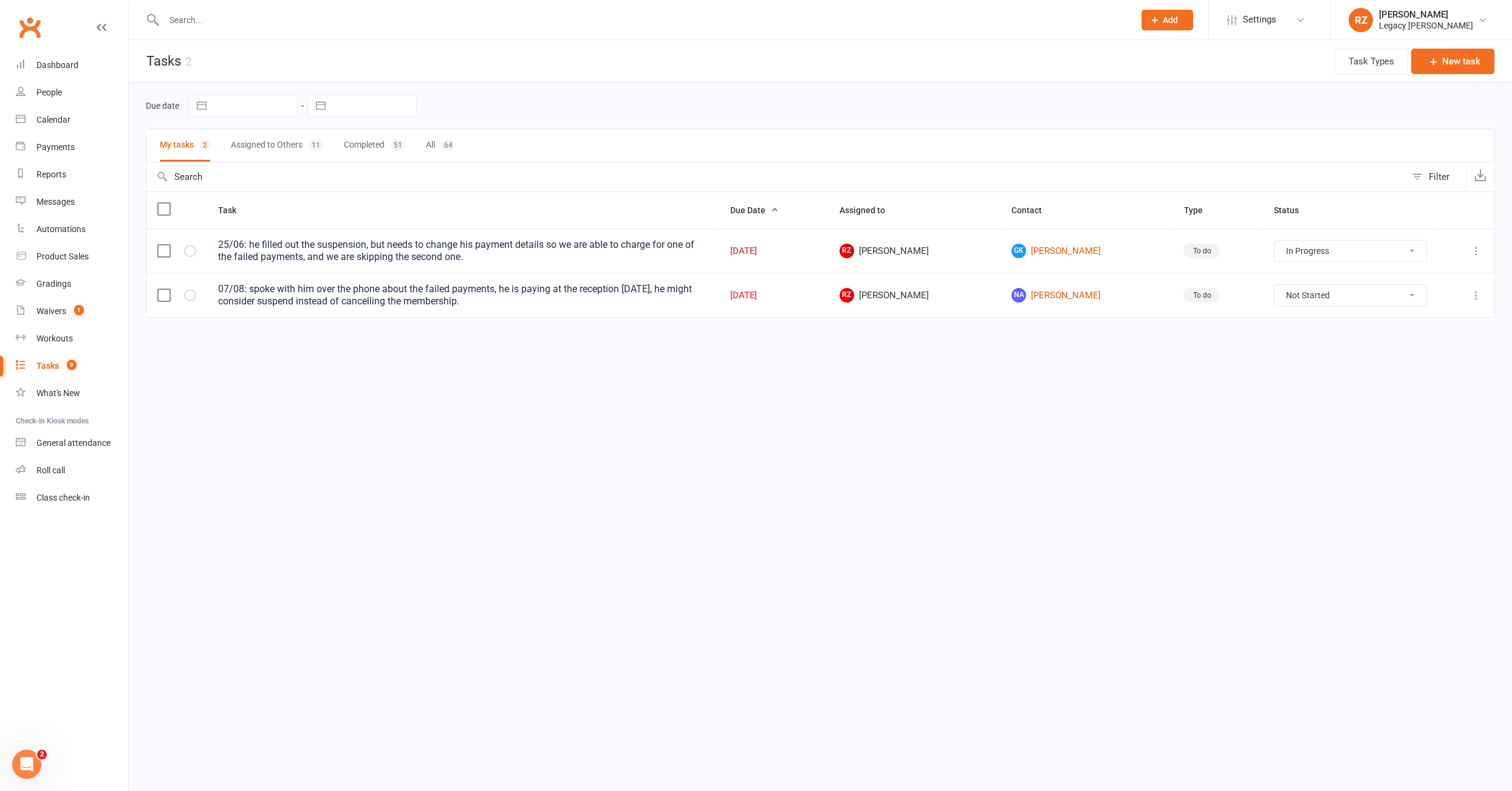
select select "started"
click at [0, 0] on icon "button" at bounding box center [0, 0] width 0 height 0
select select "started"
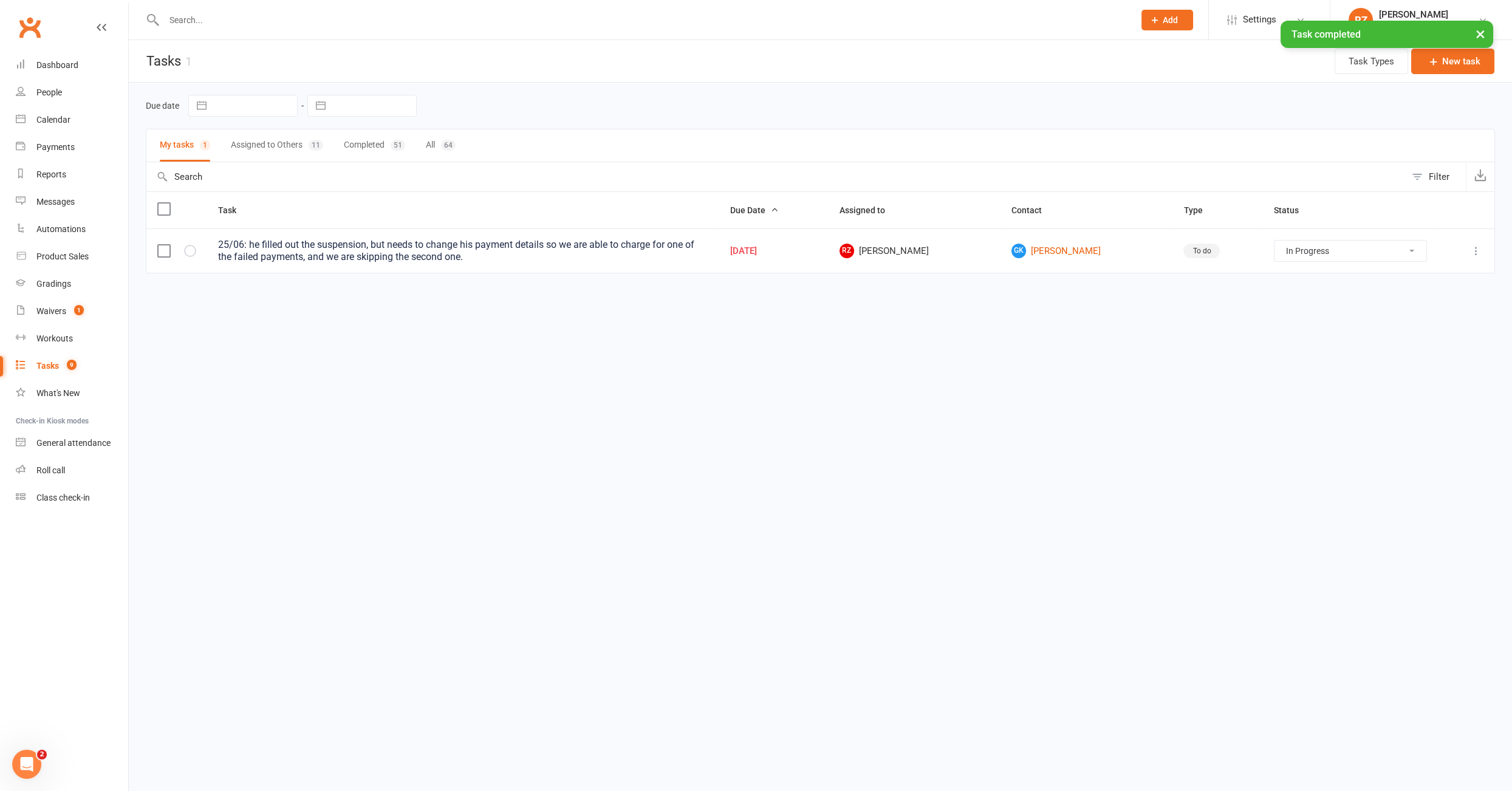
select select "started"
click at [249, 149] on button "Assigned to Others 11" at bounding box center [277, 145] width 92 height 32
select select "started"
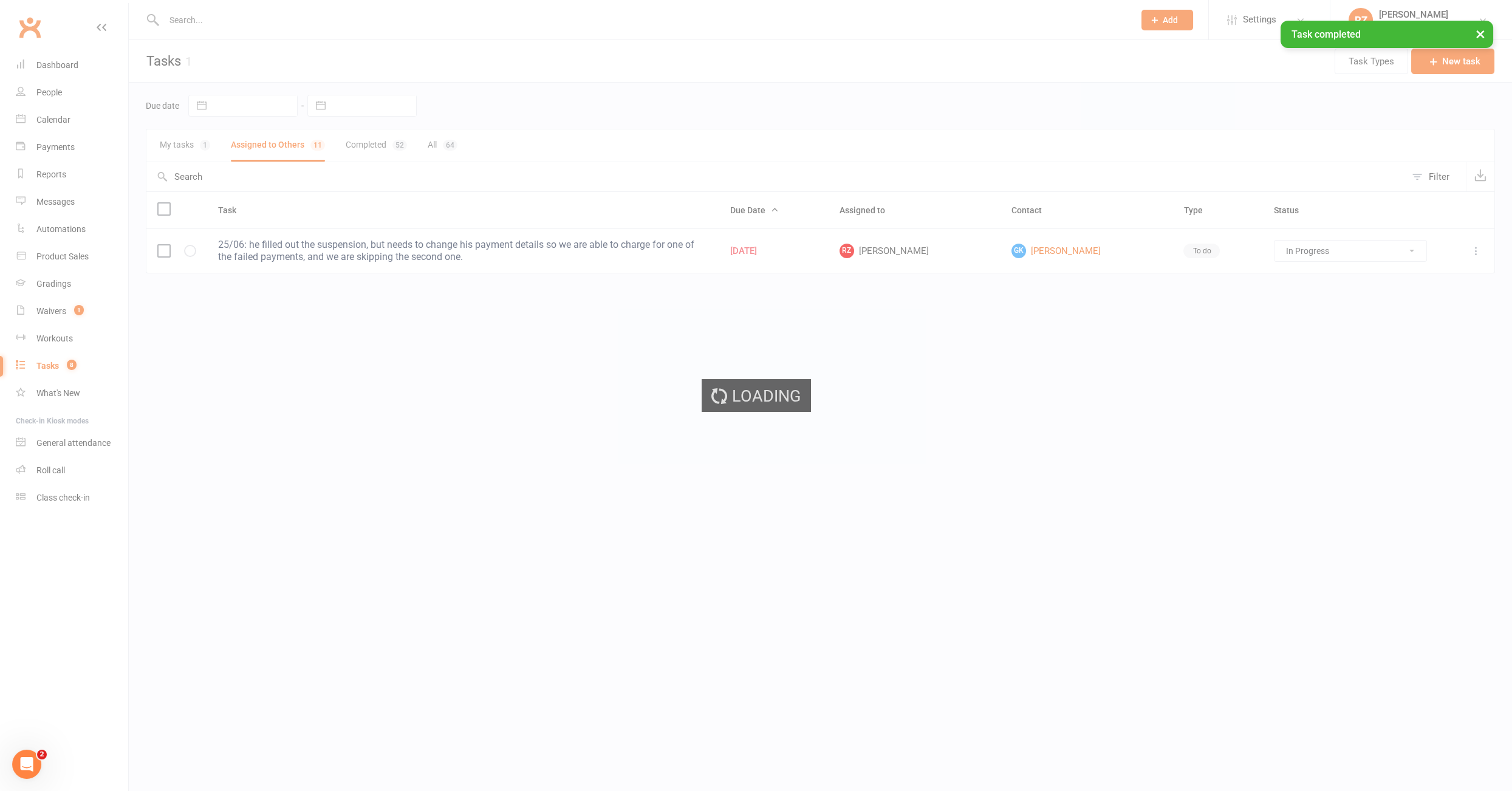
select select "started"
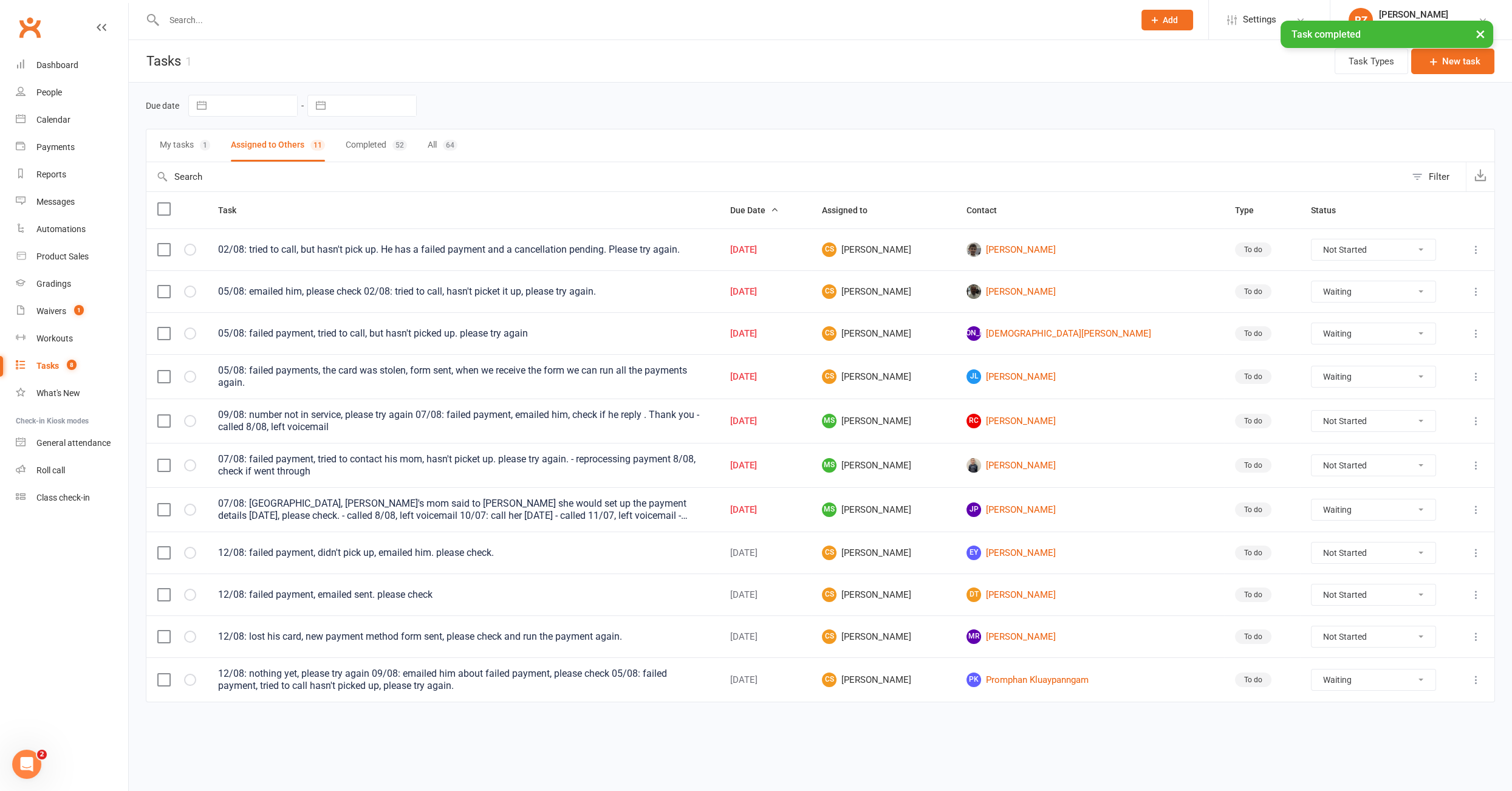
select select "waiting"
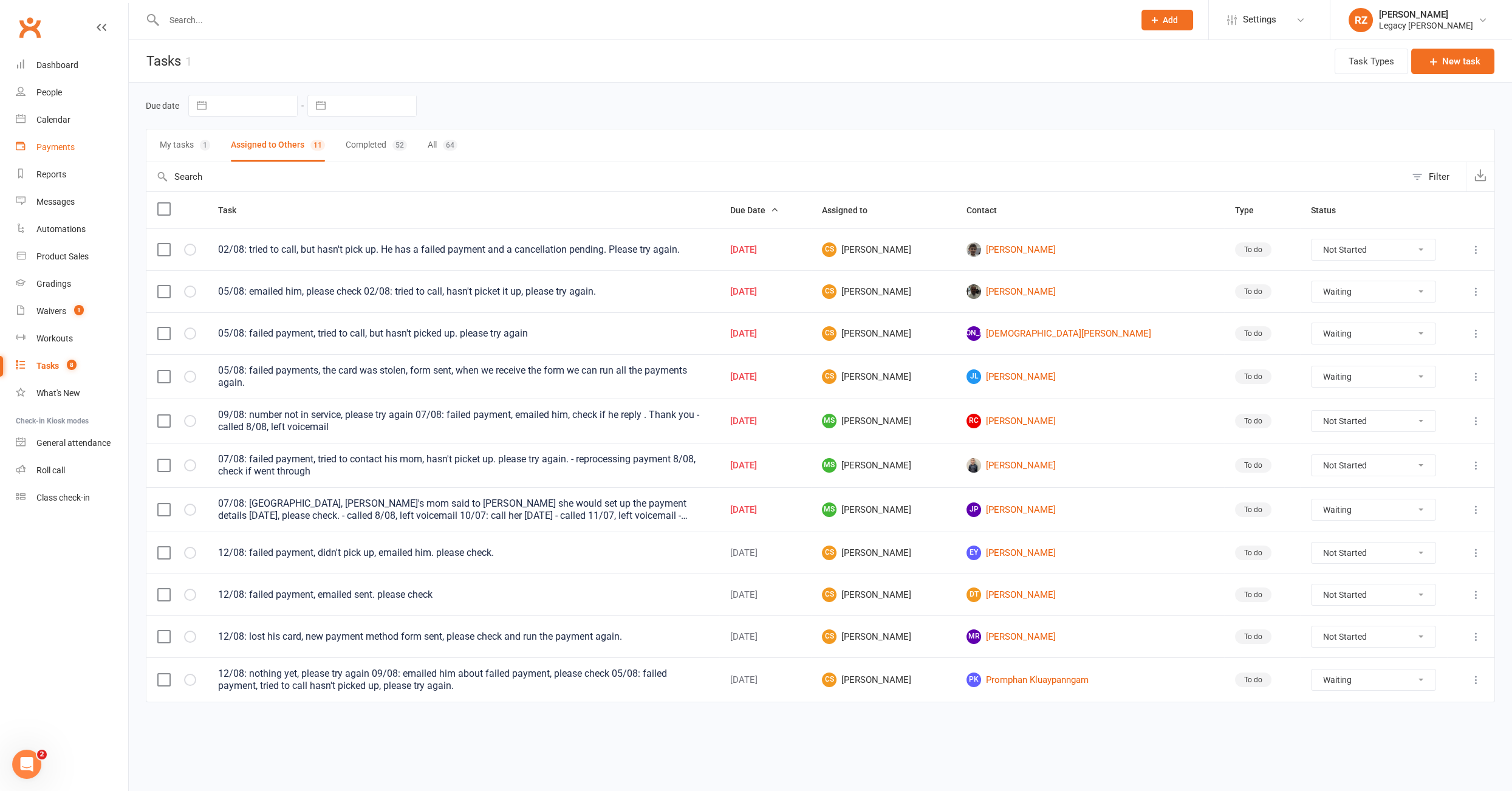
click at [56, 147] on div "Payments" at bounding box center [55, 147] width 38 height 10
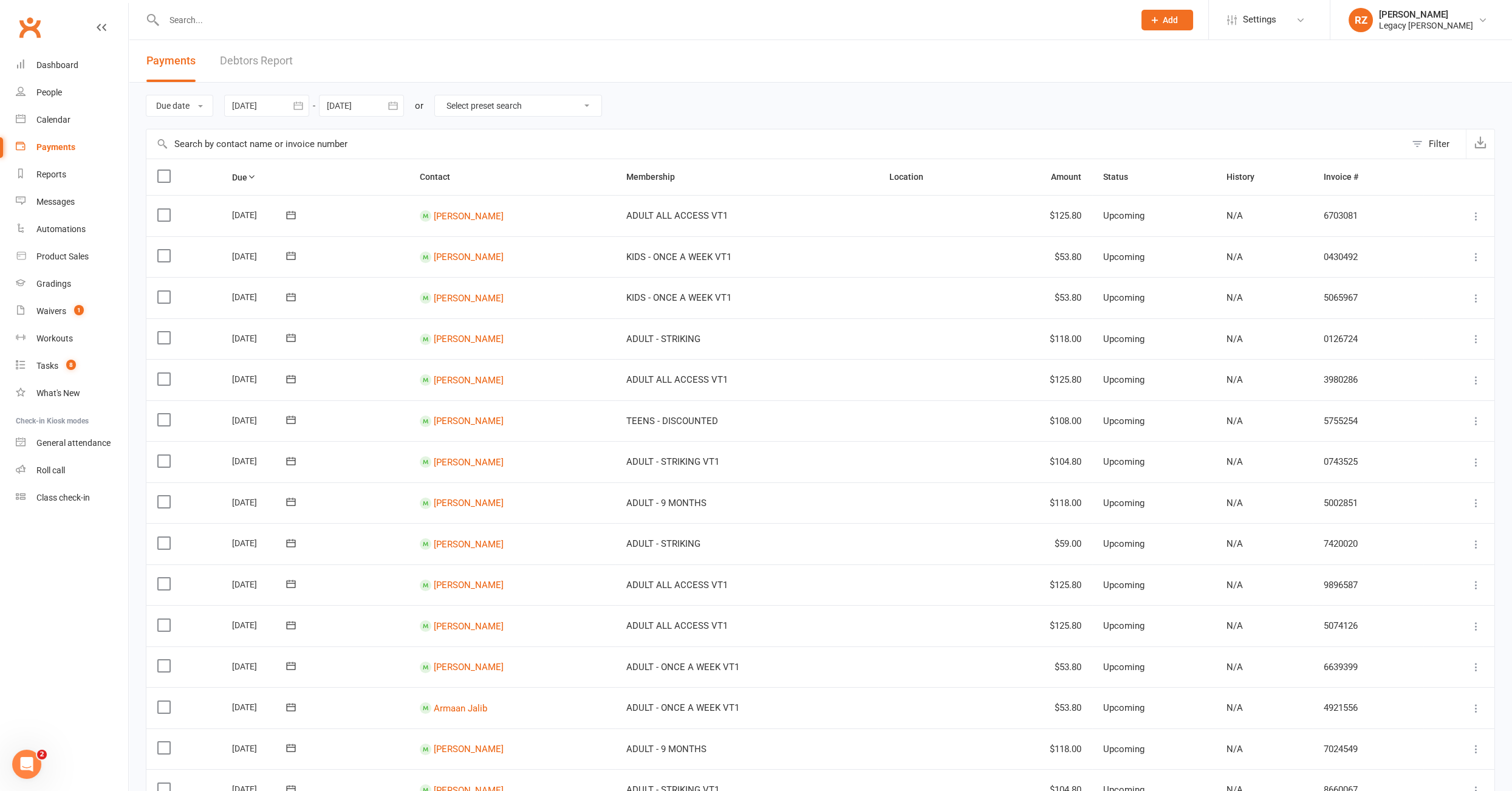
click at [265, 65] on link "Debtors Report" at bounding box center [256, 61] width 73 height 42
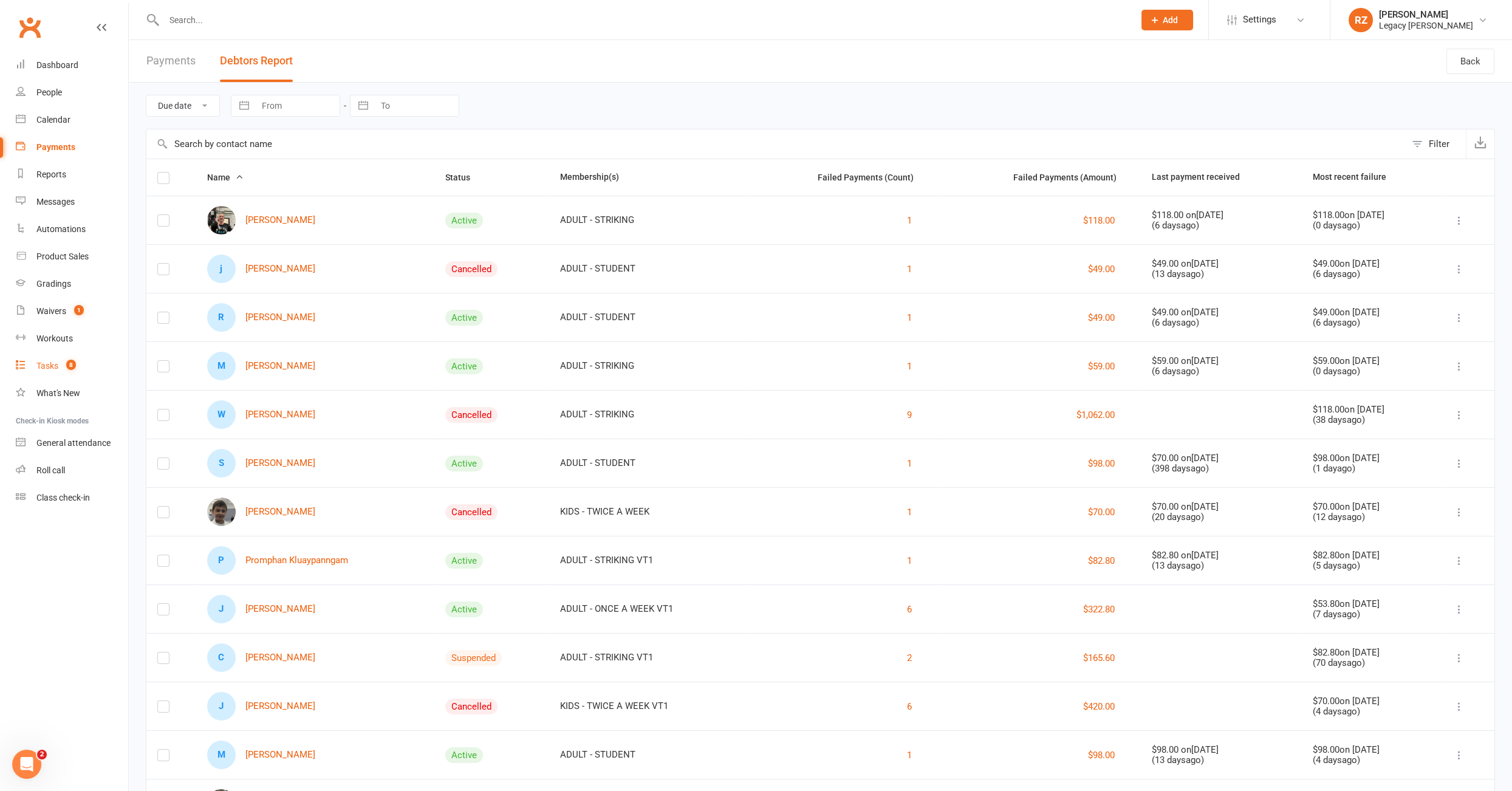
click at [50, 363] on div "Tasks" at bounding box center [47, 366] width 22 height 10
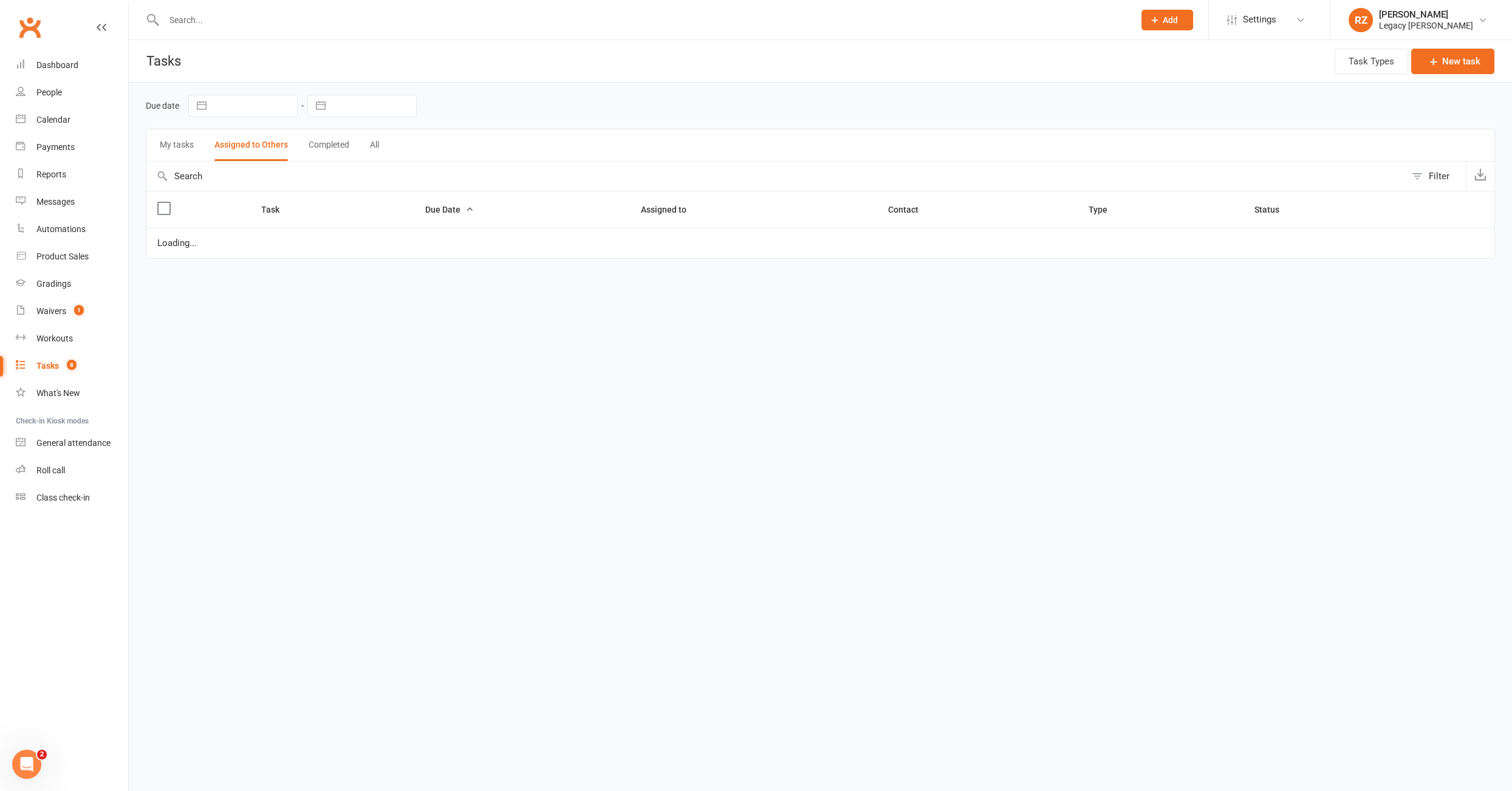
select select "waiting"
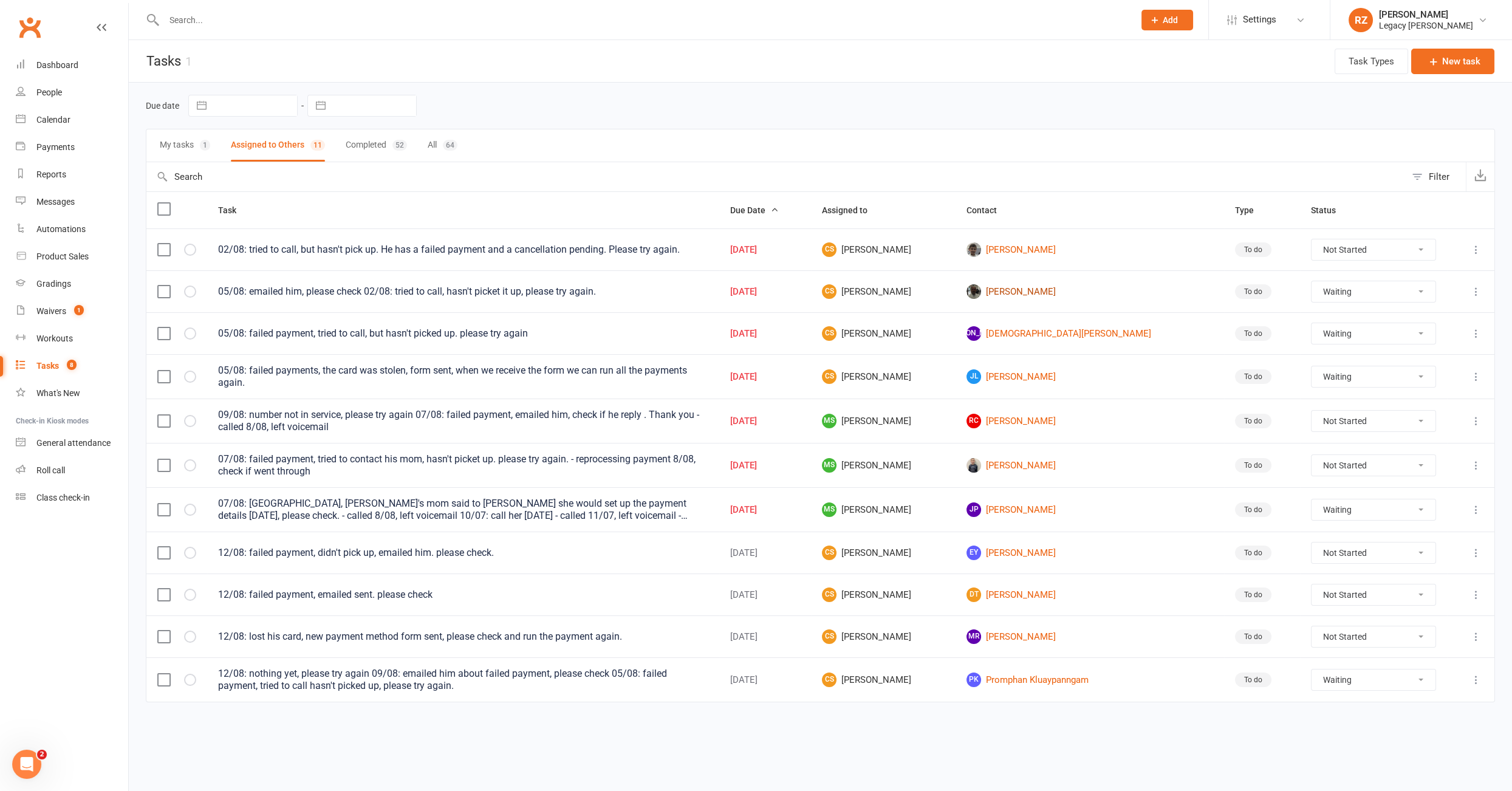
click at [1041, 287] on link "Alexander Alvarado" at bounding box center [1089, 291] width 246 height 14
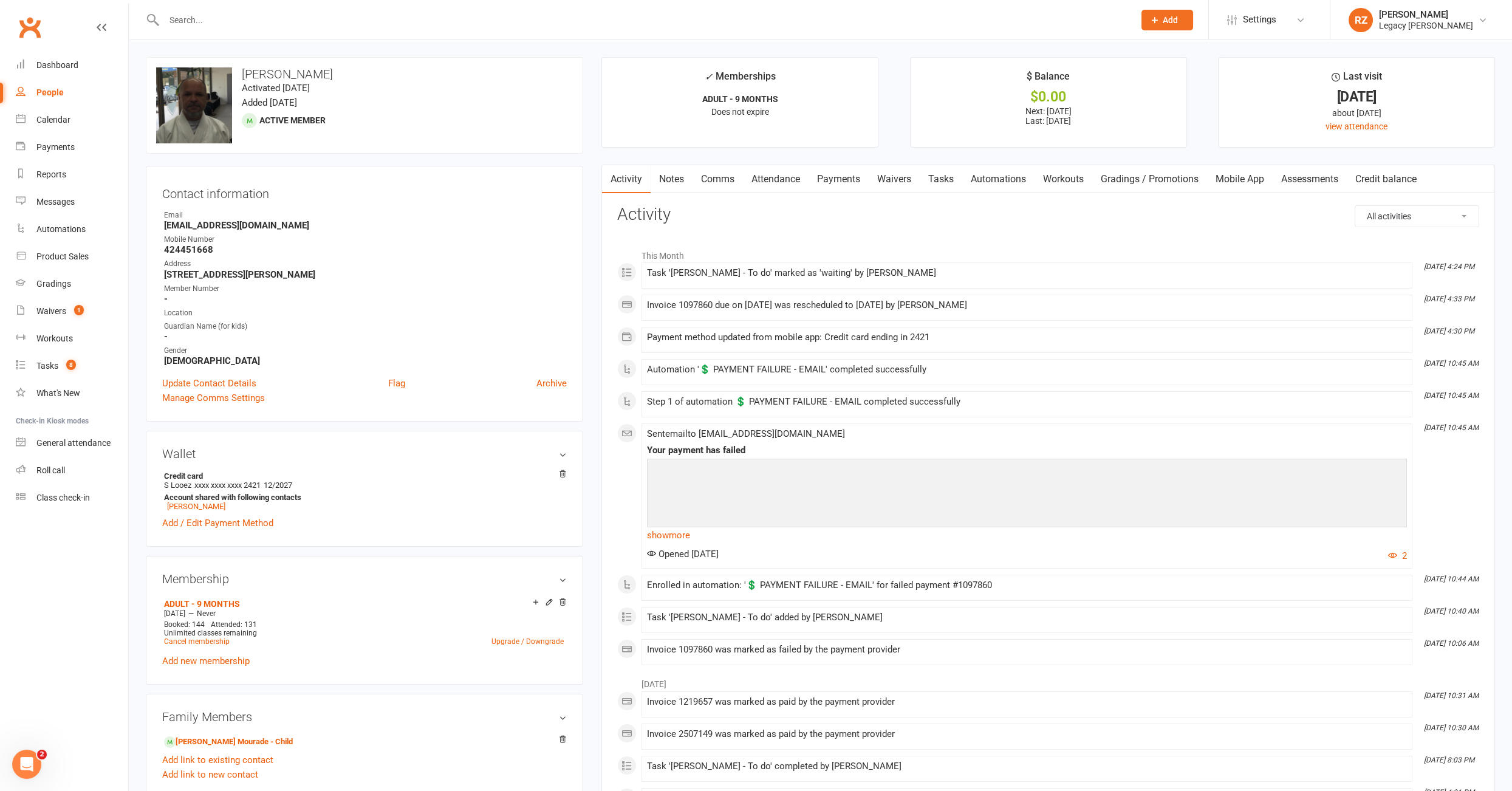
click at [835, 187] on link "Payments" at bounding box center [838, 179] width 60 height 28
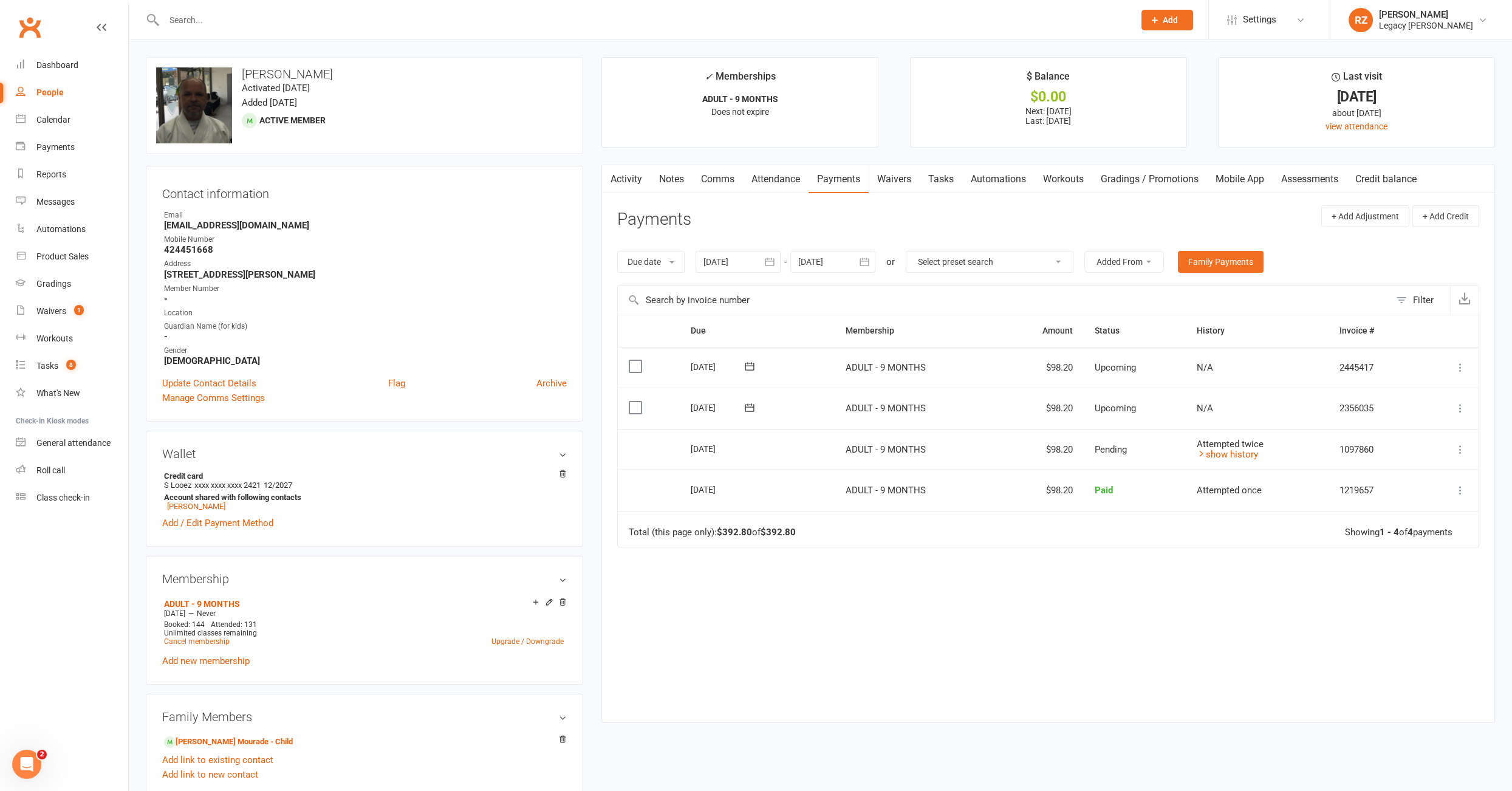
click at [627, 183] on link "Activity" at bounding box center [626, 179] width 49 height 28
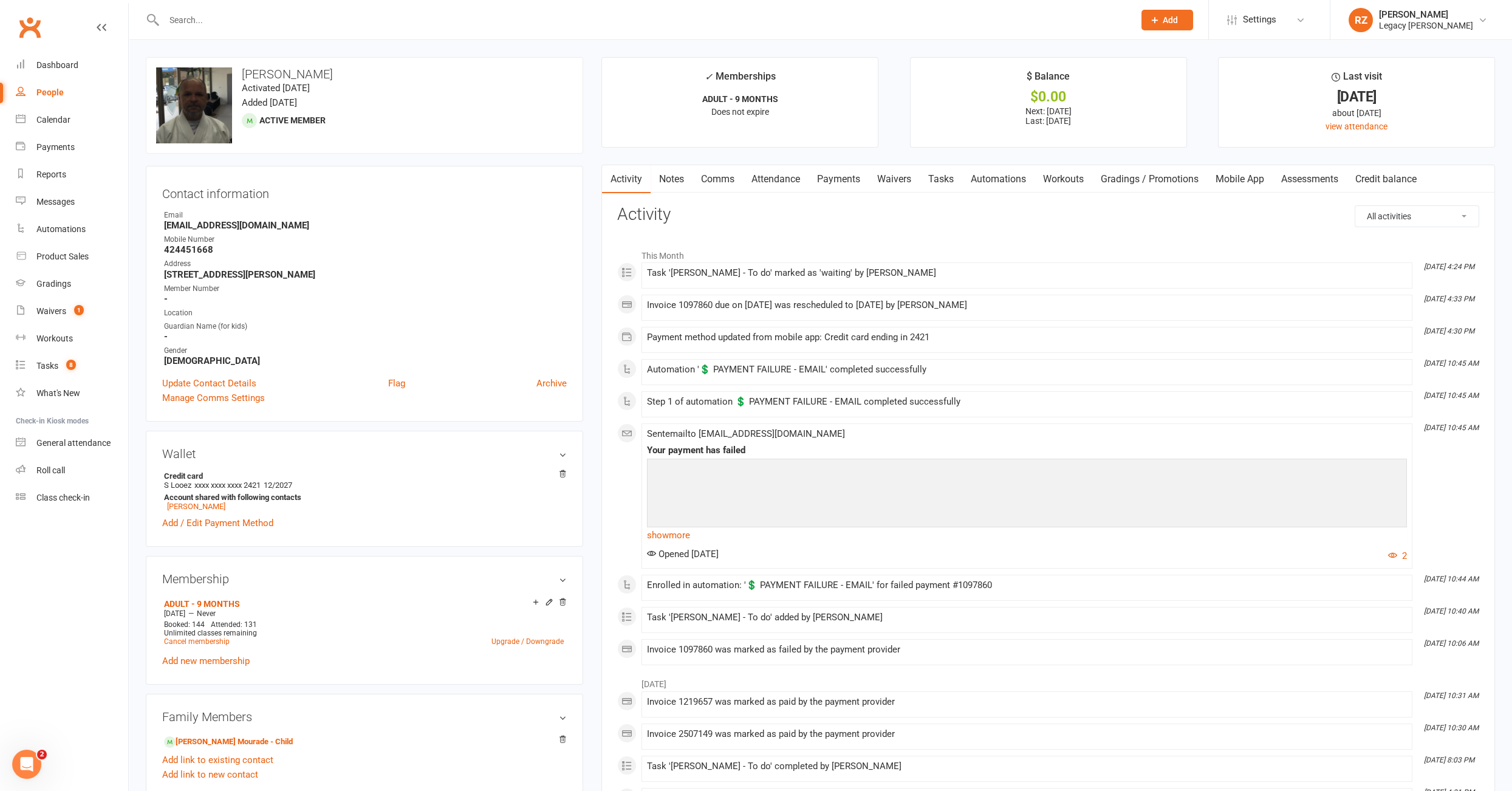
click at [861, 183] on link "Payments" at bounding box center [838, 179] width 60 height 28
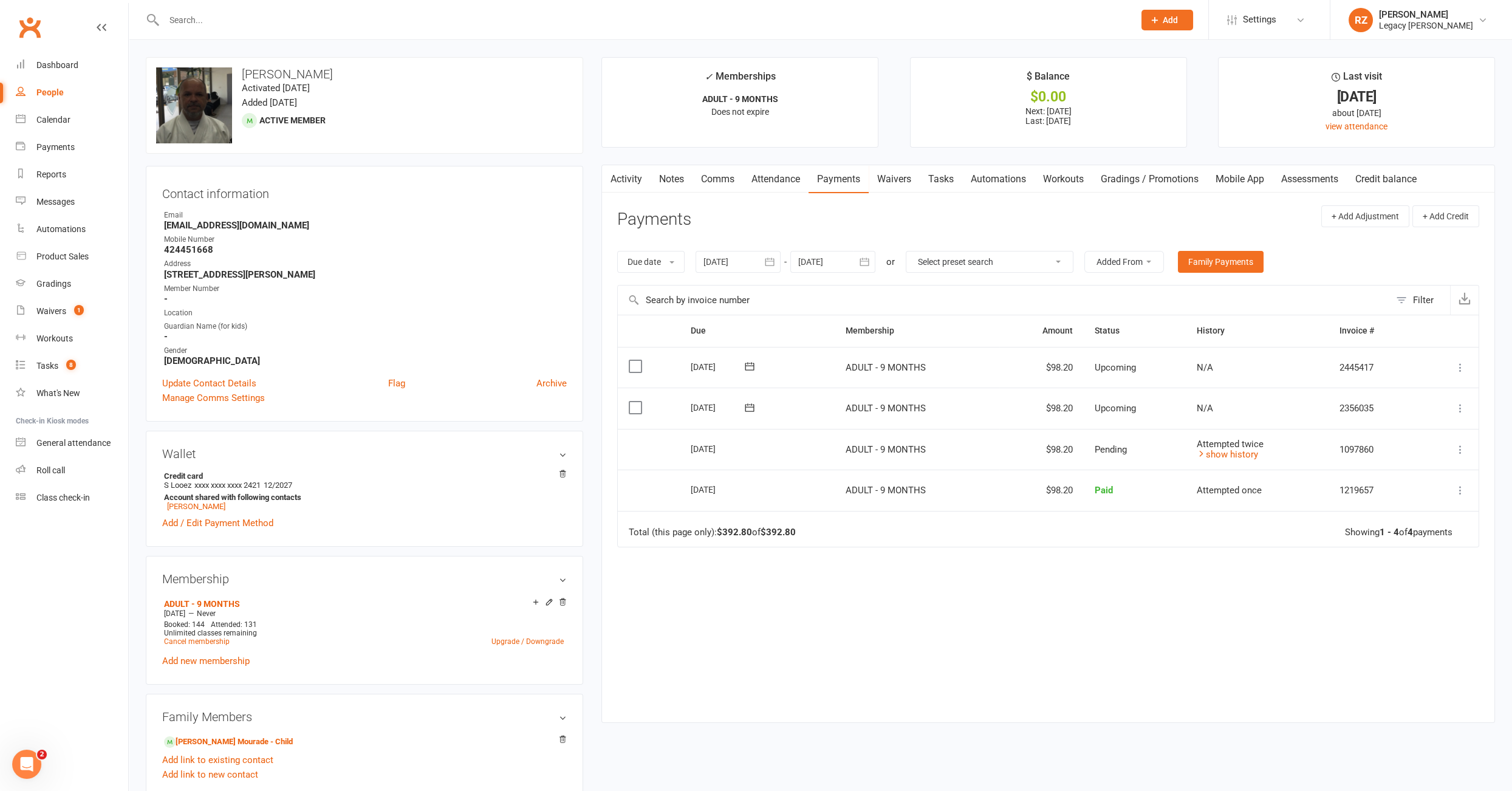
click at [935, 184] on link "Tasks" at bounding box center [941, 179] width 43 height 28
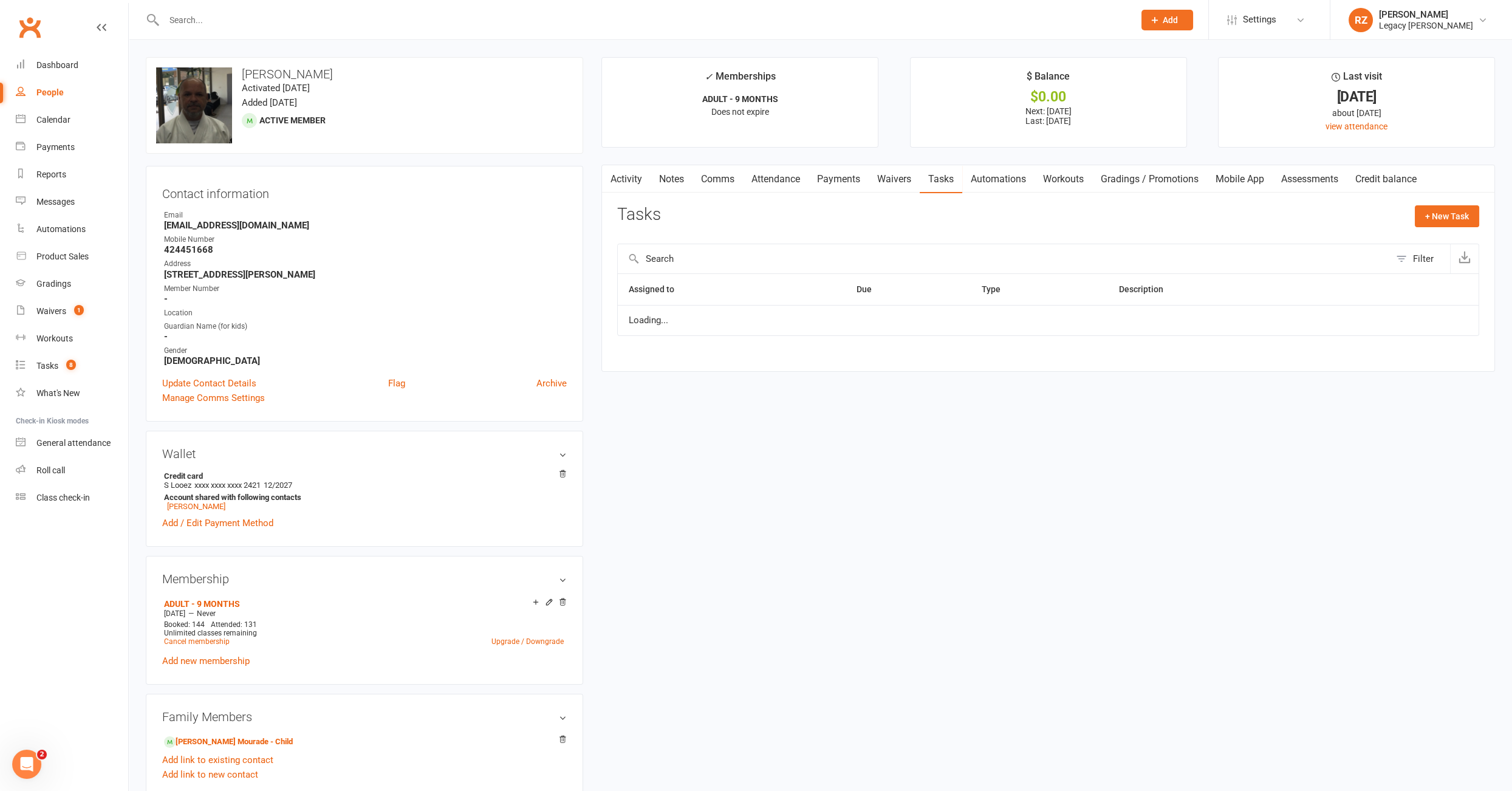
select select "waiting"
click at [1353, 330] on select "Not Started In Progress Waiting Complete" at bounding box center [1339, 326] width 90 height 21
click at [838, 179] on link "Payments" at bounding box center [838, 179] width 60 height 28
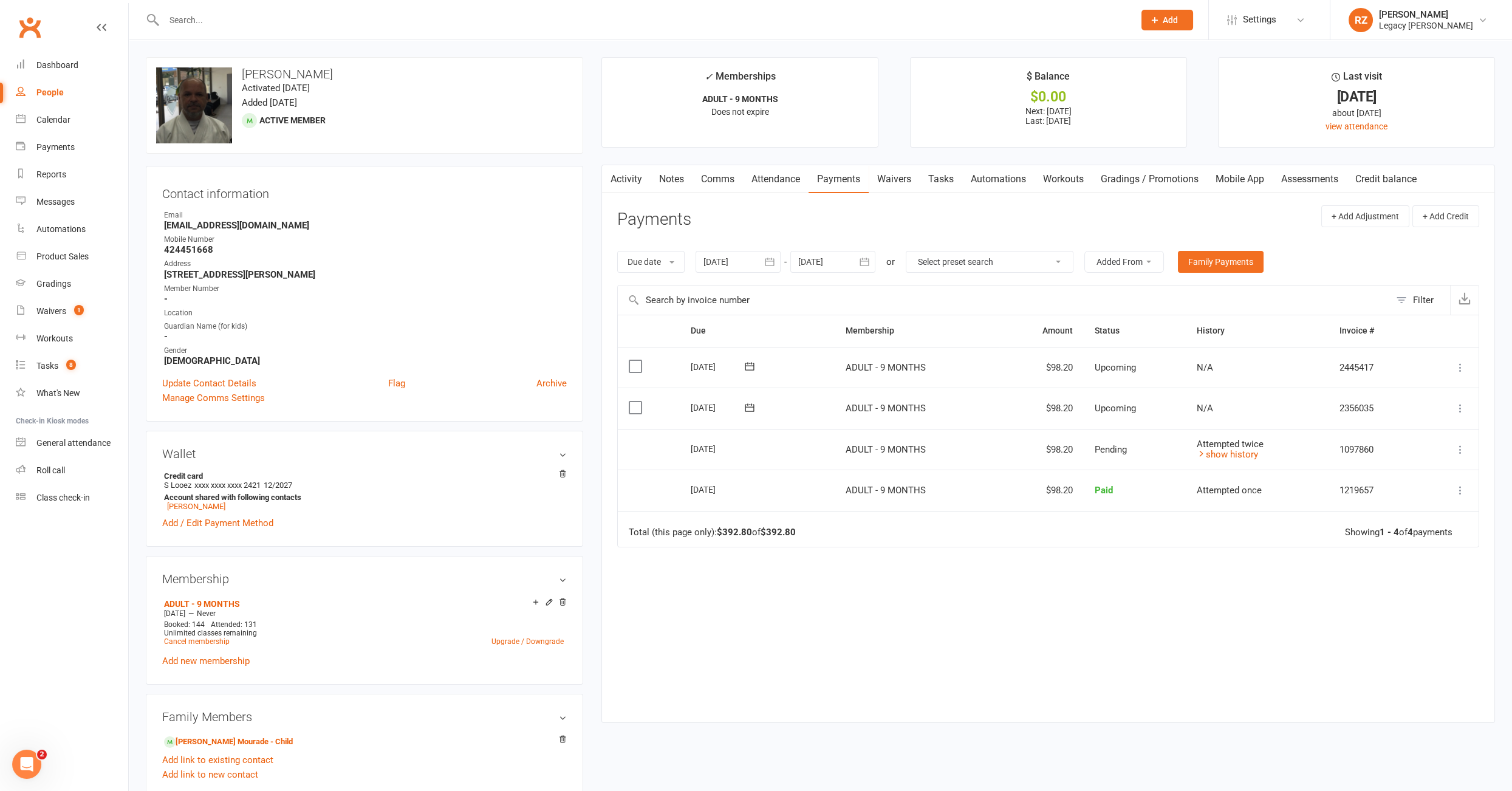
click at [628, 179] on link "Activity" at bounding box center [626, 179] width 49 height 28
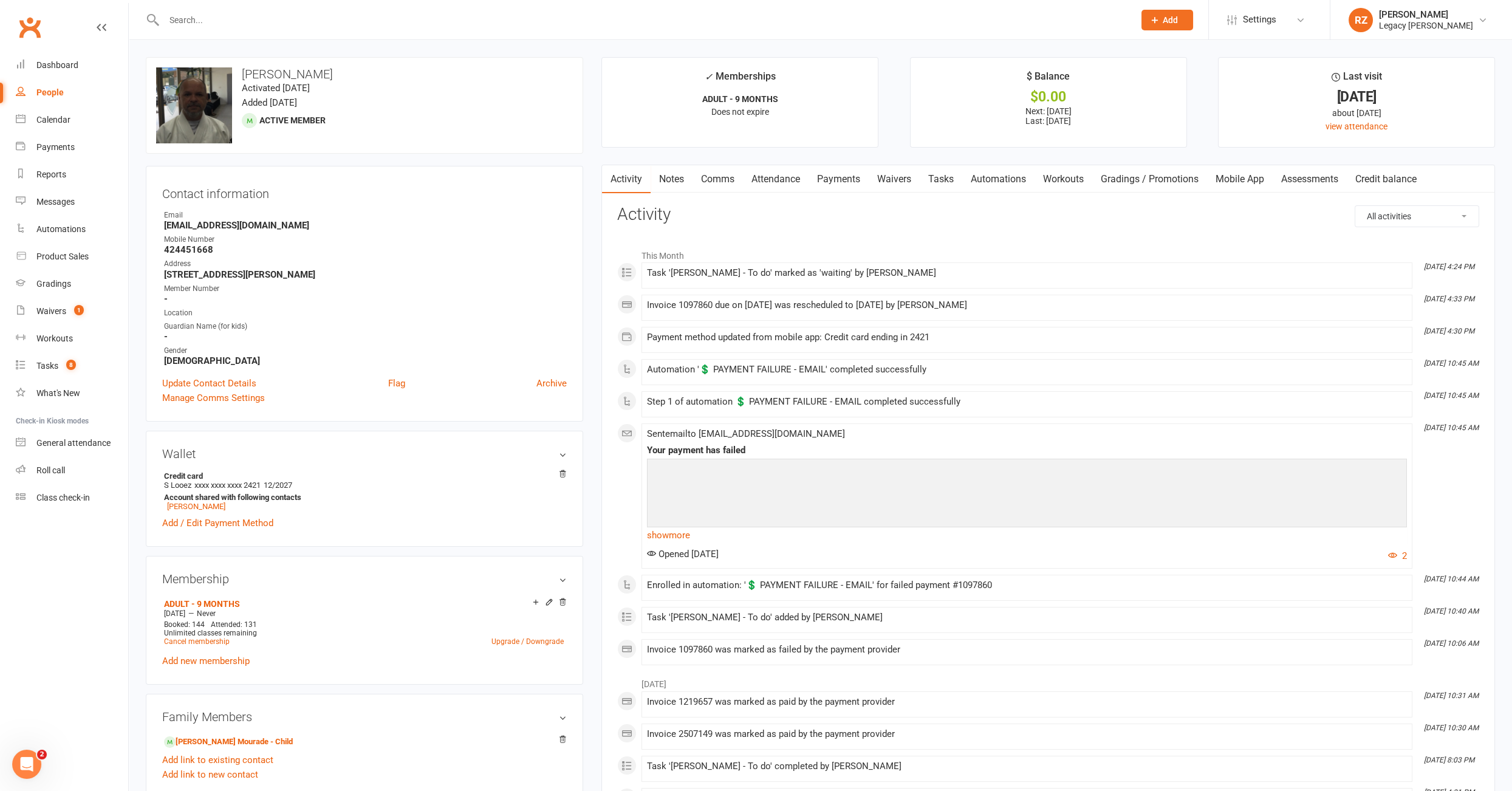
click at [812, 182] on link "Payments" at bounding box center [838, 179] width 60 height 28
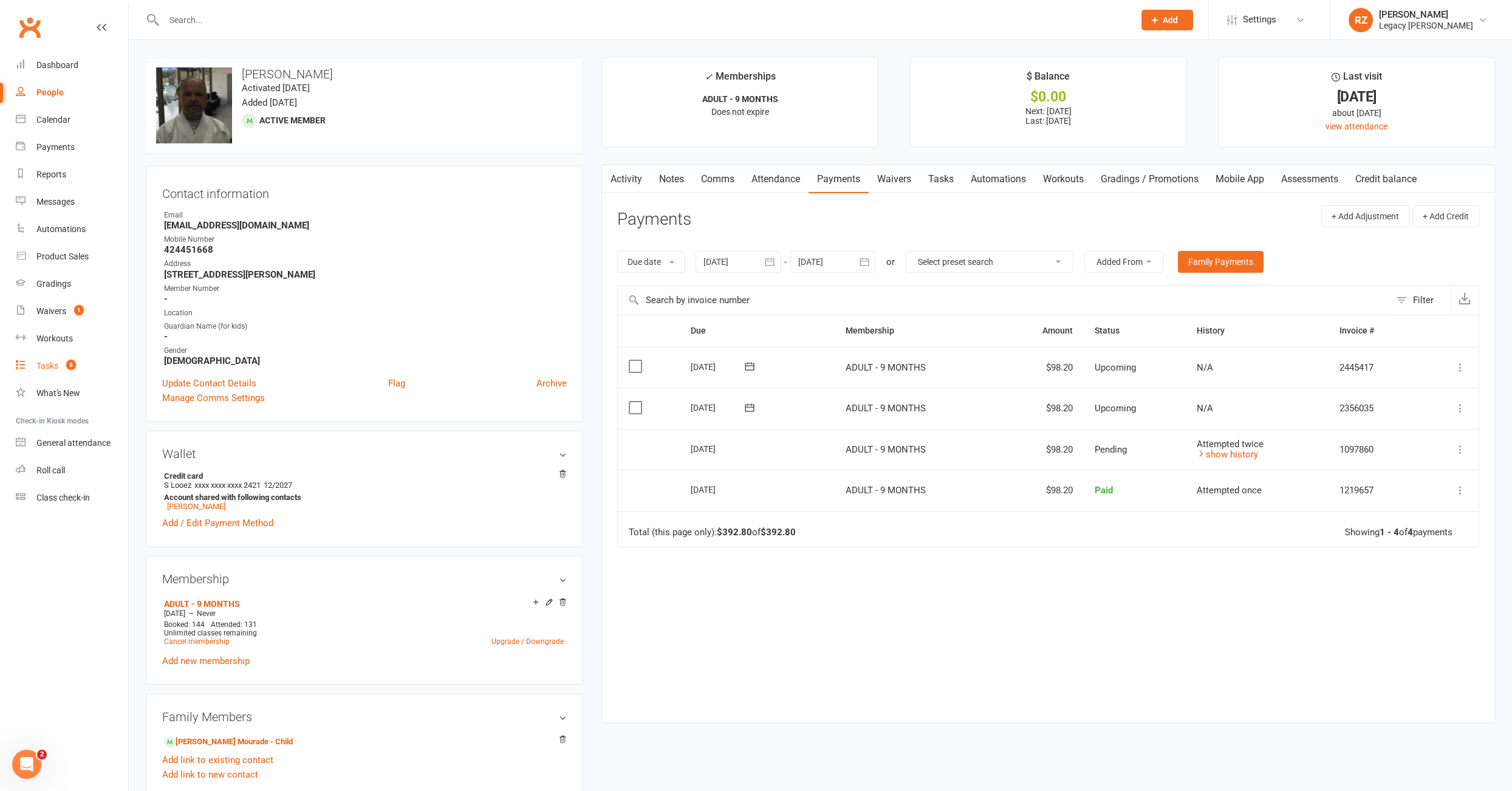
click at [49, 366] on div "Tasks" at bounding box center [47, 366] width 22 height 10
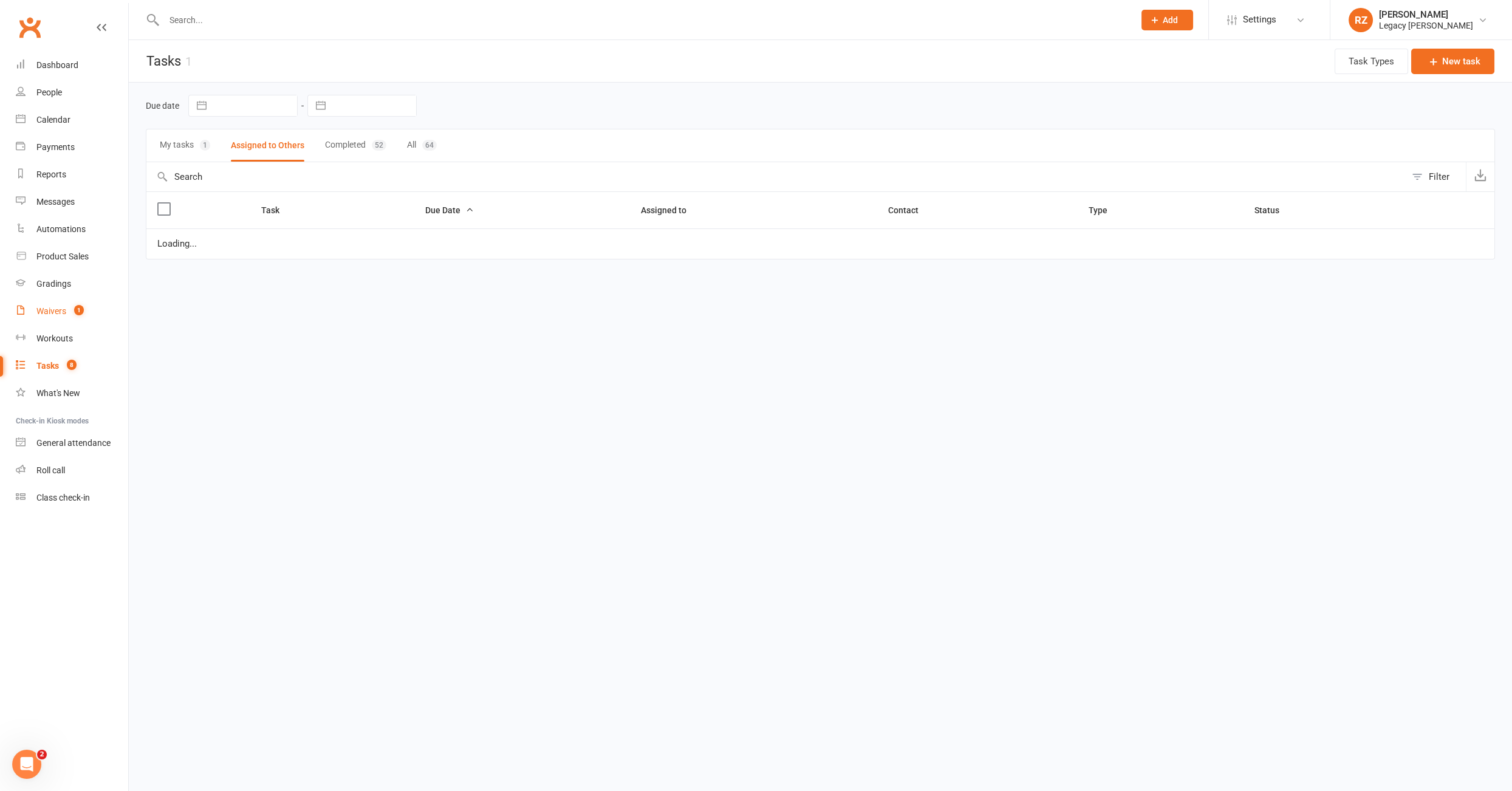
select select "waiting"
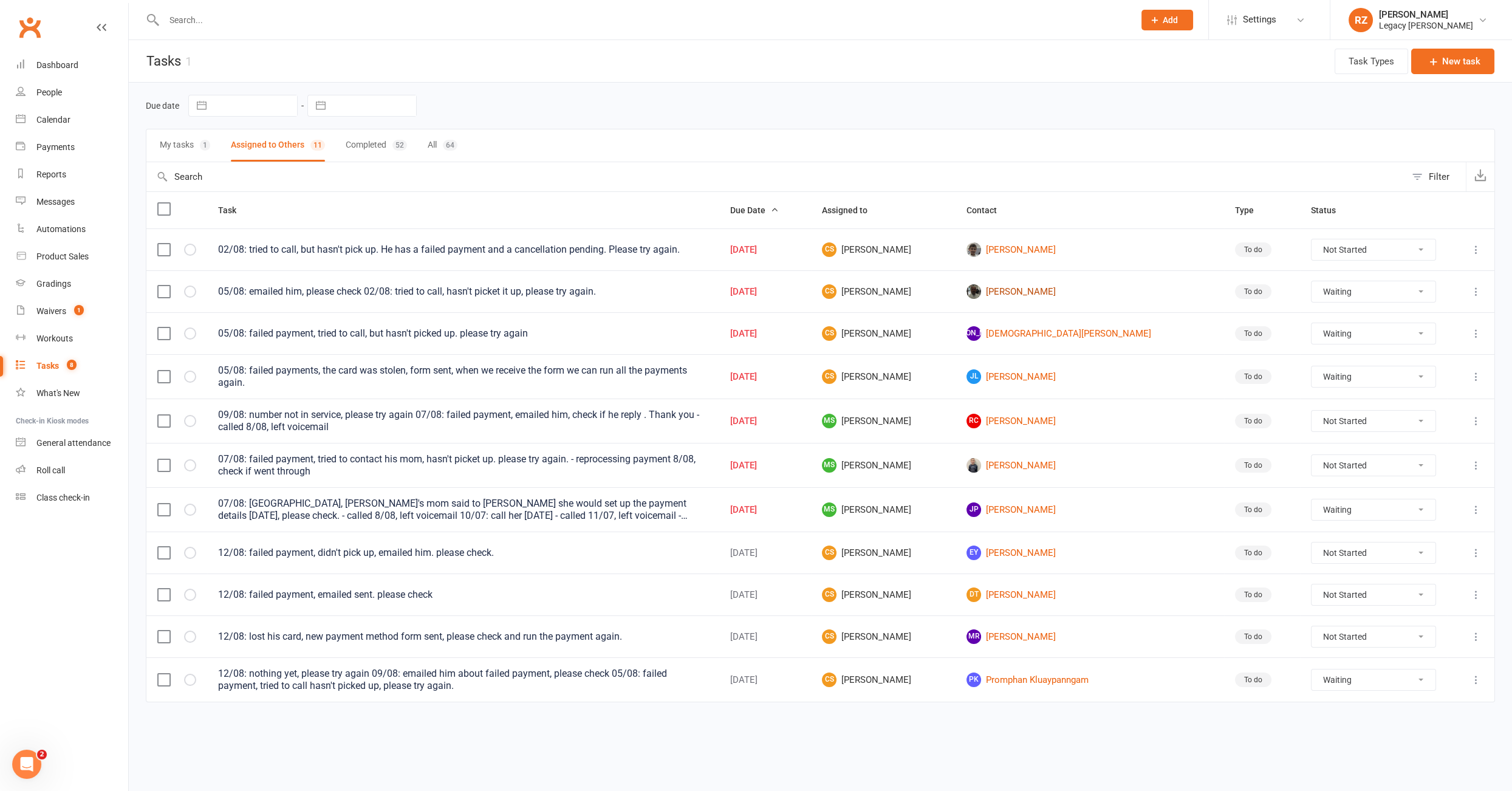
click at [1053, 293] on link "Alexander Alvarado" at bounding box center [1089, 291] width 246 height 14
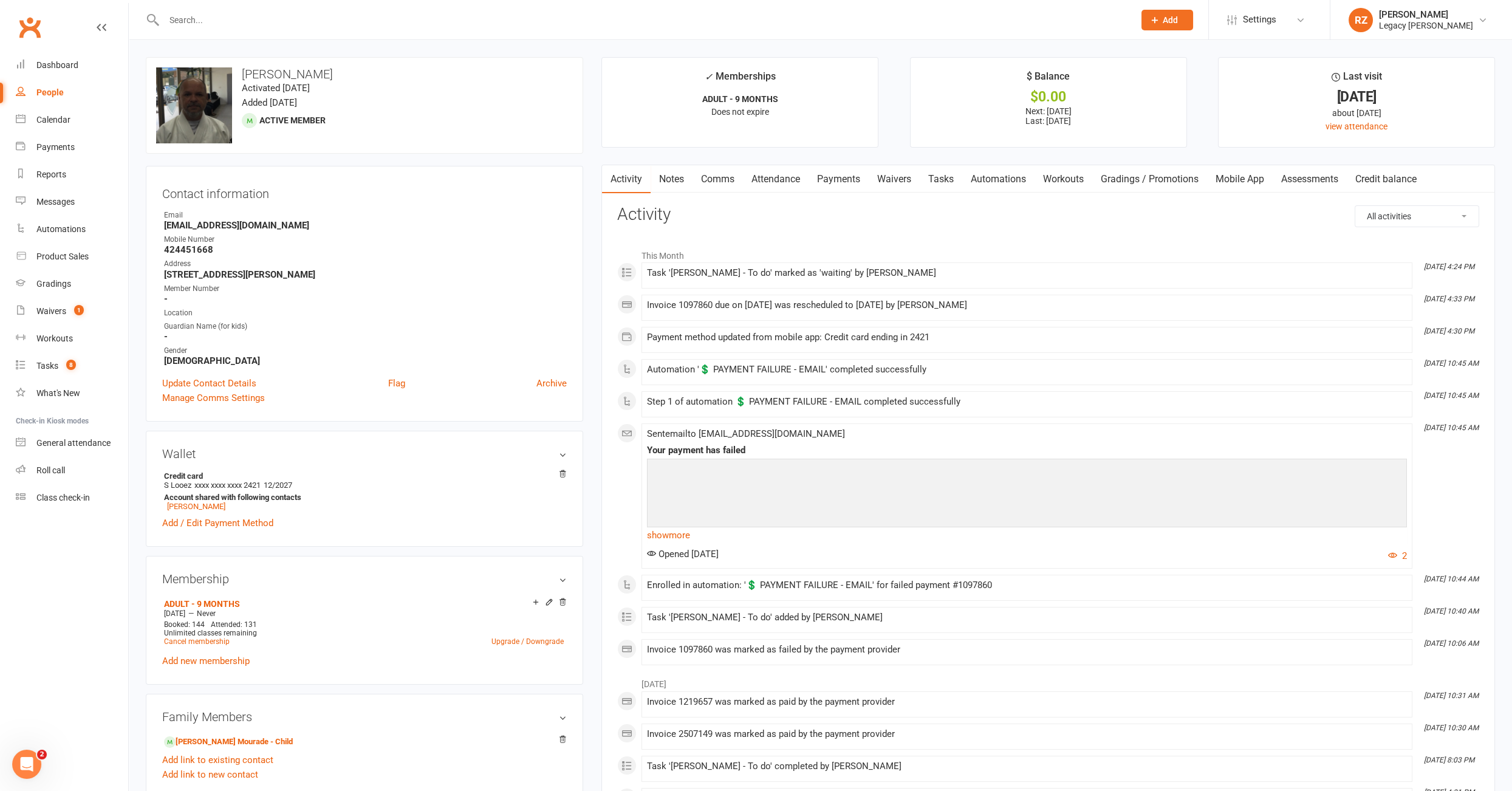
click at [865, 179] on link "Payments" at bounding box center [838, 179] width 60 height 28
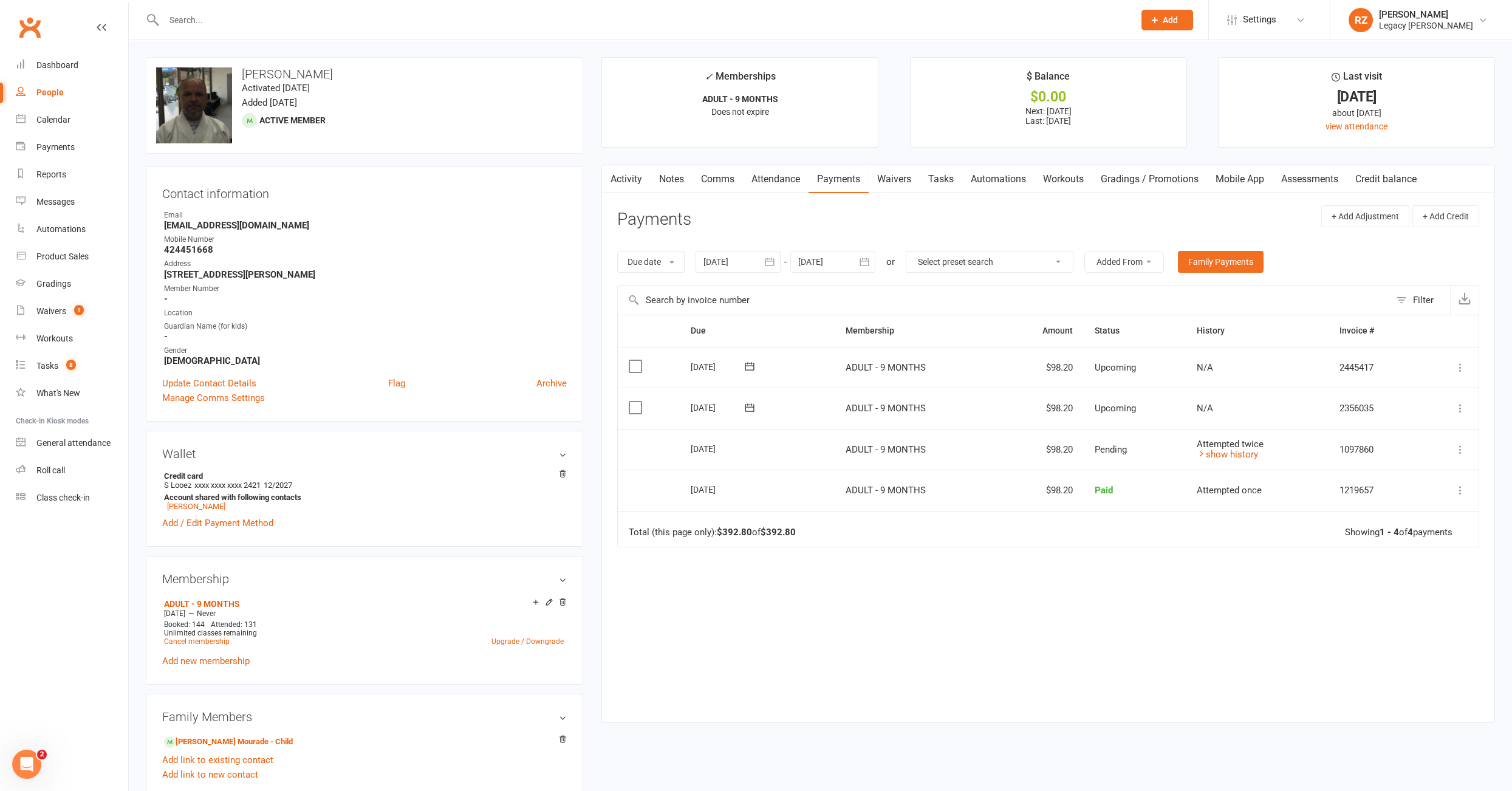
click at [936, 176] on link "Tasks" at bounding box center [941, 179] width 43 height 28
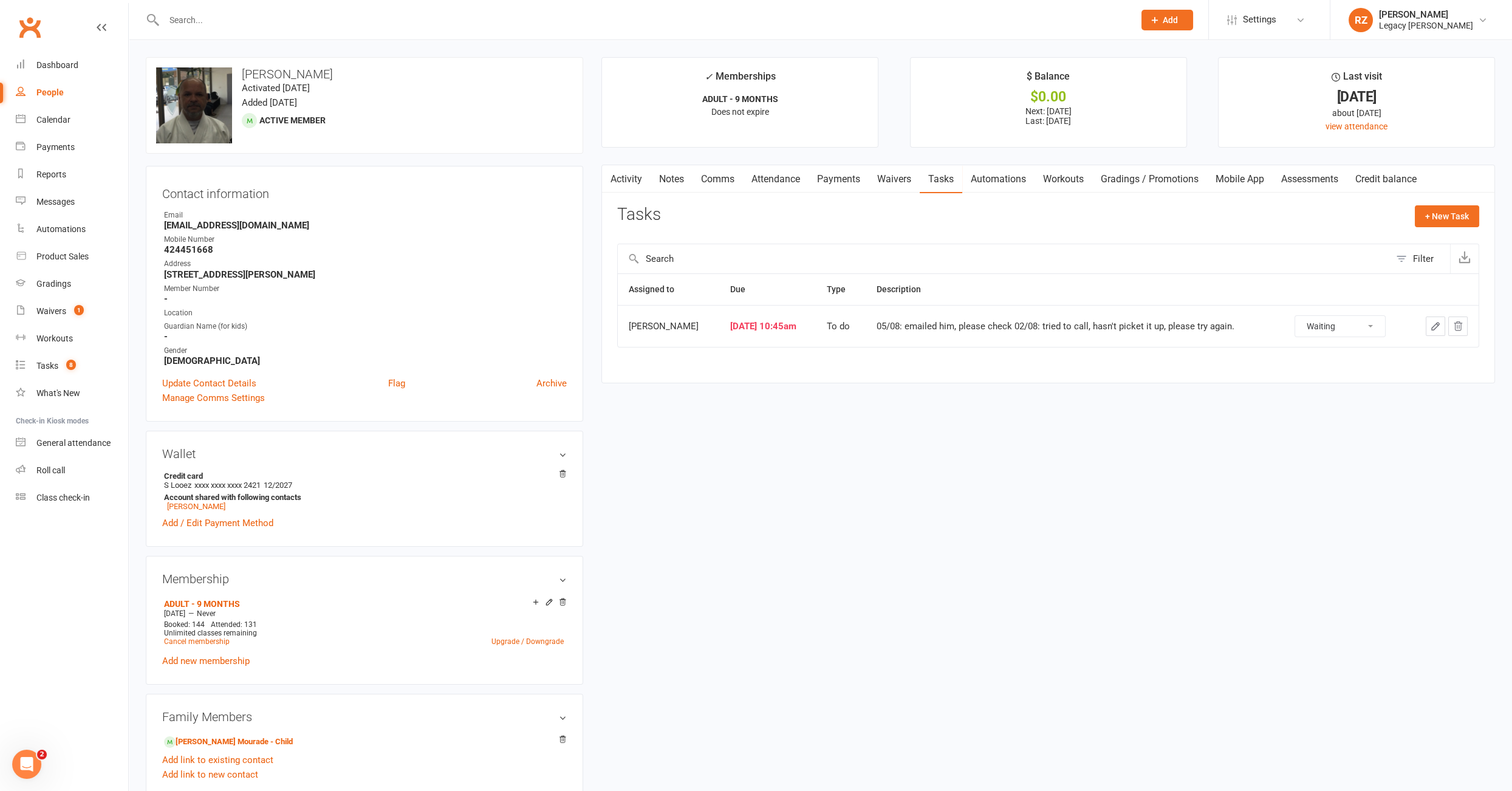
click at [1329, 330] on select "Not Started In Progress Waiting Complete" at bounding box center [1339, 326] width 90 height 21
select select "waiting"
click at [47, 148] on div "Payments" at bounding box center [55, 147] width 38 height 10
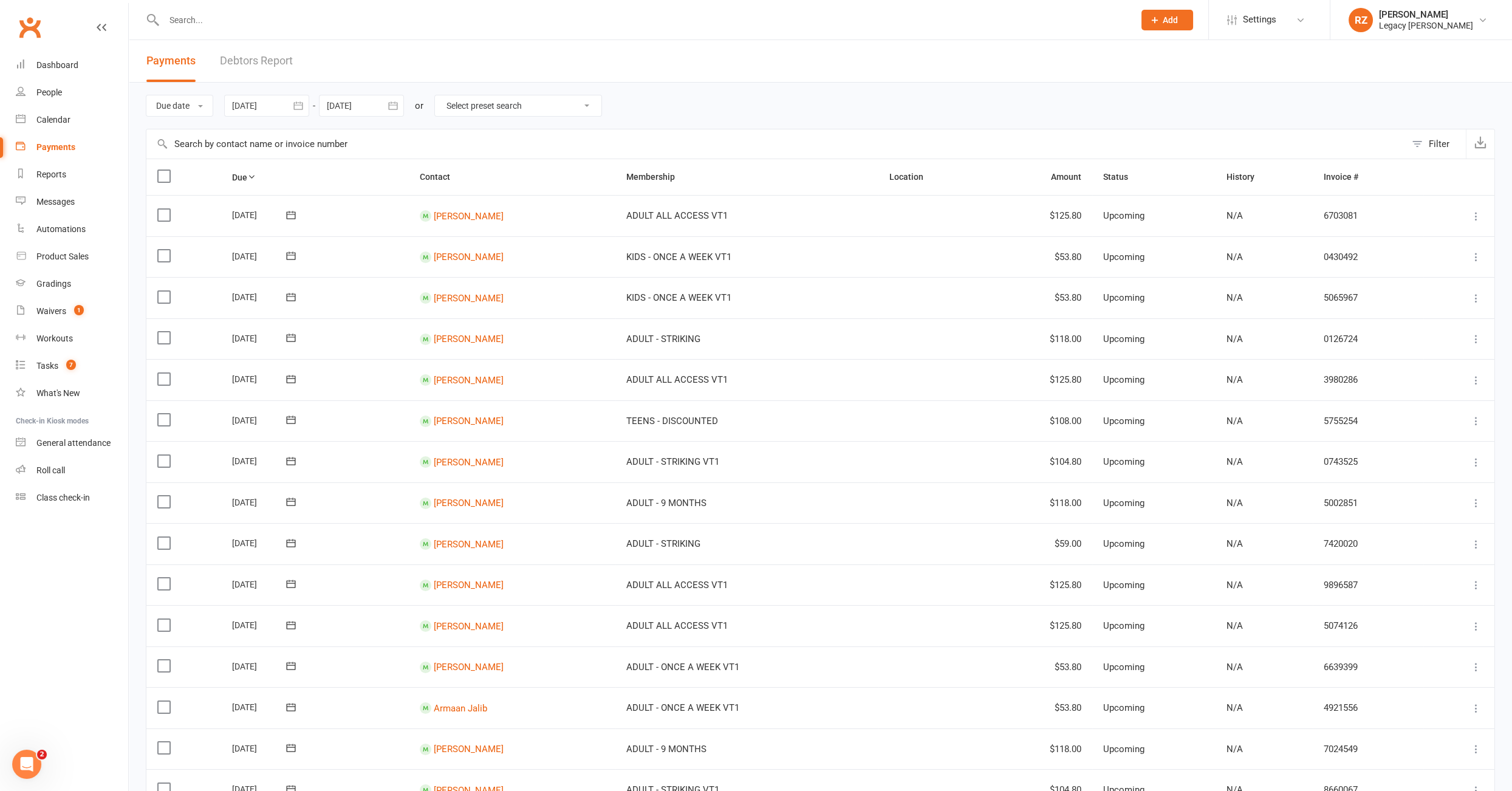
click at [225, 17] on input "text" at bounding box center [643, 20] width 965 height 17
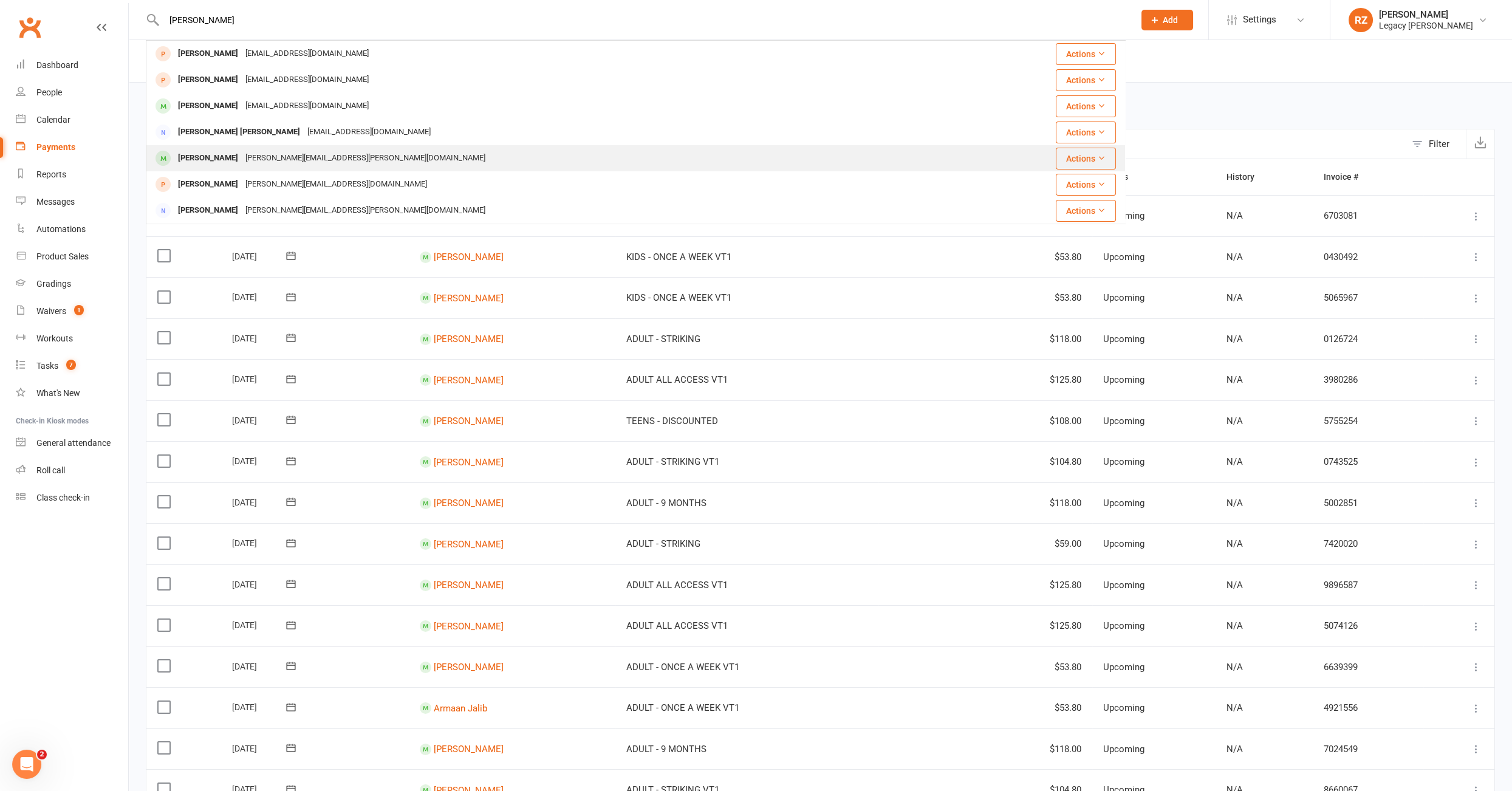
type input "anna"
click at [211, 163] on div "Anna Noglik" at bounding box center [208, 158] width 68 height 17
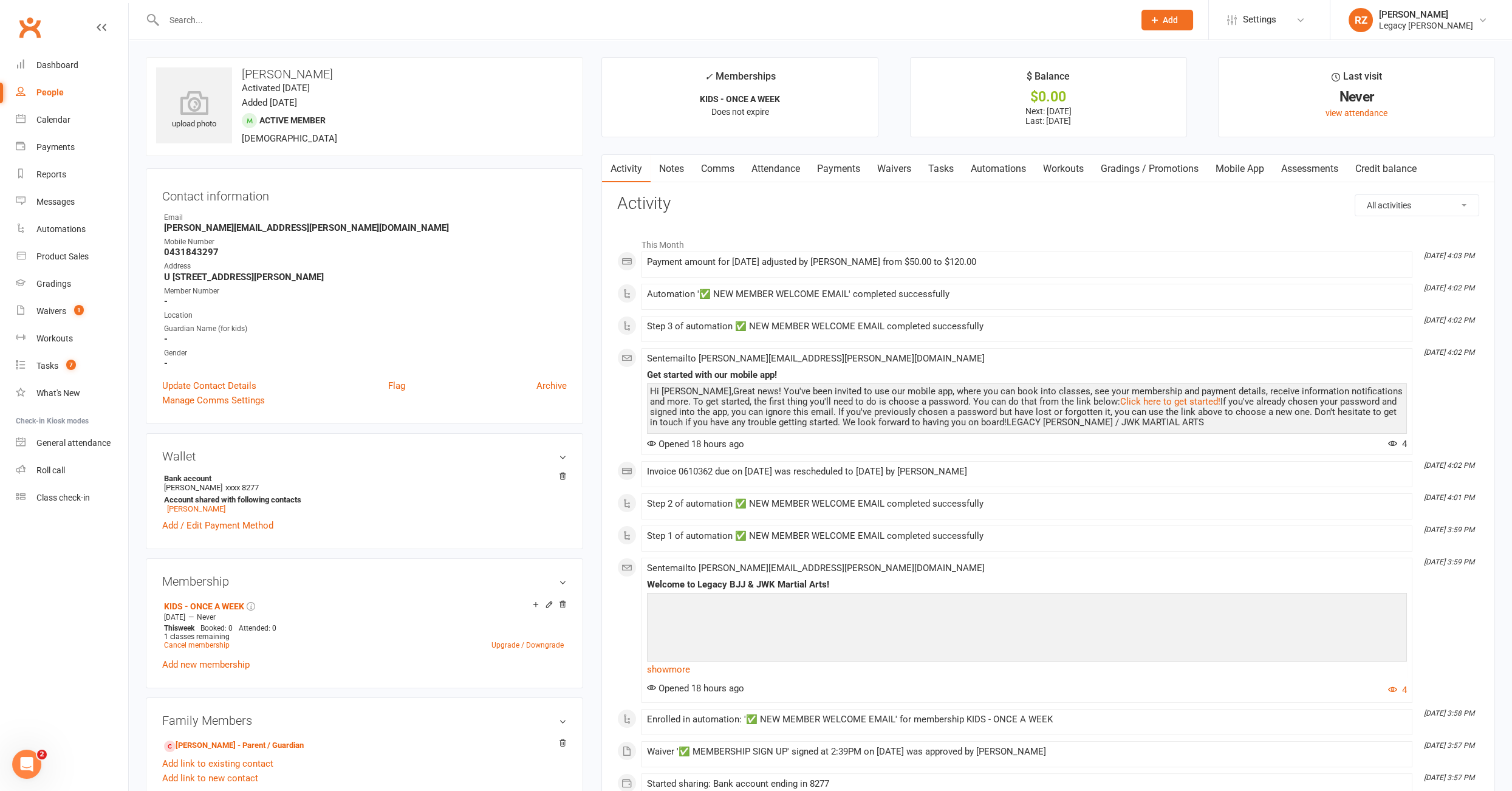
click at [845, 160] on link "Payments" at bounding box center [838, 169] width 60 height 28
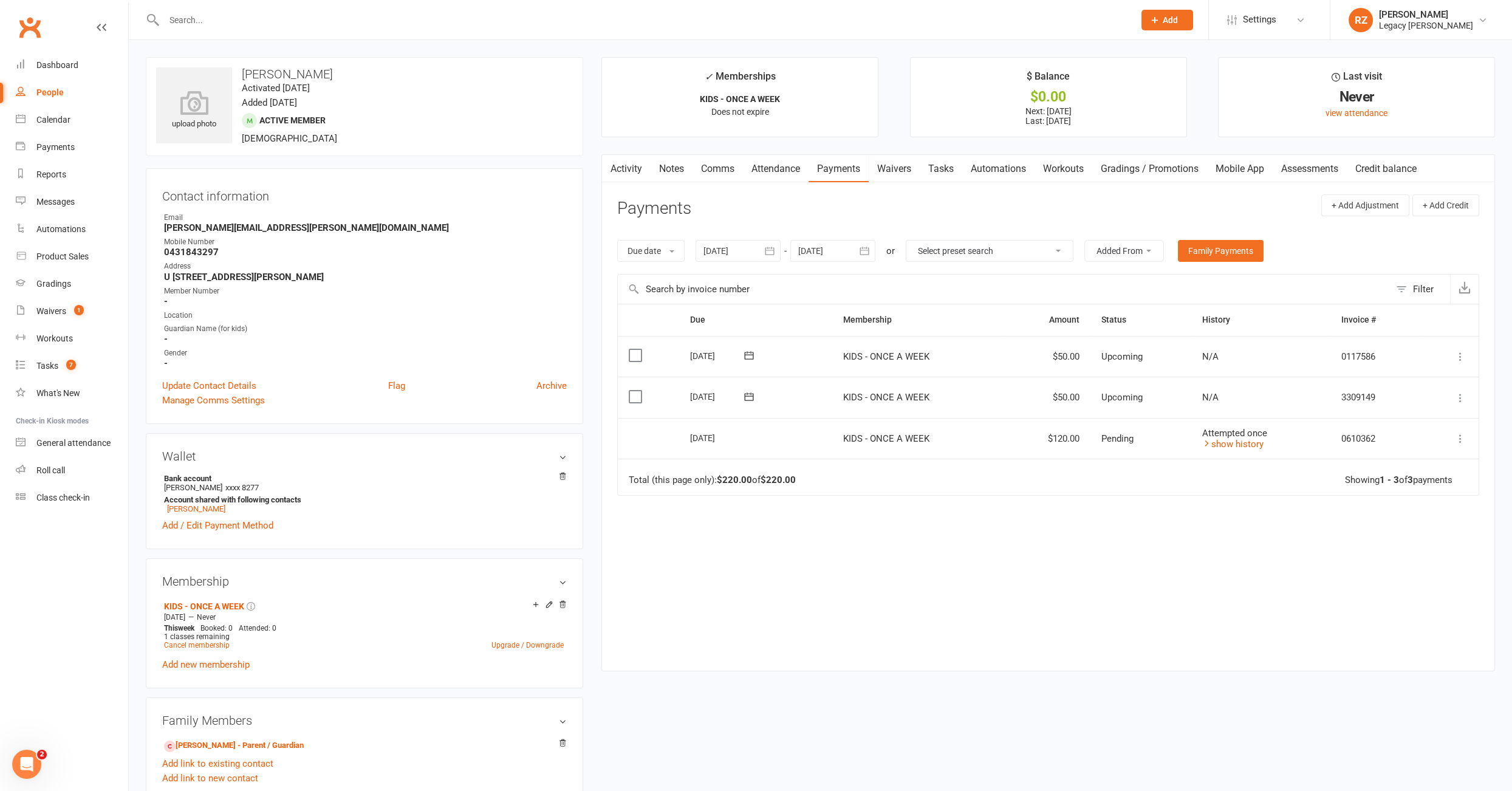
click at [726, 256] on div at bounding box center [738, 251] width 85 height 22
click at [716, 276] on icon "button" at bounding box center [714, 281] width 8 height 10
click at [870, 668] on div "Activity Notes Comms Attendance Payments Waivers Tasks Automations Workouts Gra…" at bounding box center [1048, 413] width 893 height 517
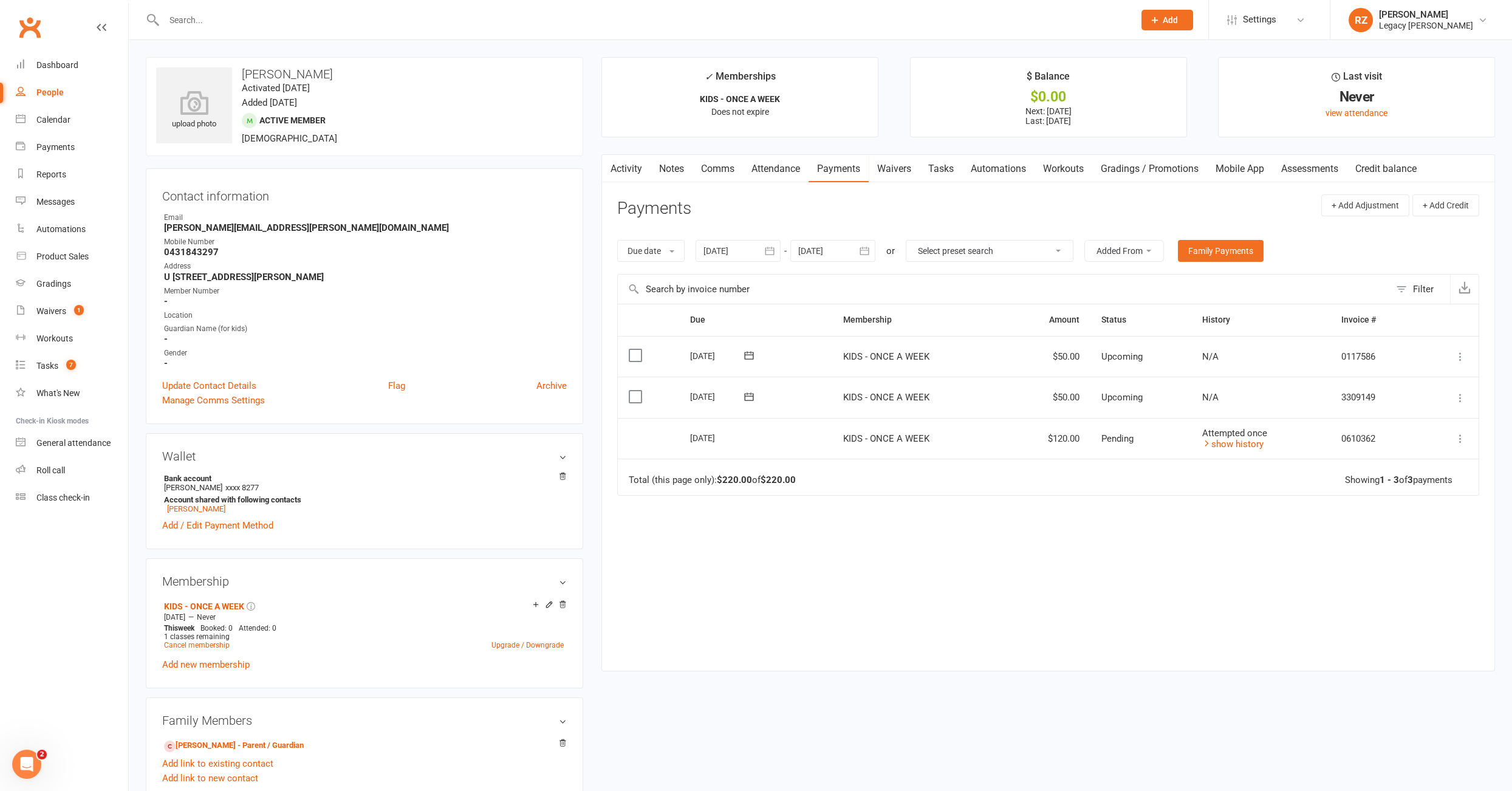
click at [731, 249] on div at bounding box center [738, 251] width 85 height 22
drag, startPoint x: 731, startPoint y: 249, endPoint x: 731, endPoint y: 272, distance: 23.0
click at [731, 253] on div at bounding box center [738, 251] width 85 height 22
click at [721, 277] on button "button" at bounding box center [715, 280] width 26 height 22
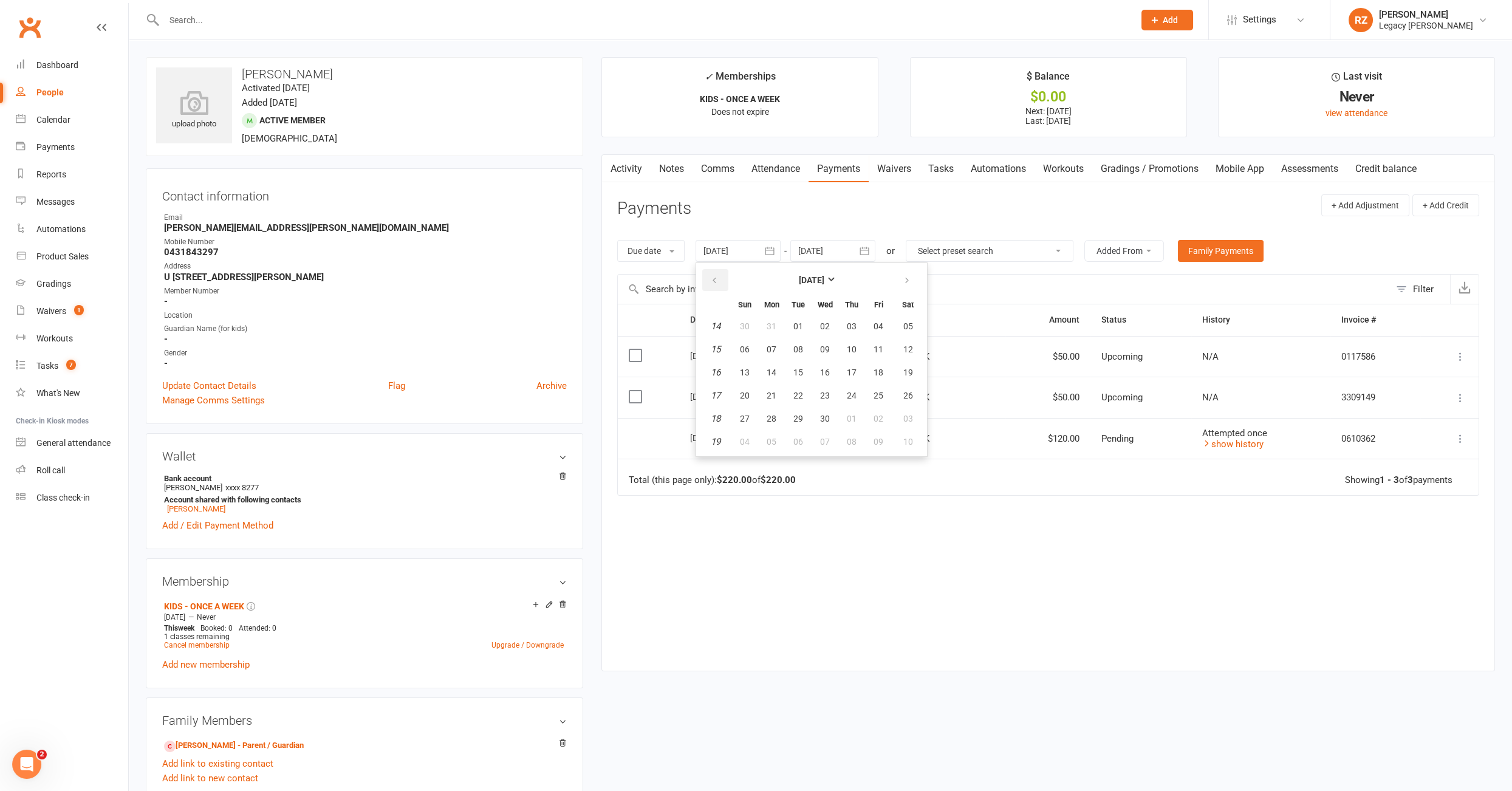
click at [721, 277] on button "button" at bounding box center [715, 280] width 26 height 22
click at [752, 349] on button "08" at bounding box center [745, 349] width 26 height 22
type input "08 Dec 2024"
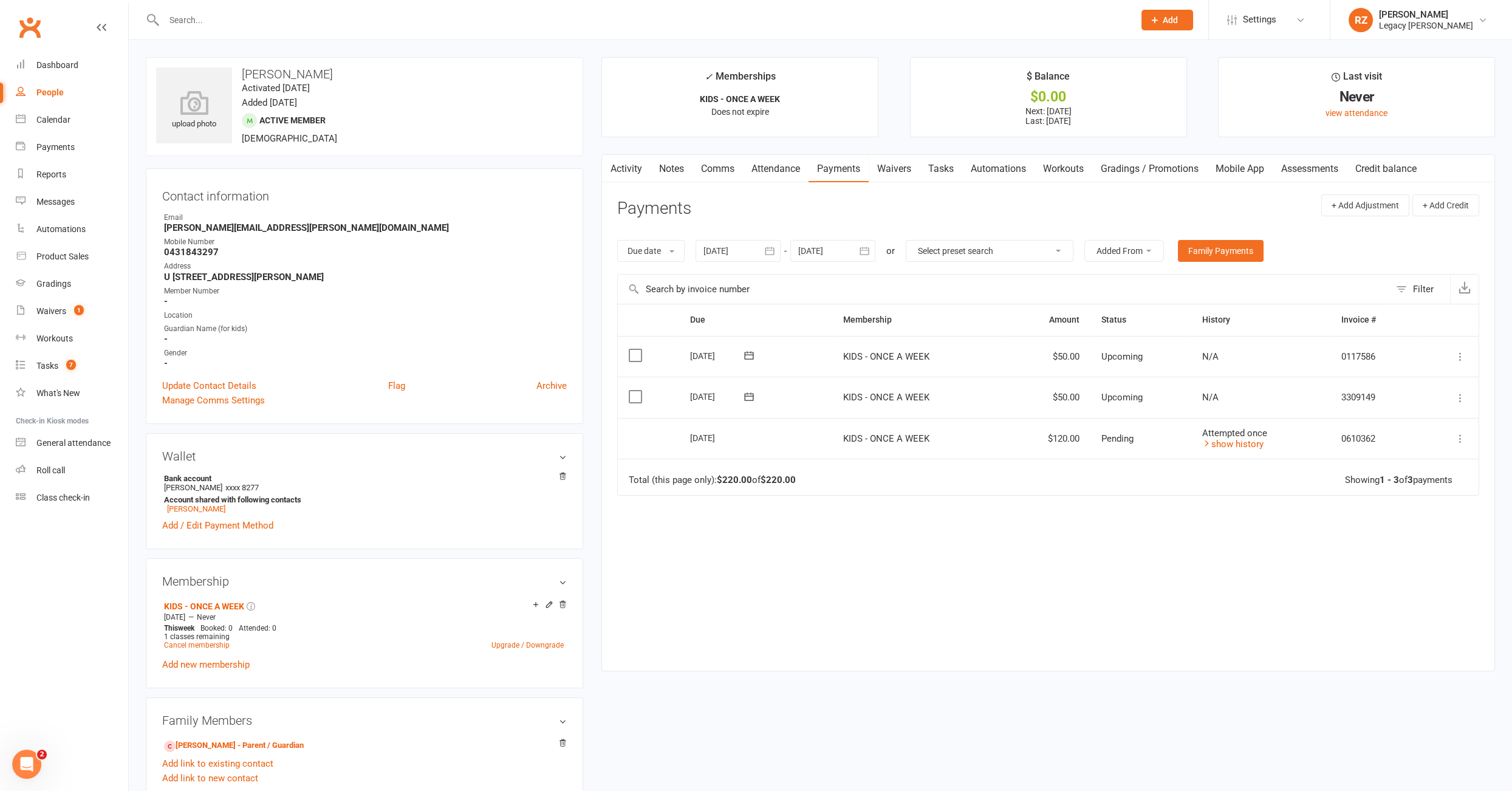
click at [639, 162] on link "Activity" at bounding box center [626, 169] width 49 height 28
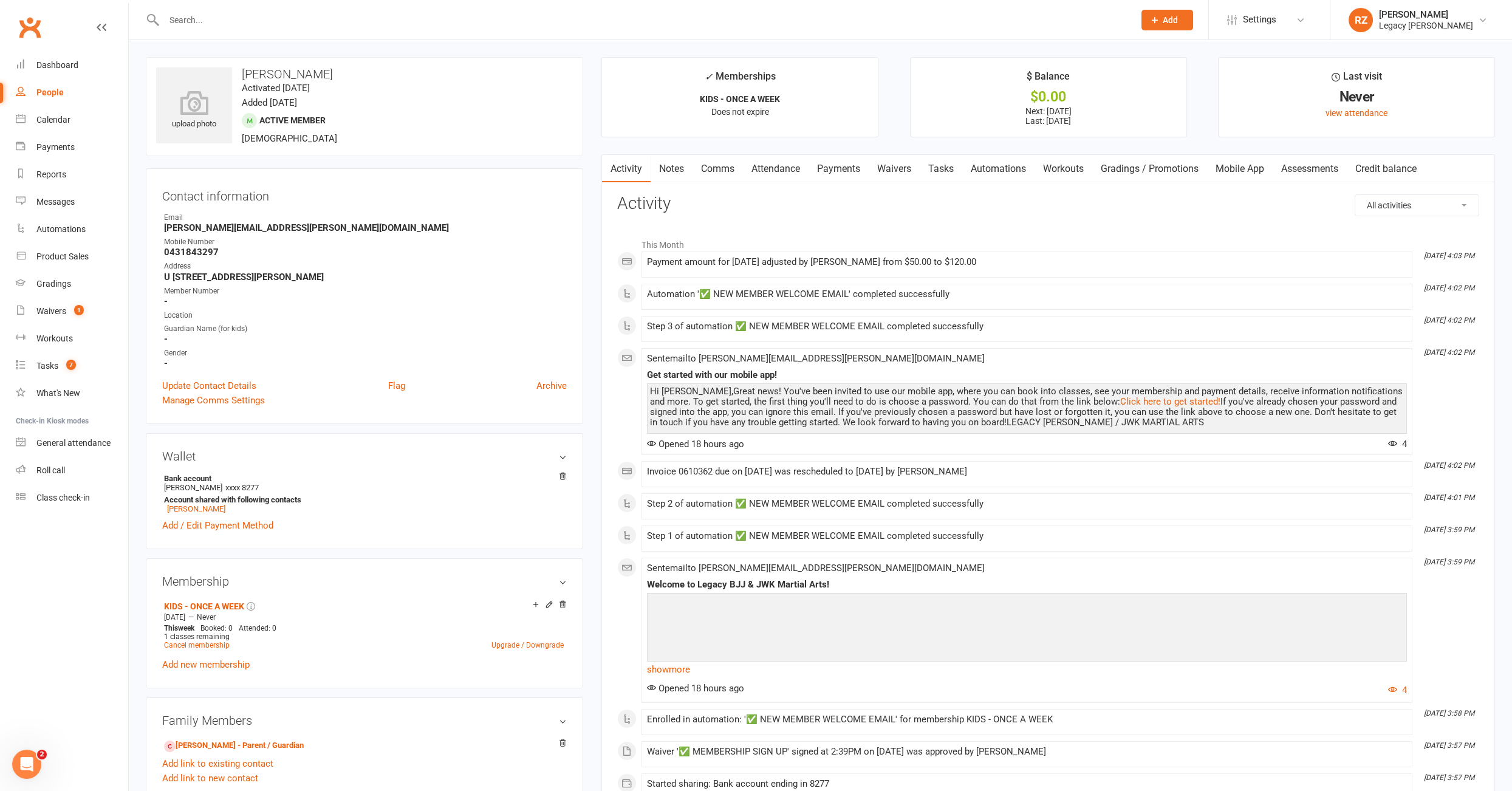
click at [411, 16] on input "text" at bounding box center [643, 20] width 965 height 17
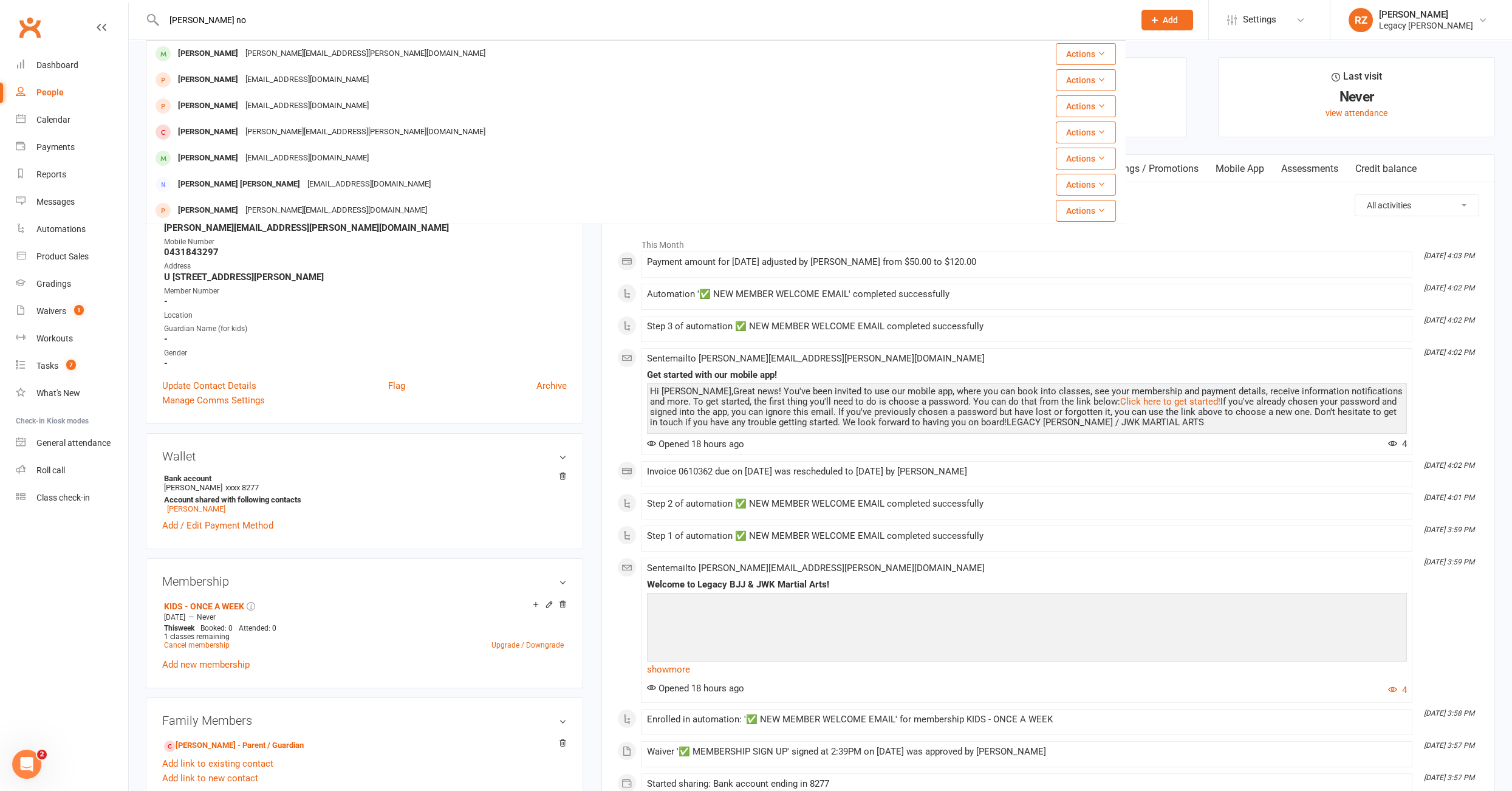
type input "anna no"
click at [97, 589] on nav "Clubworx Dashboard People Calendar Payments Reports Messages Automations Produc…" at bounding box center [64, 399] width 128 height 791
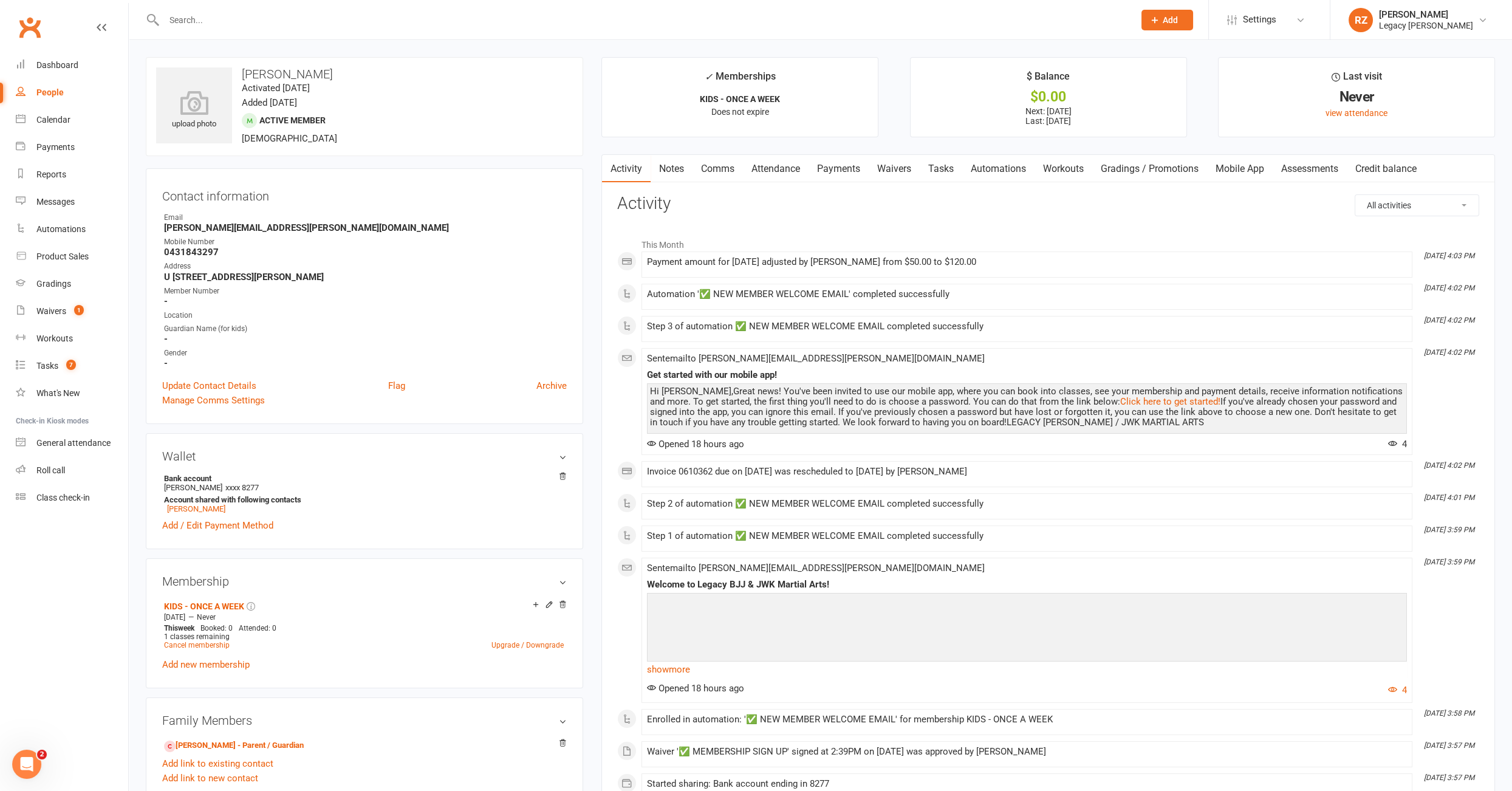
click at [689, 167] on link "Notes" at bounding box center [671, 169] width 42 height 28
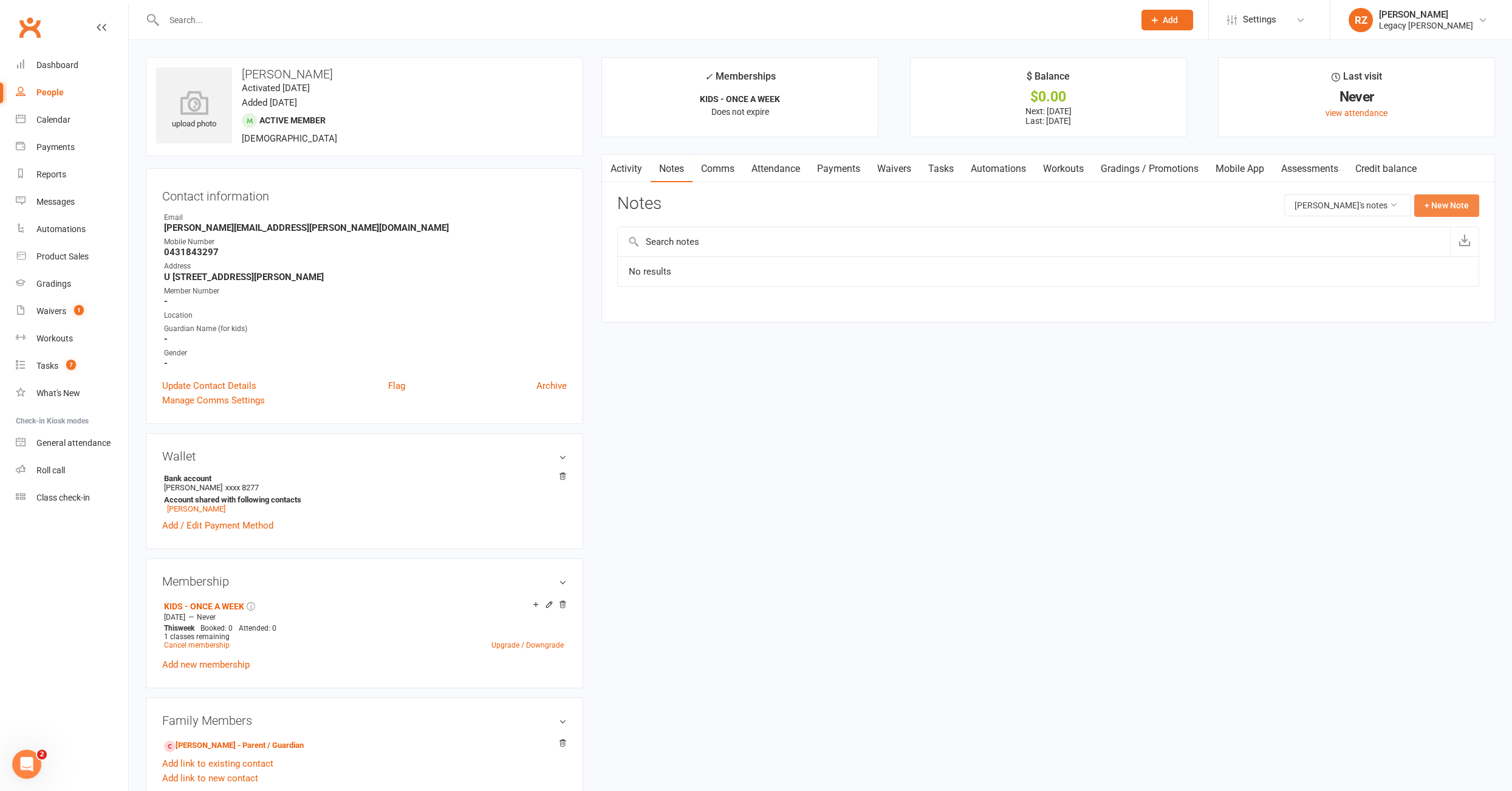
click at [1438, 206] on button "+ New Note" at bounding box center [1446, 205] width 65 height 22
click at [666, 304] on textarea at bounding box center [1048, 324] width 862 height 40
type textarea "2"
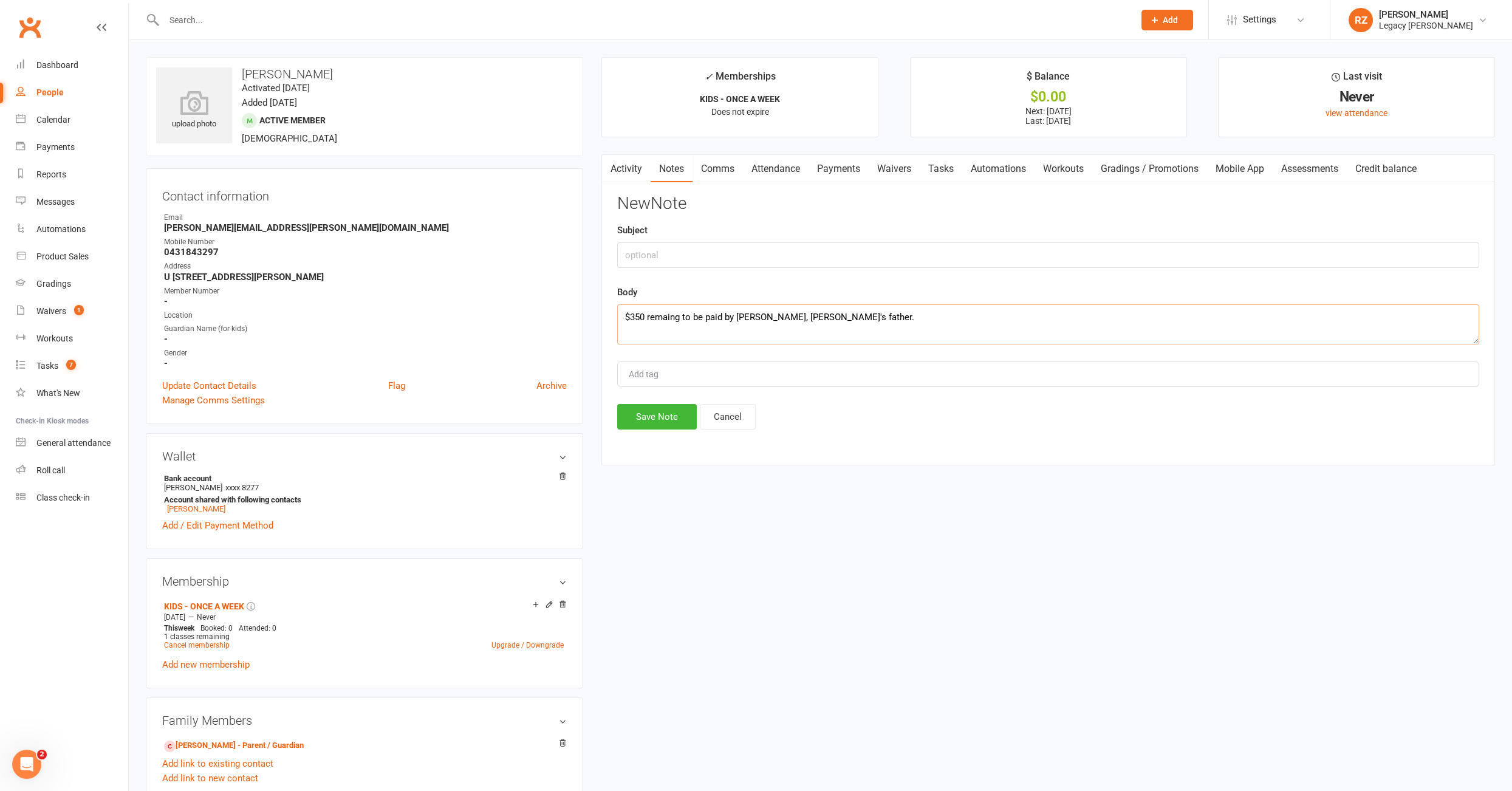
click at [672, 313] on textarea "$350 remaing to be paid by Michael, Anna's father." at bounding box center [1048, 324] width 862 height 40
click at [676, 318] on textarea "$350 remaing to be paid by Michael, Anna's father." at bounding box center [1048, 324] width 862 height 40
click at [883, 319] on textarea "$350 remaining to be paid by Michael, Anna's father." at bounding box center [1048, 324] width 862 height 40
type textarea "$350 remaining to be paid by Michael, Anna's father."
click at [635, 417] on button "Save Note" at bounding box center [657, 417] width 80 height 26
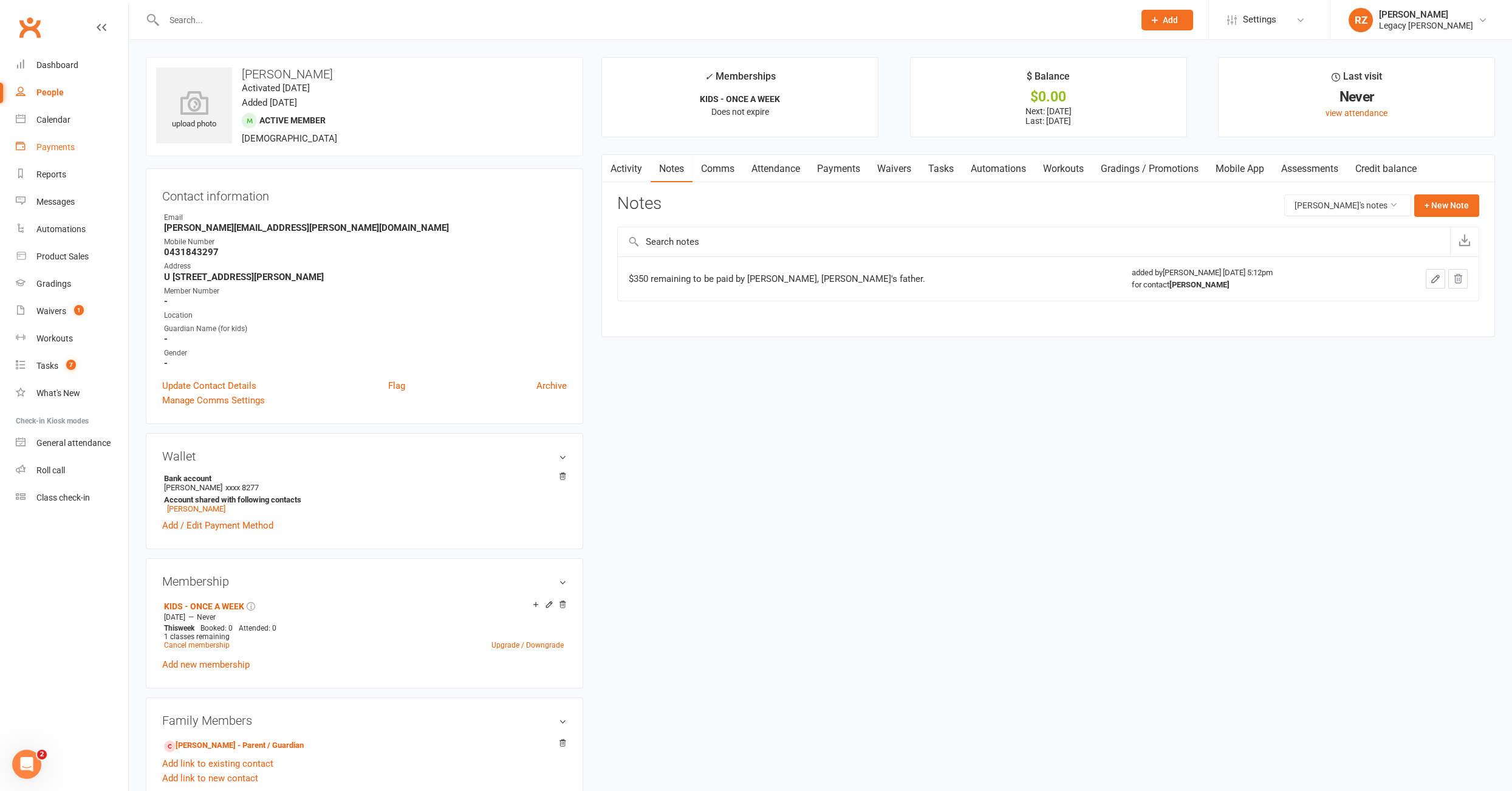
click at [59, 140] on link "Payments" at bounding box center [72, 148] width 113 height 27
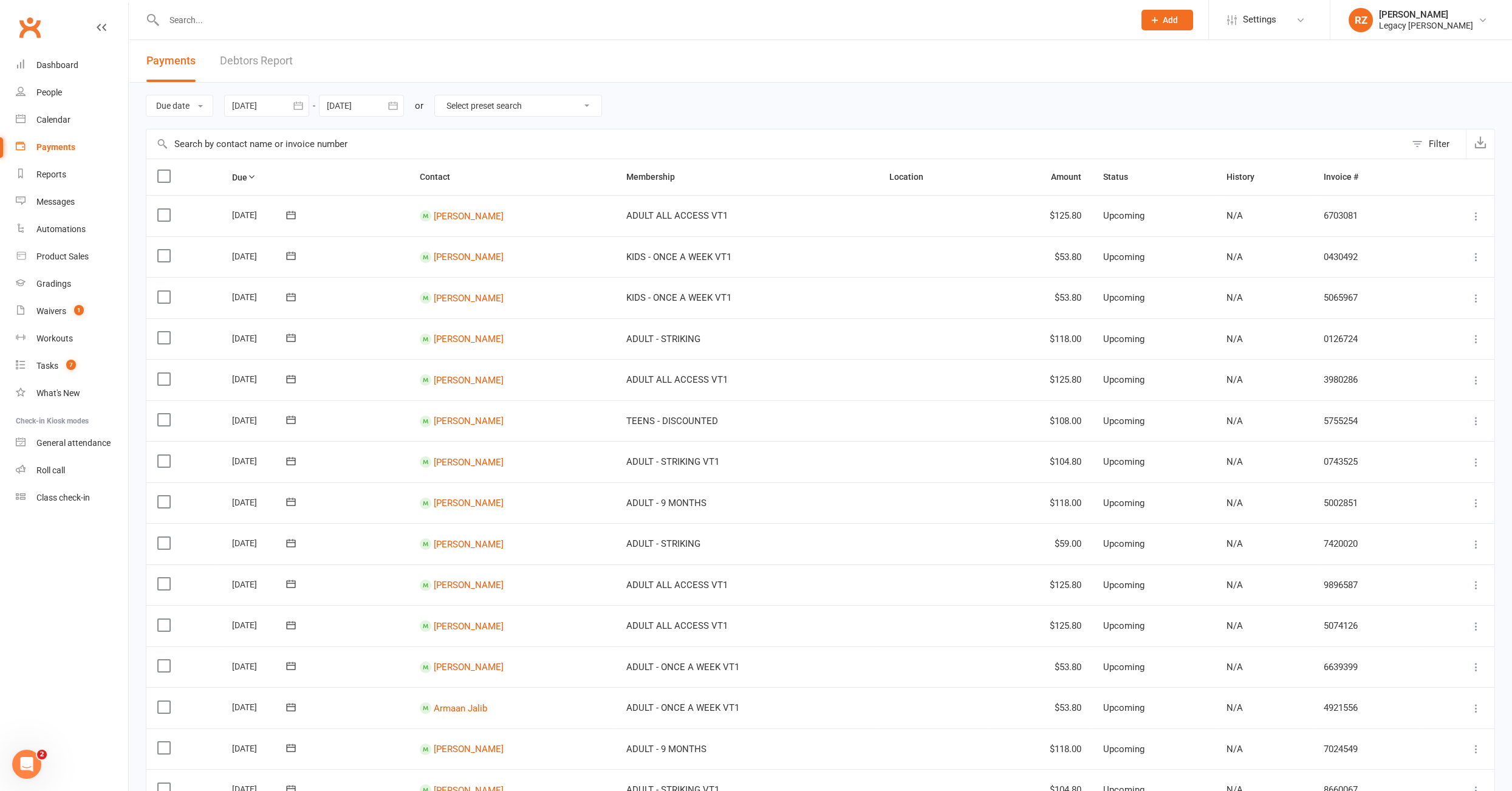
click at [255, 68] on link "Debtors Report" at bounding box center [256, 61] width 73 height 42
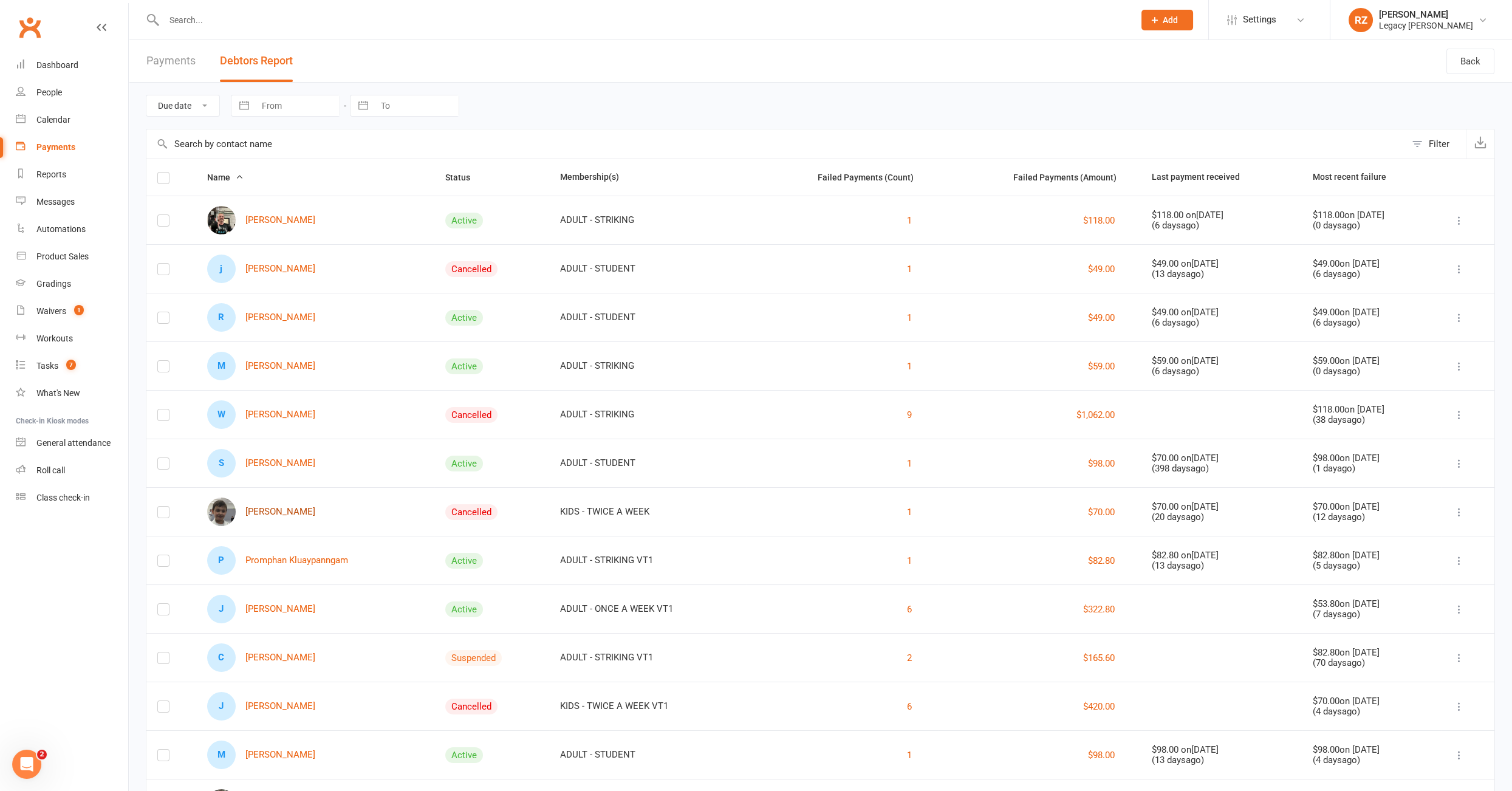
click at [268, 511] on link "[PERSON_NAME]" at bounding box center [261, 512] width 108 height 29
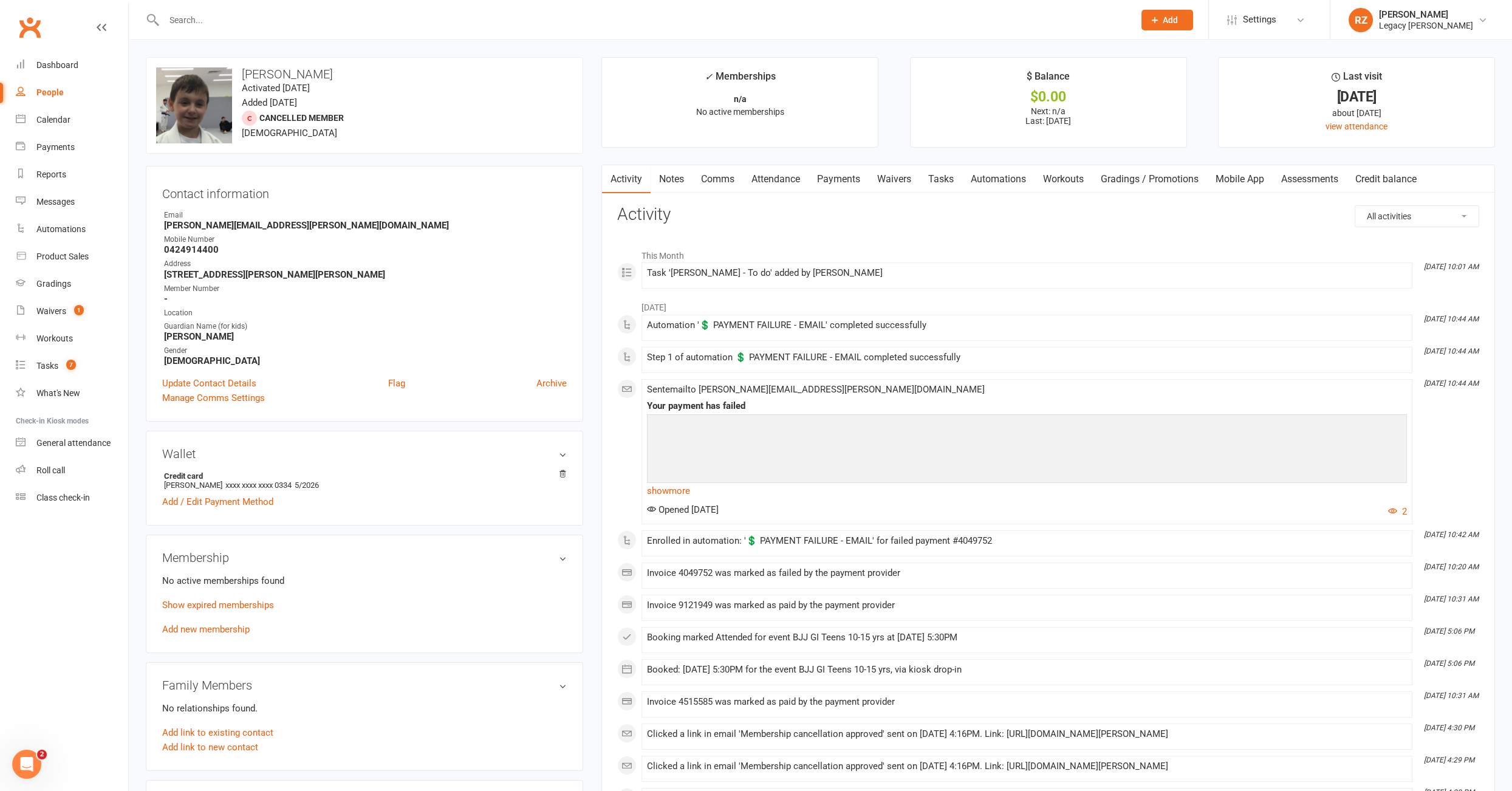
click at [856, 181] on link "Payments" at bounding box center [838, 179] width 60 height 28
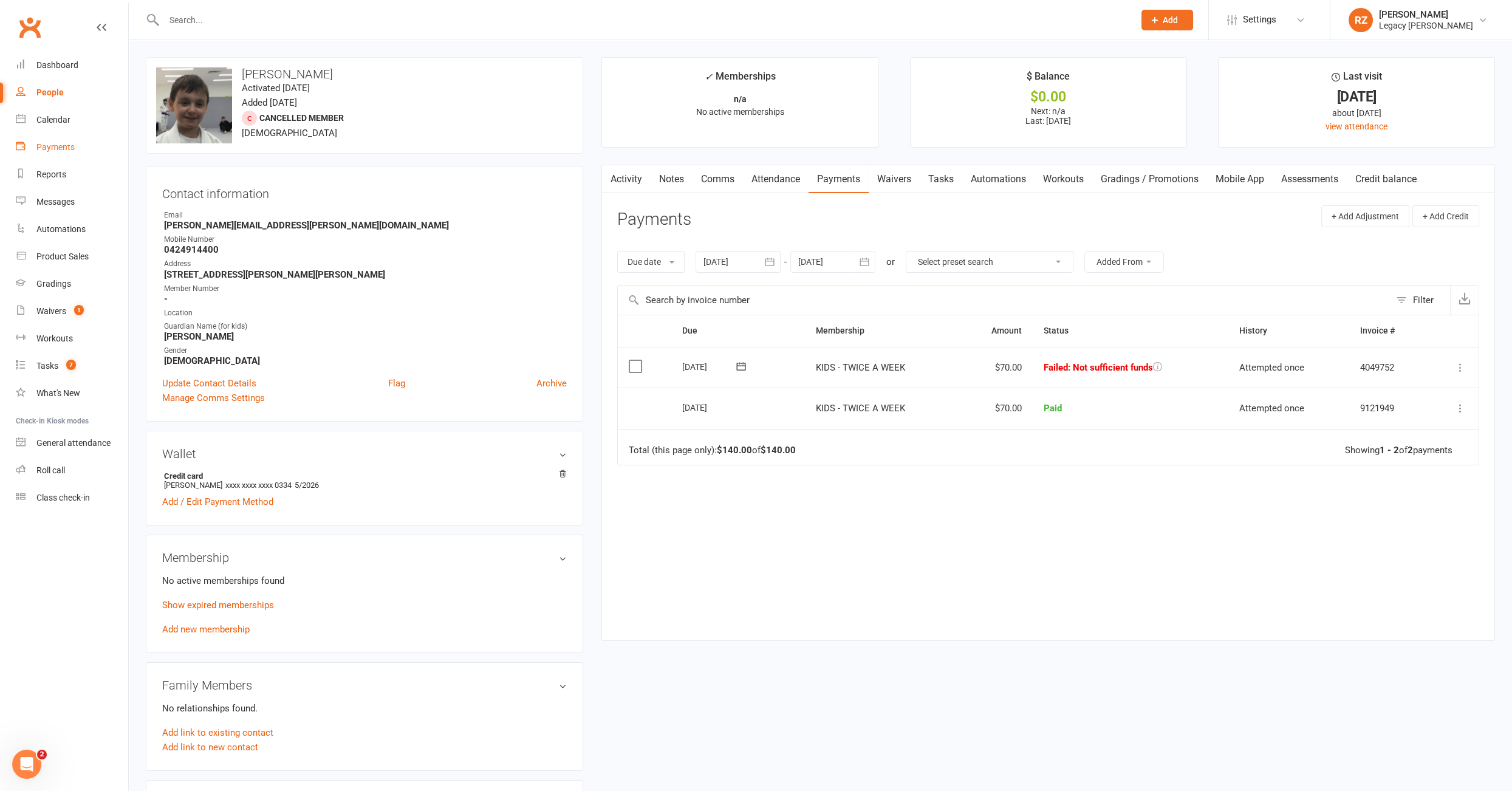
click at [58, 138] on link "Payments" at bounding box center [72, 148] width 113 height 27
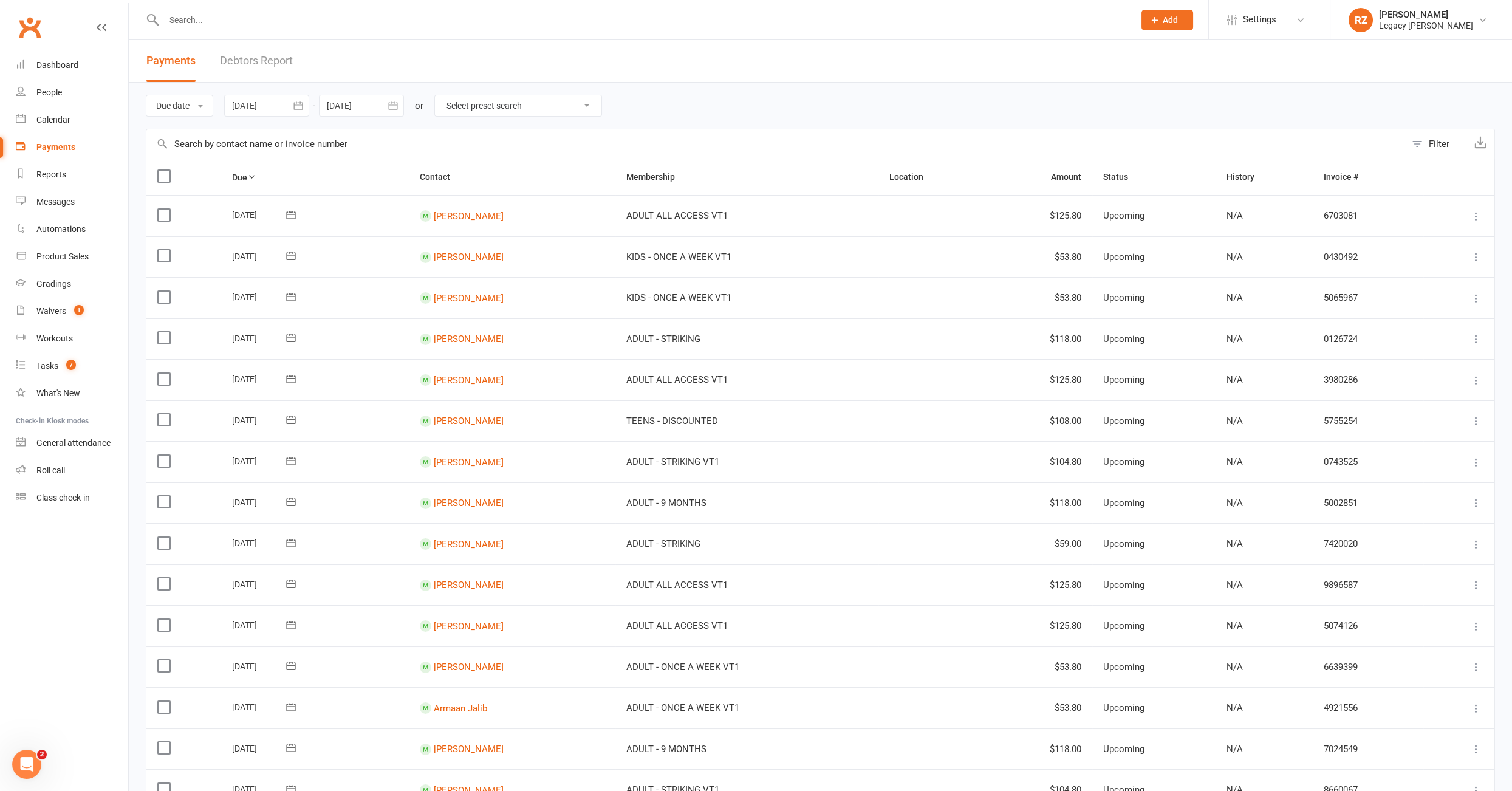
click at [254, 67] on link "Debtors Report" at bounding box center [256, 61] width 73 height 42
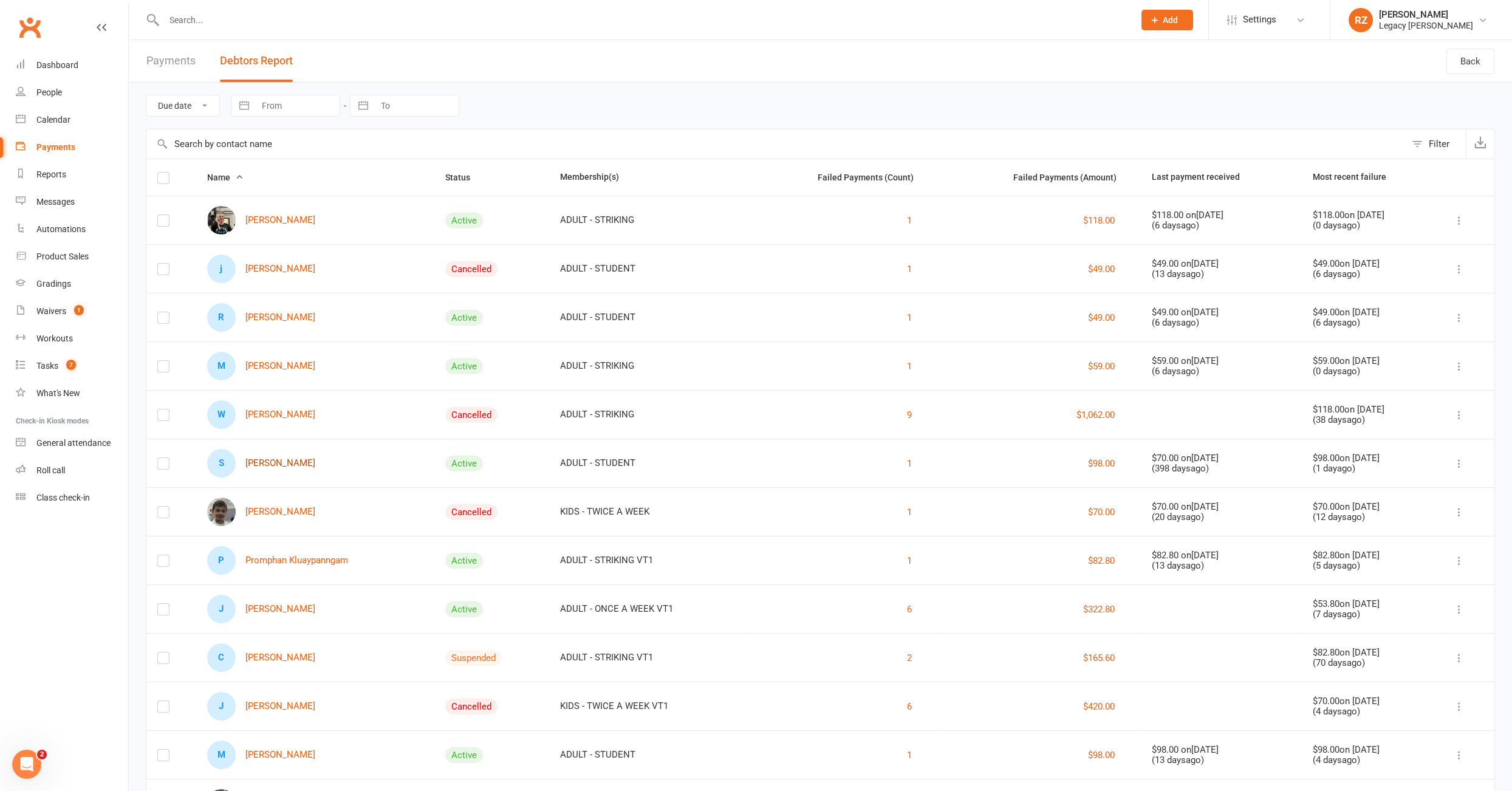
click at [271, 465] on link "S Sevan Iskenderian" at bounding box center [261, 463] width 108 height 29
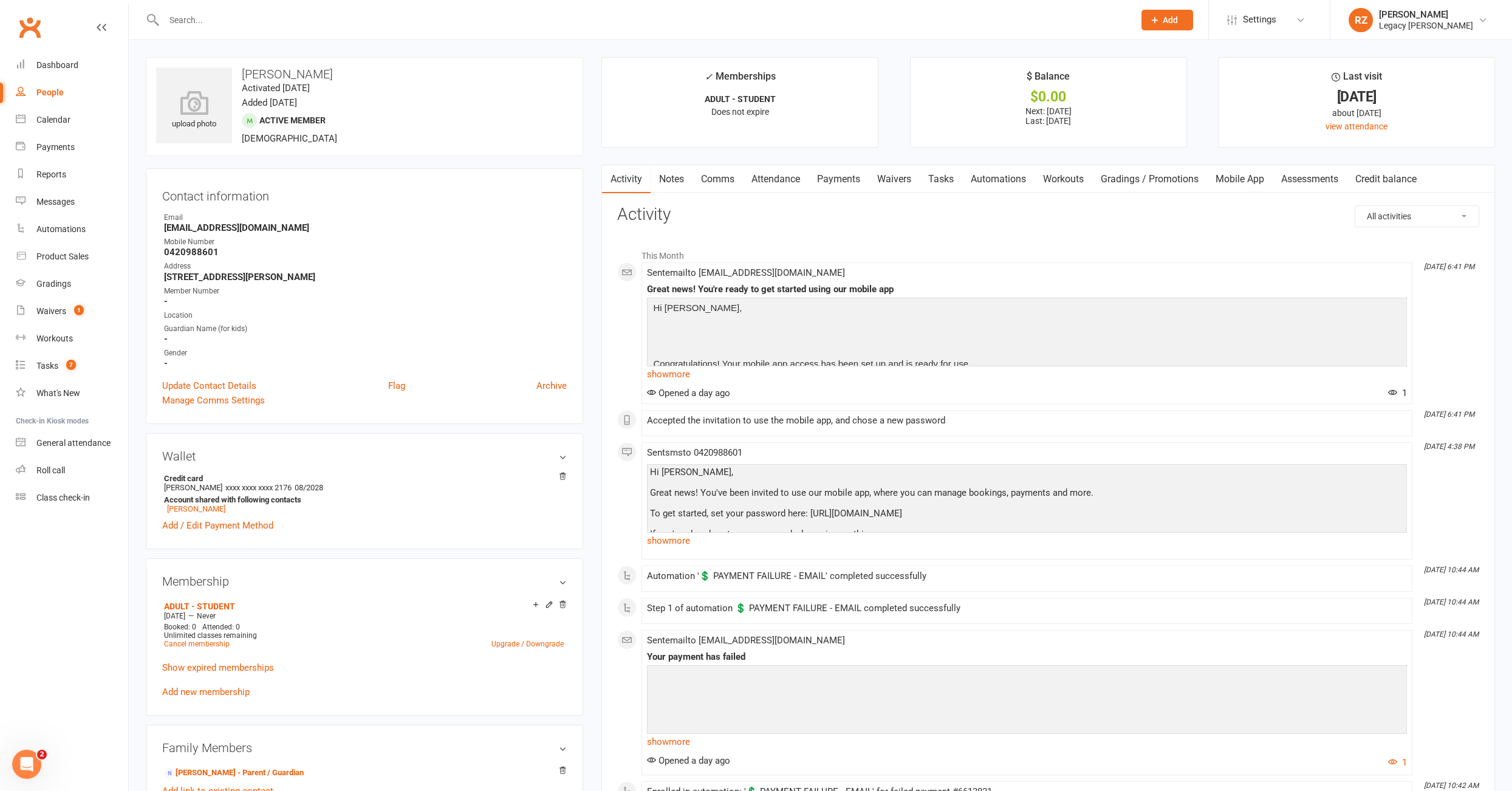
click at [836, 183] on link "Payments" at bounding box center [838, 179] width 60 height 28
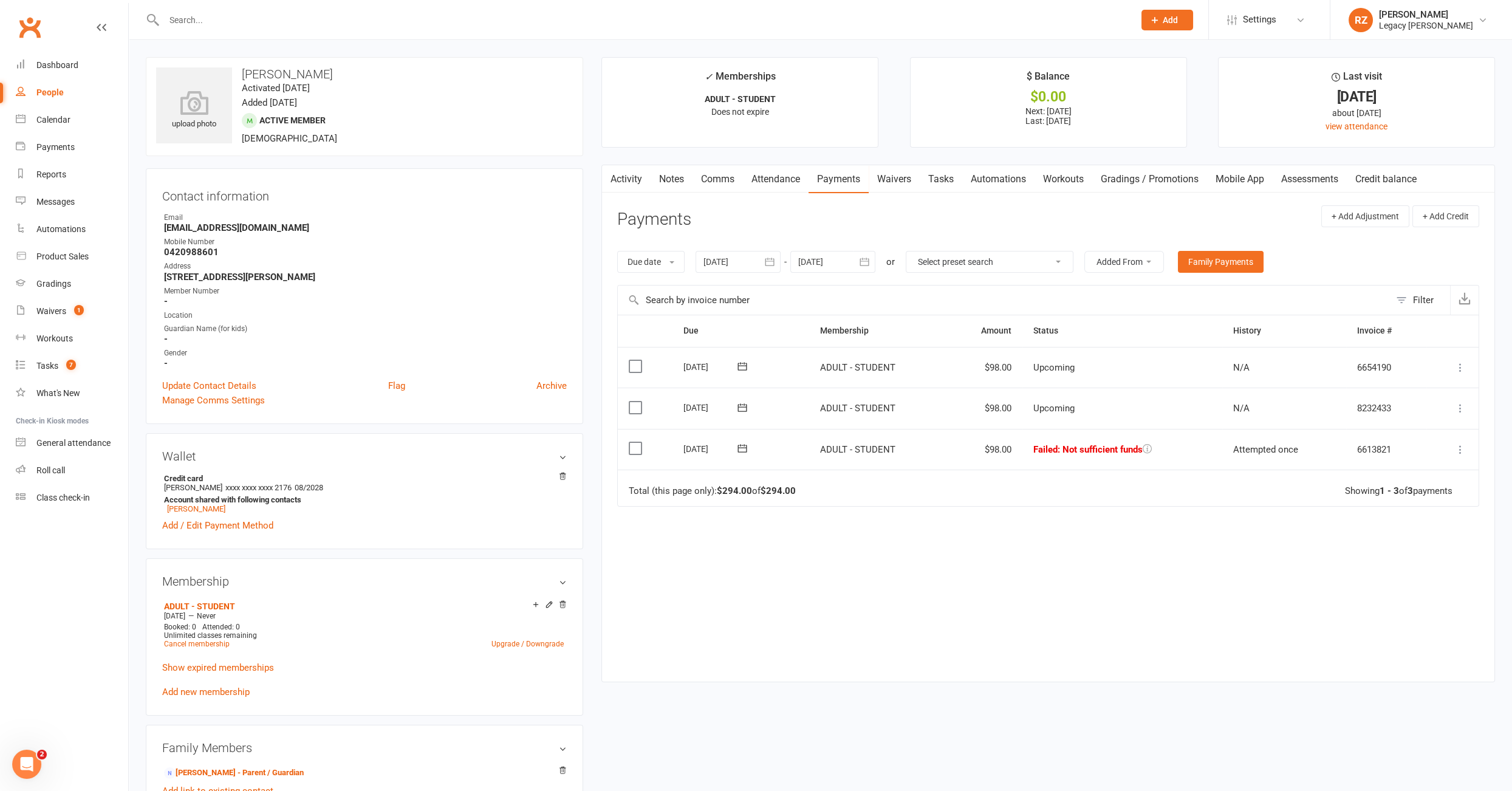
click at [738, 259] on div at bounding box center [738, 262] width 85 height 22
click at [717, 289] on icon "button" at bounding box center [714, 291] width 8 height 10
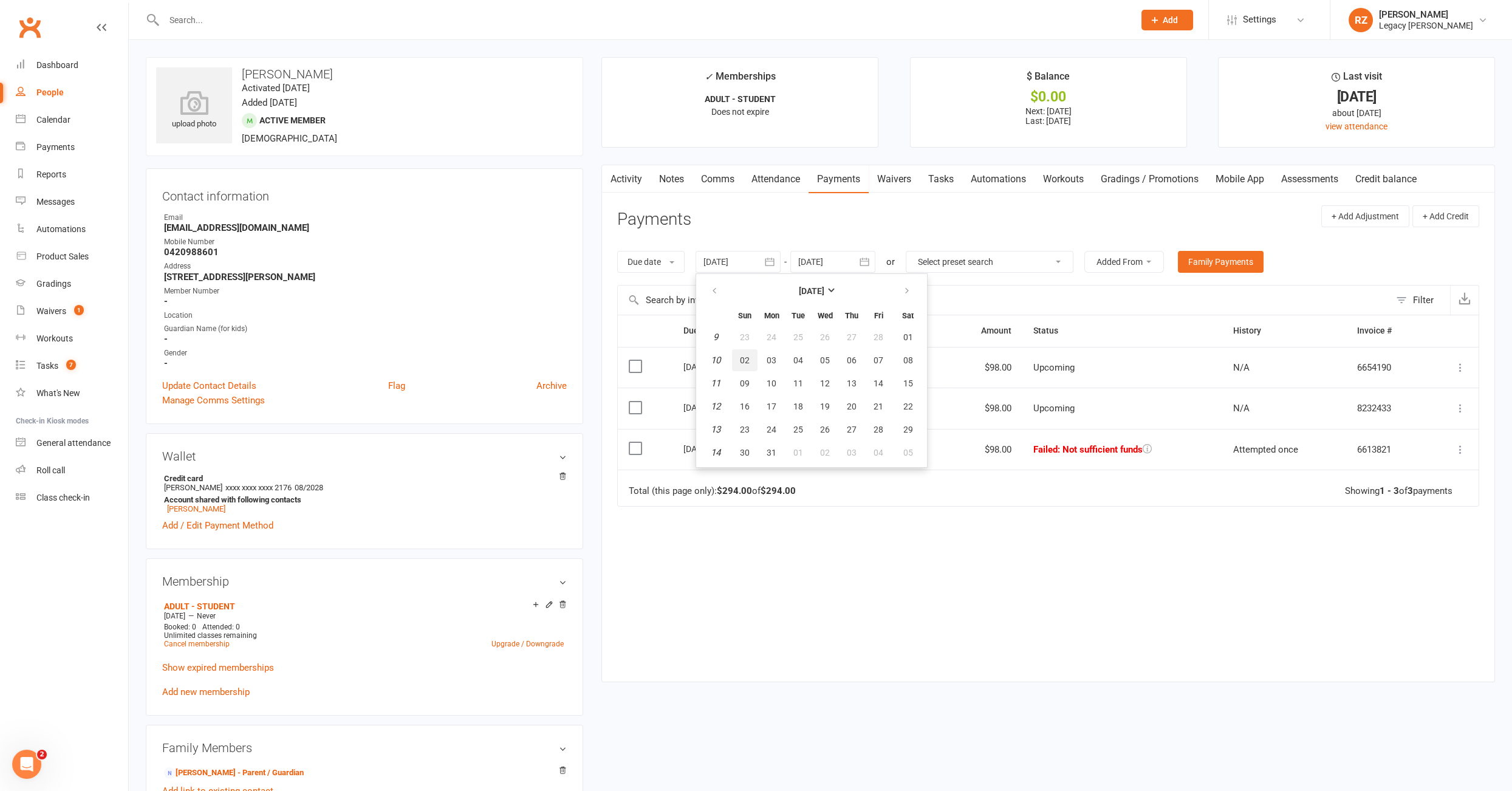
click at [746, 363] on span "02" at bounding box center [744, 360] width 10 height 10
click at [748, 259] on div at bounding box center [738, 262] width 85 height 22
click at [714, 291] on icon "button" at bounding box center [714, 291] width 8 height 10
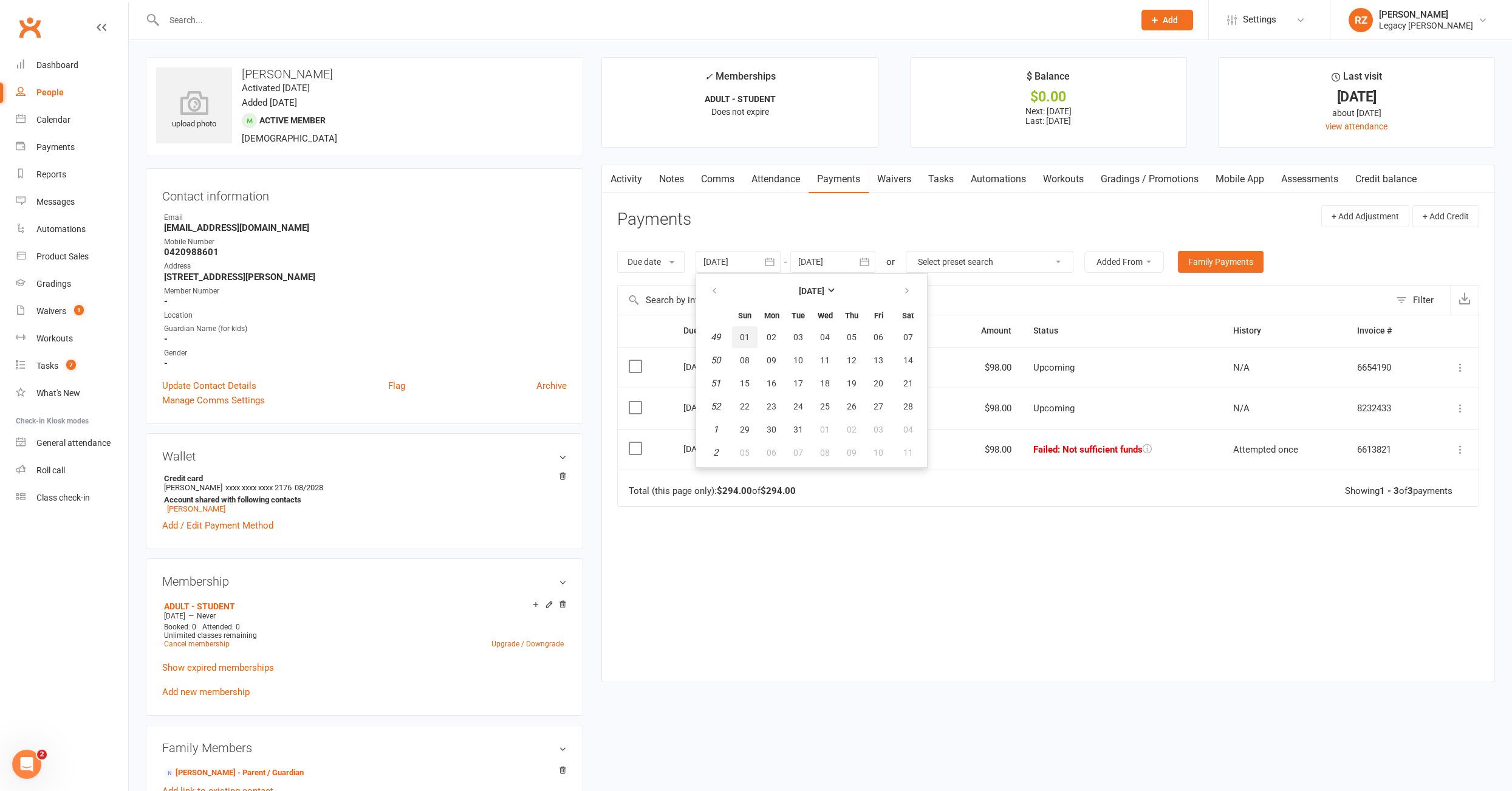
click at [757, 337] on button "01" at bounding box center [745, 337] width 26 height 22
type input "01 Dec 2024"
click at [937, 181] on link "Tasks" at bounding box center [941, 179] width 43 height 28
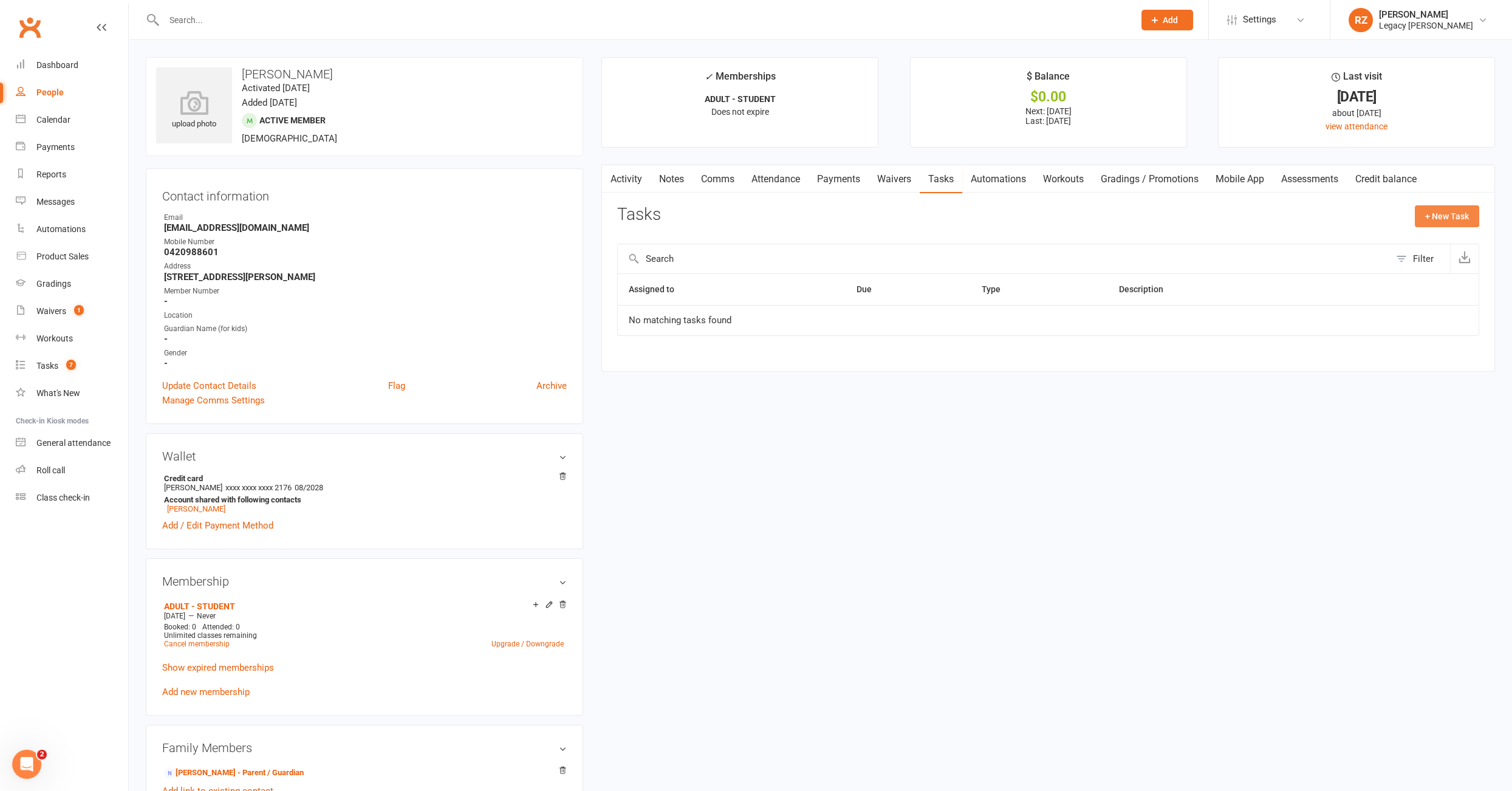
click at [1451, 211] on button "+ New Task" at bounding box center [1447, 216] width 65 height 22
select select "51023"
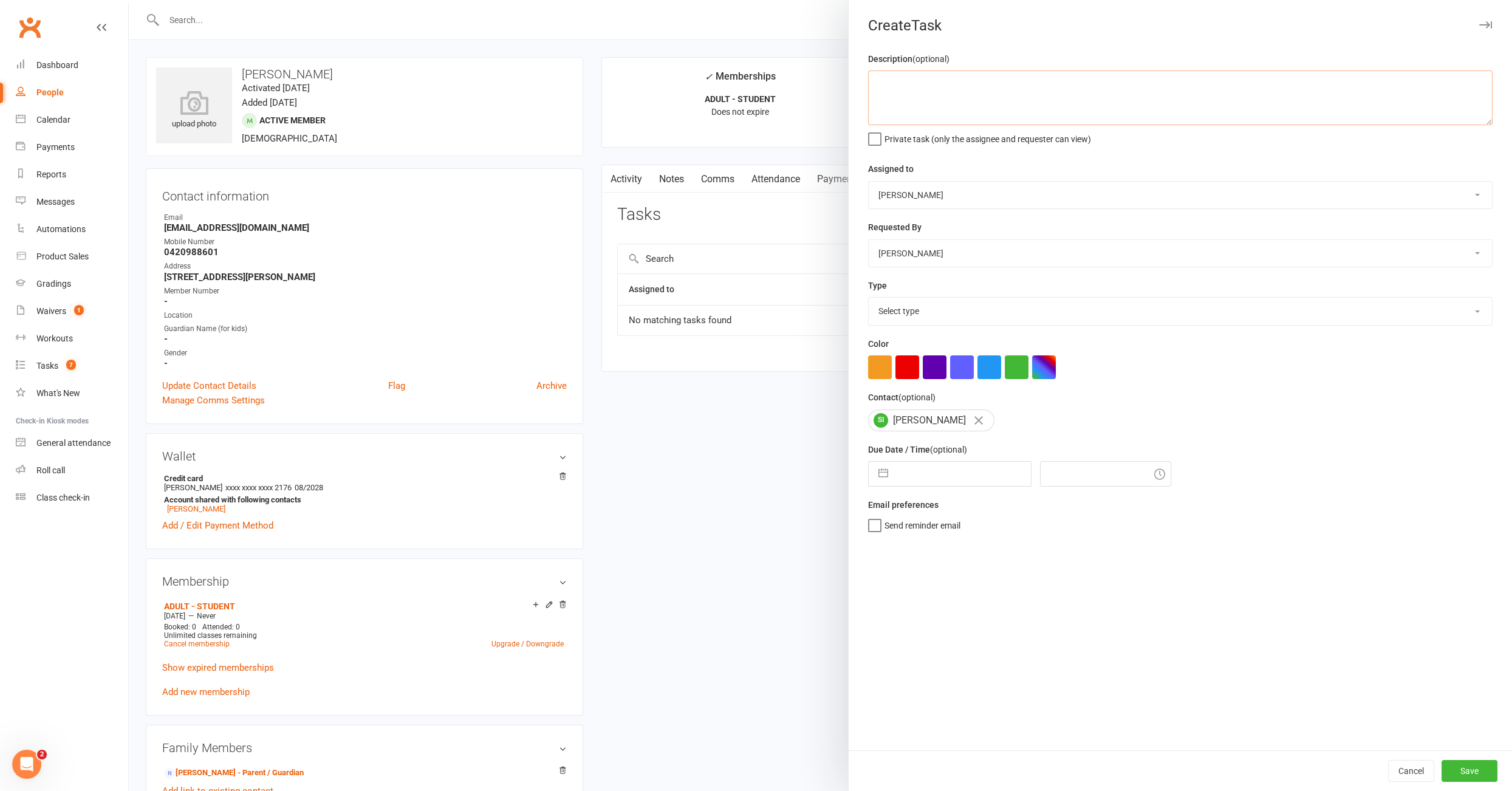
click at [1160, 104] on textarea at bounding box center [1180, 98] width 624 height 55
click at [905, 83] on textarea "12/08: tried to call, didn't pick up, please try again" at bounding box center [1180, 98] width 624 height 55
type textarea "12/08: failed payment - tried to call, didn't pick up, please try again"
click at [929, 304] on select "Select type E-mail Meeting Phone call To do Add new task type" at bounding box center [1180, 310] width 623 height 27
select select "34447"
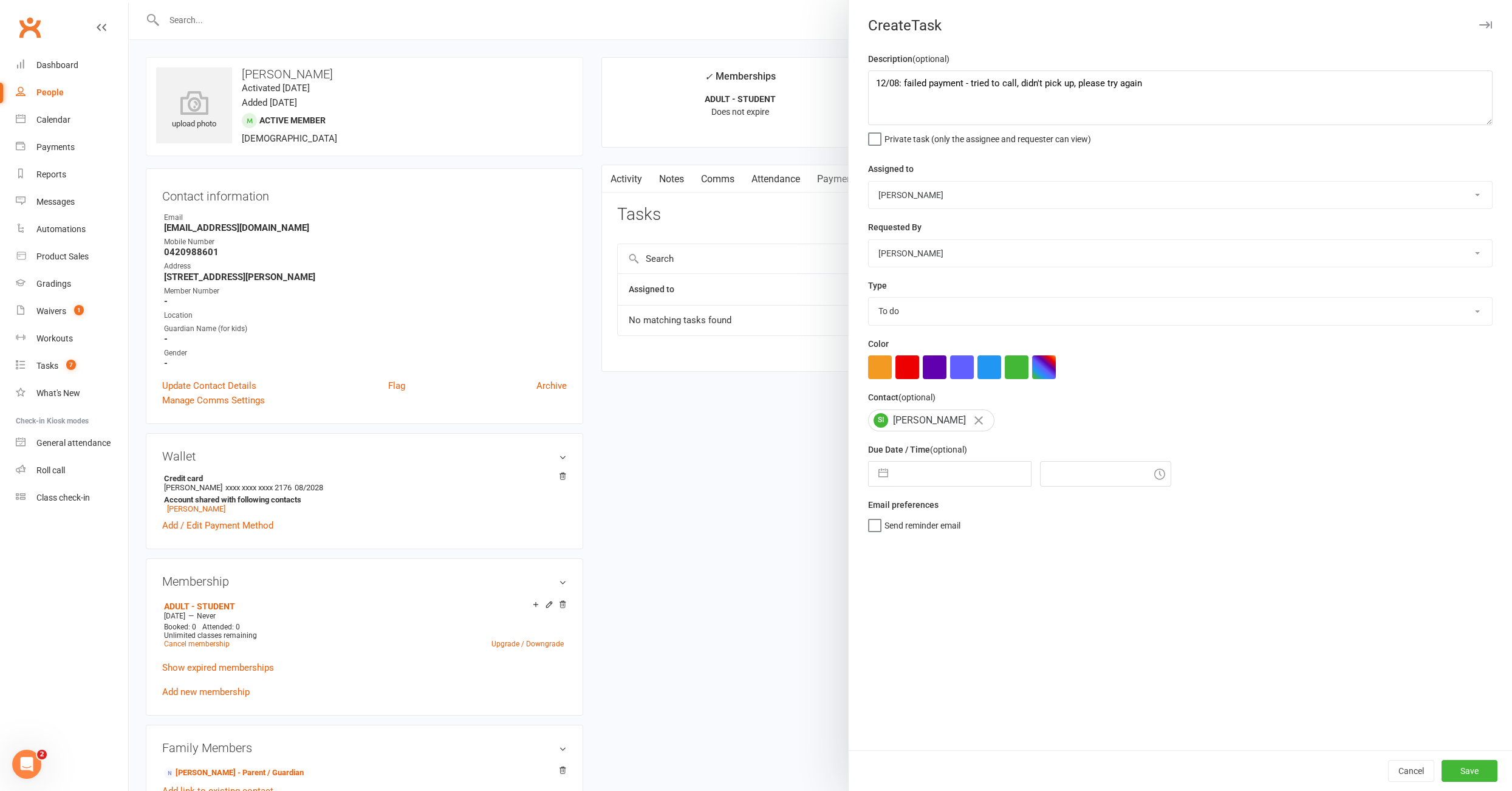
select select "6"
select select "2025"
select select "7"
select select "2025"
select select "8"
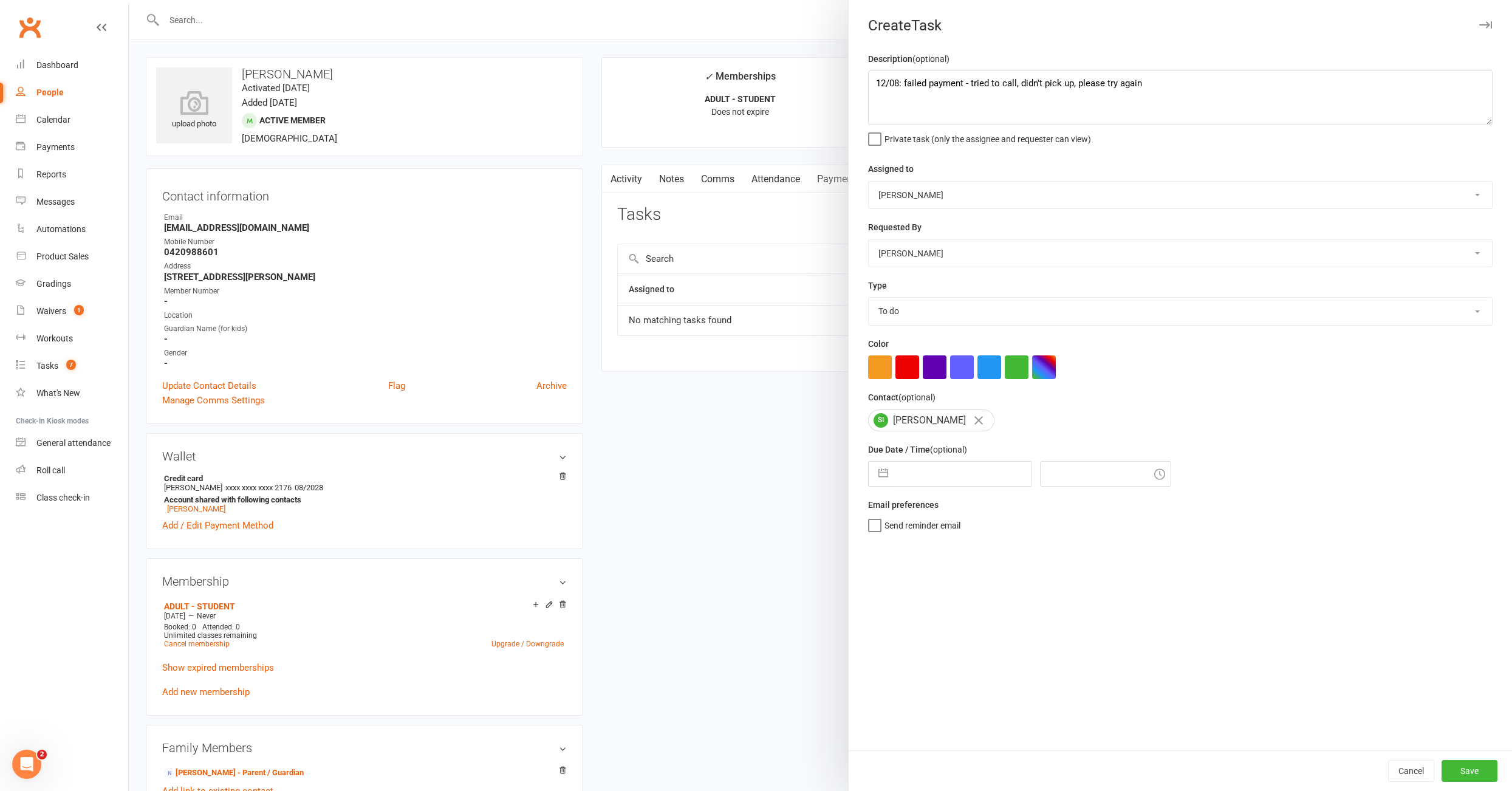
select select "2025"
click at [926, 473] on input "text" at bounding box center [962, 474] width 137 height 24
click at [965, 614] on td "13" at bounding box center [965, 612] width 24 height 23
type input "13 Aug 2025"
type input "5:30pm"
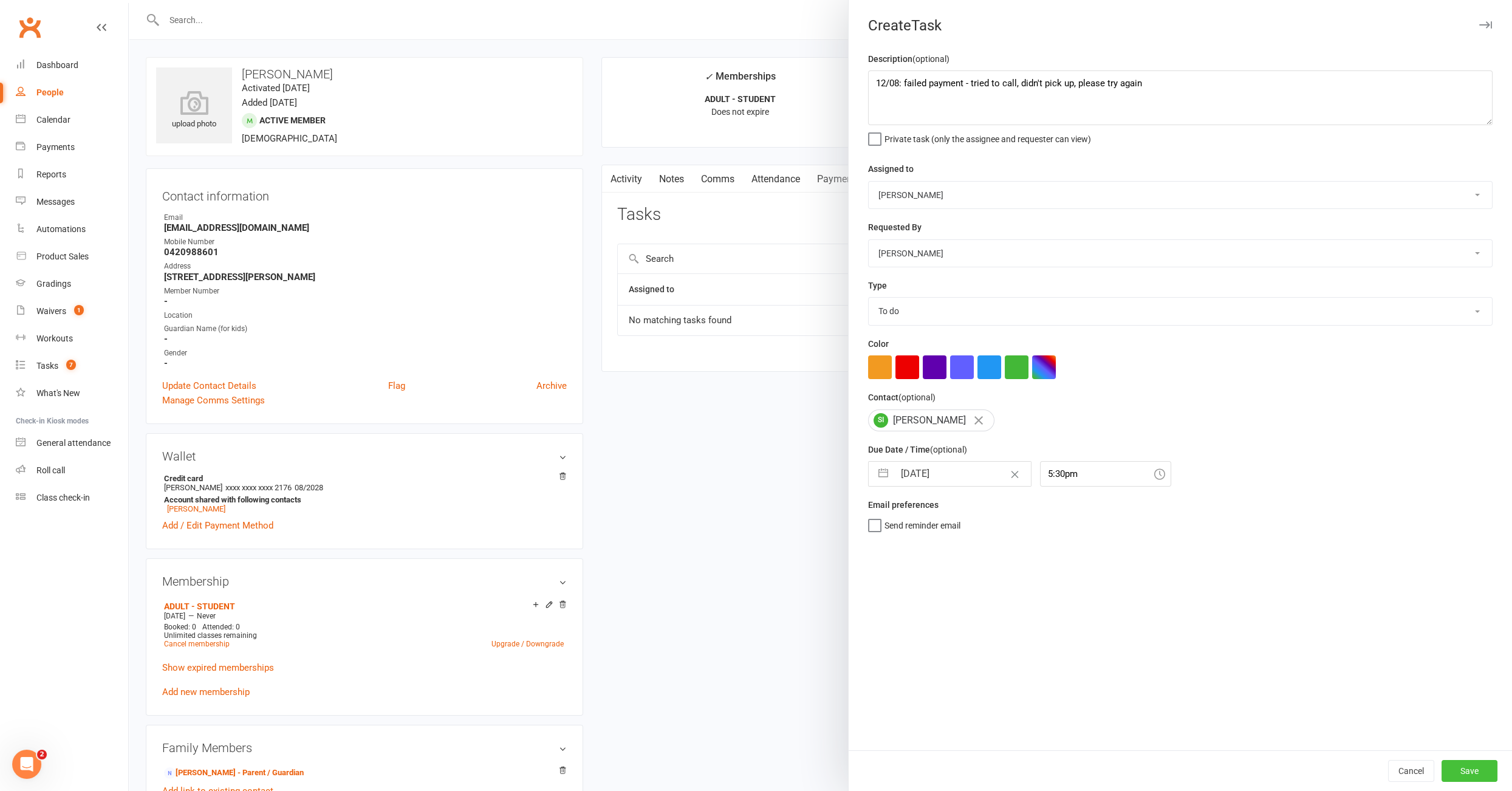
click at [1458, 777] on button "Save" at bounding box center [1469, 770] width 56 height 22
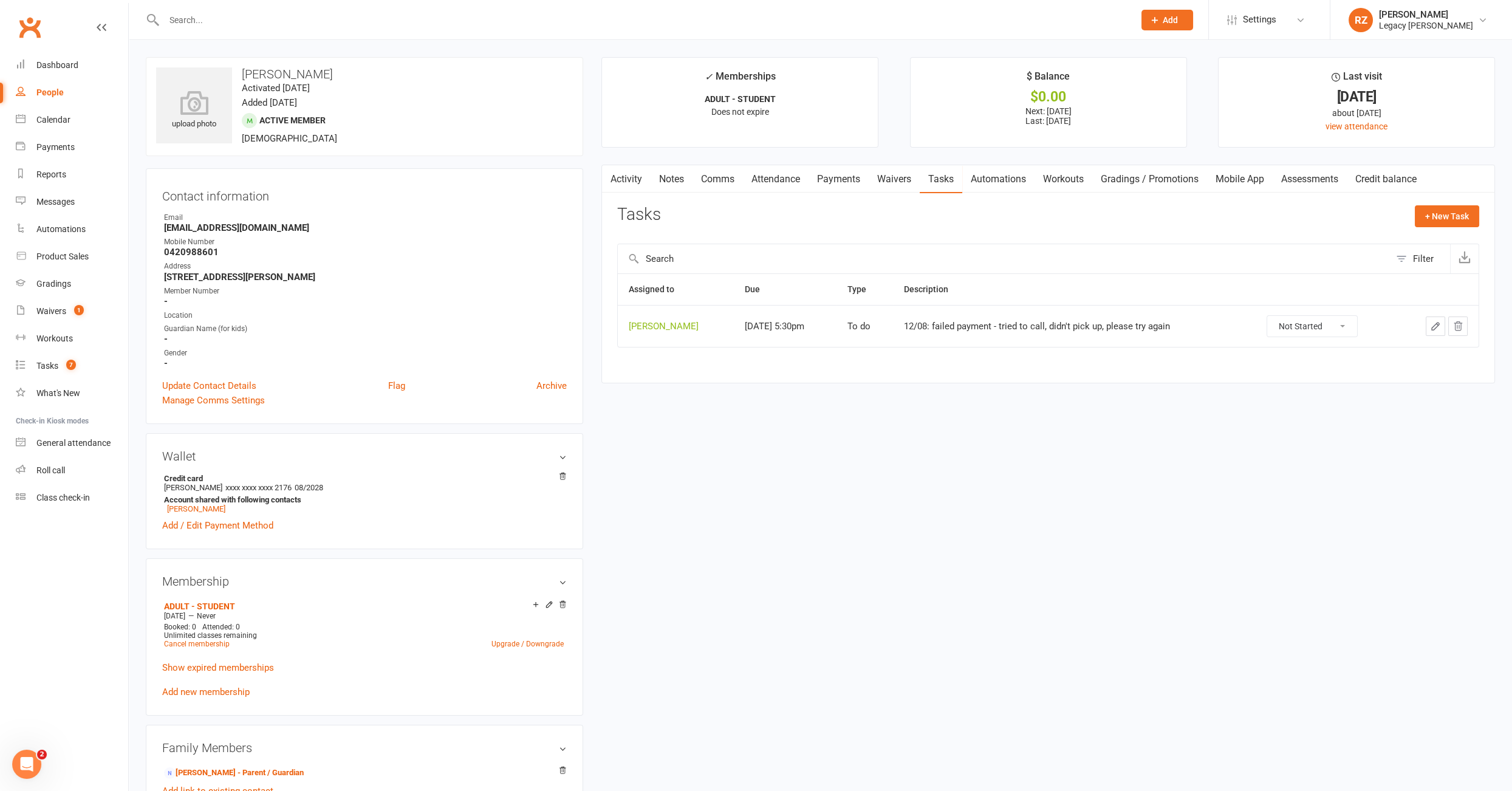
click at [940, 615] on div "upload photo Sevan Iskenderian Activated 22 November, 2023 Added 21 November, 2…" at bounding box center [820, 702] width 1367 height 1291
click at [61, 146] on div "Payments" at bounding box center [55, 147] width 38 height 10
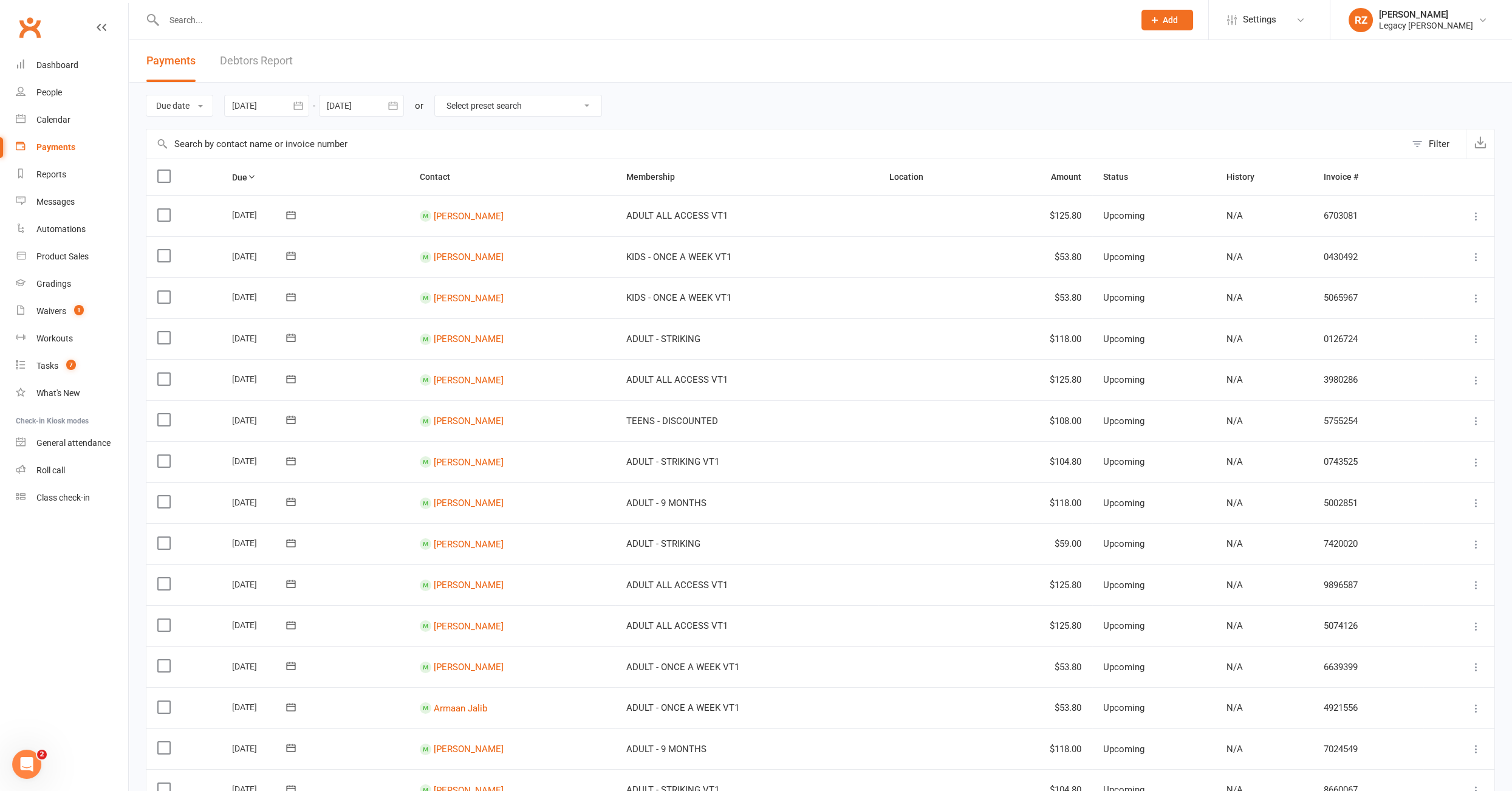
click at [255, 60] on link "Debtors Report" at bounding box center [256, 61] width 73 height 42
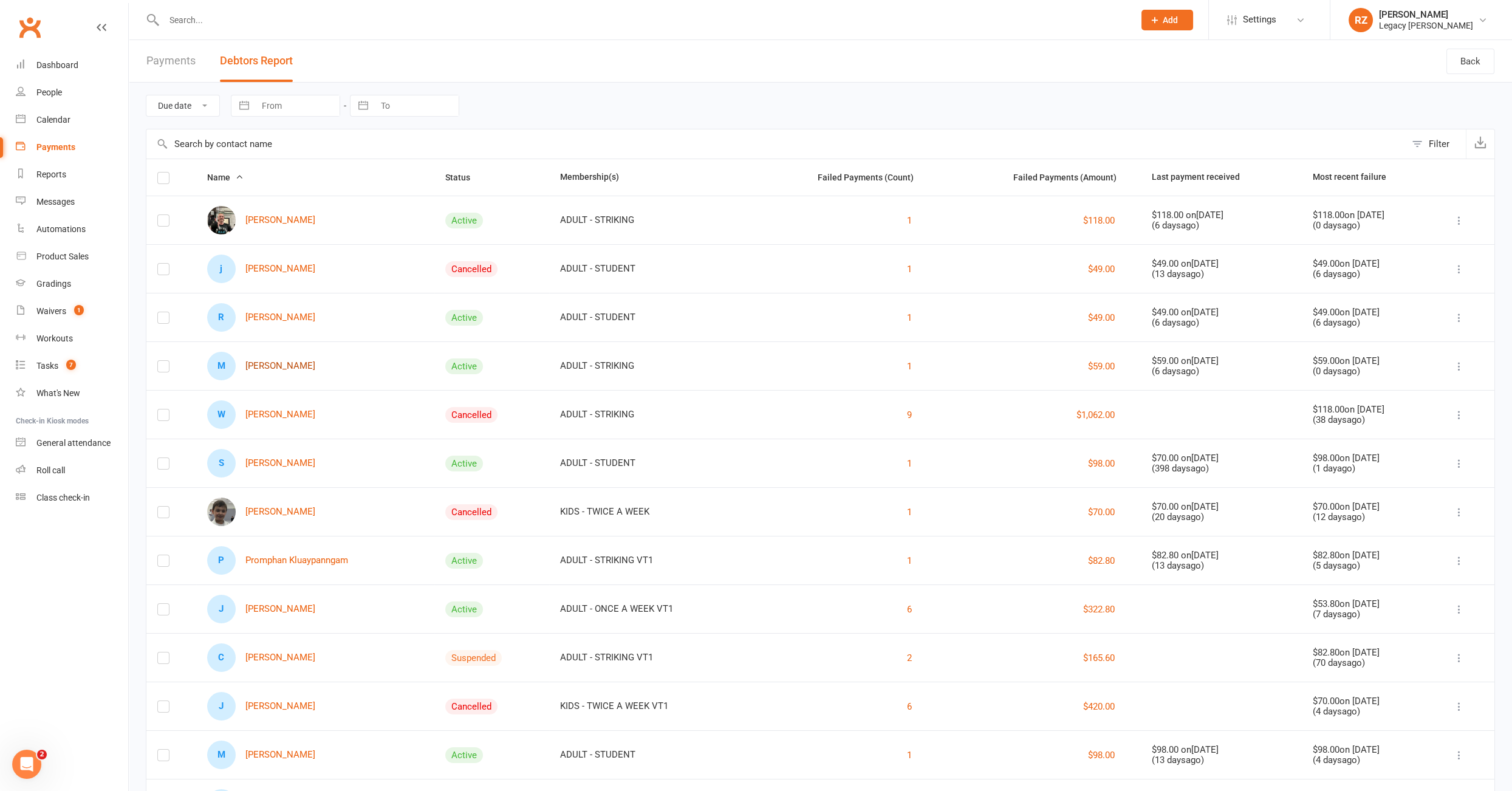
click at [269, 365] on link "M Matt Damore" at bounding box center [261, 367] width 108 height 29
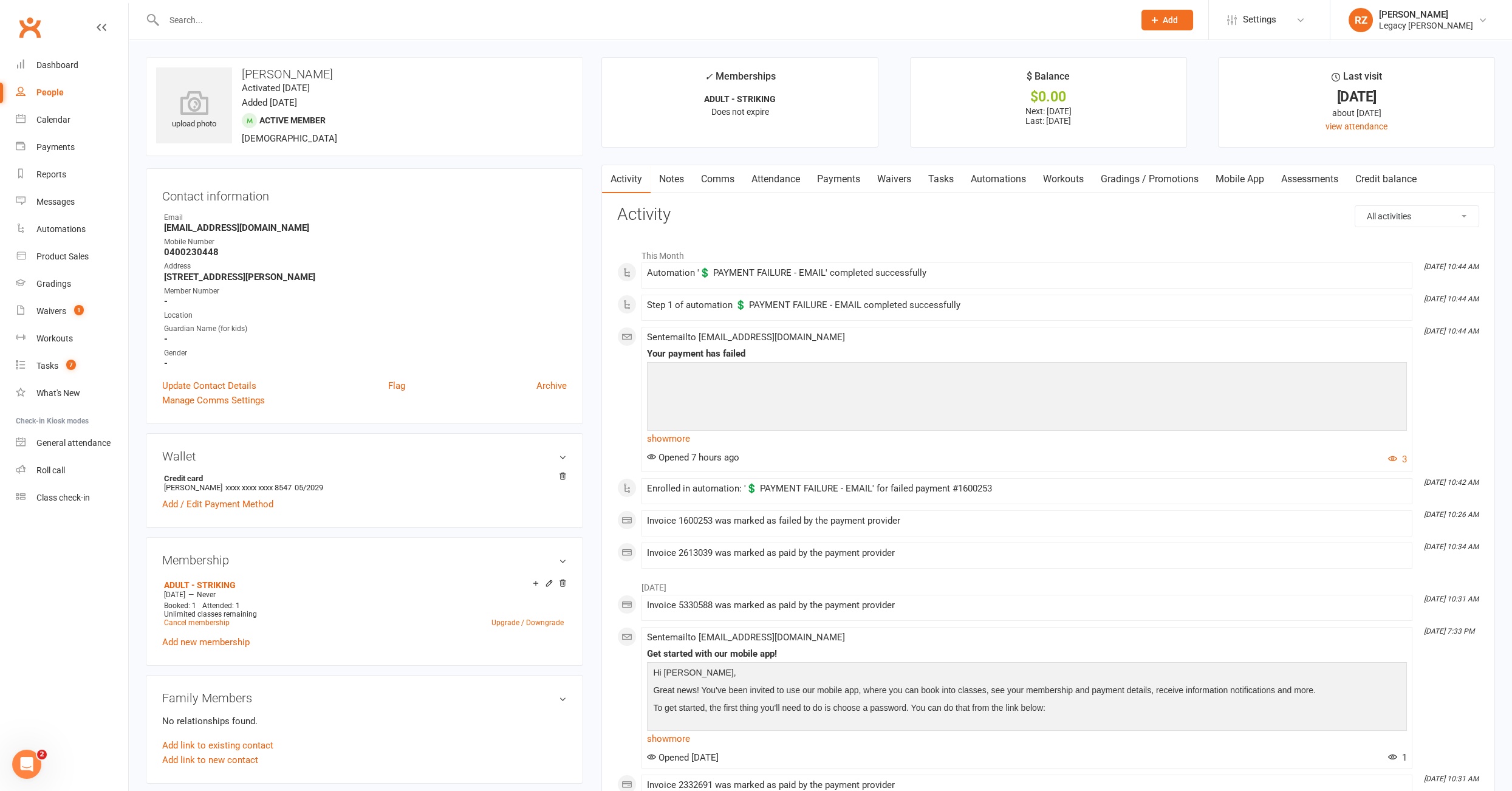
click at [838, 172] on link "Payments" at bounding box center [838, 179] width 60 height 28
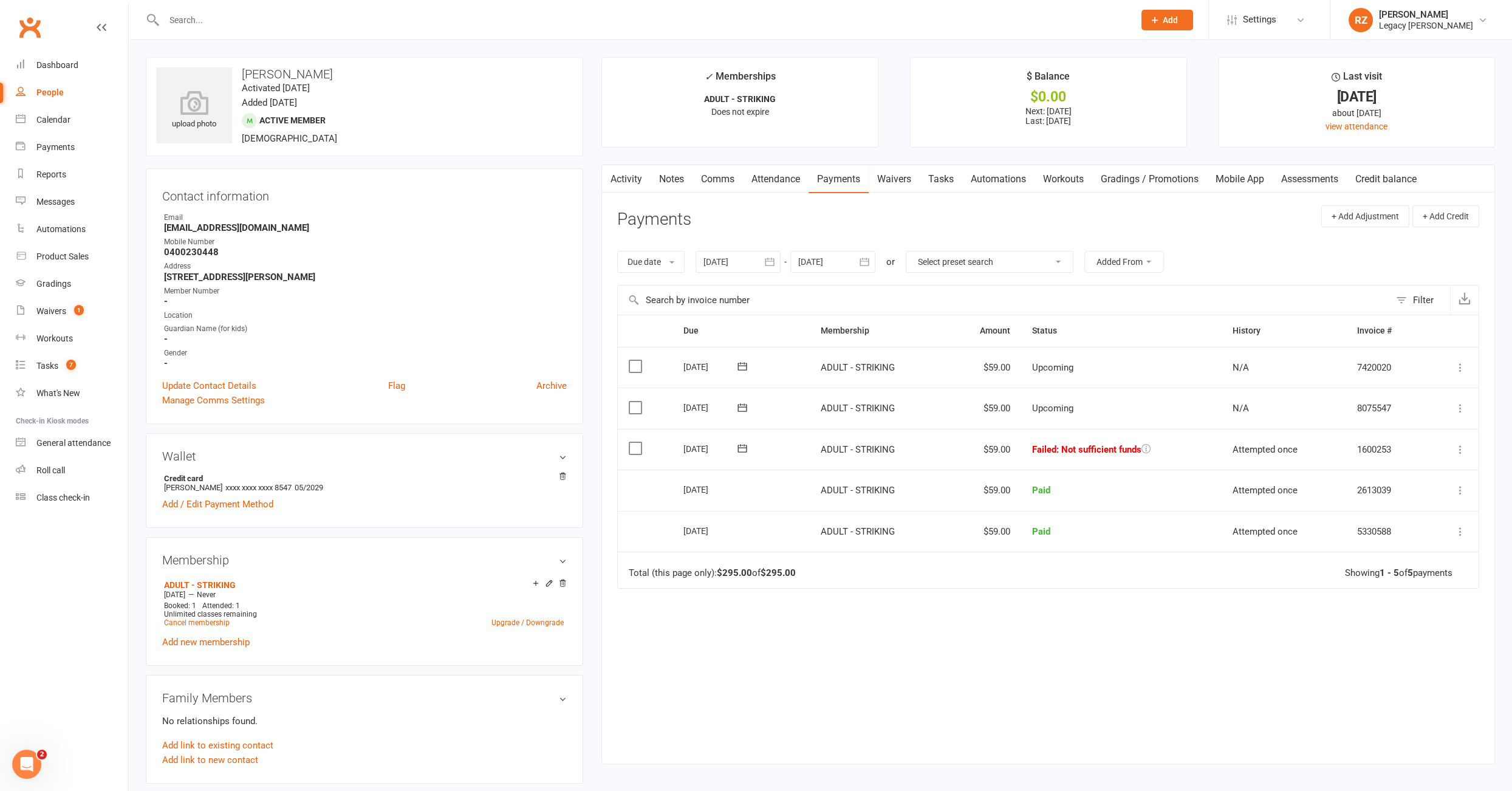
click at [215, 18] on input "text" at bounding box center [643, 20] width 965 height 17
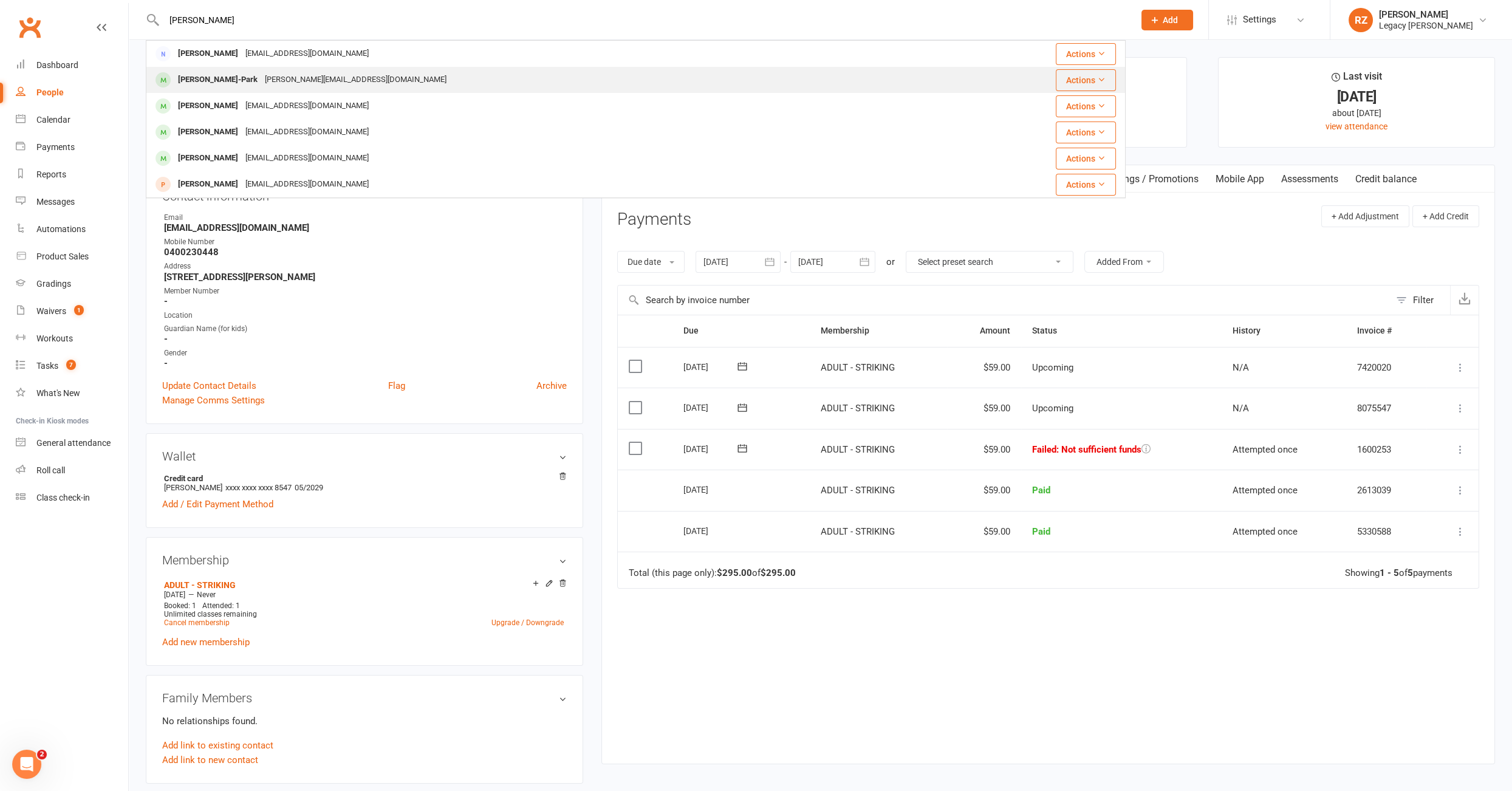
type input "tyler"
click at [239, 84] on div "Tyler Clynshaw-Park" at bounding box center [217, 79] width 87 height 17
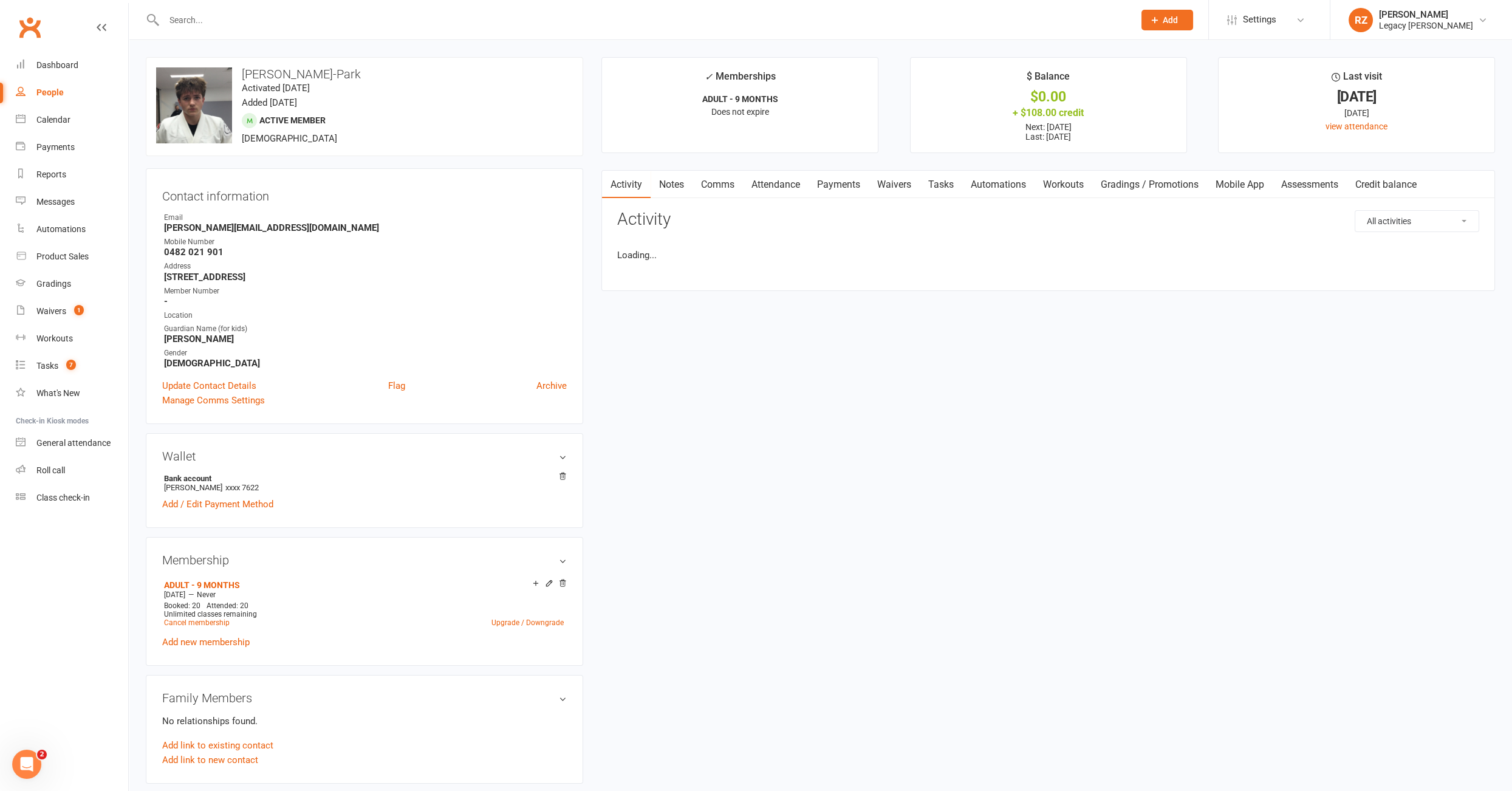
click at [905, 187] on link "Waivers" at bounding box center [893, 185] width 51 height 28
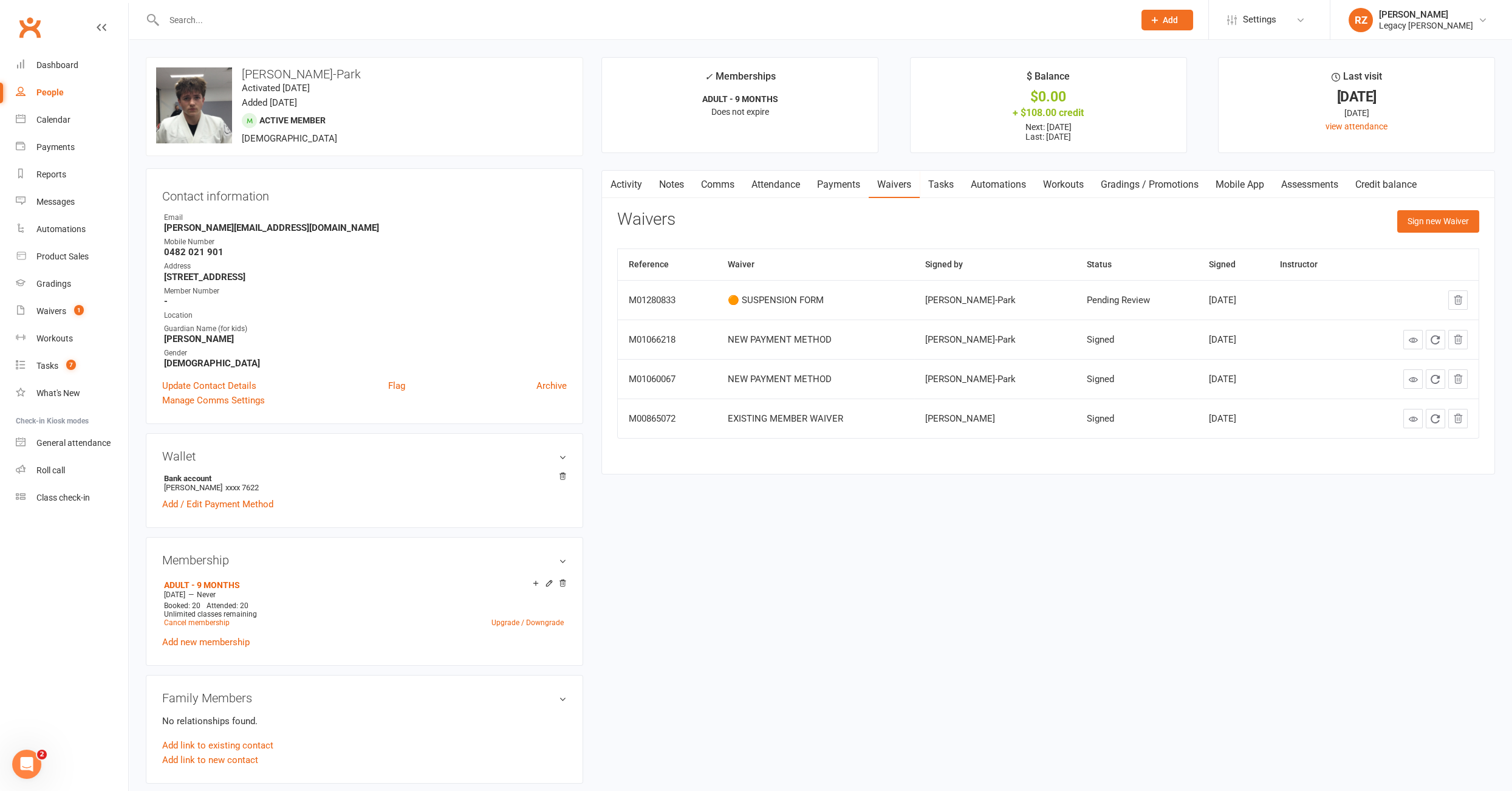
click at [823, 186] on link "Payments" at bounding box center [838, 185] width 60 height 28
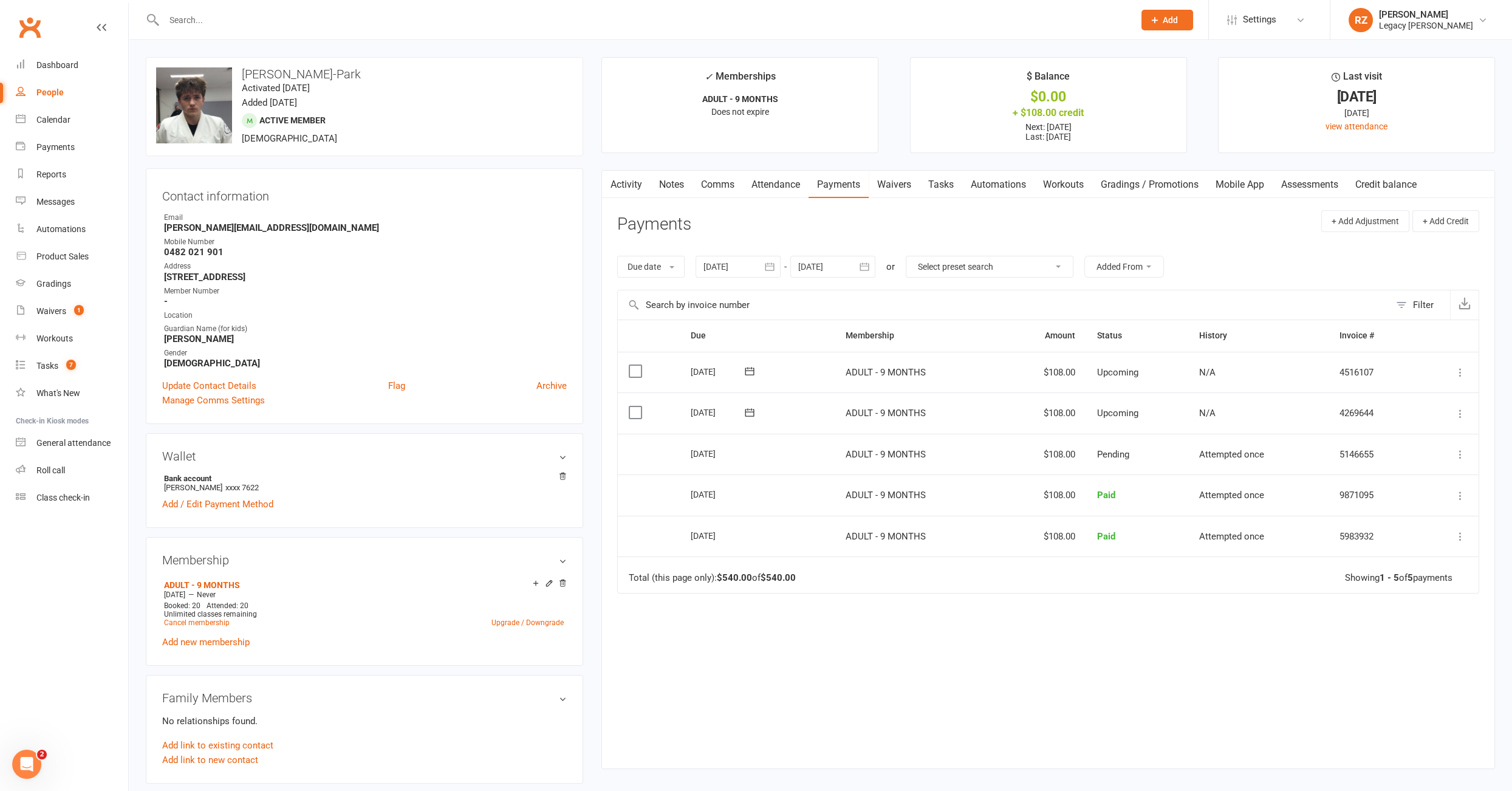
click at [717, 268] on div at bounding box center [738, 266] width 85 height 22
click at [710, 291] on button "button" at bounding box center [715, 296] width 26 height 22
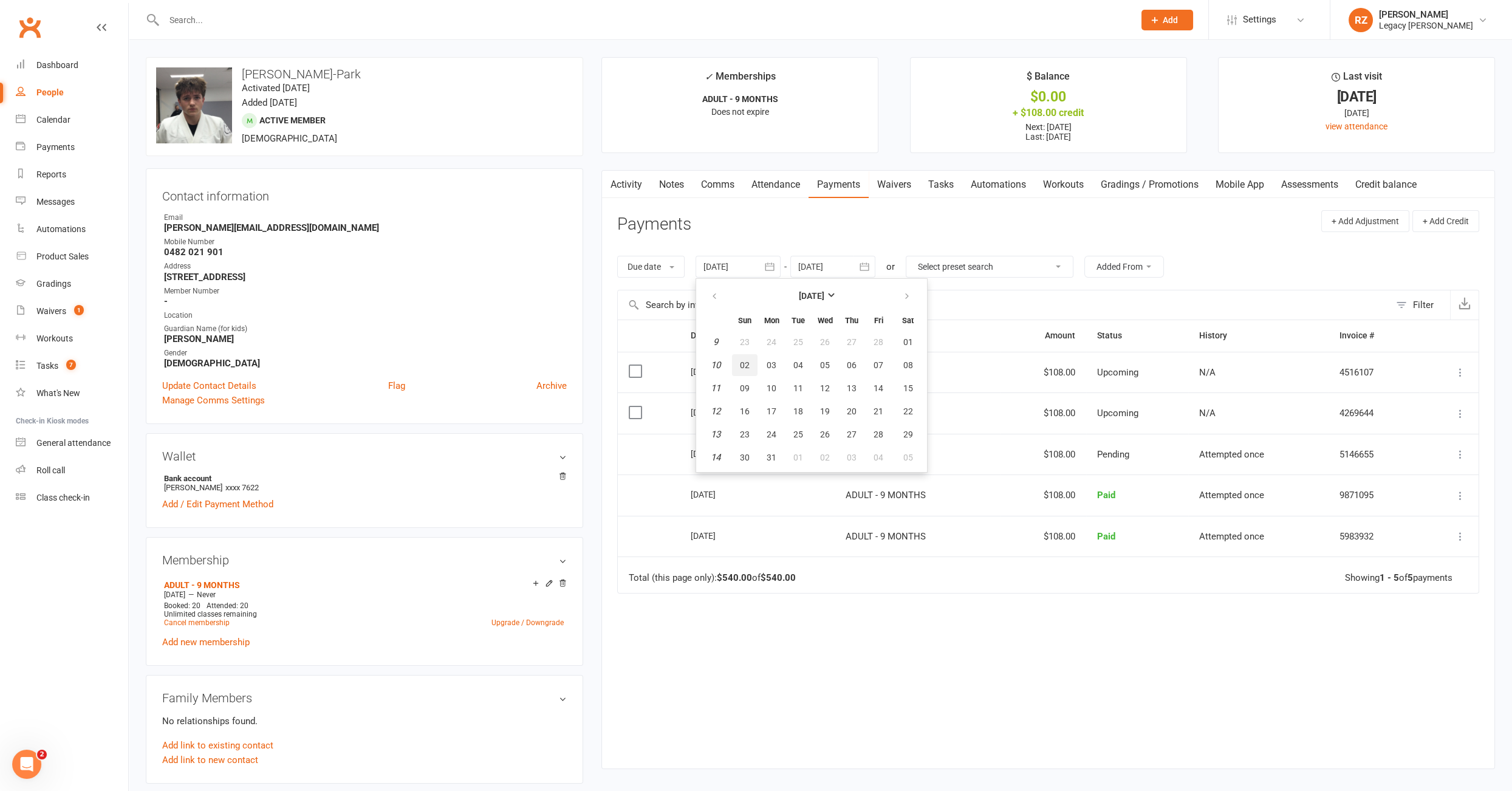
click at [751, 359] on button "02" at bounding box center [745, 365] width 26 height 22
type input "02 Mar 2025"
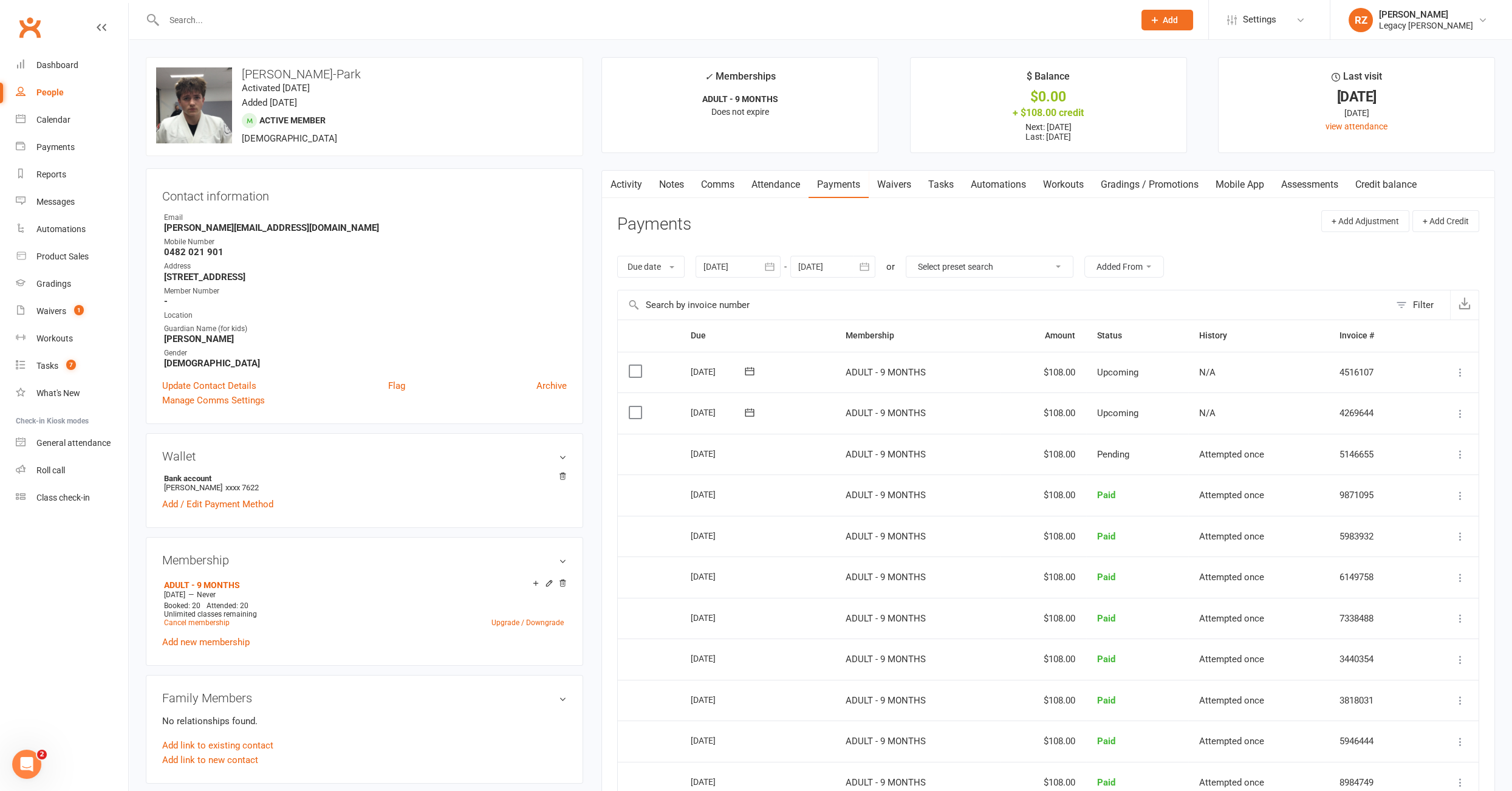
click at [284, 226] on strong "sara_janexx@hotmail.com" at bounding box center [366, 227] width 403 height 11
click at [283, 226] on strong "sara_janexx@hotmail.com" at bounding box center [366, 227] width 403 height 11
drag, startPoint x: 277, startPoint y: 227, endPoint x: 270, endPoint y: 227, distance: 7.0
click at [277, 227] on strong "sara_janexx@hotmail.com" at bounding box center [366, 227] width 403 height 11
click at [270, 227] on strong "sara_janexx@hotmail.com" at bounding box center [366, 227] width 403 height 11
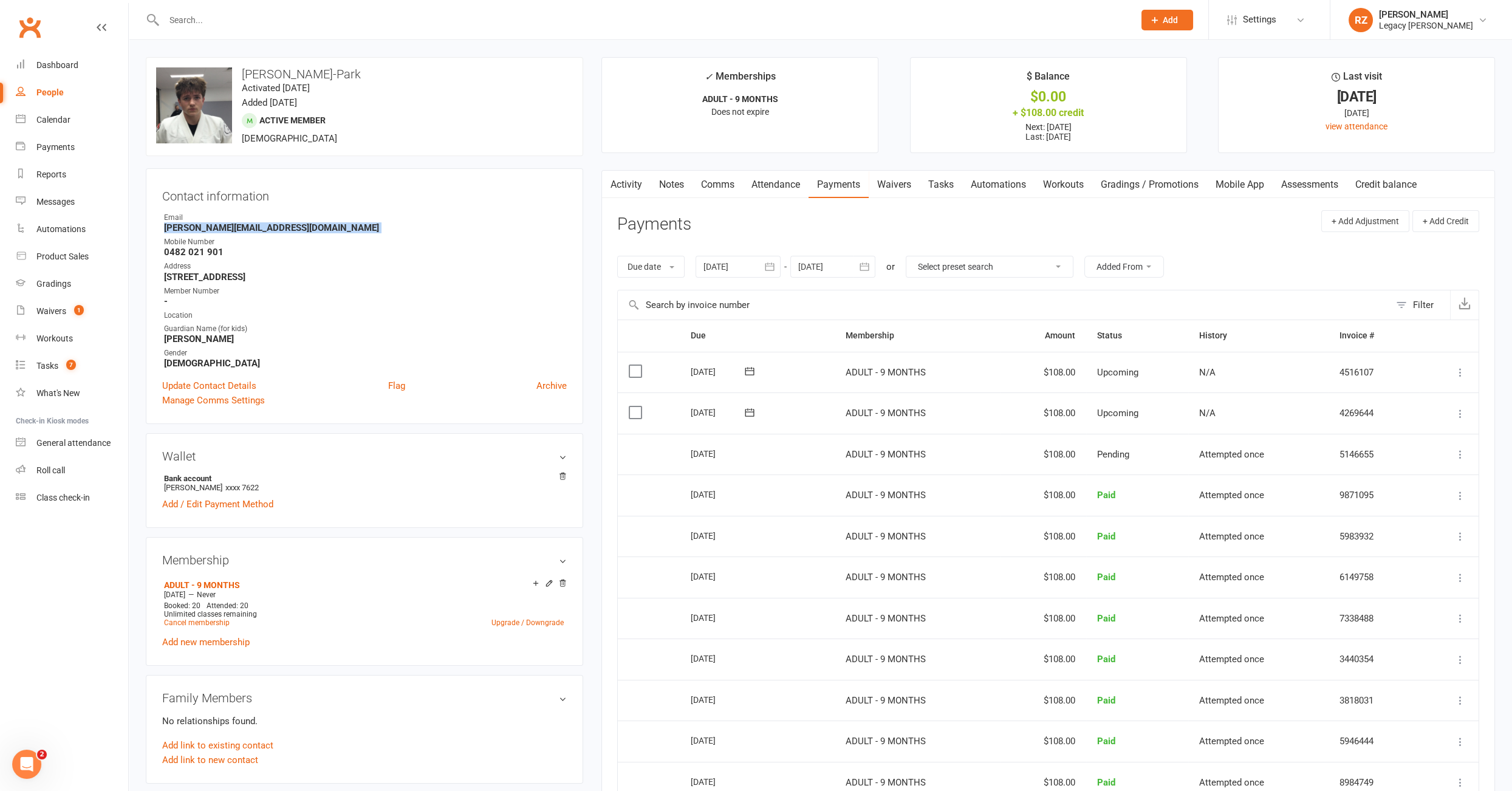
drag, startPoint x: 270, startPoint y: 227, endPoint x: 161, endPoint y: 228, distance: 109.0
click at [161, 228] on div "Contact information Owner Email sara_janexx@hotmail.com Mobile Number 0482 021 …" at bounding box center [364, 296] width 437 height 256
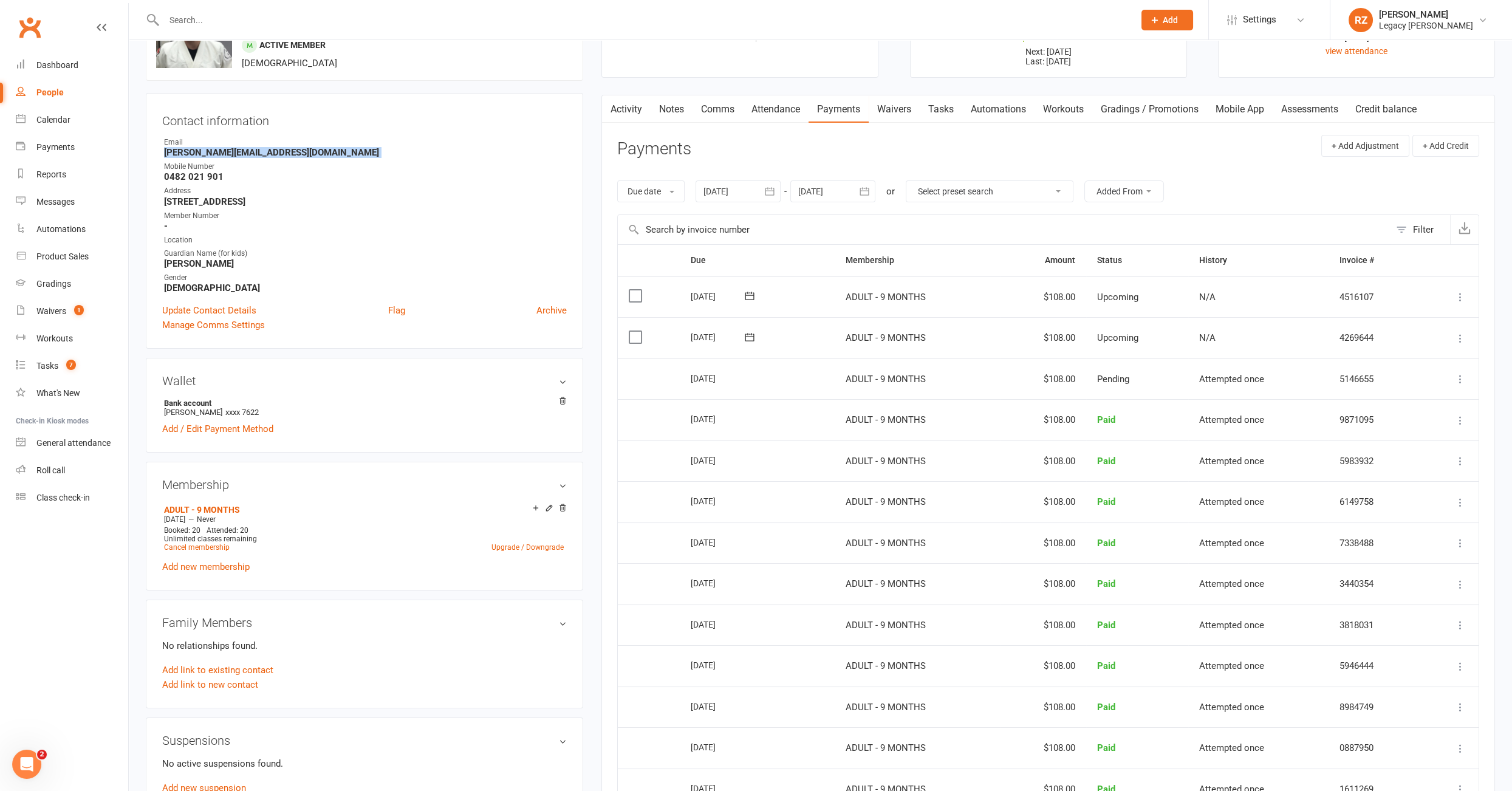
scroll to position [76, 0]
click at [56, 314] on div "Waivers" at bounding box center [51, 311] width 30 height 10
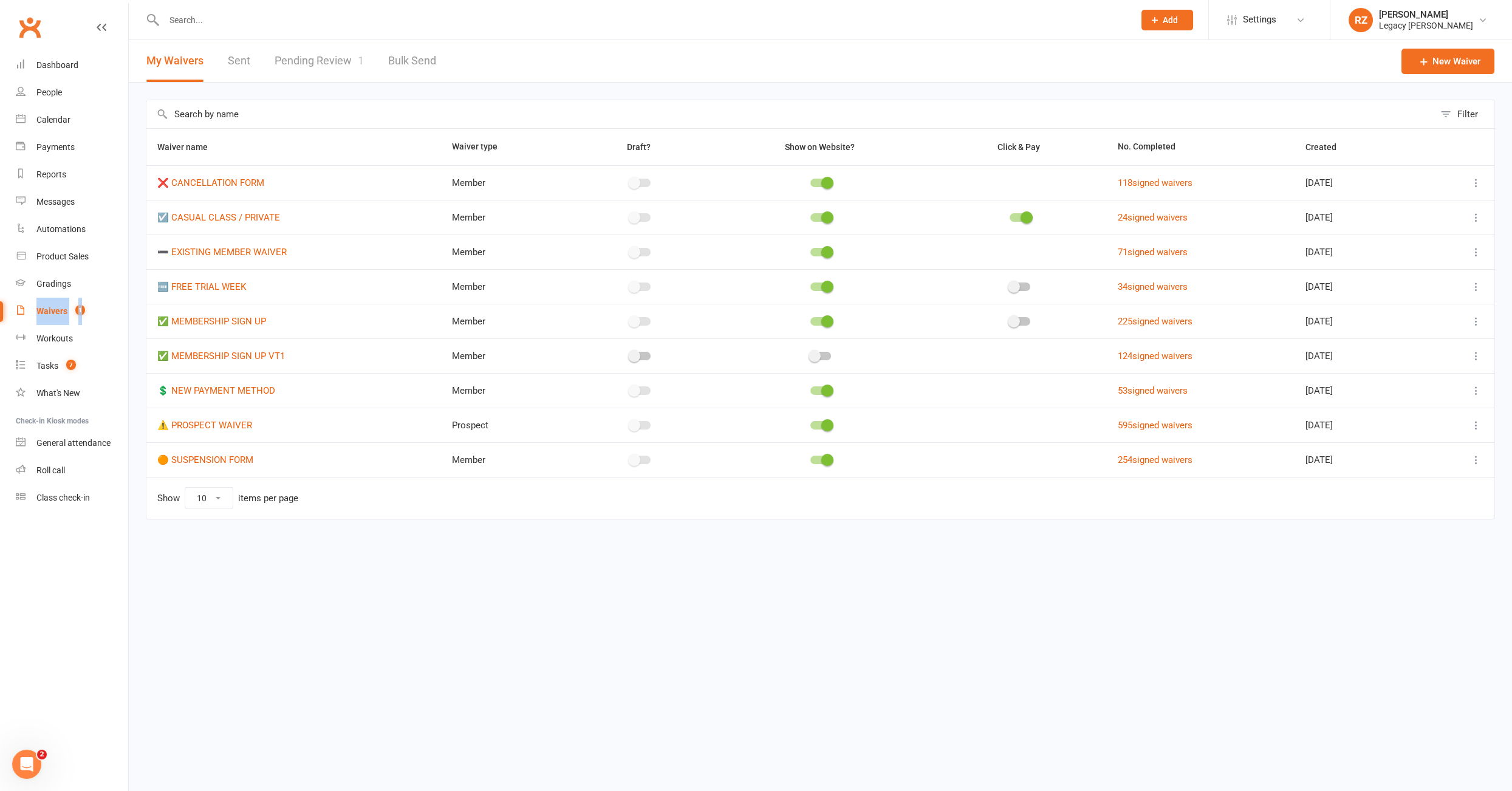
click at [338, 53] on link "Pending Review 1" at bounding box center [319, 61] width 89 height 42
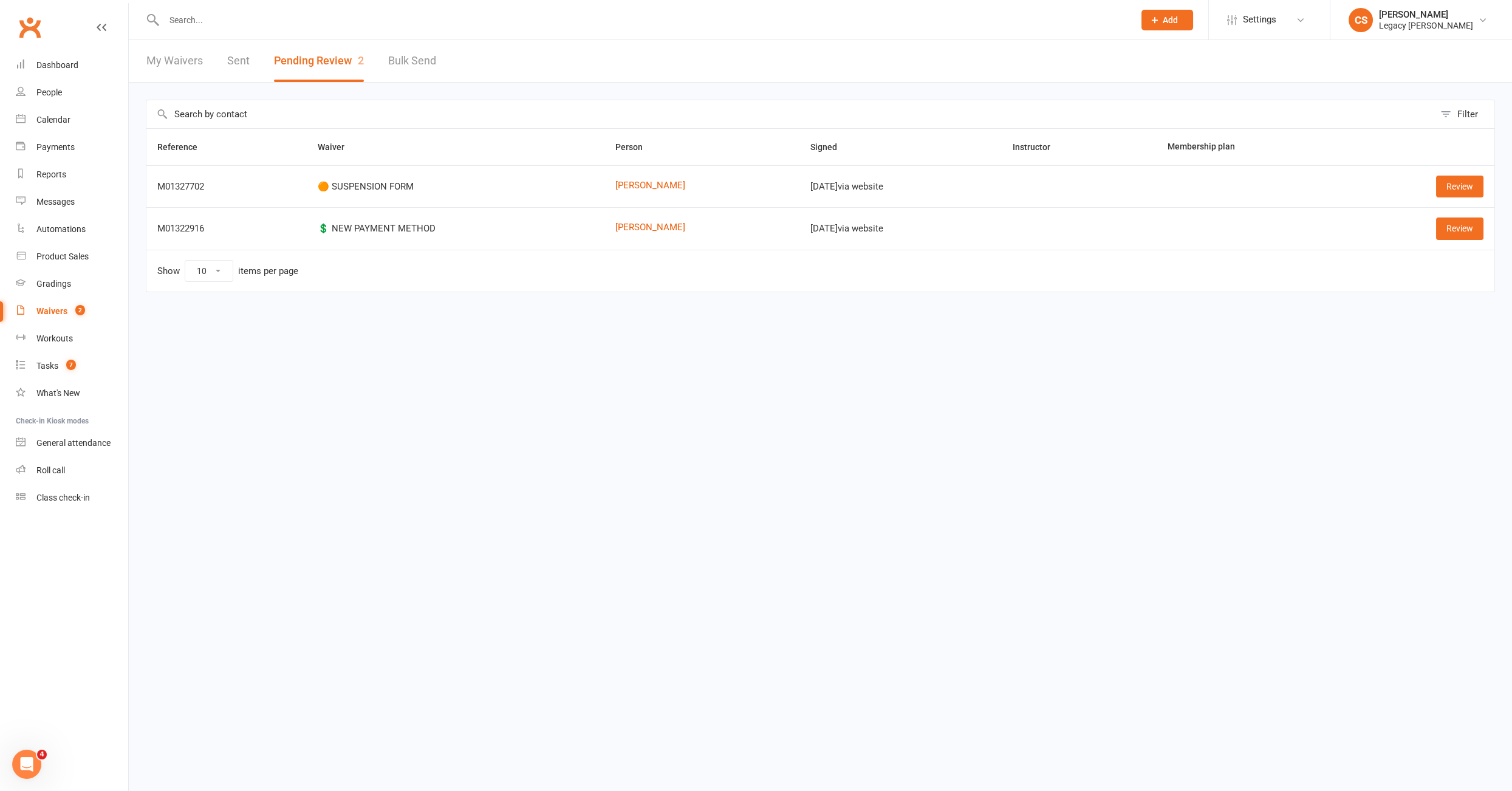
click at [232, 13] on input "text" at bounding box center [643, 20] width 965 height 17
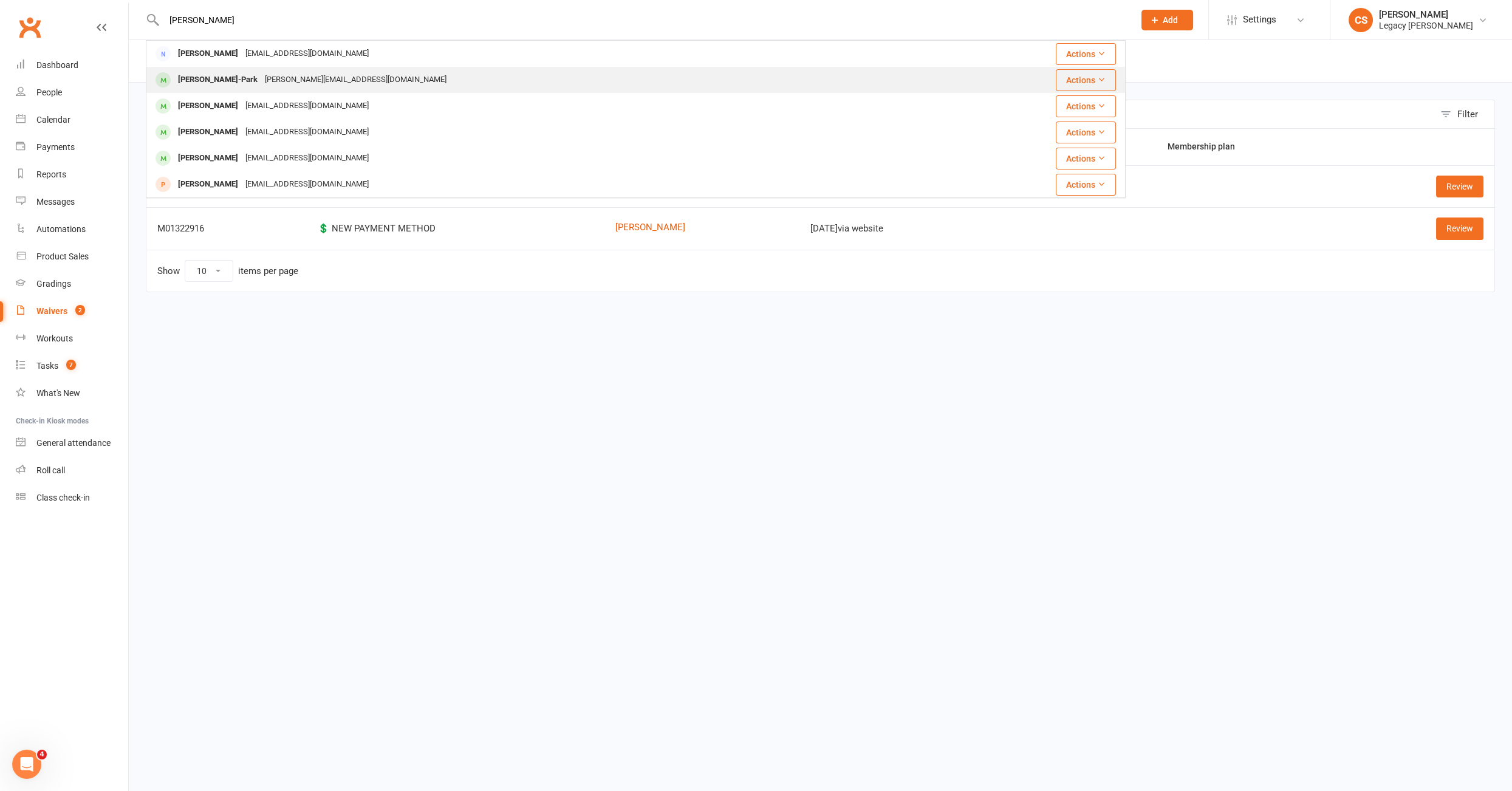
type input "[PERSON_NAME]"
click at [218, 79] on div "[PERSON_NAME]-Park" at bounding box center [217, 79] width 87 height 17
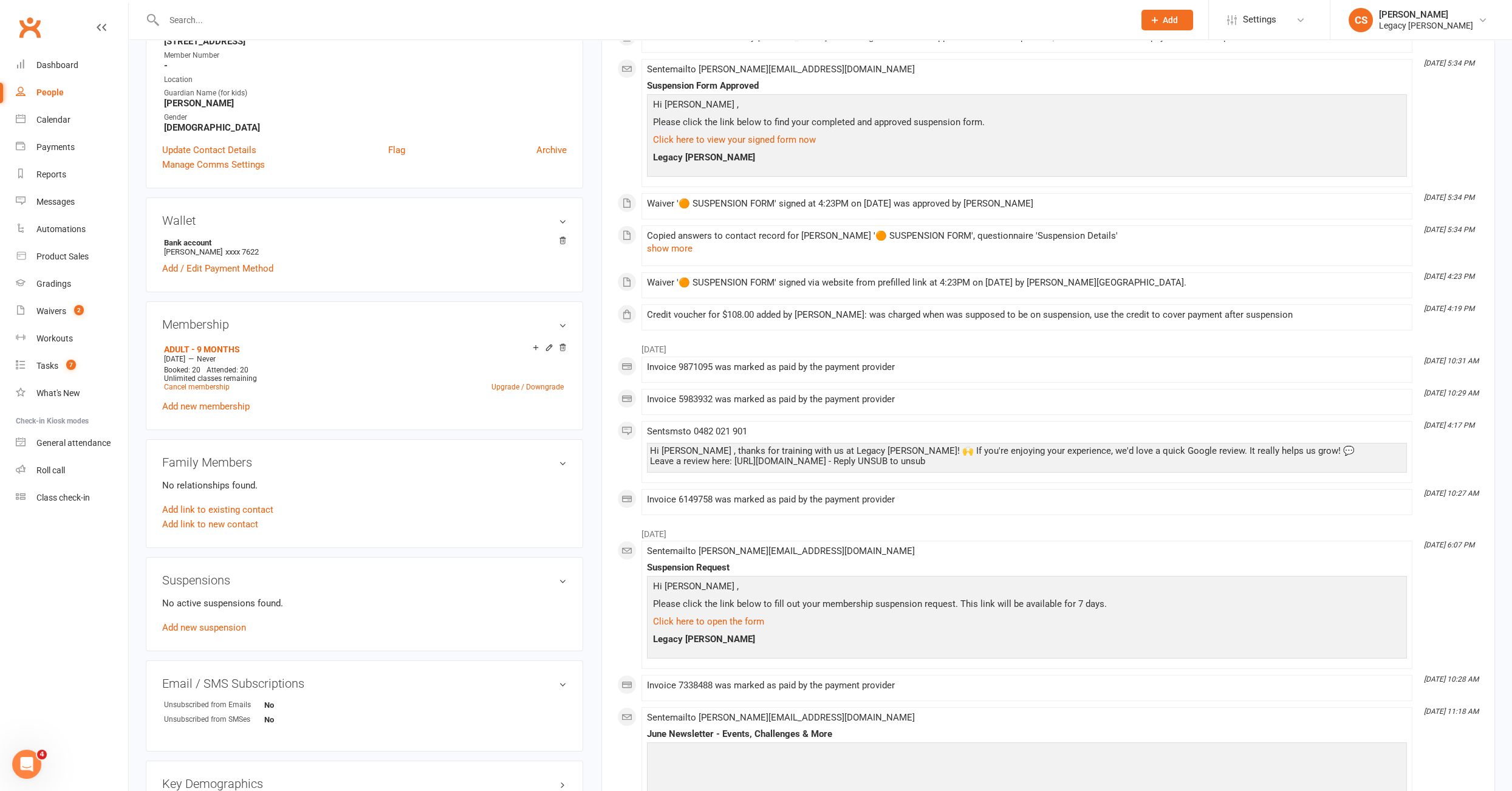
scroll to position [237, 0]
click at [214, 626] on link "Add new suspension" at bounding box center [204, 627] width 84 height 11
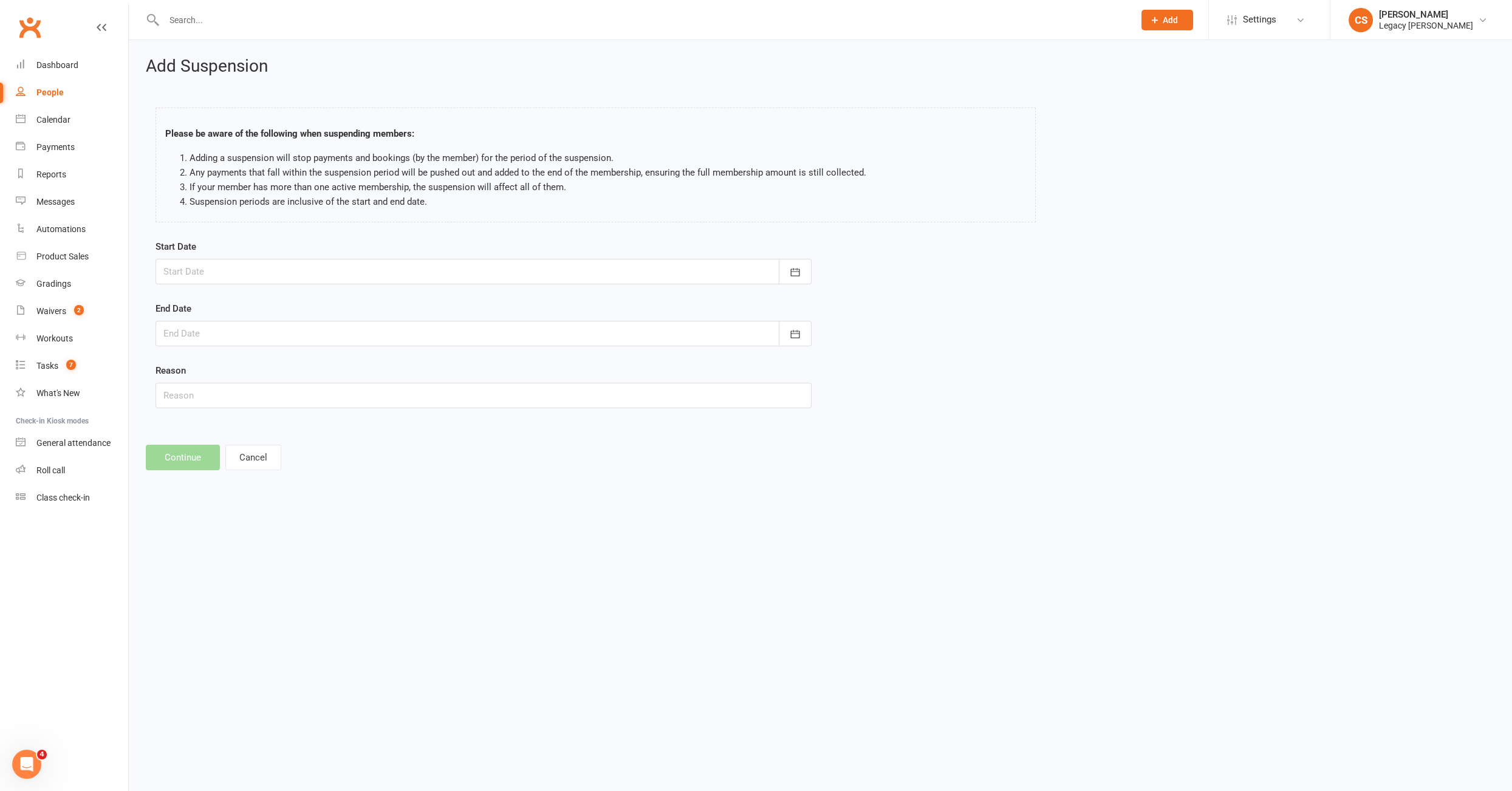
click at [261, 275] on div at bounding box center [483, 272] width 656 height 26
click at [258, 389] on span "12" at bounding box center [258, 394] width 10 height 10
click at [259, 334] on div at bounding box center [483, 334] width 656 height 26
click at [245, 283] on form "Start Date [DATE] [DATE] Sun Mon Tue Wed Thu Fri Sat 31 27 28 29 30 31 01 02 32…" at bounding box center [483, 324] width 656 height 169
click at [249, 267] on div at bounding box center [483, 272] width 656 height 26
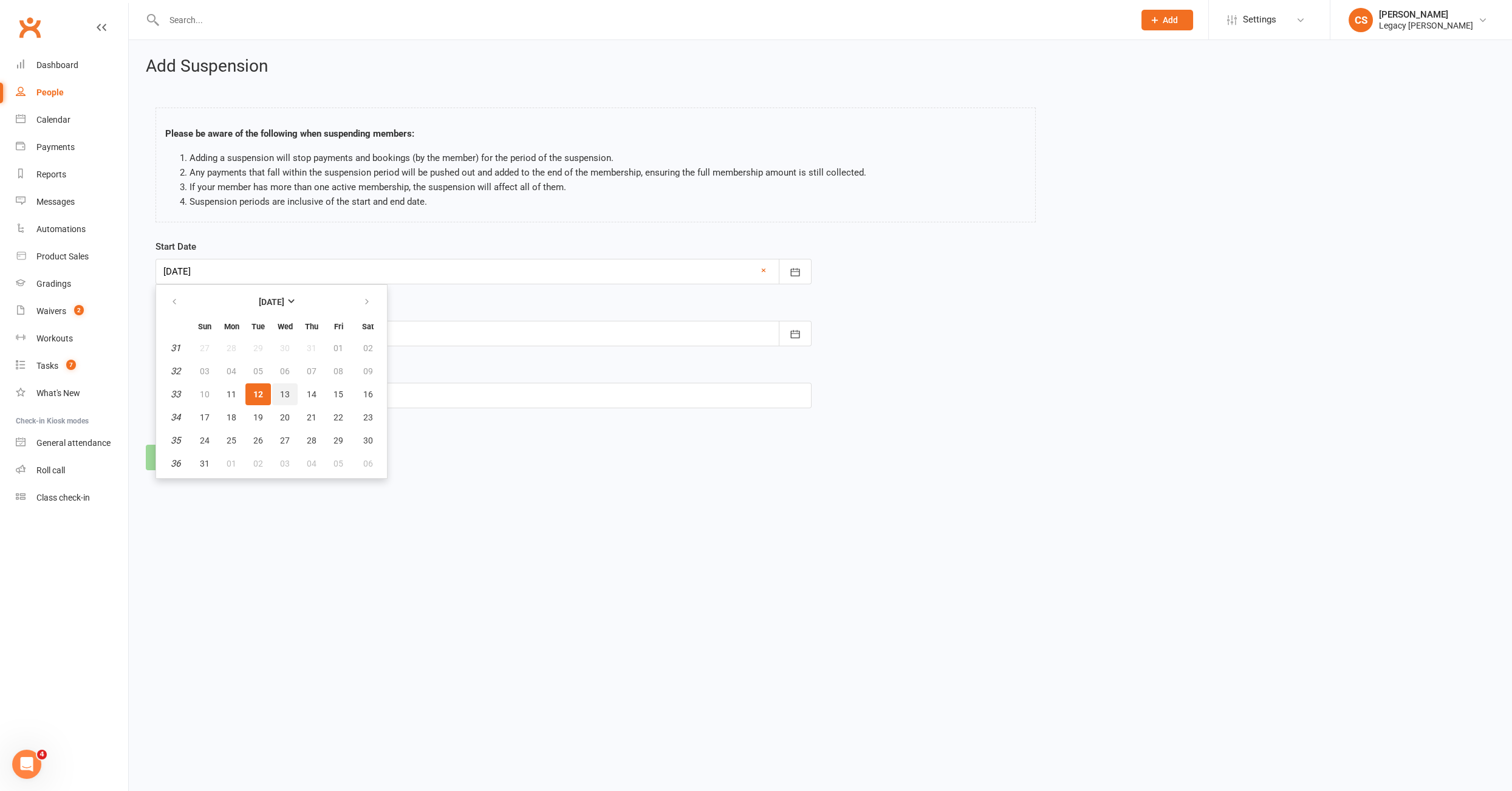
drag, startPoint x: 282, startPoint y: 394, endPoint x: 258, endPoint y: 330, distance: 68.4
click at [281, 390] on span "13" at bounding box center [284, 394] width 10 height 10
type input "[DATE]"
click at [230, 329] on div at bounding box center [483, 334] width 656 height 26
click at [275, 361] on strong "[DATE]" at bounding box center [271, 364] width 26 height 10
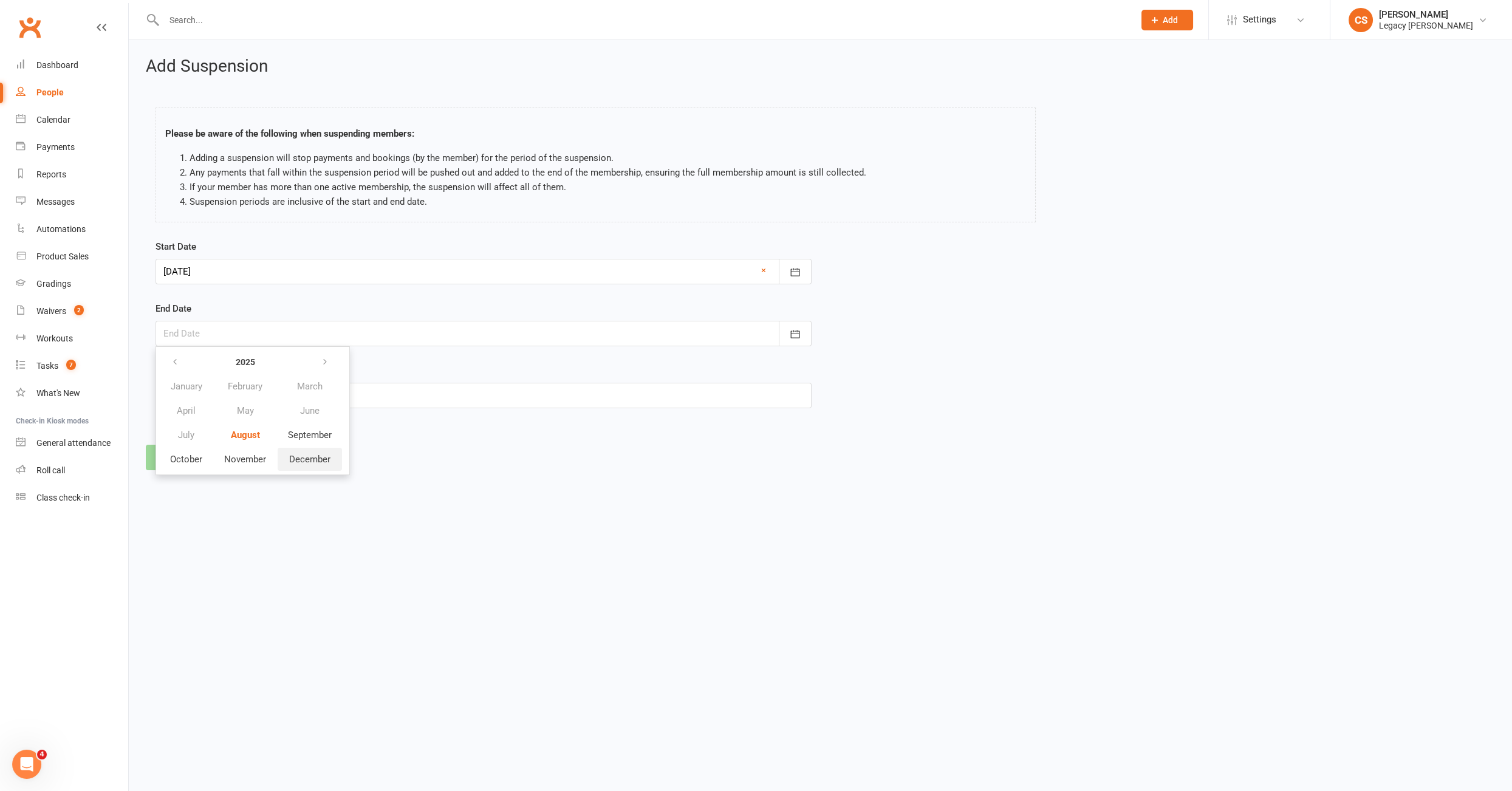
click at [312, 456] on span "December" at bounding box center [309, 459] width 41 height 11
click at [272, 497] on button "31" at bounding box center [285, 502] width 26 height 22
type input "[DATE]"
click at [208, 399] on input "text" at bounding box center [483, 396] width 656 height 26
type input "injury"
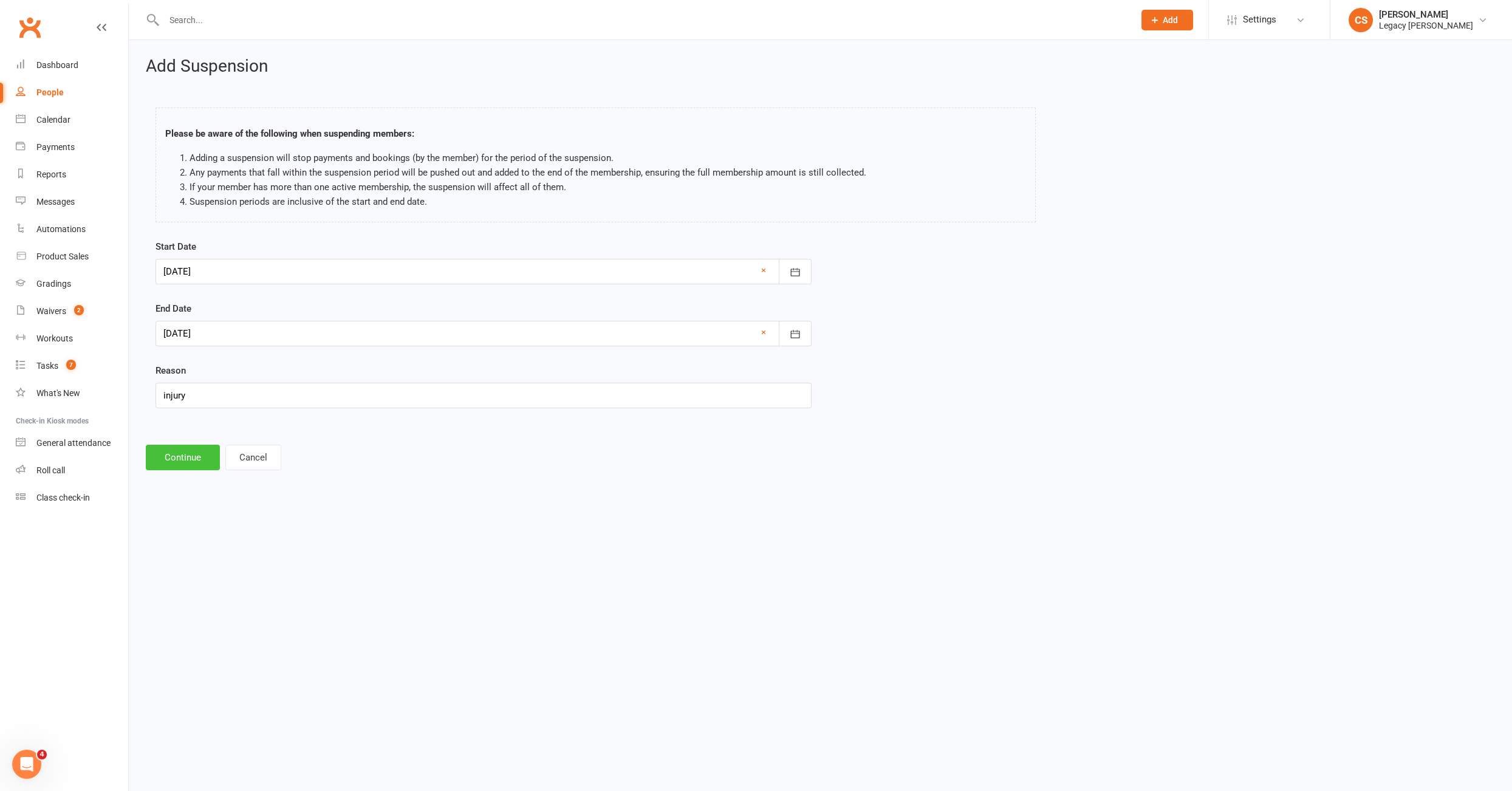
click at [157, 452] on button "Continue" at bounding box center [182, 458] width 74 height 26
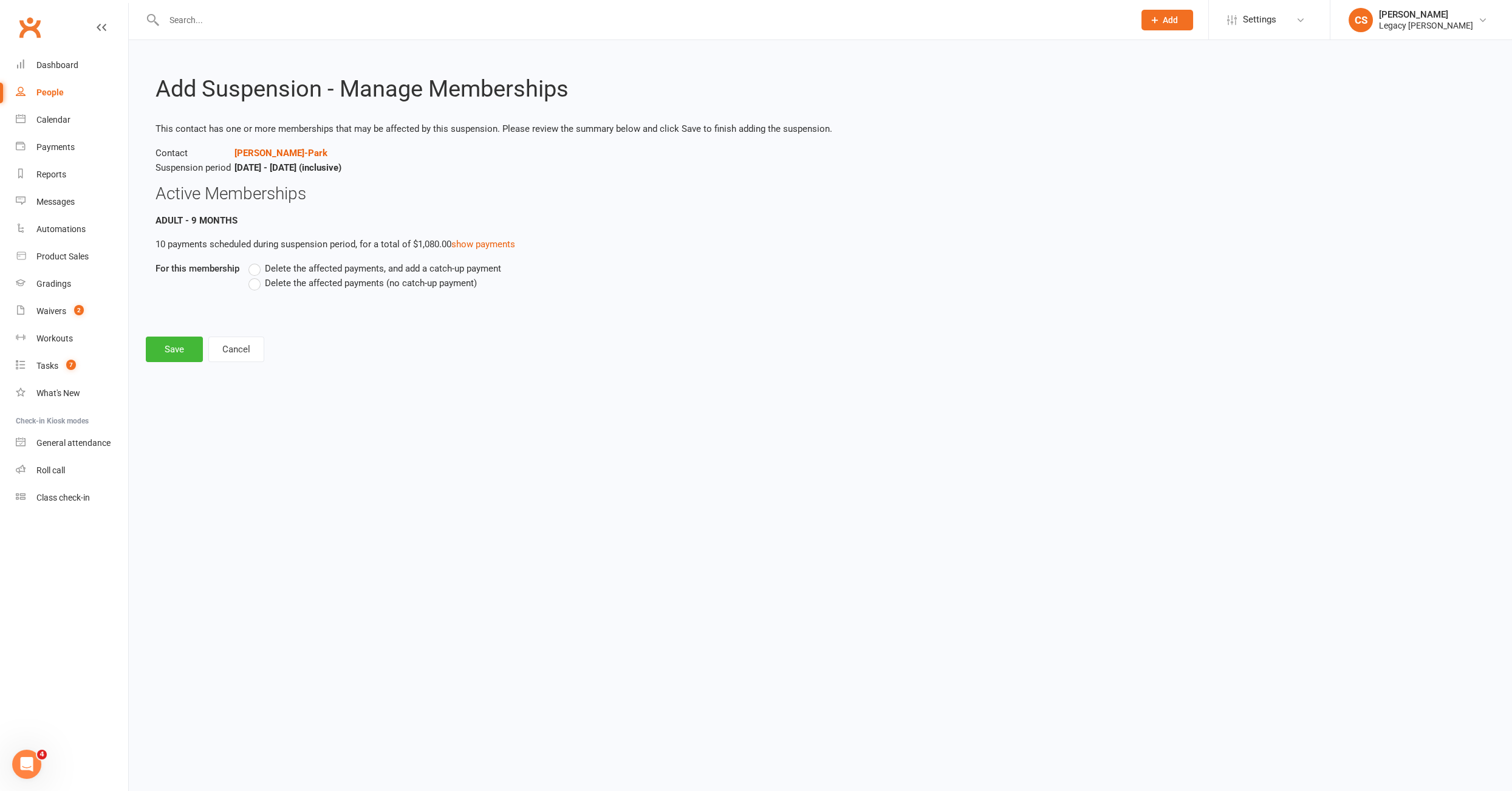
click at [257, 284] on label "Delete the affected payments (no catch-up payment)" at bounding box center [363, 283] width 228 height 14
click at [256, 276] on input "Delete the affected payments (no catch-up payment)" at bounding box center [252, 276] width 8 height 0
click at [189, 347] on button "Save" at bounding box center [174, 350] width 57 height 26
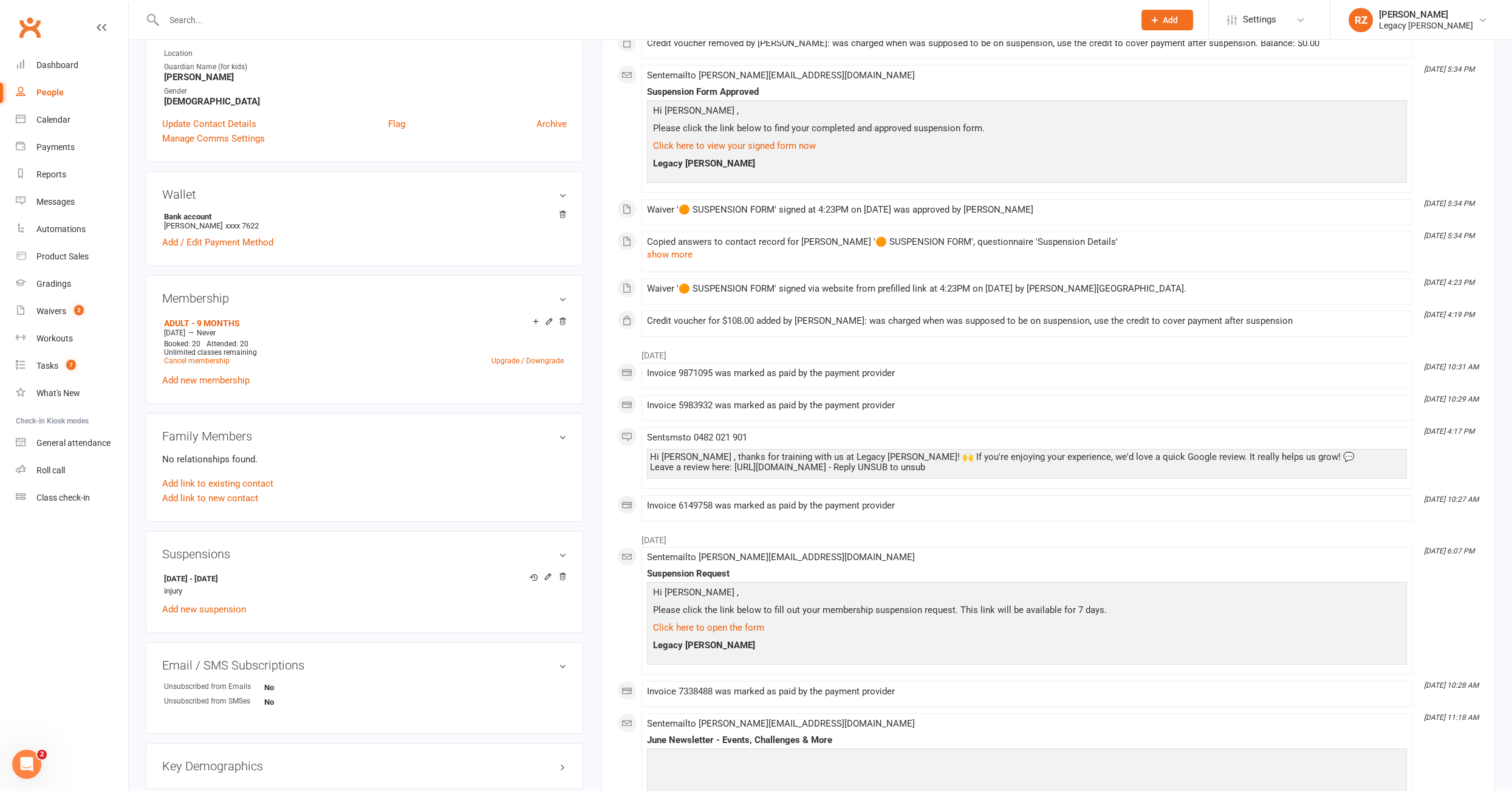
scroll to position [283, 0]
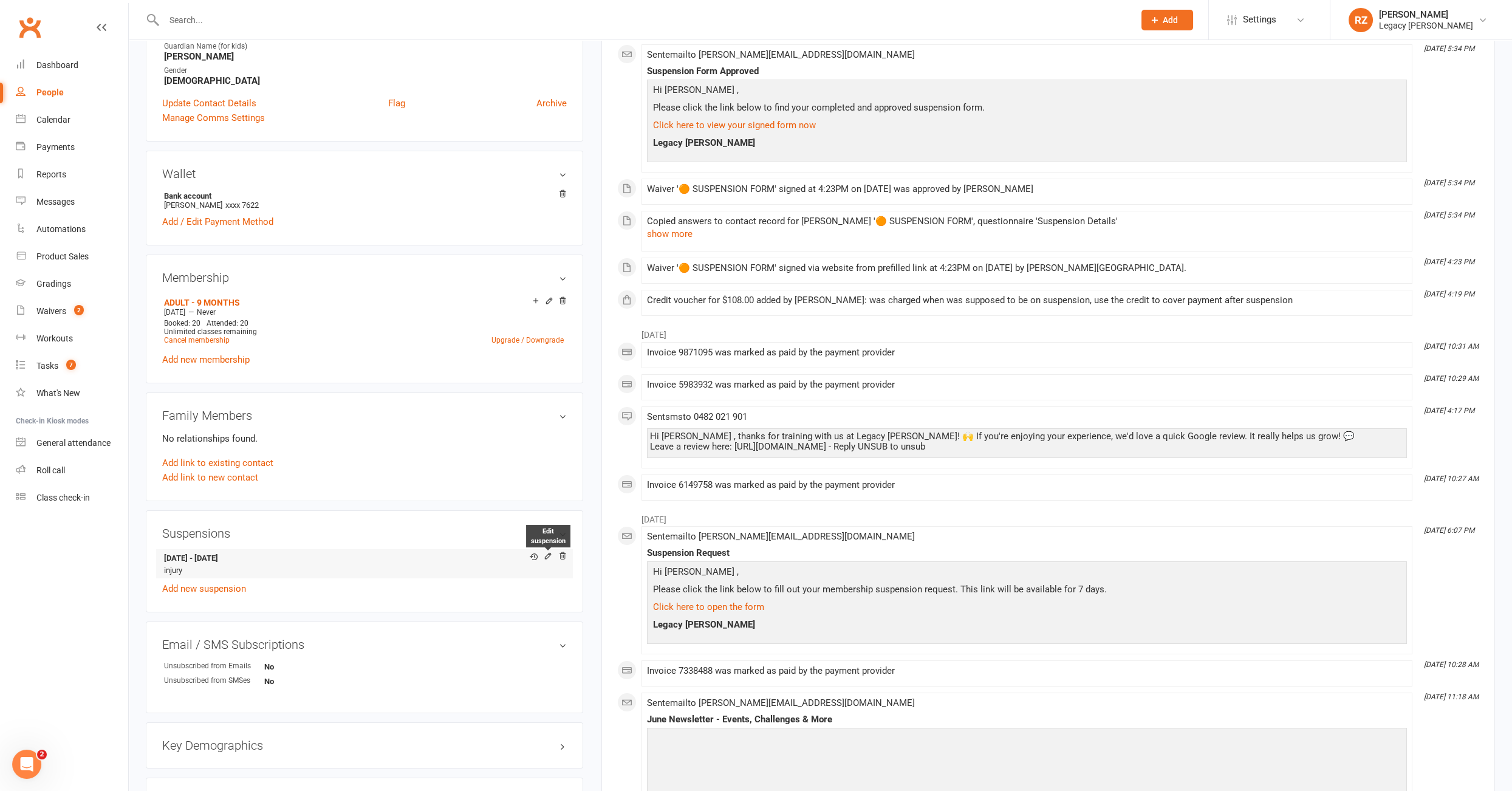
click at [547, 556] on icon at bounding box center [547, 558] width 8 height 9
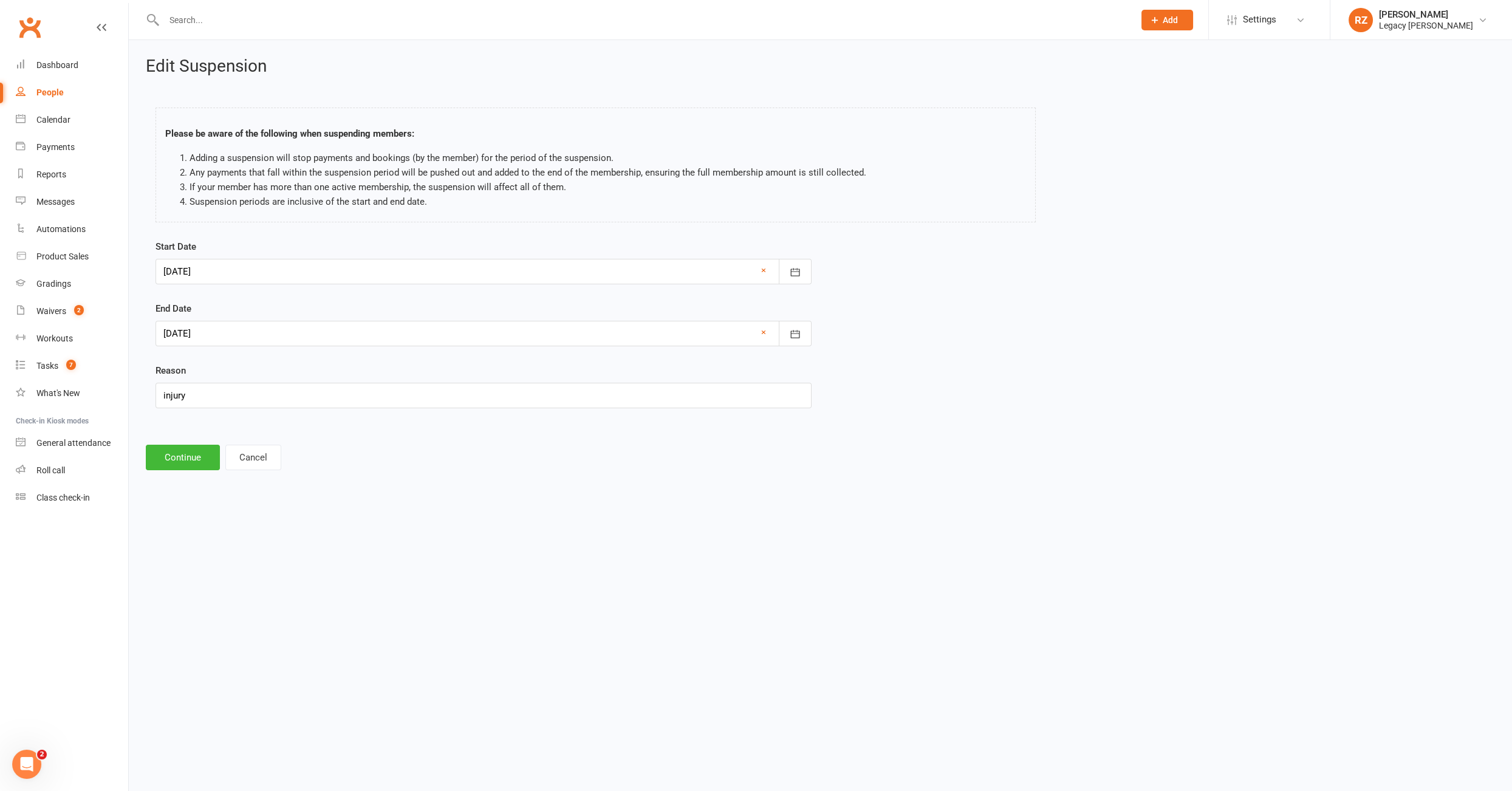
click at [252, 266] on div at bounding box center [483, 272] width 656 height 26
click at [262, 392] on span "12" at bounding box center [258, 394] width 10 height 10
type input "[DATE]"
click at [165, 451] on button "Continue" at bounding box center [182, 458] width 74 height 26
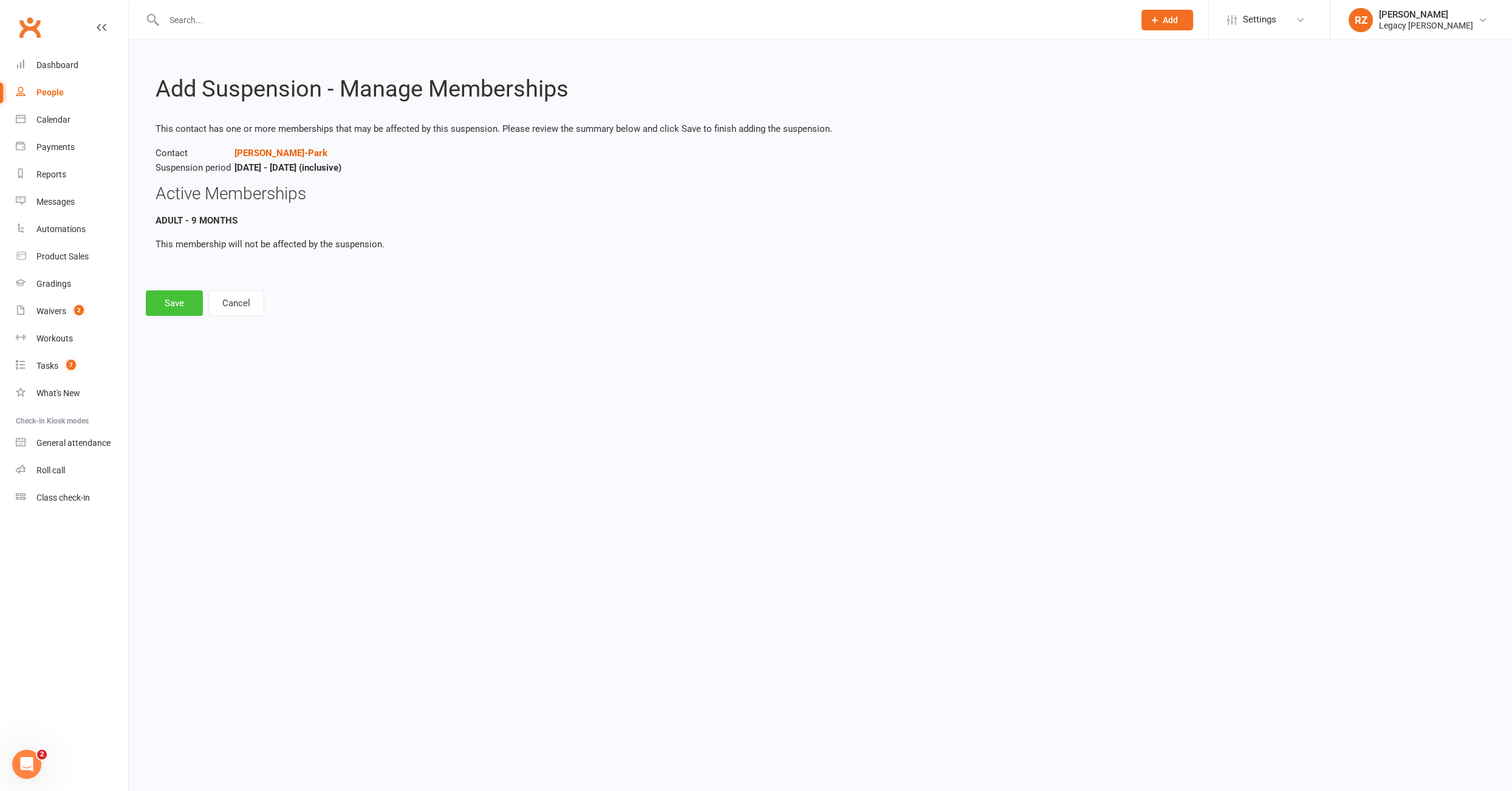
click at [166, 315] on button "Save" at bounding box center [174, 303] width 57 height 26
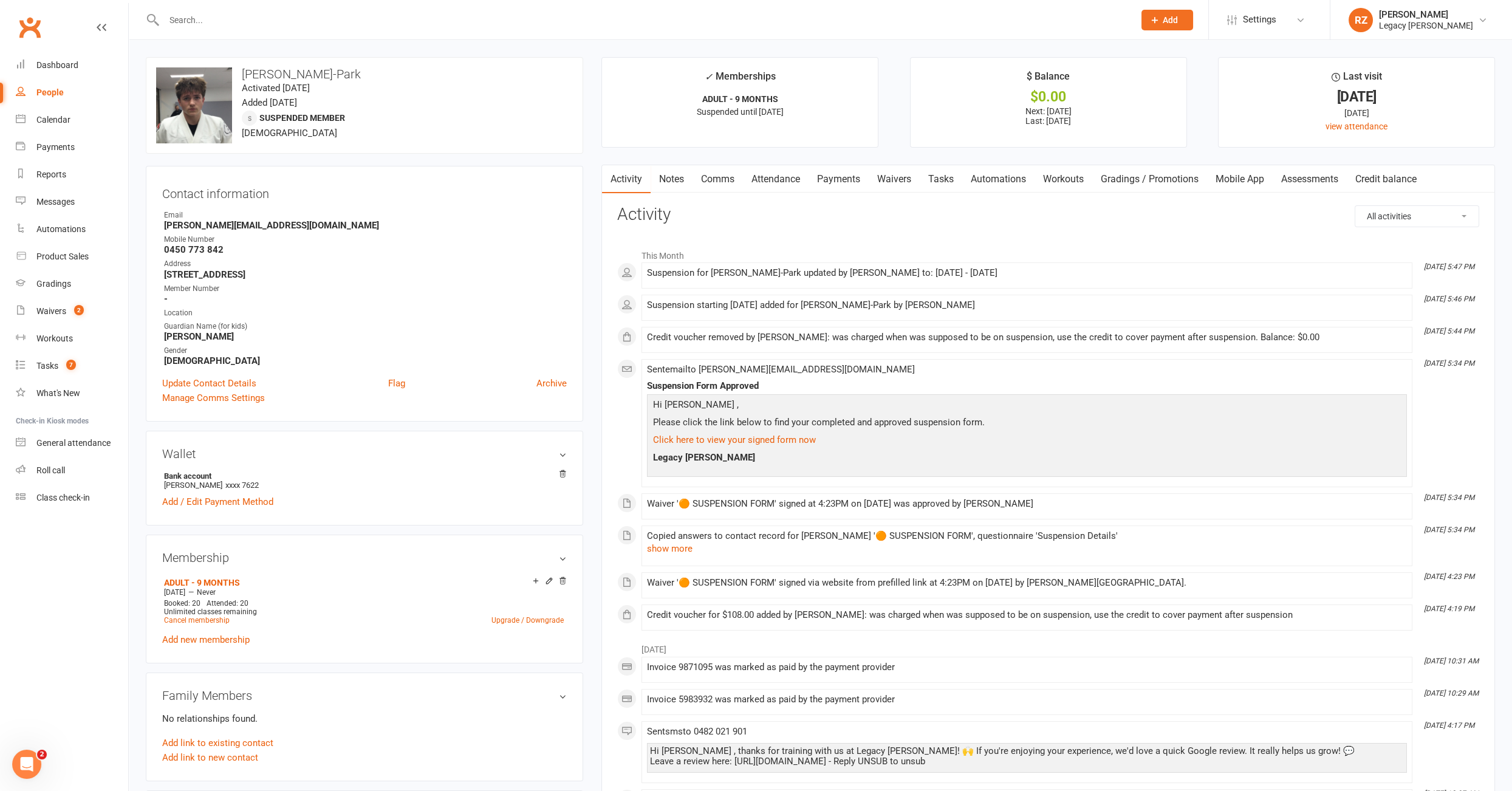
click at [255, 24] on input "text" at bounding box center [643, 20] width 965 height 17
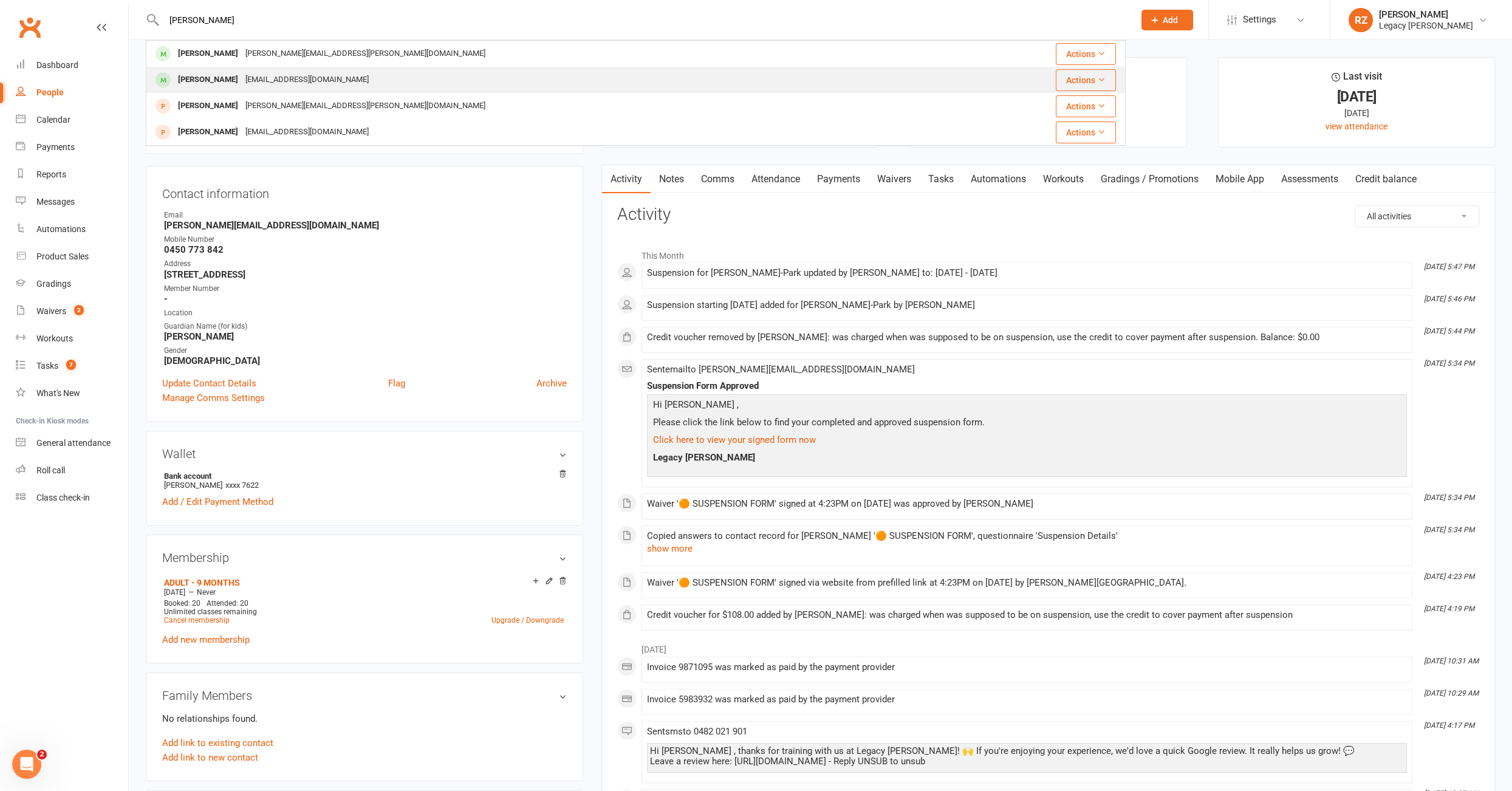
type input "jesse"
click at [192, 80] on div "Jesse Levy" at bounding box center [208, 79] width 68 height 17
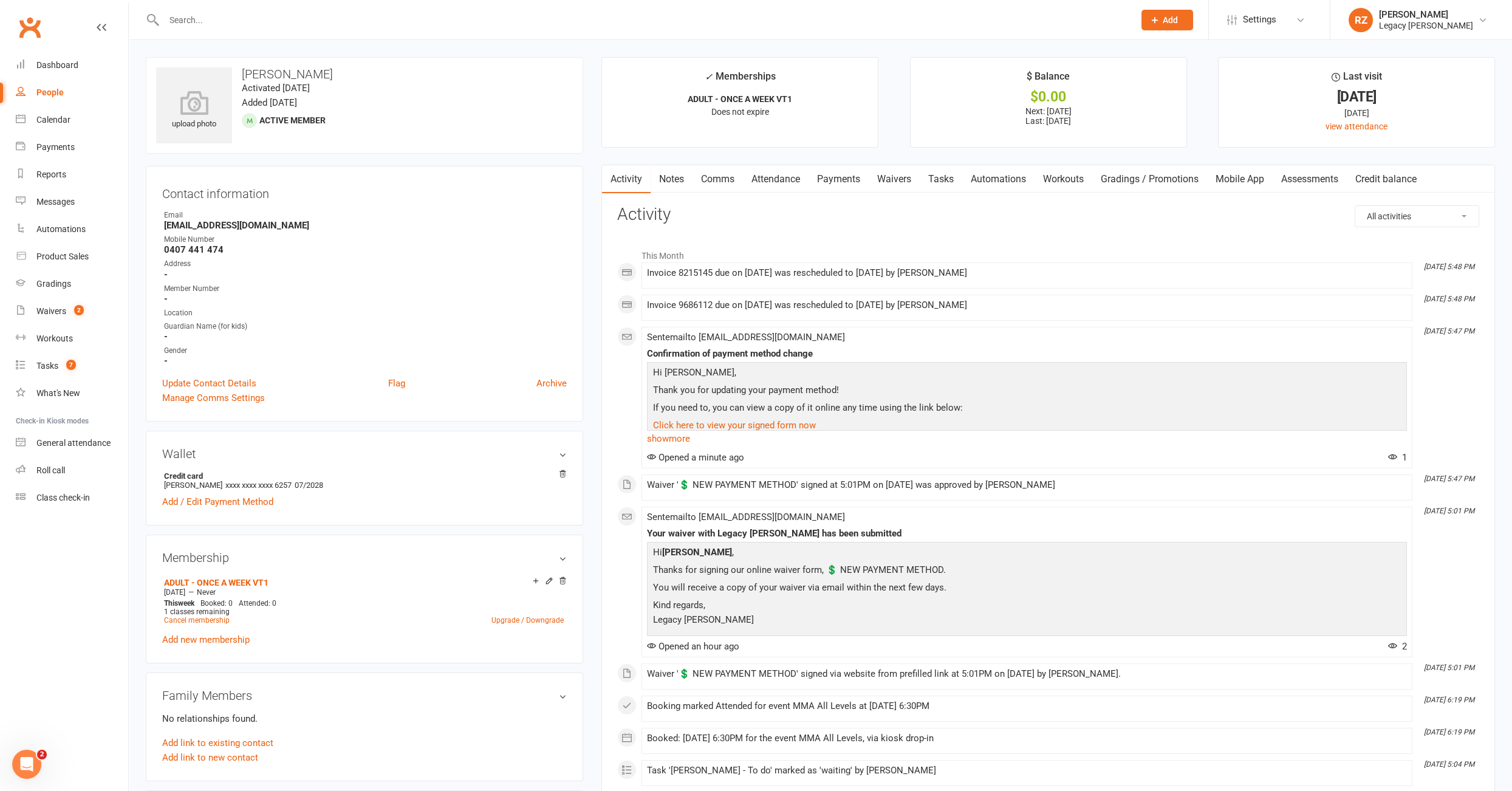
click at [936, 180] on link "Tasks" at bounding box center [941, 179] width 43 height 28
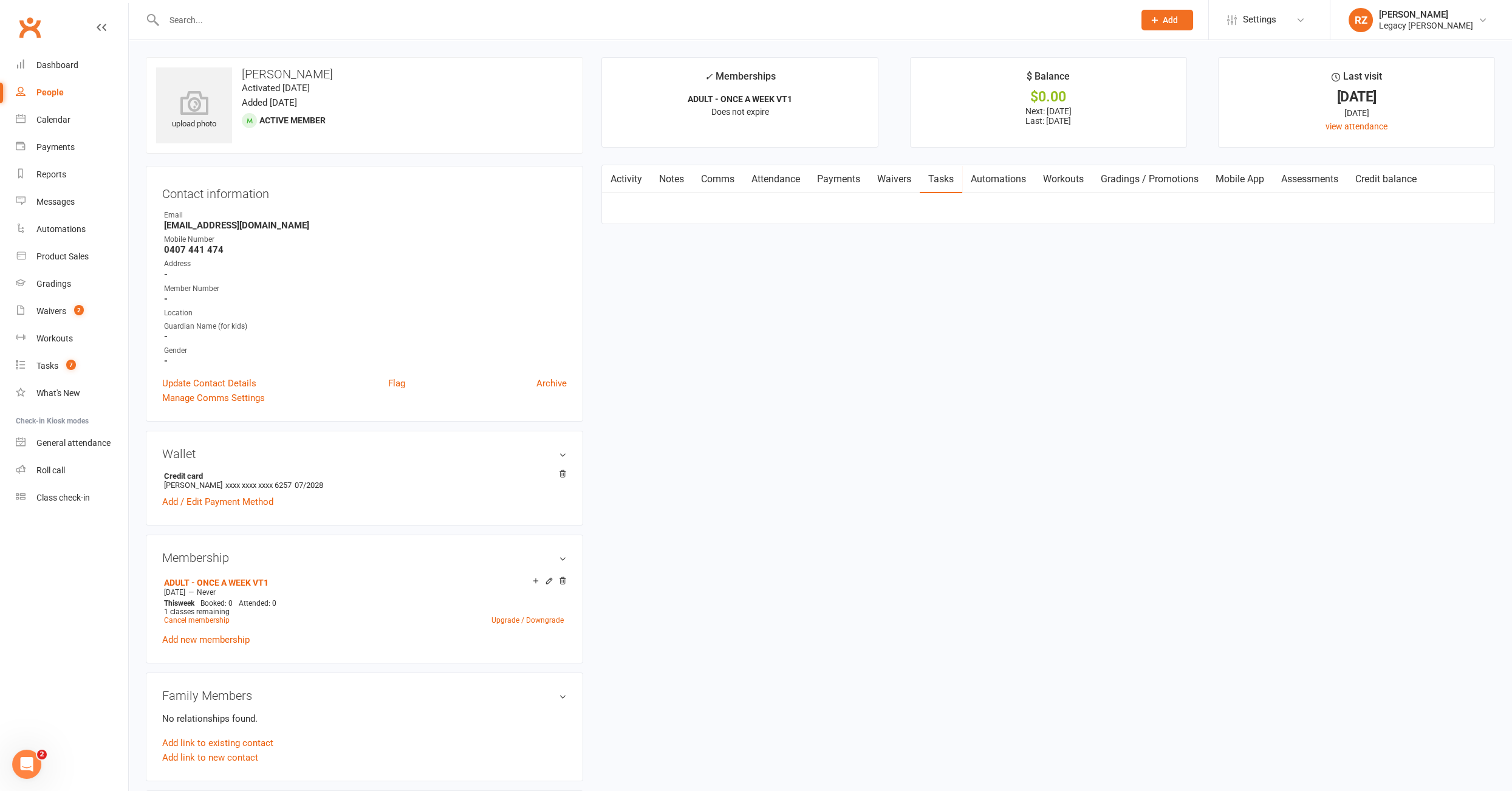
select select "waiting"
click at [846, 179] on link "Payments" at bounding box center [838, 179] width 60 height 28
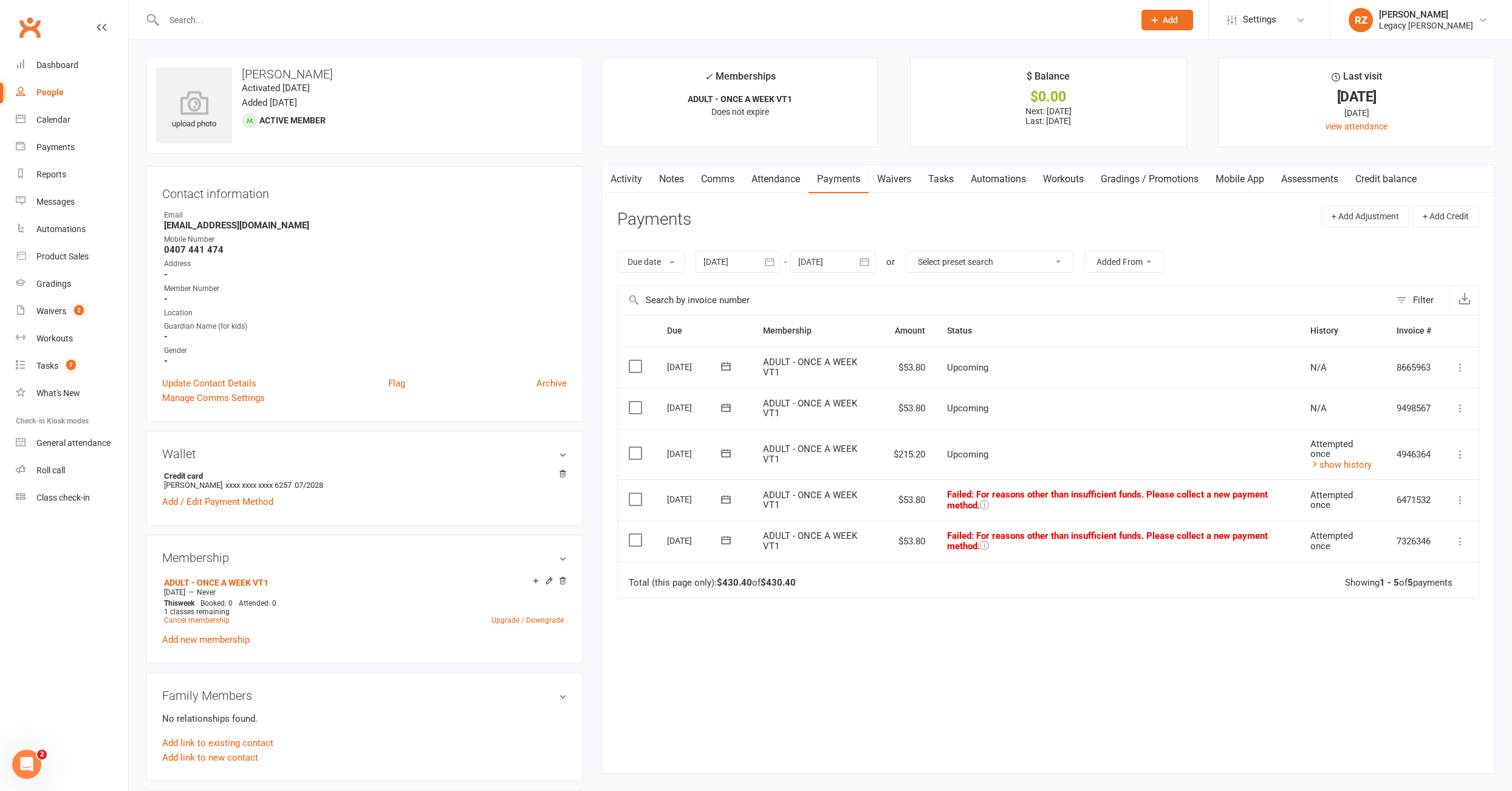
click at [954, 176] on link "Tasks" at bounding box center [941, 179] width 43 height 28
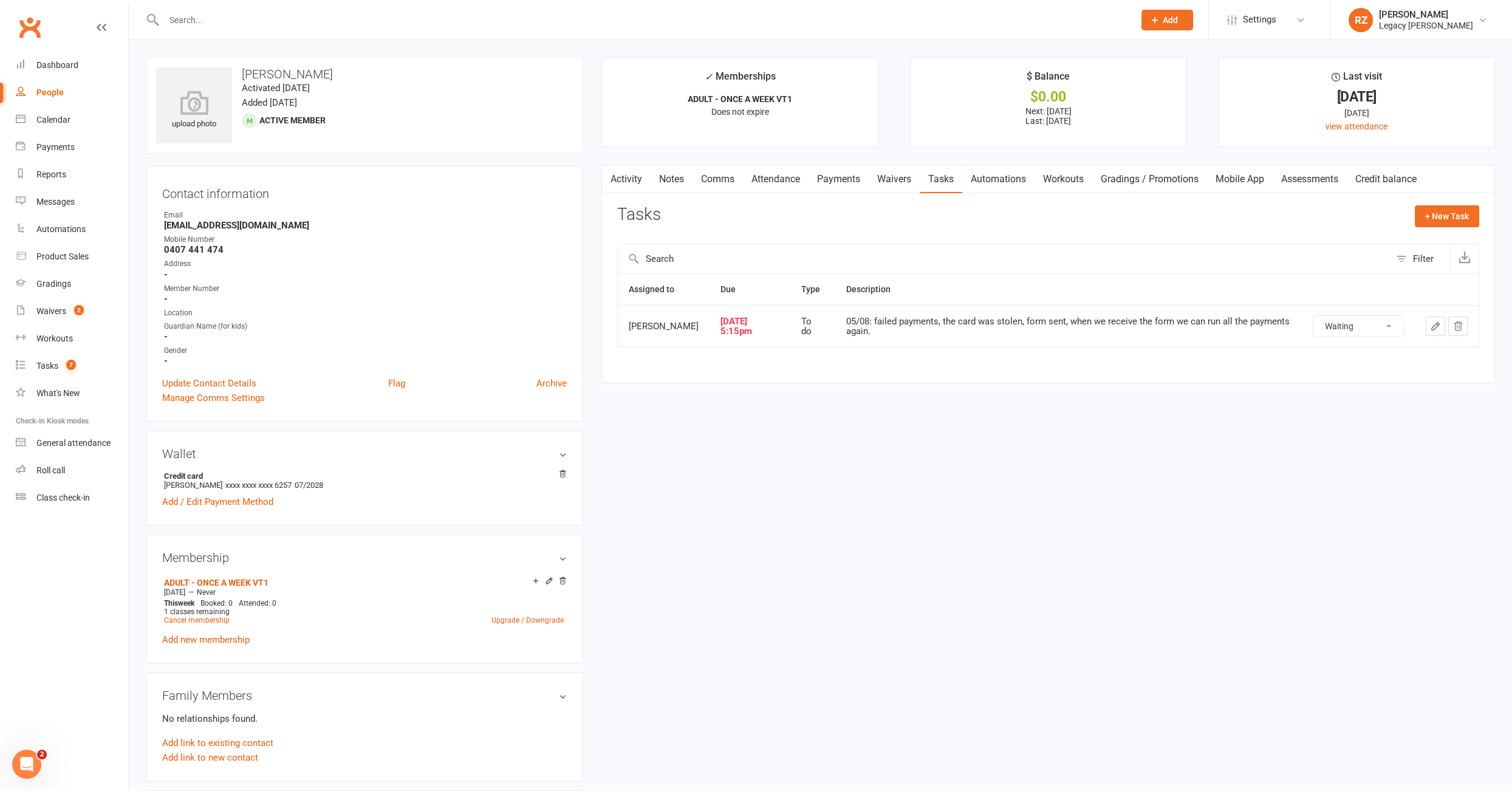
click at [1382, 326] on select "Not Started In Progress Waiting Complete" at bounding box center [1358, 326] width 90 height 21
select select "waiting"
click at [85, 157] on link "Payments" at bounding box center [72, 148] width 113 height 27
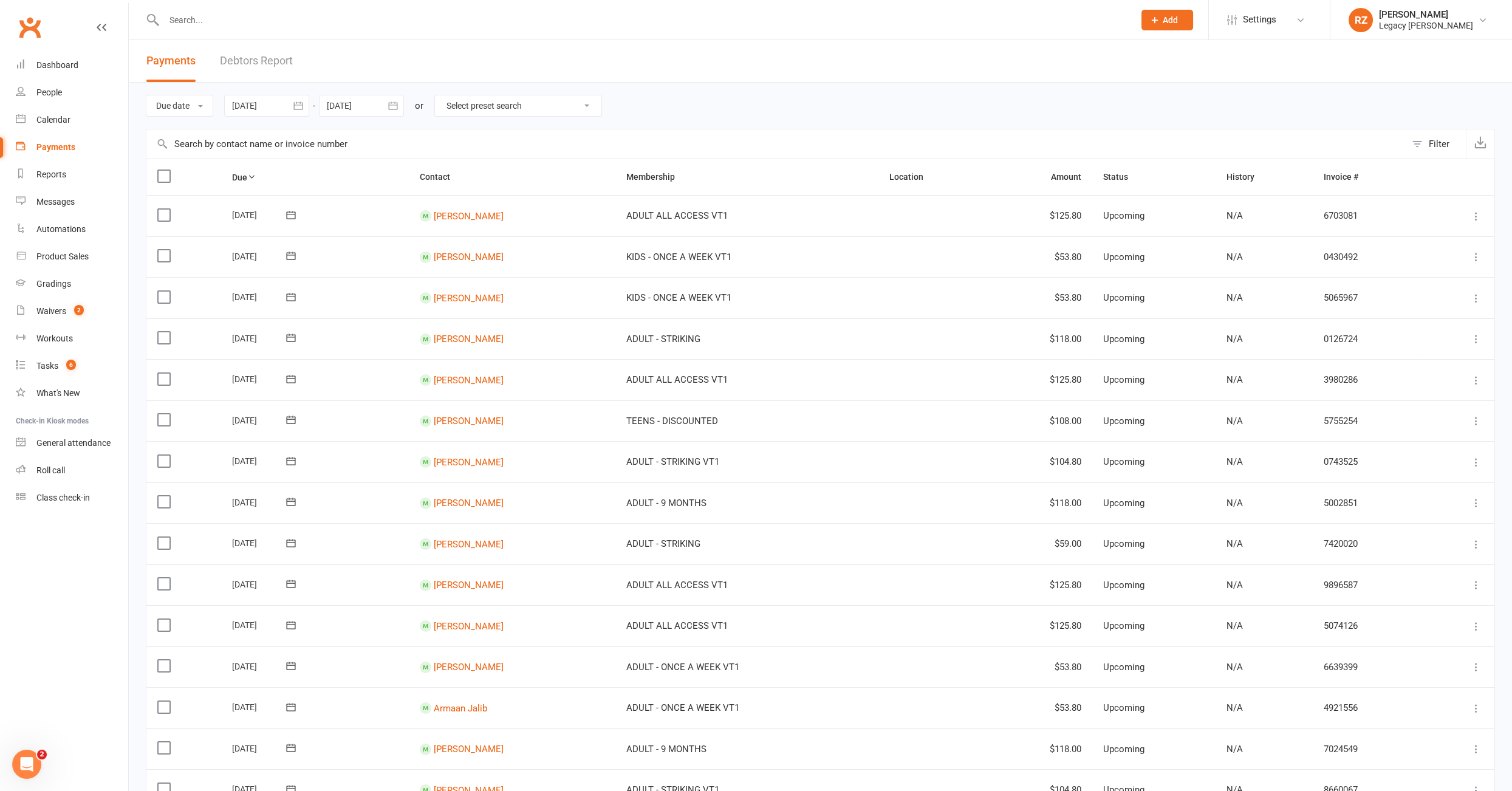
click at [265, 62] on link "Debtors Report" at bounding box center [256, 61] width 73 height 42
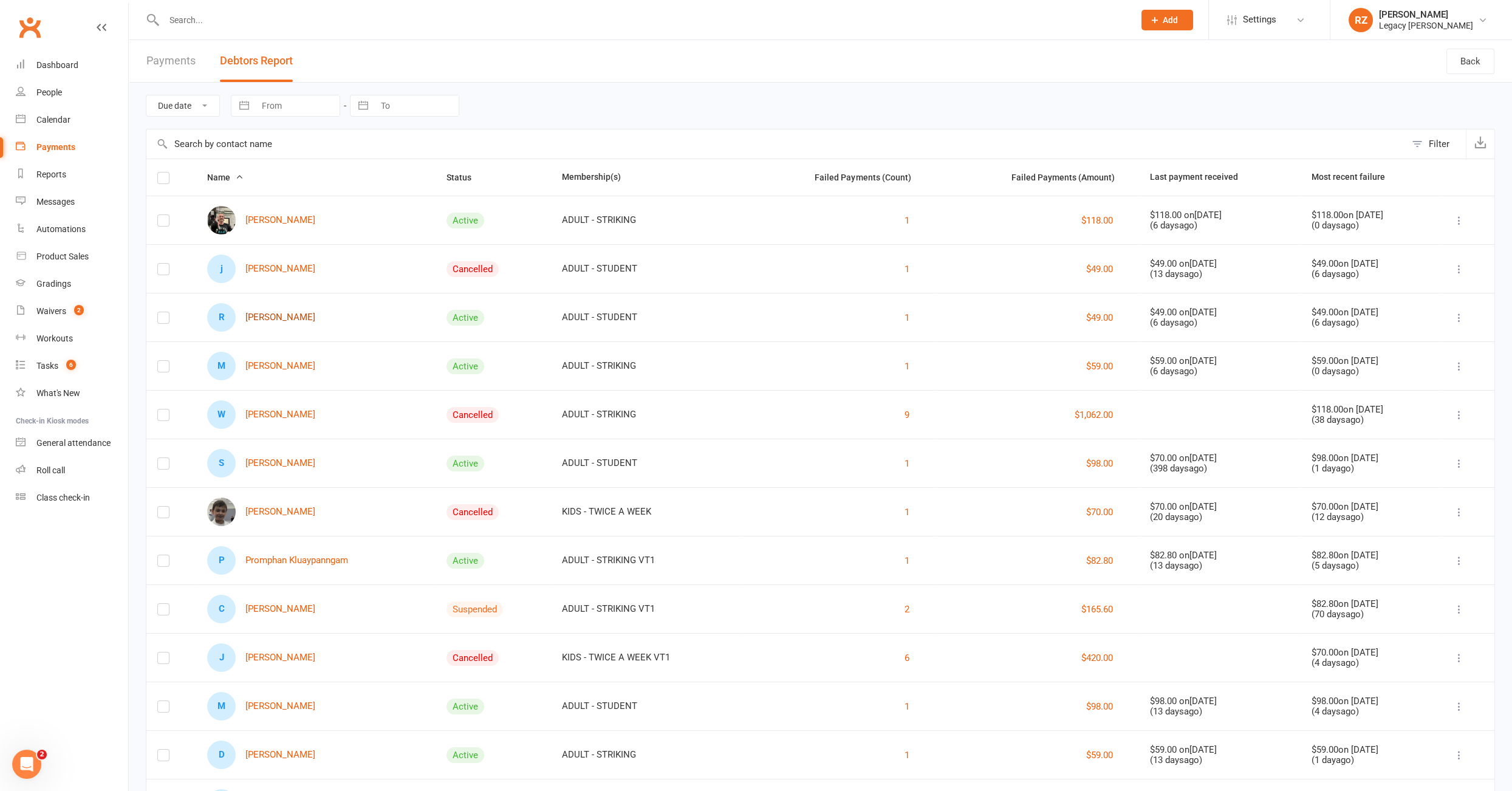
click at [274, 321] on link "R Ralph Chapman" at bounding box center [261, 318] width 108 height 29
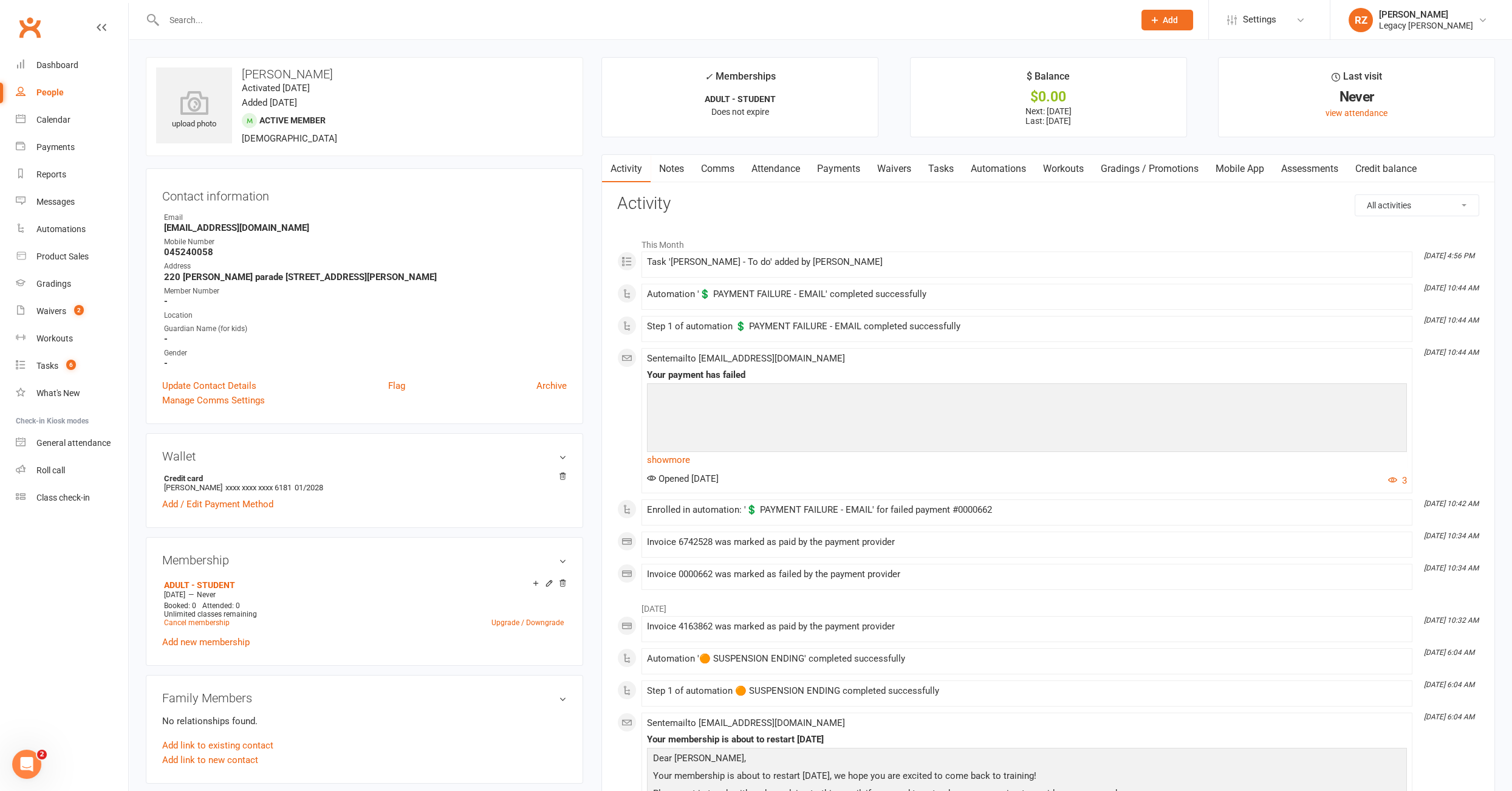
click at [857, 173] on link "Payments" at bounding box center [838, 169] width 60 height 28
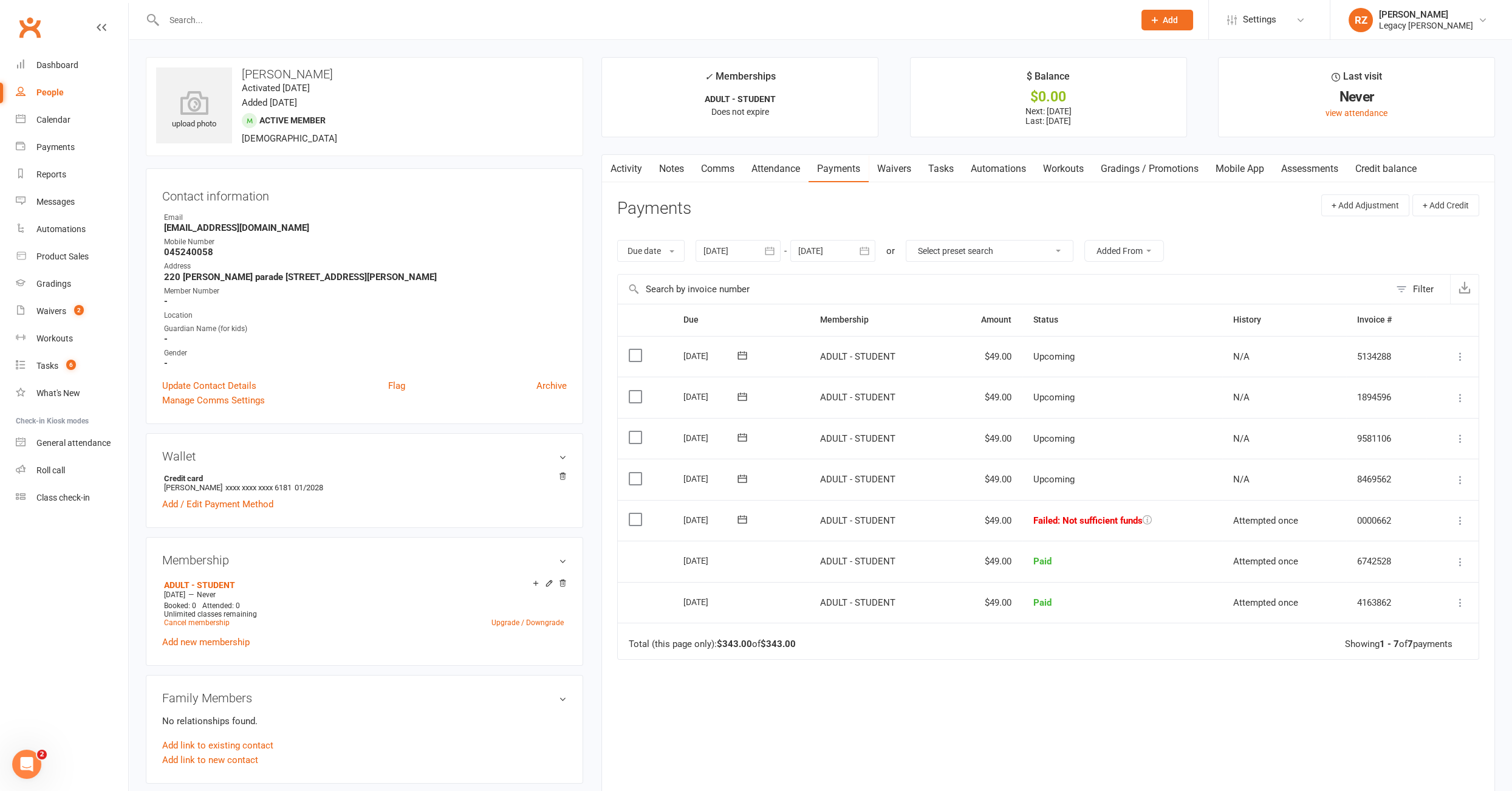
click at [932, 170] on link "Tasks" at bounding box center [941, 169] width 43 height 28
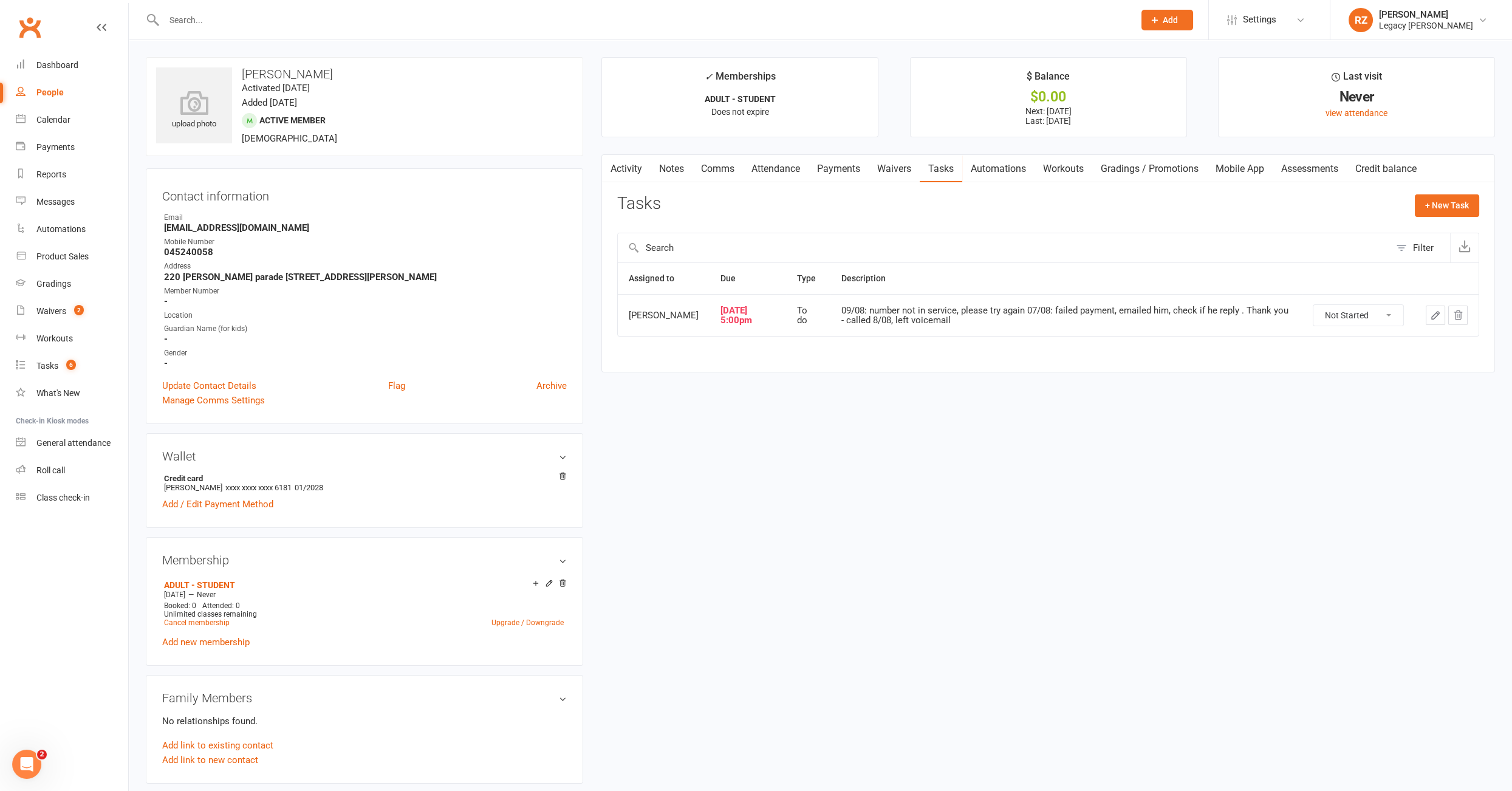
click at [842, 173] on link "Payments" at bounding box center [838, 169] width 60 height 28
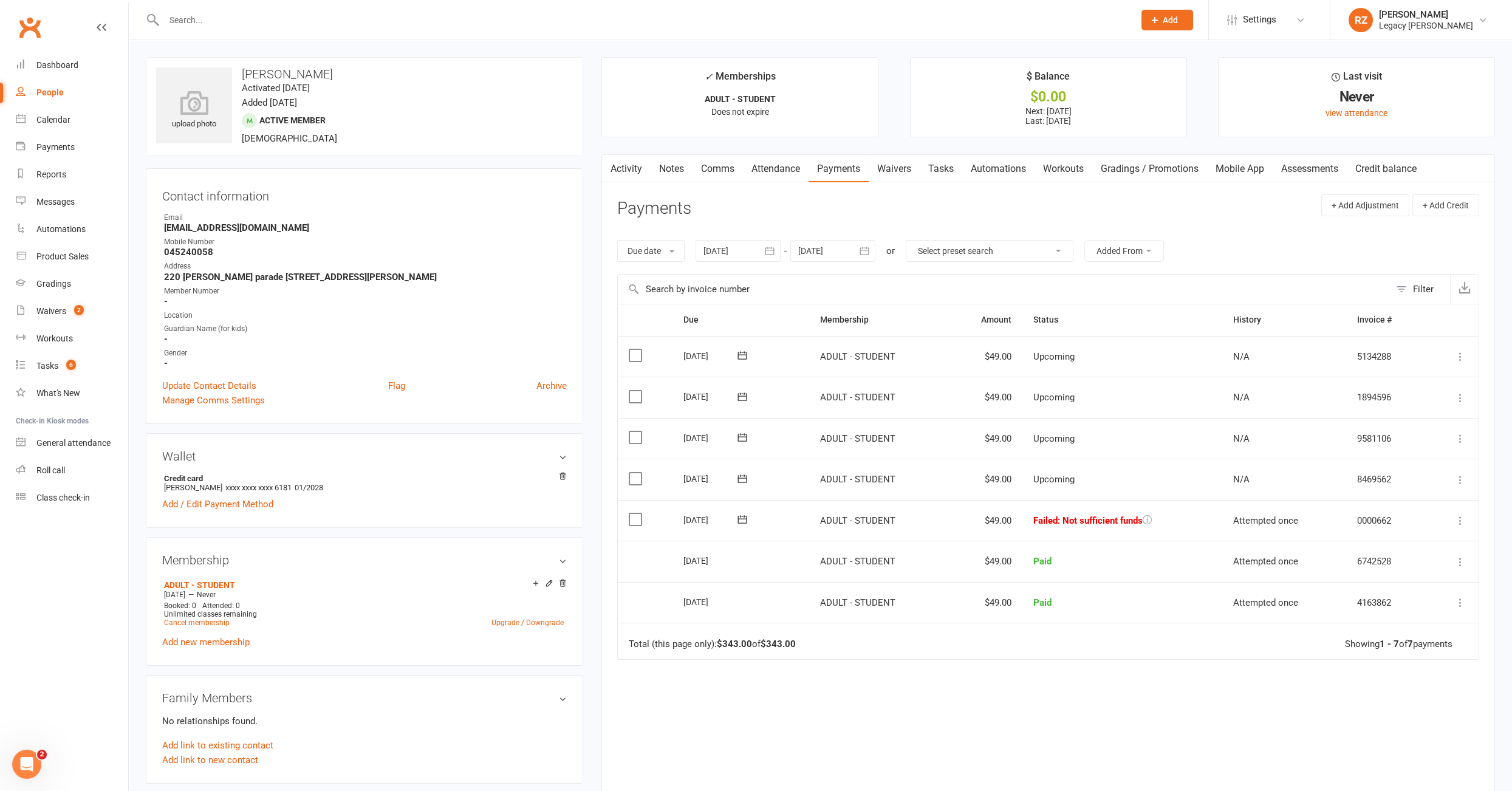
click at [774, 165] on link "Attendance" at bounding box center [775, 169] width 65 height 28
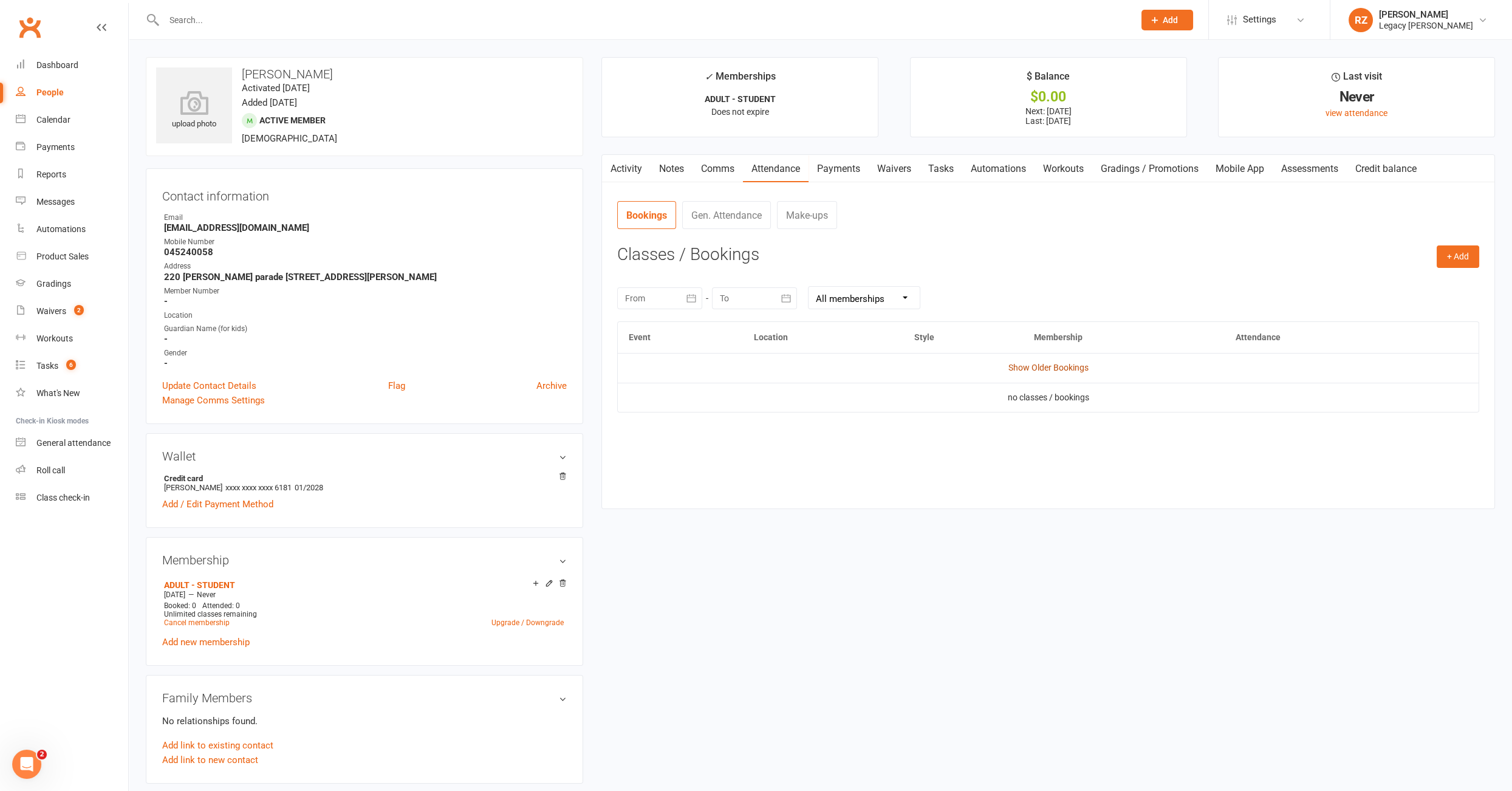
click at [1010, 367] on link "Show Older Bookings" at bounding box center [1048, 367] width 80 height 10
click at [839, 168] on link "Payments" at bounding box center [838, 169] width 60 height 28
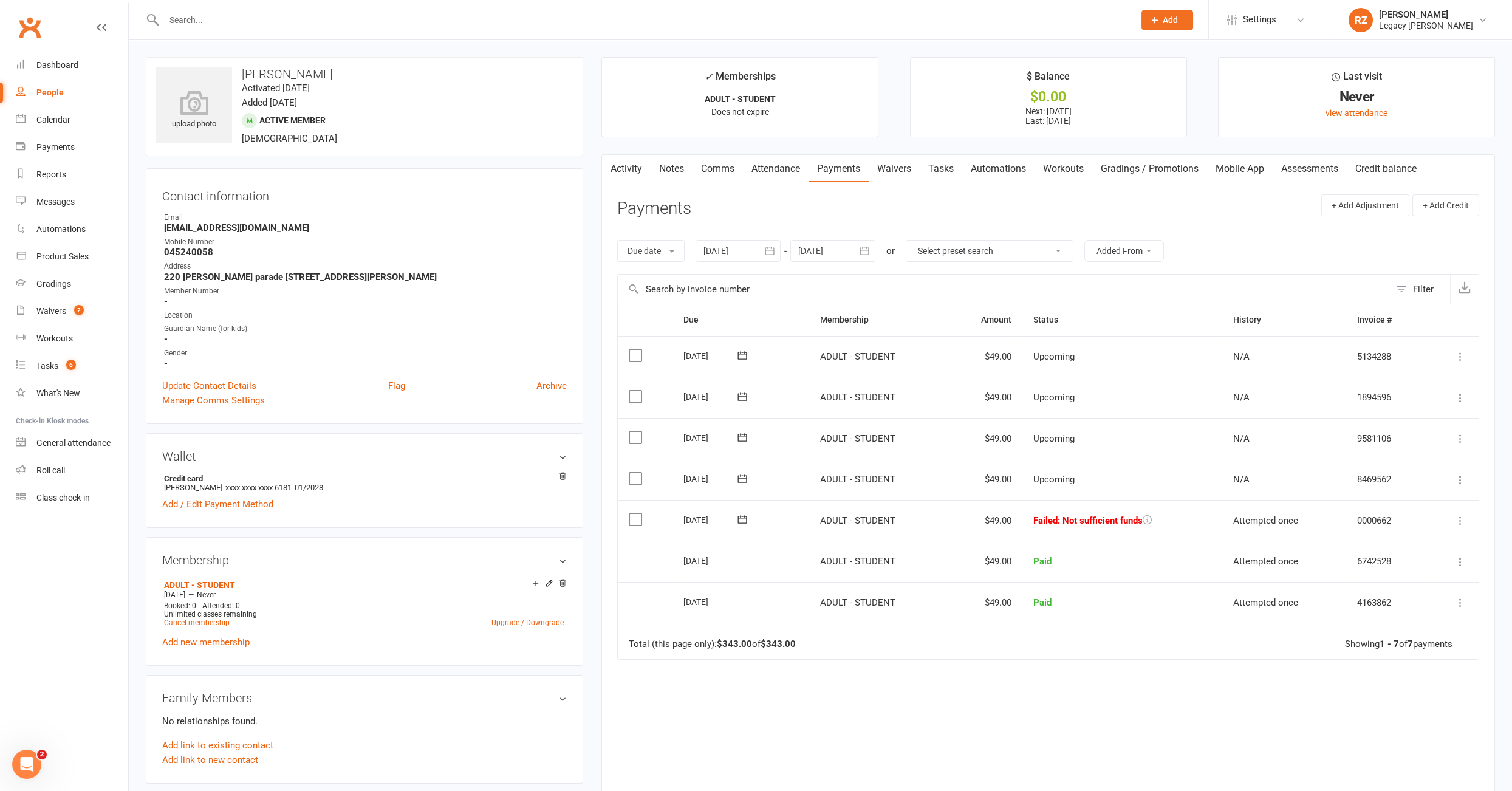
click at [758, 173] on link "Attendance" at bounding box center [775, 169] width 65 height 28
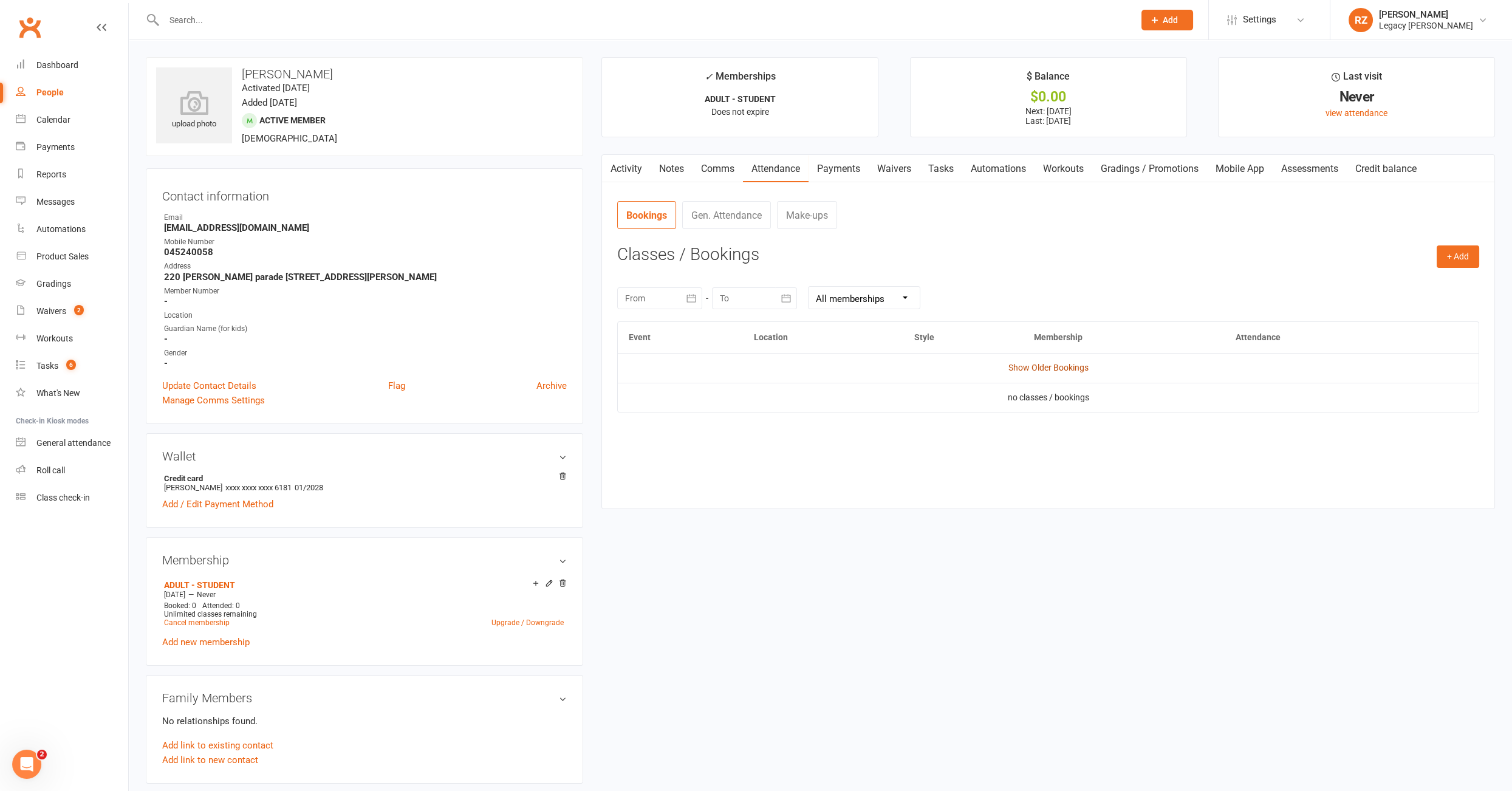
click at [1067, 364] on link "Show Older Bookings" at bounding box center [1048, 367] width 80 height 10
click at [844, 170] on link "Payments" at bounding box center [838, 169] width 60 height 28
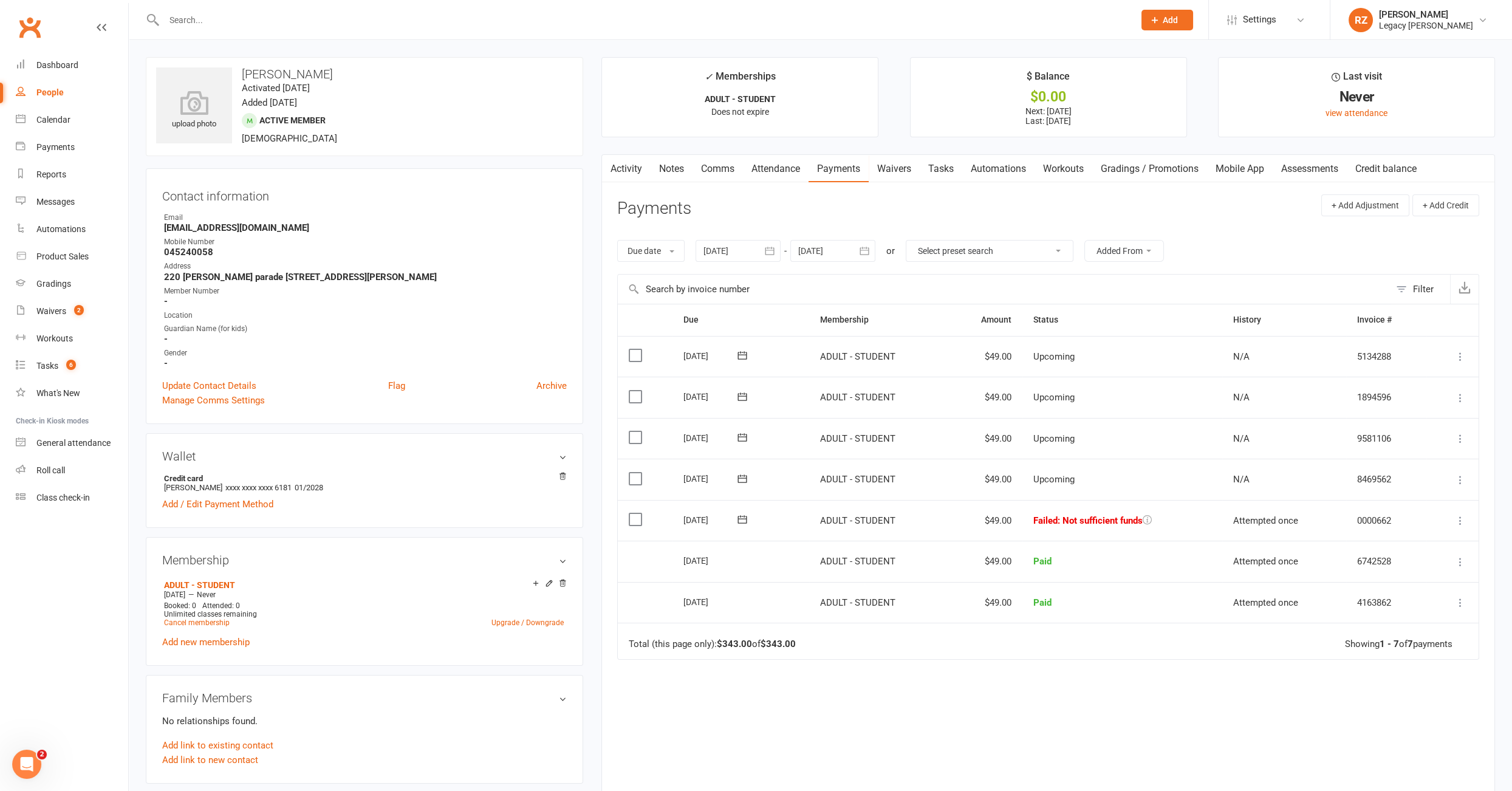
click at [741, 516] on icon at bounding box center [742, 519] width 12 height 12
click at [781, 634] on span "12" at bounding box center [785, 636] width 10 height 10
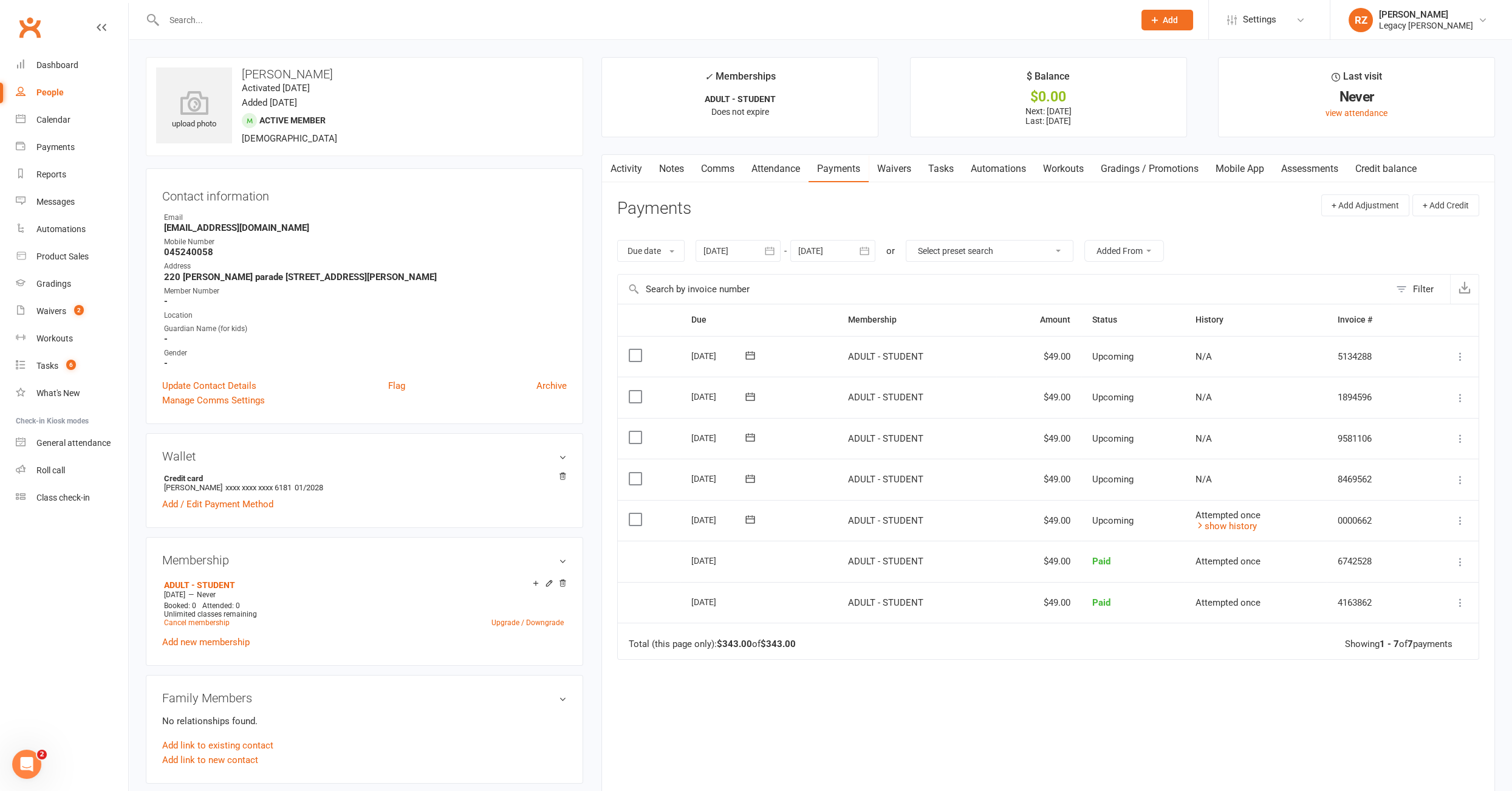
click at [461, 24] on input "text" at bounding box center [643, 20] width 965 height 17
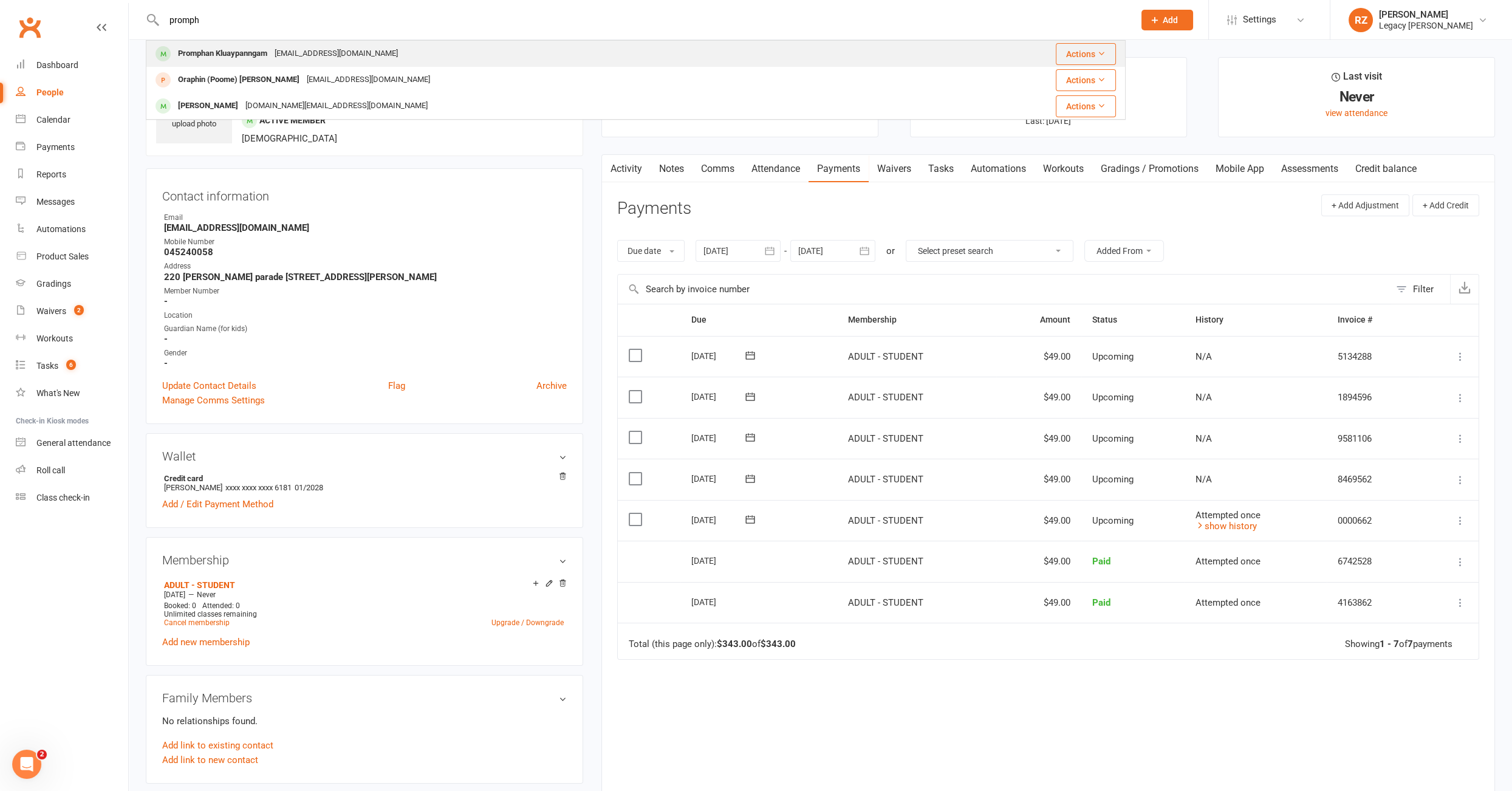
type input "promph"
click at [410, 51] on div "Promphan Kluaypanngam promkluaypanngam@gmail.com" at bounding box center [541, 53] width 789 height 25
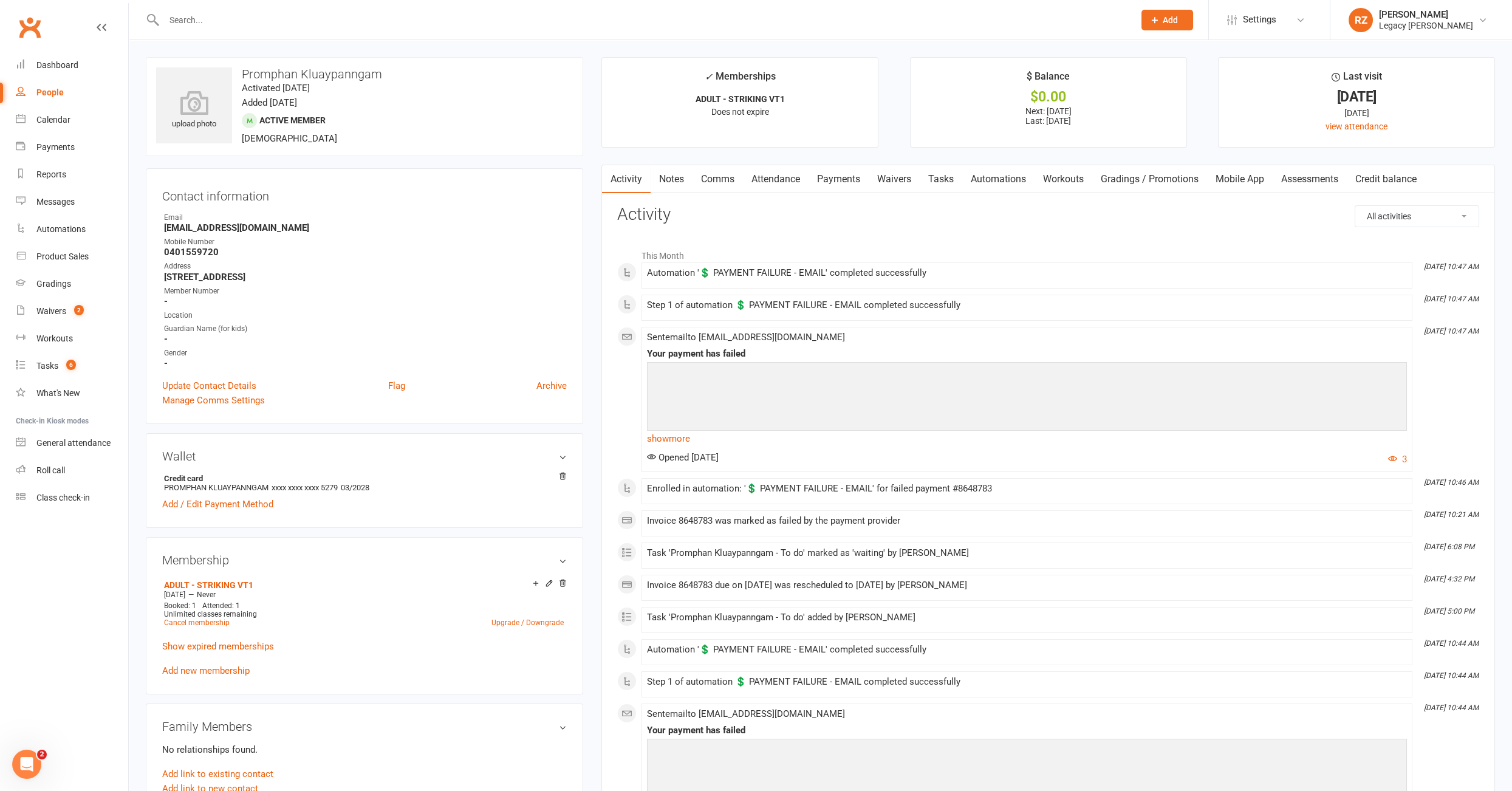
click at [836, 186] on link "Payments" at bounding box center [838, 179] width 60 height 28
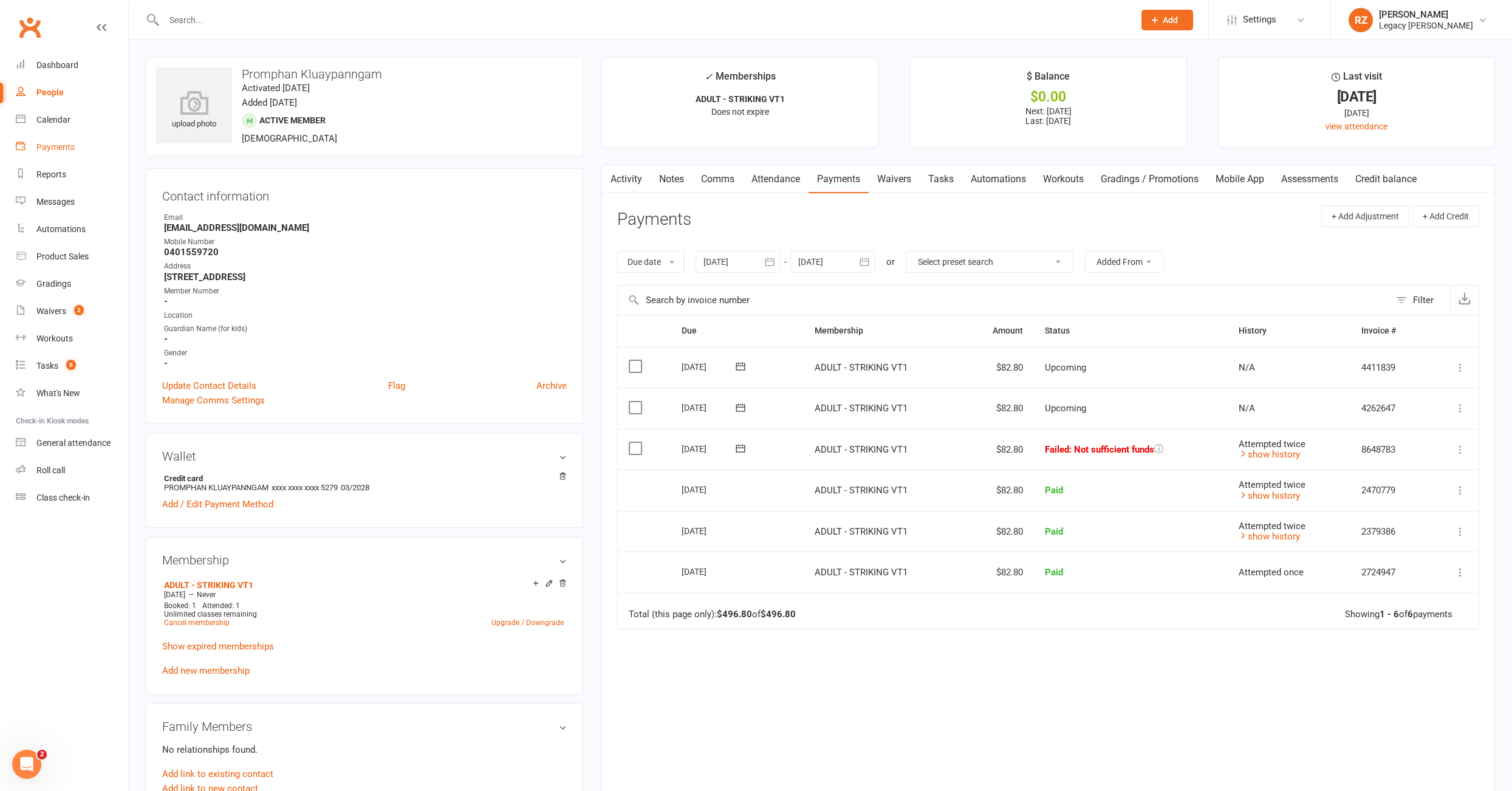
click at [50, 147] on div "Payments" at bounding box center [55, 147] width 38 height 10
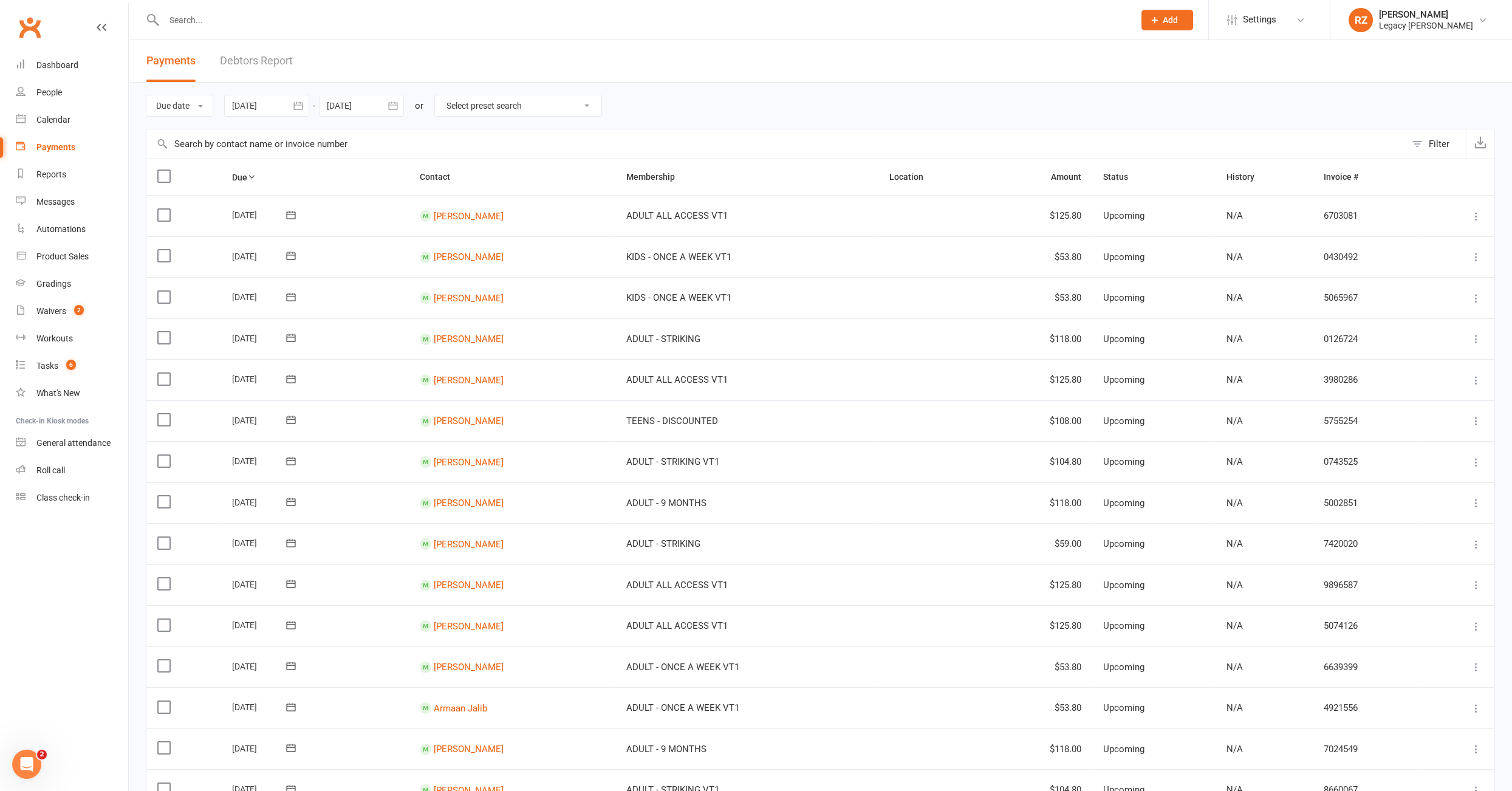
click at [262, 65] on link "Debtors Report" at bounding box center [256, 61] width 73 height 42
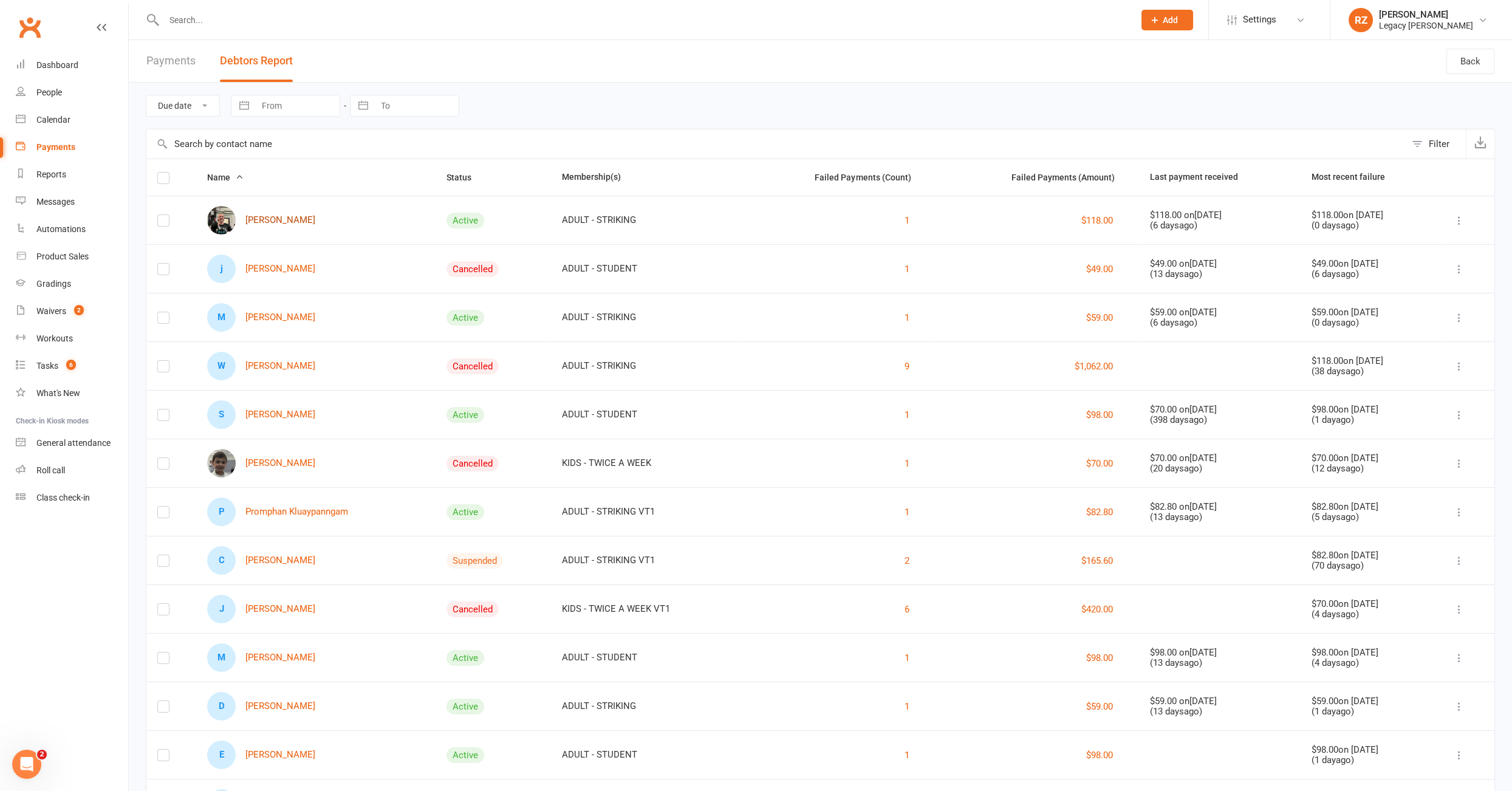
click at [262, 227] on link "[PERSON_NAME]" at bounding box center [261, 221] width 108 height 29
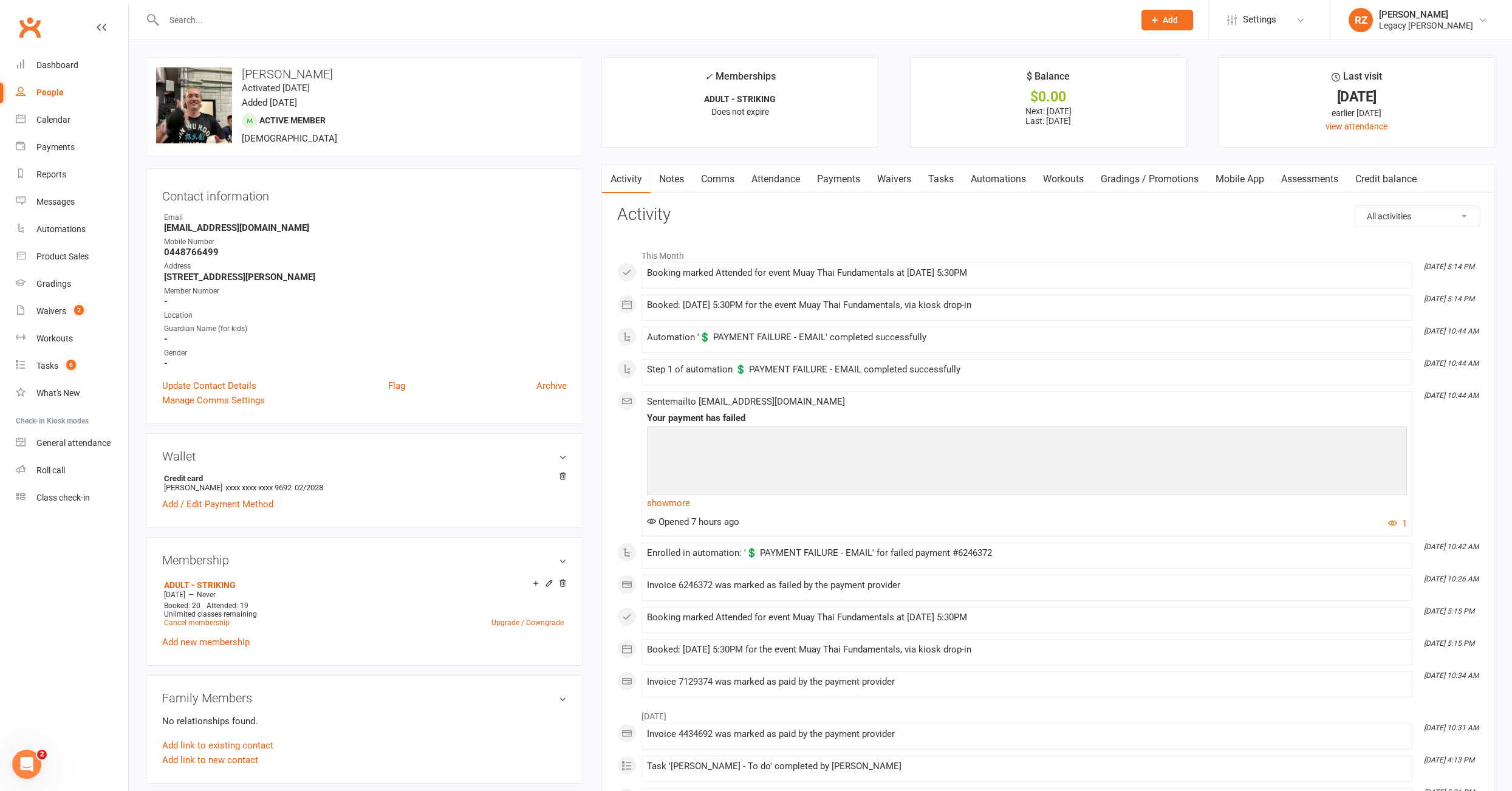
click at [845, 182] on link "Payments" at bounding box center [838, 179] width 60 height 28
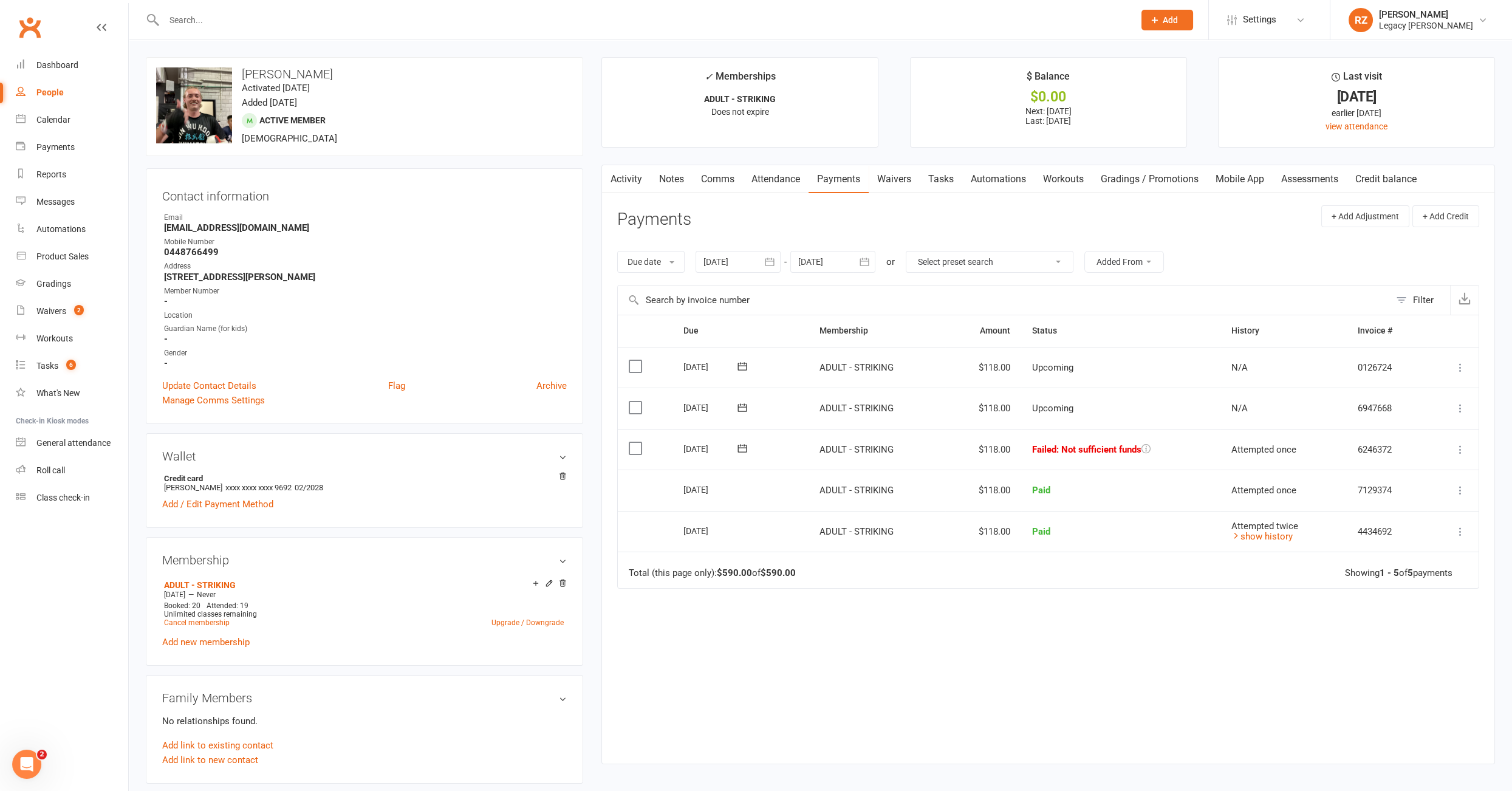
click at [933, 175] on link "Tasks" at bounding box center [941, 179] width 43 height 28
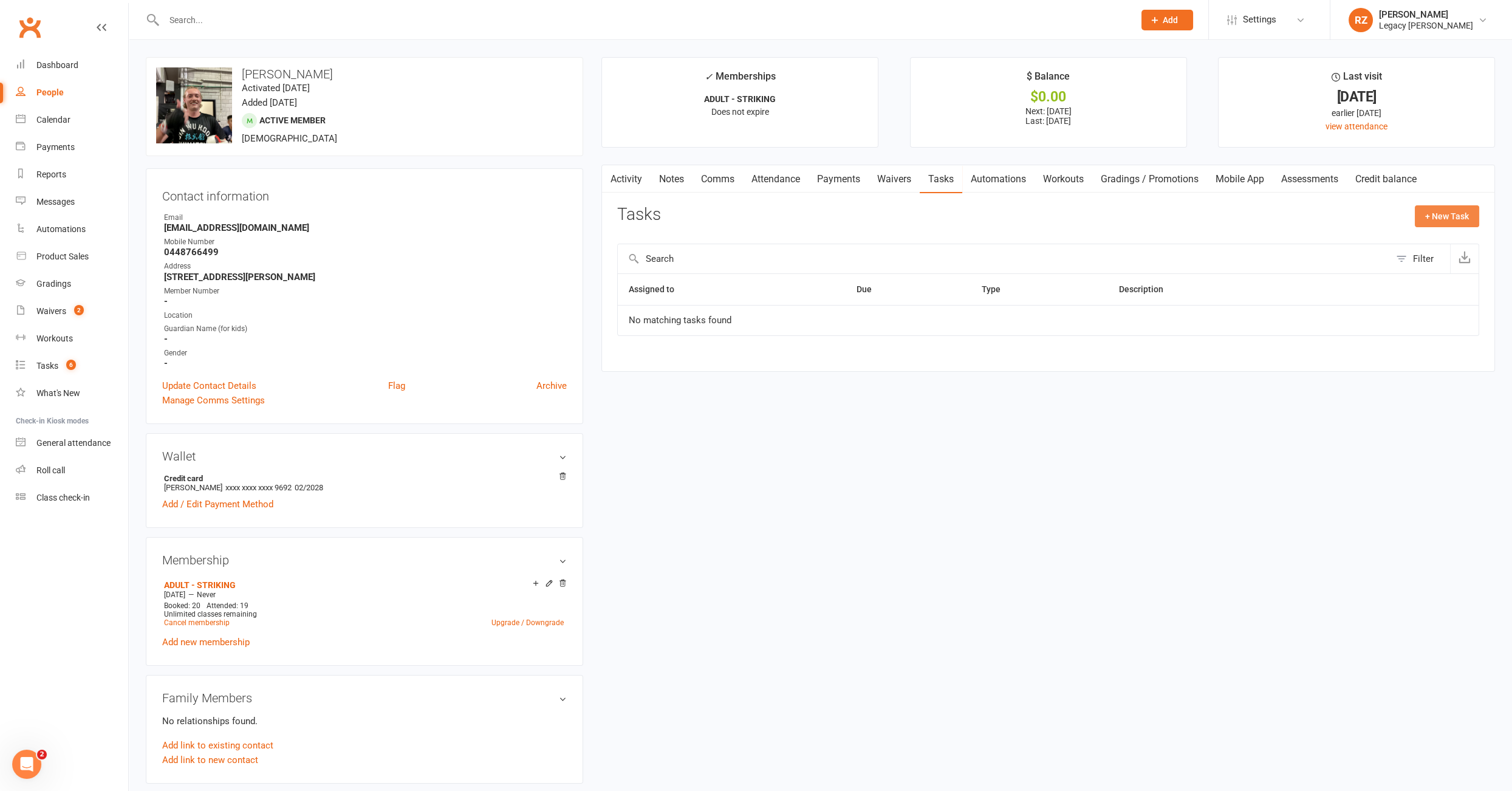
click at [1446, 215] on button "+ New Task" at bounding box center [1447, 216] width 65 height 22
select select "51023"
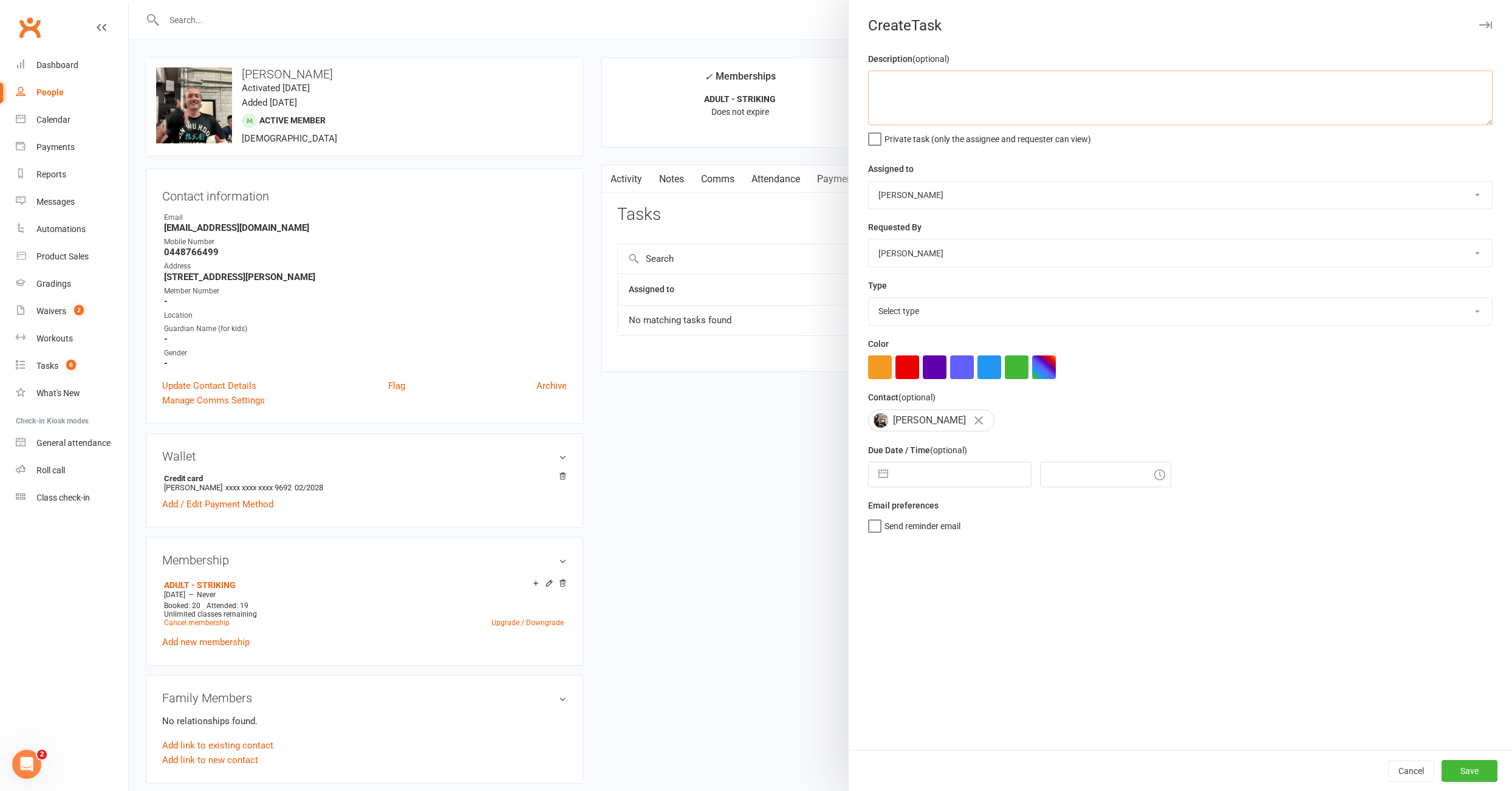
click at [919, 95] on textarea at bounding box center [1180, 98] width 624 height 55
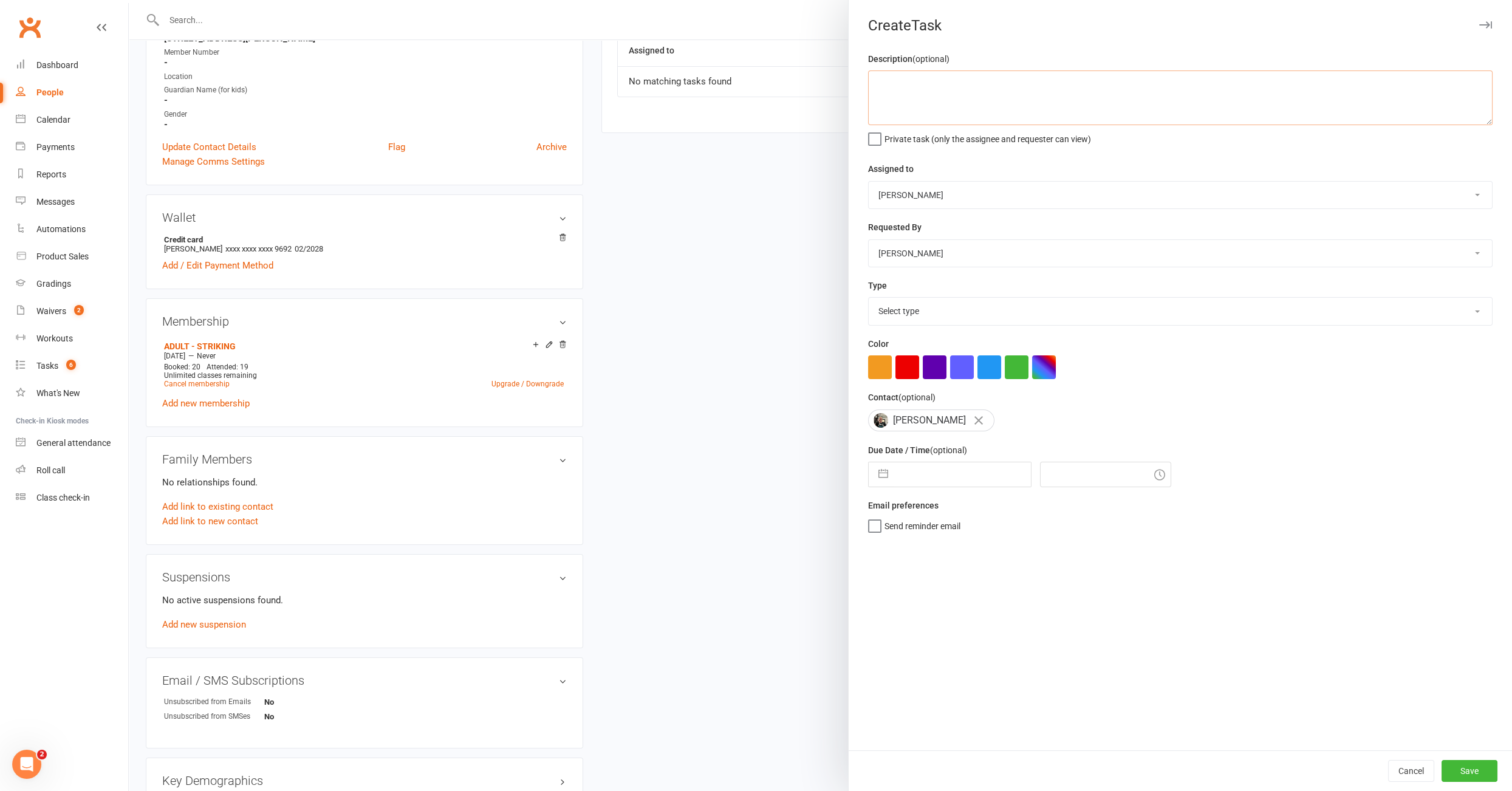
scroll to position [242, 0]
type textarea "12/08: tried to call, didn;t pick up, please try again"
click at [938, 200] on select "Nico Gonzales Legacy BJJ Willoughby Edimar Teixeira Casey O'Donnell Thiago Brag…" at bounding box center [1180, 195] width 623 height 27
click at [932, 191] on select "Nico Gonzales Legacy BJJ Willoughby Edimar Teixeira Casey O'Donnell Thiago Brag…" at bounding box center [1180, 195] width 623 height 27
select select "52430"
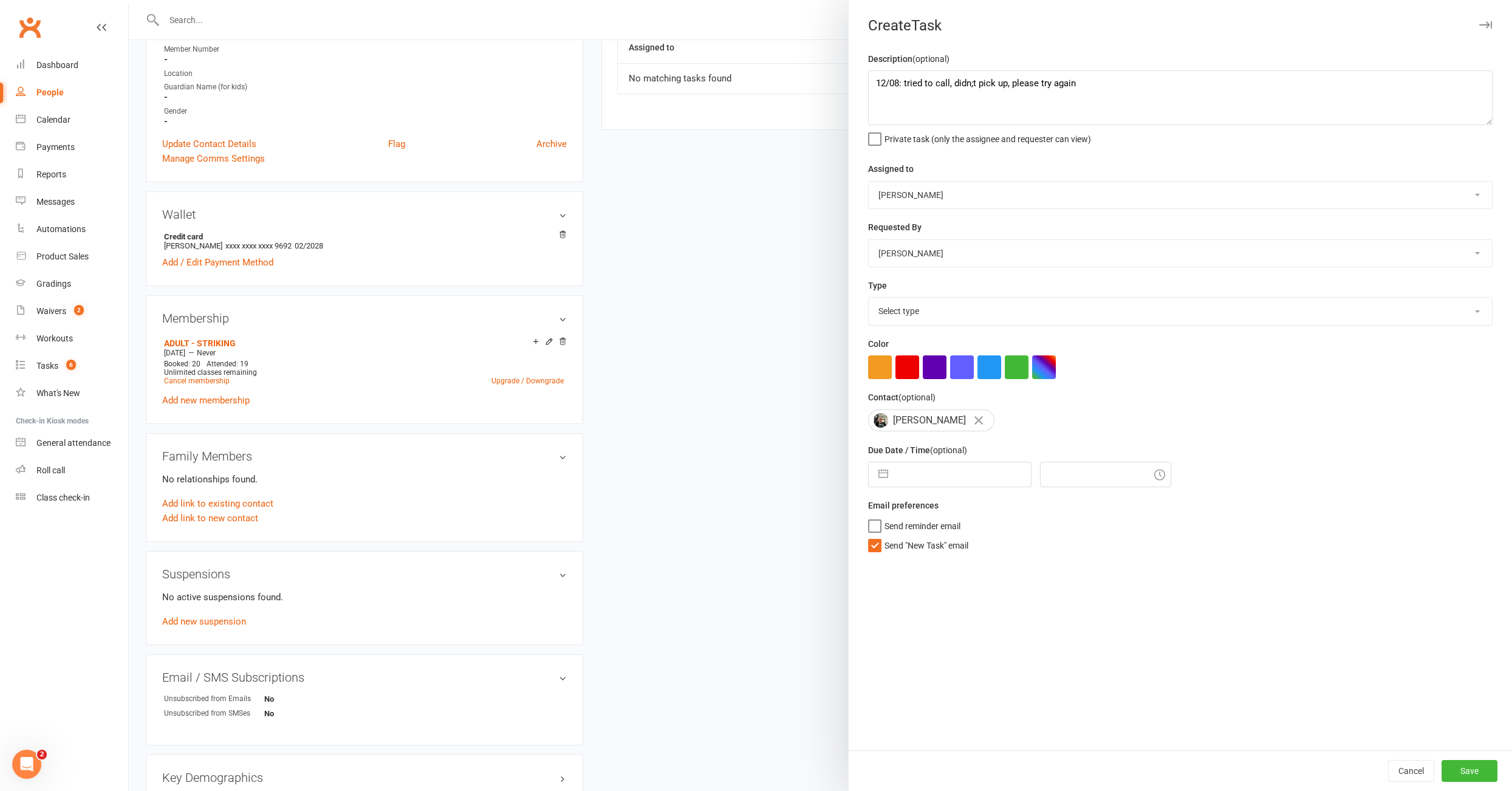
click at [921, 304] on select "Select type E-mail Meeting Phone call To do Add new task type" at bounding box center [1180, 310] width 623 height 27
select select "34447"
select select "6"
select select "2025"
select select "7"
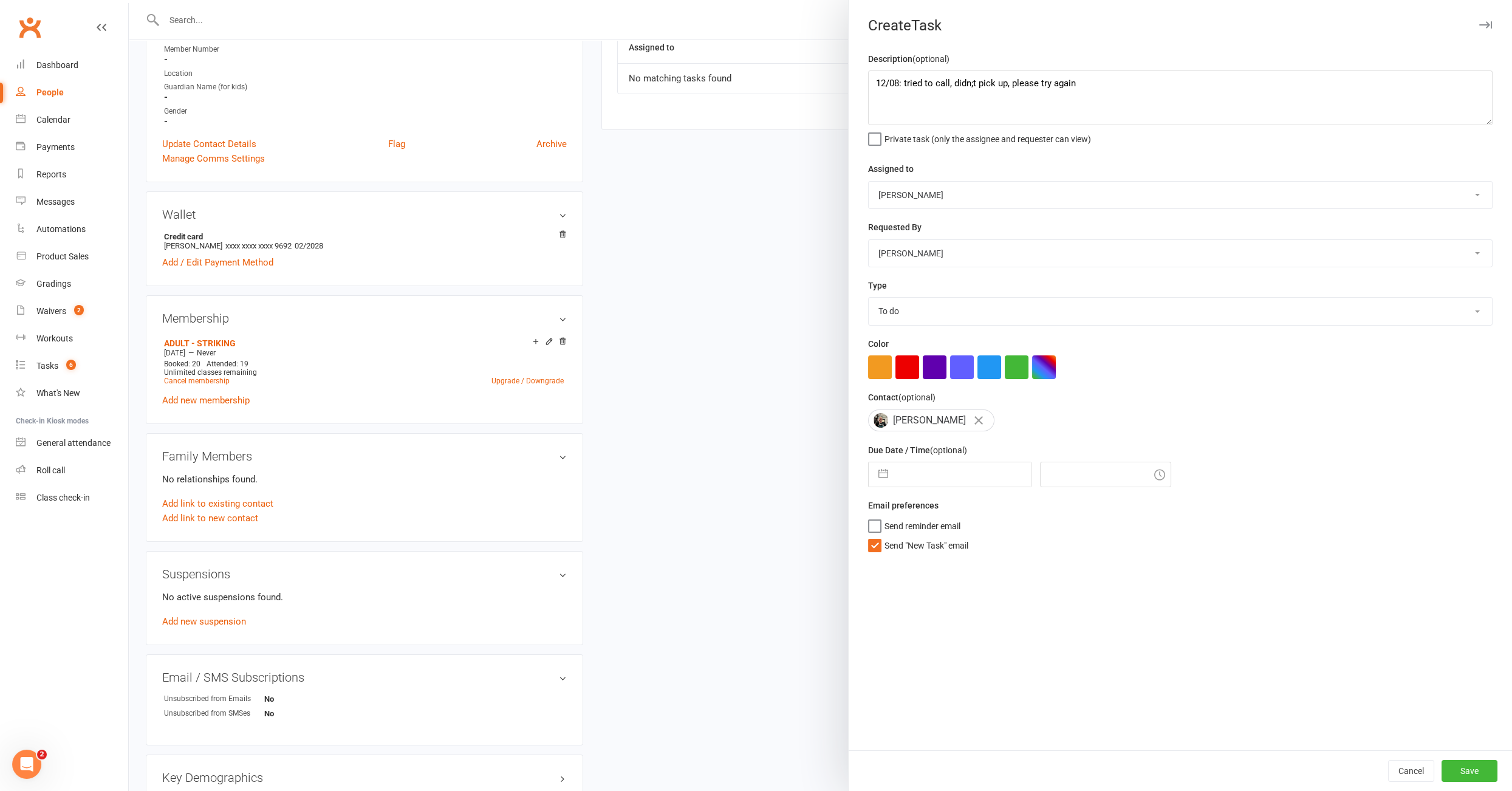
select select "2025"
select select "8"
select select "2025"
click at [931, 470] on input "text" at bounding box center [962, 475] width 137 height 24
click at [968, 617] on td "13" at bounding box center [965, 613] width 24 height 23
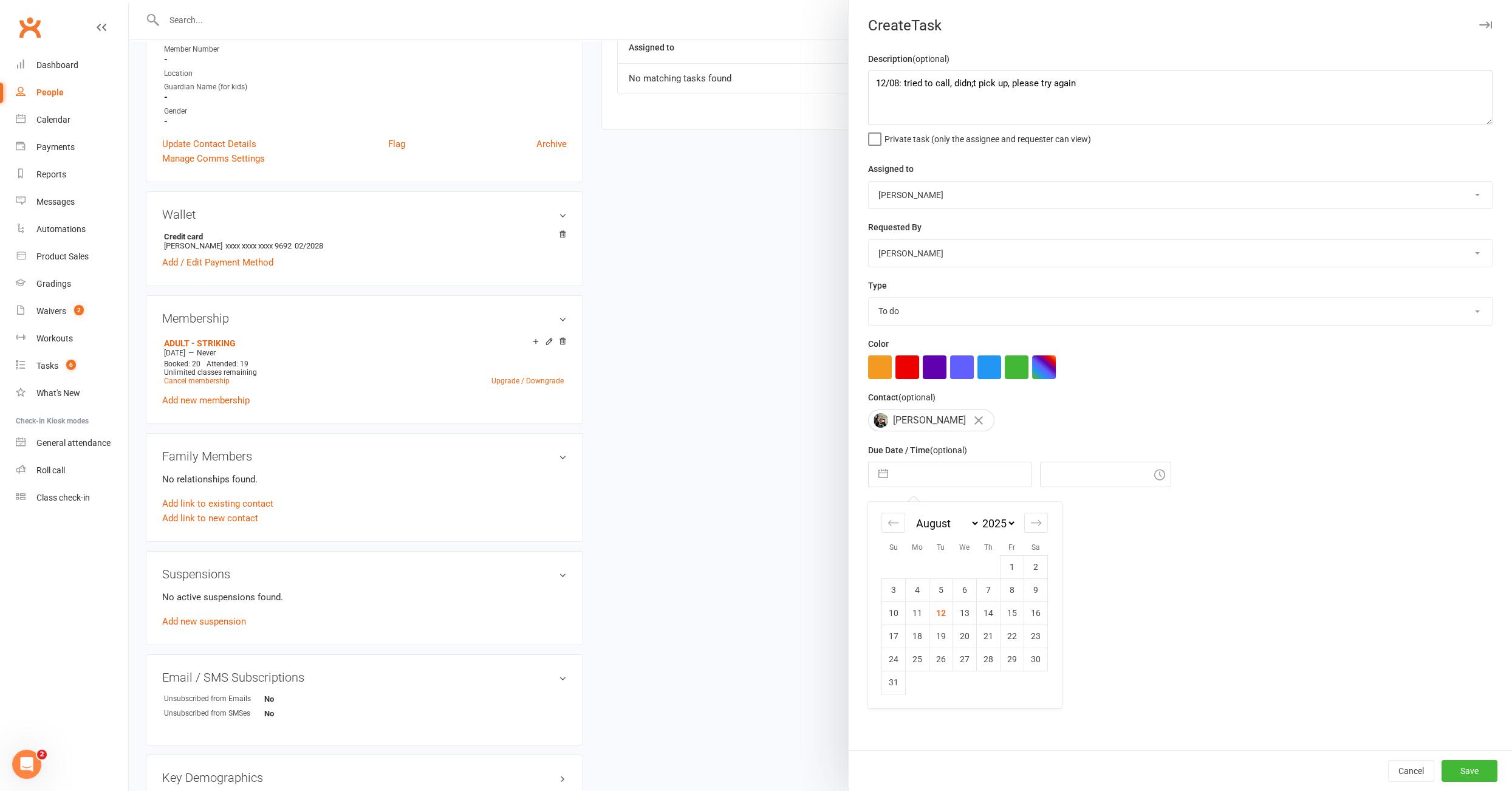
type input "13 Aug 2025"
type input "6:00pm"
click at [1469, 769] on button "Save" at bounding box center [1469, 770] width 56 height 22
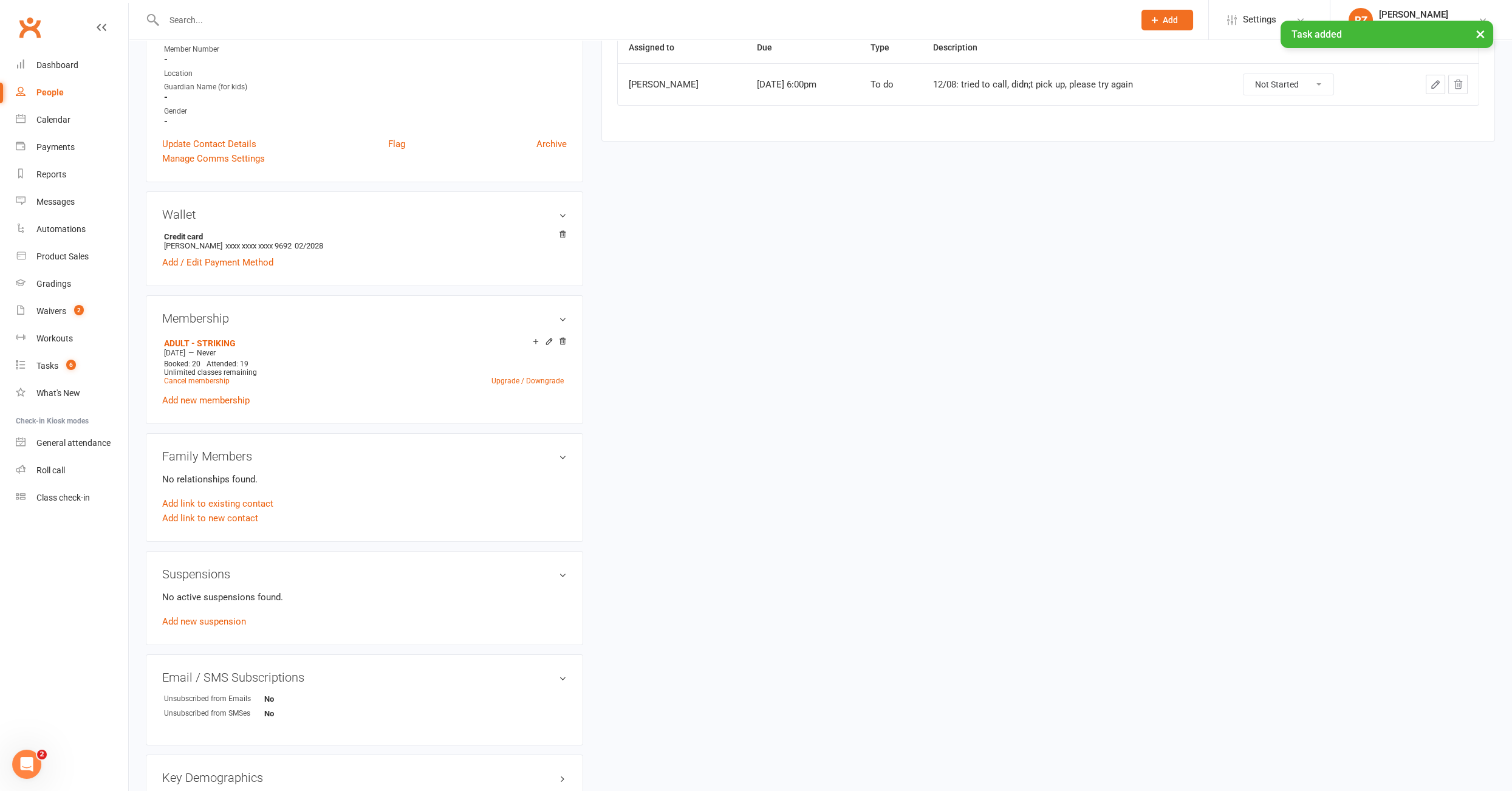
scroll to position [0, 0]
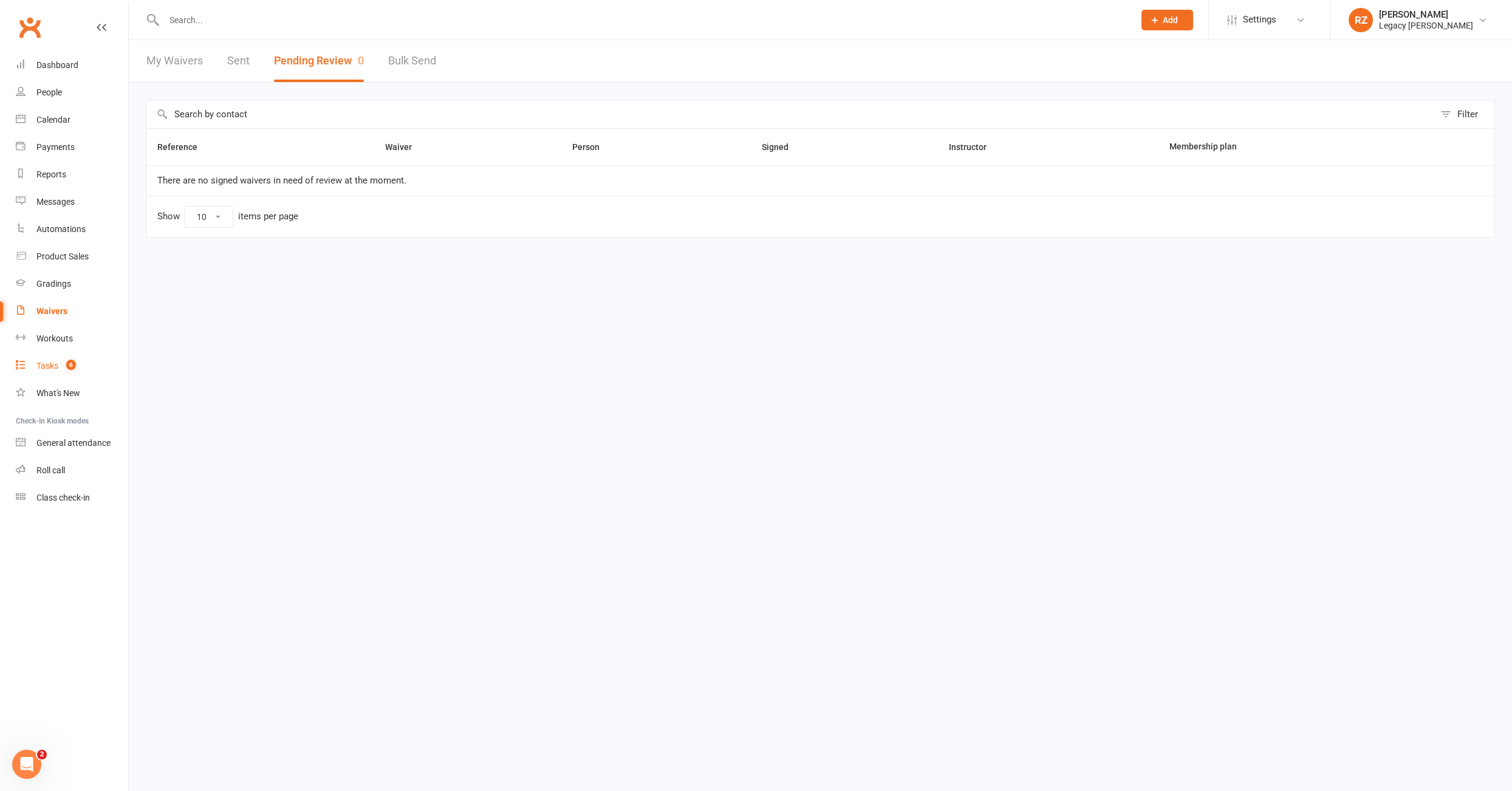
click at [52, 373] on link "Tasks 6" at bounding box center [72, 366] width 113 height 27
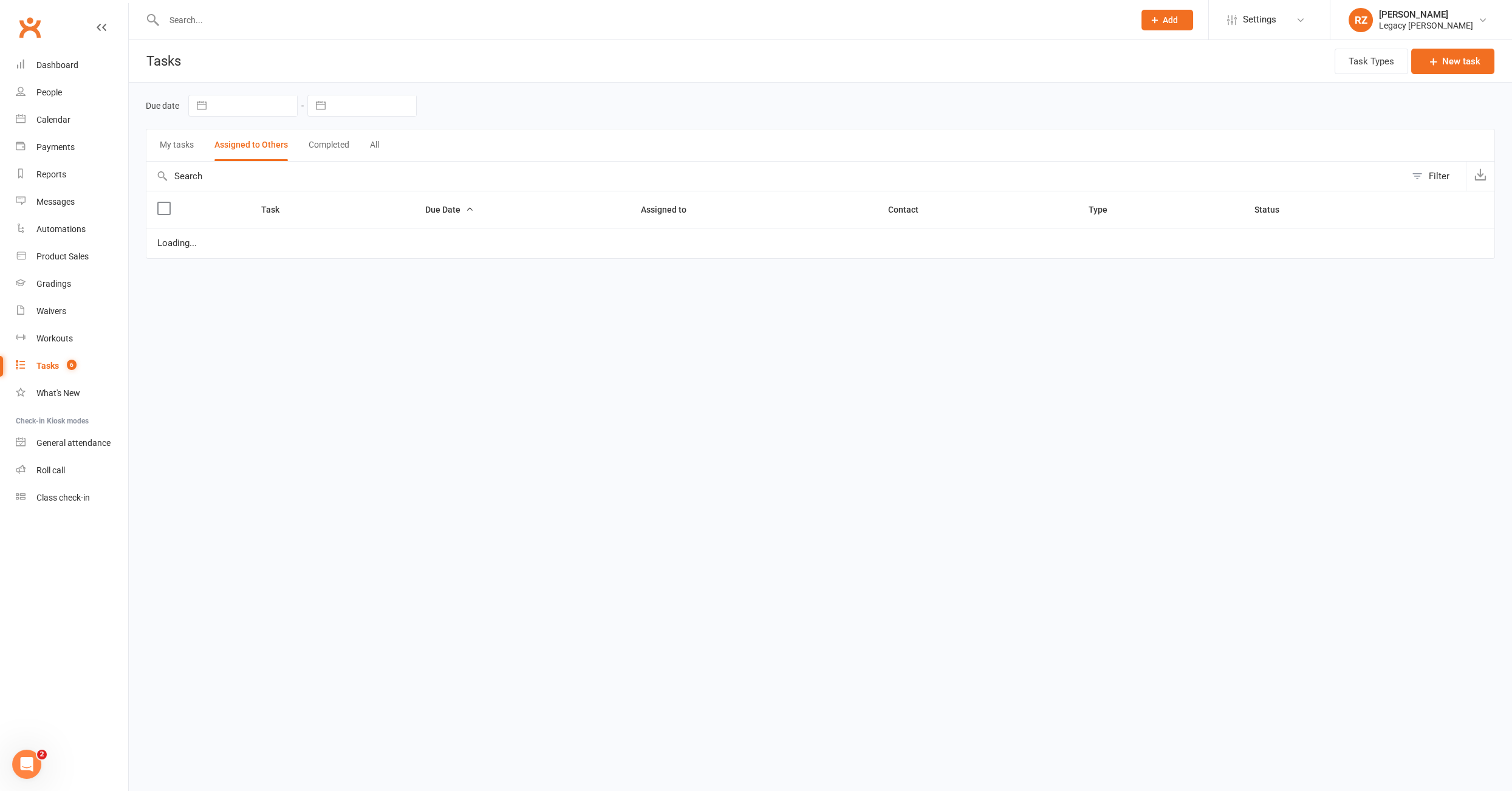
select select "waiting"
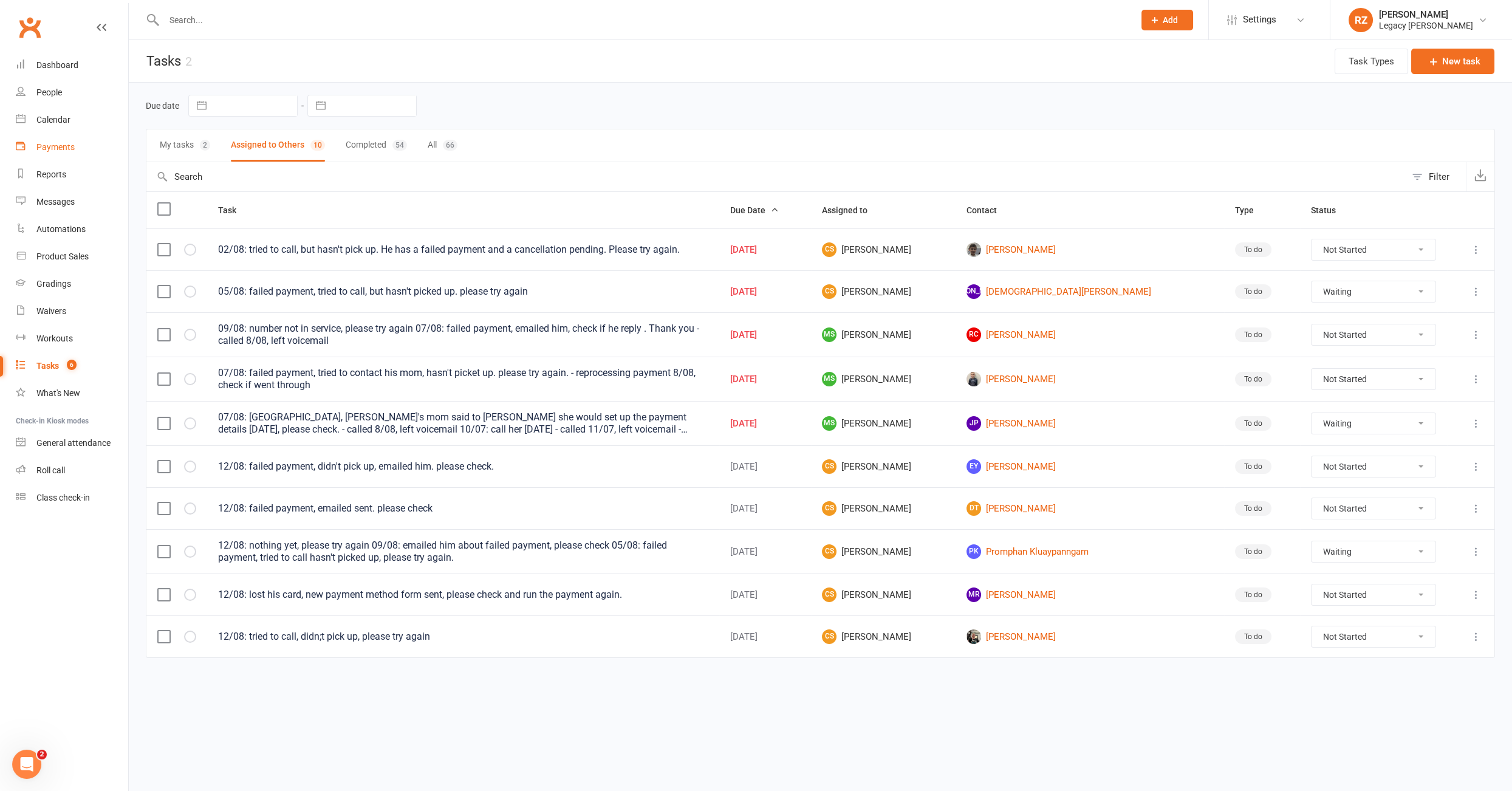
click at [54, 144] on div "Payments" at bounding box center [55, 147] width 38 height 10
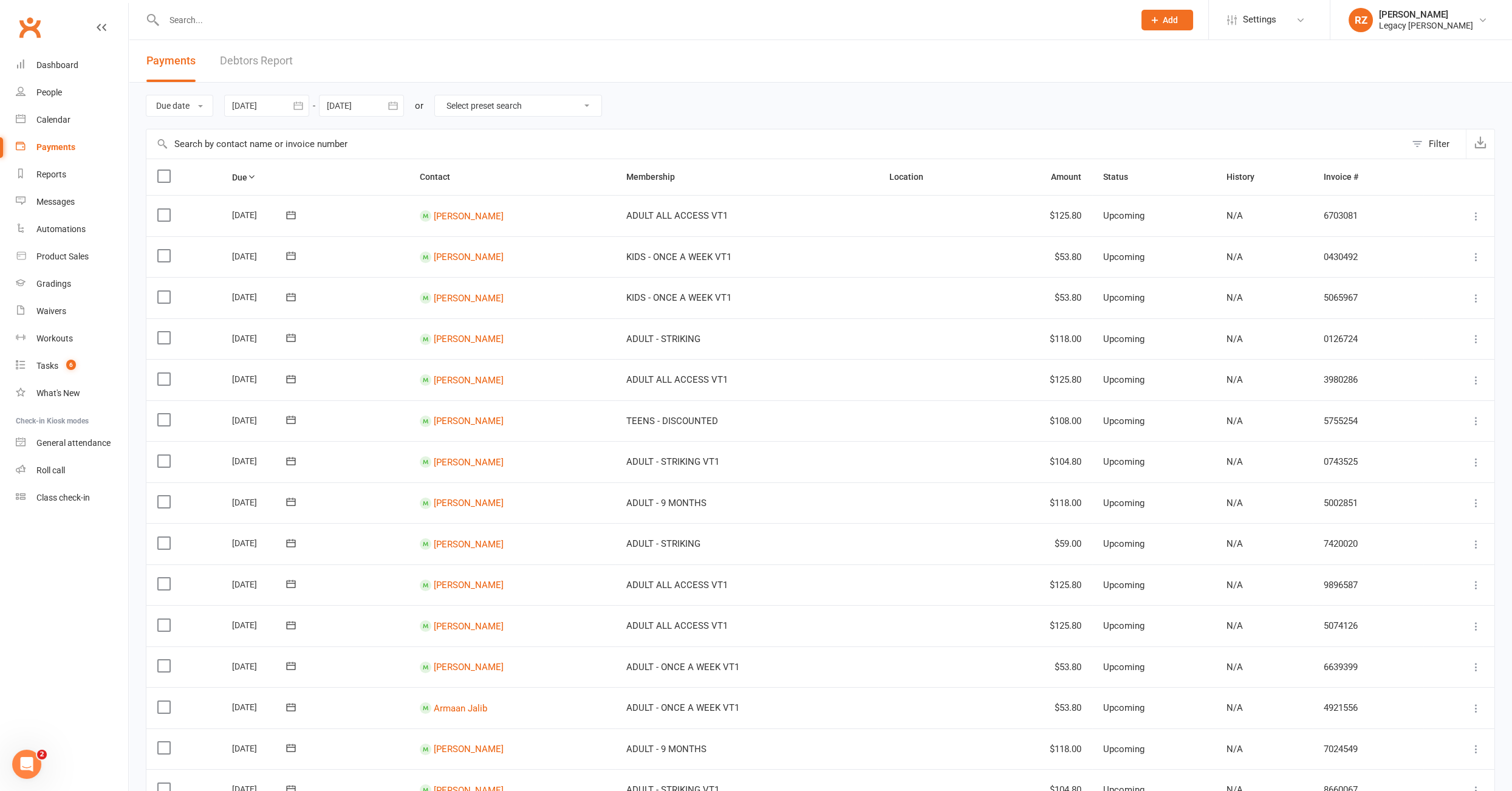
click at [241, 63] on link "Debtors Report" at bounding box center [256, 61] width 73 height 42
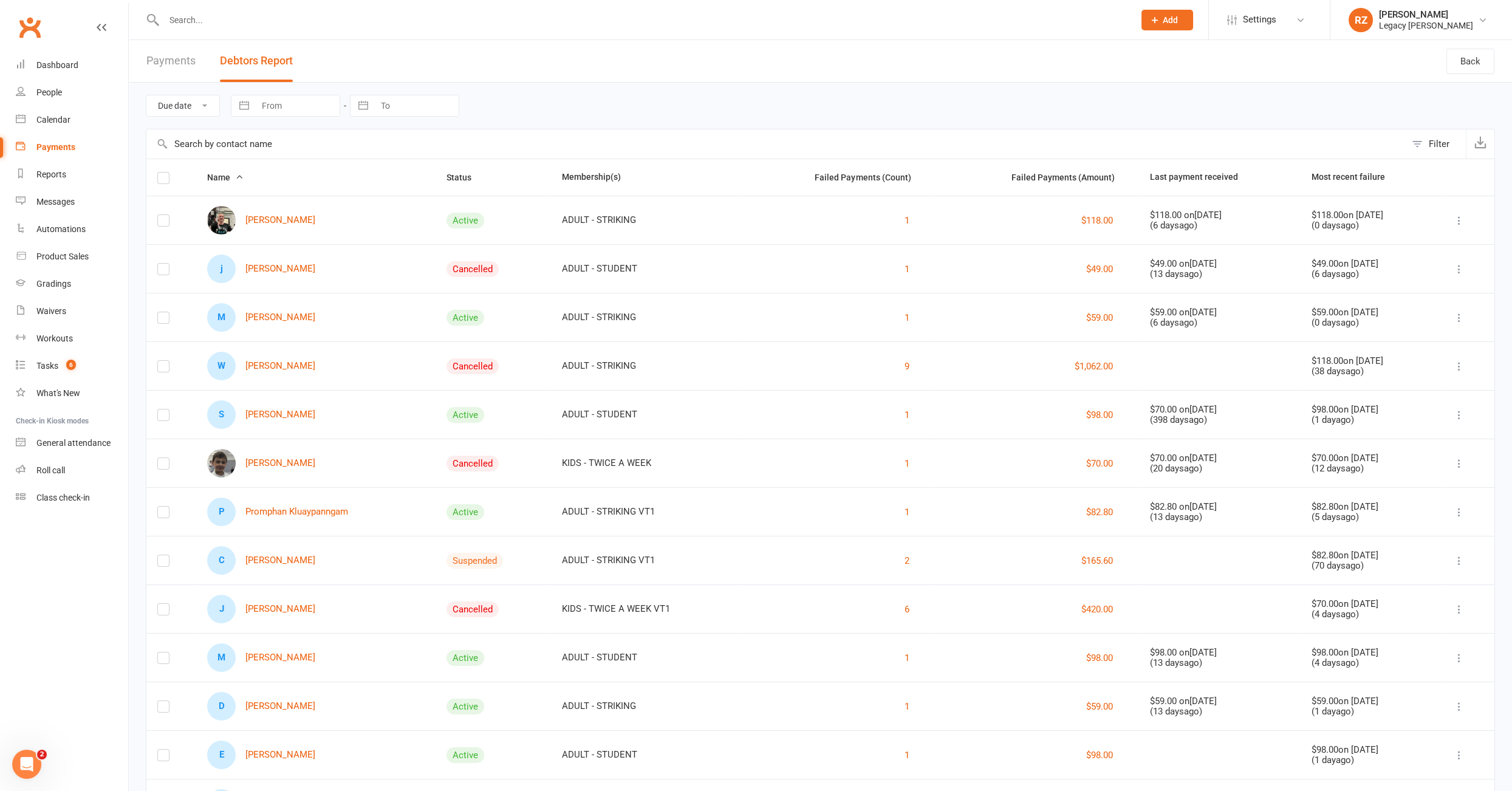
scroll to position [66, 0]
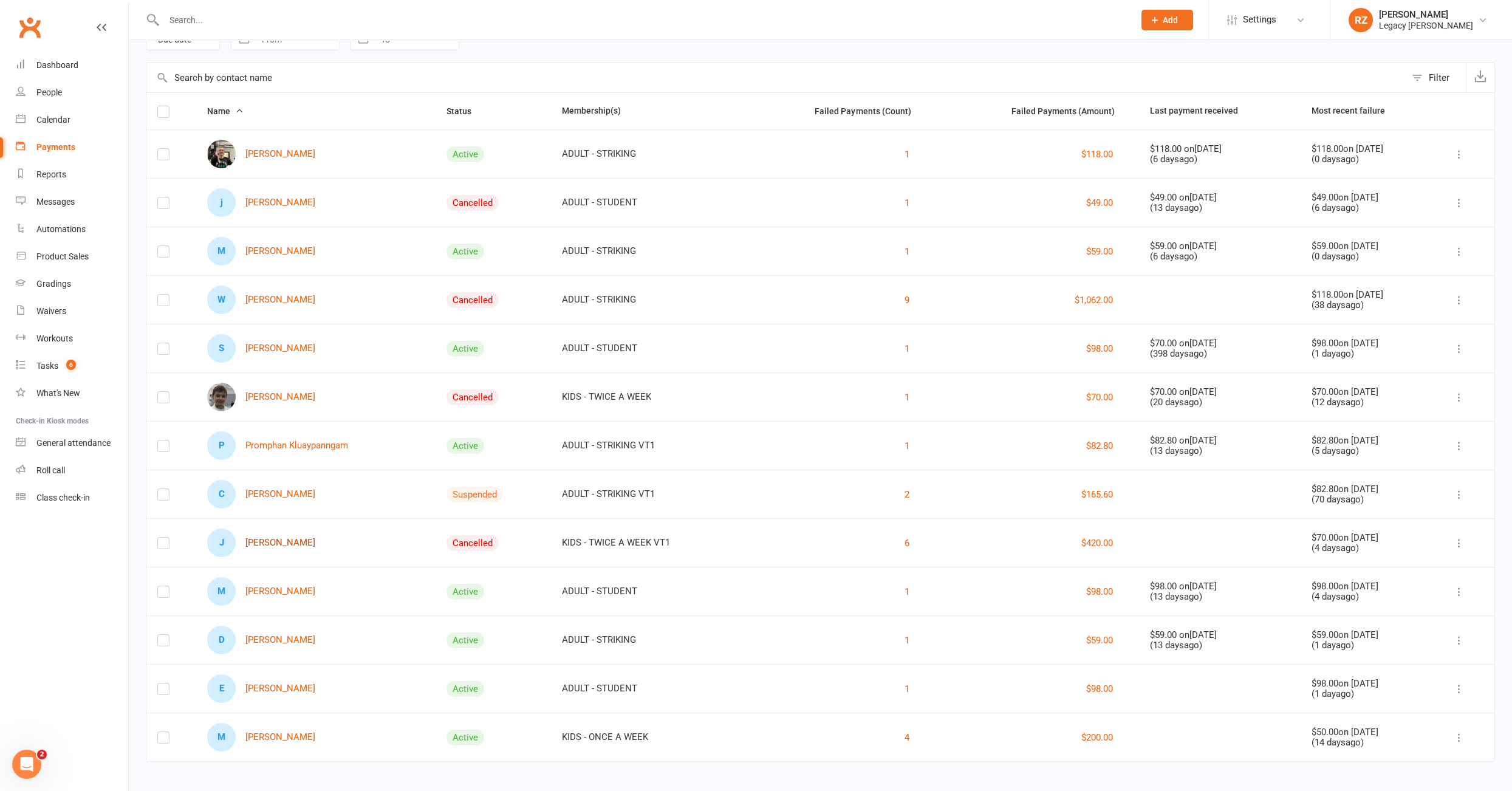
click at [288, 540] on link "J [PERSON_NAME]" at bounding box center [261, 543] width 108 height 29
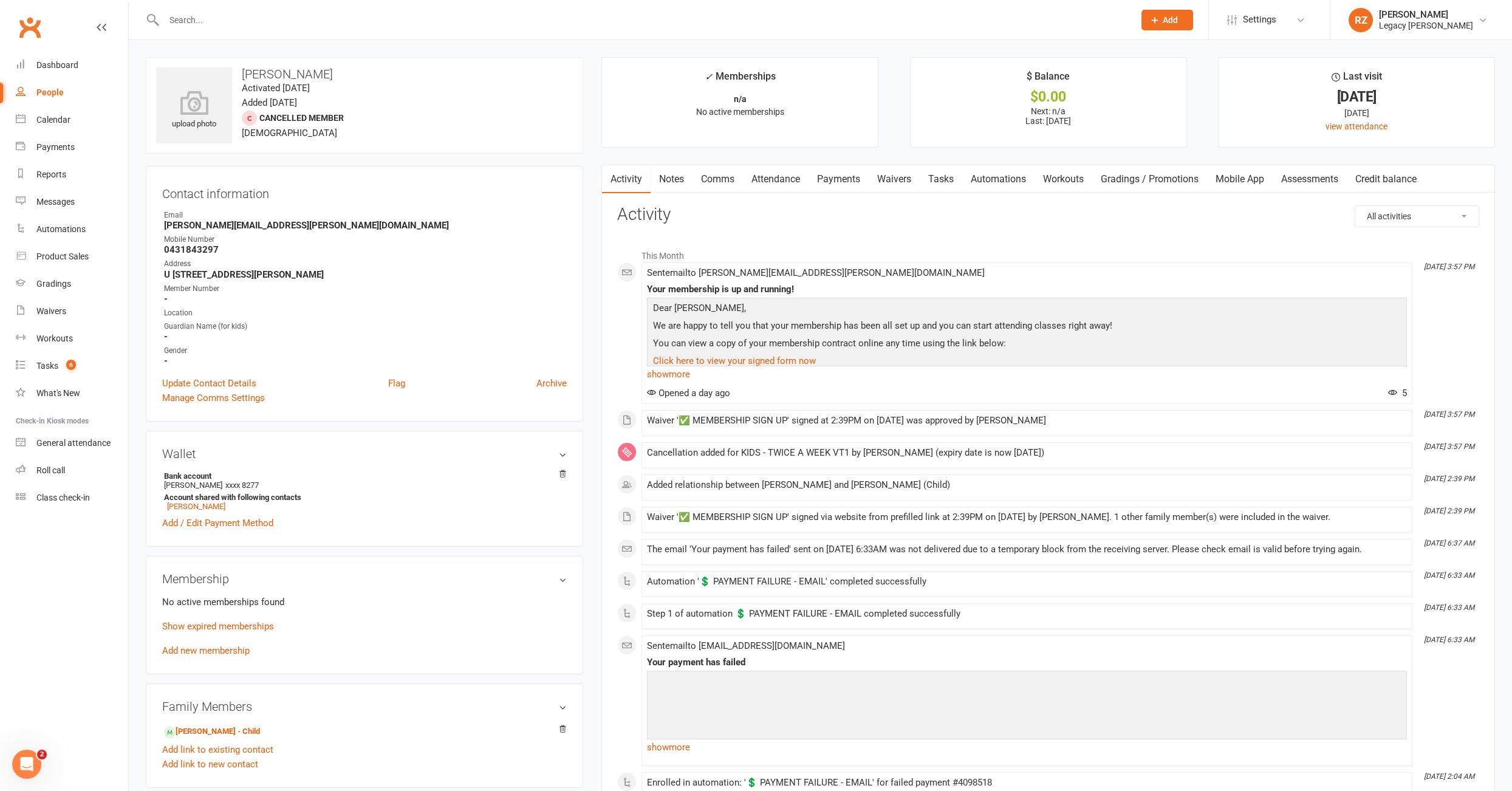
click at [836, 173] on link "Payments" at bounding box center [838, 179] width 60 height 28
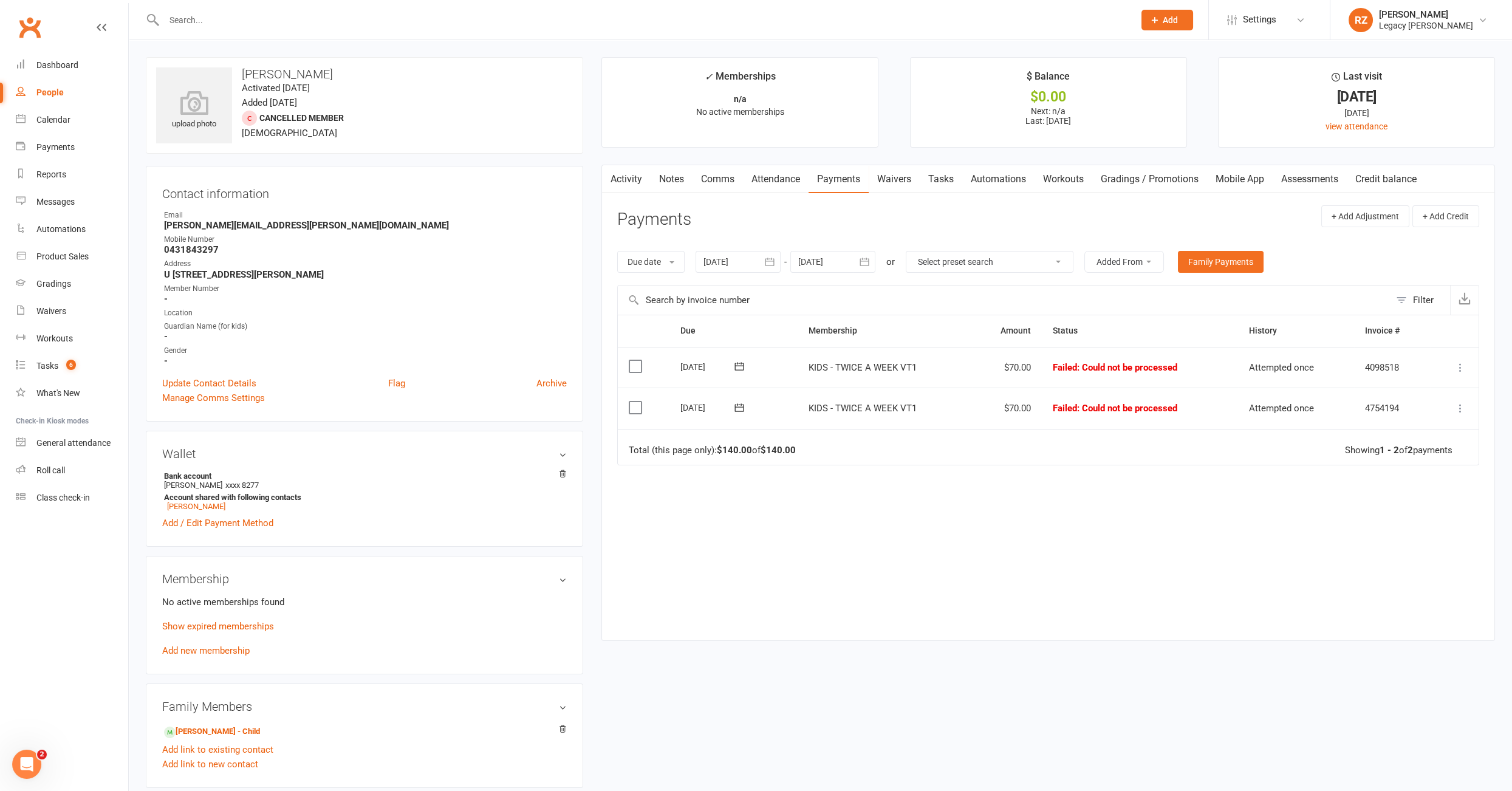
click at [724, 262] on div at bounding box center [738, 262] width 85 height 22
click at [718, 281] on button "button" at bounding box center [715, 291] width 26 height 22
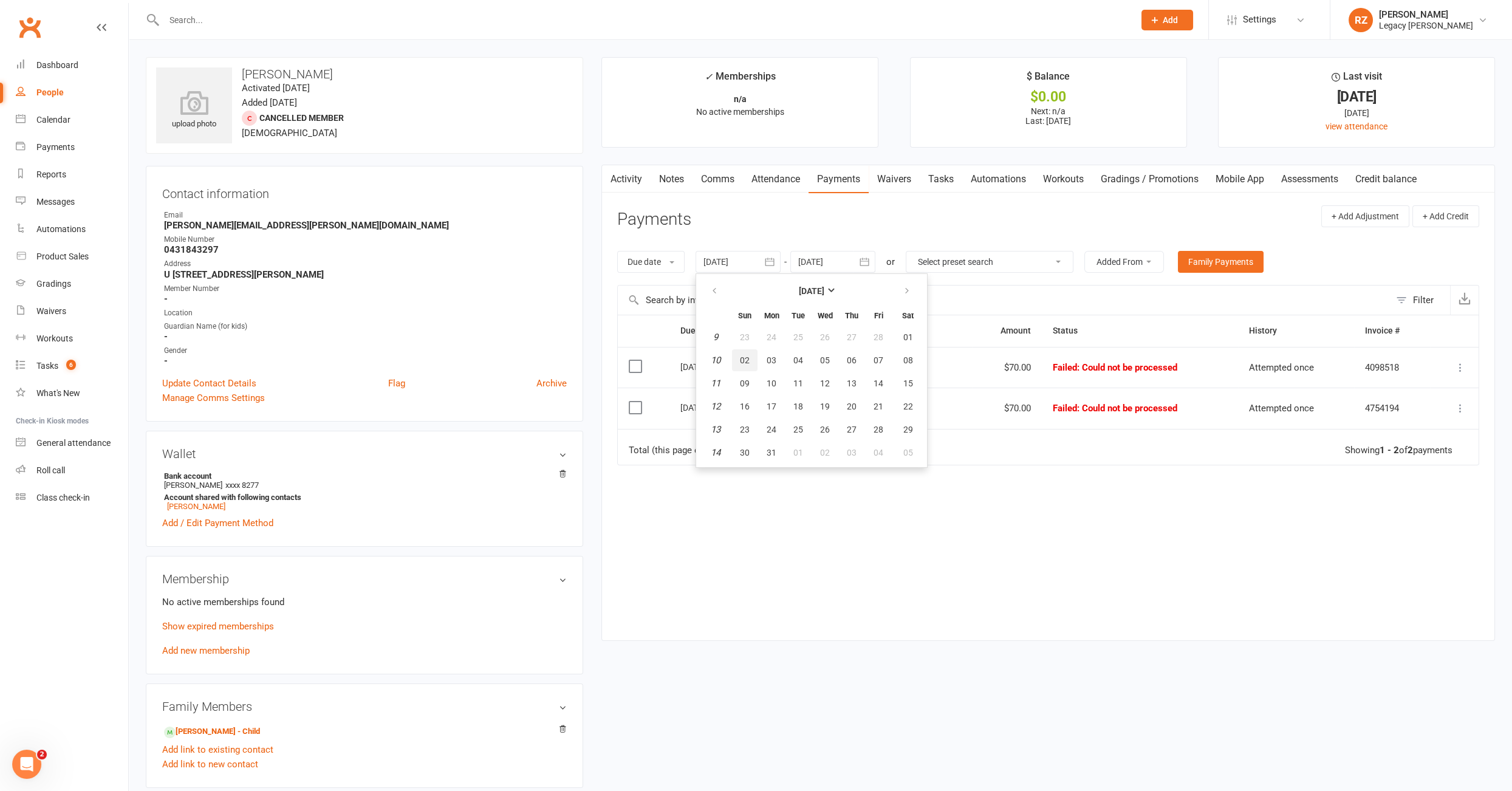
scroll to position [6, 0]
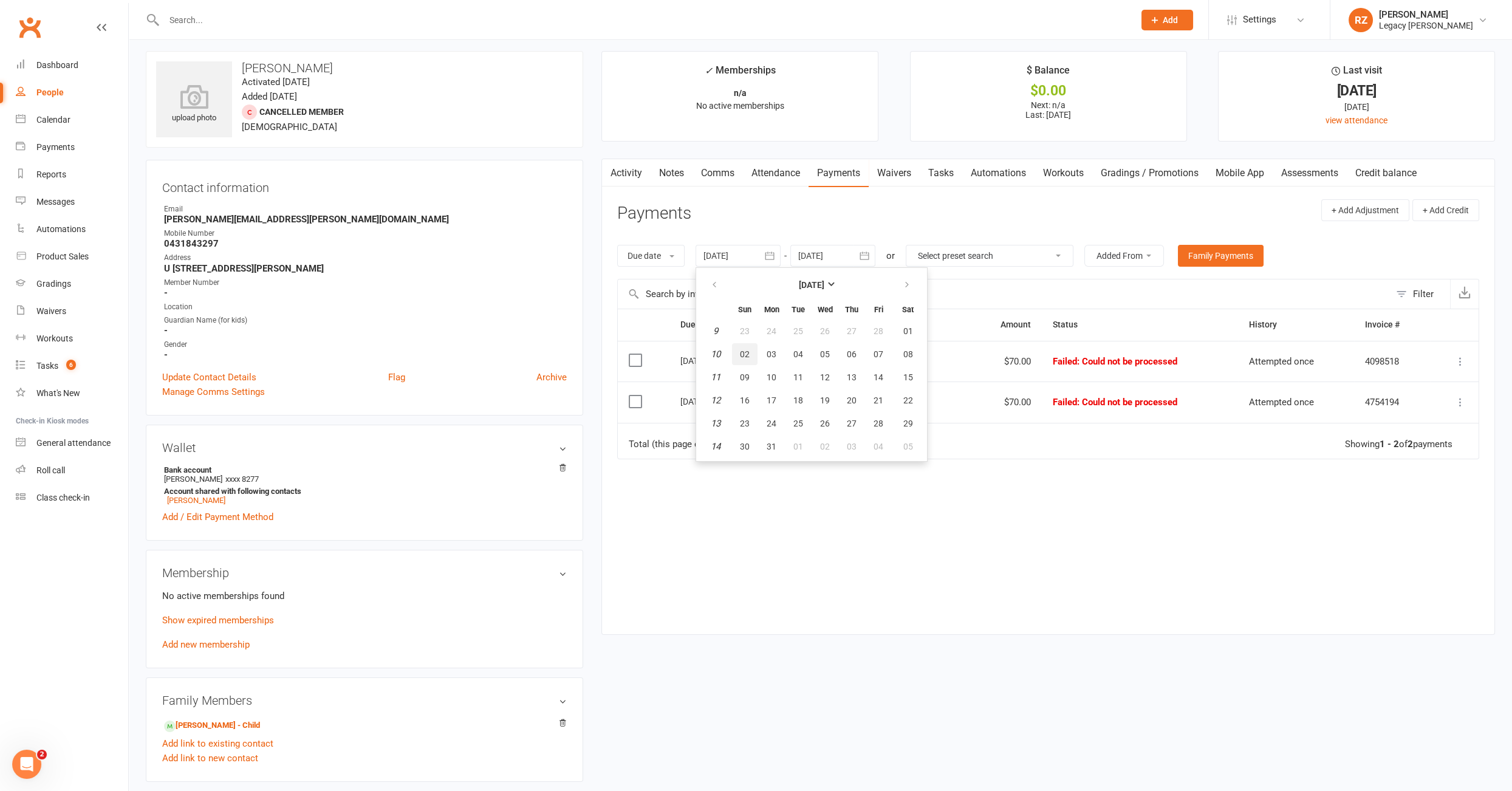
click at [741, 352] on span "02" at bounding box center [744, 354] width 10 height 10
type input "[DATE]"
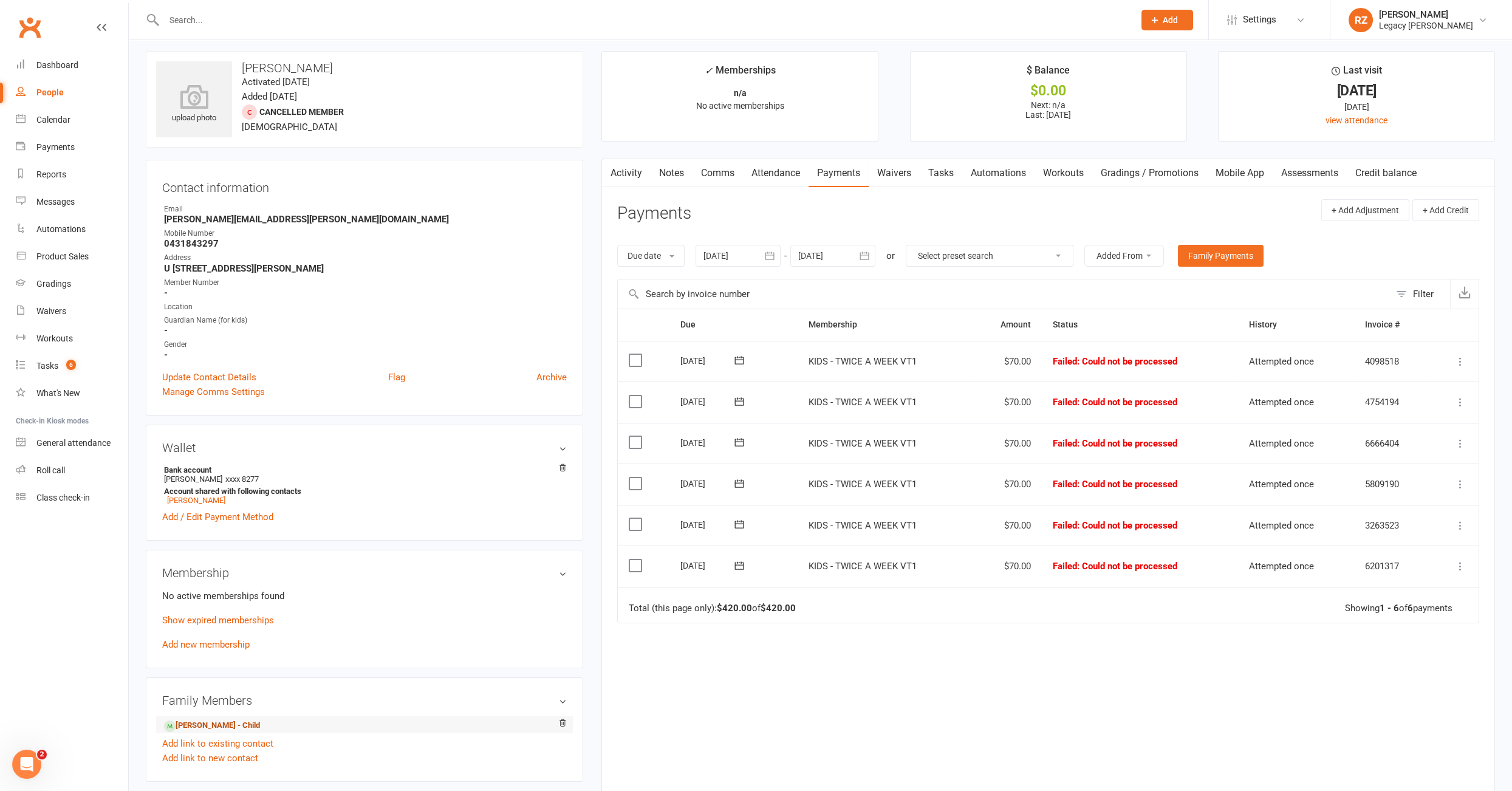
click at [208, 720] on link "[PERSON_NAME] - Child" at bounding box center [212, 726] width 96 height 13
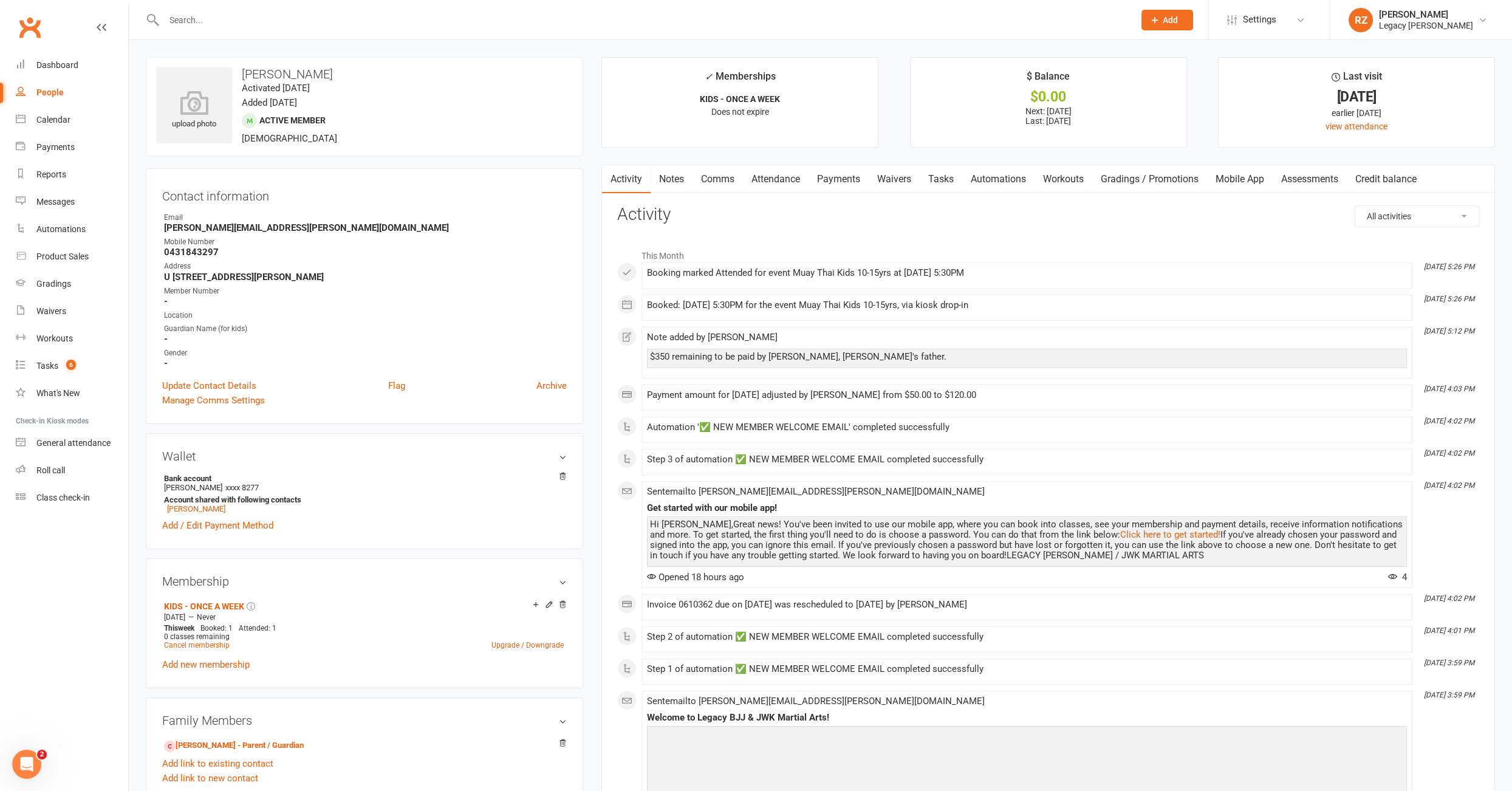
click at [845, 184] on link "Payments" at bounding box center [838, 179] width 60 height 28
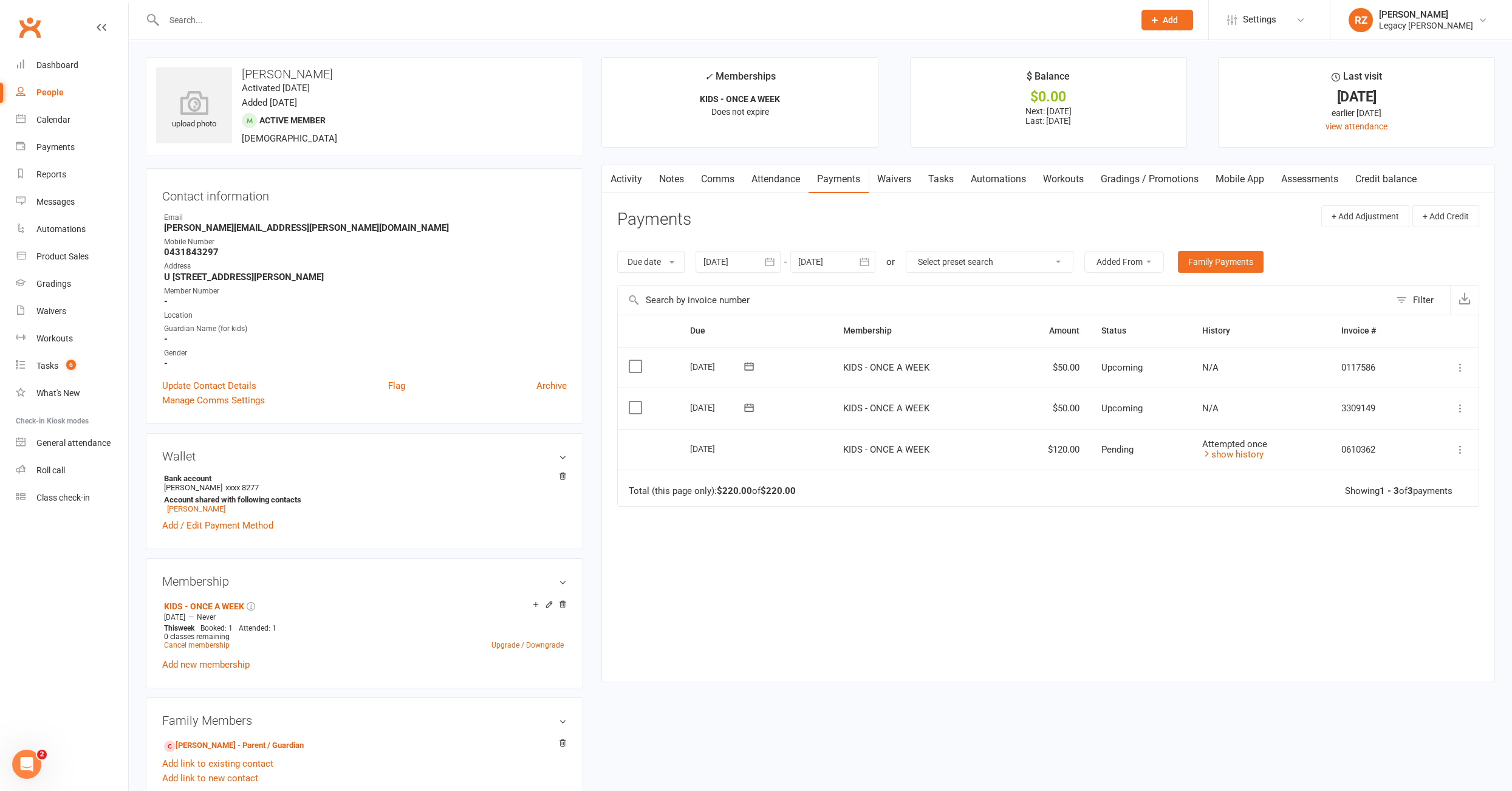
click at [276, 22] on input "text" at bounding box center [643, 20] width 965 height 17
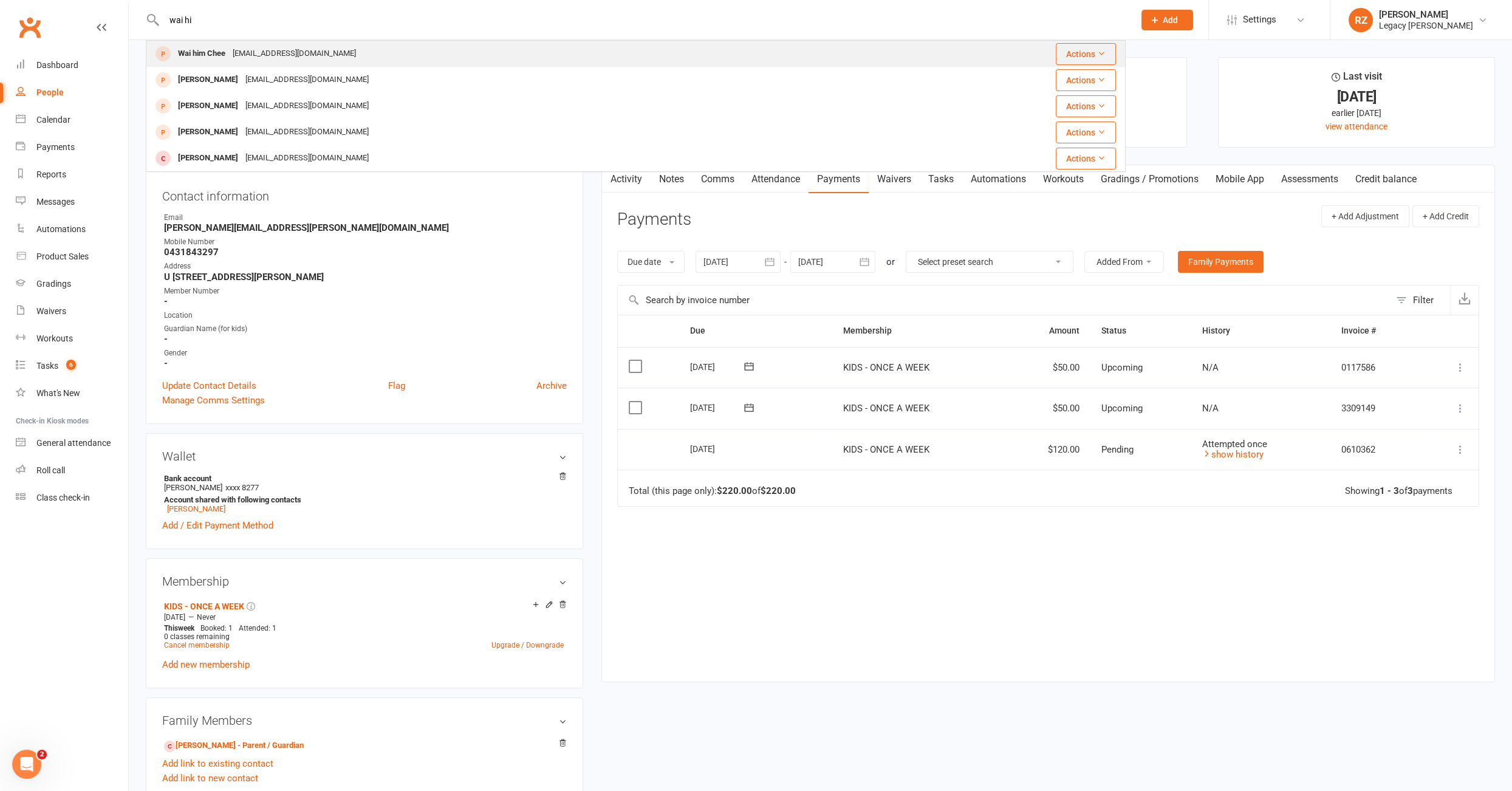
type input "wai hi"
click at [280, 53] on div "[EMAIL_ADDRESS][DOMAIN_NAME]" at bounding box center [294, 53] width 131 height 17
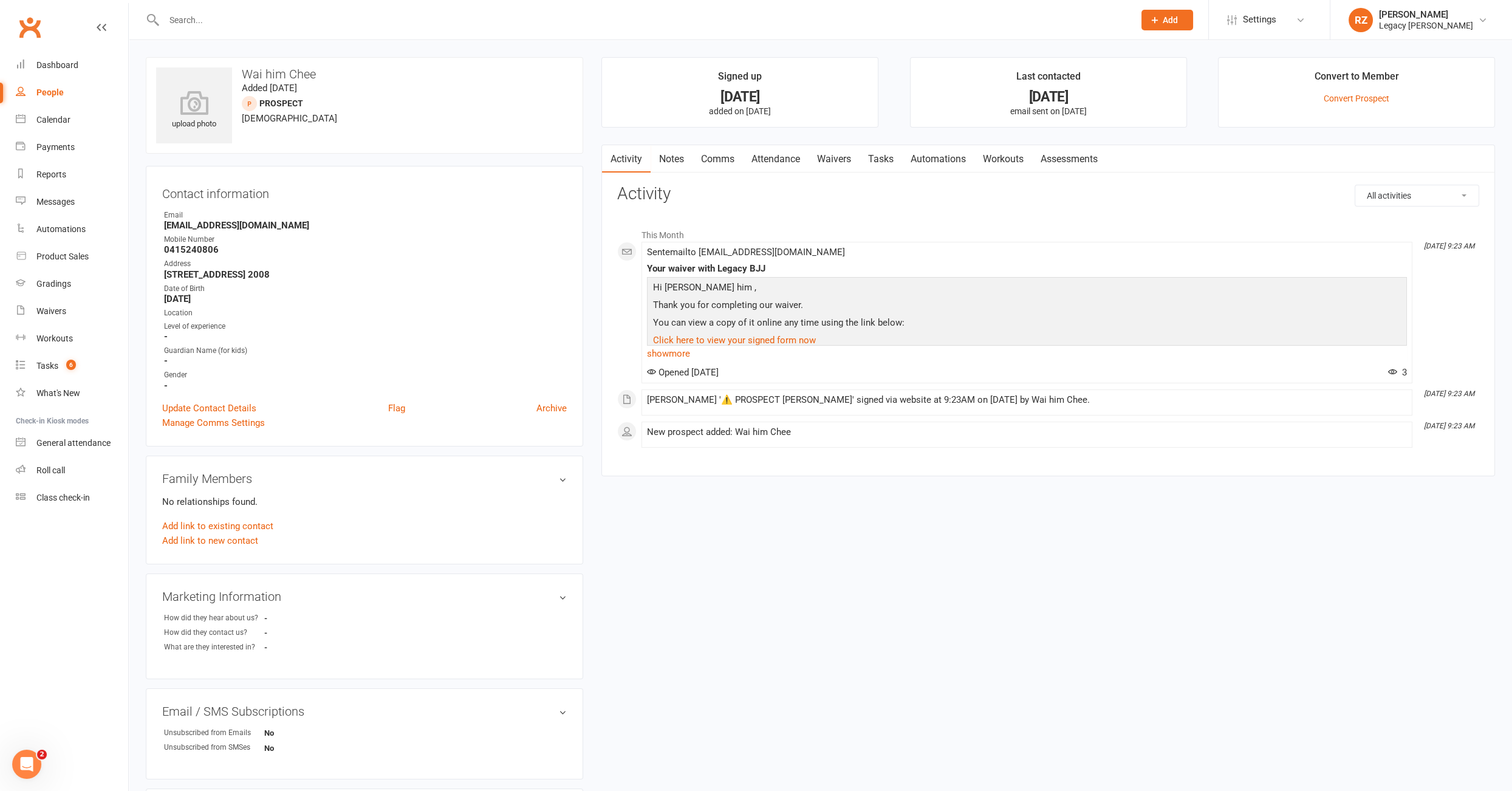
click at [794, 157] on link "Attendance" at bounding box center [775, 159] width 65 height 28
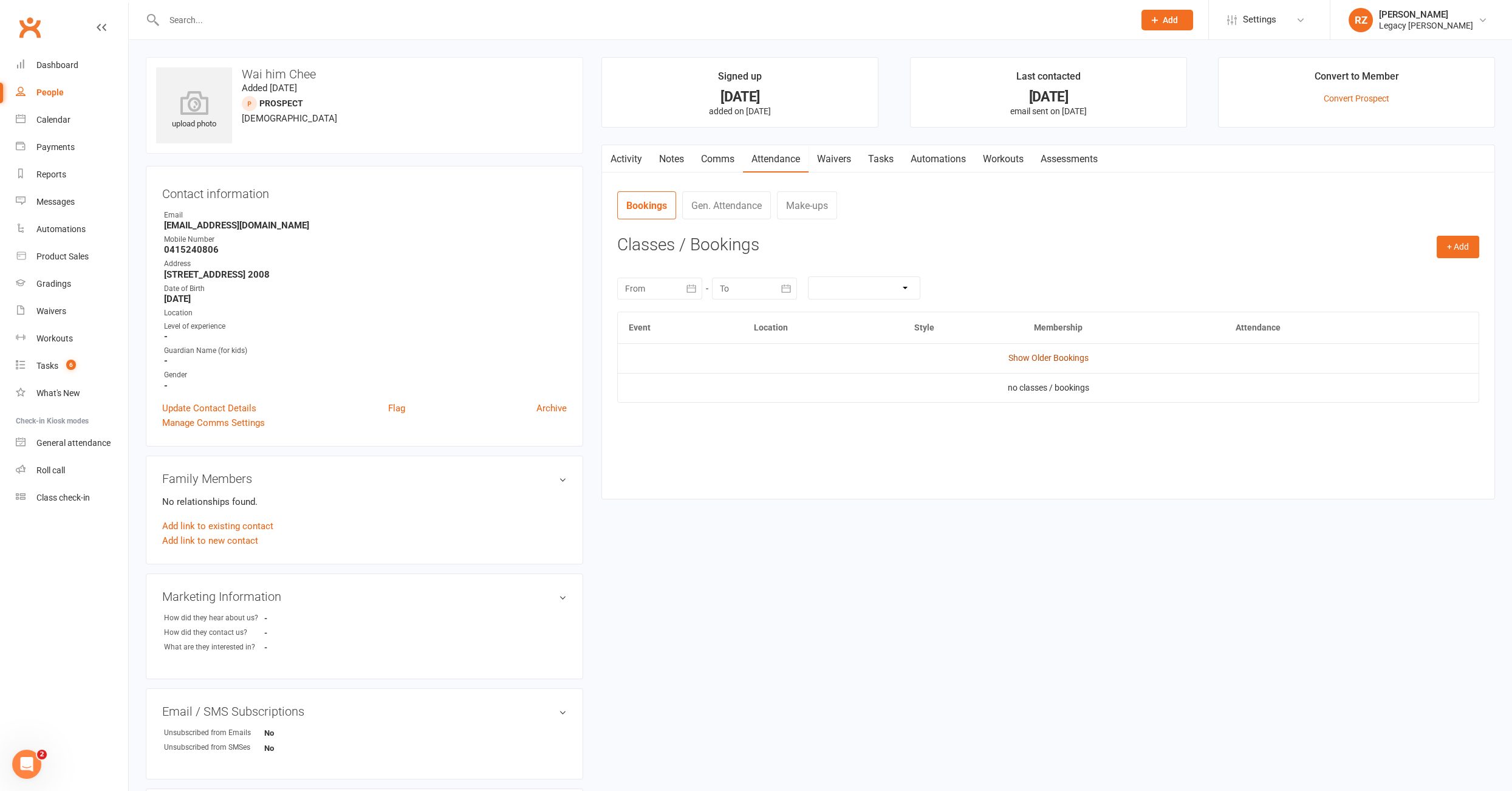
click at [1022, 356] on link "Show Older Bookings" at bounding box center [1048, 357] width 80 height 10
click at [237, 11] on input "text" at bounding box center [643, 20] width 965 height 17
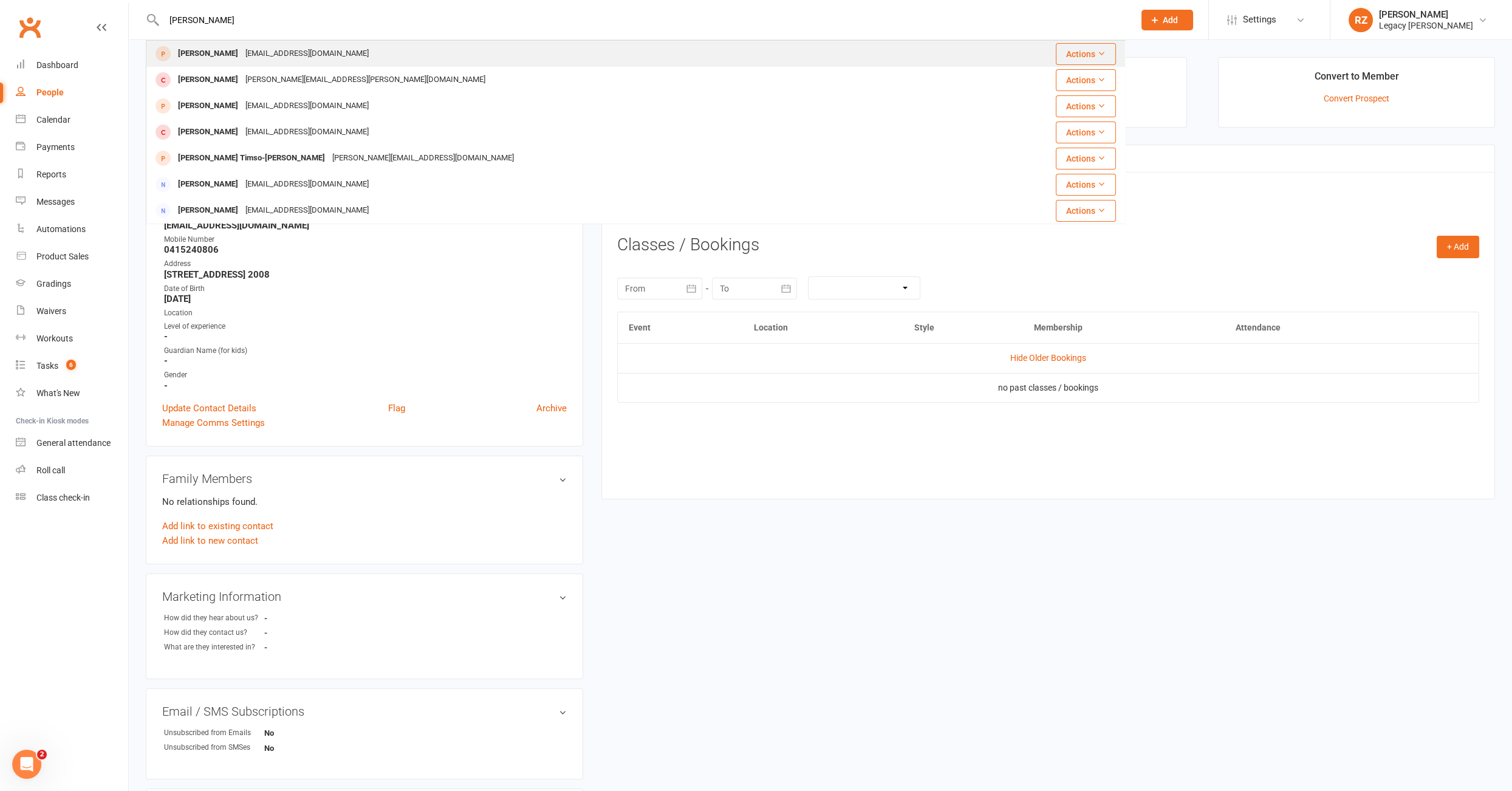
type input "[PERSON_NAME]"
click at [193, 58] on div "[PERSON_NAME]" at bounding box center [208, 53] width 68 height 17
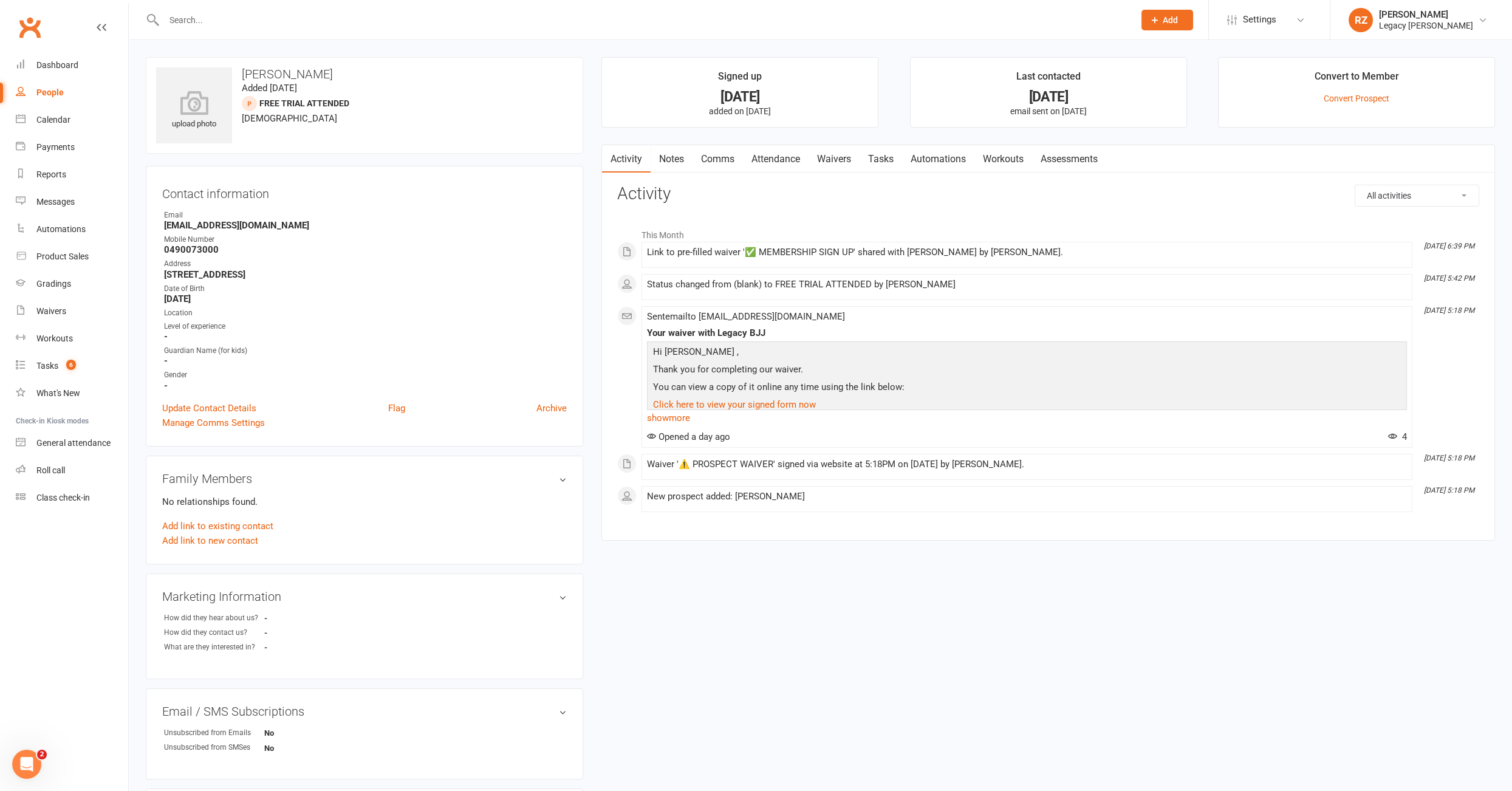
click at [830, 159] on link "Waivers" at bounding box center [833, 159] width 51 height 28
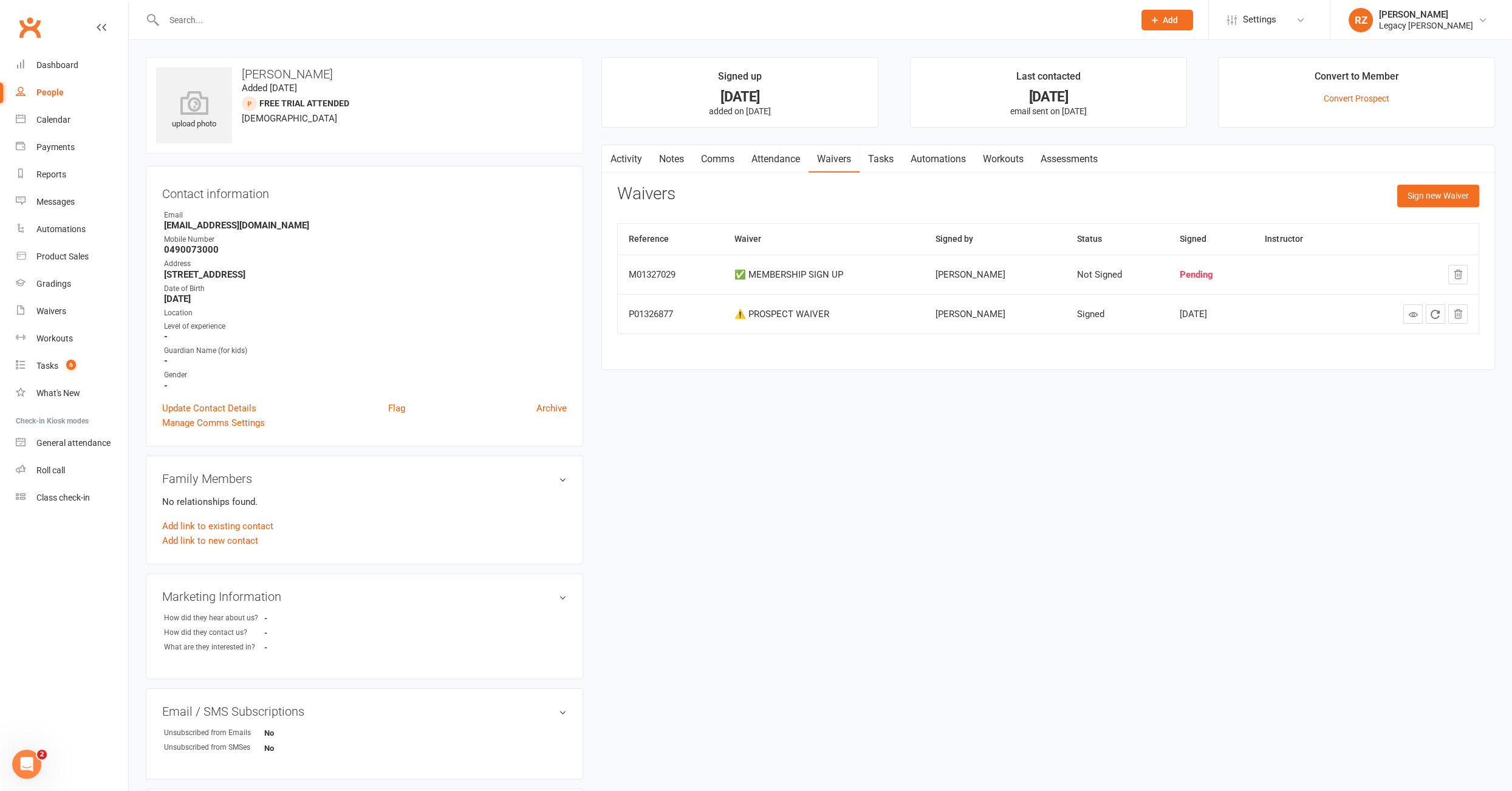
click at [201, 24] on input "text" at bounding box center [643, 20] width 965 height 17
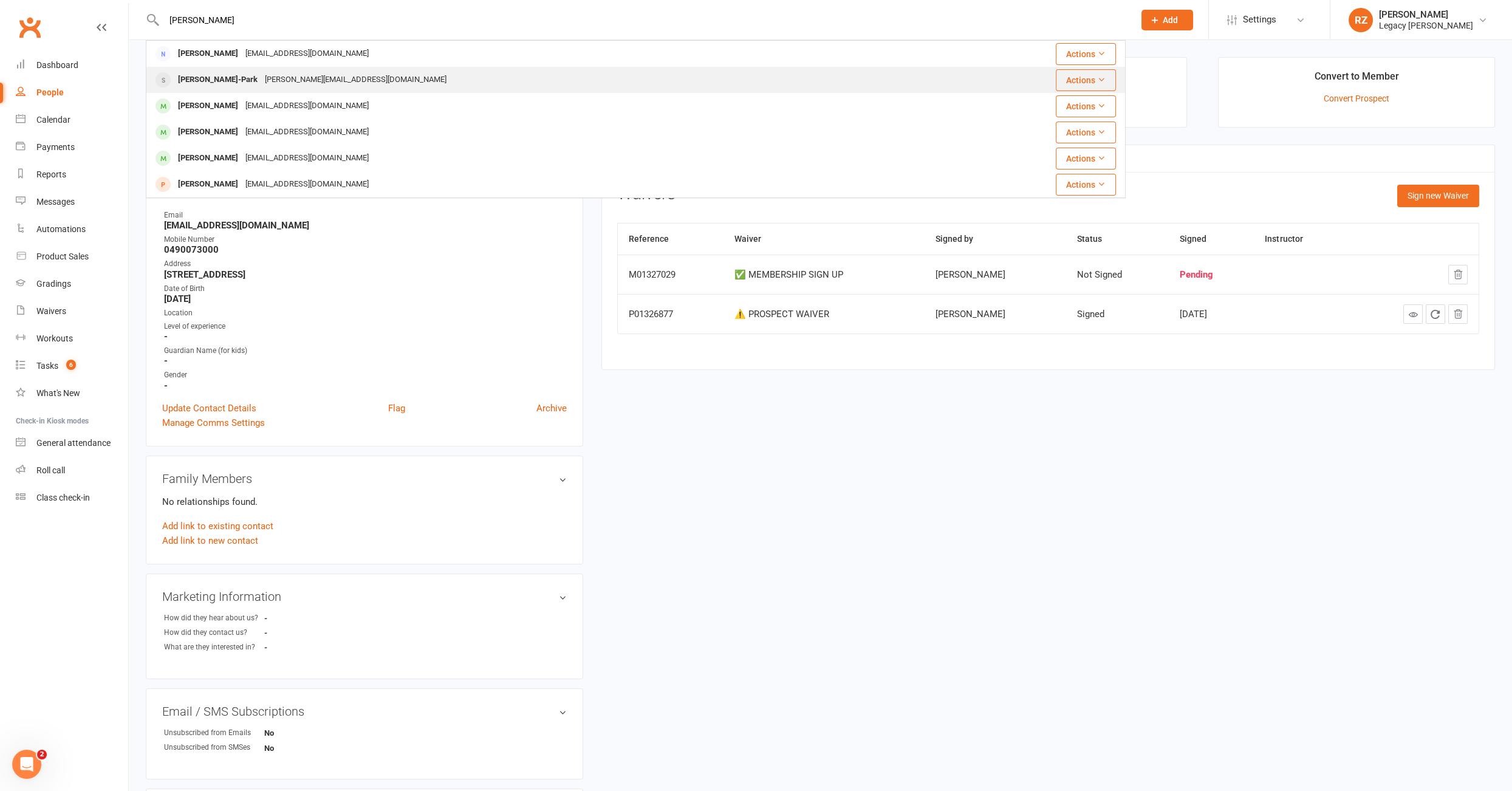
type input "[PERSON_NAME]"
click at [224, 80] on div "[PERSON_NAME]-Park" at bounding box center [217, 79] width 87 height 17
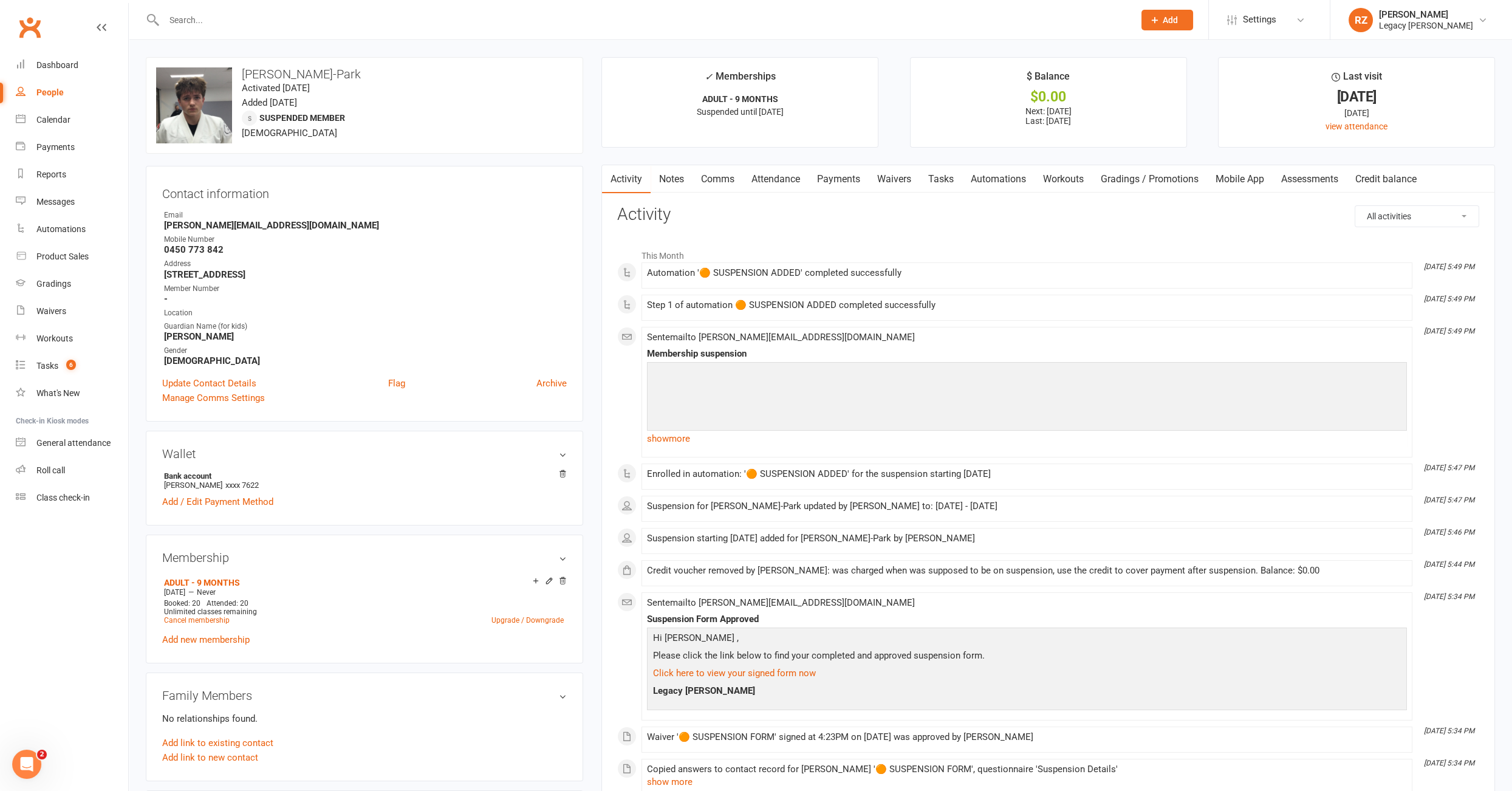
click at [845, 179] on link "Payments" at bounding box center [838, 179] width 60 height 28
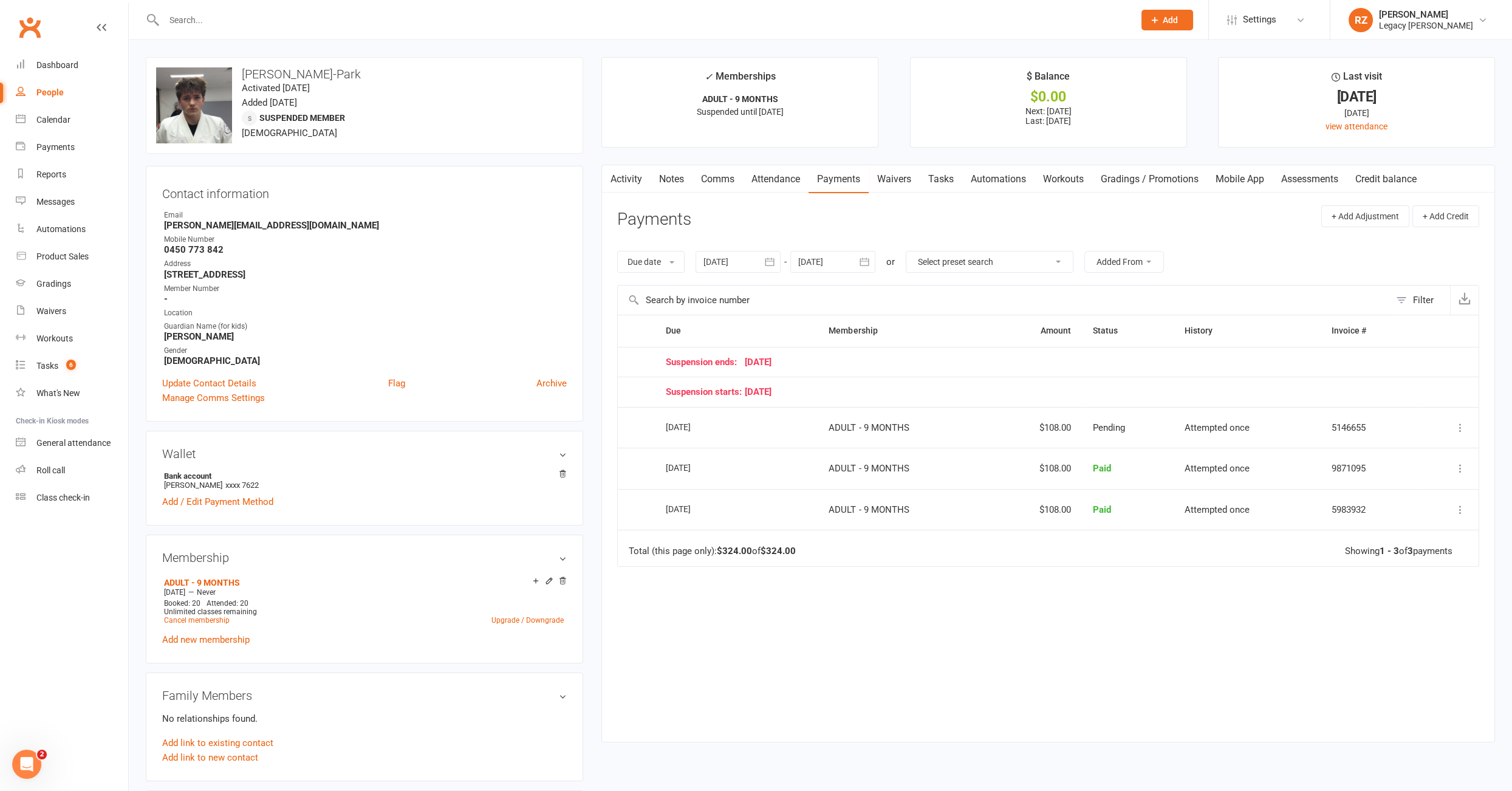
click at [725, 256] on div at bounding box center [738, 262] width 85 height 22
click at [714, 291] on icon "button" at bounding box center [714, 291] width 8 height 10
drag, startPoint x: 746, startPoint y: 358, endPoint x: 784, endPoint y: 365, distance: 38.6
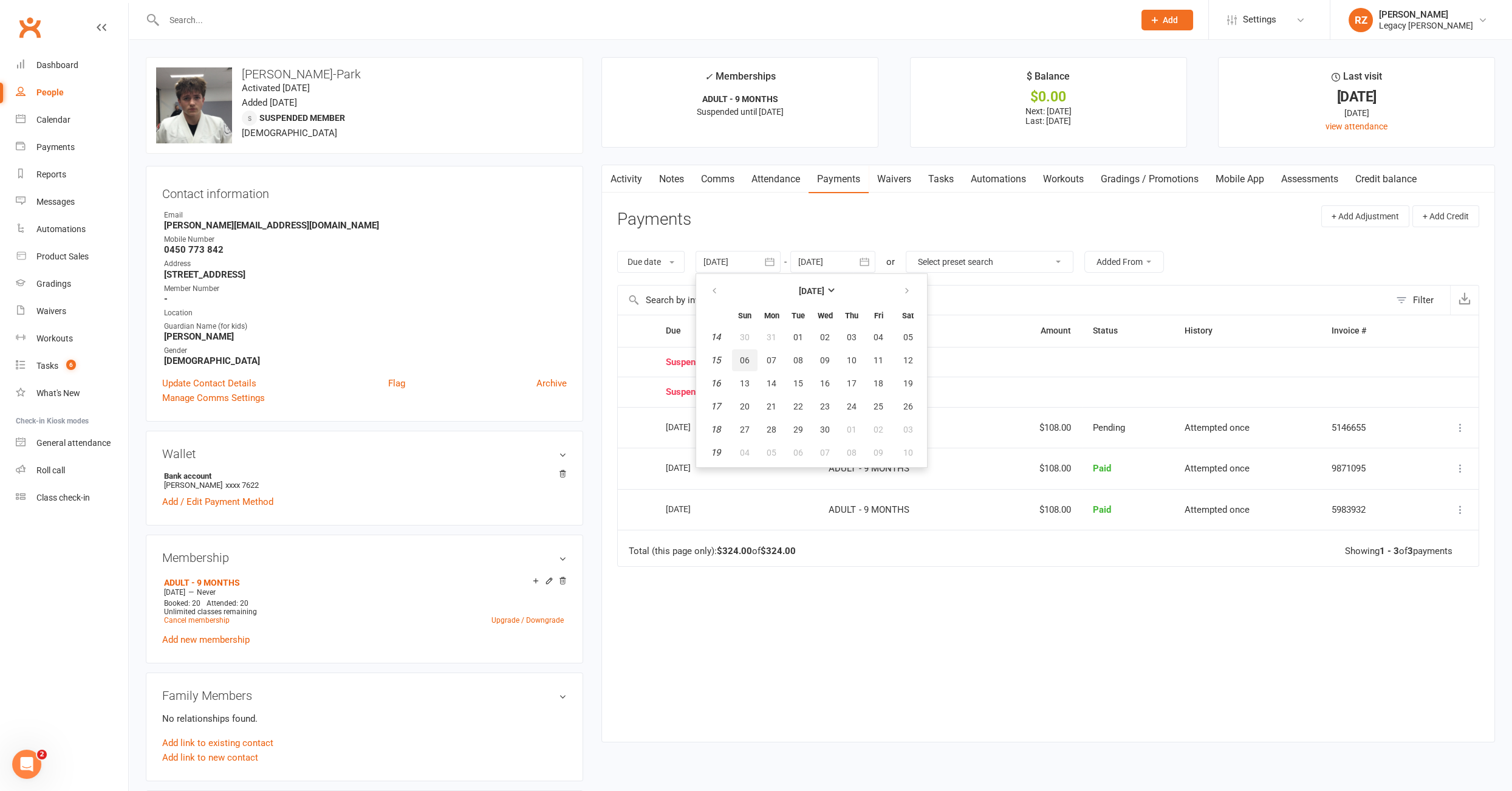
click at [747, 358] on span "06" at bounding box center [744, 360] width 10 height 10
type input "[DATE]"
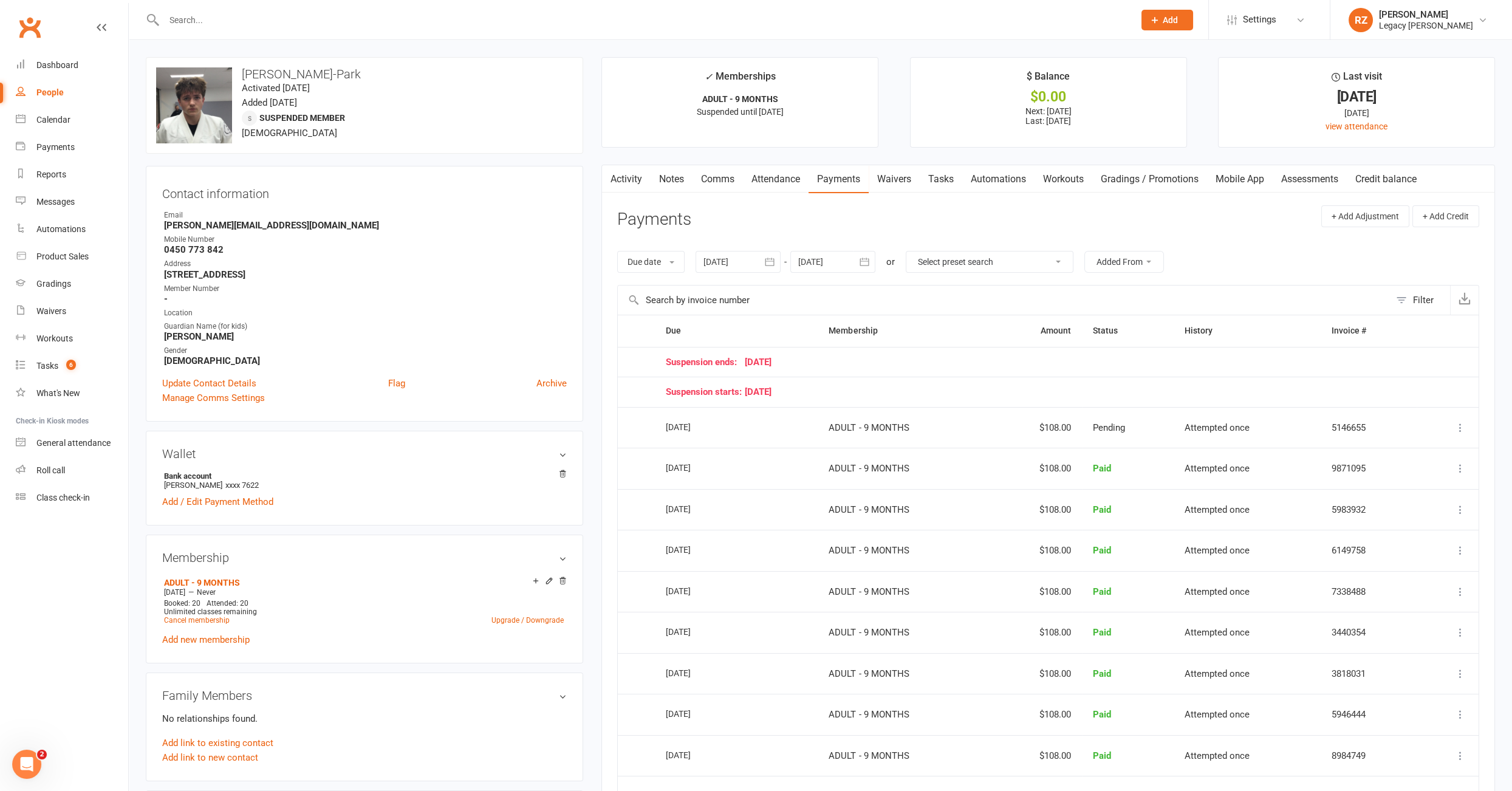
click at [892, 179] on link "Waivers" at bounding box center [893, 179] width 51 height 28
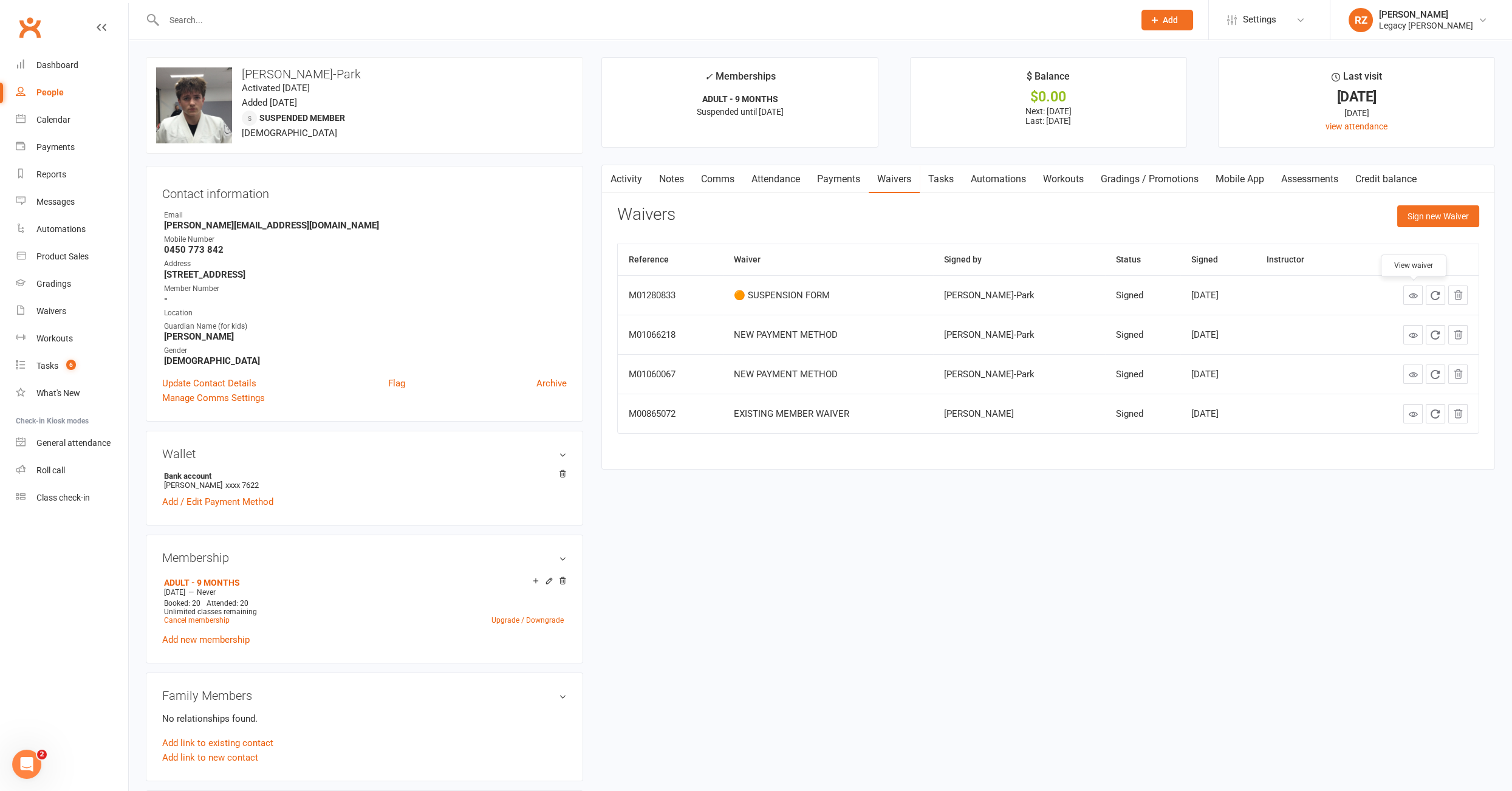
click at [1419, 294] on link at bounding box center [1413, 296] width 20 height 20
click at [614, 175] on button "button" at bounding box center [610, 179] width 15 height 27
click at [632, 176] on link "Activity" at bounding box center [626, 179] width 49 height 28
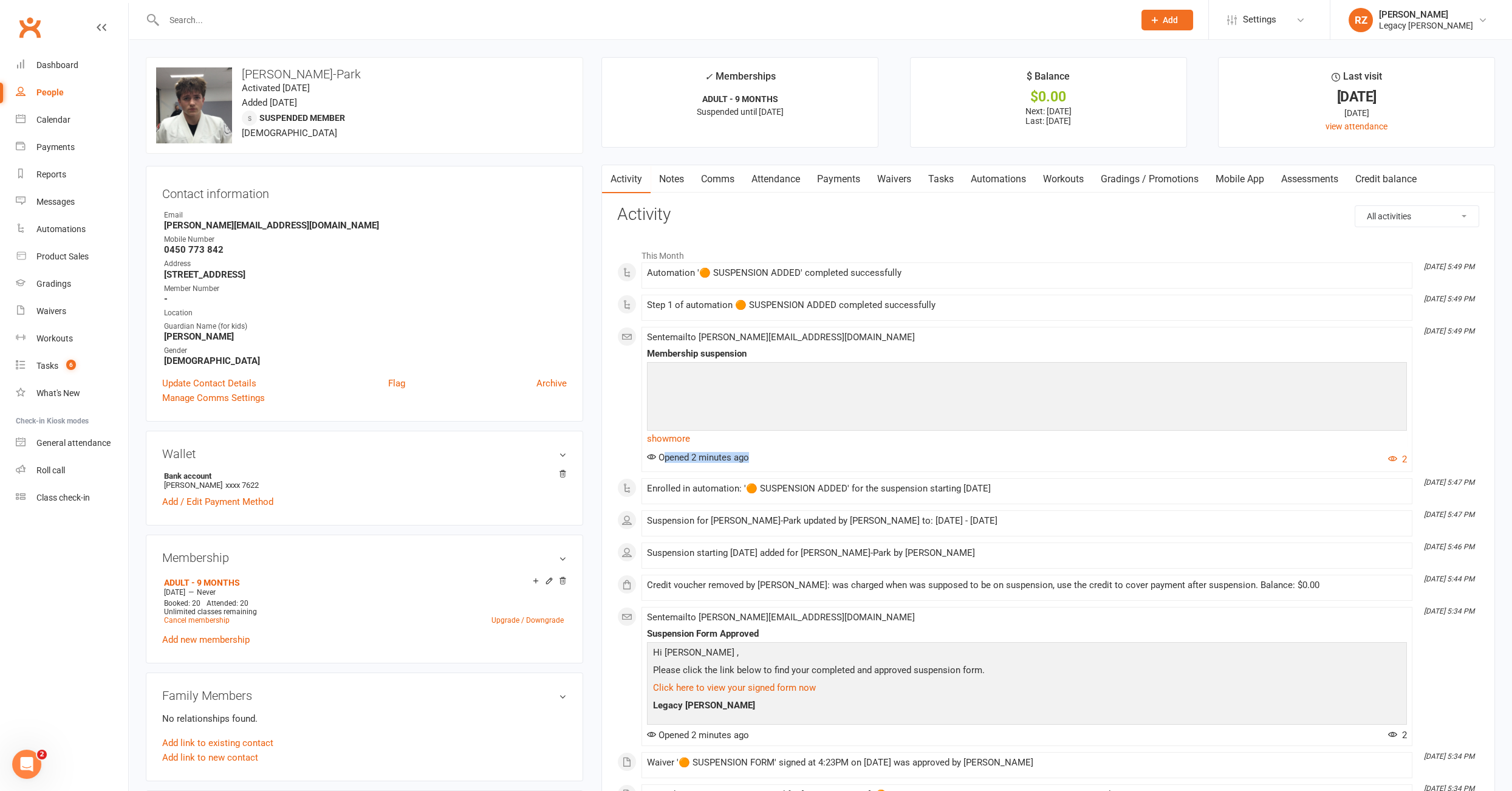
drag, startPoint x: 684, startPoint y: 456, endPoint x: 826, endPoint y: 457, distance: 142.0
click at [816, 458] on div "Opened 2 minutes ago 2" at bounding box center [1026, 459] width 759 height 14
click at [826, 457] on div "Opened 2 minutes ago 2" at bounding box center [1026, 459] width 759 height 14
click at [46, 148] on div "Payments" at bounding box center [55, 147] width 38 height 10
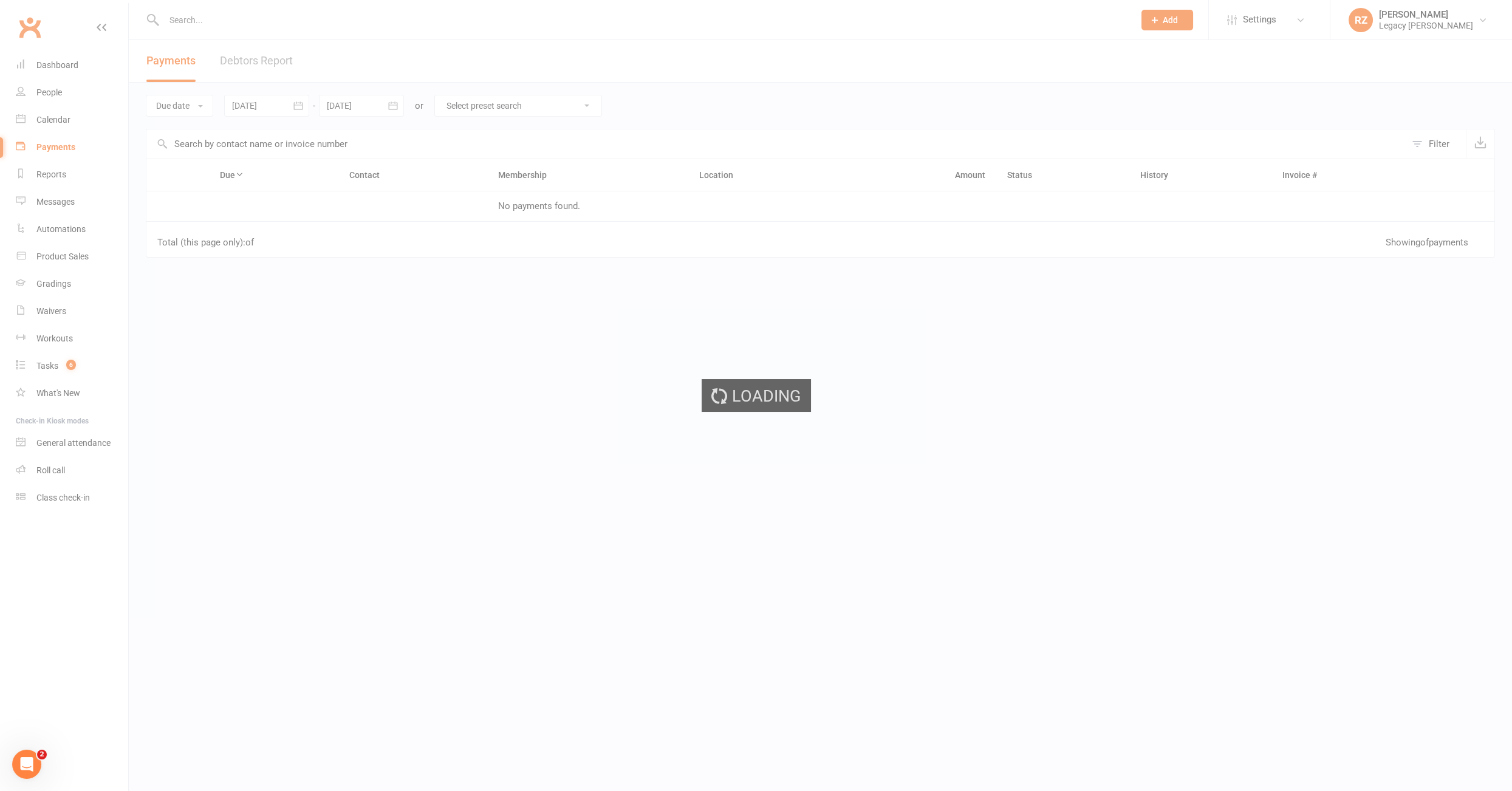
click at [254, 59] on div "Loading" at bounding box center [756, 396] width 1512 height 791
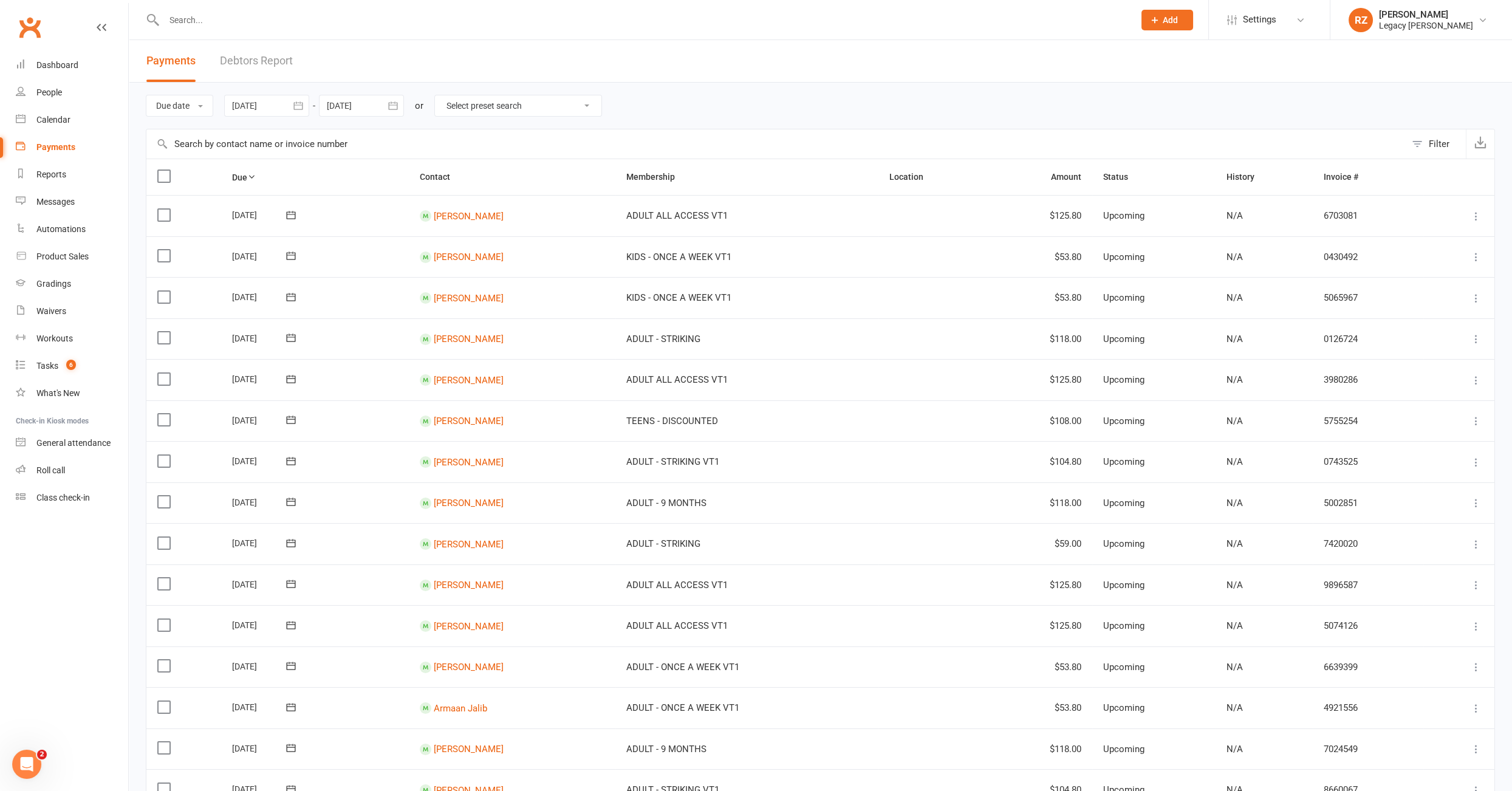
click at [256, 62] on link "Debtors Report" at bounding box center [256, 61] width 73 height 42
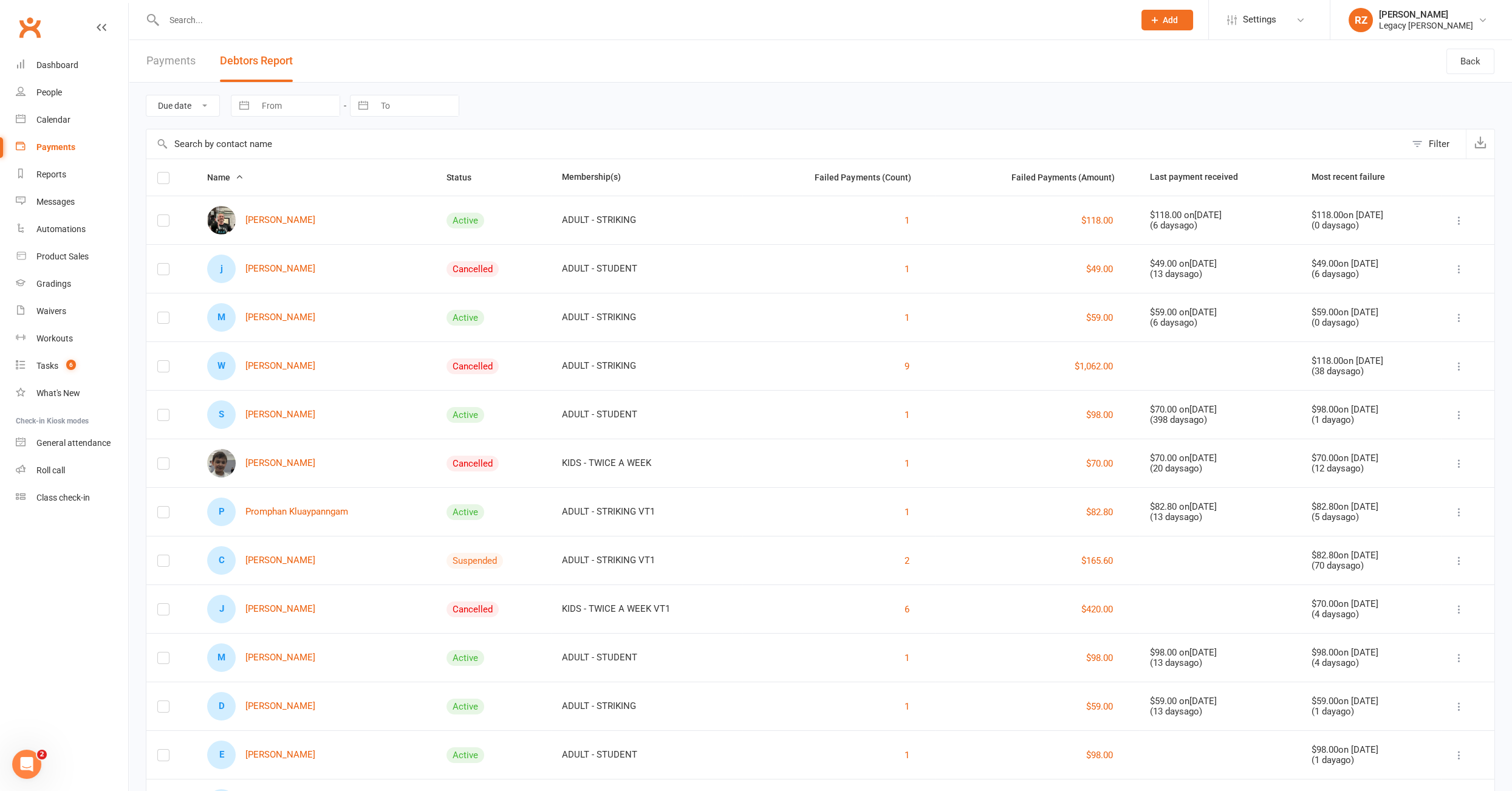
scroll to position [66, 0]
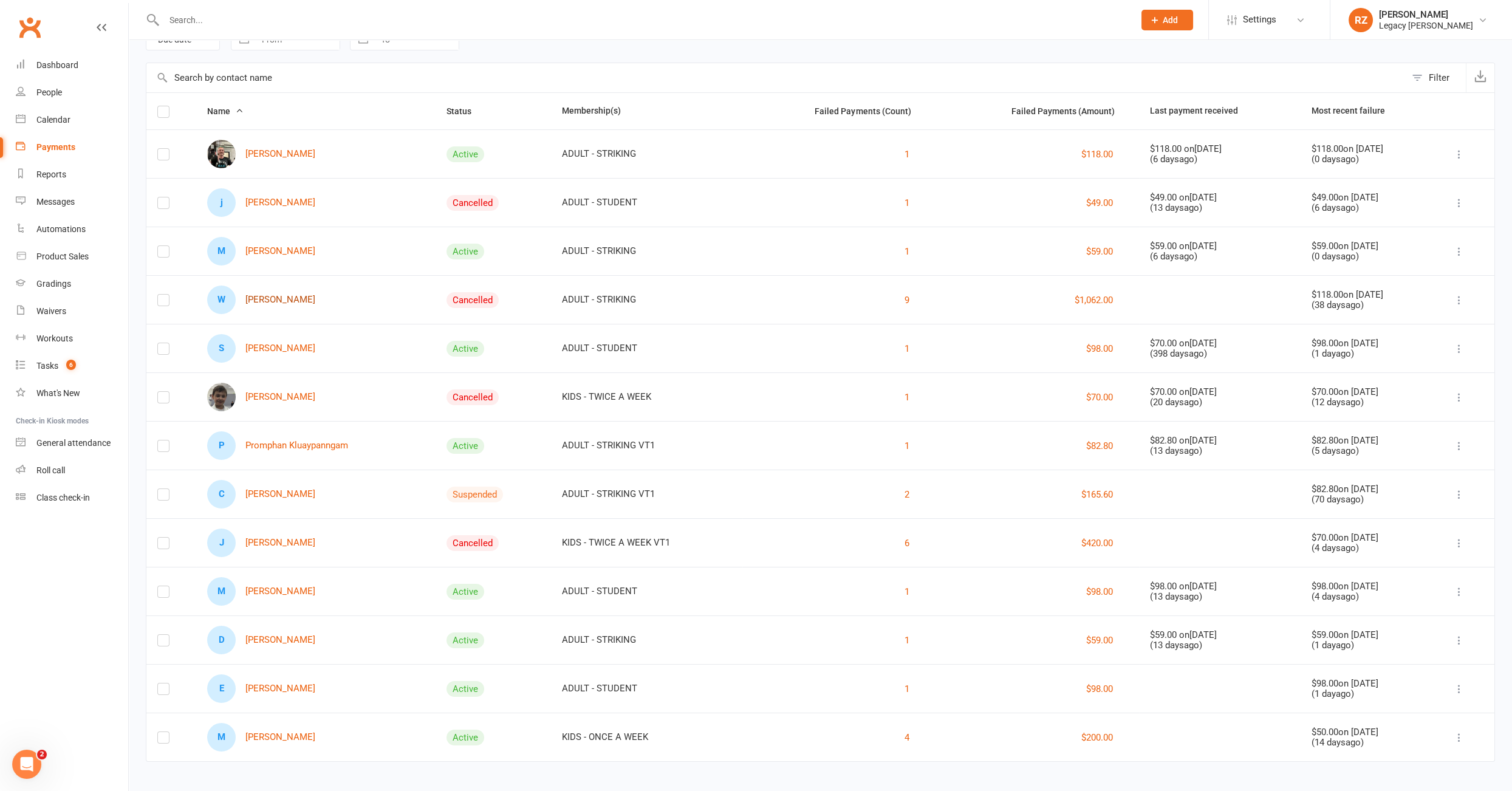
click at [274, 294] on link "W [PERSON_NAME]" at bounding box center [261, 300] width 108 height 29
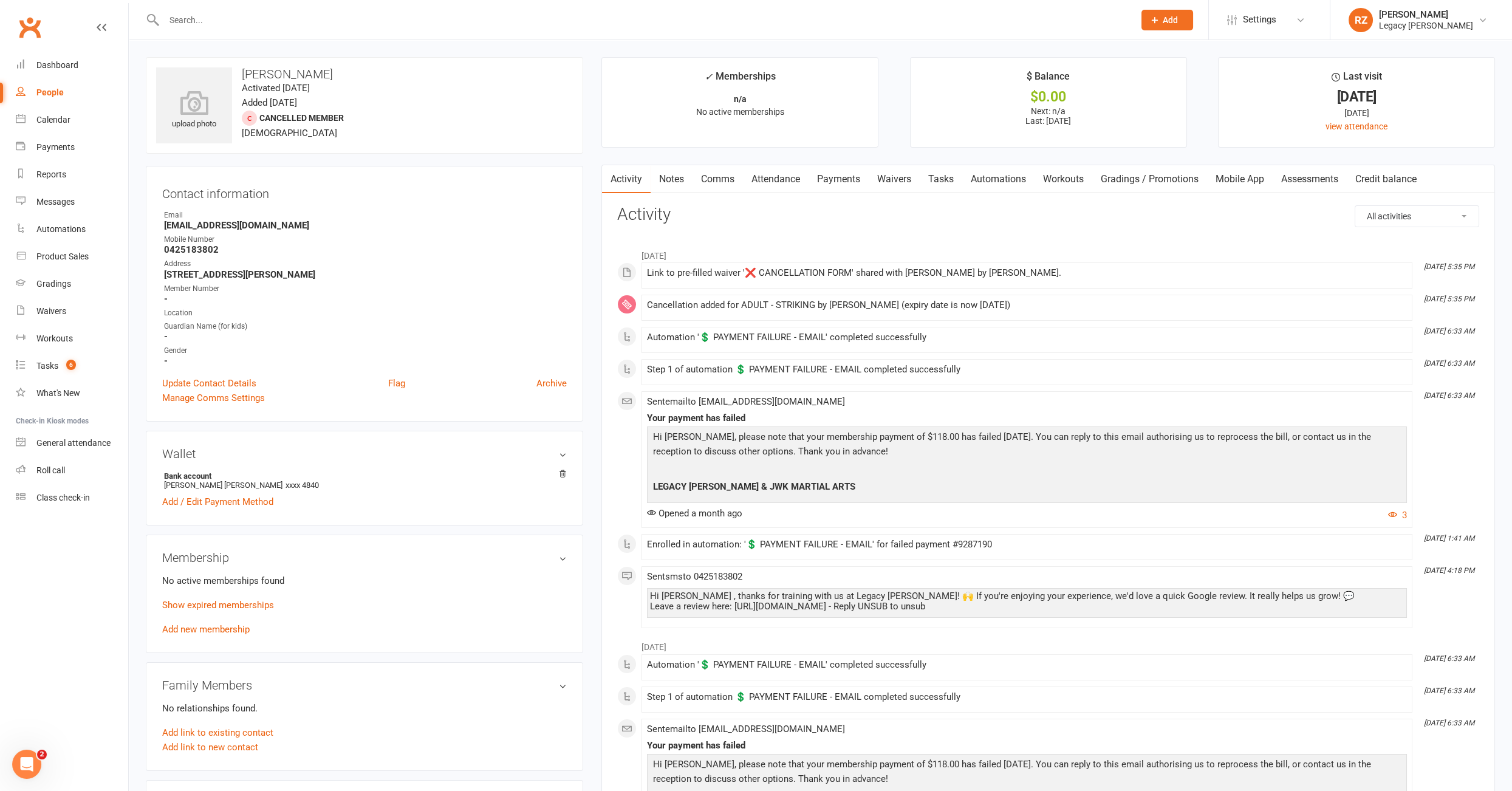
click at [826, 176] on link "Payments" at bounding box center [838, 179] width 60 height 28
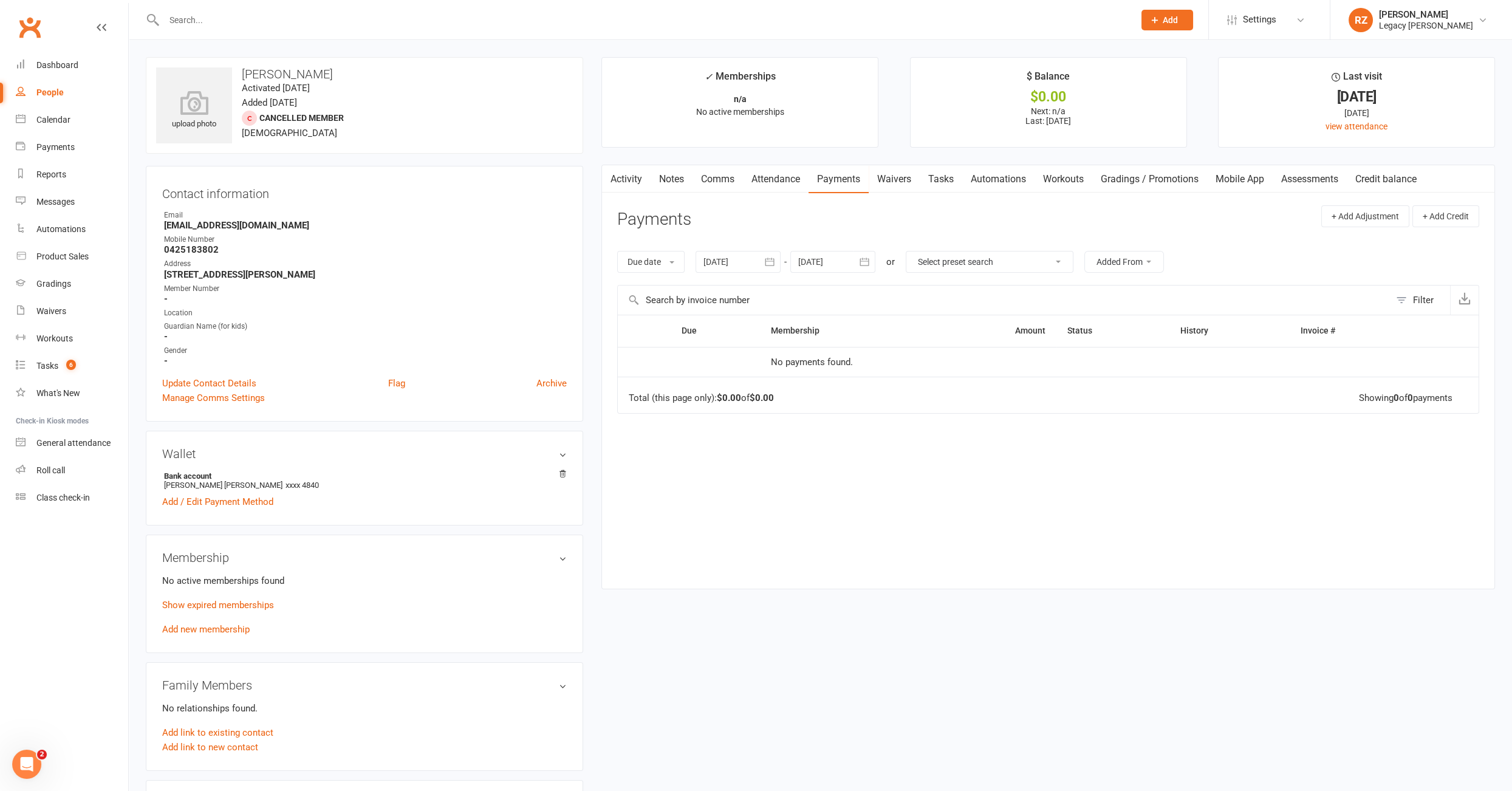
click at [737, 256] on div at bounding box center [738, 262] width 85 height 22
click at [727, 261] on div at bounding box center [738, 262] width 85 height 22
click at [712, 287] on icon "button" at bounding box center [714, 291] width 8 height 10
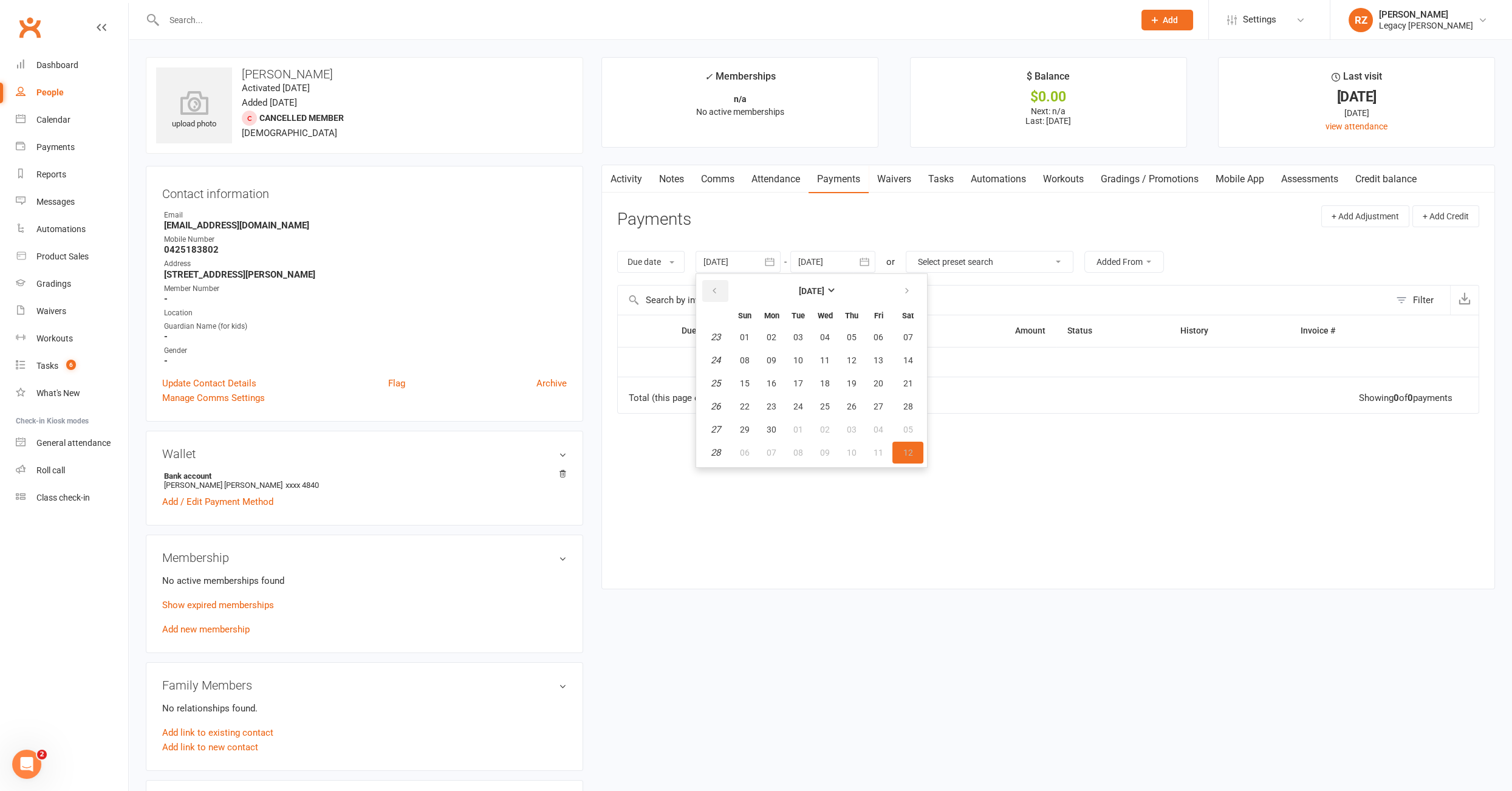
click at [712, 287] on icon "button" at bounding box center [714, 291] width 8 height 10
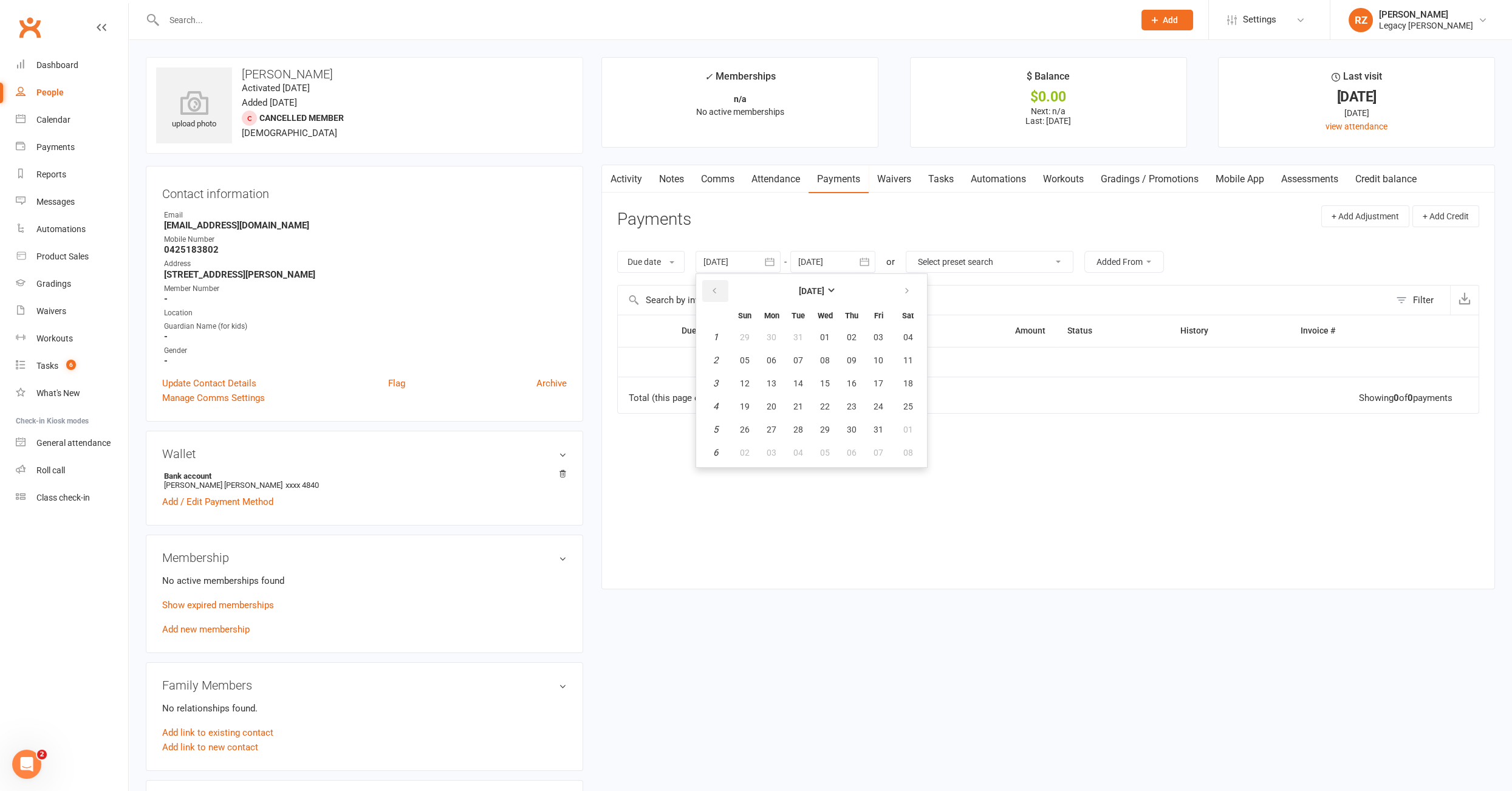
click at [712, 287] on icon "button" at bounding box center [714, 291] width 8 height 10
click at [745, 361] on span "06" at bounding box center [744, 360] width 10 height 10
type input "[DATE]"
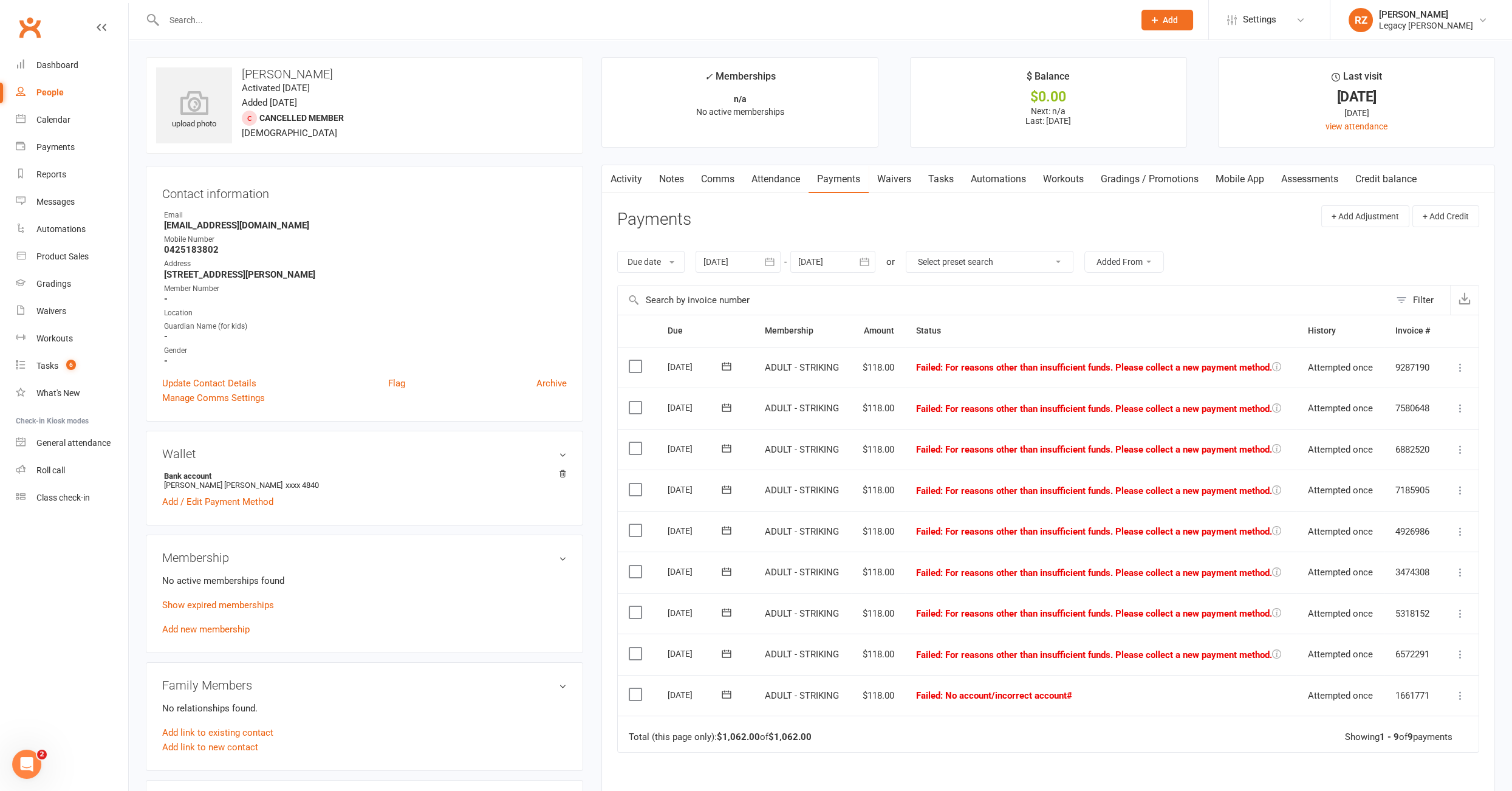
click at [788, 178] on link "Attendance" at bounding box center [775, 179] width 65 height 28
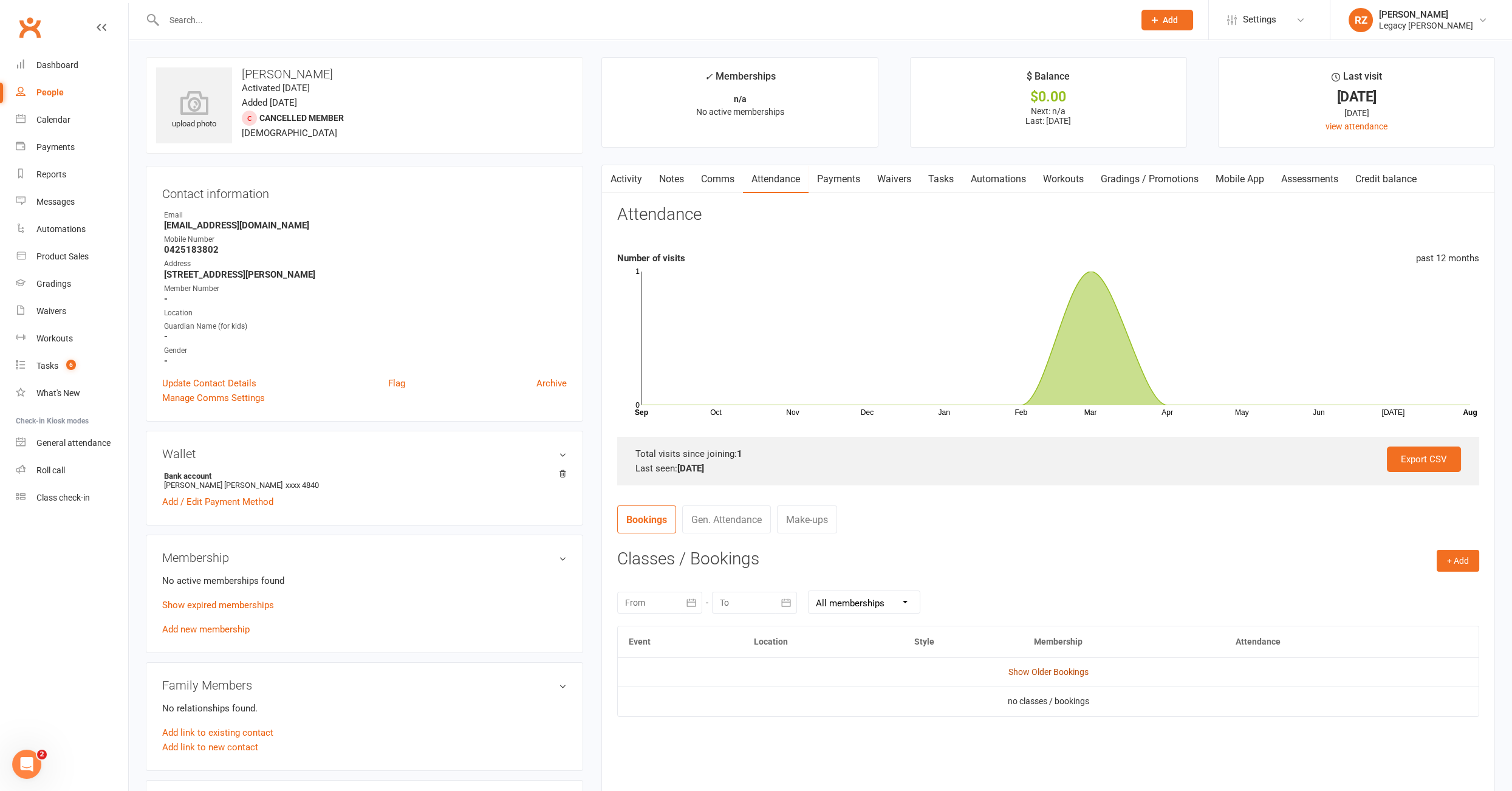
click at [1057, 671] on link "Show Older Bookings" at bounding box center [1048, 672] width 80 height 10
click at [844, 177] on link "Payments" at bounding box center [838, 179] width 60 height 28
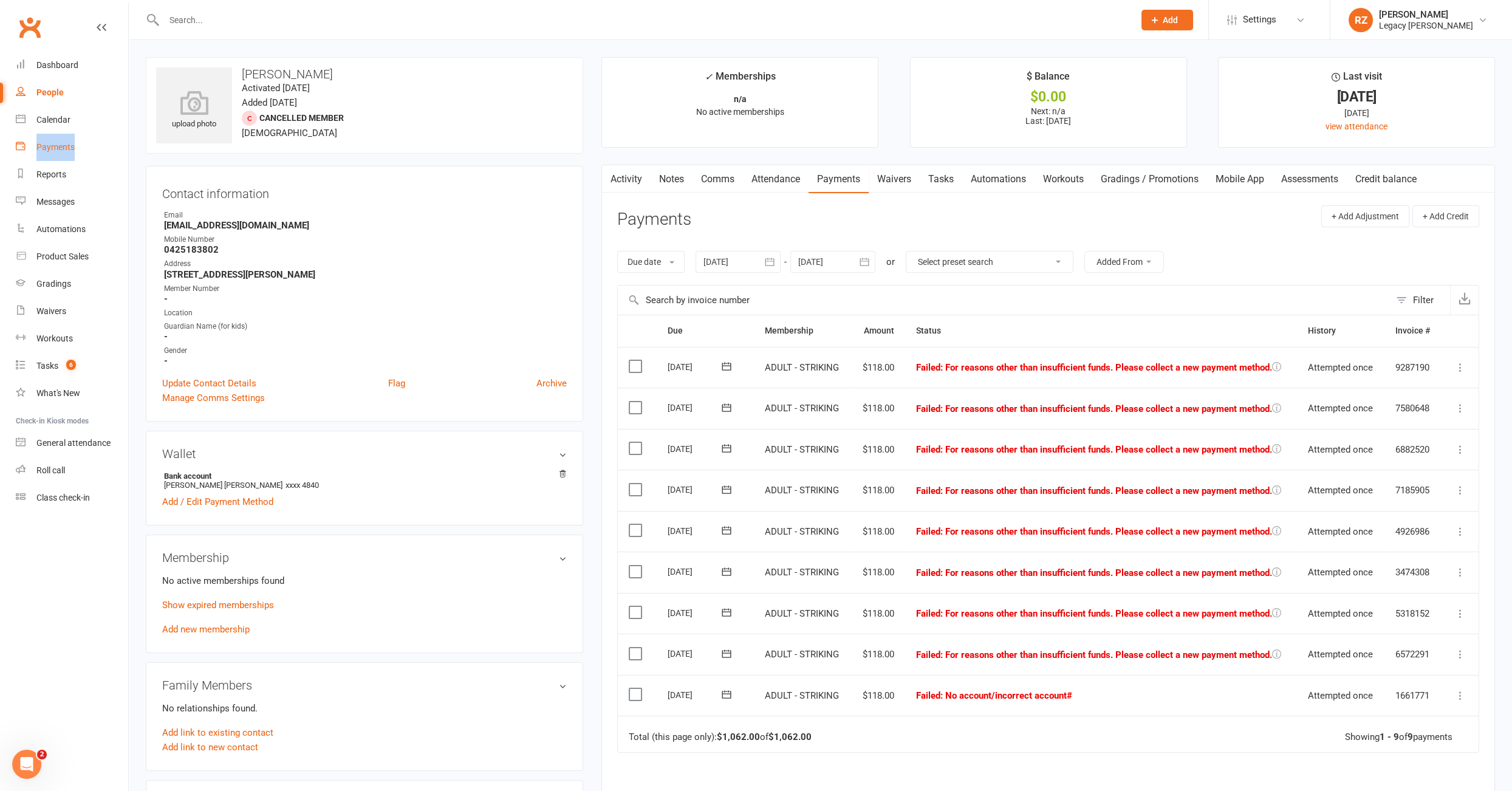
click at [48, 149] on div "Payments" at bounding box center [55, 147] width 38 height 10
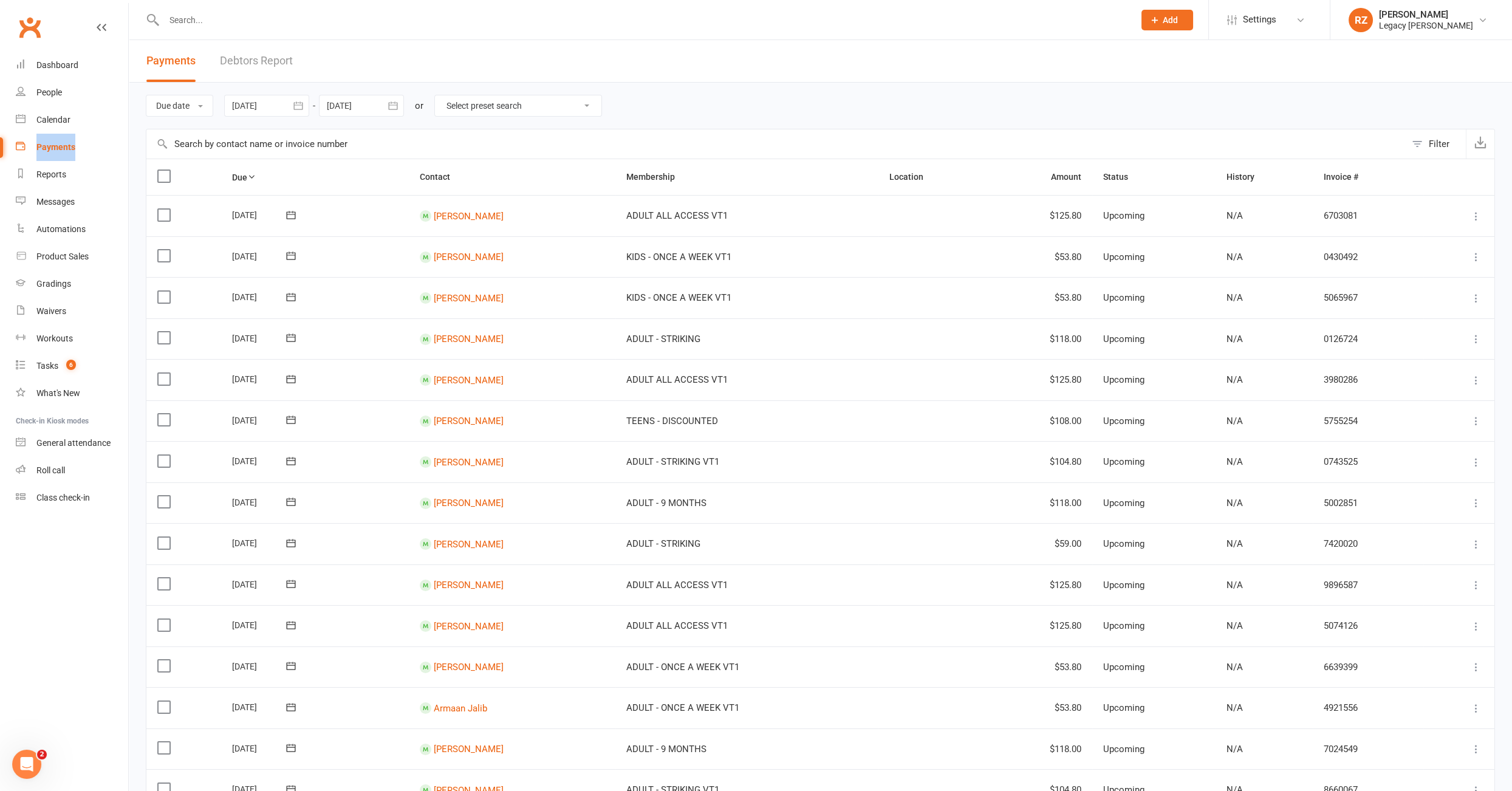
click at [255, 56] on link "Debtors Report" at bounding box center [256, 61] width 73 height 42
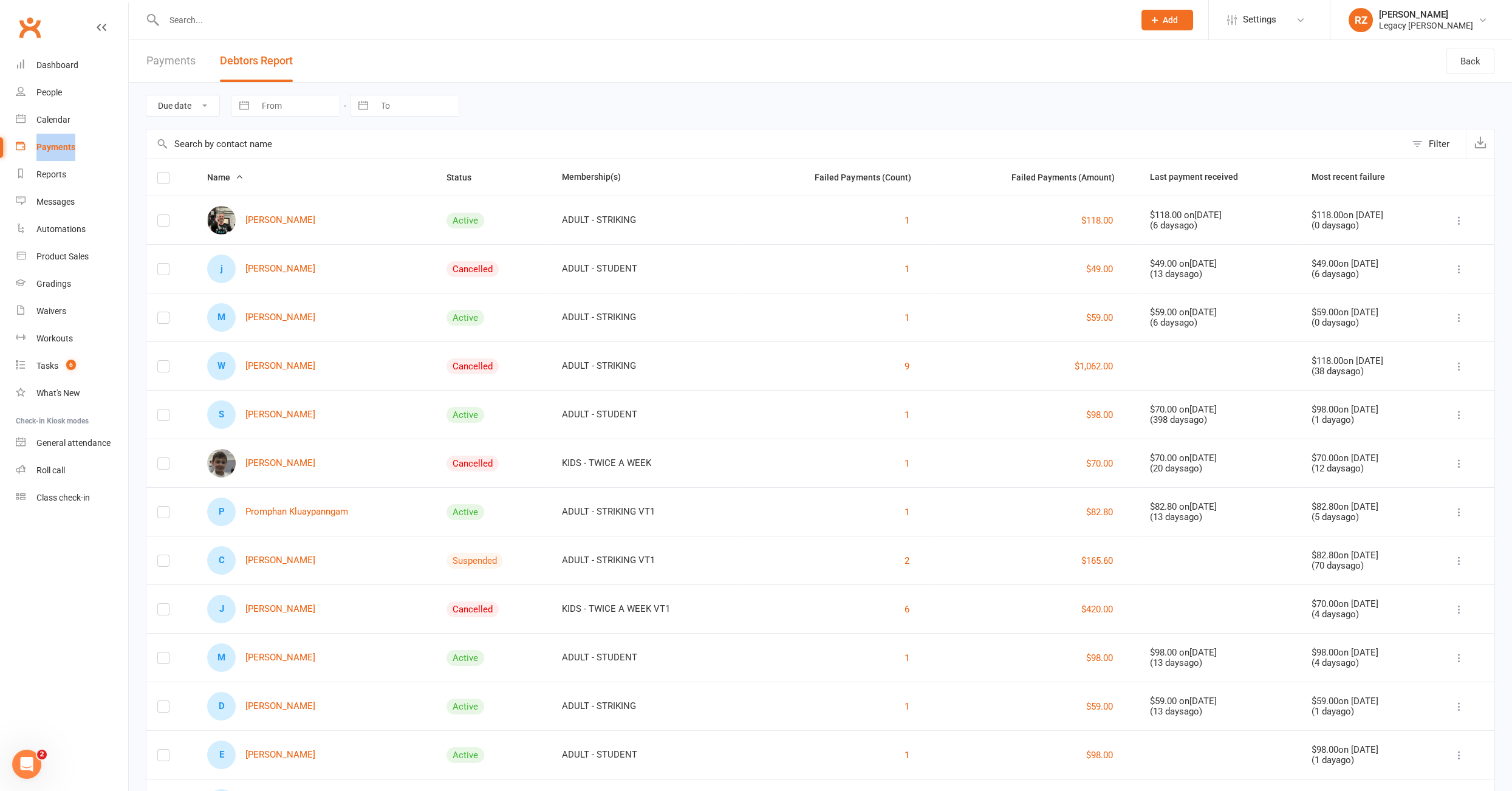
scroll to position [66, 0]
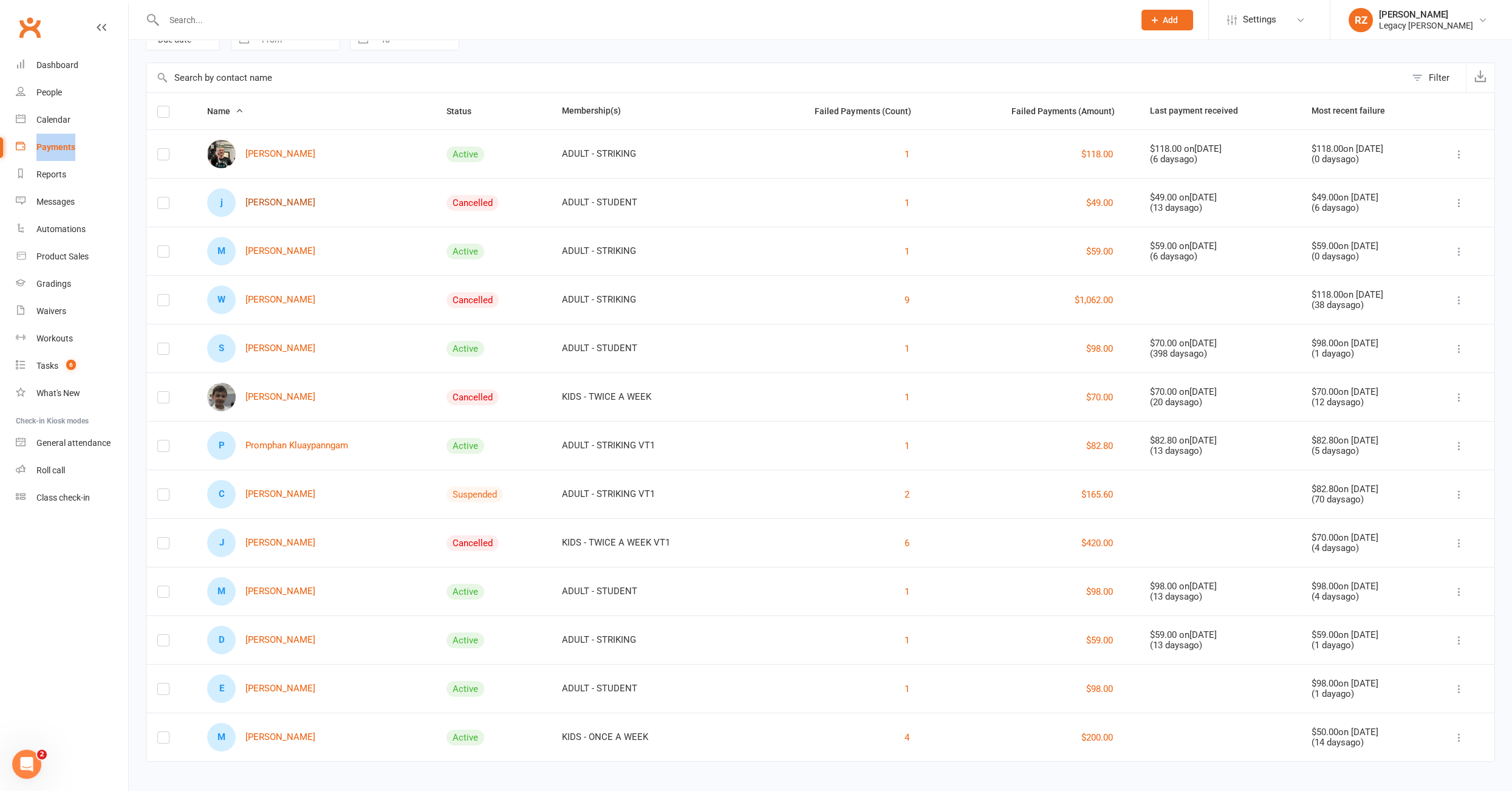
click at [272, 205] on link "j joe cahill" at bounding box center [261, 203] width 108 height 29
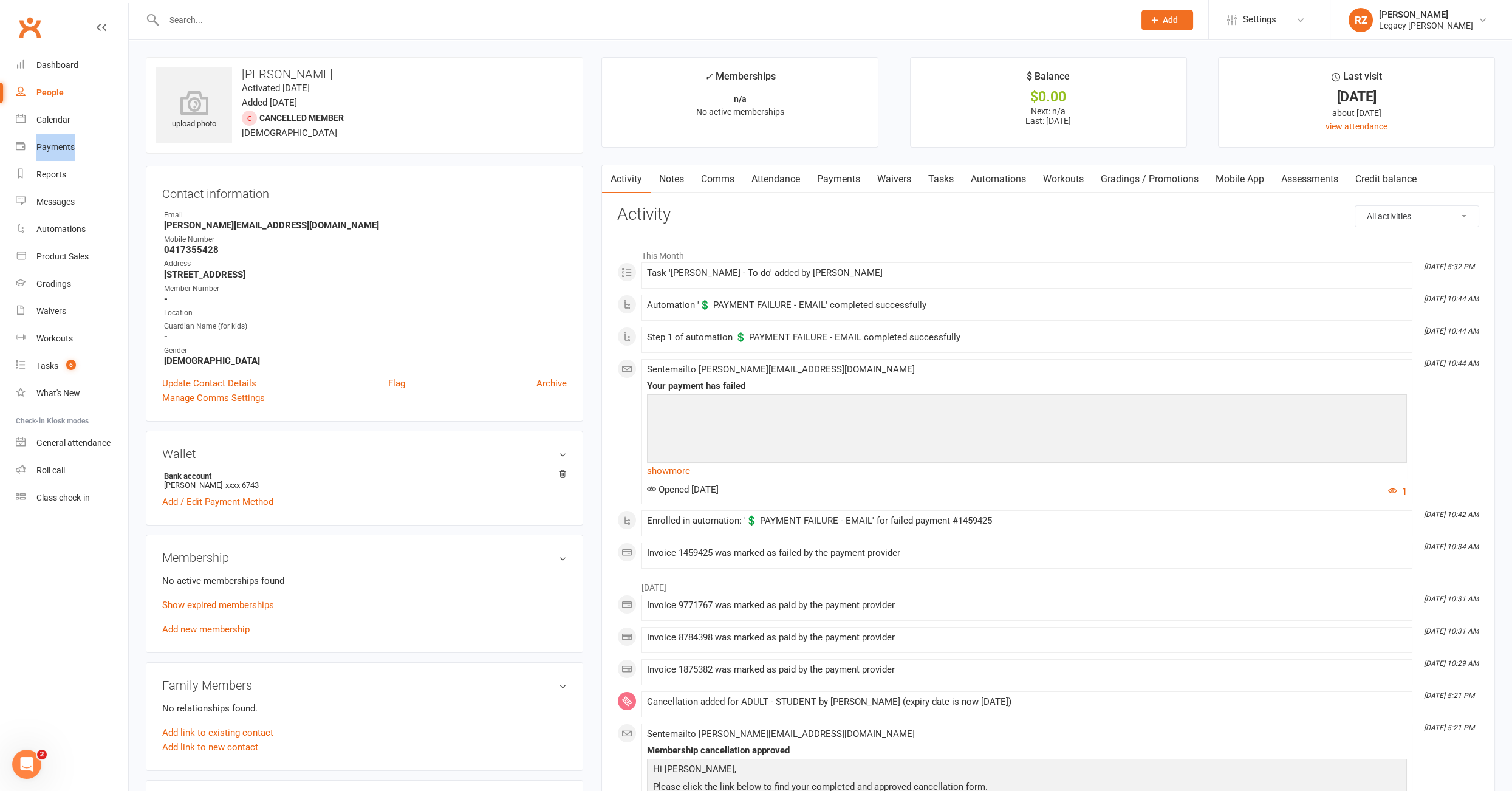
click at [837, 178] on link "Payments" at bounding box center [838, 179] width 60 height 28
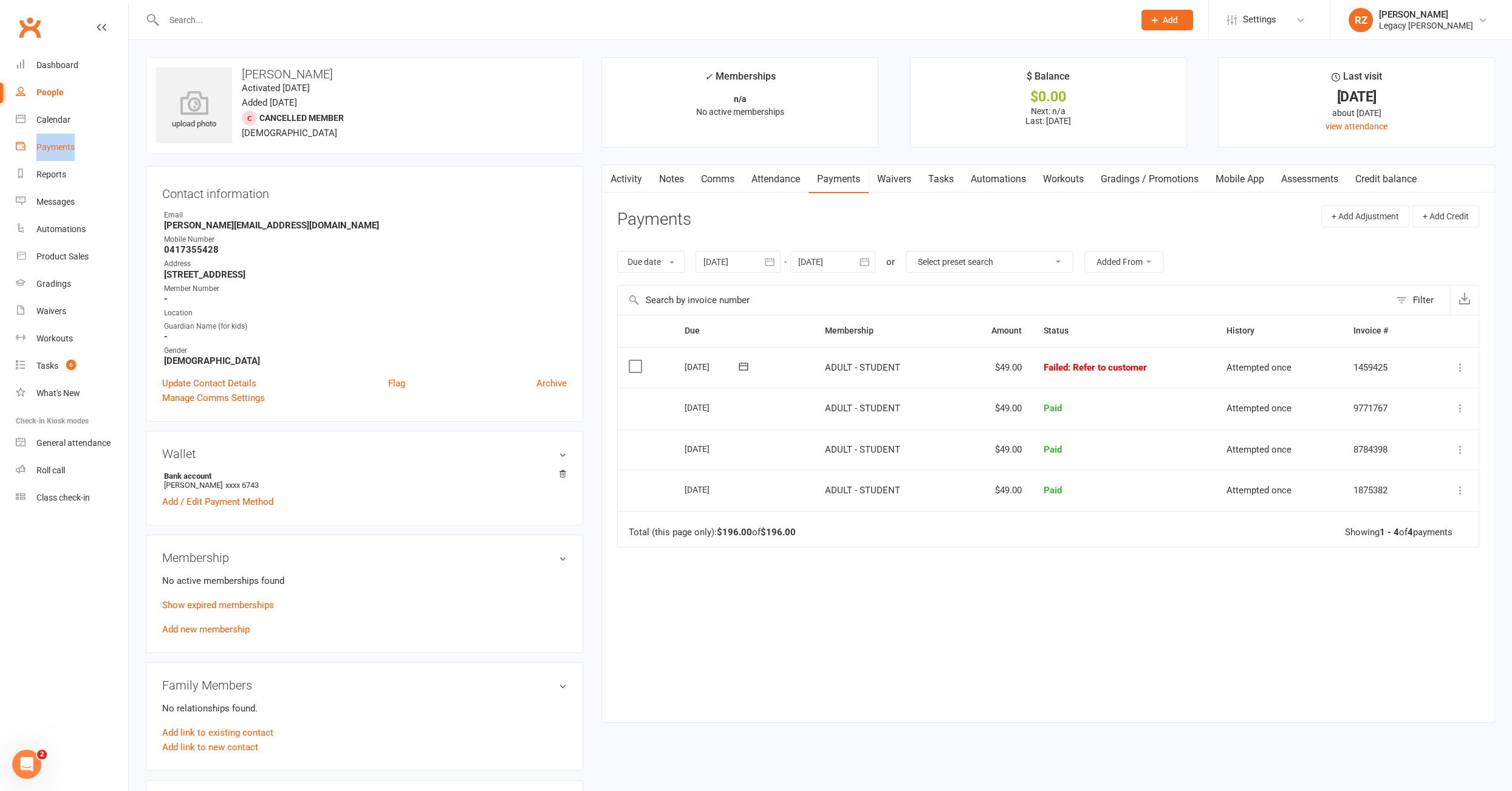
click at [59, 147] on div "Payments" at bounding box center [55, 147] width 38 height 10
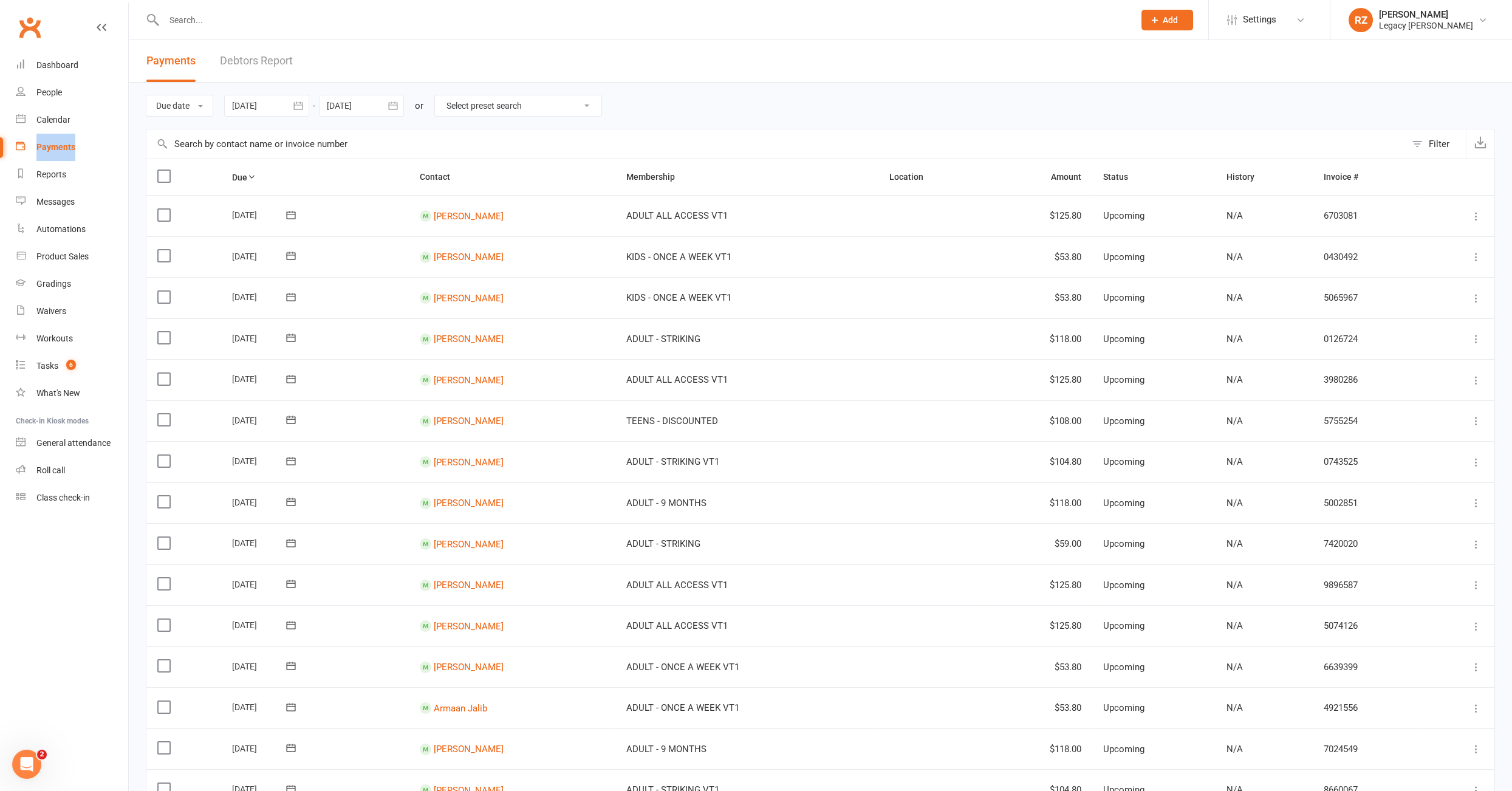
click at [240, 68] on link "Debtors Report" at bounding box center [256, 61] width 73 height 42
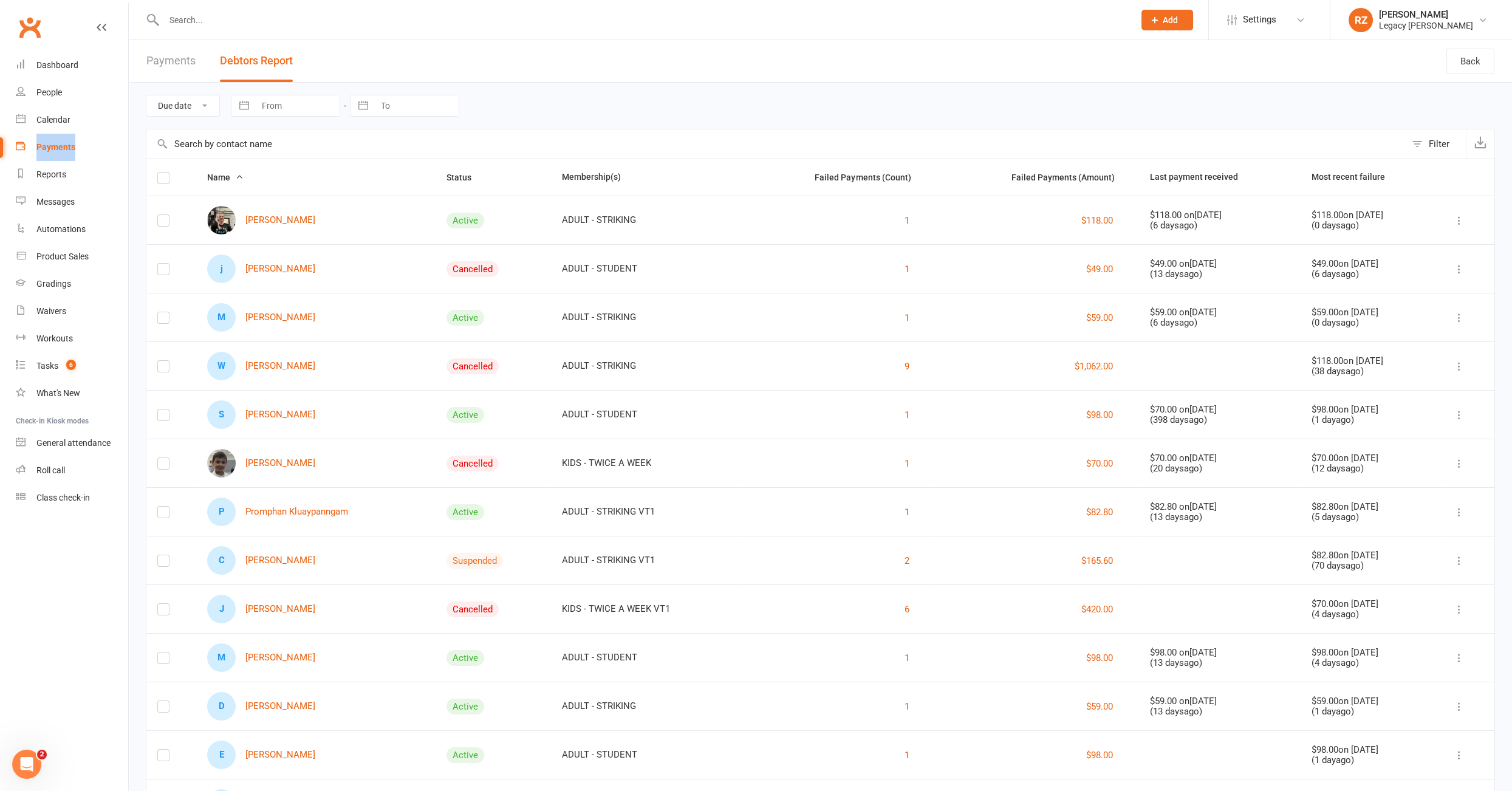
scroll to position [66, 0]
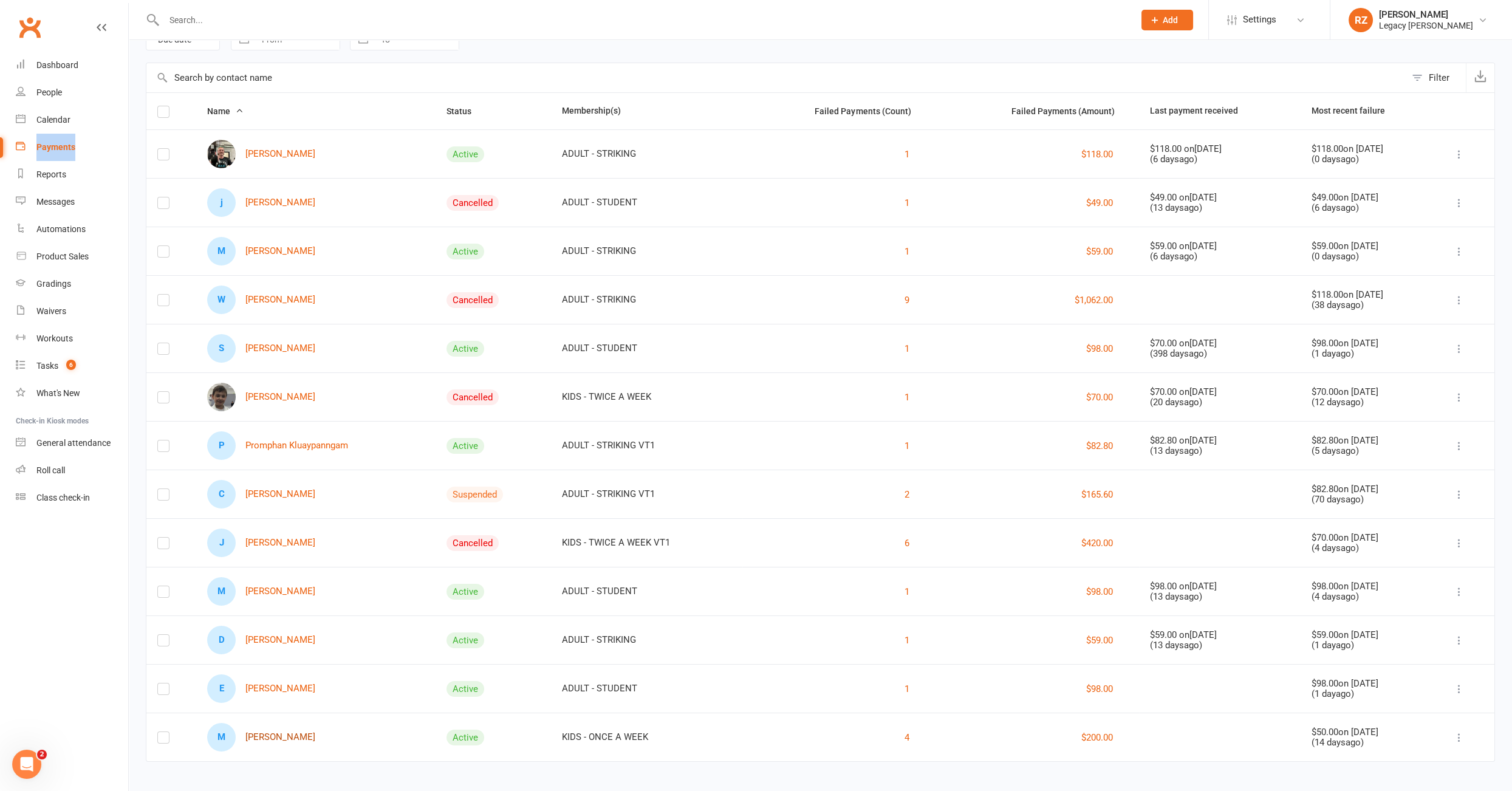
click at [280, 736] on link "M Miranda Zhang" at bounding box center [261, 738] width 108 height 29
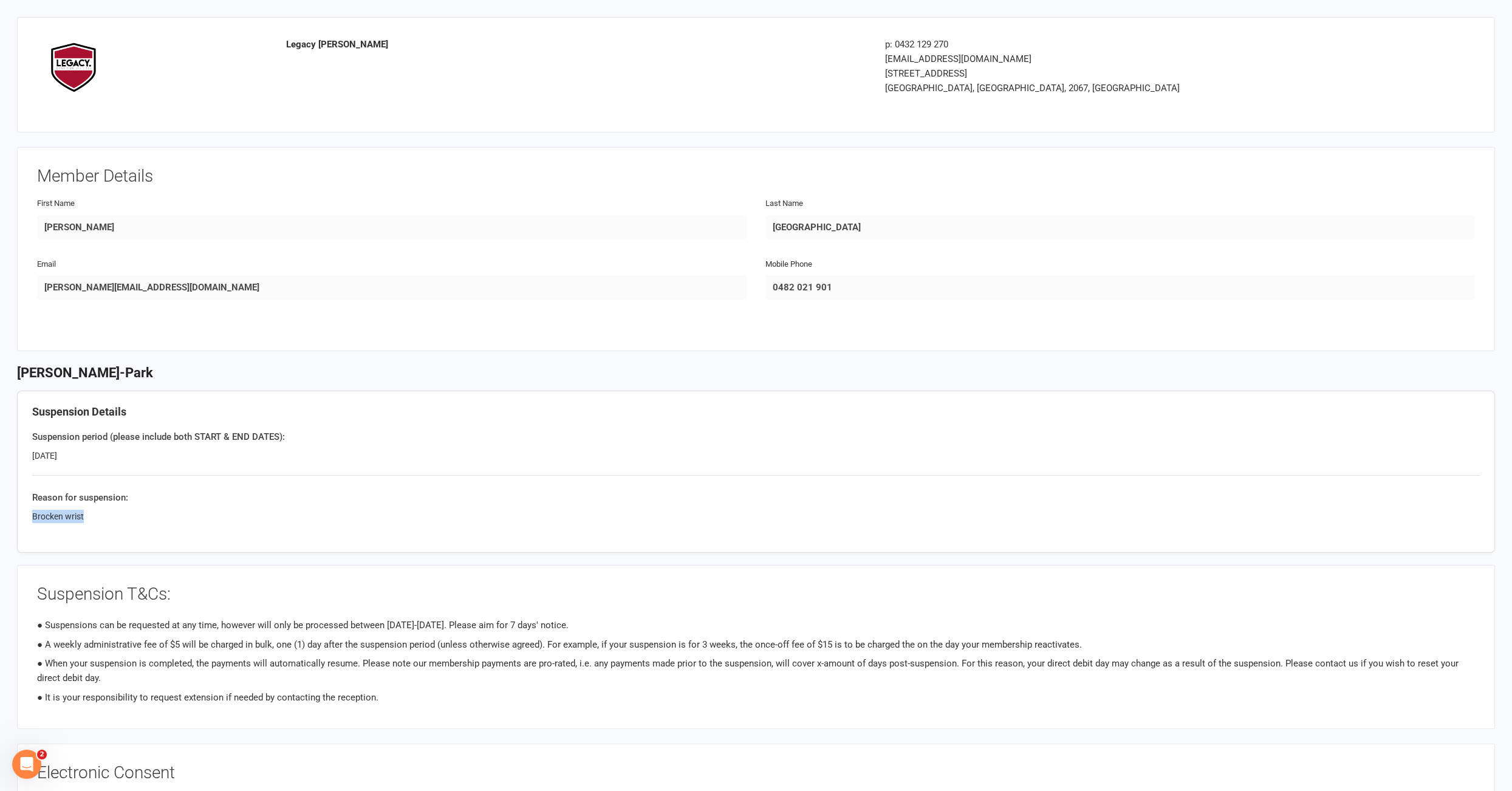
drag, startPoint x: 27, startPoint y: 518, endPoint x: 100, endPoint y: 518, distance: 73.0
click at [86, 519] on div "Suspension Details Suspension period (please include both START & END DATES): 1…" at bounding box center [756, 472] width 1478 height 163
click at [195, 530] on div "Suspension Details Suspension period (please include both START & END DATES): 1…" at bounding box center [756, 472] width 1478 height 163
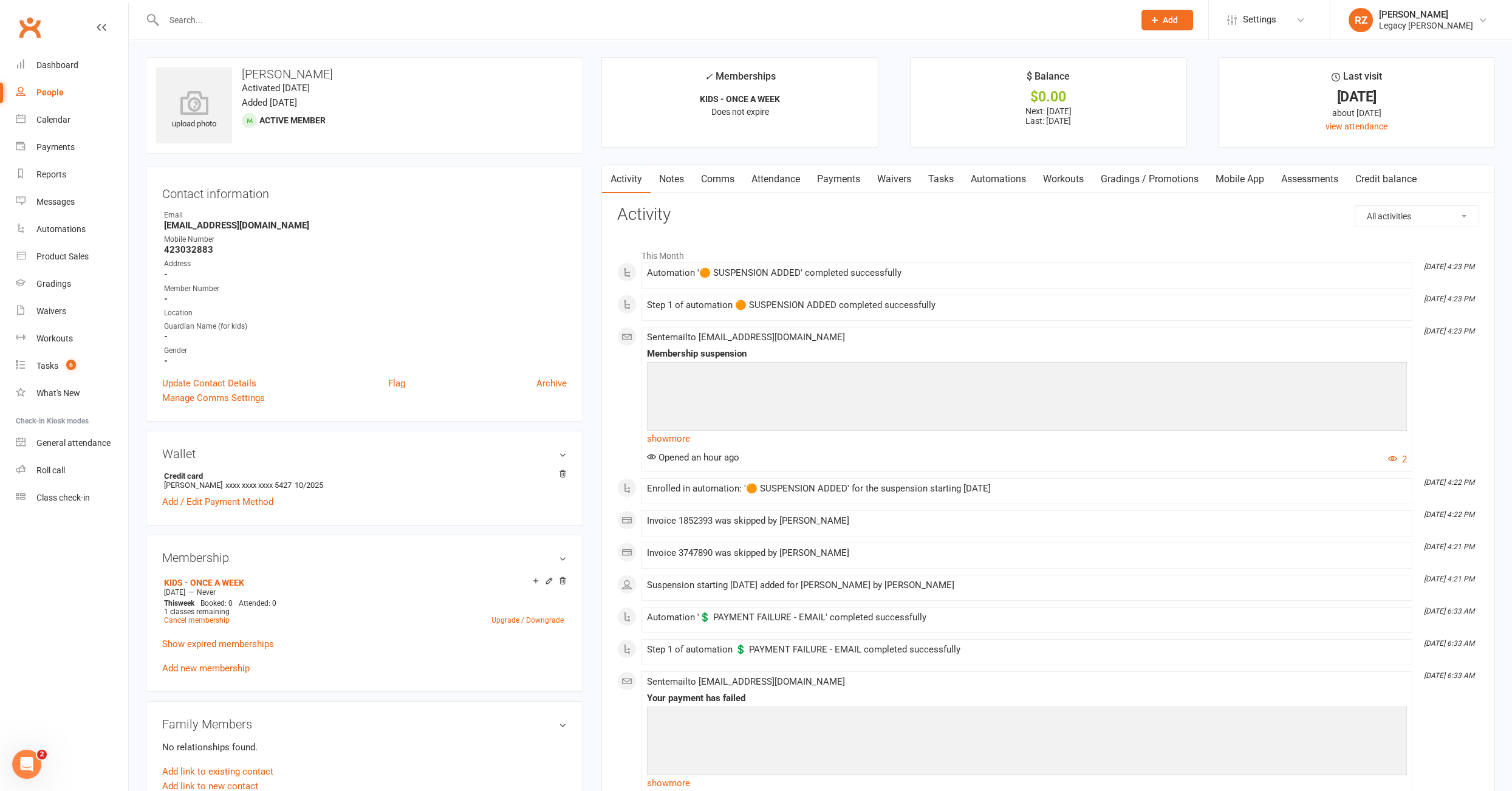
click at [827, 179] on link "Payments" at bounding box center [838, 179] width 60 height 28
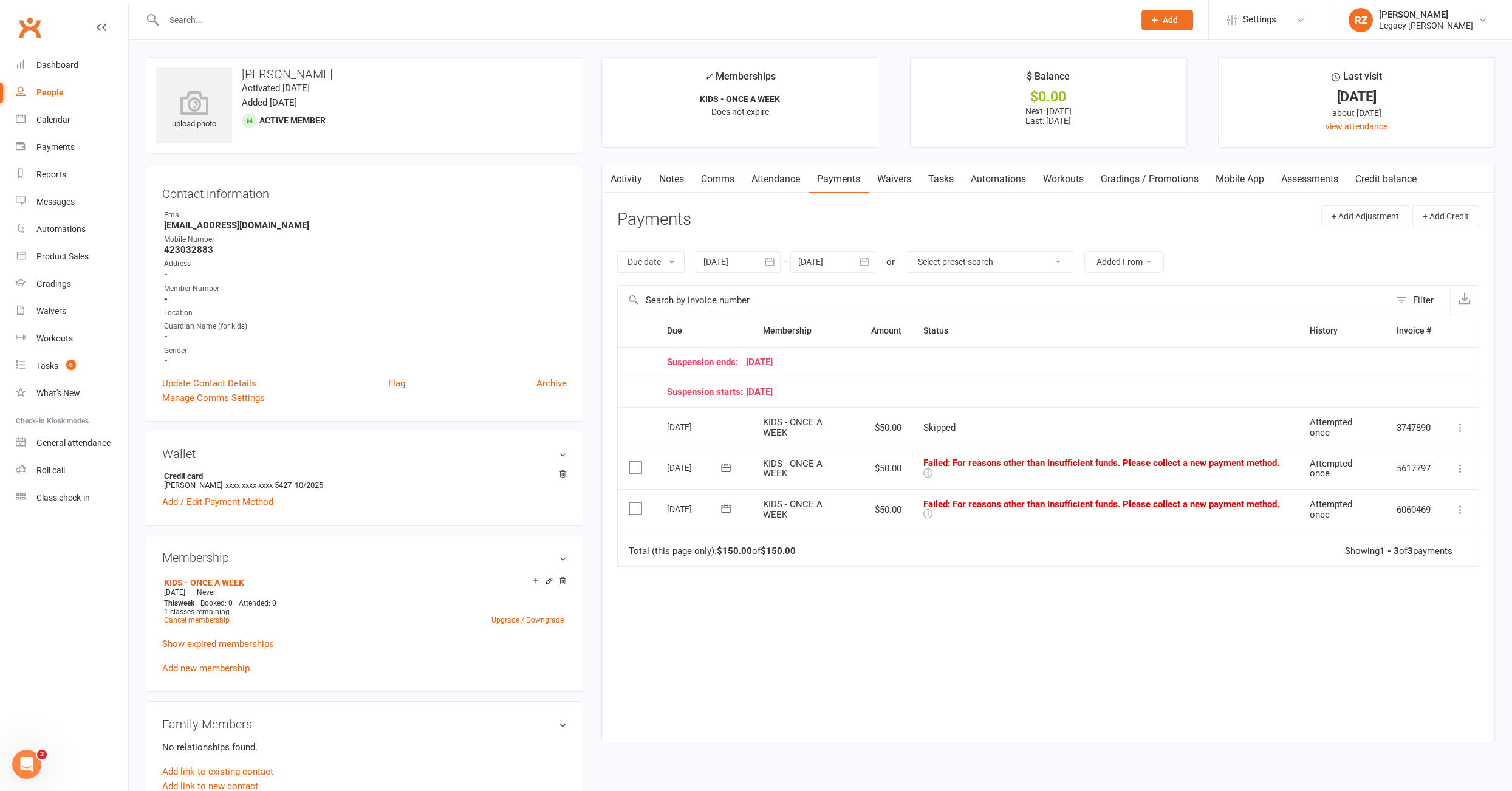
click at [727, 261] on div at bounding box center [738, 262] width 85 height 22
click at [707, 285] on button "button" at bounding box center [715, 291] width 26 height 22
click at [736, 364] on button "06" at bounding box center [745, 360] width 26 height 22
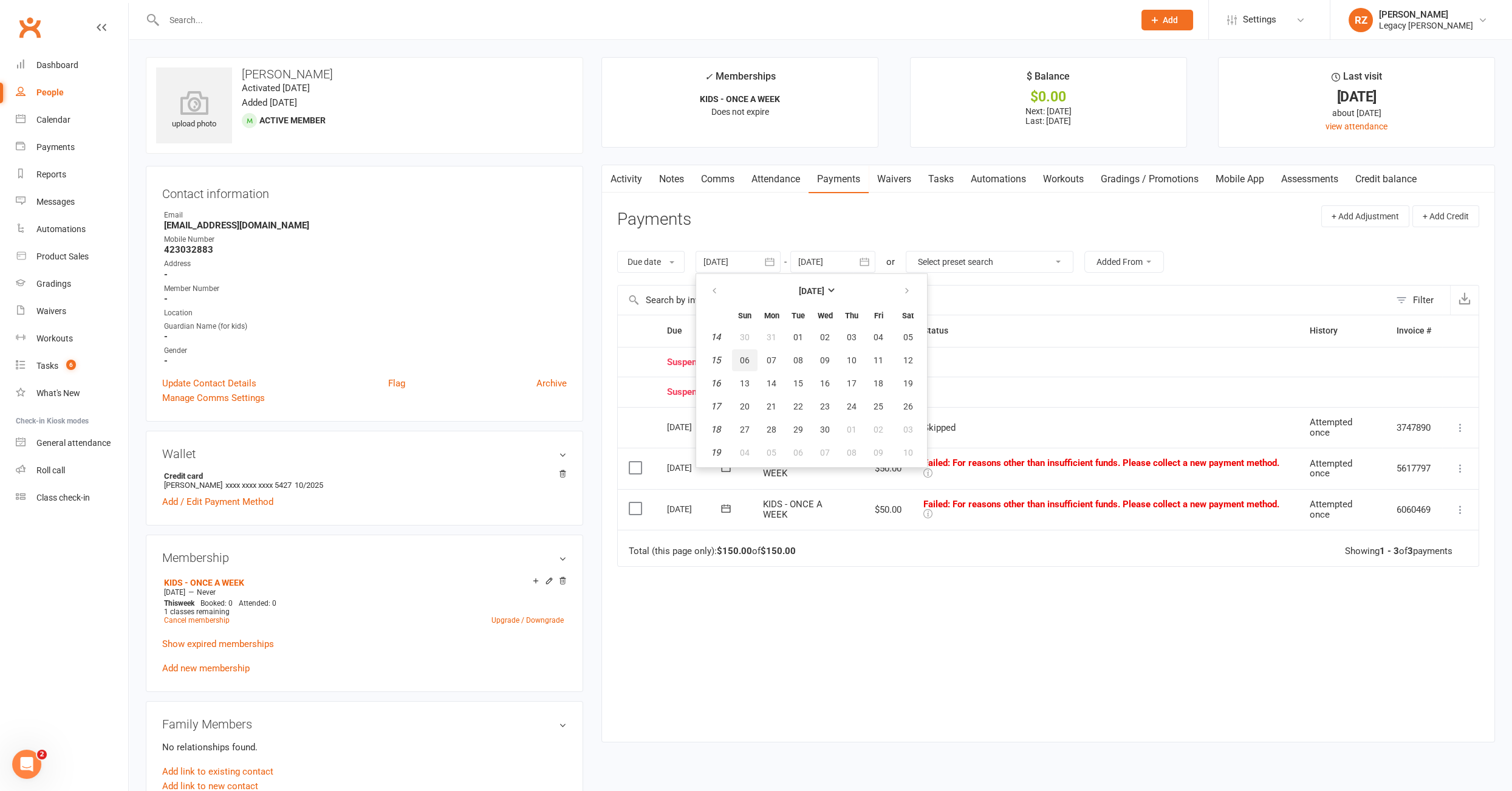
type input "06 Apr 2025"
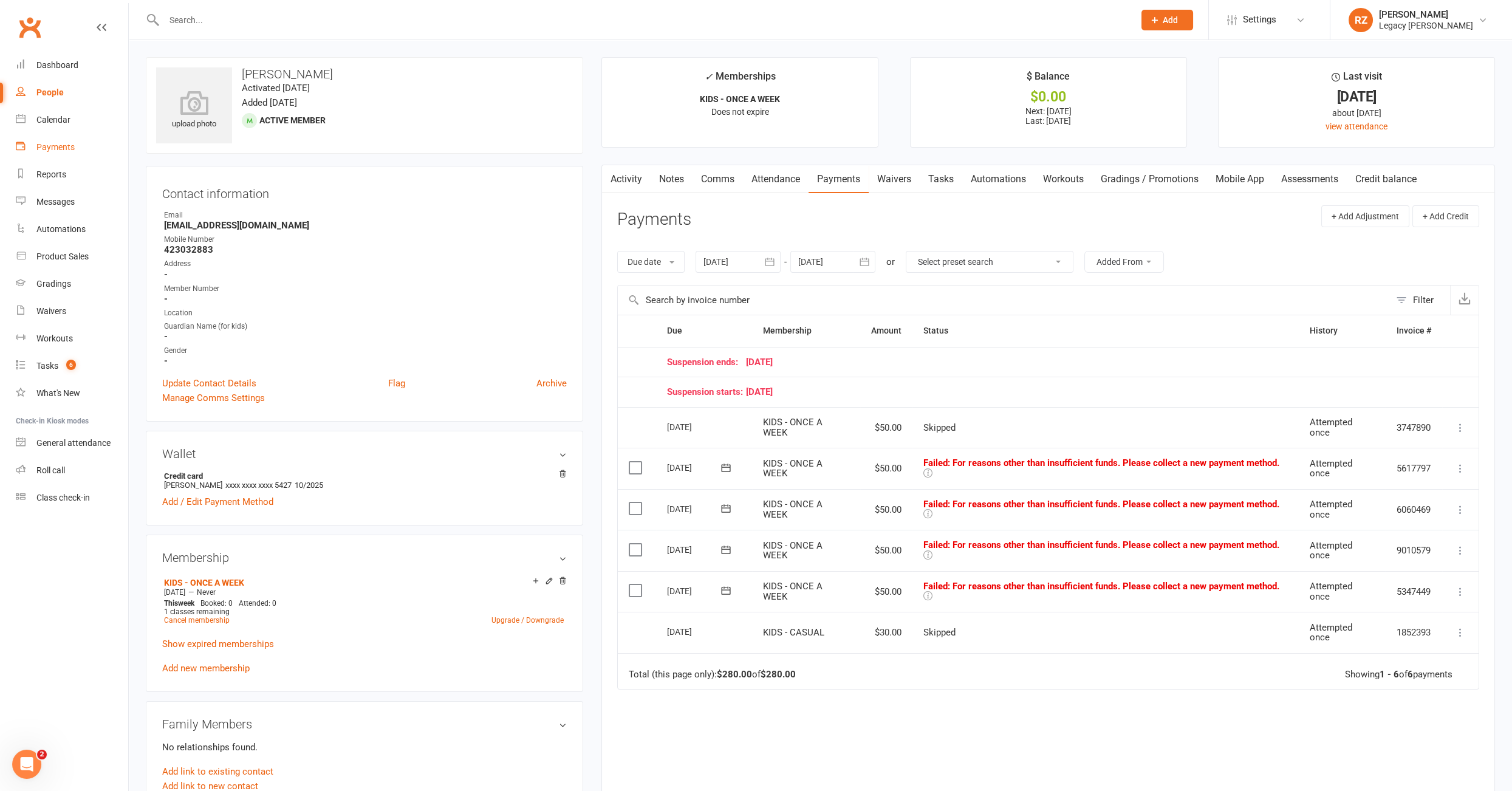
click at [50, 152] on div "Payments" at bounding box center [55, 147] width 38 height 10
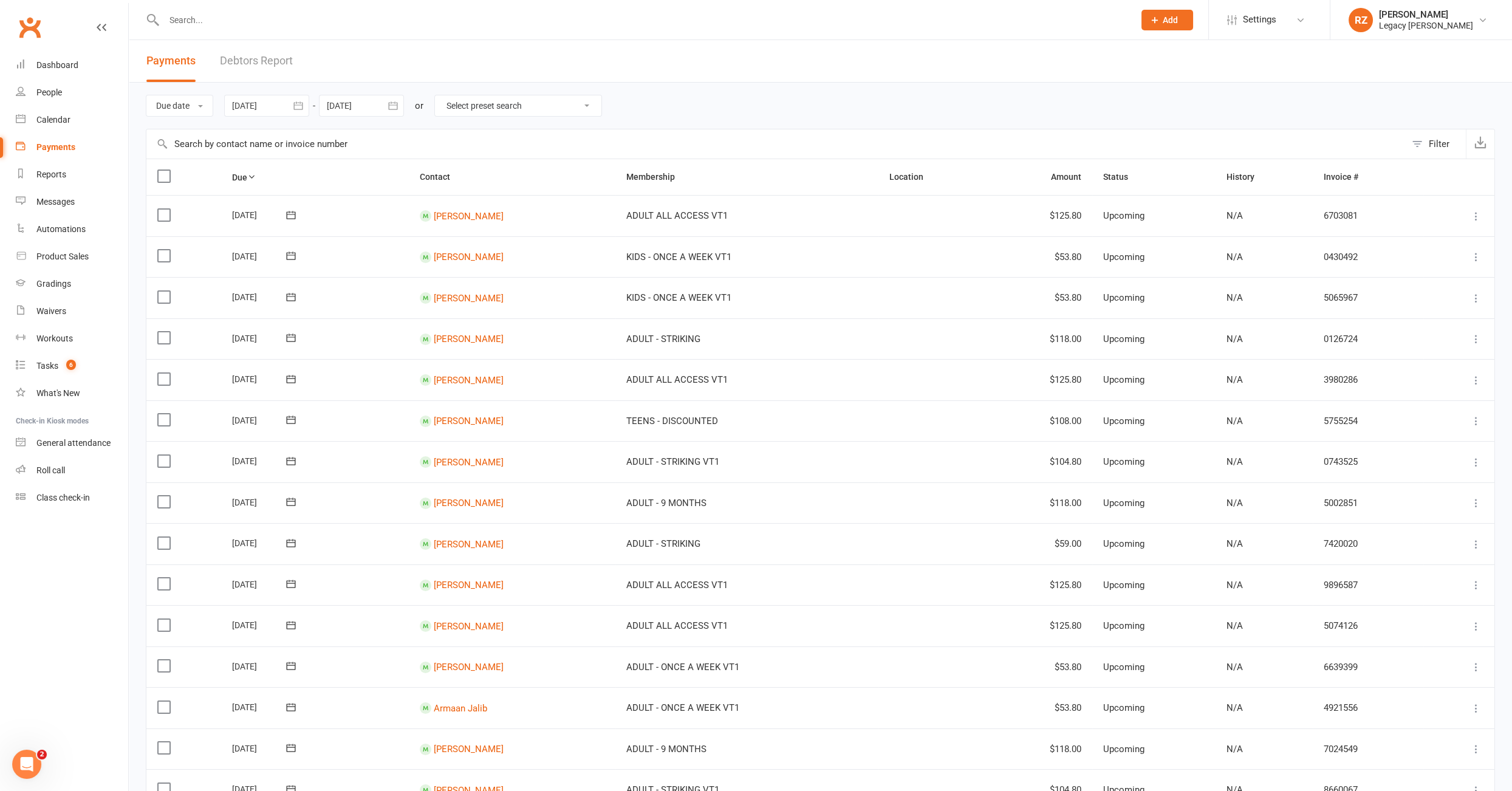
click at [252, 50] on link "Debtors Report" at bounding box center [256, 61] width 73 height 42
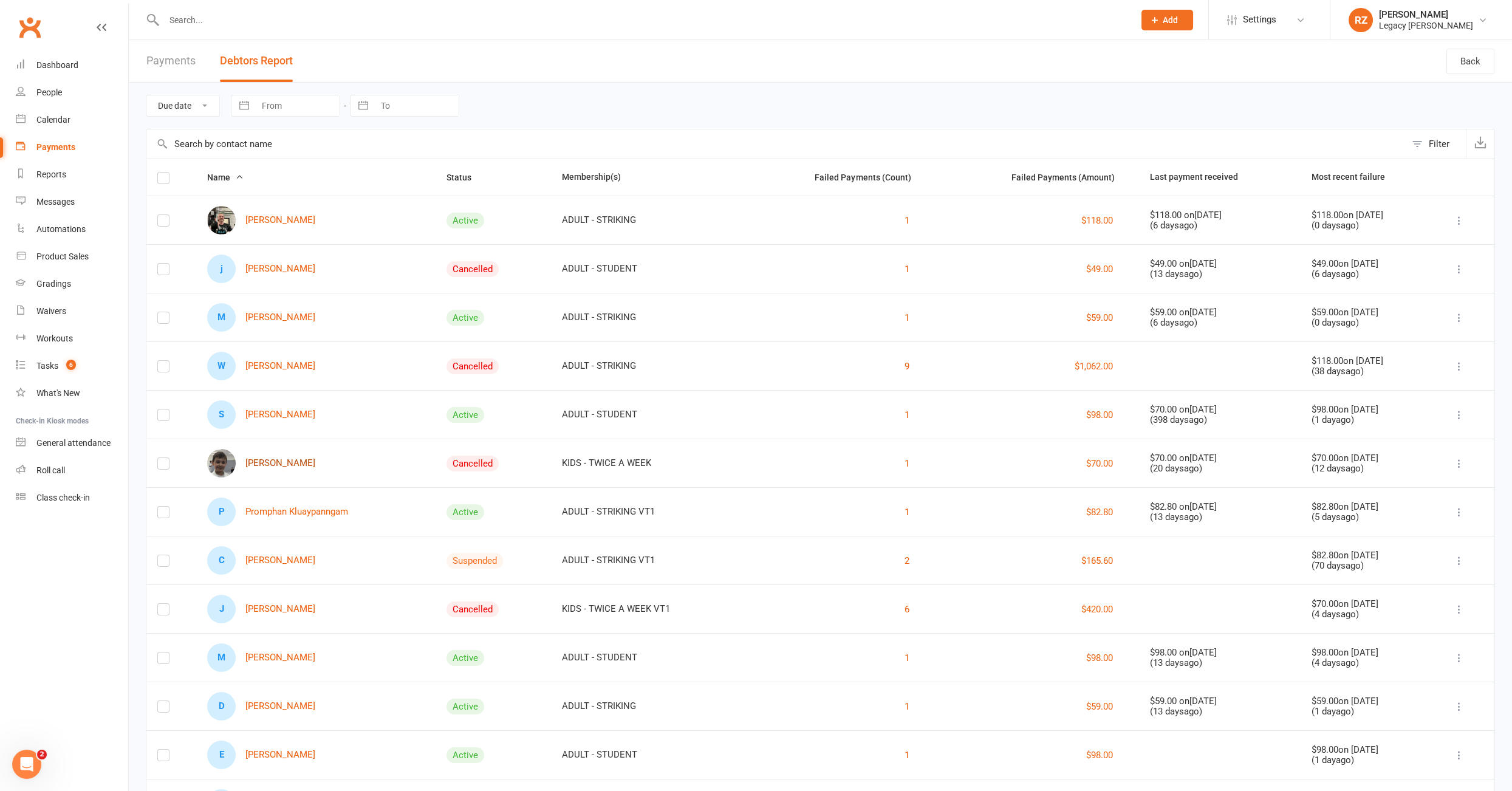
click at [278, 462] on link "[PERSON_NAME]" at bounding box center [261, 463] width 108 height 29
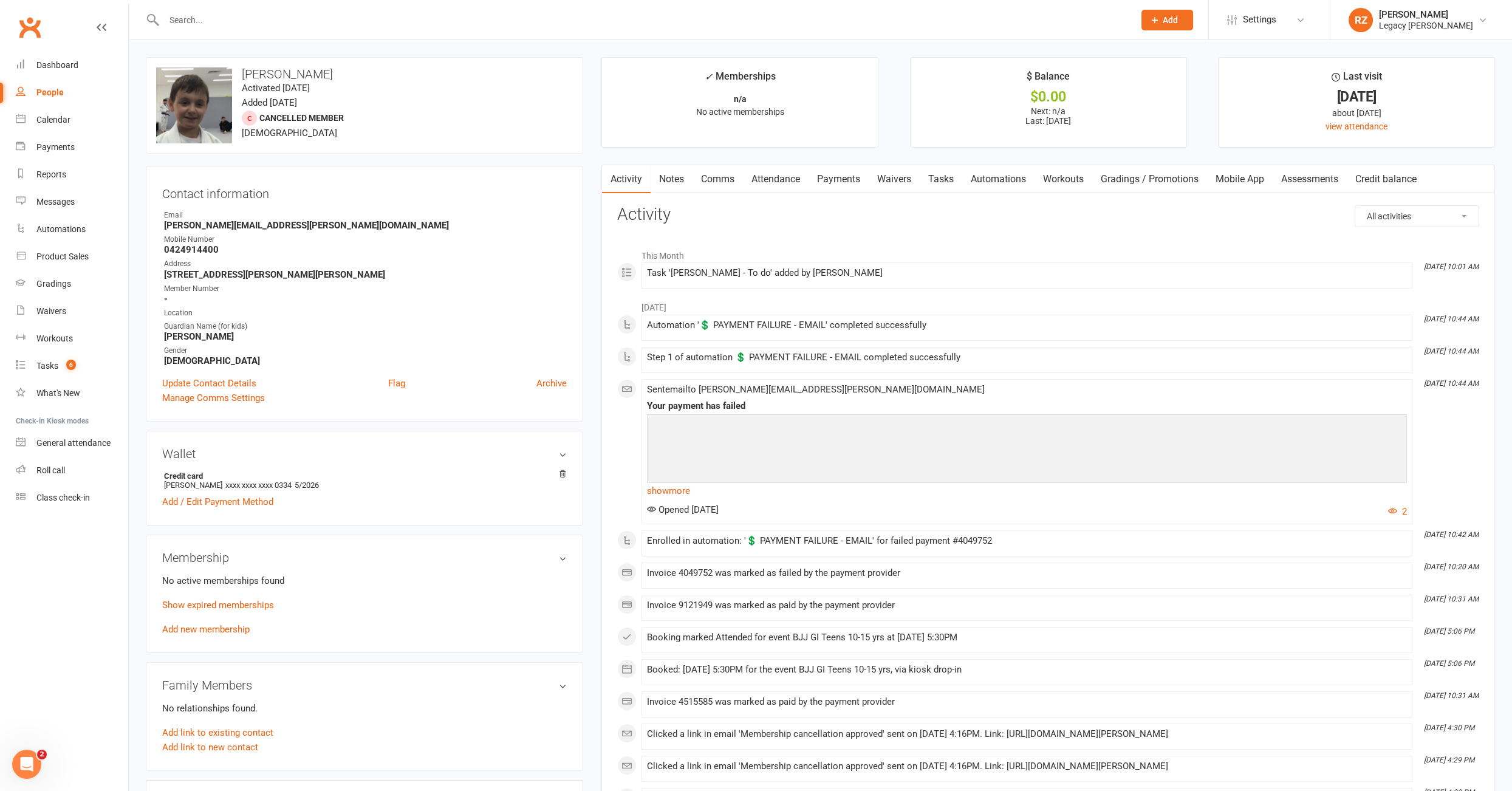
click at [832, 179] on link "Payments" at bounding box center [838, 179] width 60 height 28
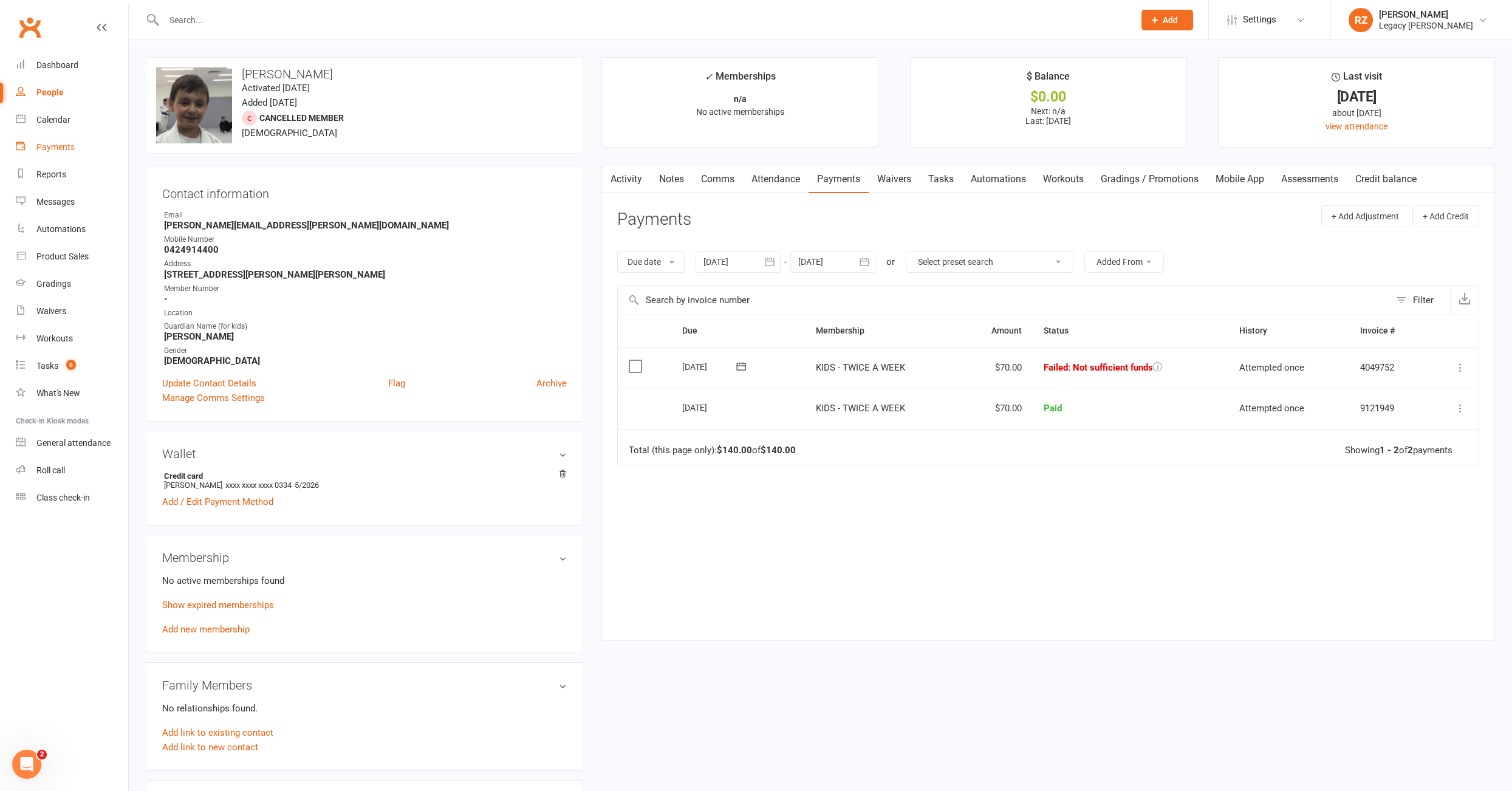
click at [55, 140] on link "Payments" at bounding box center [72, 148] width 113 height 27
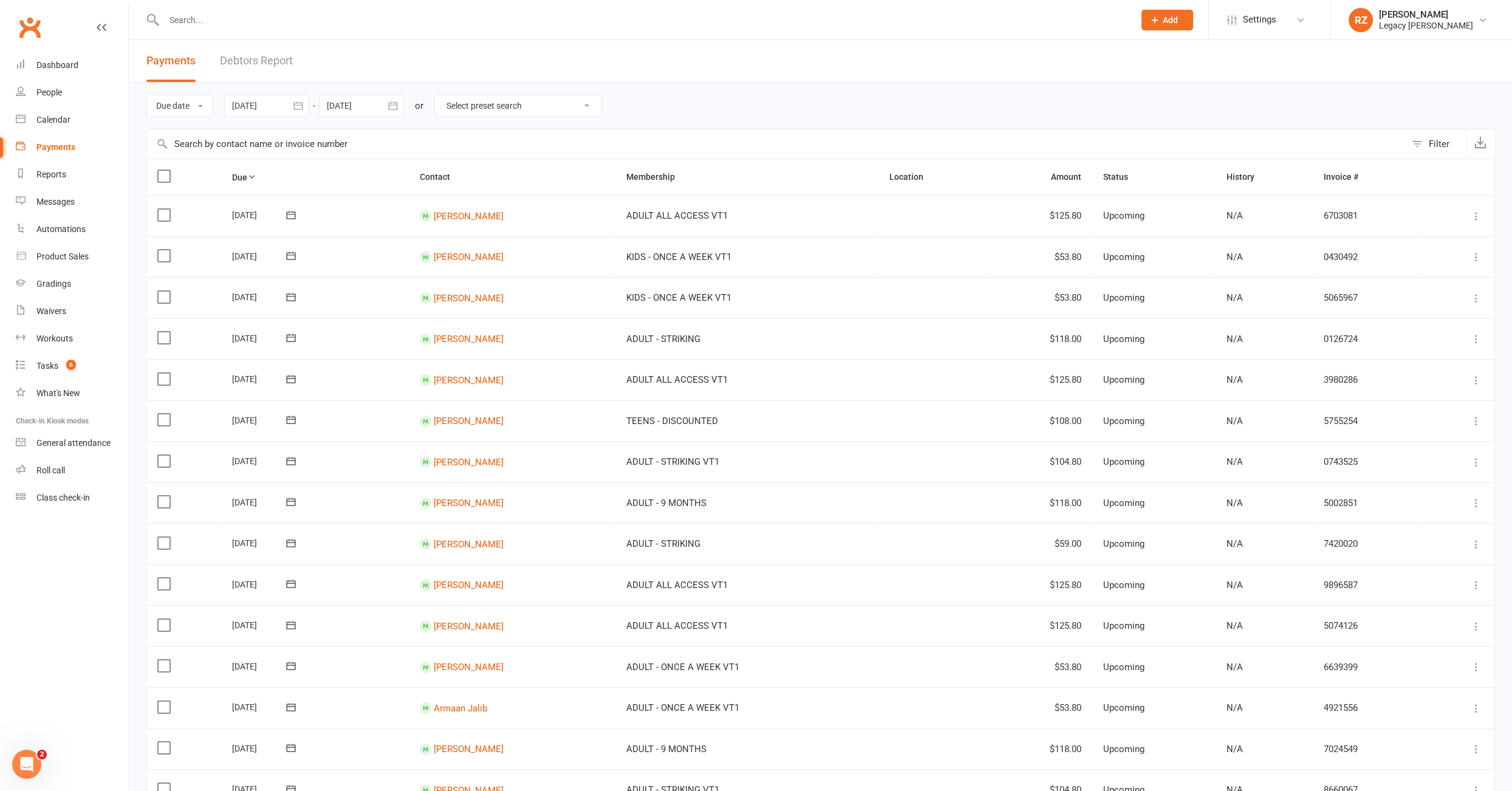
click at [262, 62] on link "Debtors Report" at bounding box center [256, 61] width 73 height 42
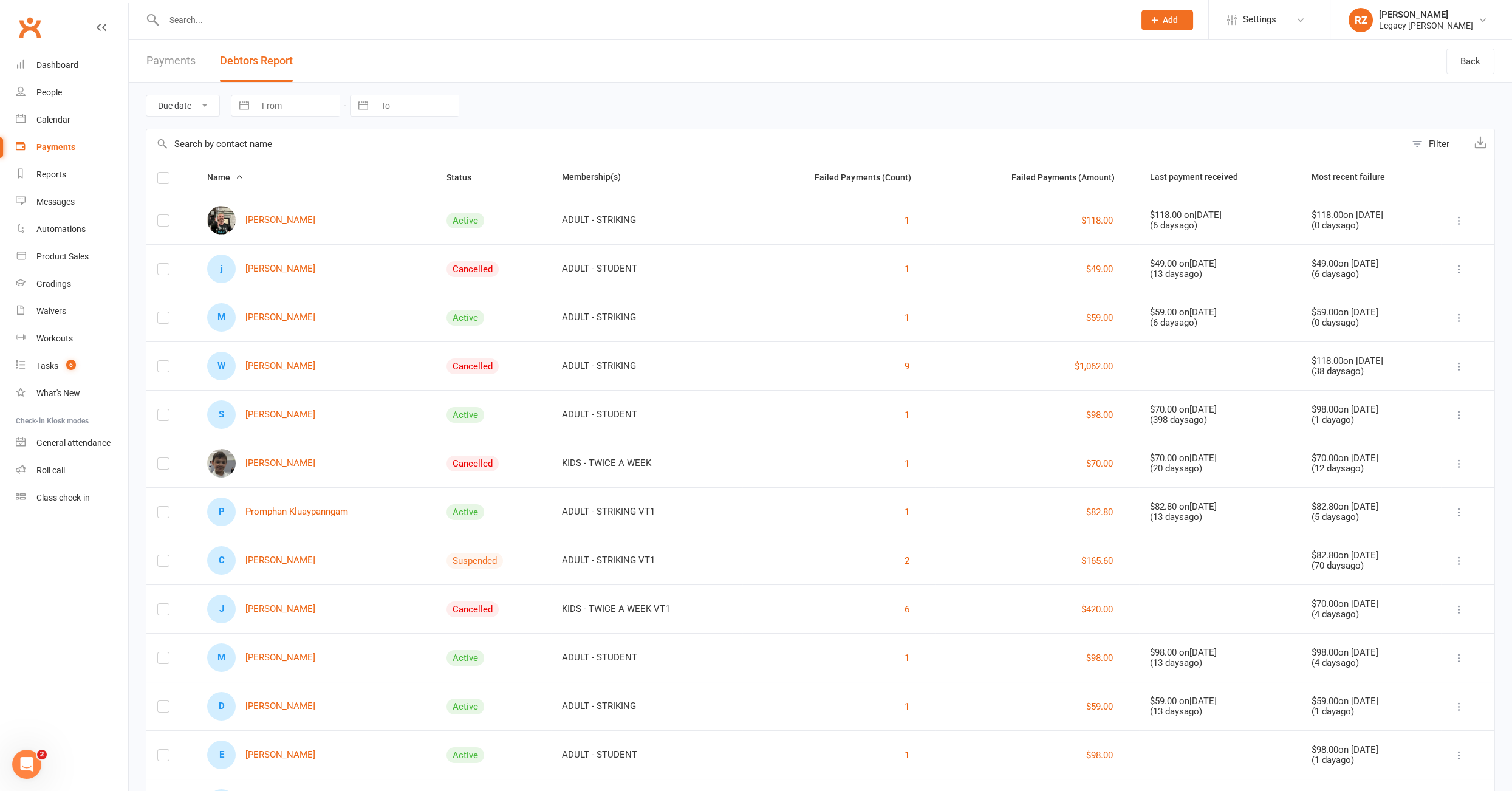
click at [231, 23] on input "text" at bounding box center [643, 20] width 965 height 17
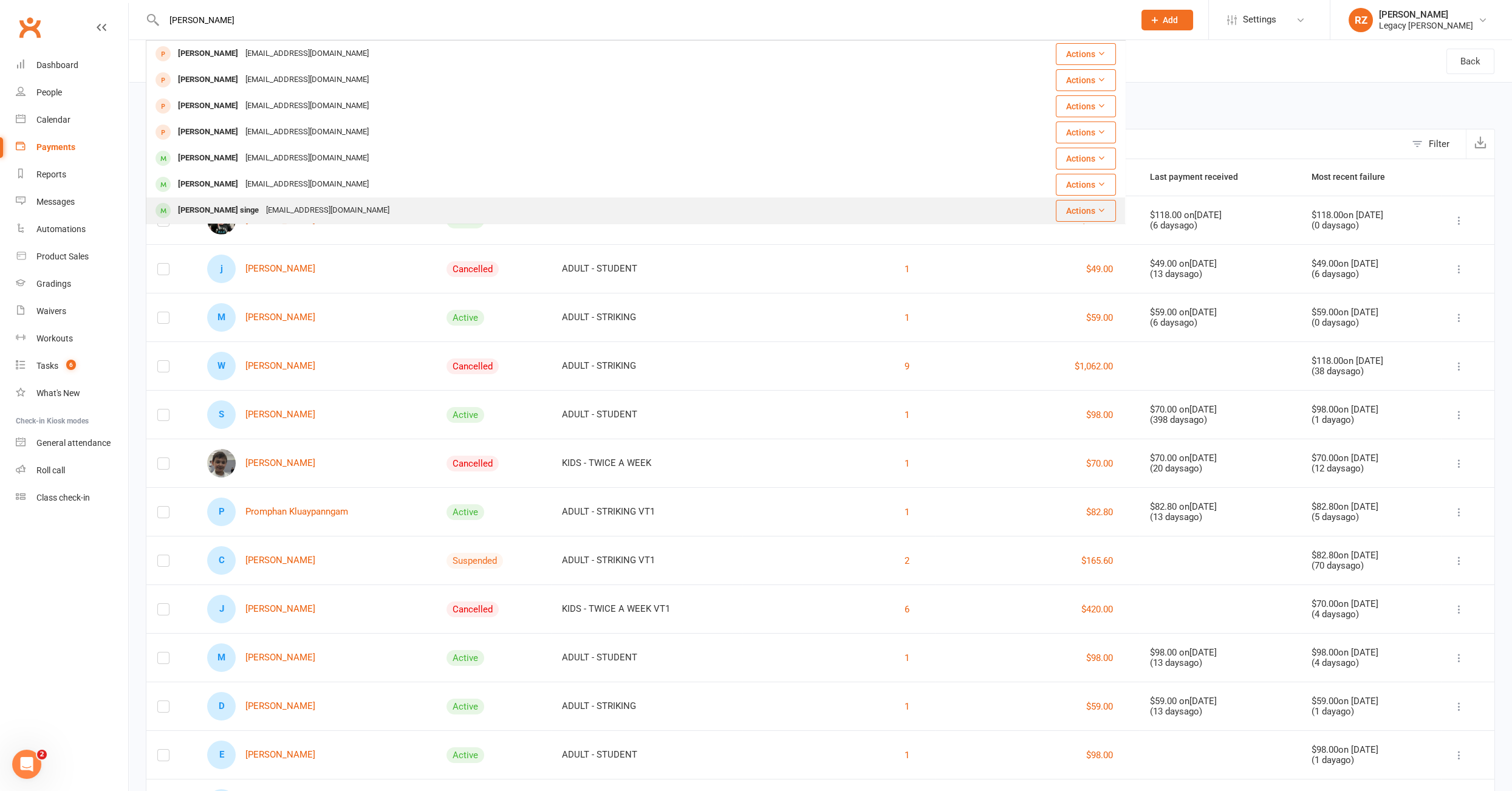
type input "zach"
click at [224, 213] on div "[PERSON_NAME] singe" at bounding box center [218, 210] width 88 height 17
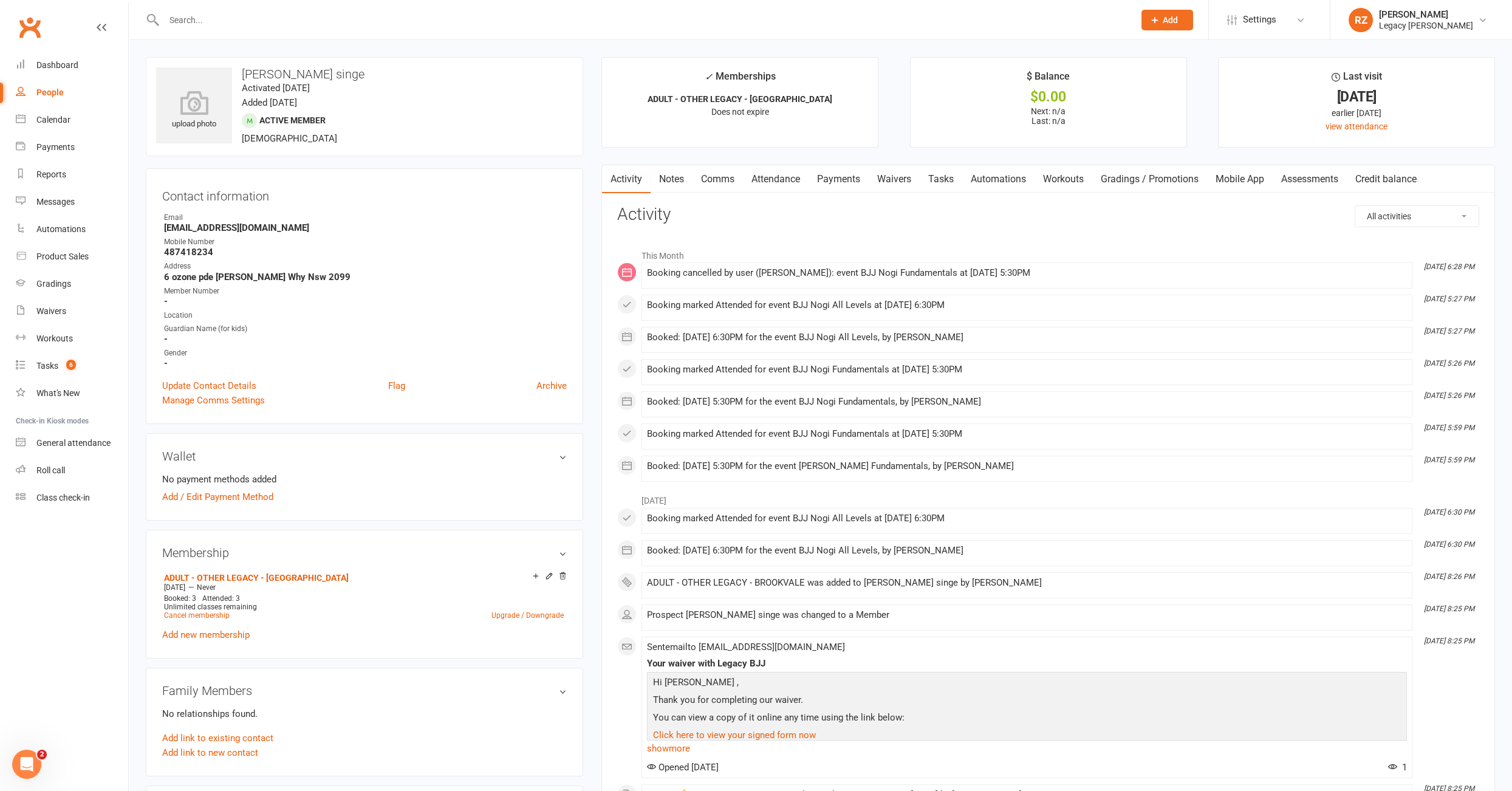
click at [829, 181] on link "Payments" at bounding box center [838, 179] width 60 height 28
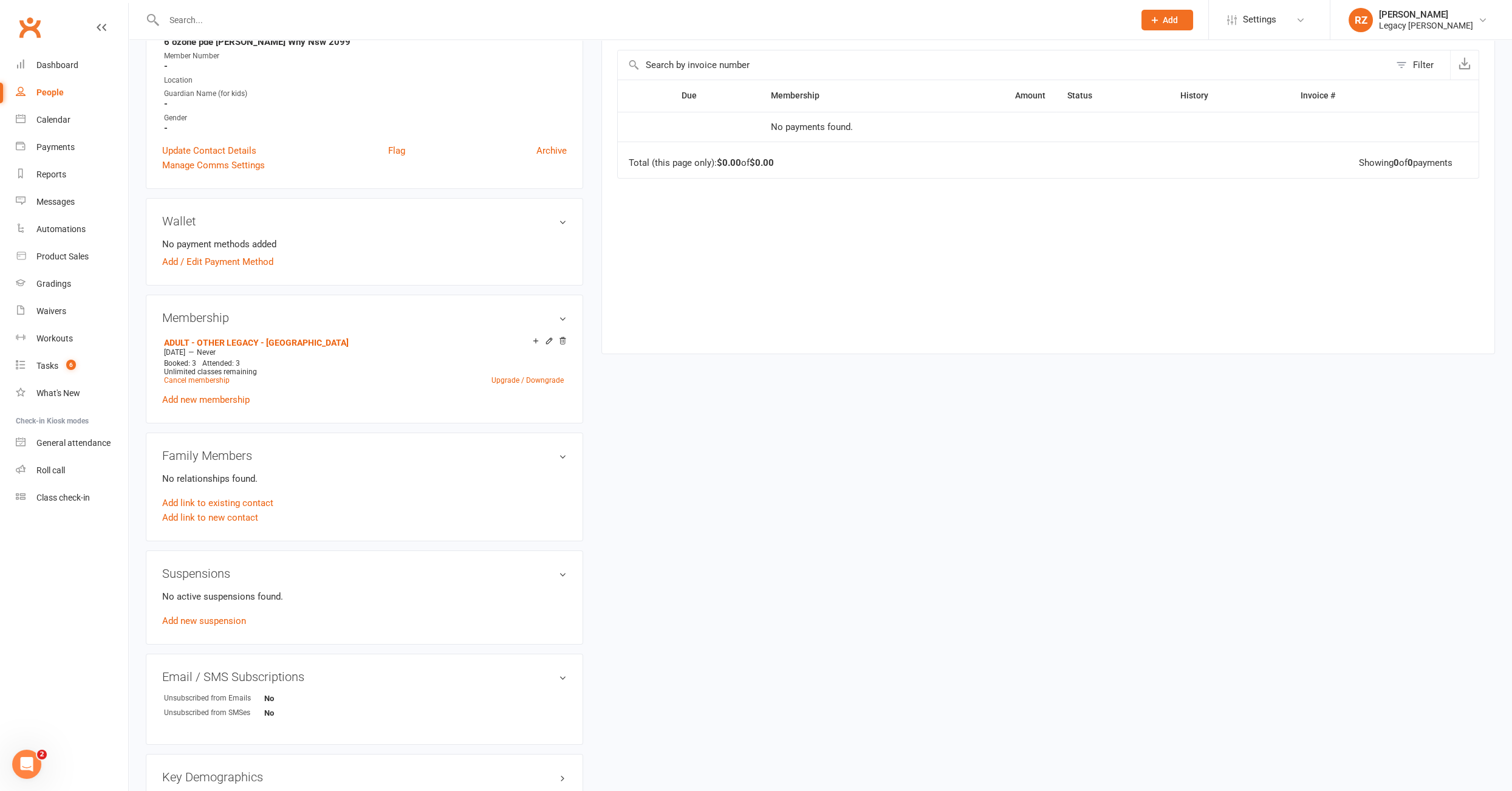
scroll to position [237, 0]
click at [551, 342] on icon at bounding box center [549, 340] width 8 height 10
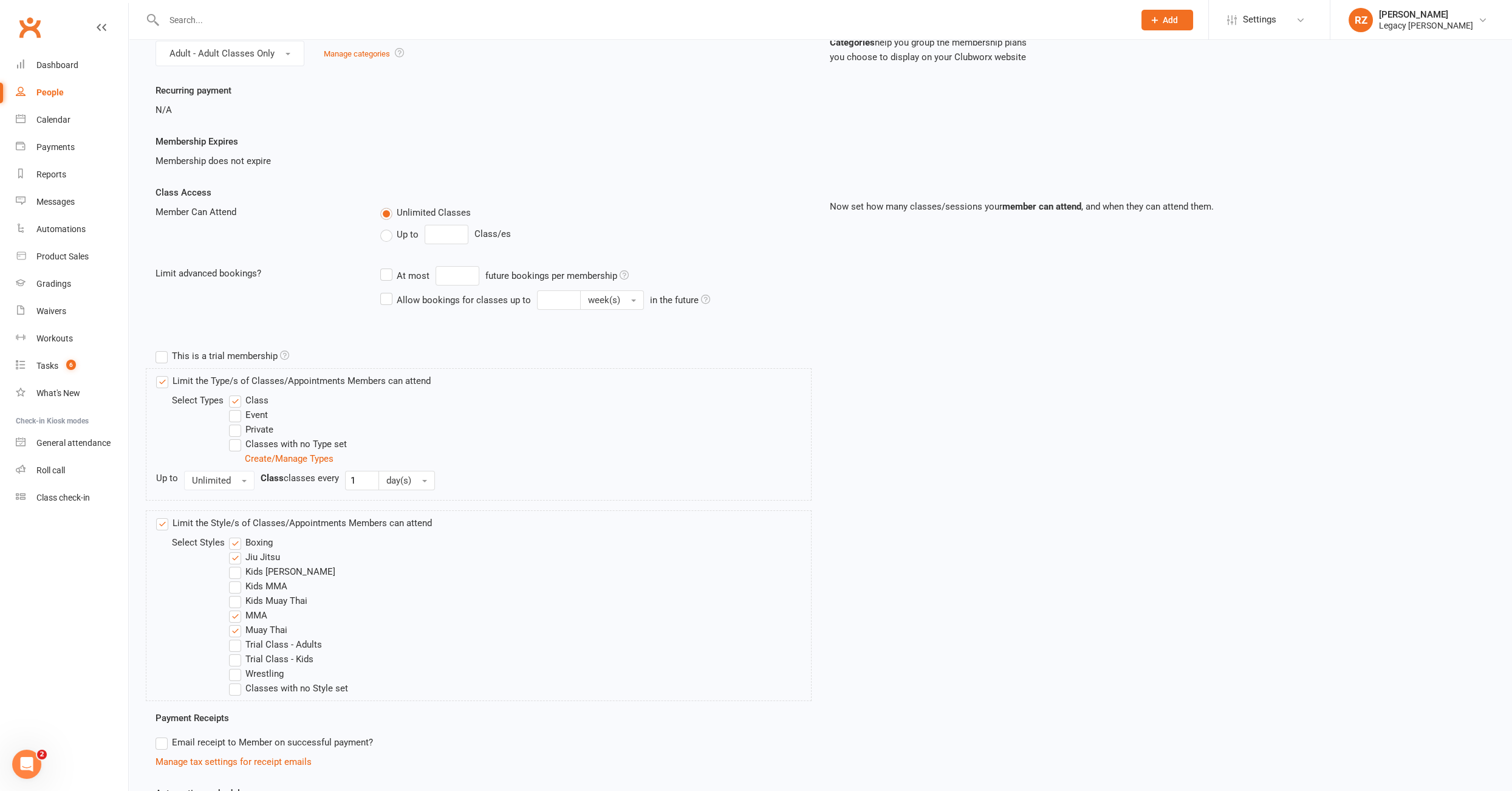
scroll to position [141, 0]
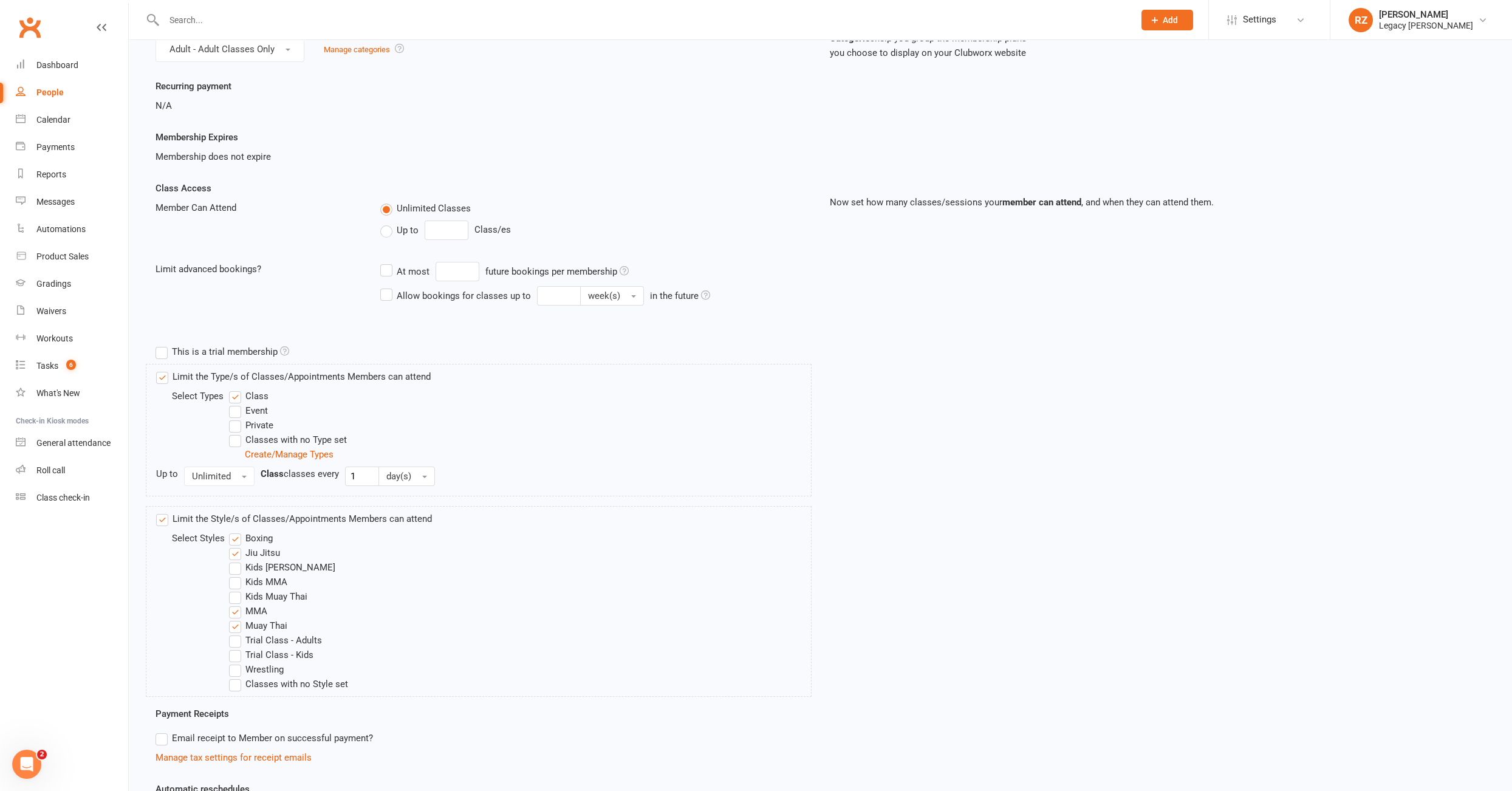
click at [230, 670] on label "Wrestling" at bounding box center [256, 669] width 55 height 14
click at [230, 662] on input "Wrestling" at bounding box center [233, 662] width 8 height 0
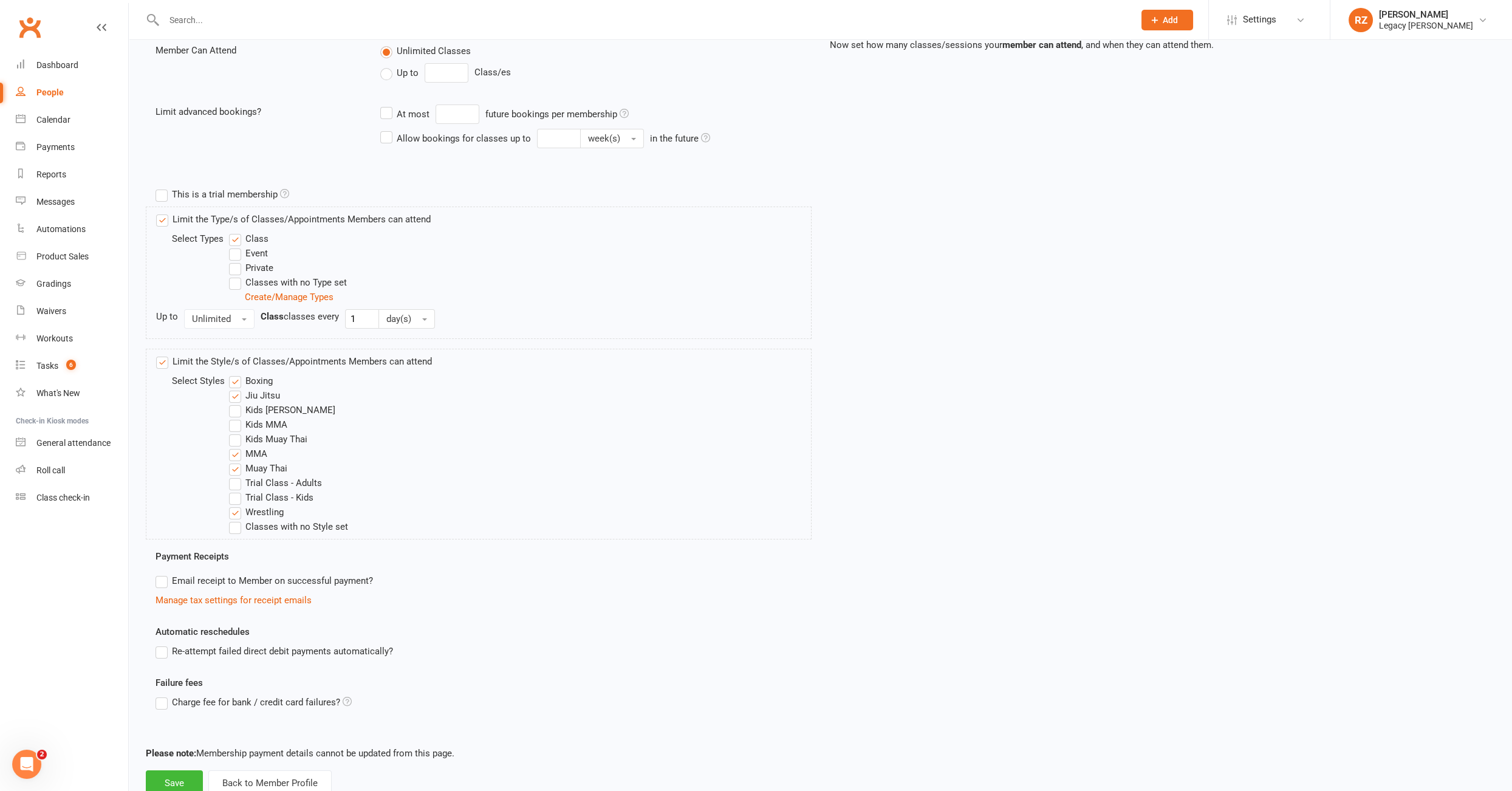
scroll to position [334, 0]
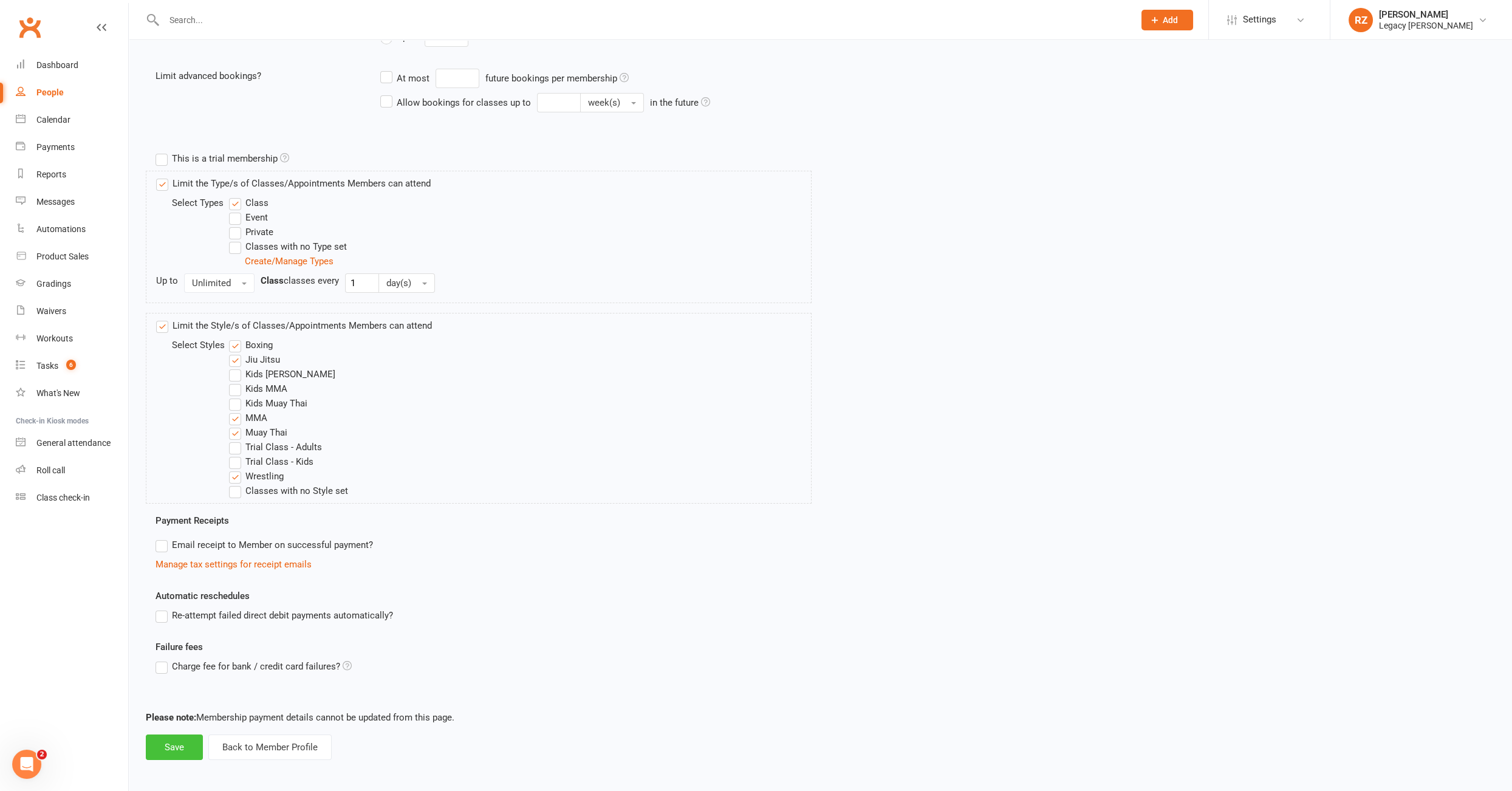
click at [170, 738] on button "Save" at bounding box center [174, 748] width 57 height 26
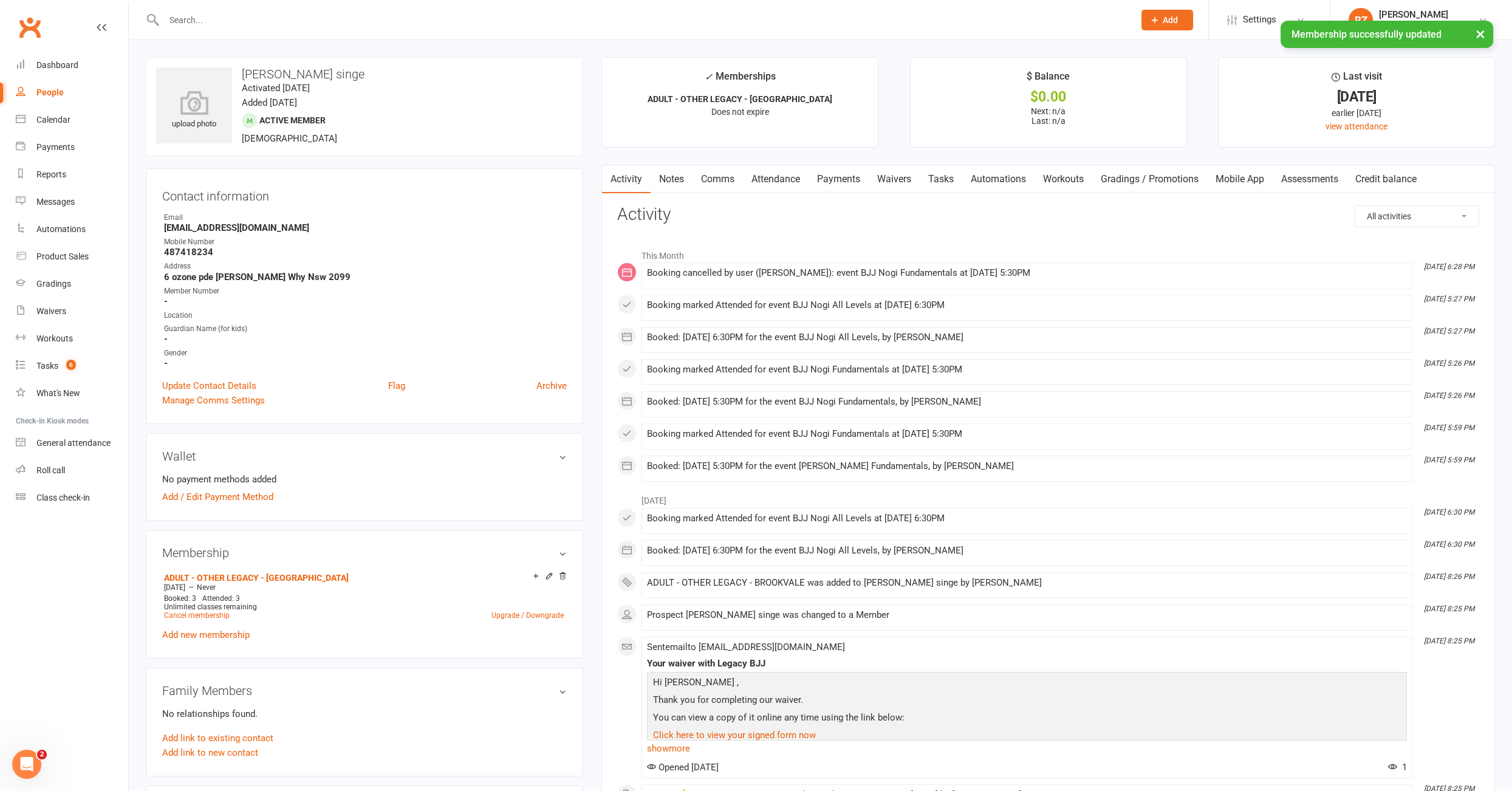
click at [217, 18] on input "text" at bounding box center [643, 20] width 965 height 17
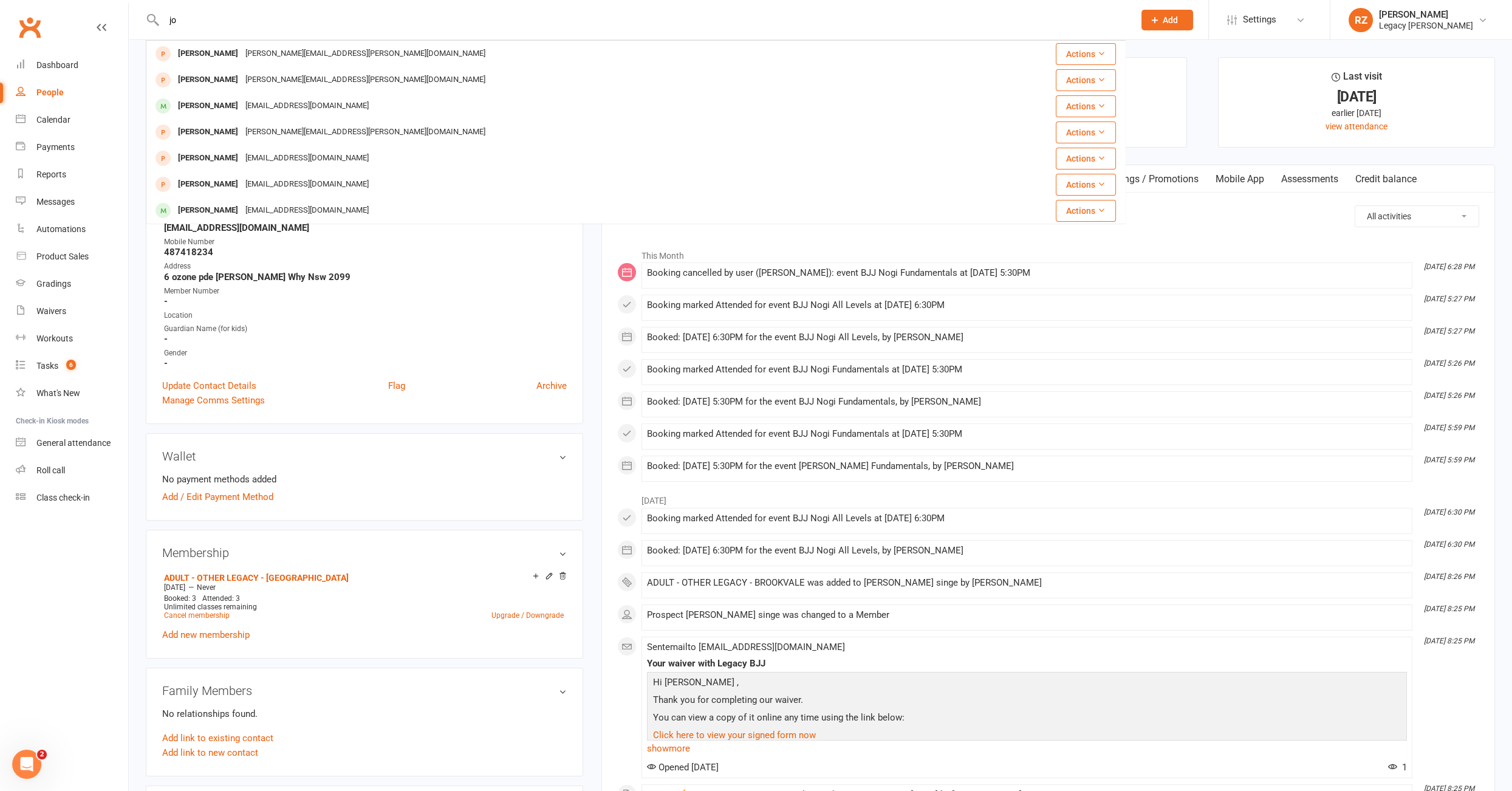
type input "j"
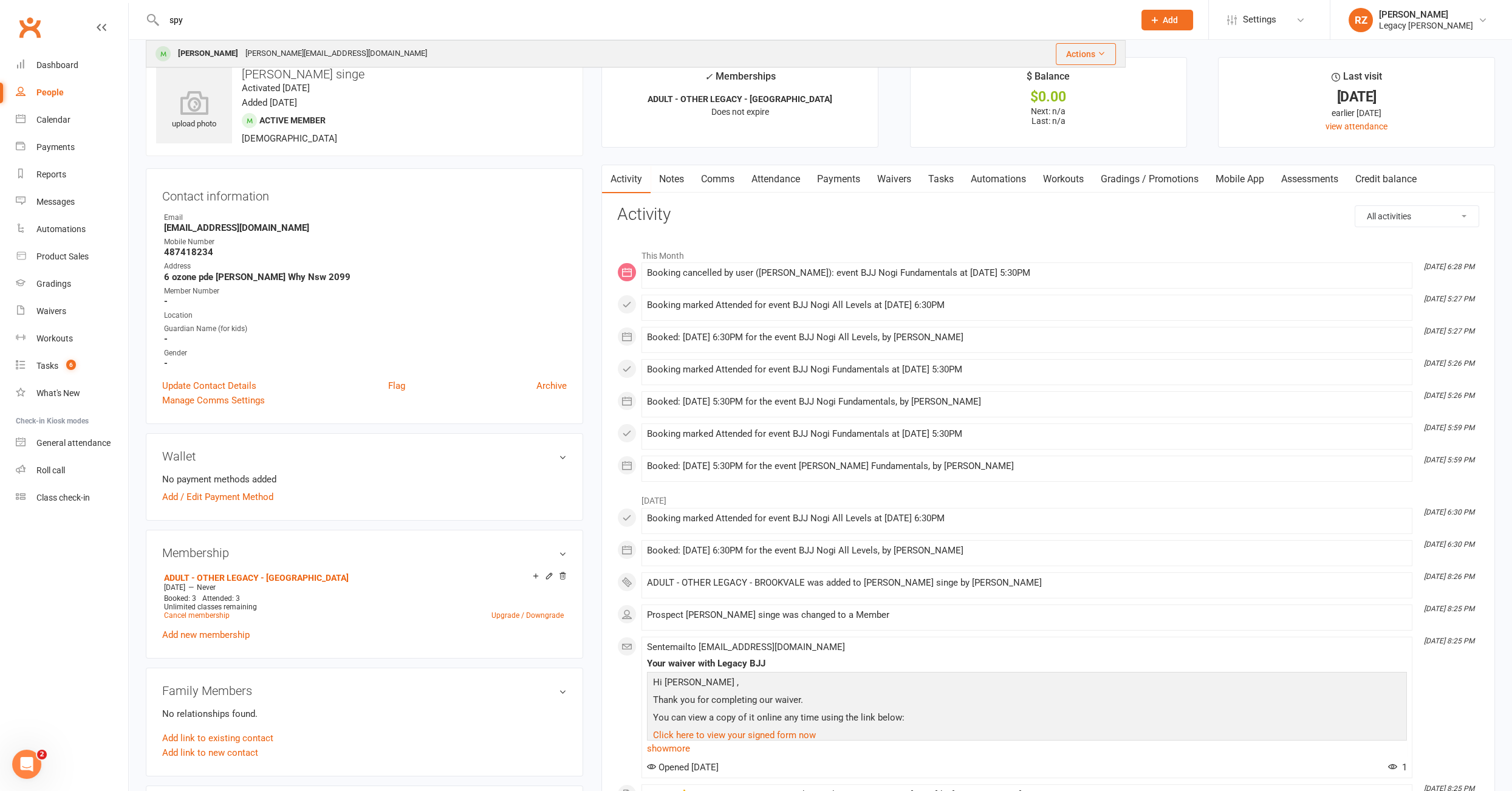
type input "spy"
click at [223, 46] on div "[PERSON_NAME]" at bounding box center [208, 53] width 68 height 17
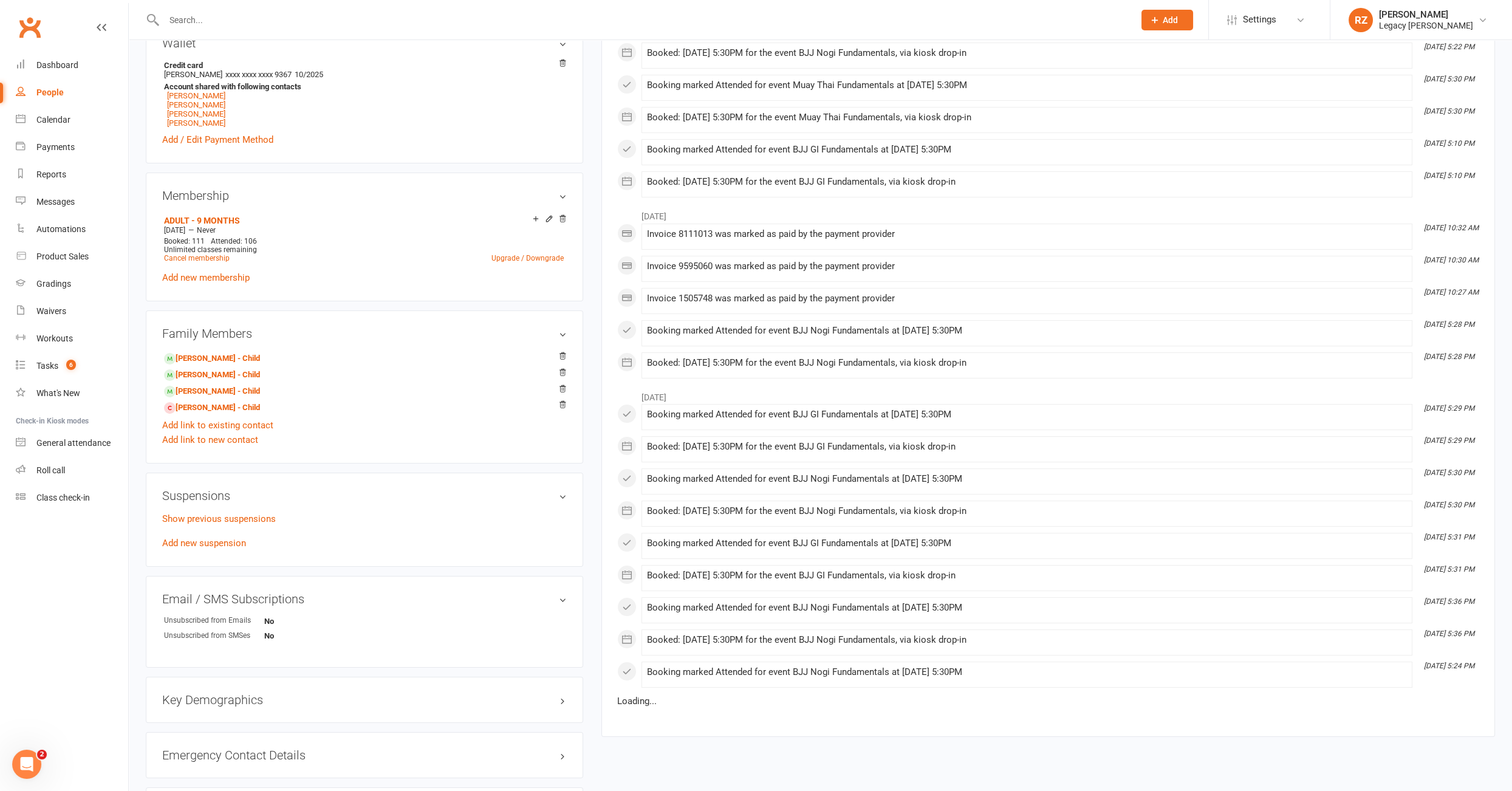
scroll to position [414, 0]
click at [544, 219] on div at bounding box center [547, 219] width 38 height 11
click at [547, 219] on icon at bounding box center [549, 218] width 5 height 5
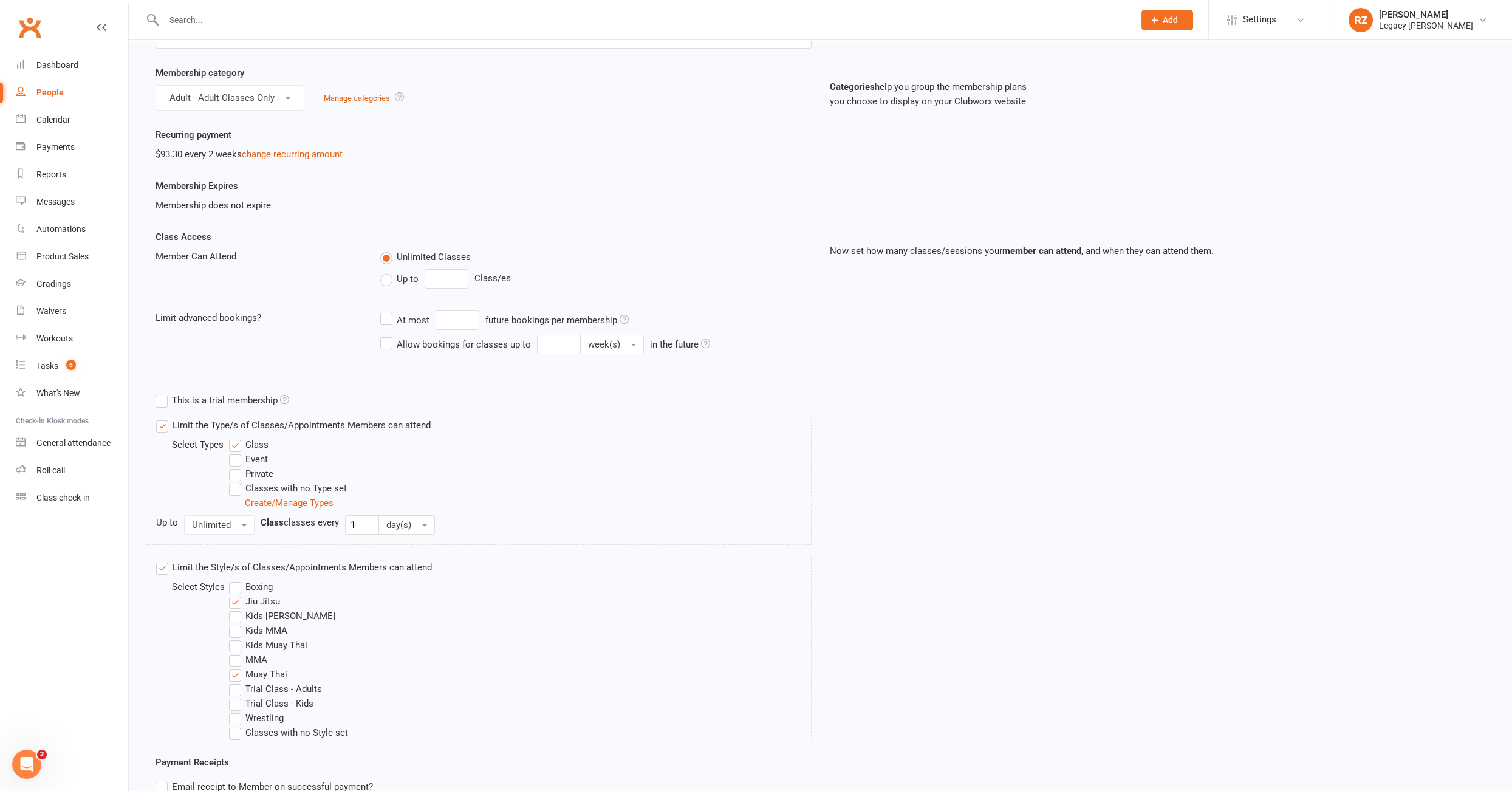
scroll to position [100, 0]
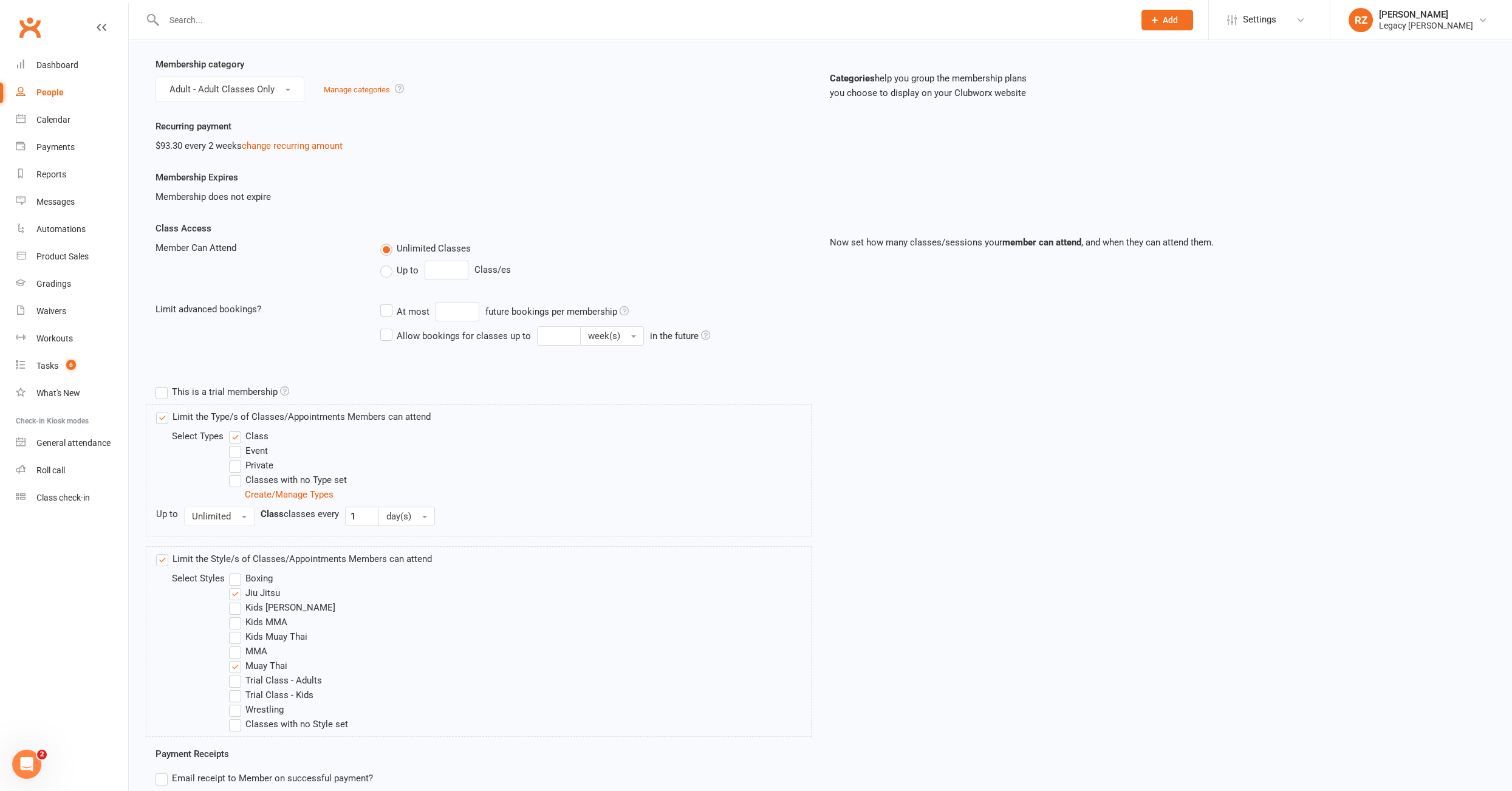
click at [234, 711] on label "Wrestling" at bounding box center [256, 710] width 55 height 14
click at [234, 703] on input "Wrestling" at bounding box center [233, 703] width 8 height 0
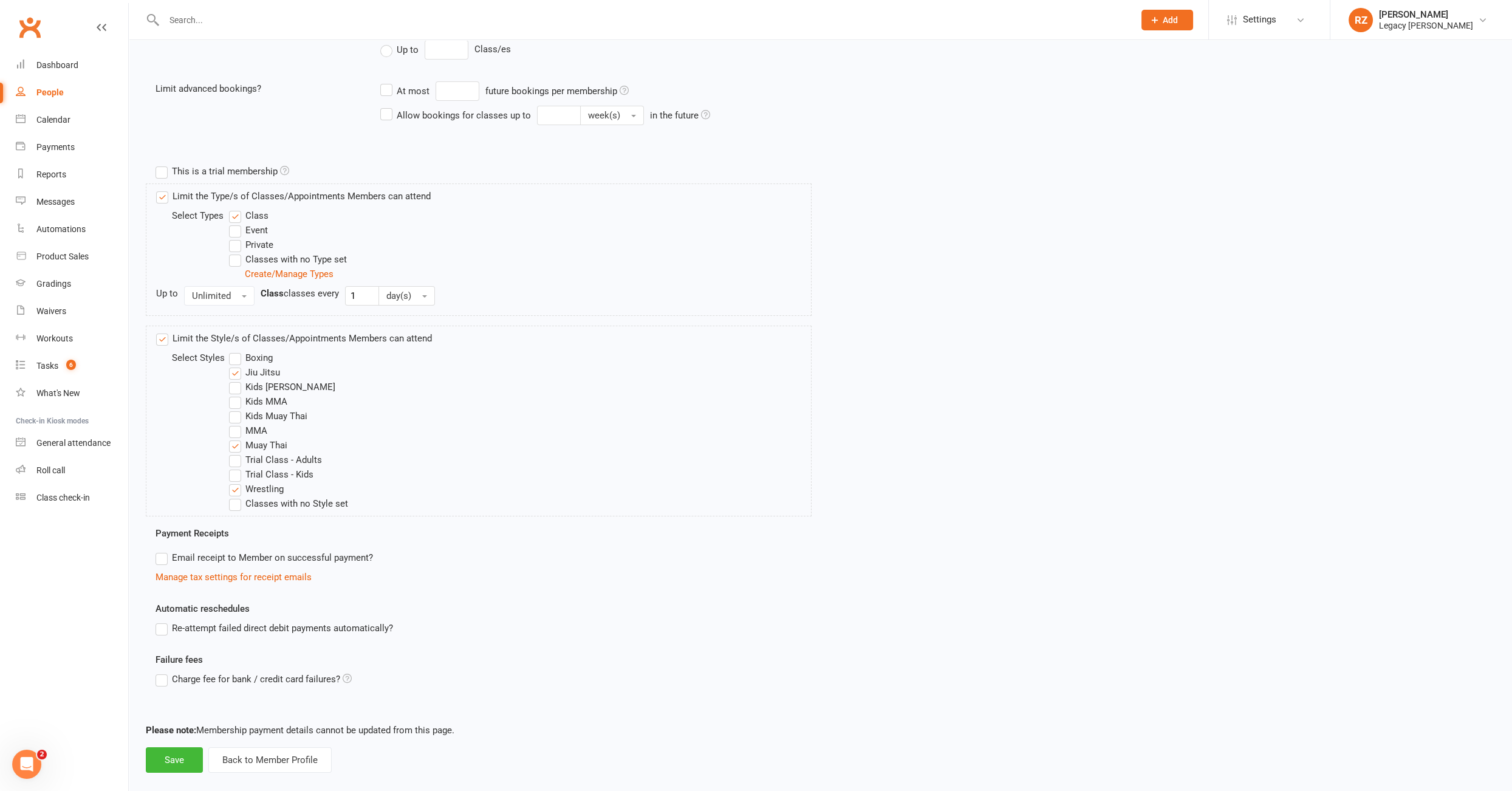
scroll to position [334, 0]
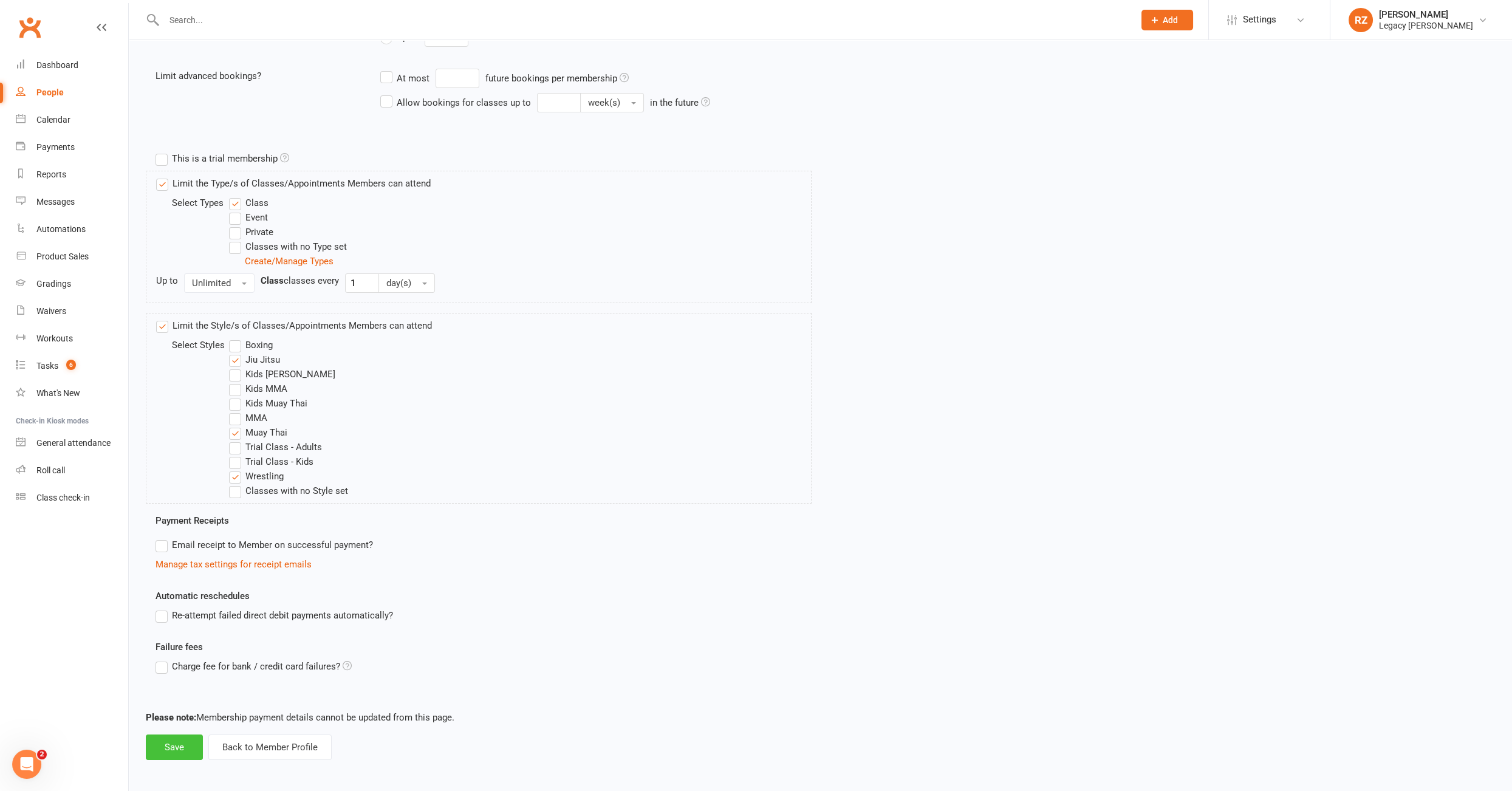
click at [188, 745] on button "Save" at bounding box center [174, 748] width 57 height 26
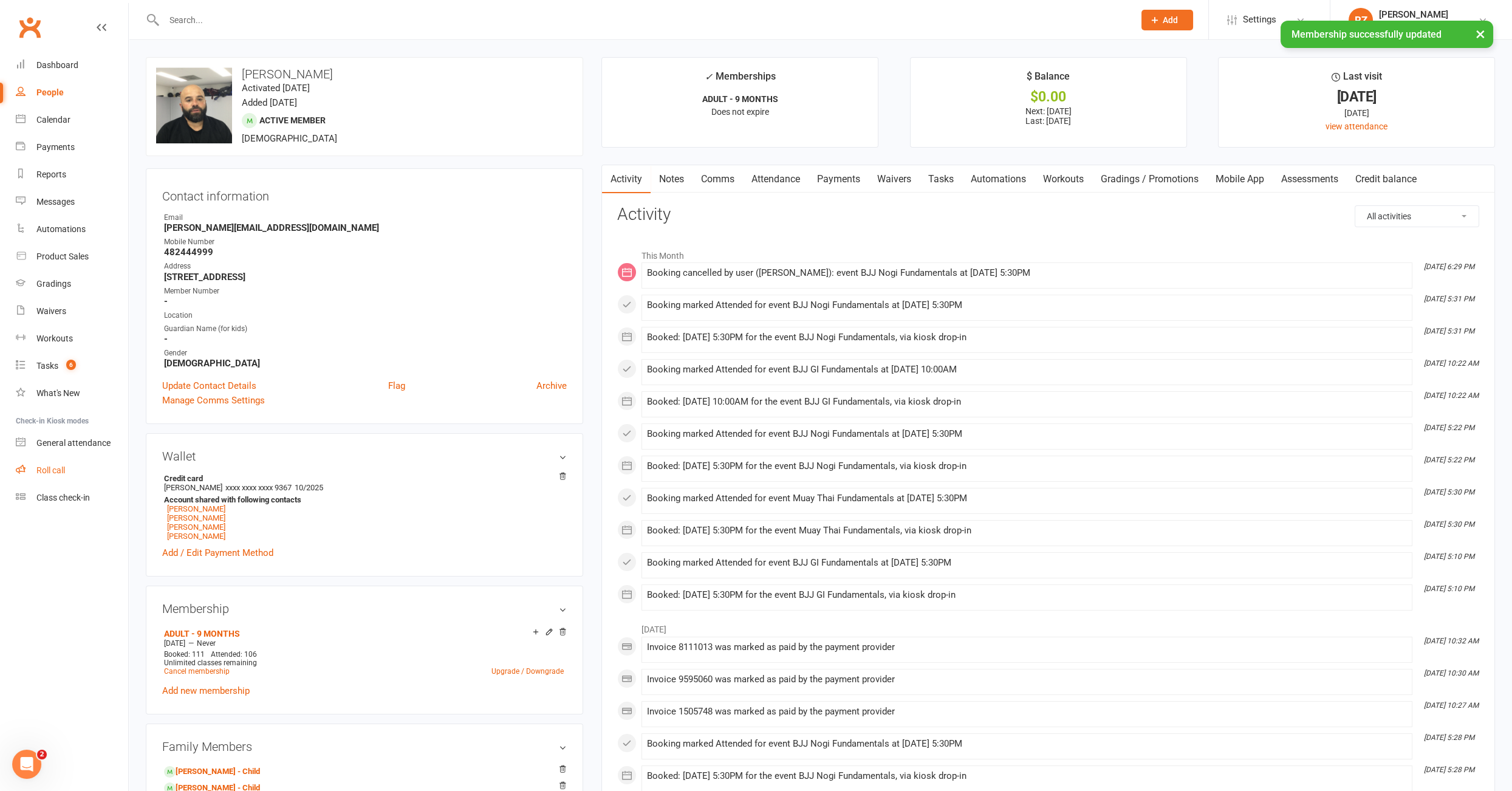
click at [60, 473] on div "Roll call" at bounding box center [51, 470] width 29 height 10
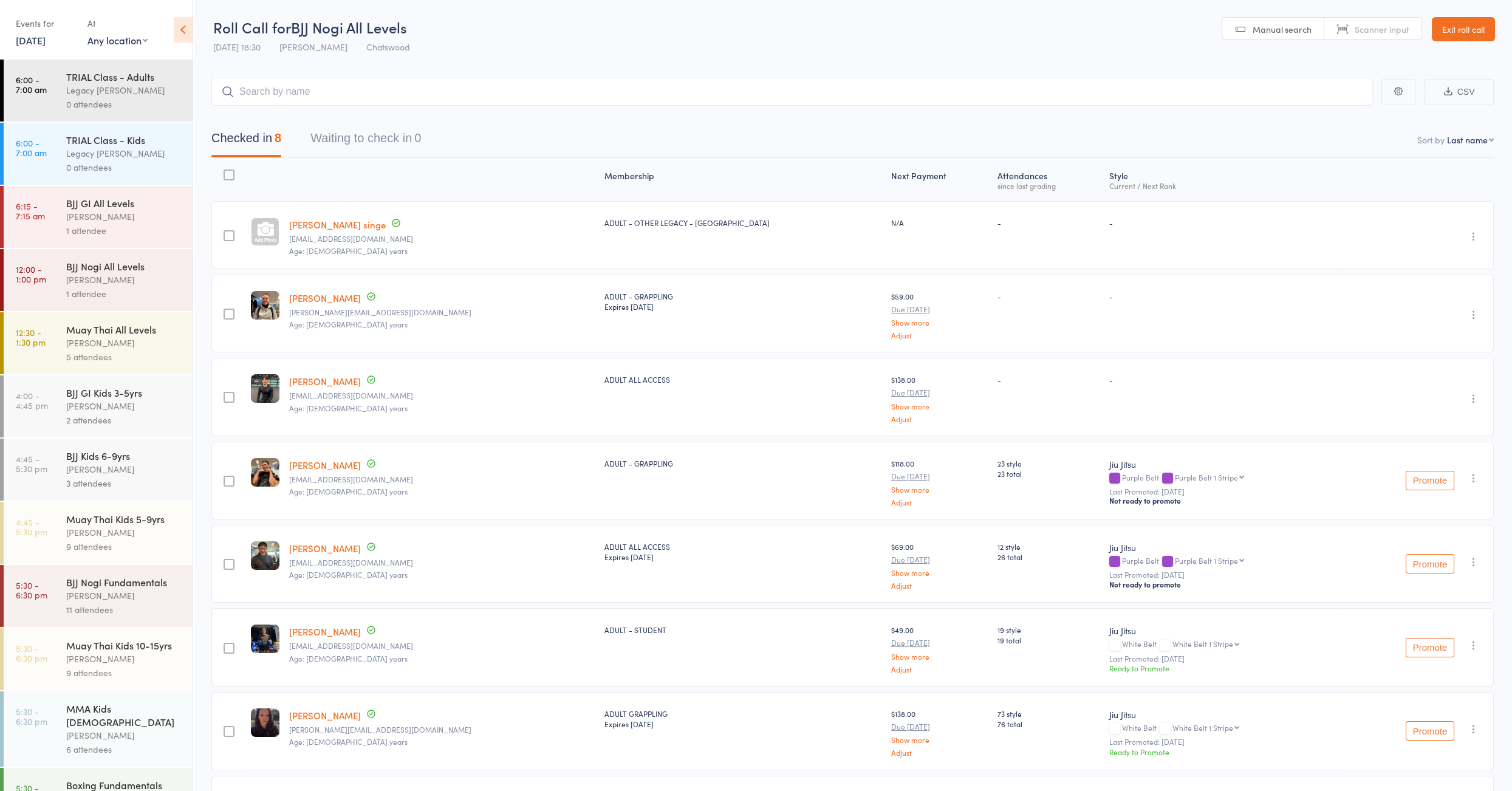
click at [119, 603] on div "Thiago Braga" at bounding box center [124, 596] width 116 height 14
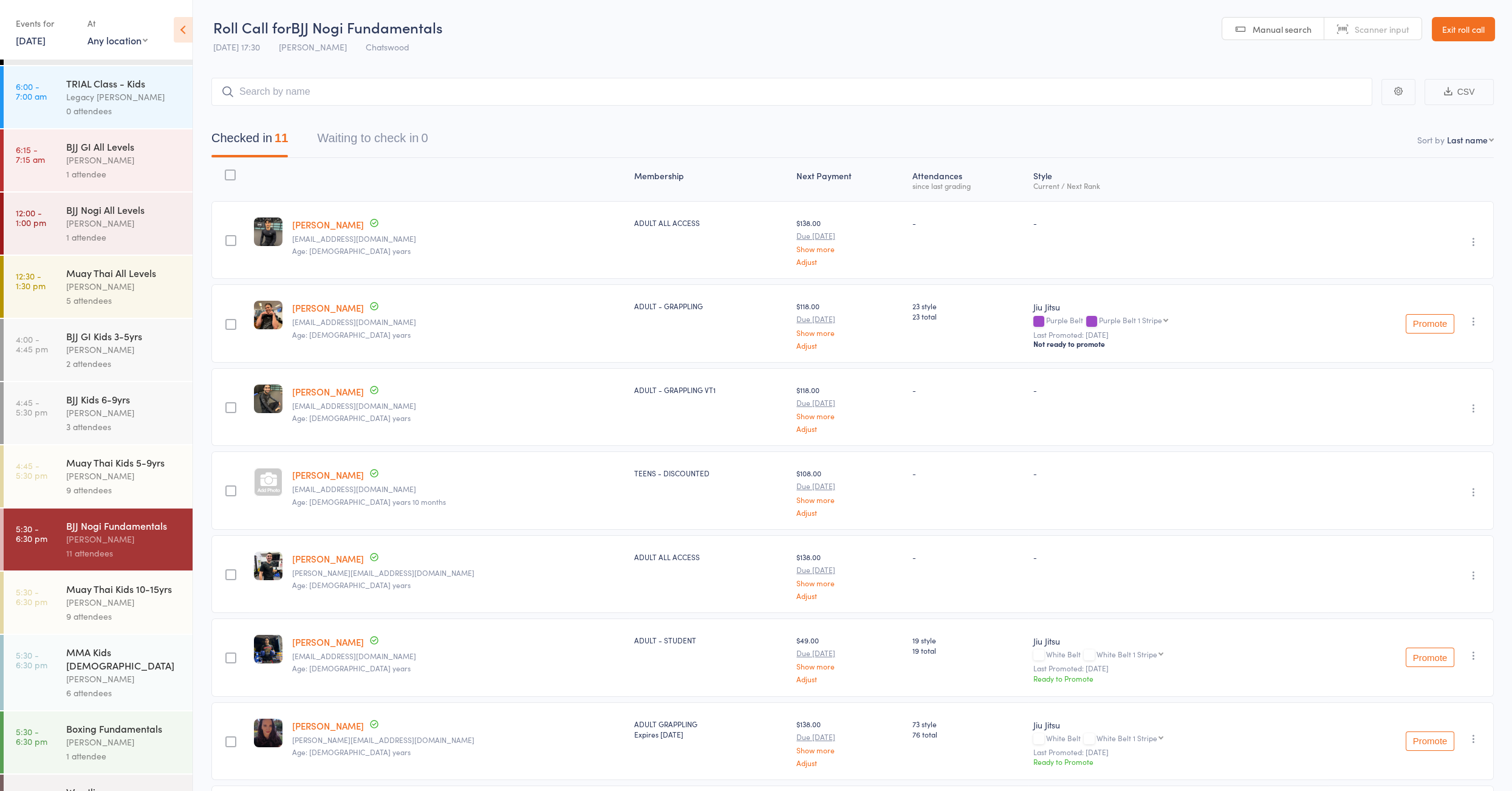
scroll to position [65, 0]
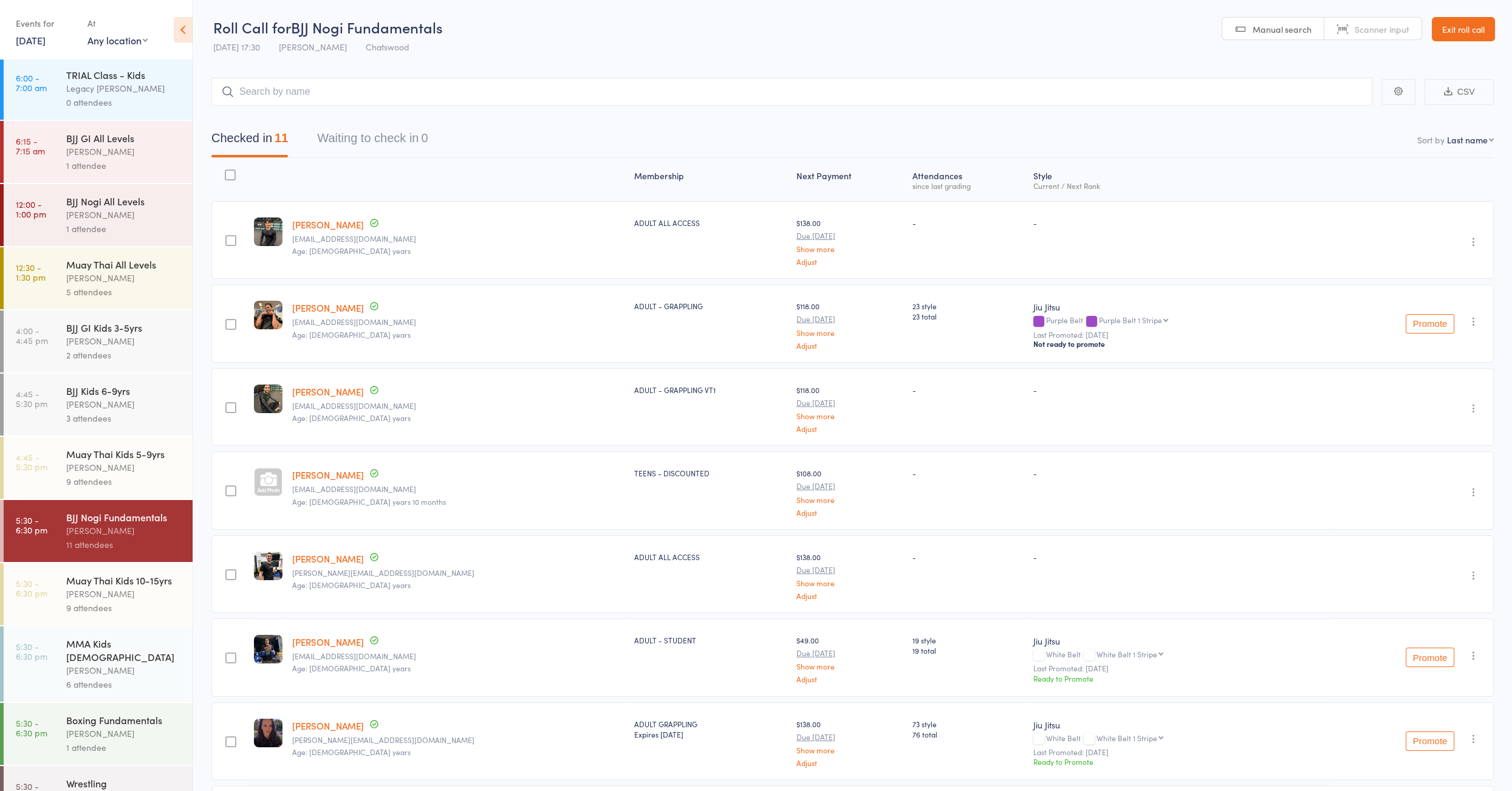
click at [131, 678] on div "6 attendees" at bounding box center [124, 685] width 116 height 14
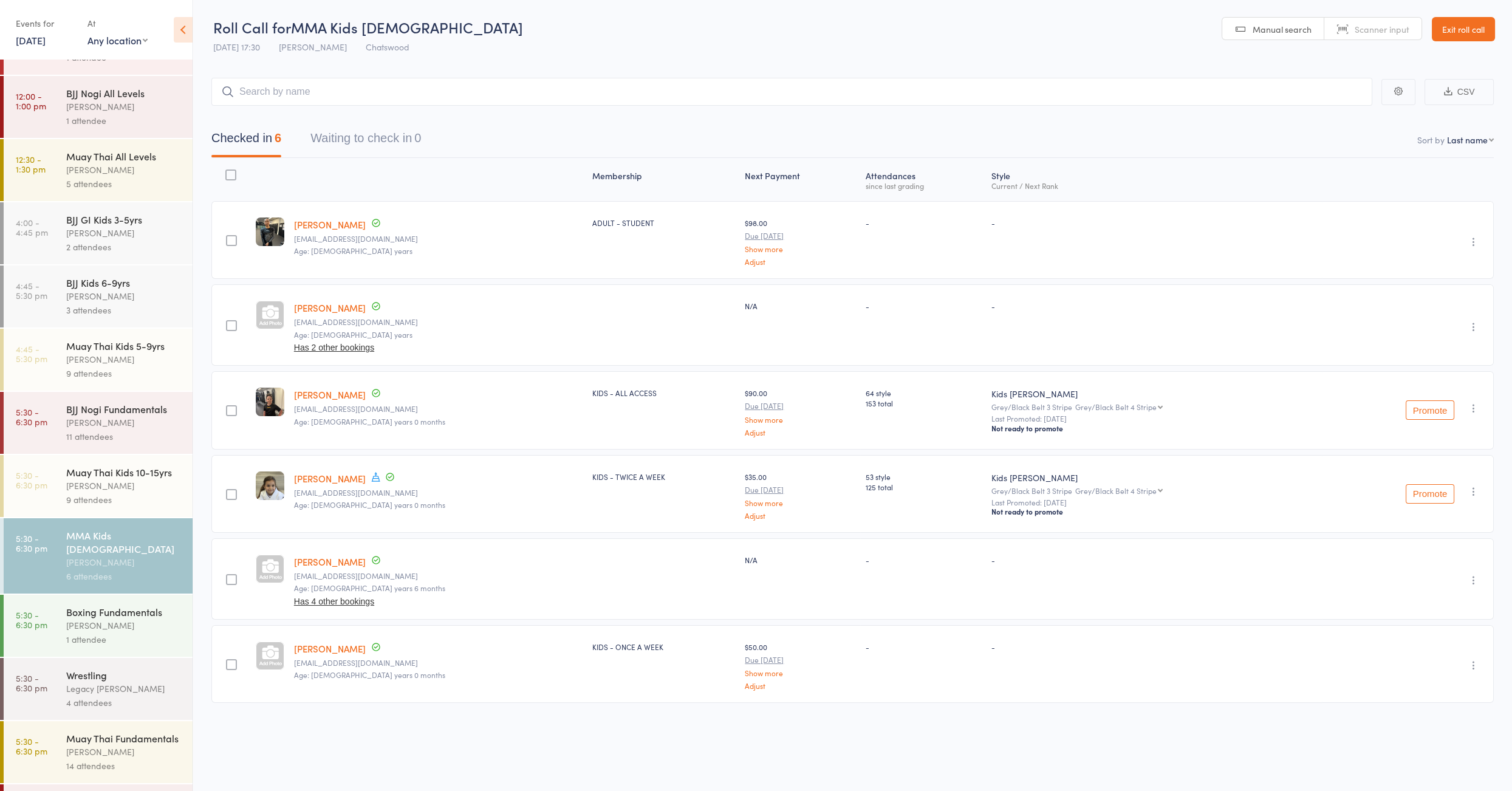
scroll to position [176, 0]
click at [132, 693] on div "4 attendees" at bounding box center [124, 700] width 116 height 14
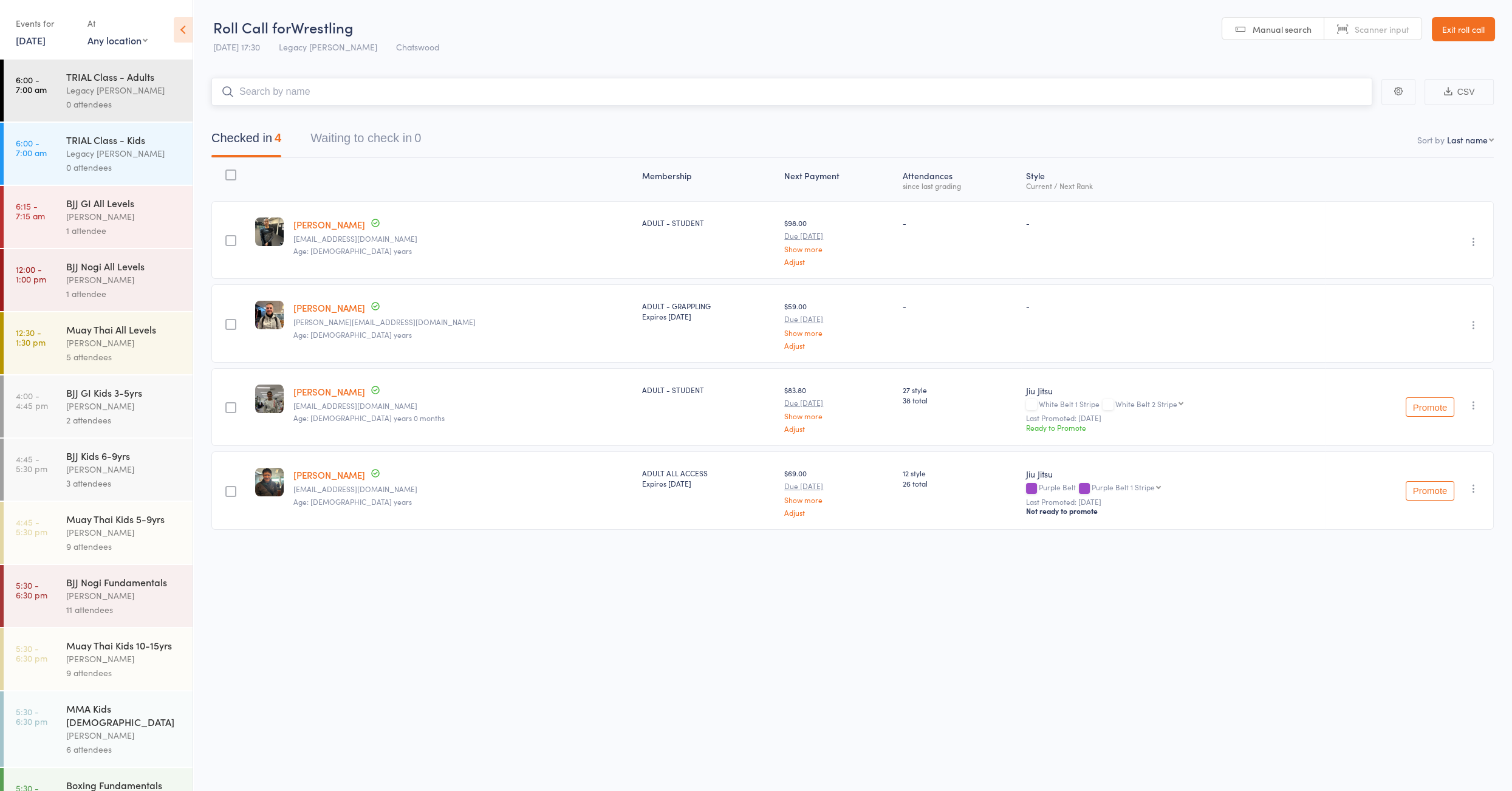
click at [280, 95] on input "search" at bounding box center [791, 91] width 1161 height 28
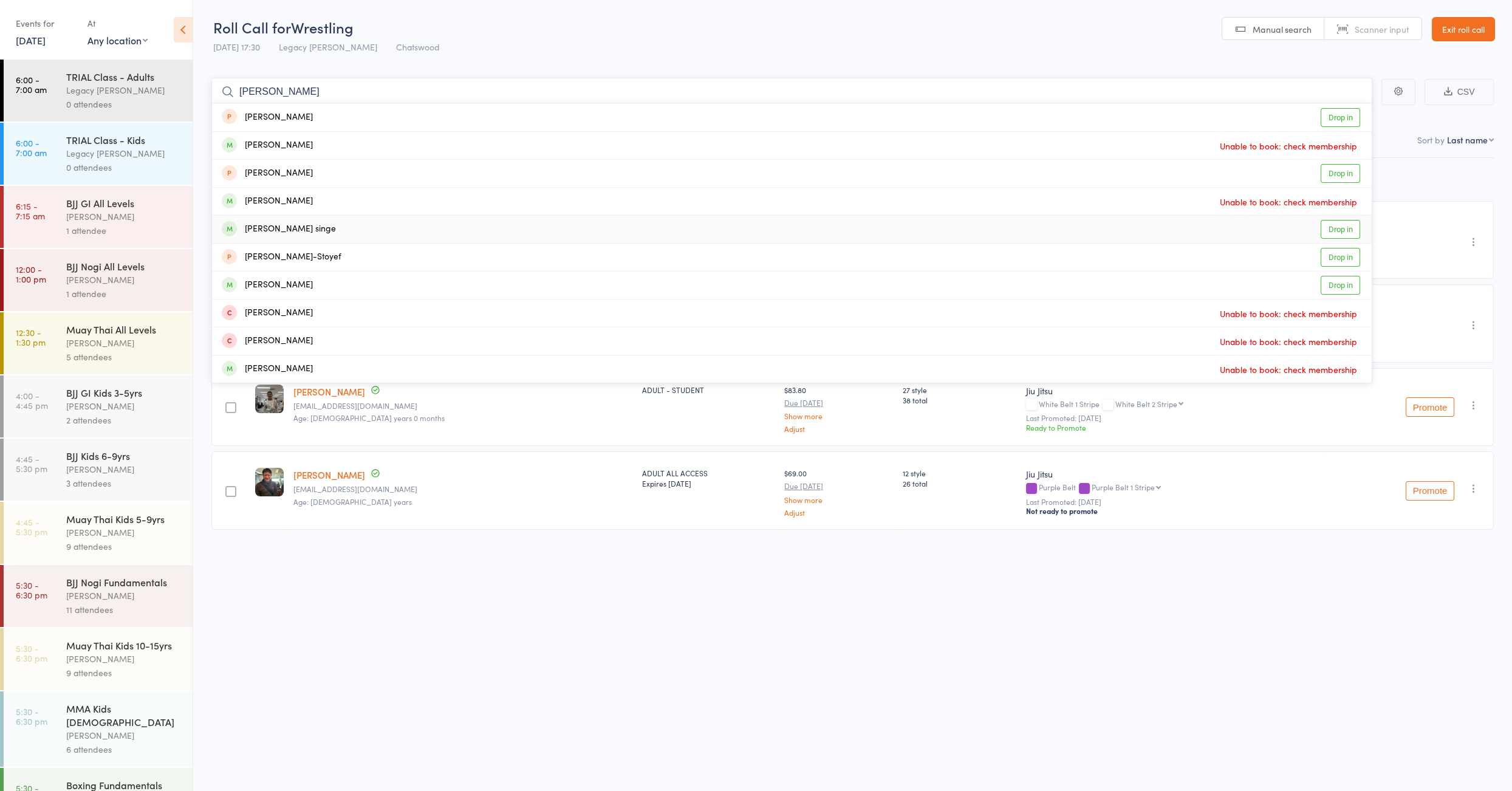
type input "zach"
click at [297, 228] on div "[PERSON_NAME] singe" at bounding box center [279, 229] width 114 height 14
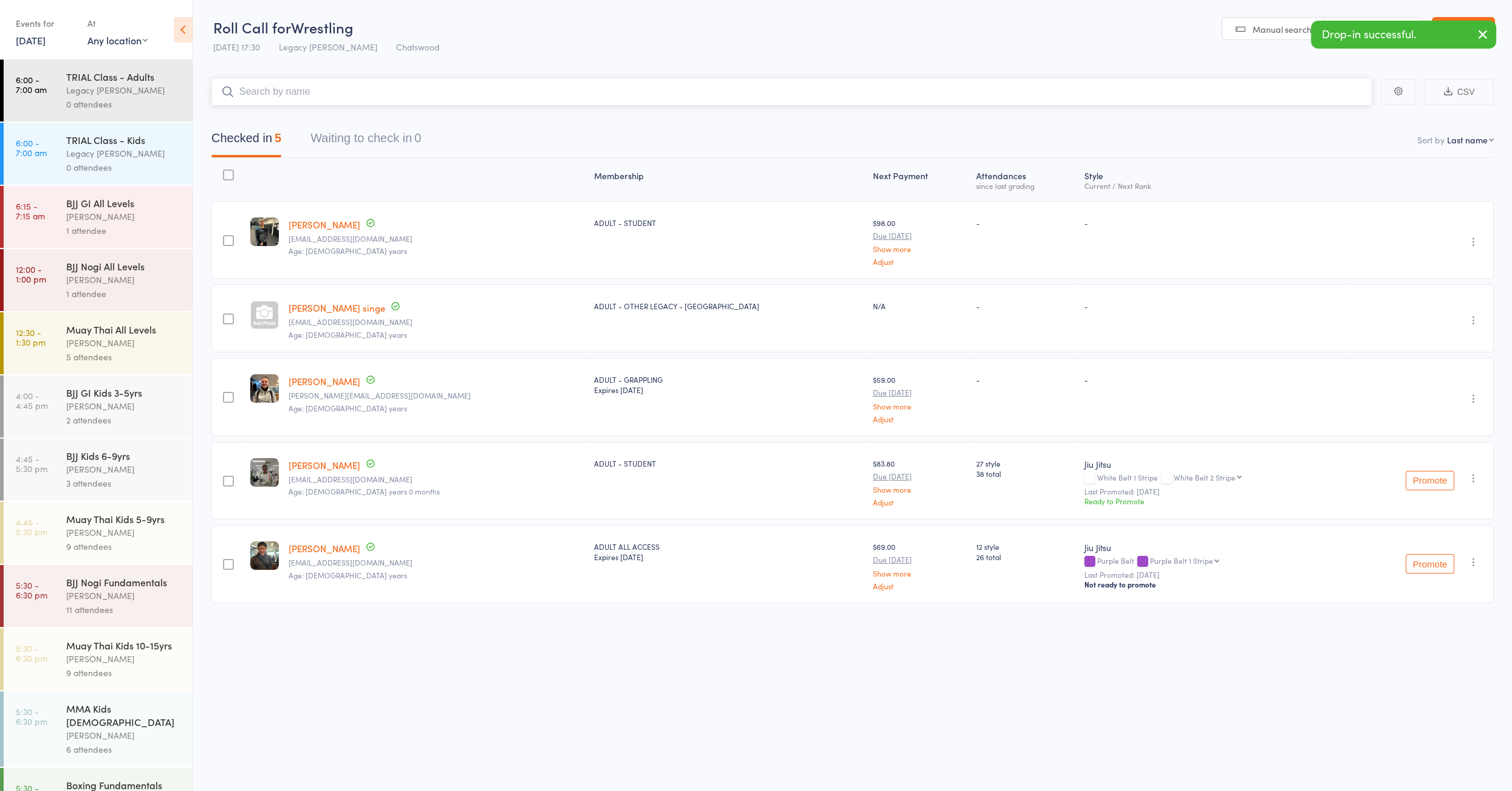
click at [292, 98] on input "search" at bounding box center [791, 91] width 1161 height 28
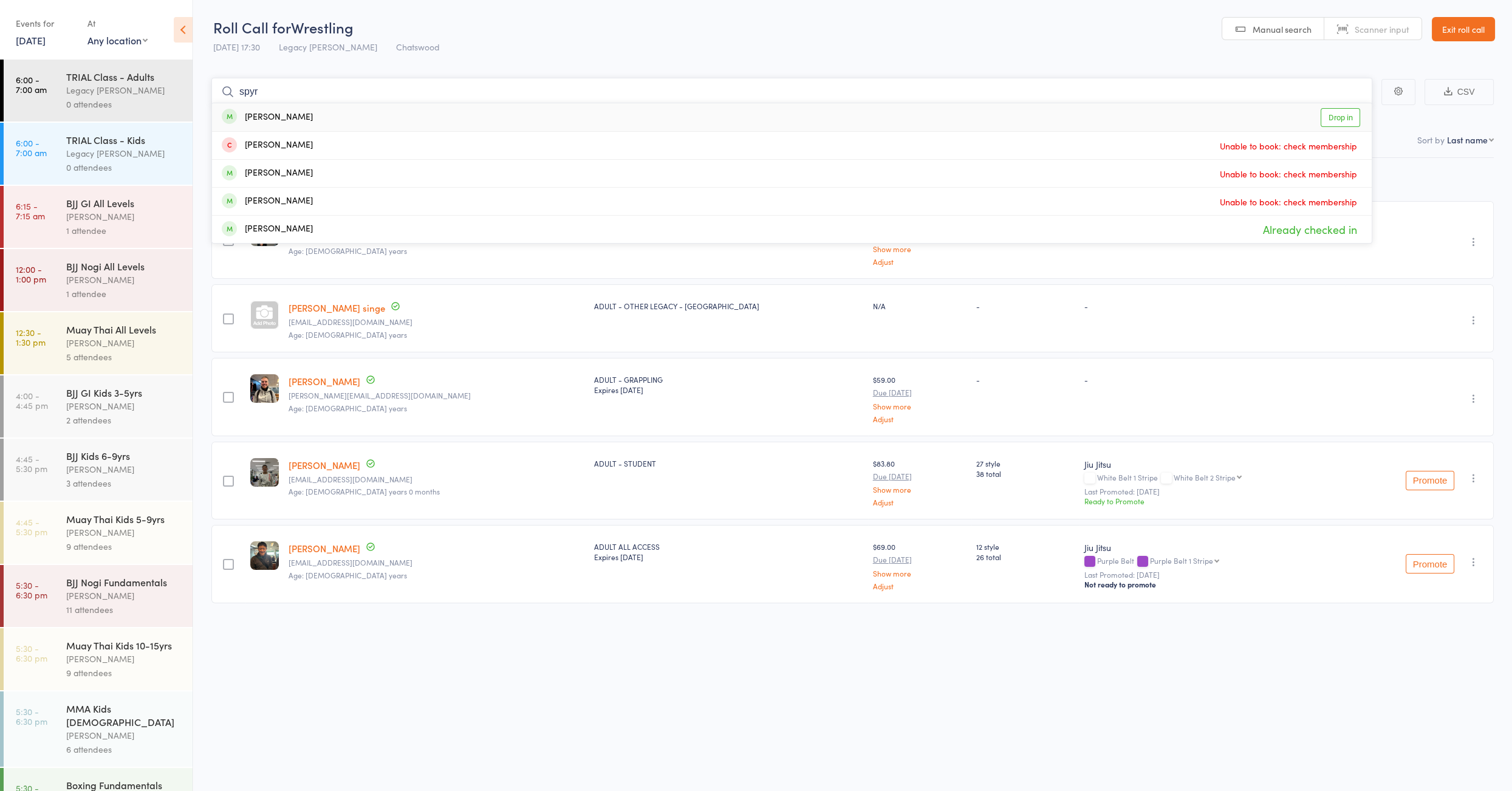
type input "spyr"
click at [276, 122] on div "[PERSON_NAME]" at bounding box center [268, 117] width 91 height 14
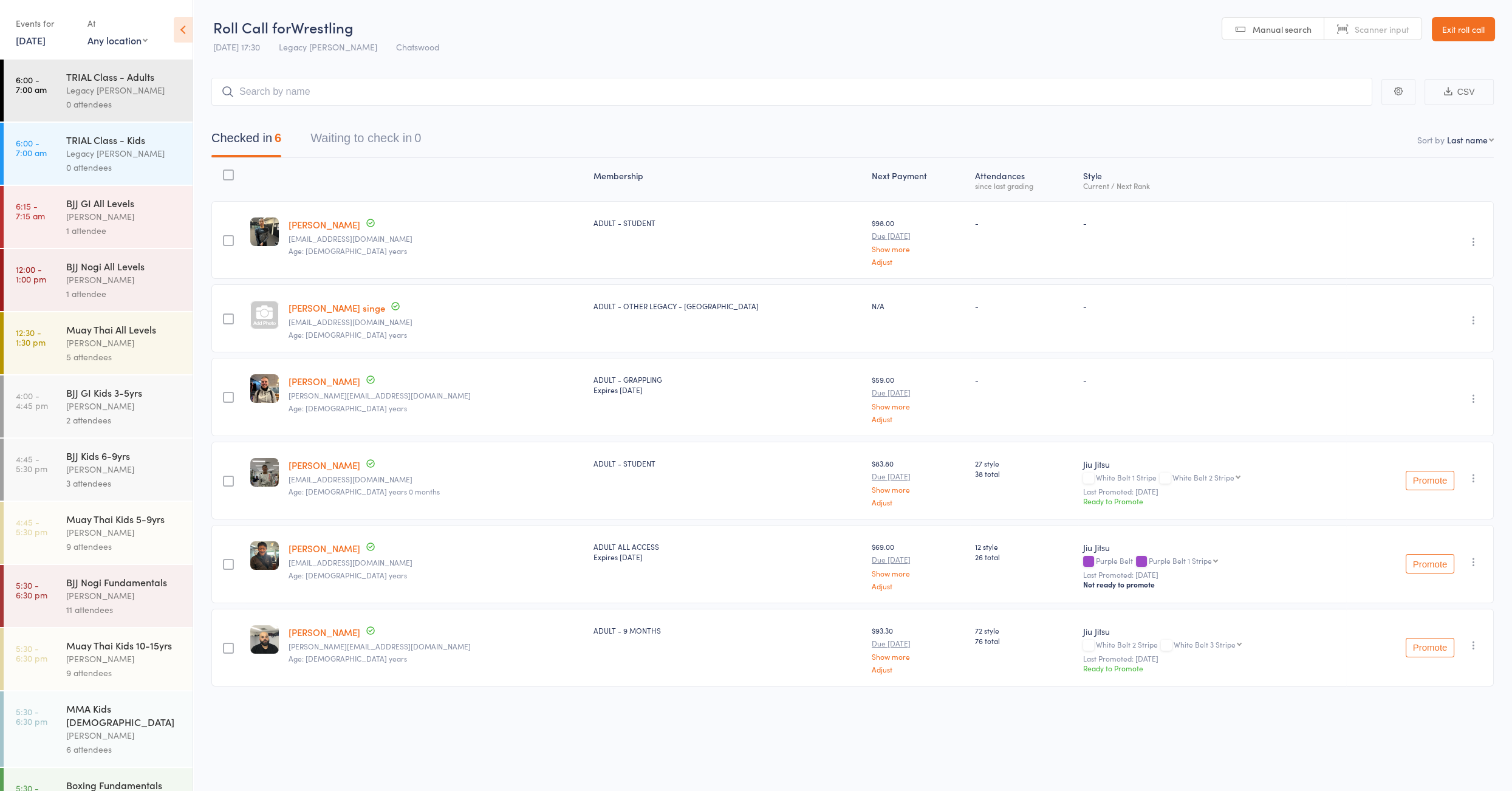
click at [1466, 38] on link "Exit roll call" at bounding box center [1463, 29] width 63 height 24
click at [1466, 28] on link "Exit roll call" at bounding box center [1463, 29] width 63 height 24
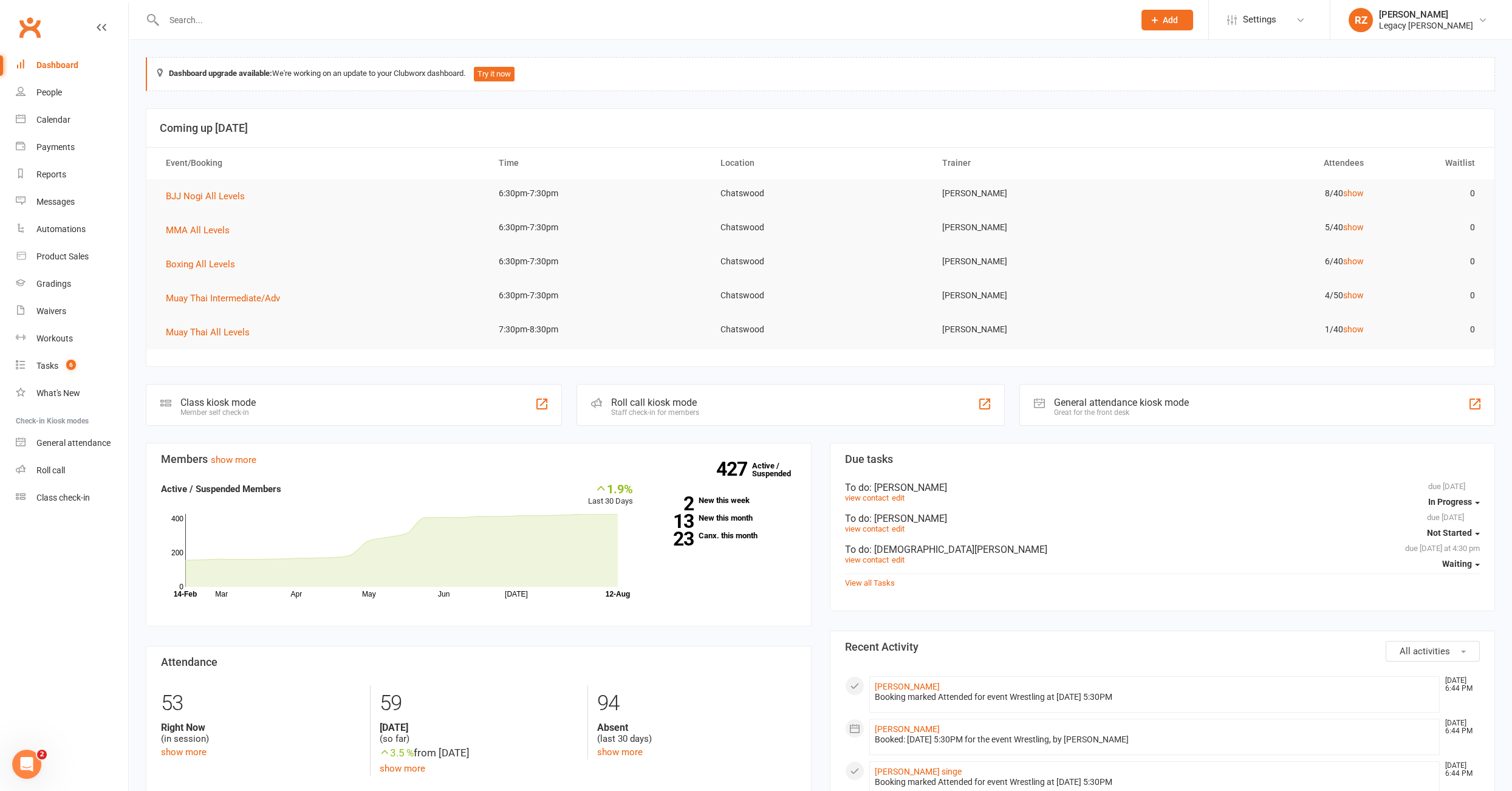
click at [181, 8] on div at bounding box center [636, 20] width 980 height 40
click at [183, 17] on input "text" at bounding box center [643, 20] width 965 height 17
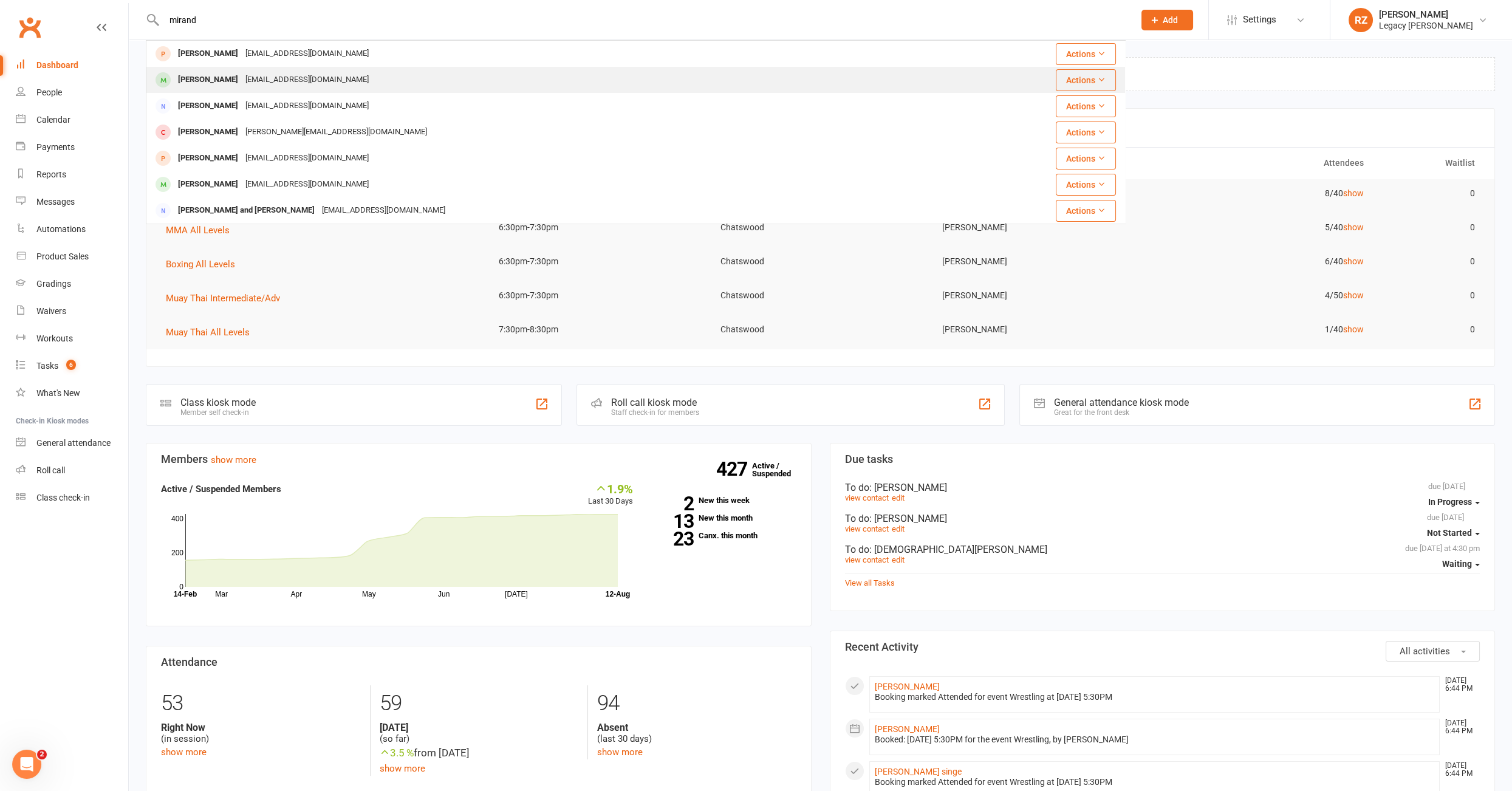
type input "mirand"
click at [201, 82] on div "[PERSON_NAME]" at bounding box center [208, 79] width 68 height 17
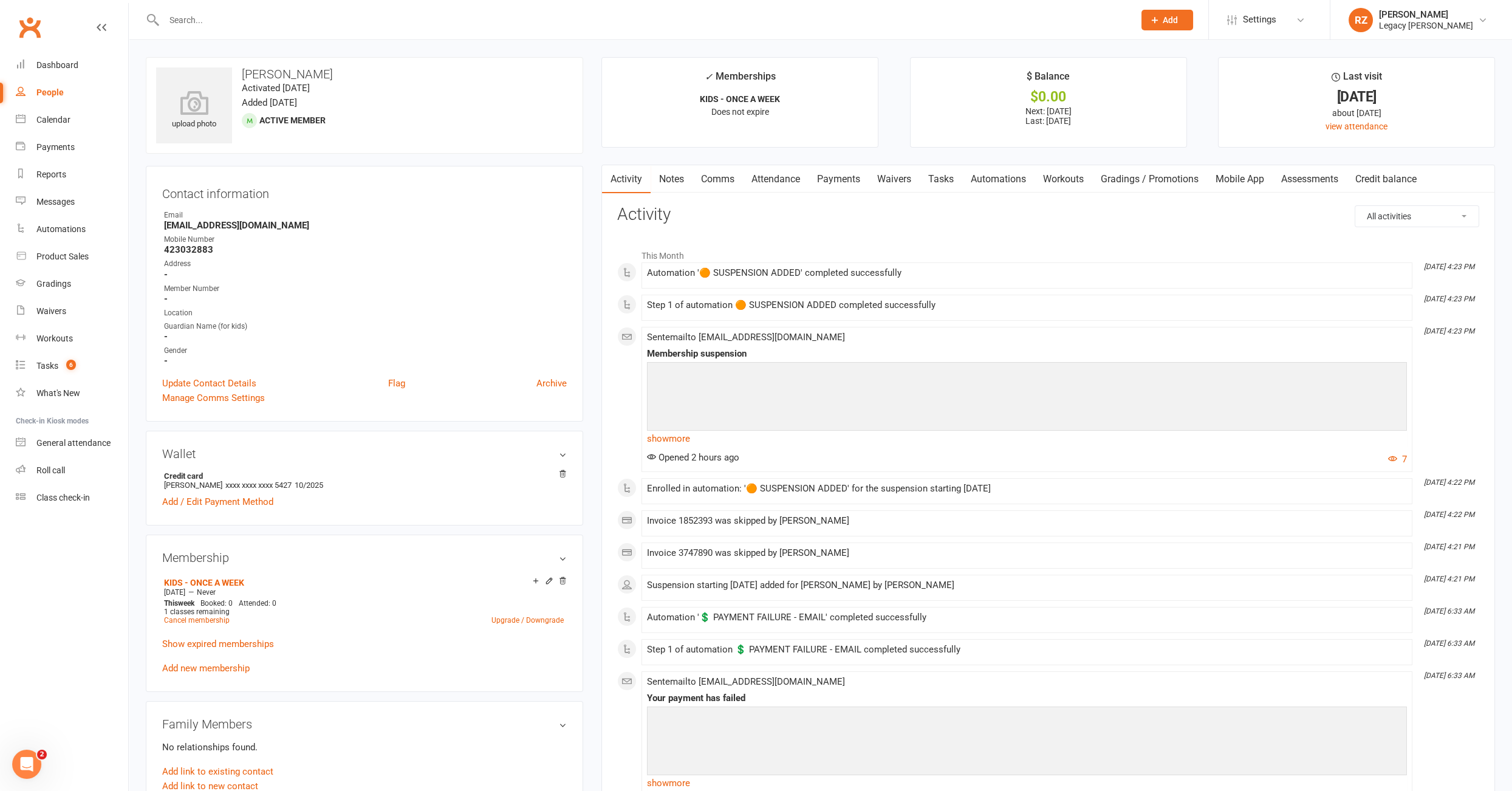
click at [755, 184] on link "Attendance" at bounding box center [775, 179] width 65 height 28
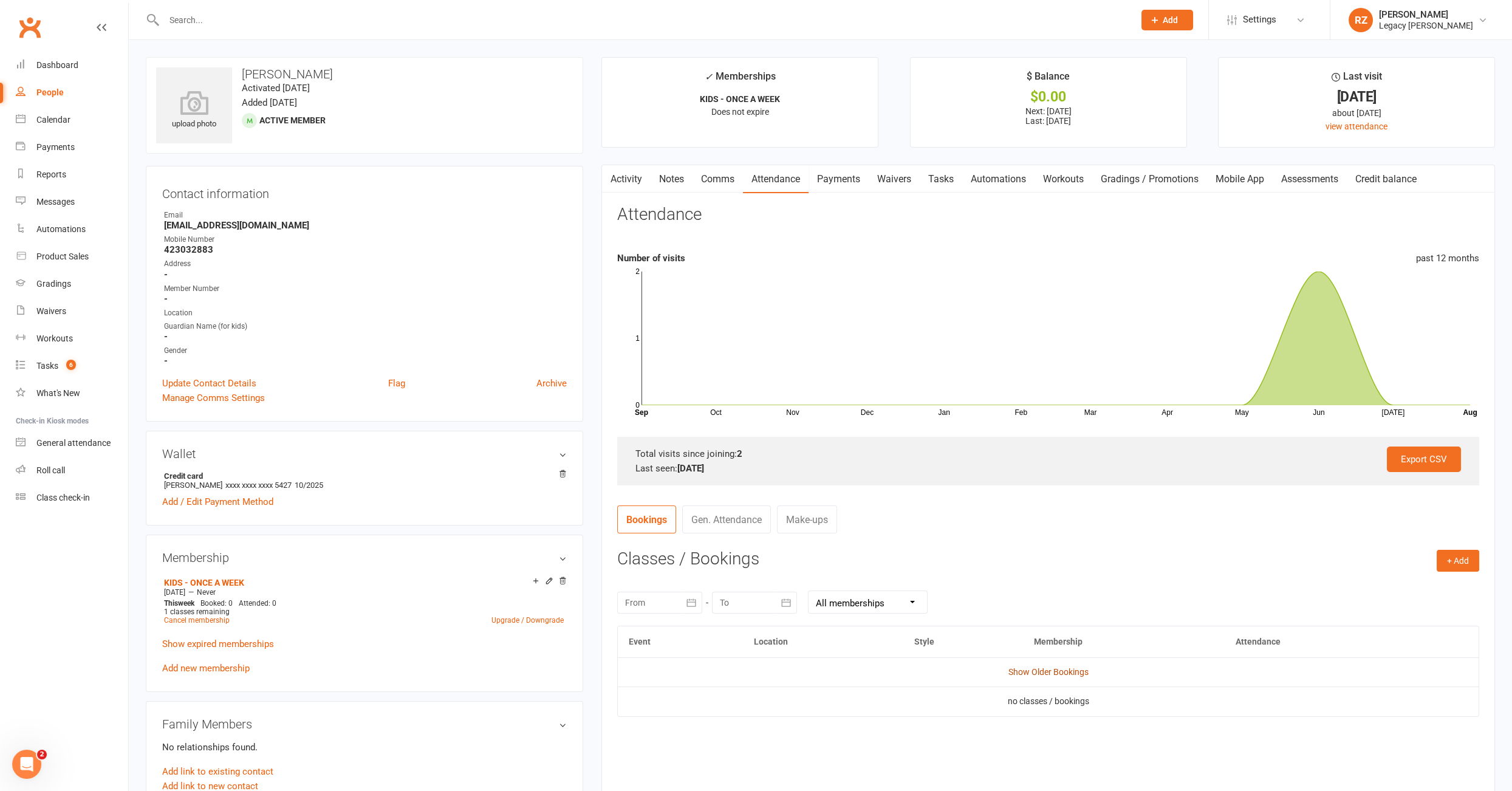
click at [1052, 667] on link "Show Older Bookings" at bounding box center [1048, 672] width 80 height 10
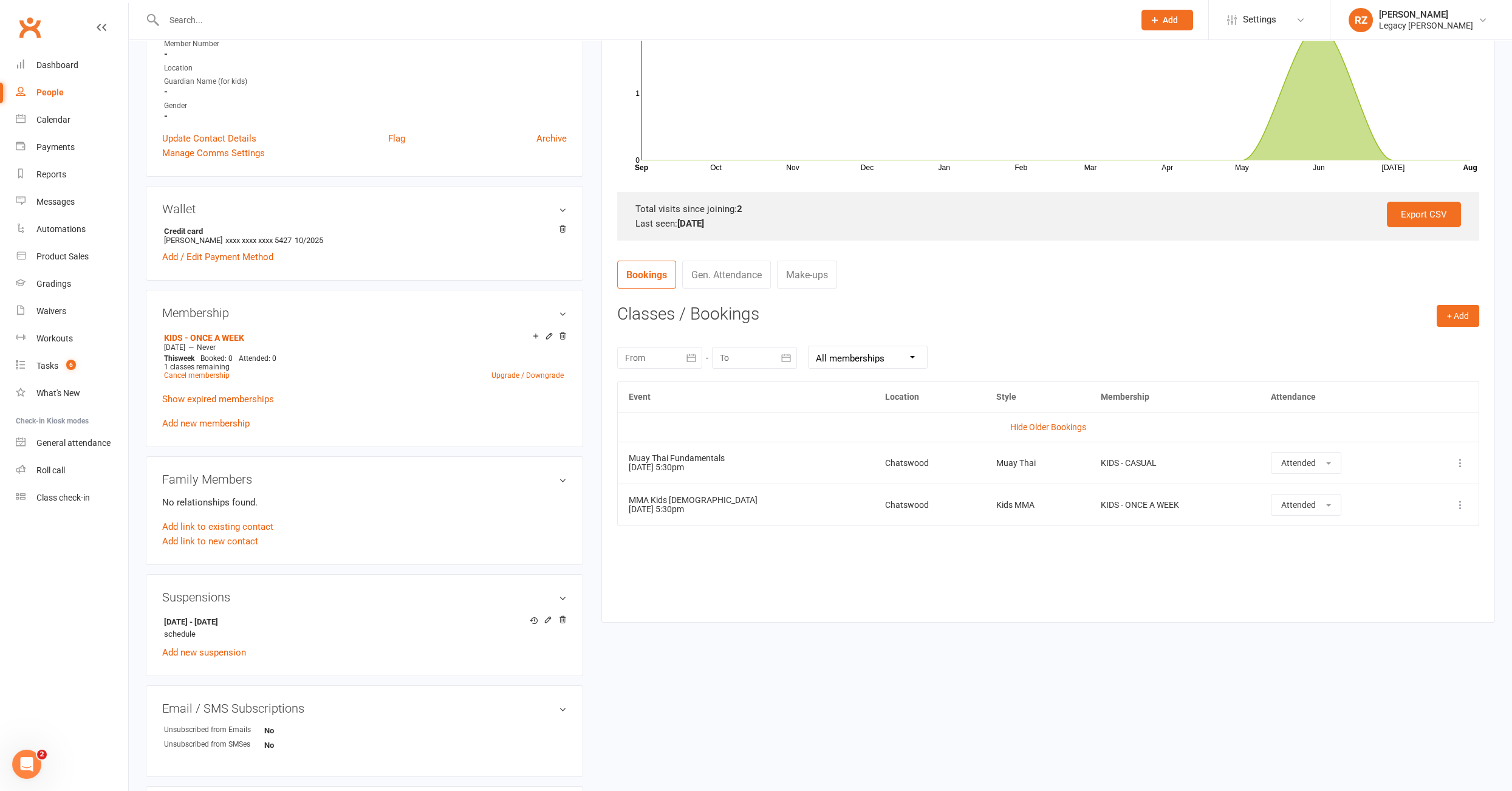
scroll to position [9, 0]
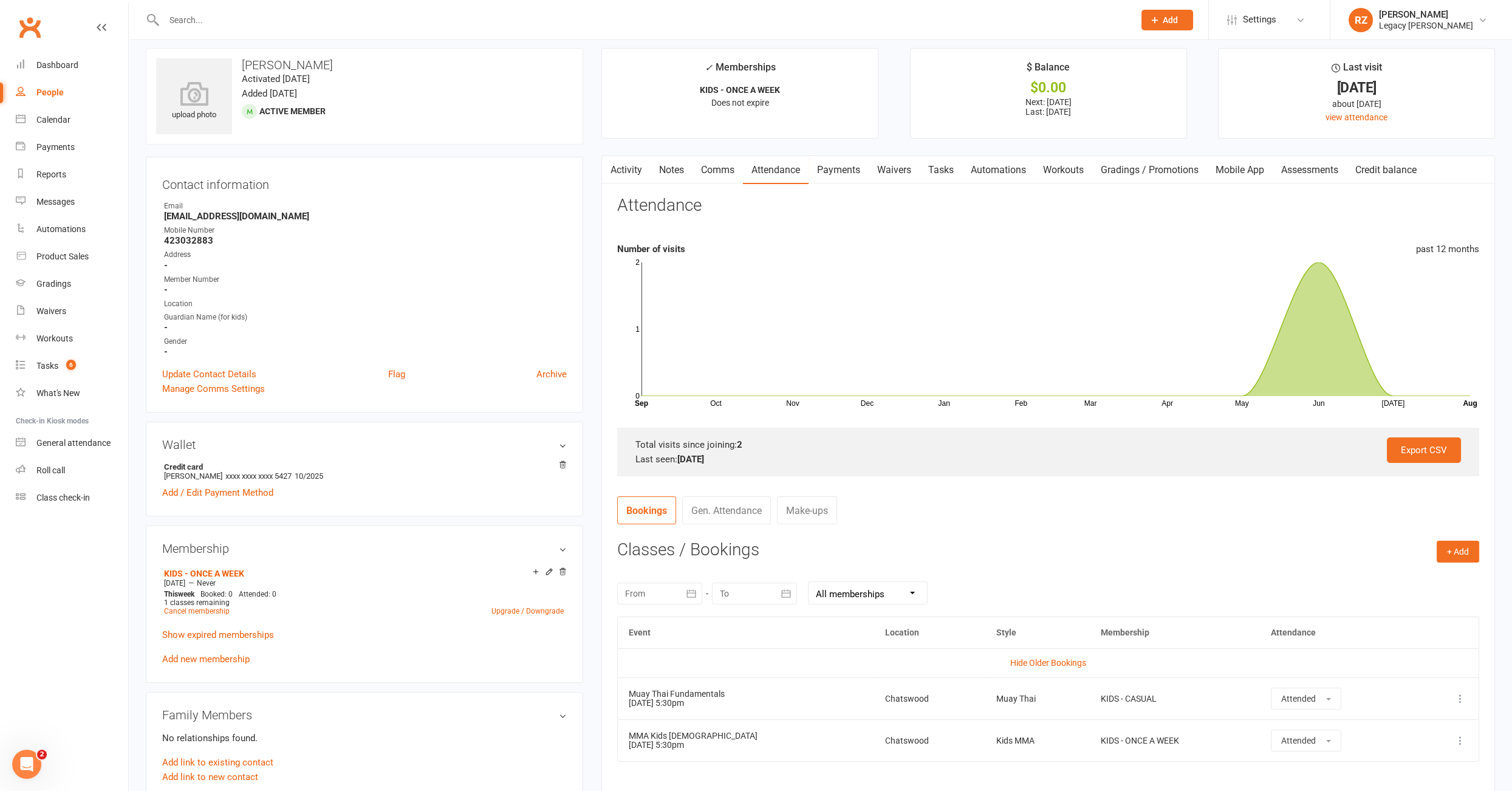
click at [281, 16] on input "text" at bounding box center [643, 20] width 965 height 17
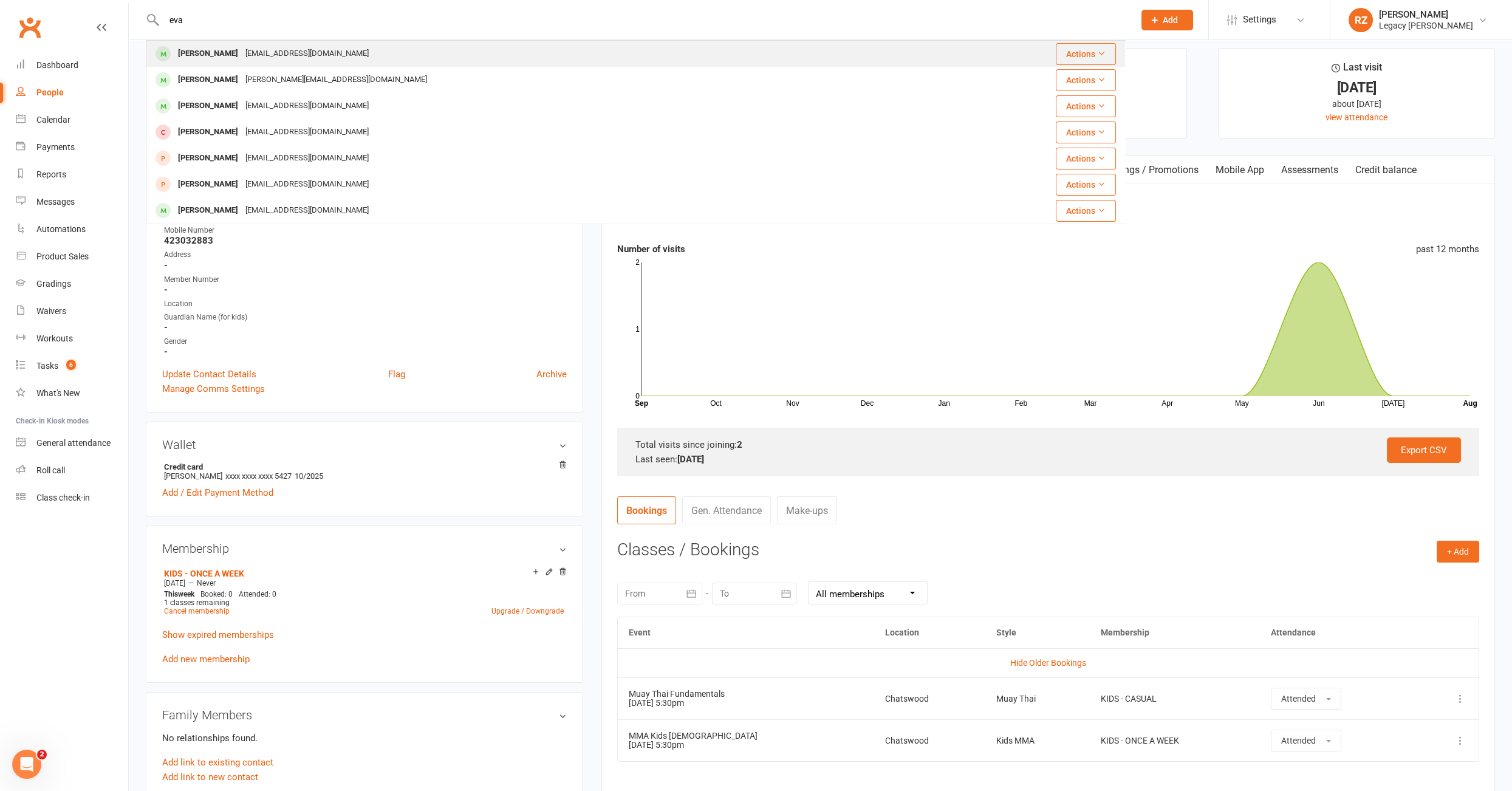
type input "eva"
click at [210, 56] on div "[PERSON_NAME]" at bounding box center [208, 53] width 68 height 17
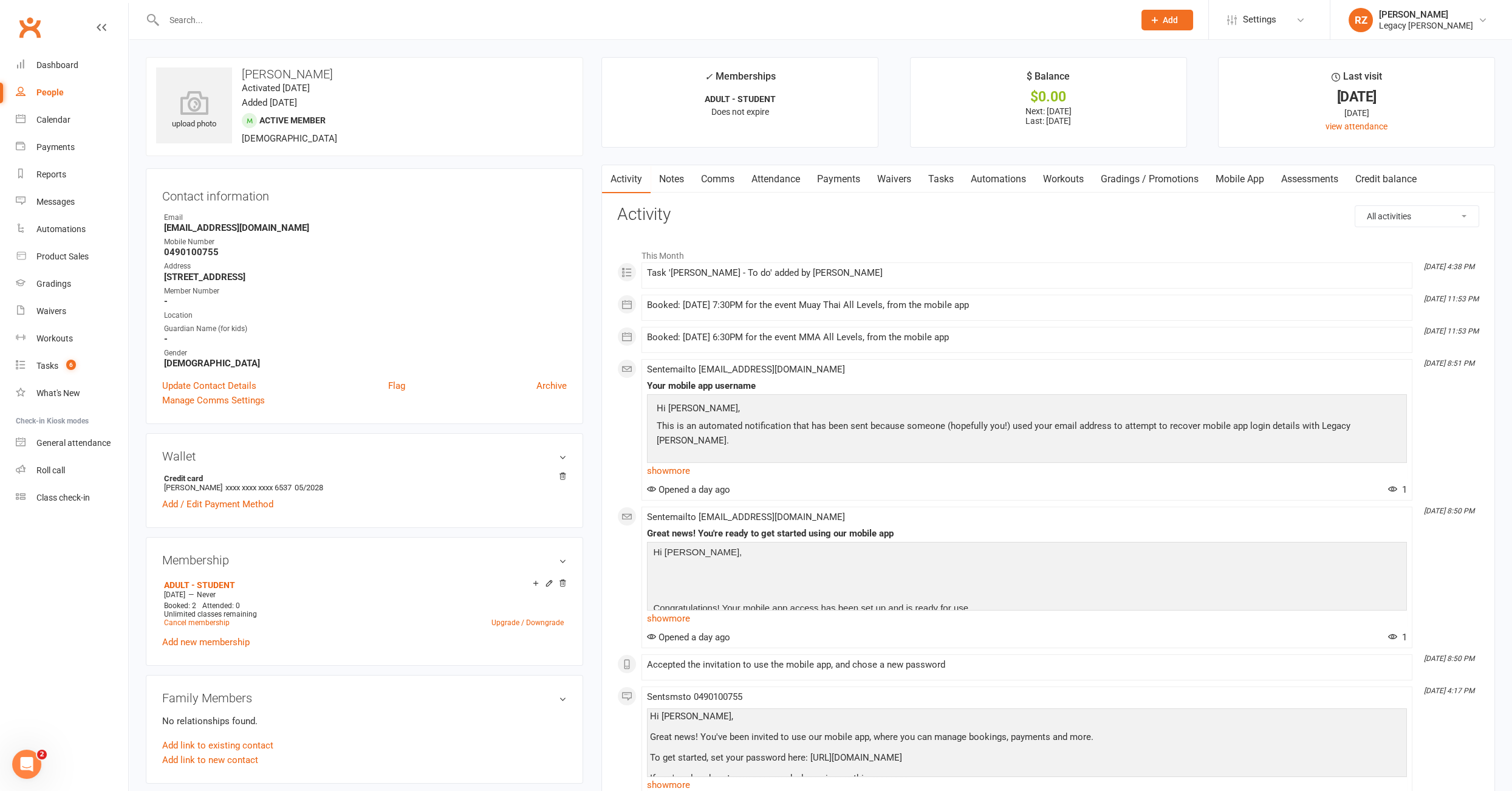
click at [838, 183] on link "Payments" at bounding box center [838, 179] width 60 height 28
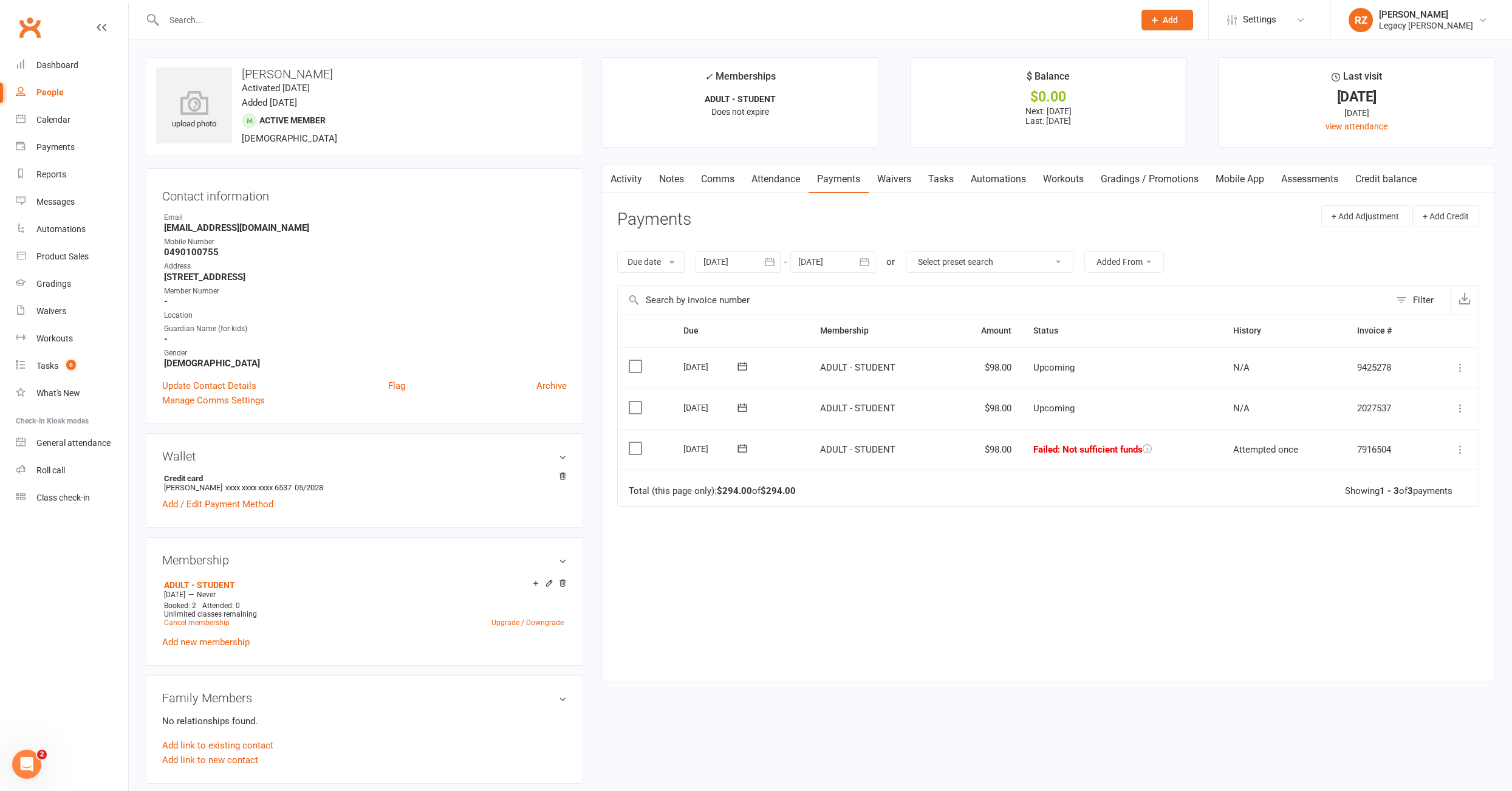
click at [744, 452] on icon at bounding box center [742, 449] width 12 height 12
click at [786, 570] on button "12" at bounding box center [785, 565] width 26 height 22
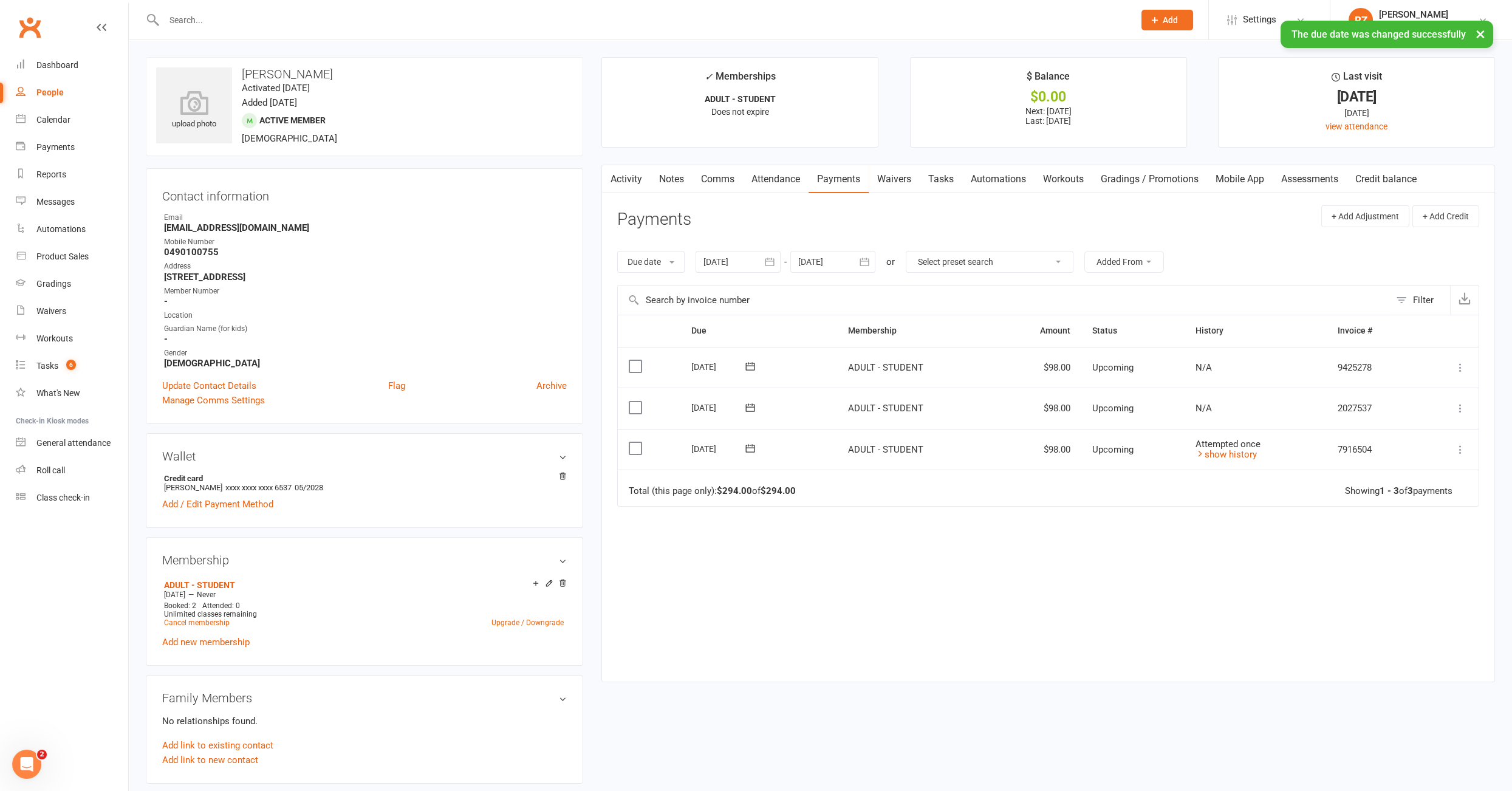
click at [194, 17] on input "text" at bounding box center [643, 20] width 965 height 17
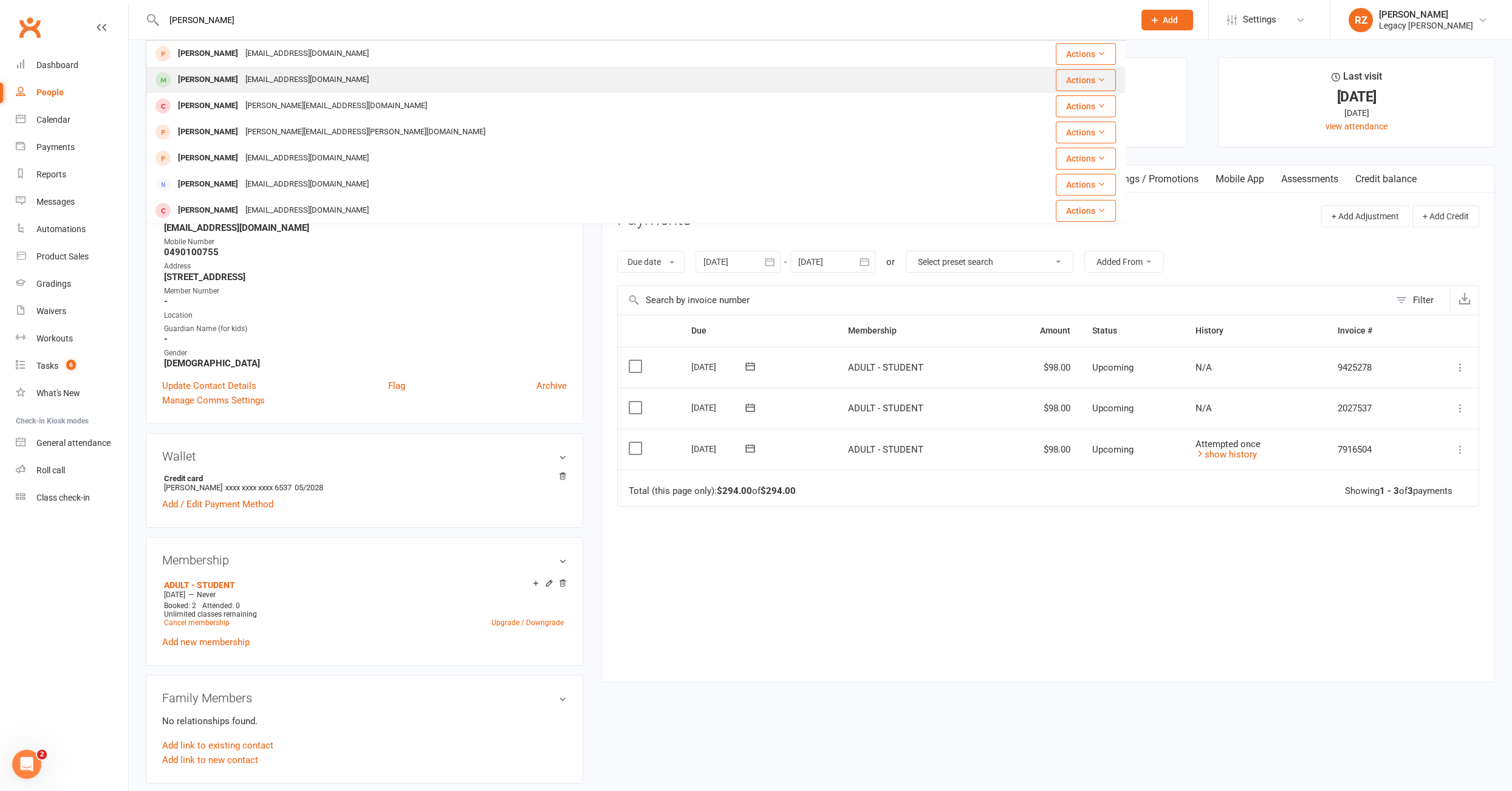
type input "[PERSON_NAME]"
click at [208, 88] on div "[PERSON_NAME]" at bounding box center [208, 79] width 68 height 17
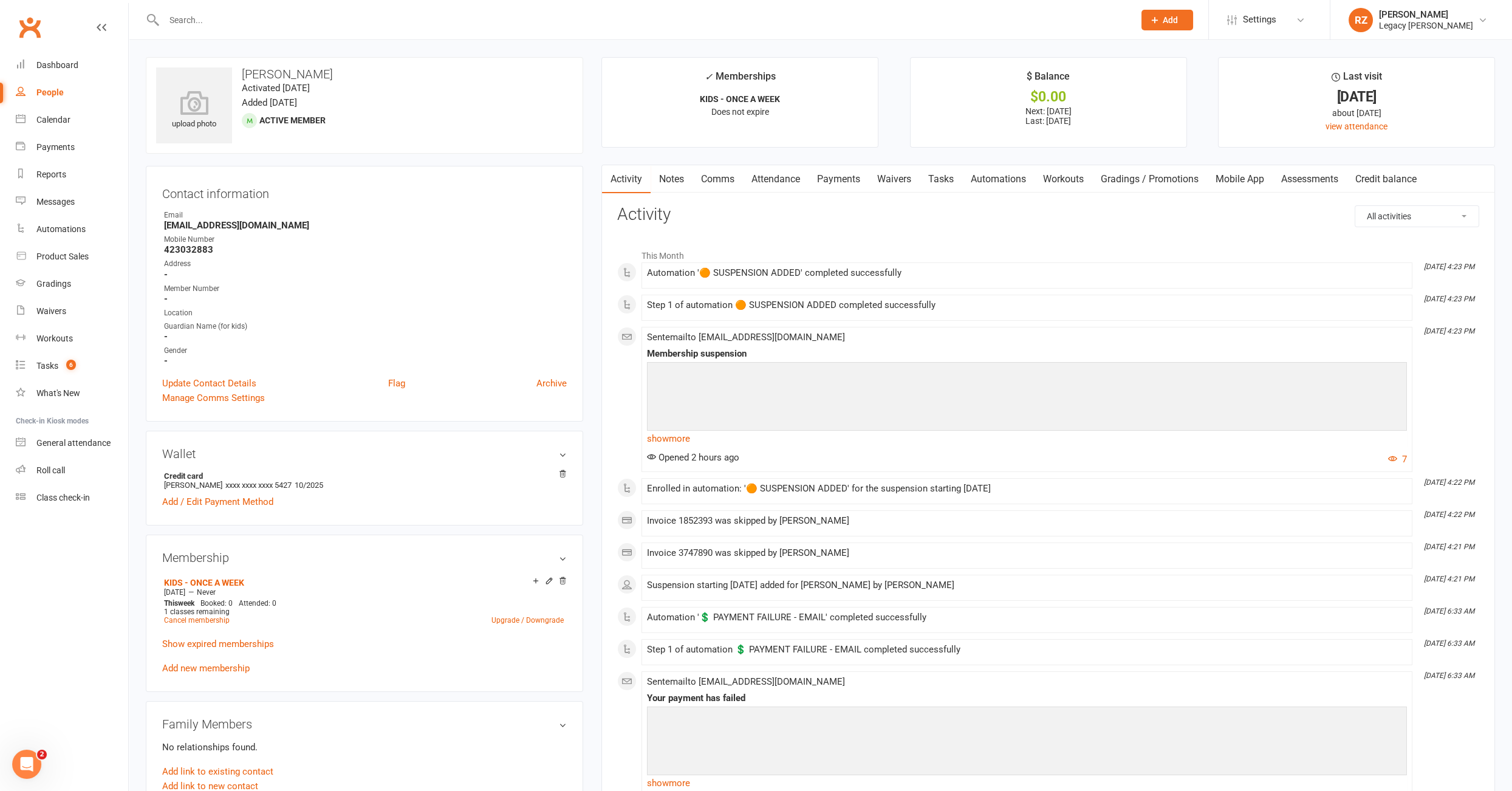
click at [837, 180] on link "Payments" at bounding box center [838, 179] width 60 height 28
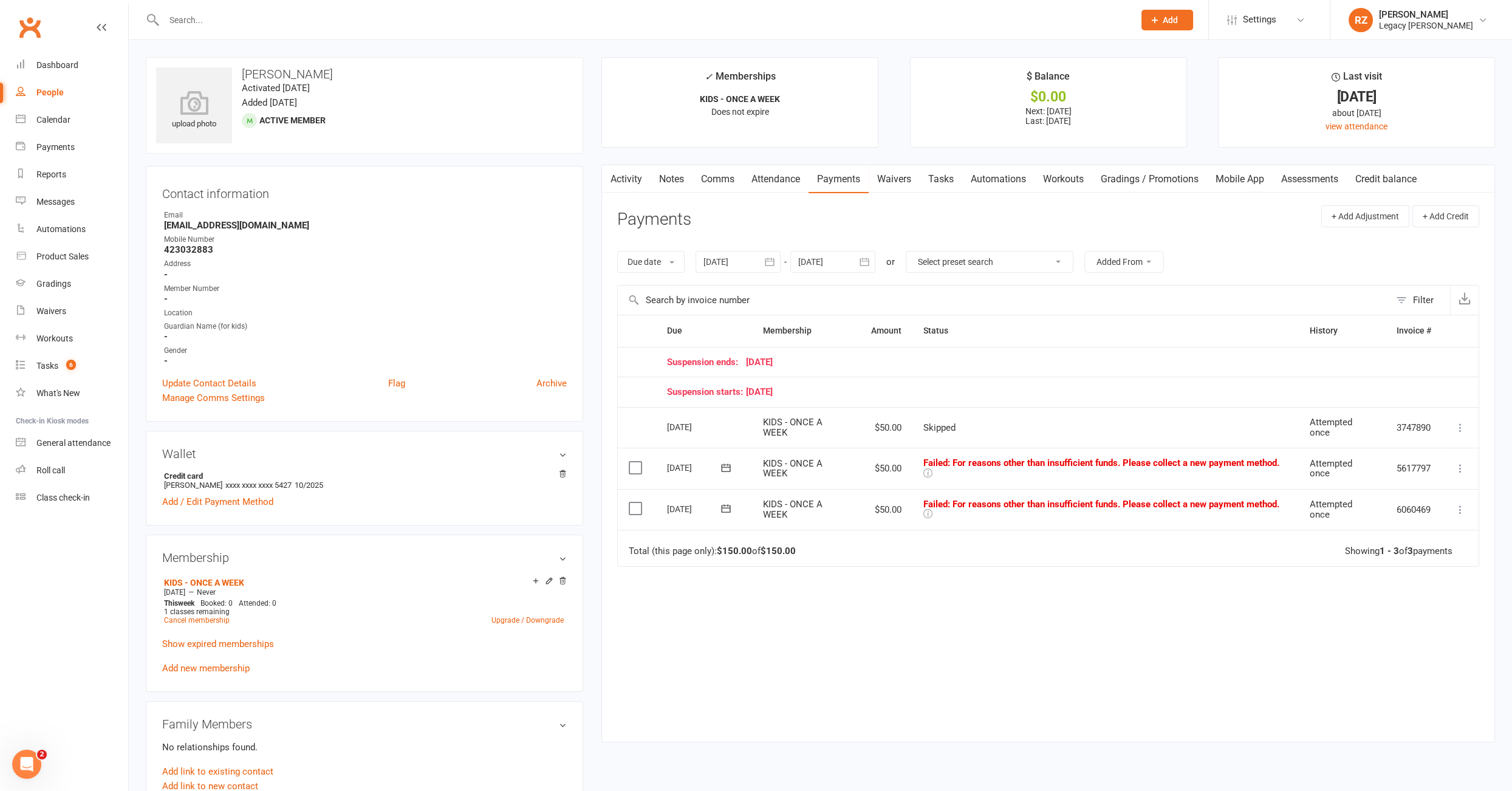
click at [774, 182] on link "Attendance" at bounding box center [775, 179] width 65 height 28
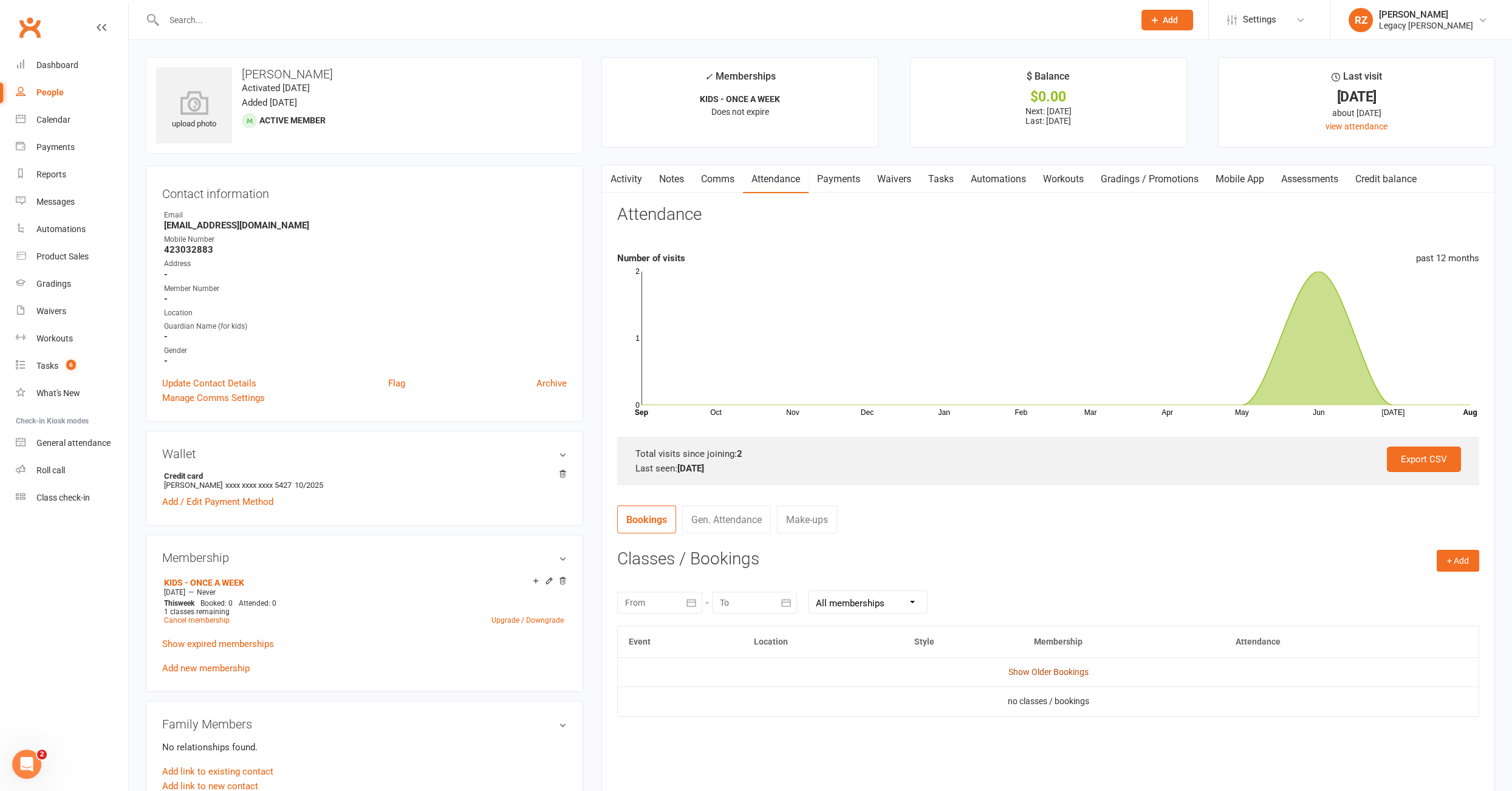
click at [1058, 675] on link "Show Older Bookings" at bounding box center [1048, 672] width 80 height 10
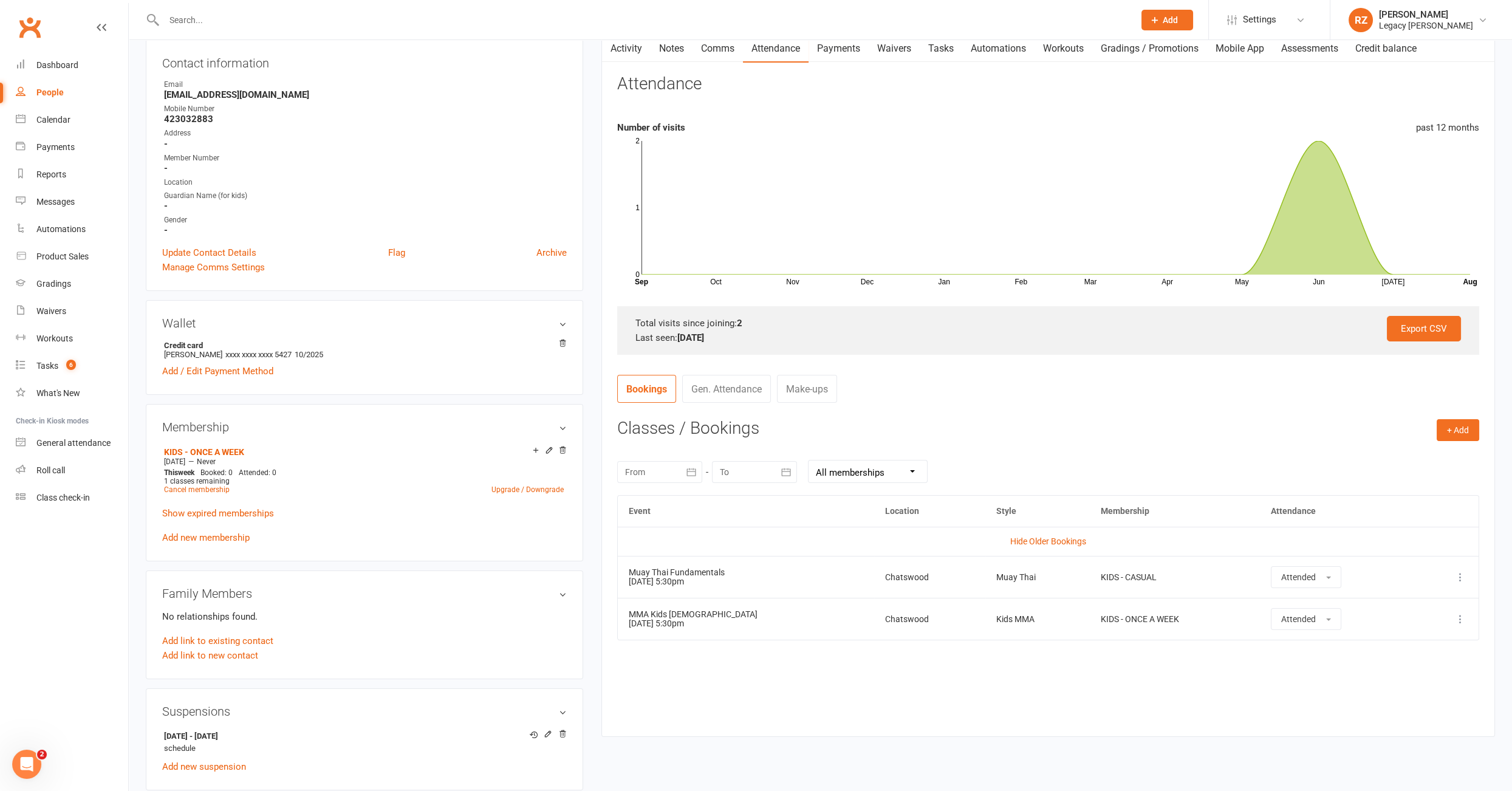
scroll to position [132, 0]
click at [848, 47] on link "Payments" at bounding box center [838, 47] width 60 height 28
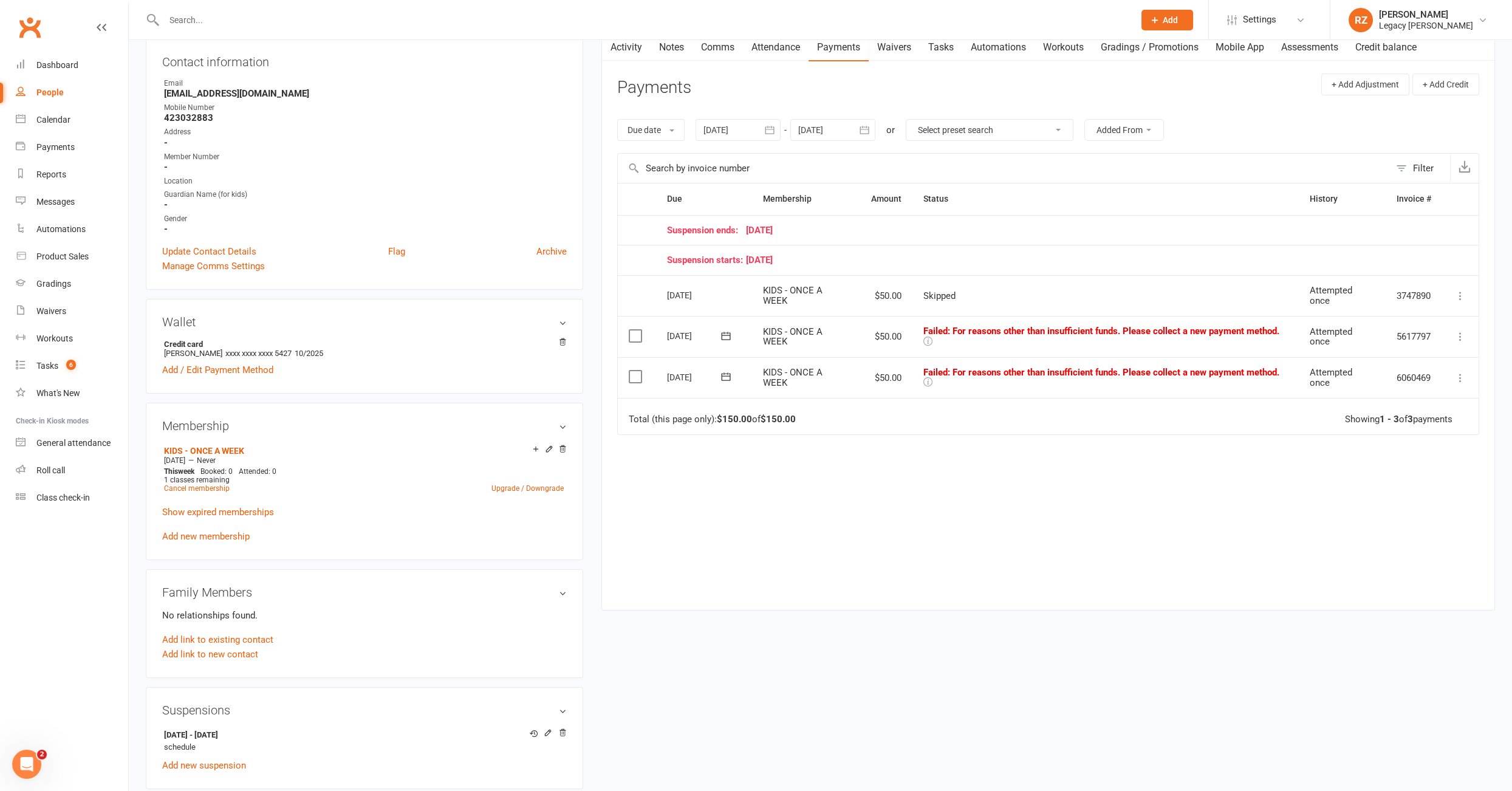
click at [729, 133] on div at bounding box center [738, 130] width 85 height 22
click at [722, 156] on button "button" at bounding box center [715, 159] width 26 height 22
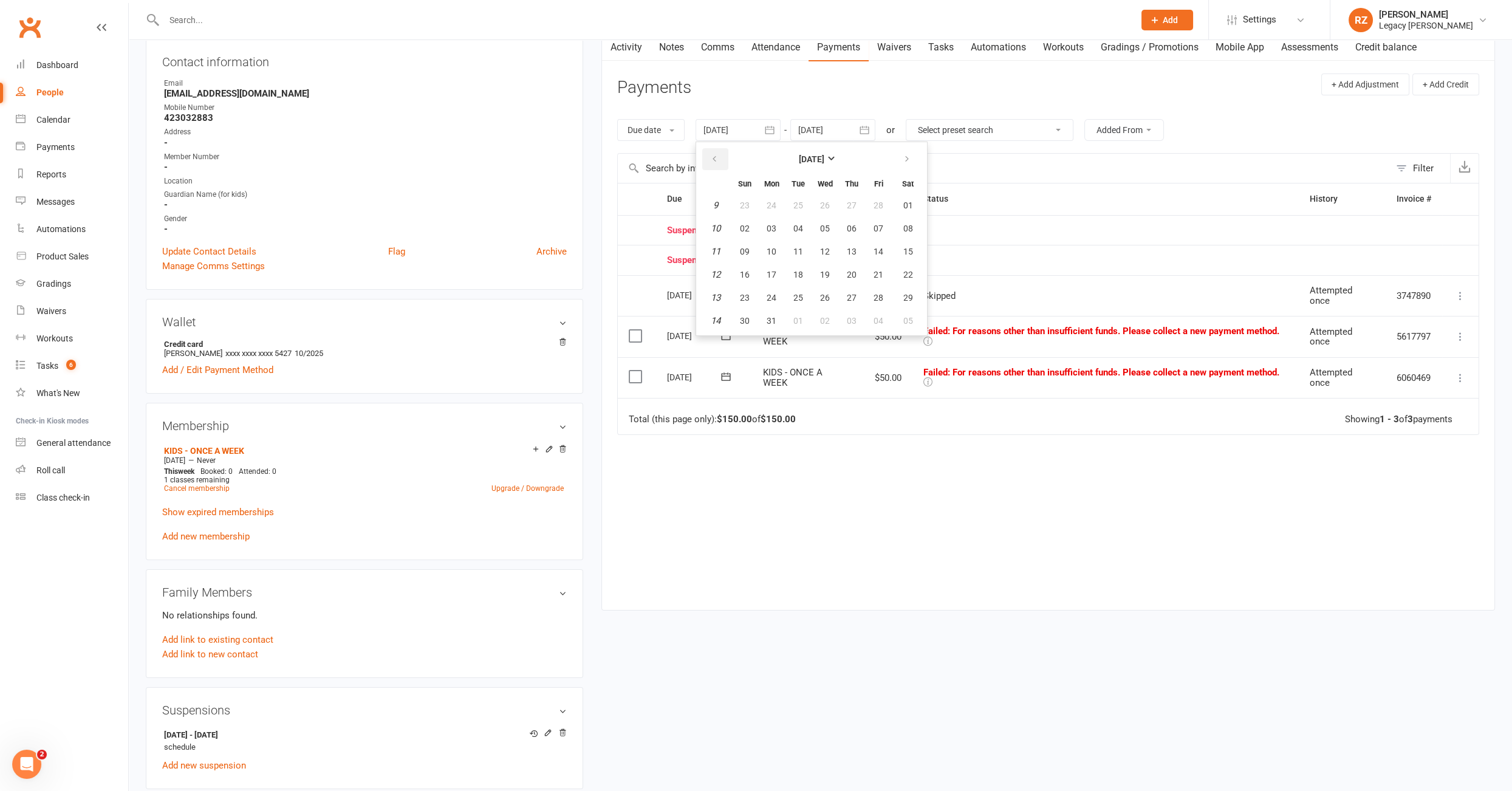
drag, startPoint x: 722, startPoint y: 156, endPoint x: 727, endPoint y: 242, distance: 86.1
click at [721, 160] on button "button" at bounding box center [715, 159] width 26 height 22
drag, startPoint x: 742, startPoint y: 226, endPoint x: 742, endPoint y: 430, distance: 204.0
click at [741, 232] on button "02" at bounding box center [745, 228] width 26 height 22
type input "[DATE]"
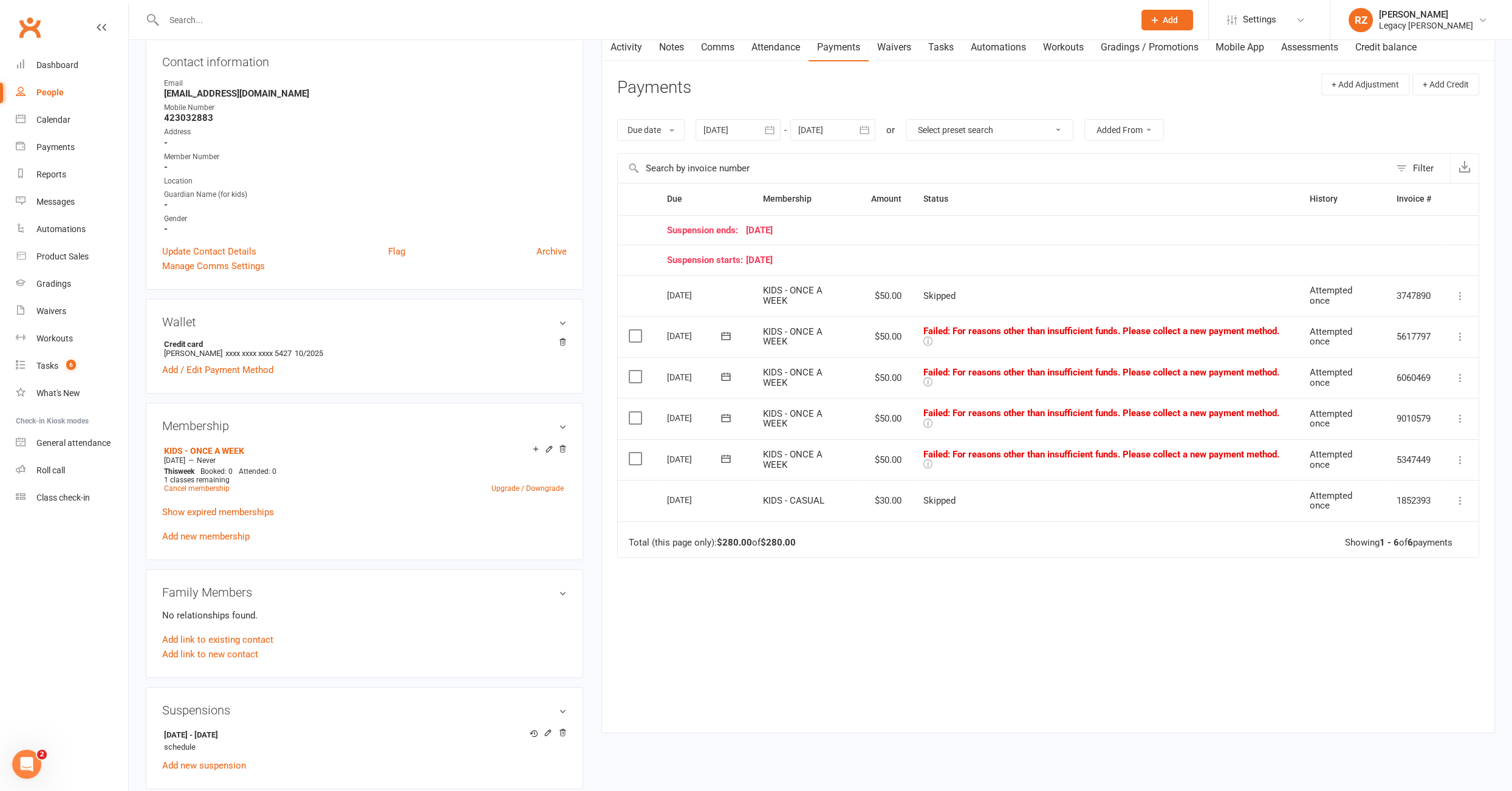
click at [773, 47] on link "Attendance" at bounding box center [775, 47] width 65 height 28
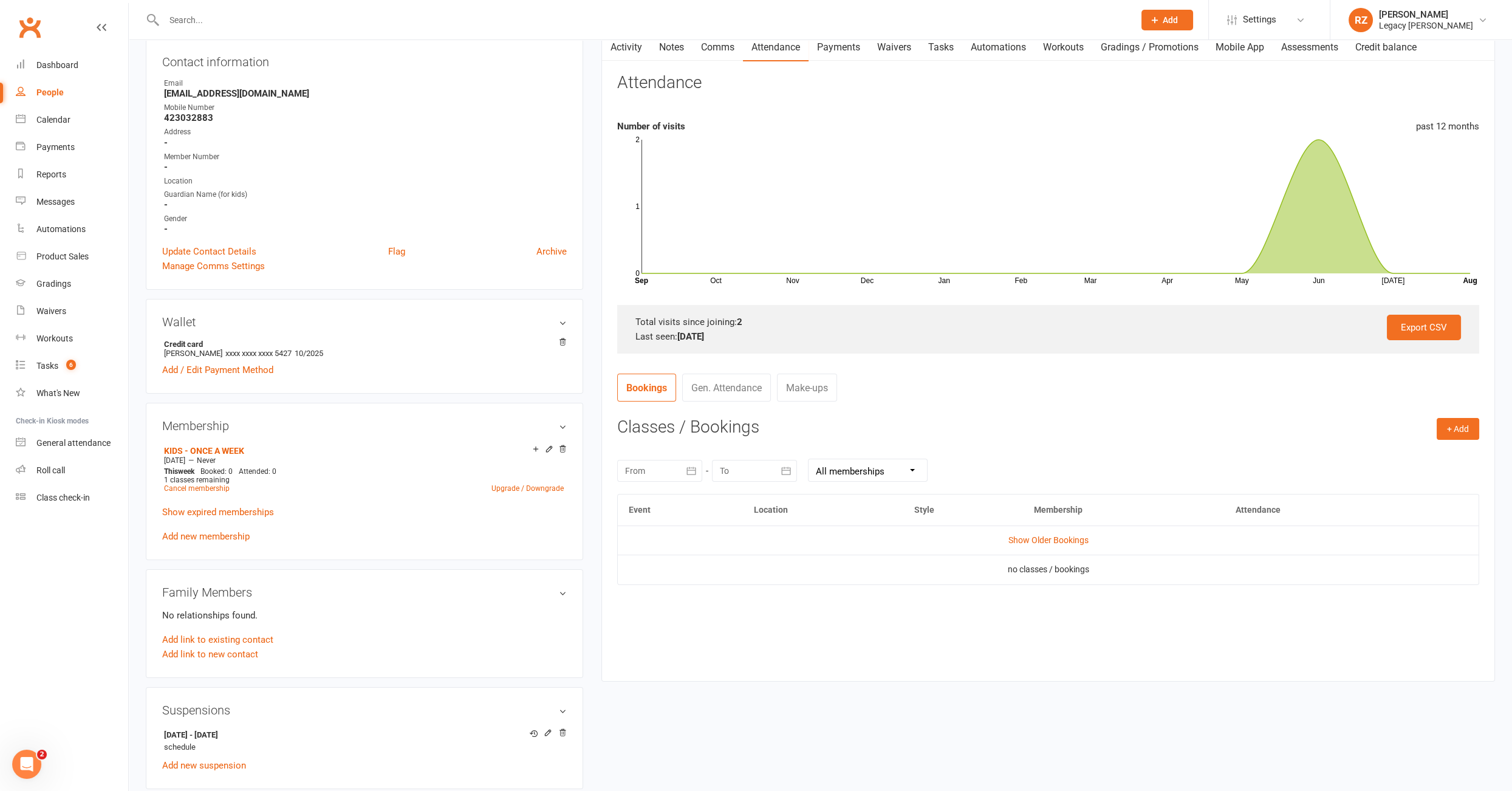
click at [1035, 528] on td "Show Older Bookings" at bounding box center [1048, 540] width 861 height 29
click at [1033, 537] on link "Show Older Bookings" at bounding box center [1048, 540] width 80 height 10
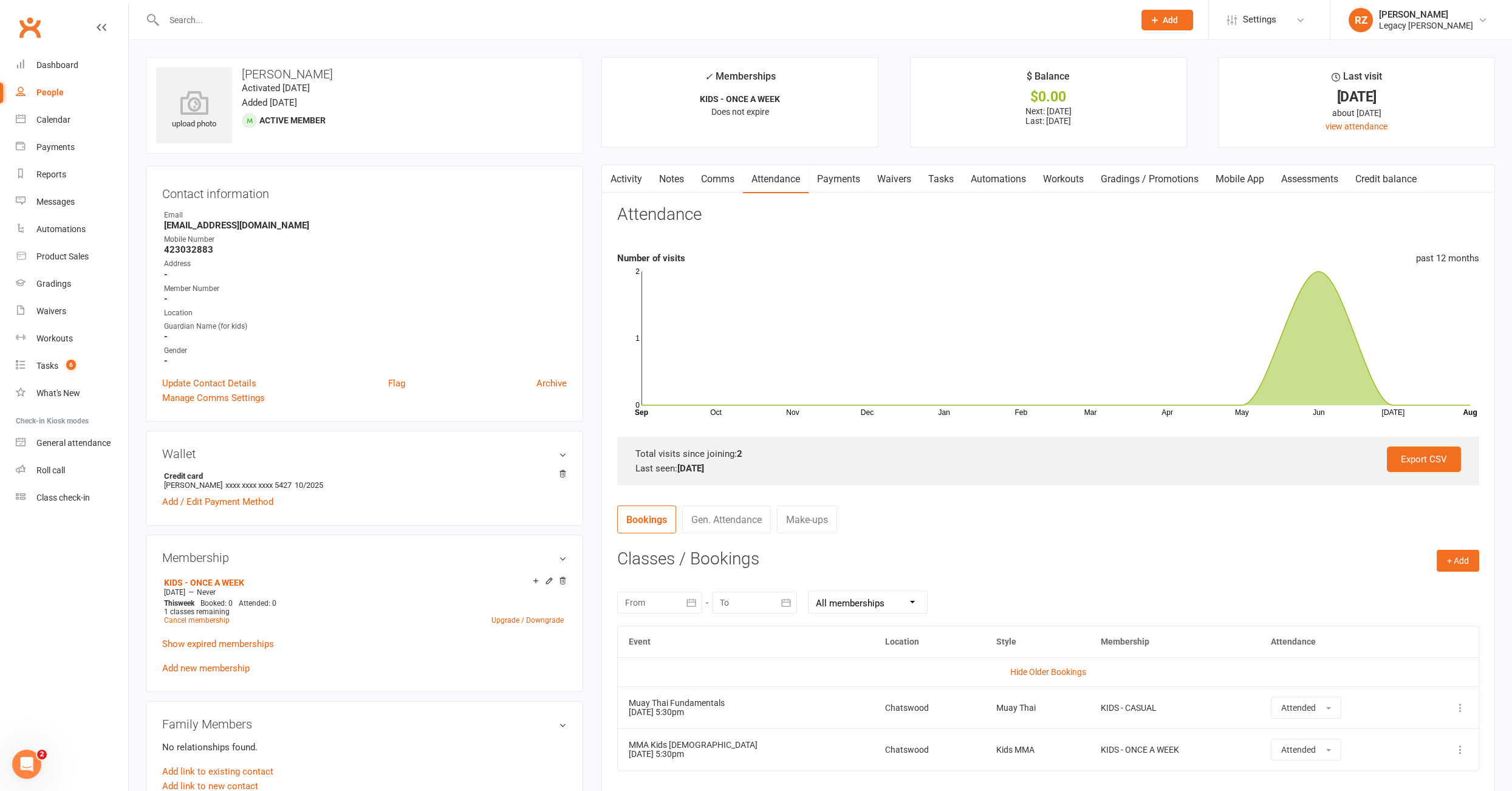
drag, startPoint x: 1071, startPoint y: 697, endPoint x: 1149, endPoint y: 697, distance: 78.0
click at [1149, 697] on td "KIDS - CASUAL" at bounding box center [1174, 707] width 170 height 42
drag, startPoint x: 1134, startPoint y: 706, endPoint x: 1036, endPoint y: 709, distance: 98.0
click at [1036, 709] on tr "Muay Thai Fundamentals [DATE] 5:30pm Chatswood Muay Thai KIDS - CASUAL Attended…" at bounding box center [1048, 707] width 861 height 42
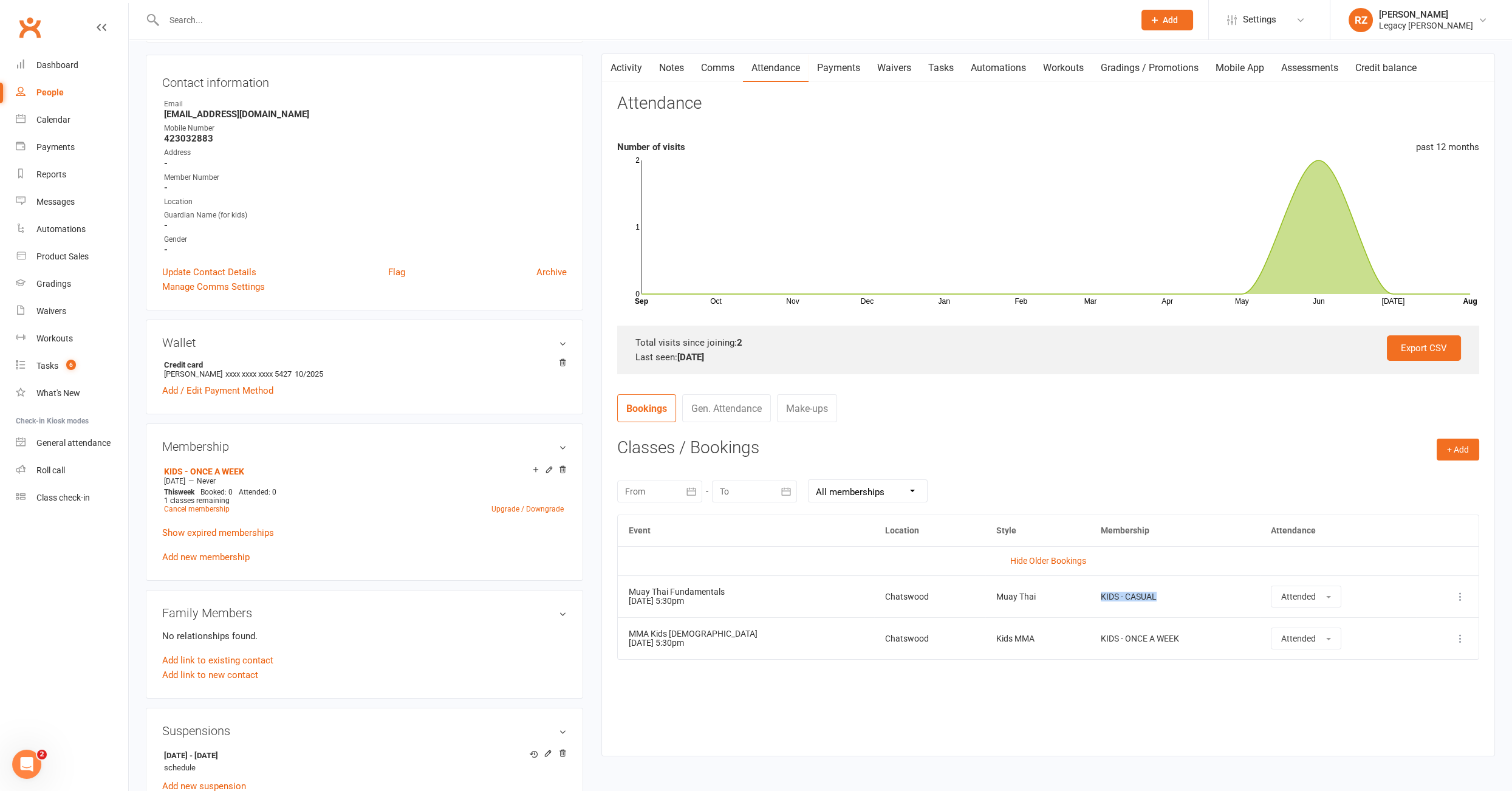
scroll to position [113, 0]
click at [47, 376] on link "Tasks 6" at bounding box center [72, 366] width 113 height 27
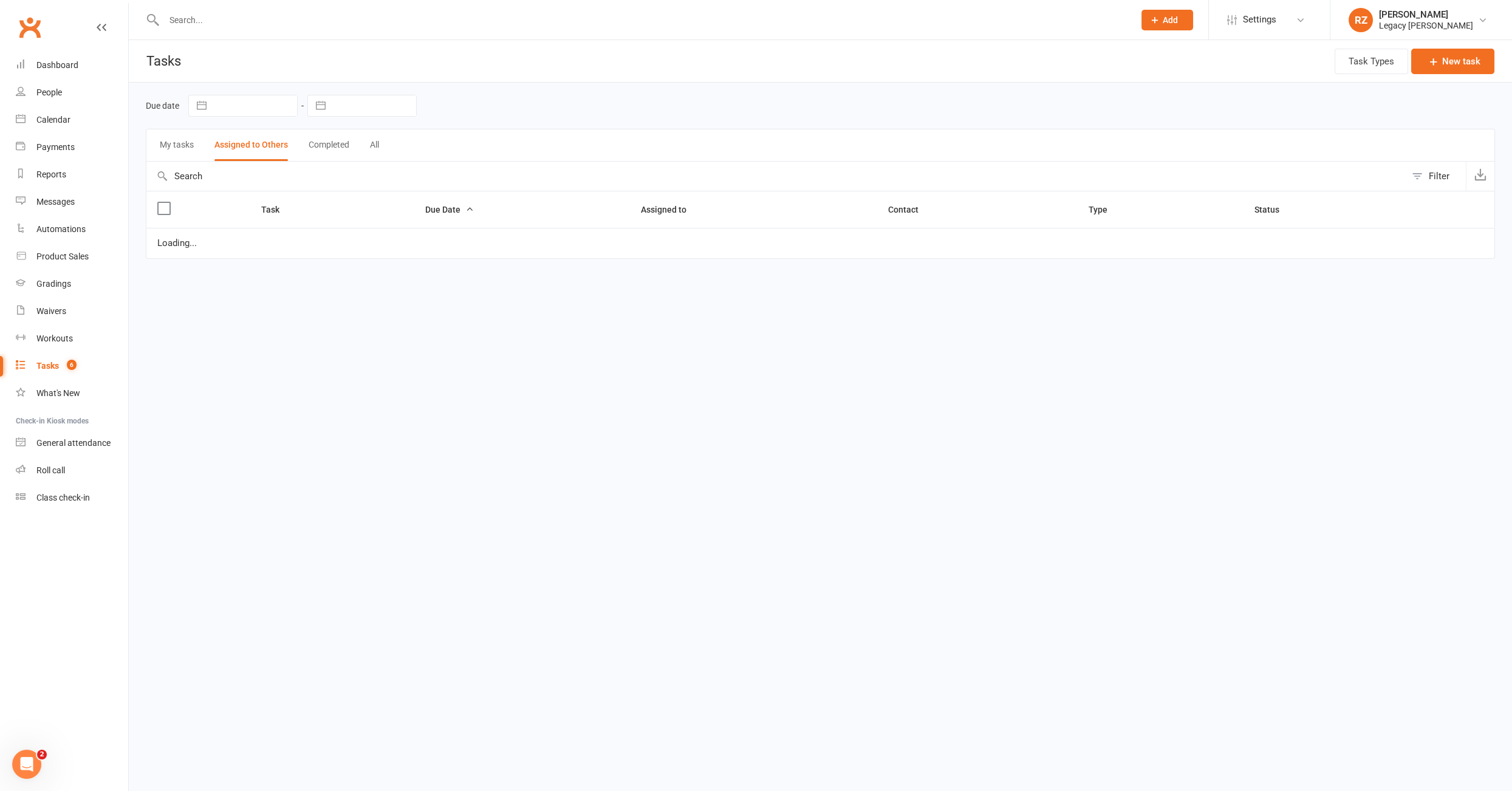
select select "waiting"
